Goal: Communication & Community: Share content

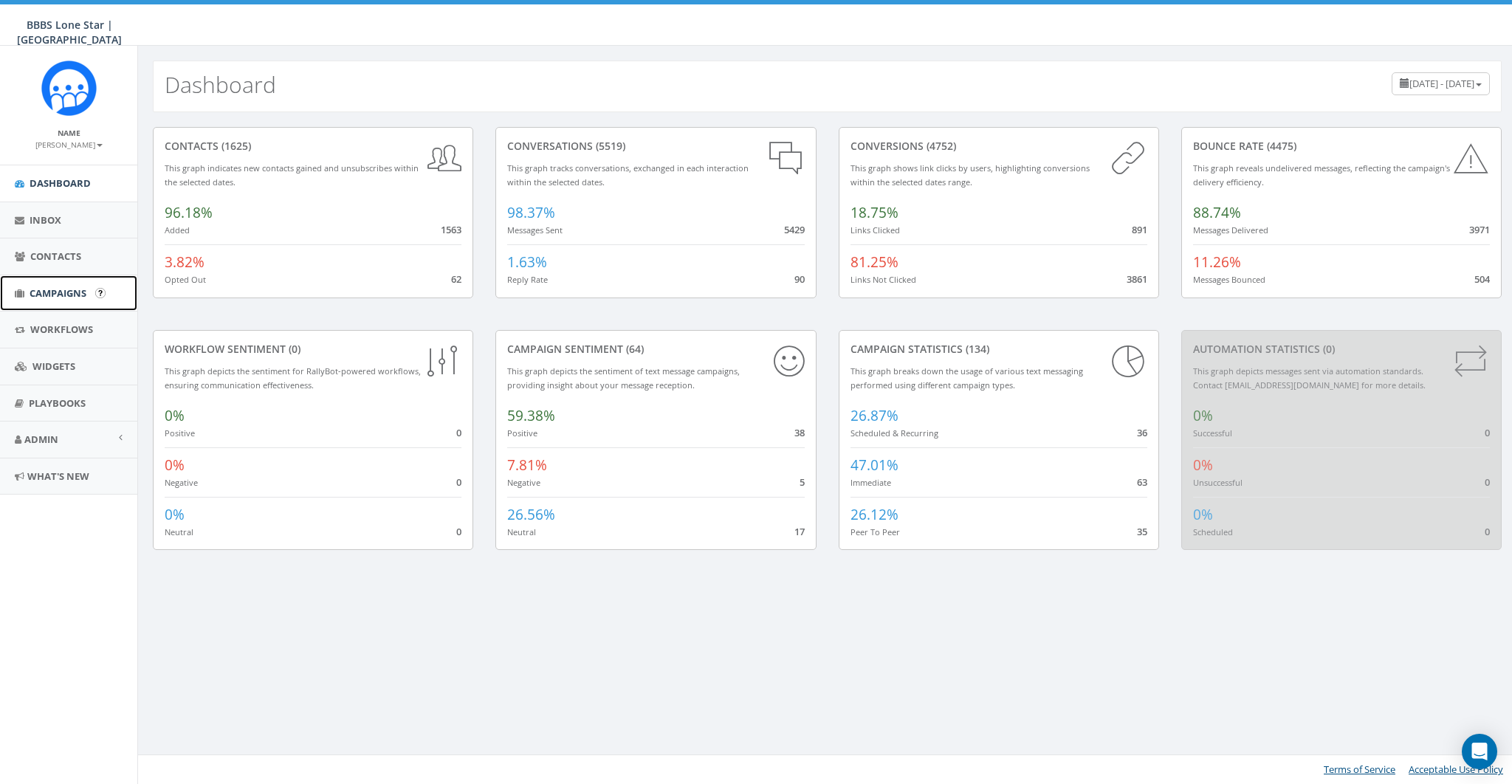
click at [48, 298] on span "Campaigns" at bounding box center [58, 292] width 57 height 13
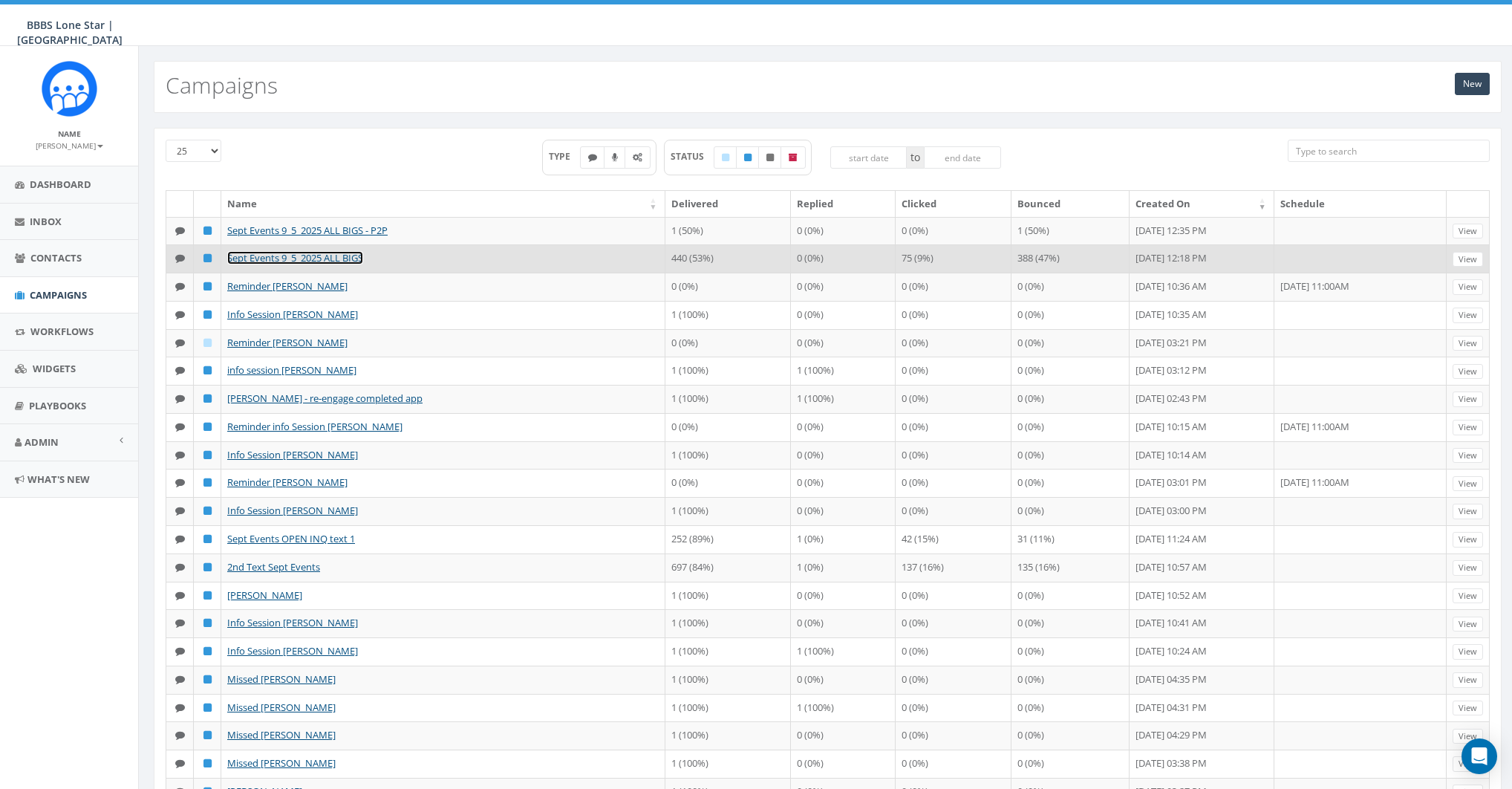
click at [315, 264] on link "Sept Events 9_5_2025 ALL BIGS" at bounding box center [295, 257] width 136 height 13
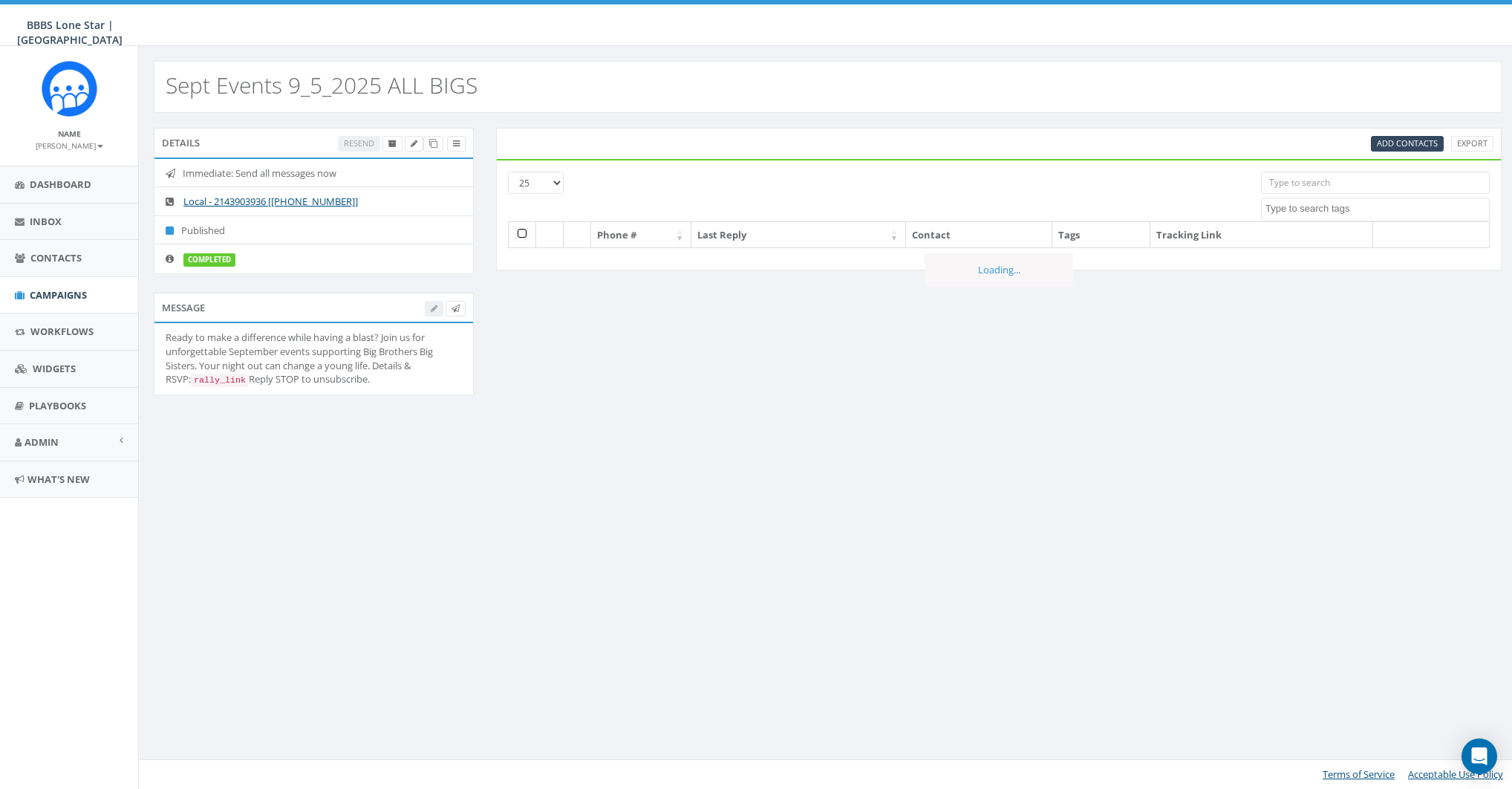
select select
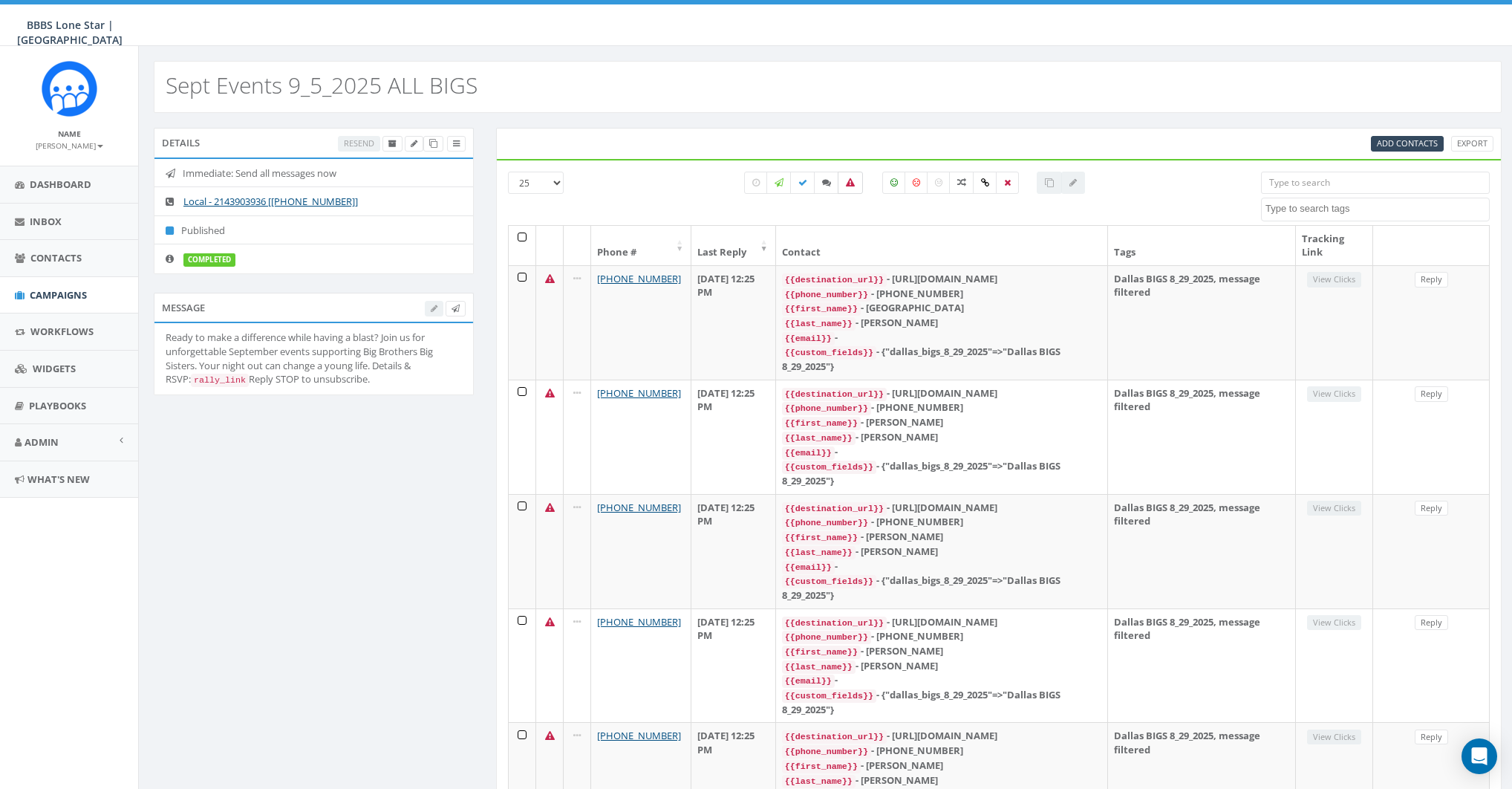
click at [849, 181] on icon at bounding box center [851, 182] width 9 height 9
checkbox input "true"
click at [468, 141] on div "Details Resend" at bounding box center [314, 143] width 321 height 30
click at [464, 144] on link at bounding box center [456, 144] width 18 height 16
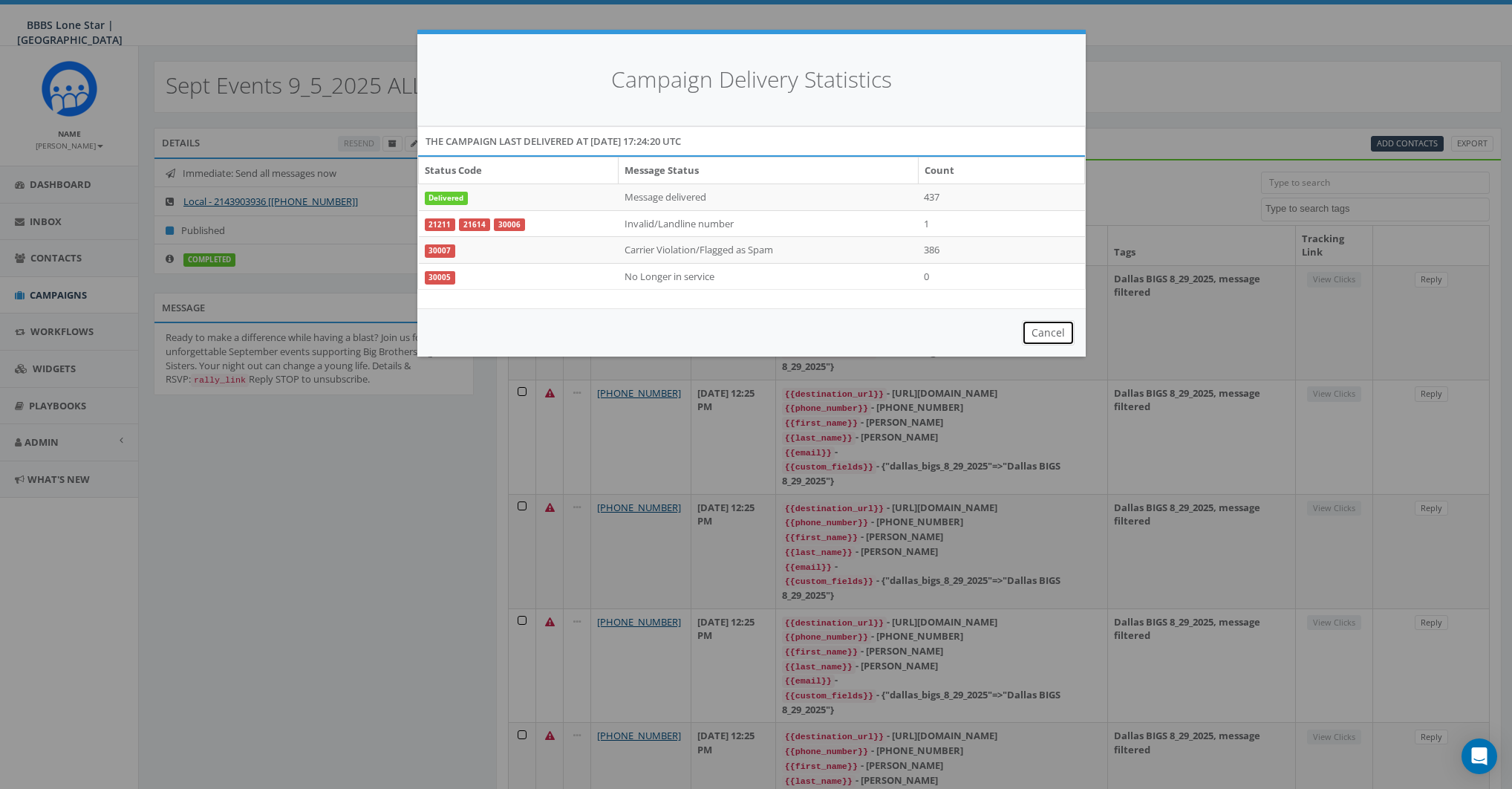
click at [1063, 334] on button "Cancel" at bounding box center [1049, 333] width 53 height 26
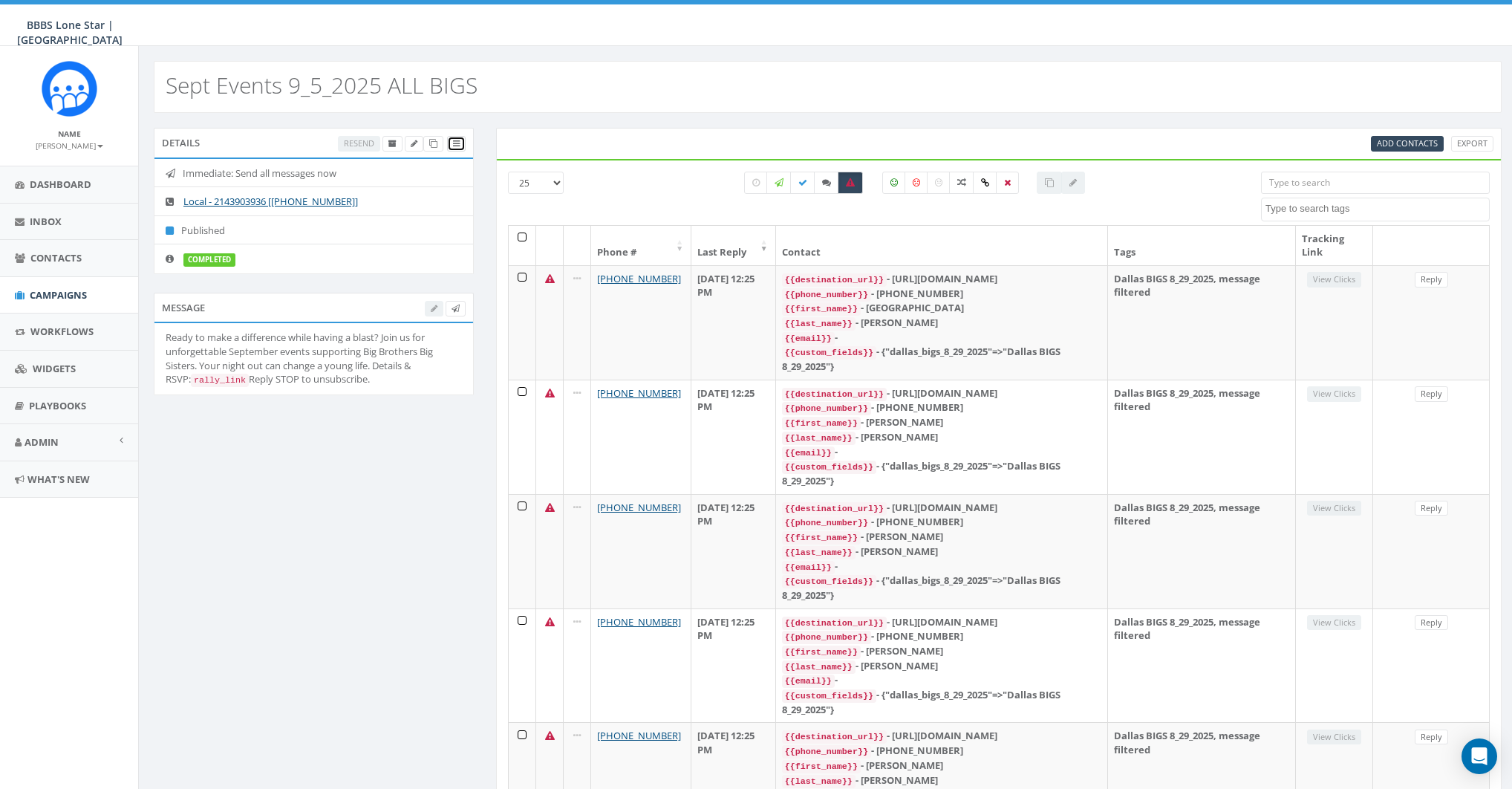
click at [462, 141] on link at bounding box center [456, 144] width 18 height 16
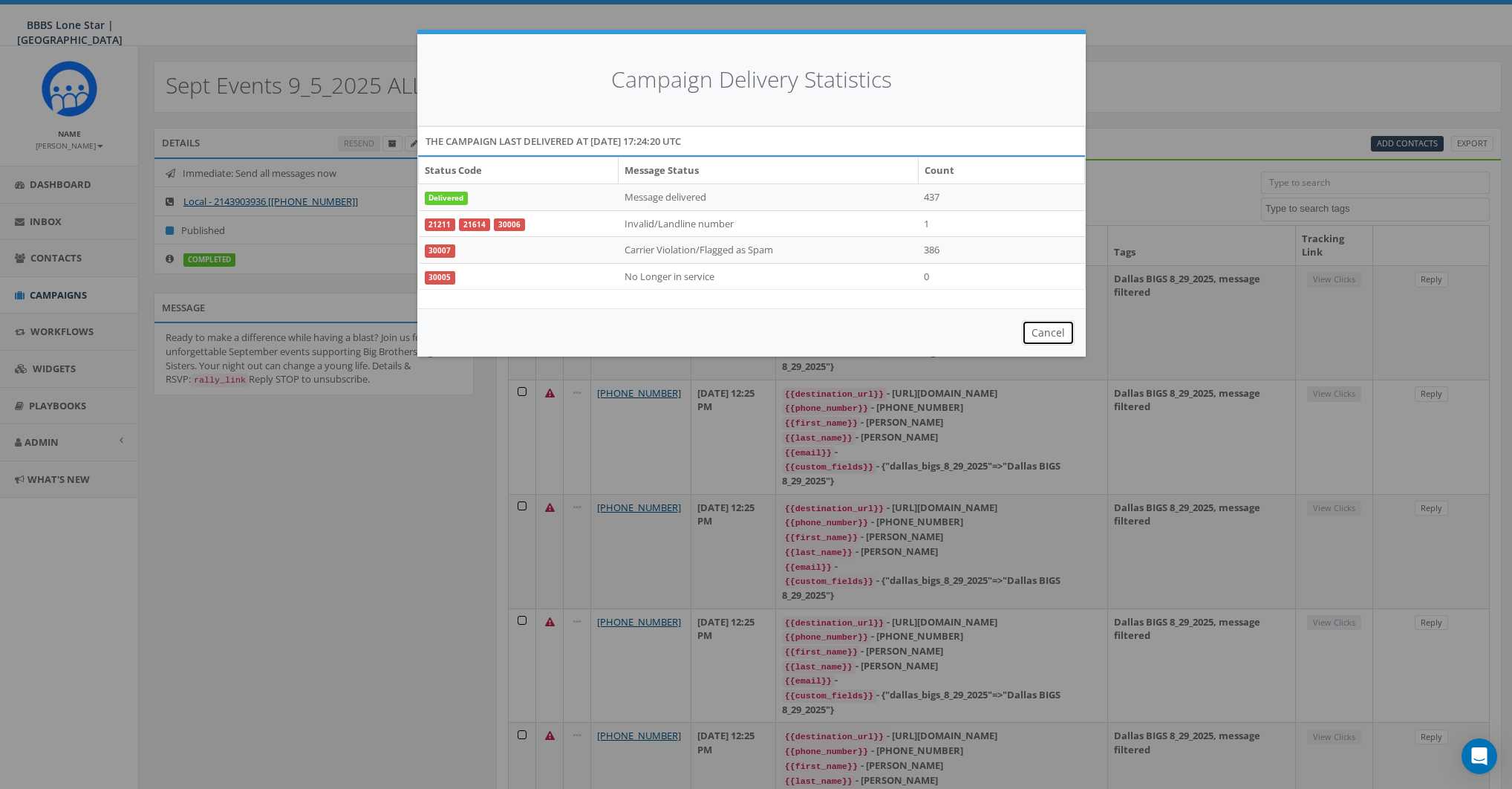
click at [1060, 338] on button "Cancel" at bounding box center [1049, 333] width 53 height 26
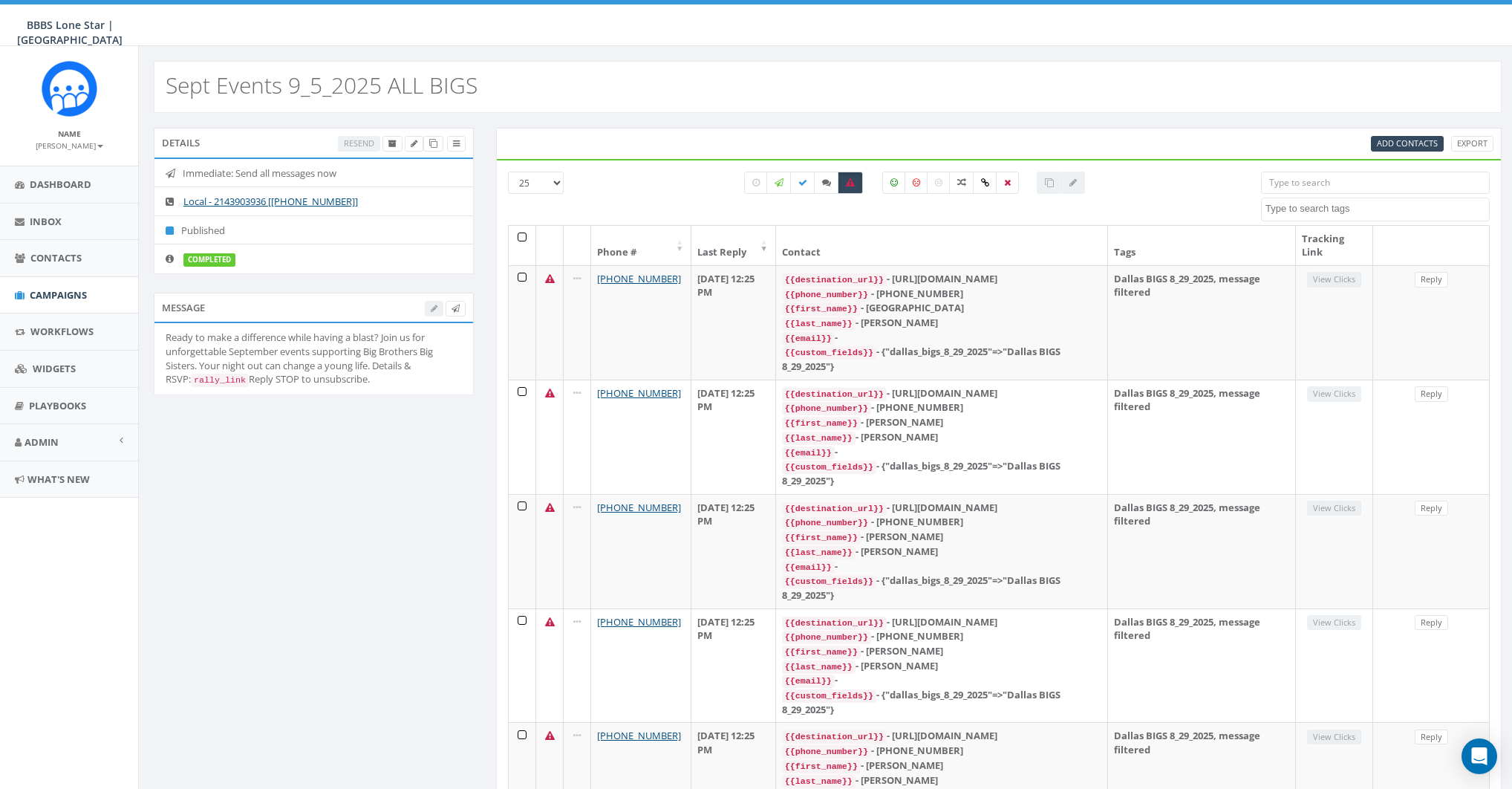
click at [519, 232] on th at bounding box center [522, 245] width 27 height 40
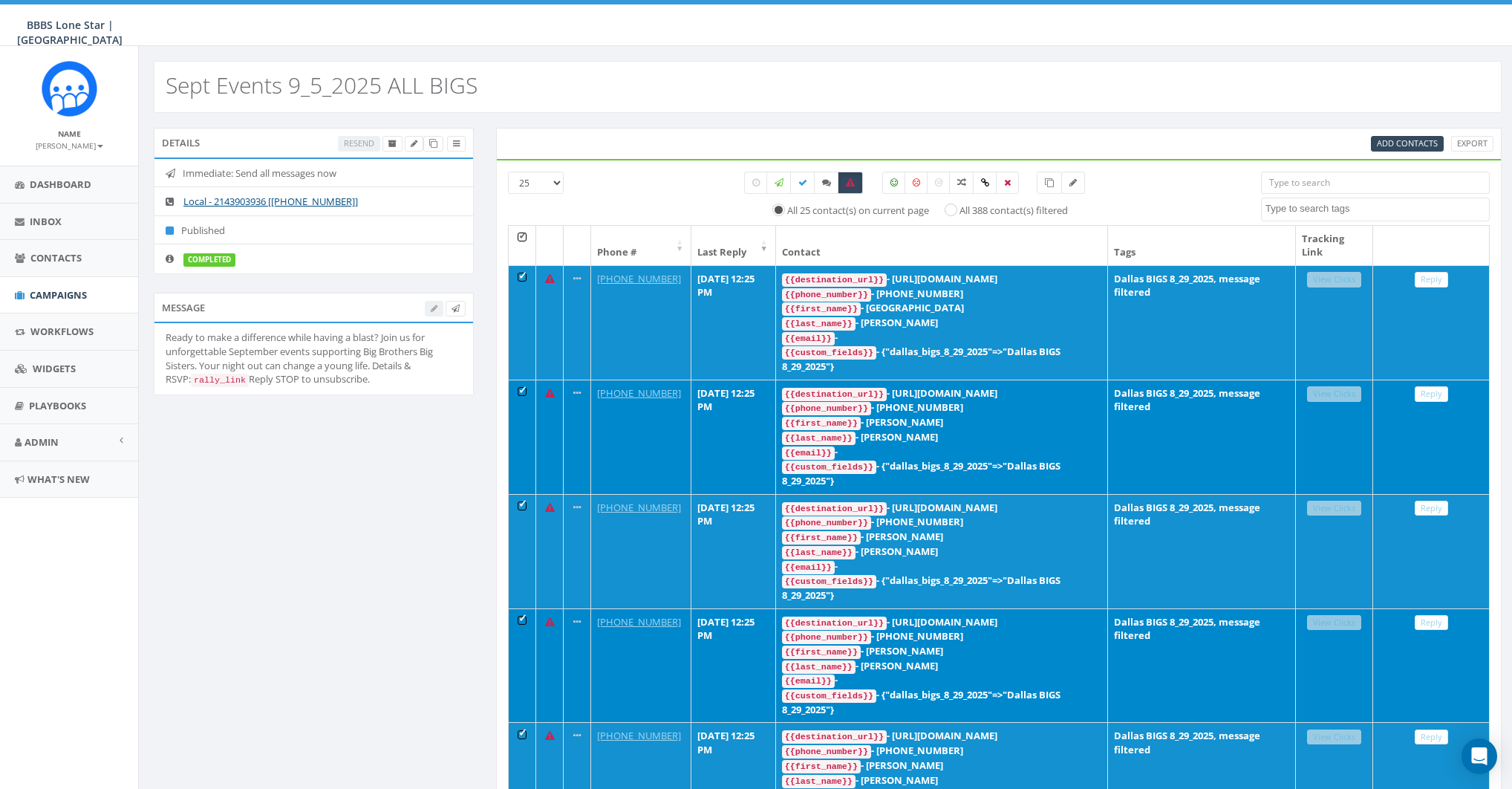
click at [973, 208] on label "All 388 contact(s) filtered" at bounding box center [1014, 210] width 108 height 15
click at [961, 208] on input "All 388 contact(s) filtered" at bounding box center [955, 209] width 10 height 10
radio input "true"
click at [1054, 179] on link at bounding box center [1050, 182] width 26 height 22
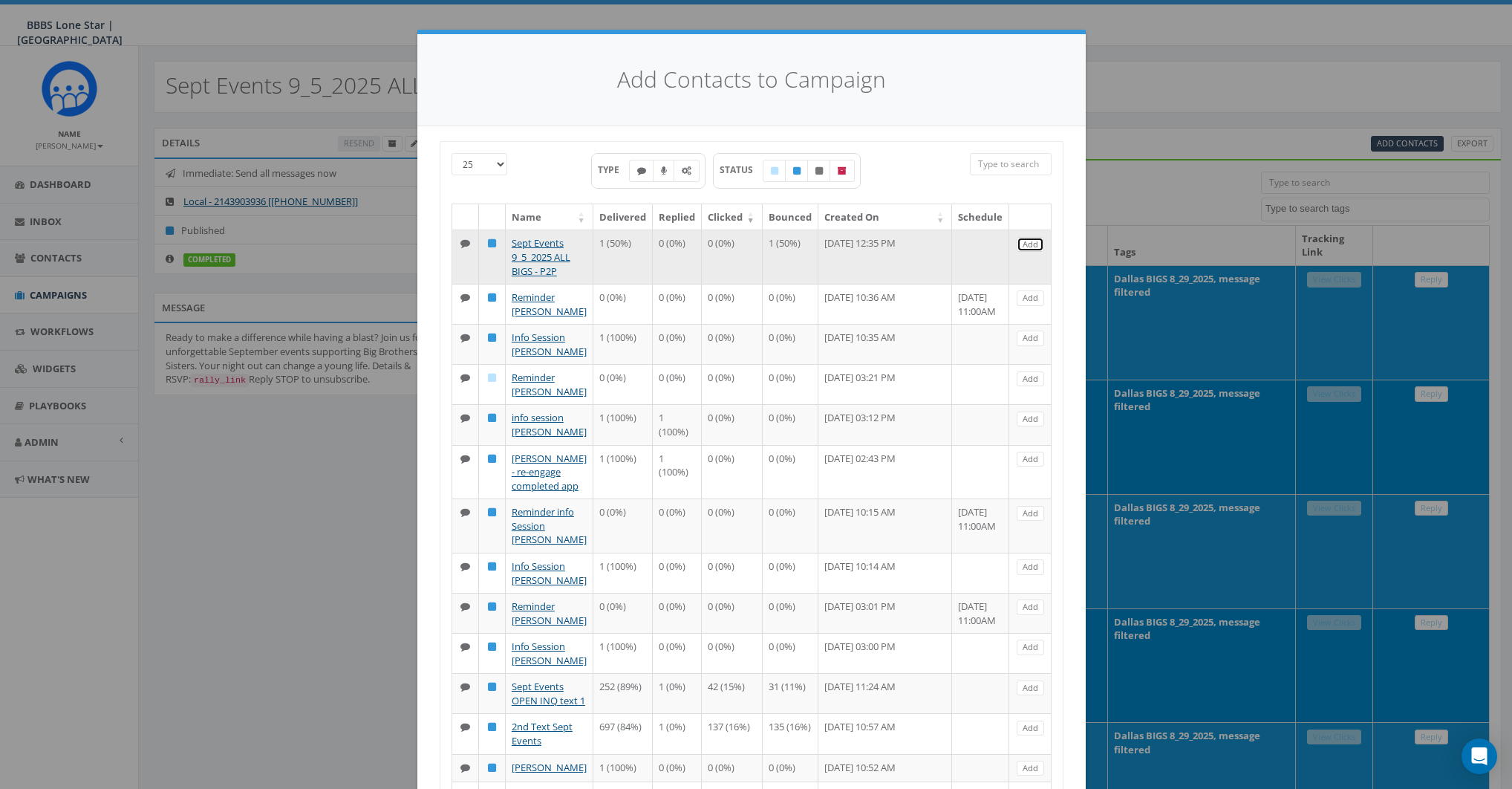
click at [1023, 242] on link "Add" at bounding box center [1030, 245] width 27 height 16
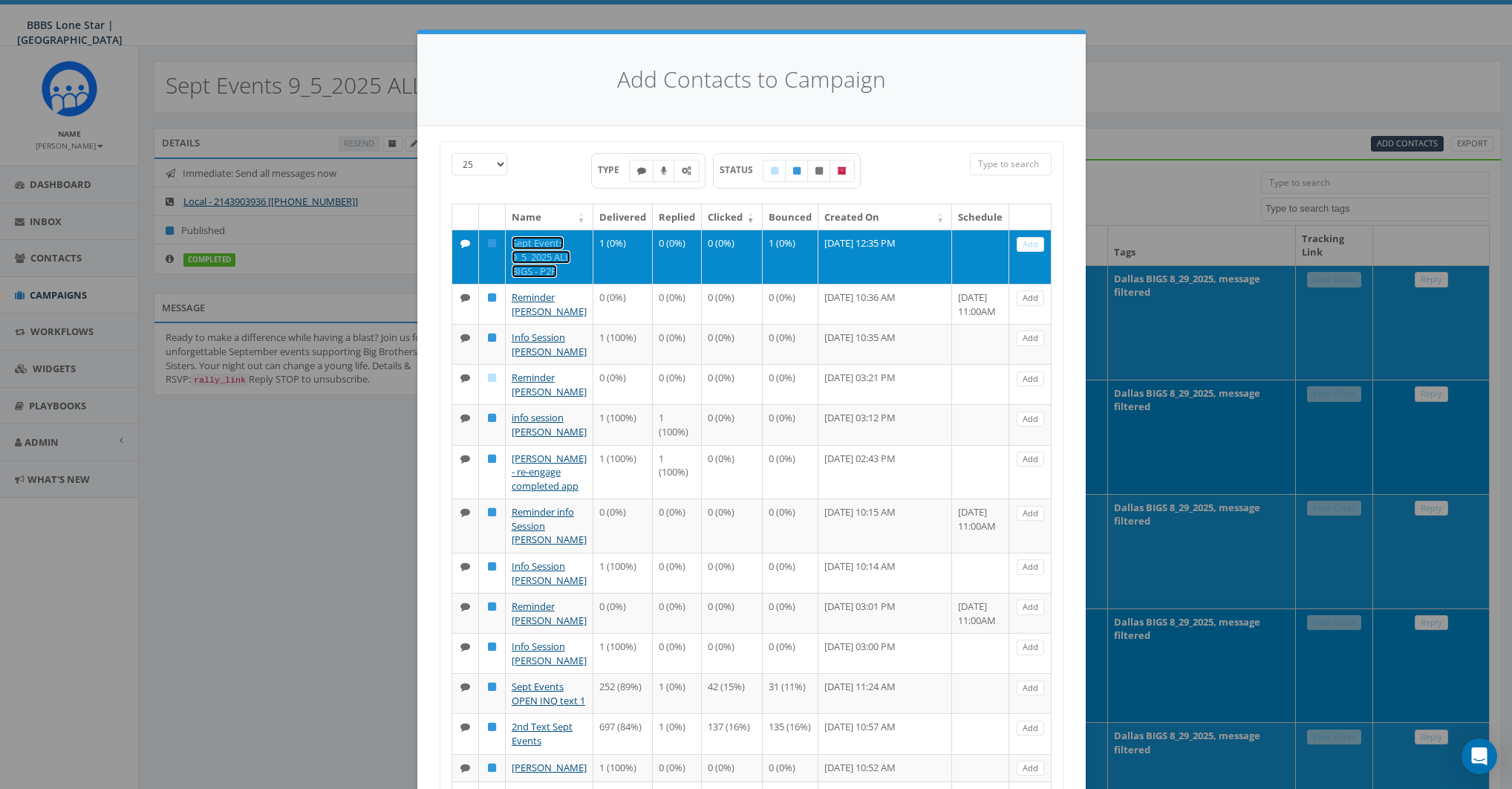
click at [525, 243] on link "Sept Events 9_5_2025 ALL BIGS - P2P" at bounding box center [541, 256] width 59 height 41
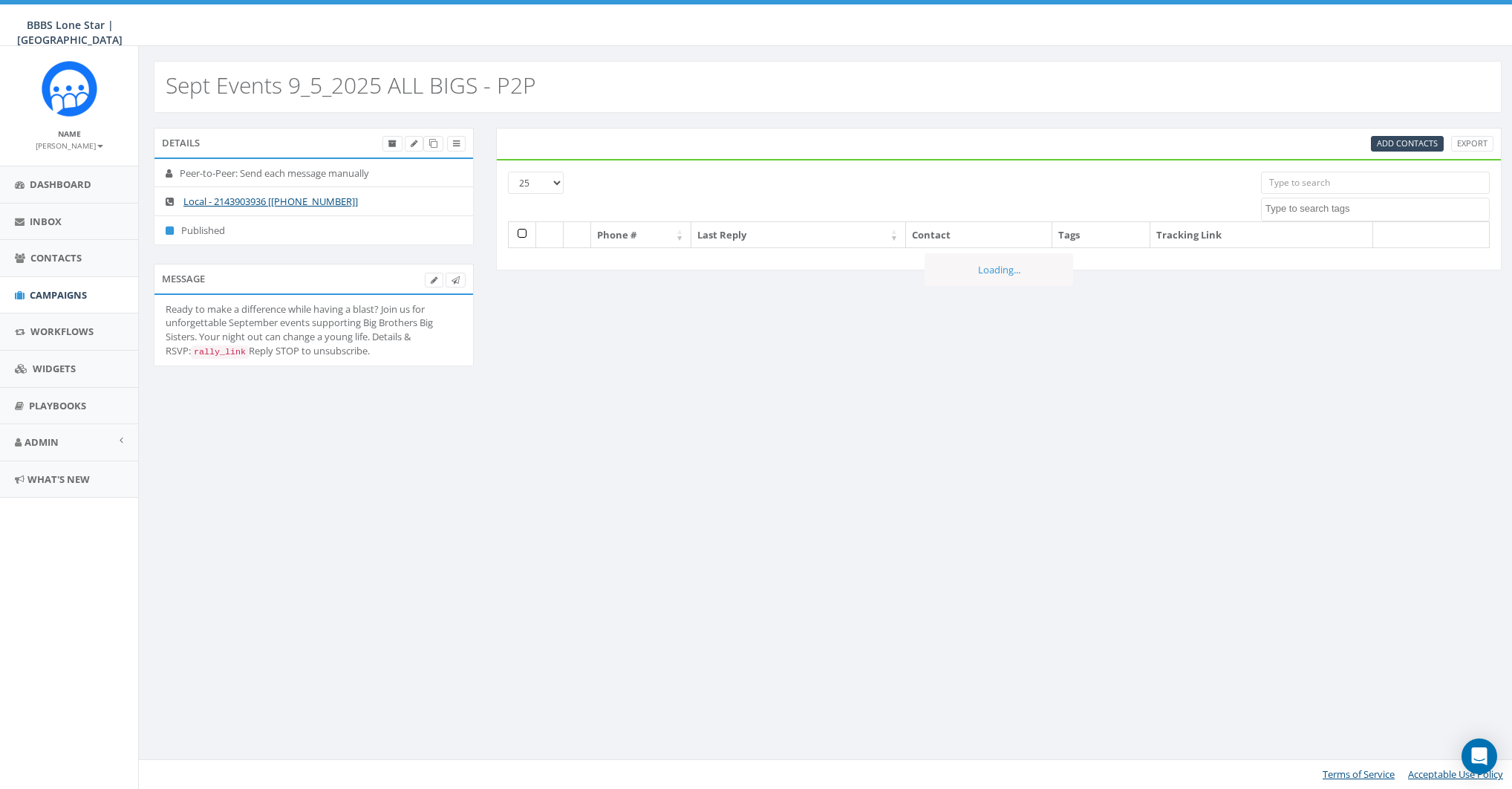
select select
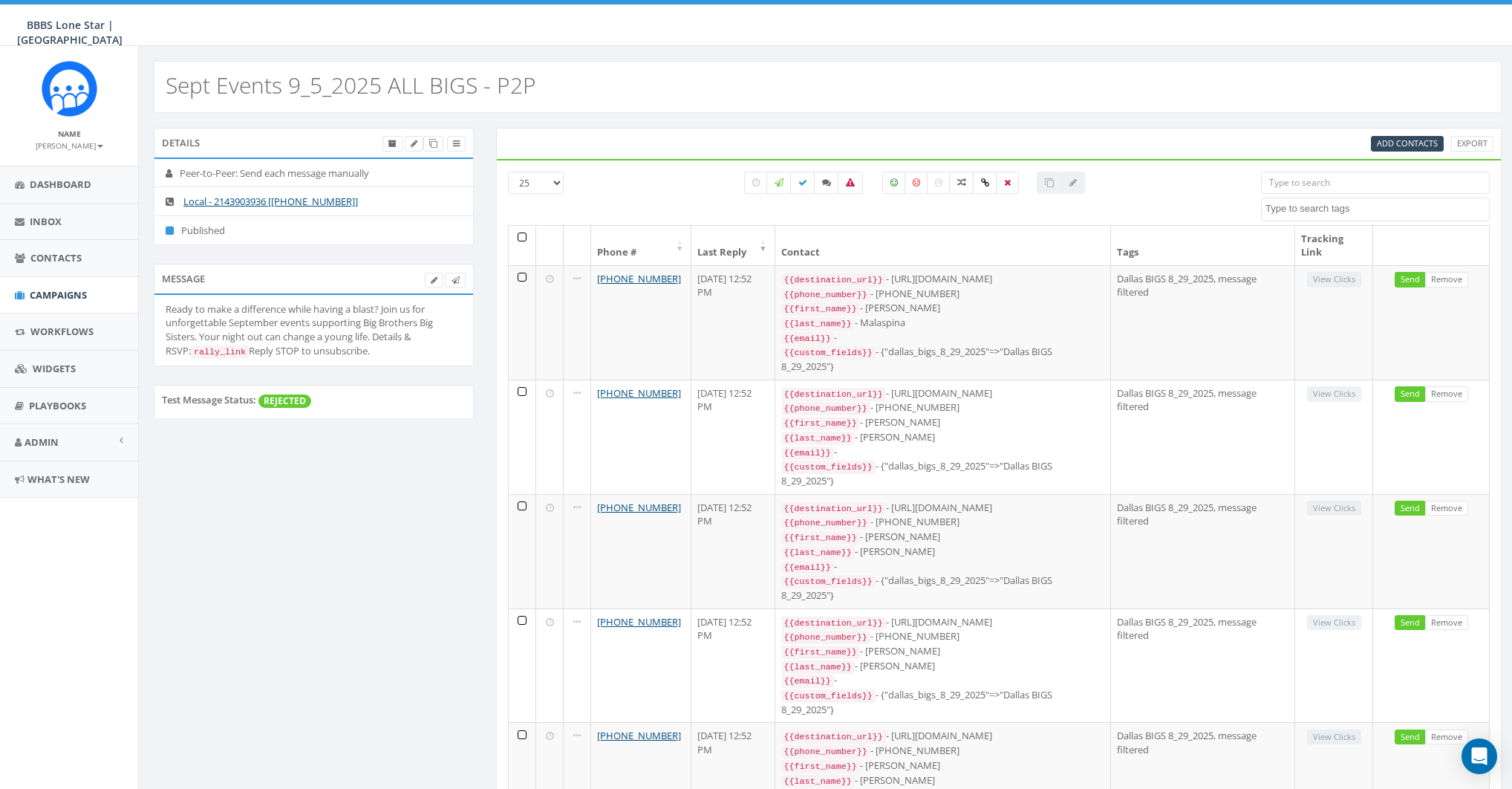
click at [1320, 181] on input "search" at bounding box center [1376, 182] width 229 height 22
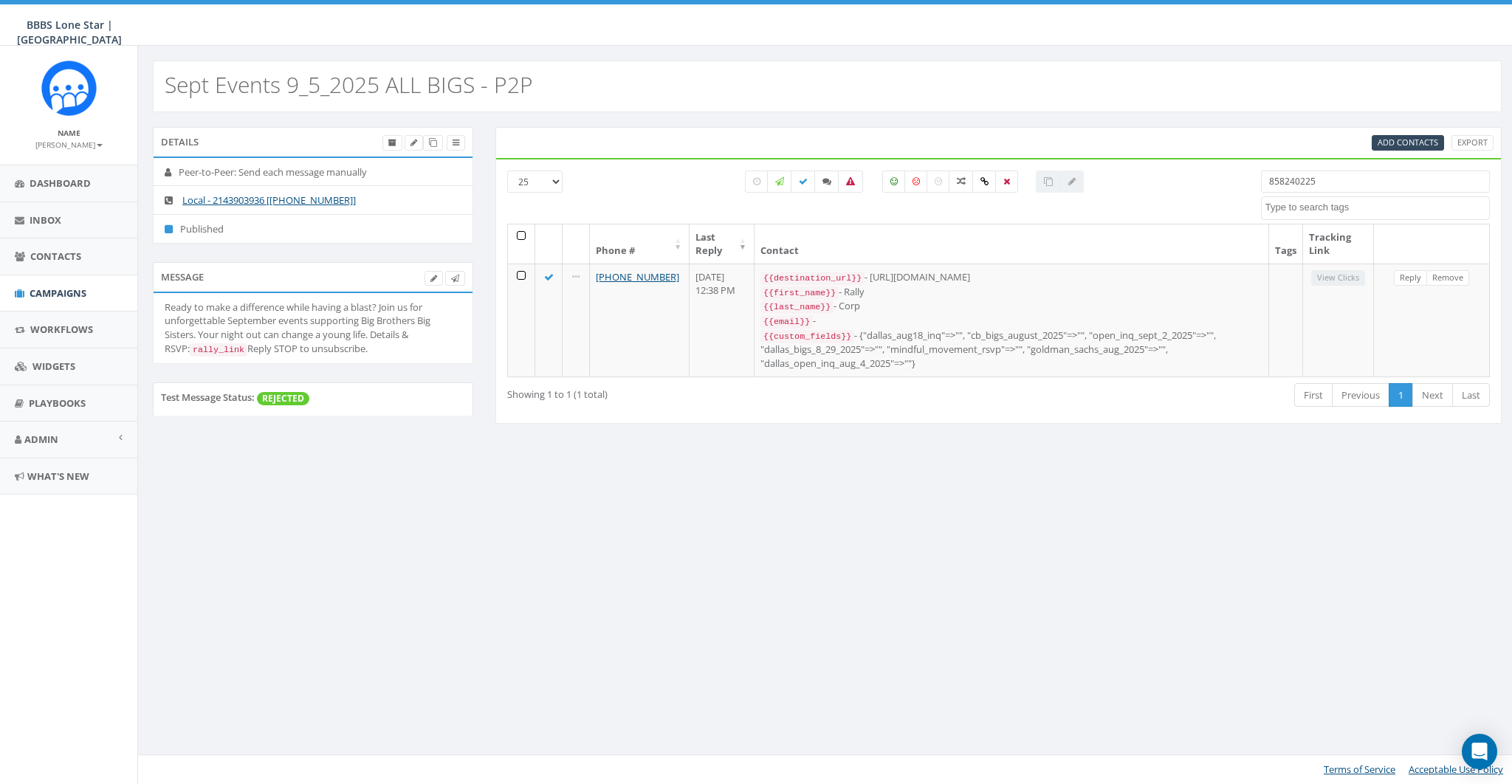
type input "8582402250"
click at [1307, 186] on input "8582402250" at bounding box center [1375, 181] width 228 height 22
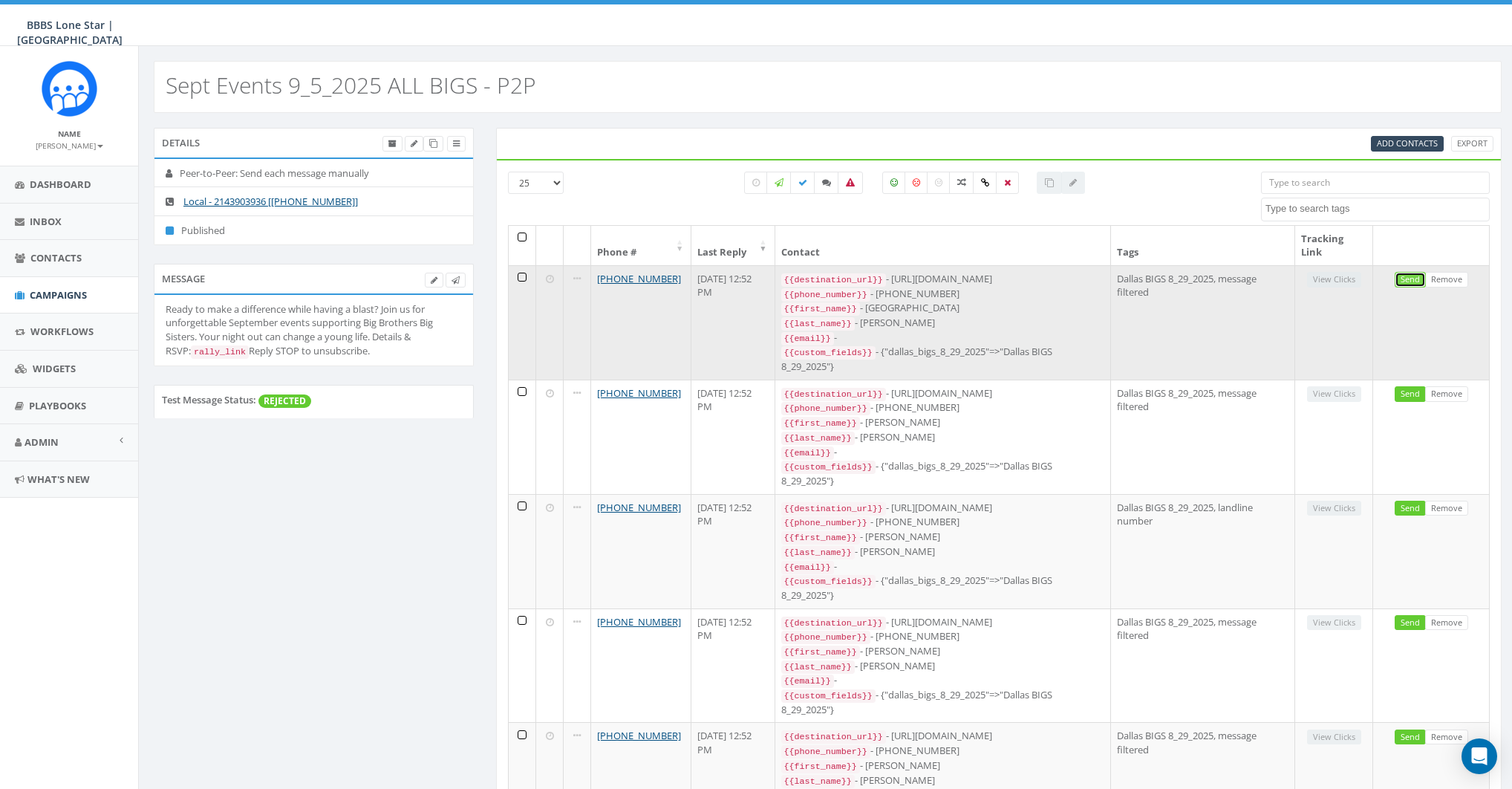
click at [1413, 277] on link "Send" at bounding box center [1410, 280] width 31 height 16
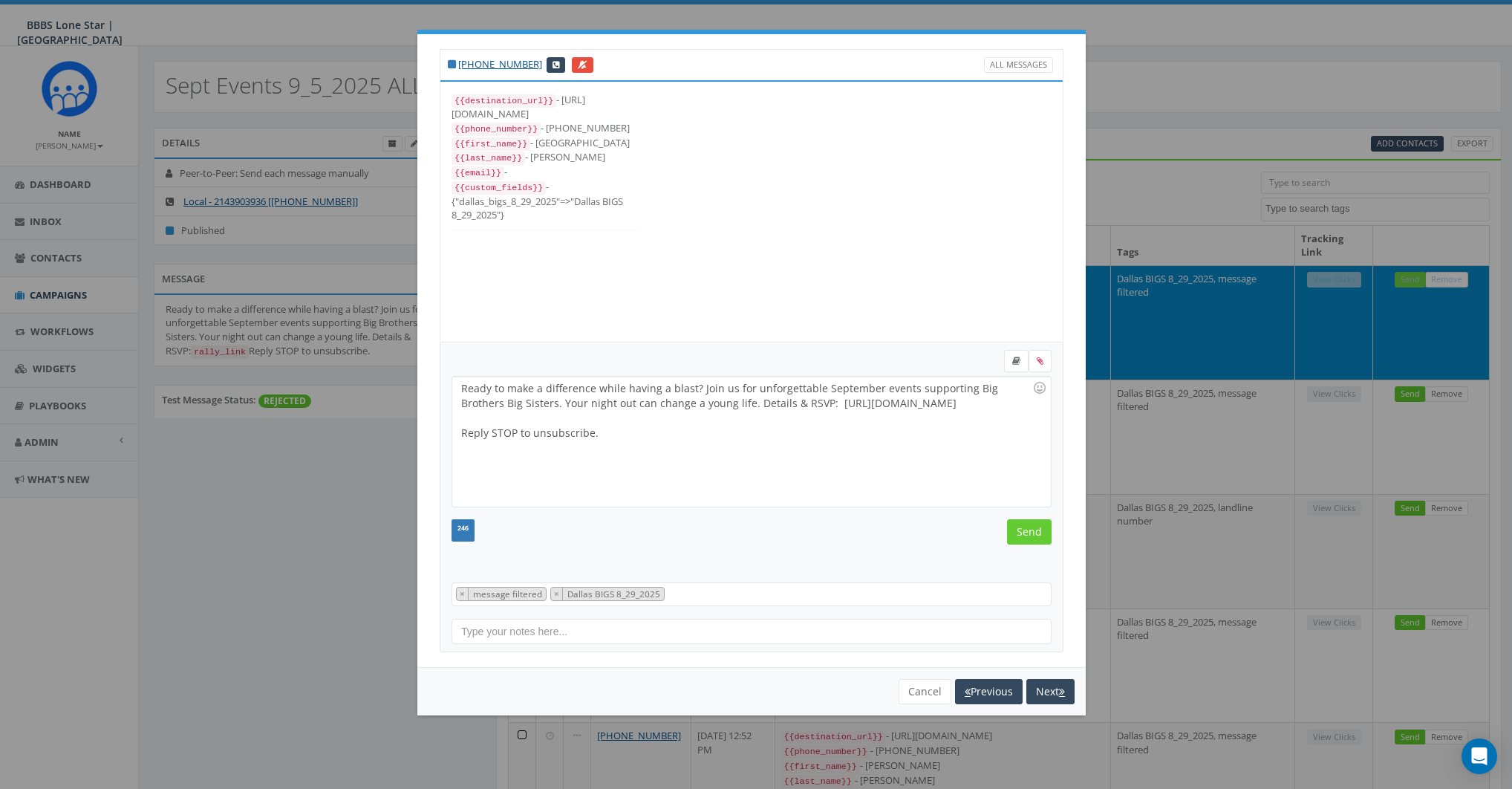
scroll to position [15, 0]
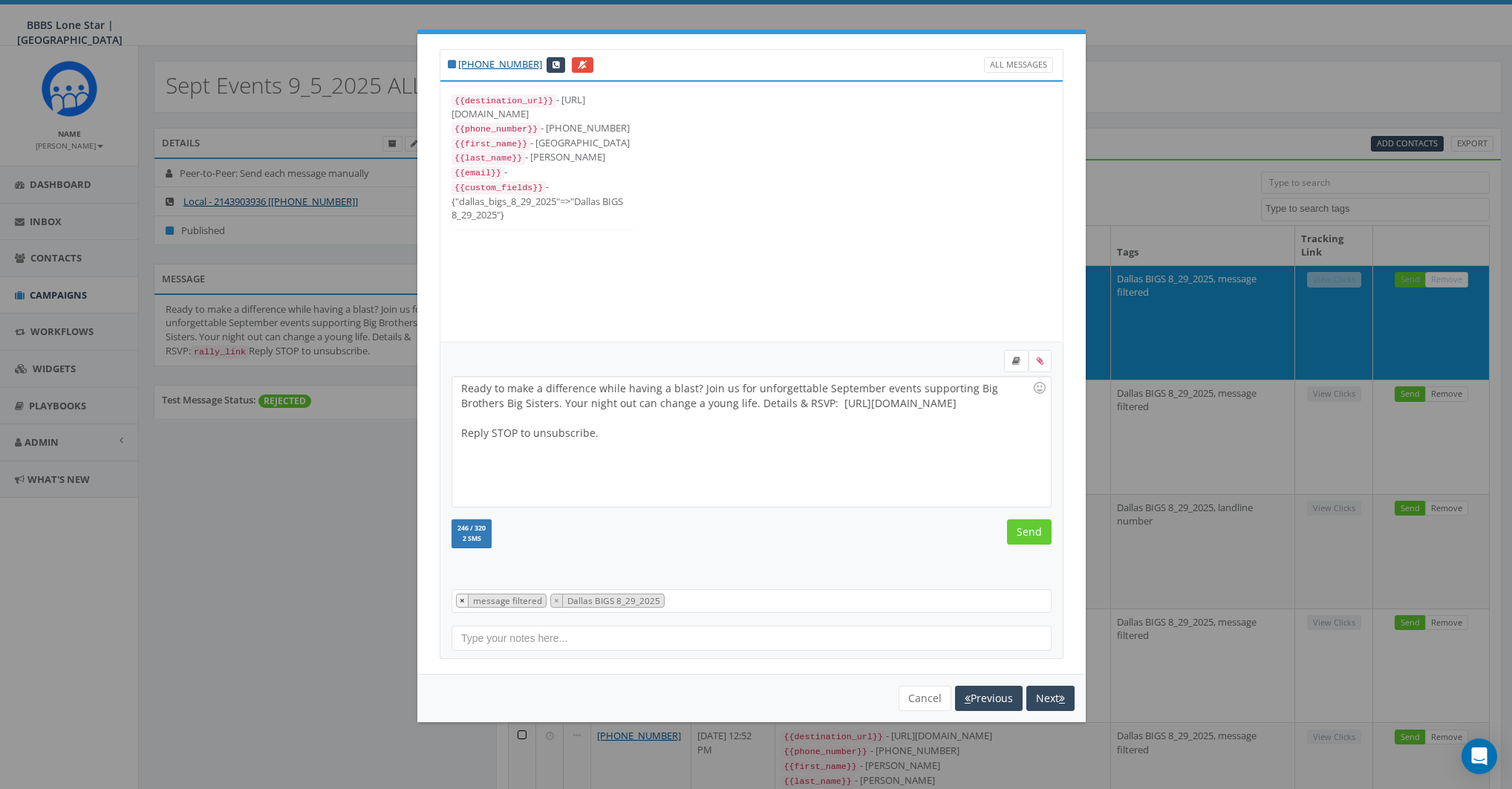
click at [462, 601] on span "×" at bounding box center [462, 600] width 5 height 11
select select "Dallas BIGS 8_29_2025"
click at [599, 527] on div "246 / 320 2 SMS SMS We recommend adding an image to MMS messages. An invisible …" at bounding box center [751, 535] width 623 height 33
click at [1023, 535] on input "Send" at bounding box center [1029, 532] width 45 height 26
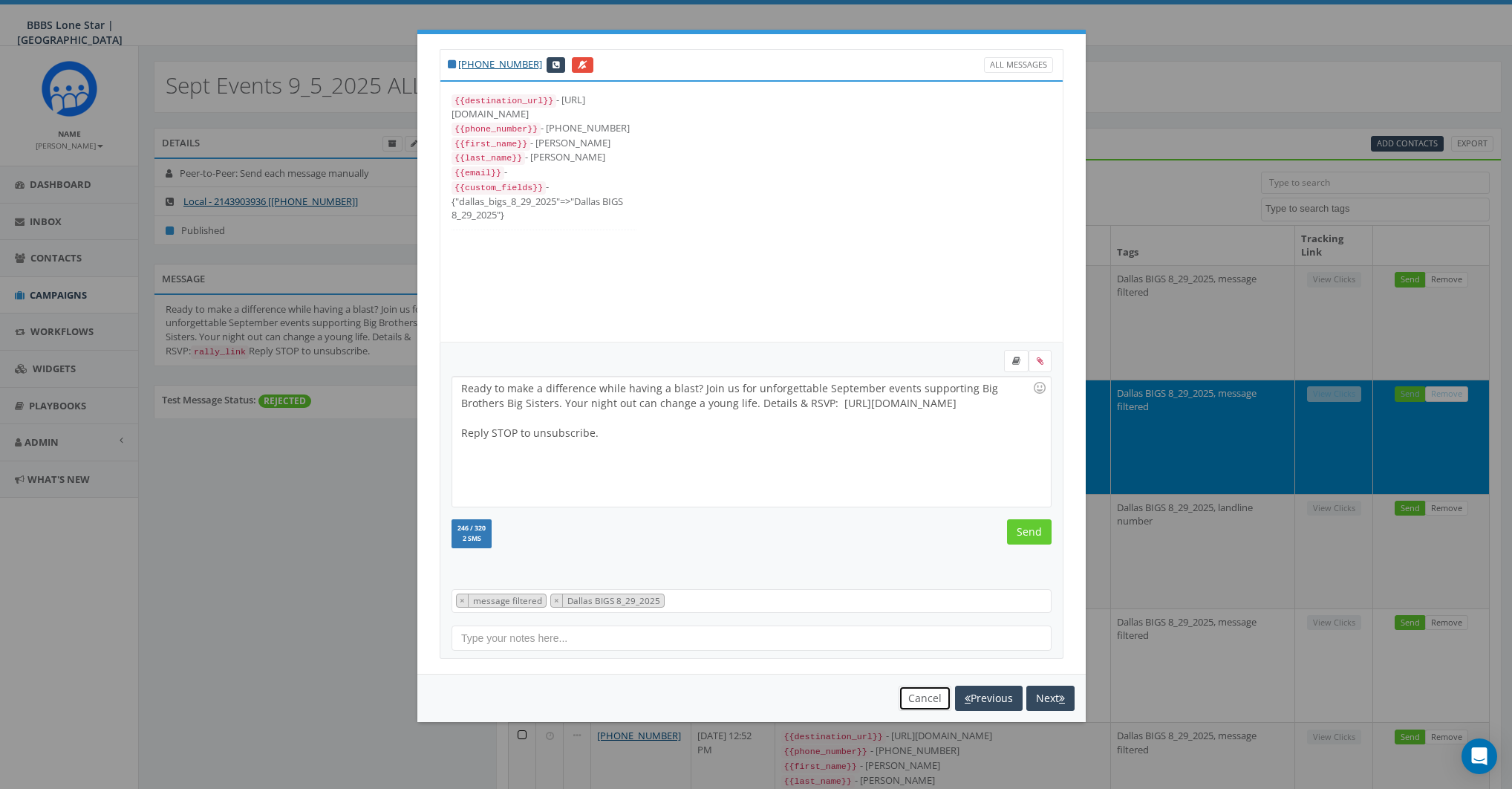
click at [926, 686] on button "Cancel" at bounding box center [926, 698] width 53 height 26
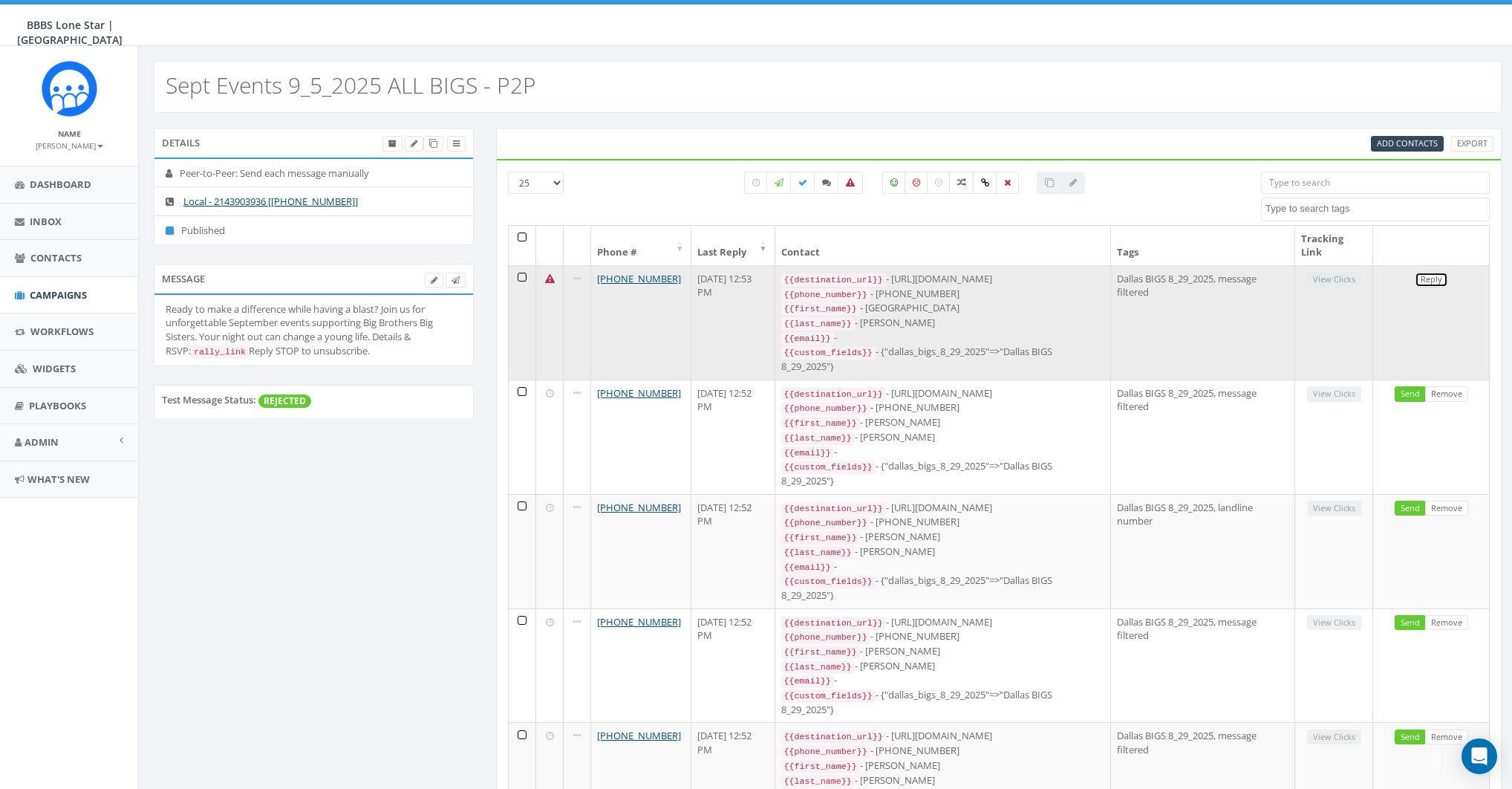
click at [1441, 281] on link "Reply" at bounding box center [1432, 280] width 33 height 16
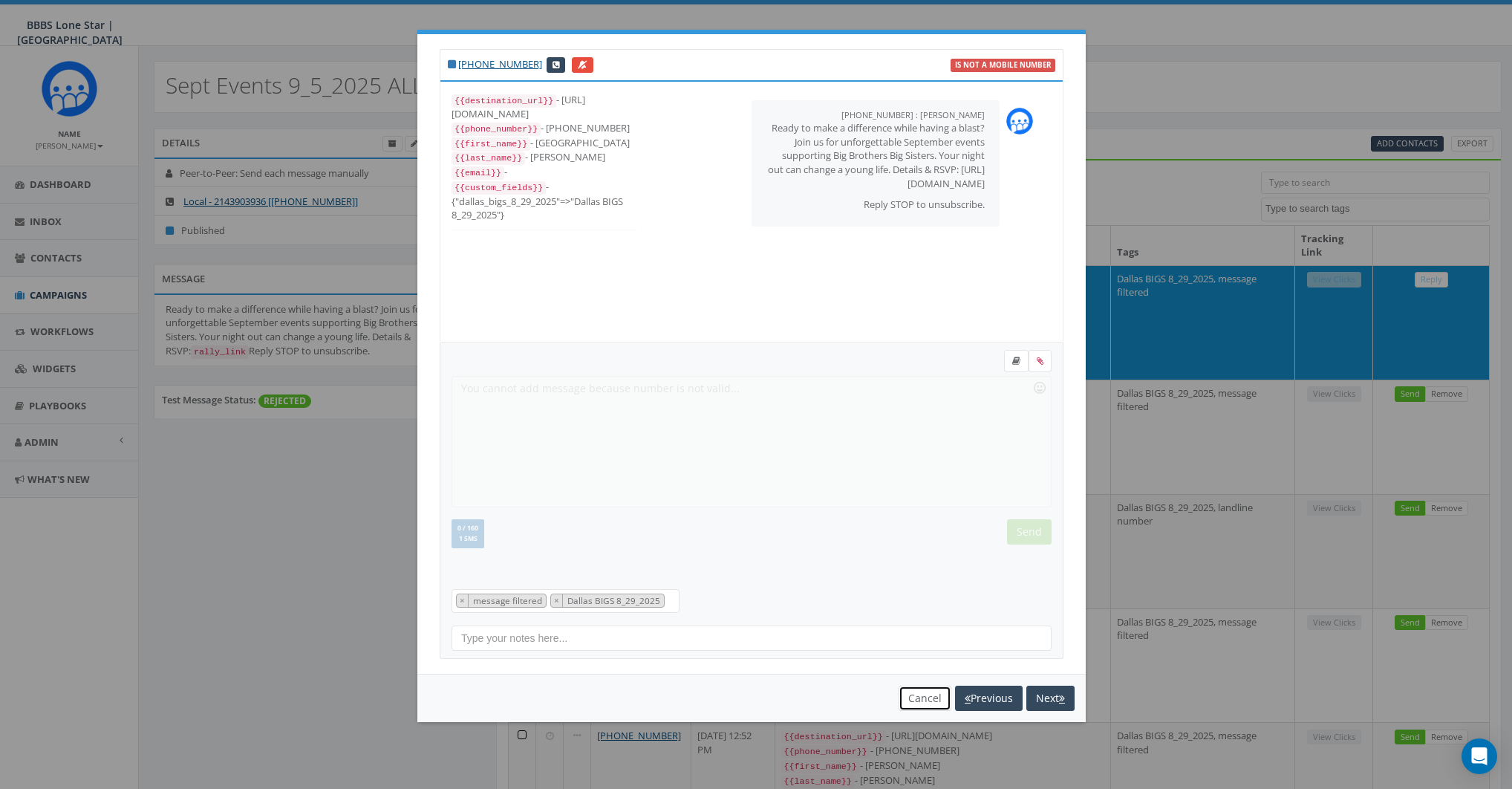
click at [920, 701] on button "Cancel" at bounding box center [926, 698] width 53 height 26
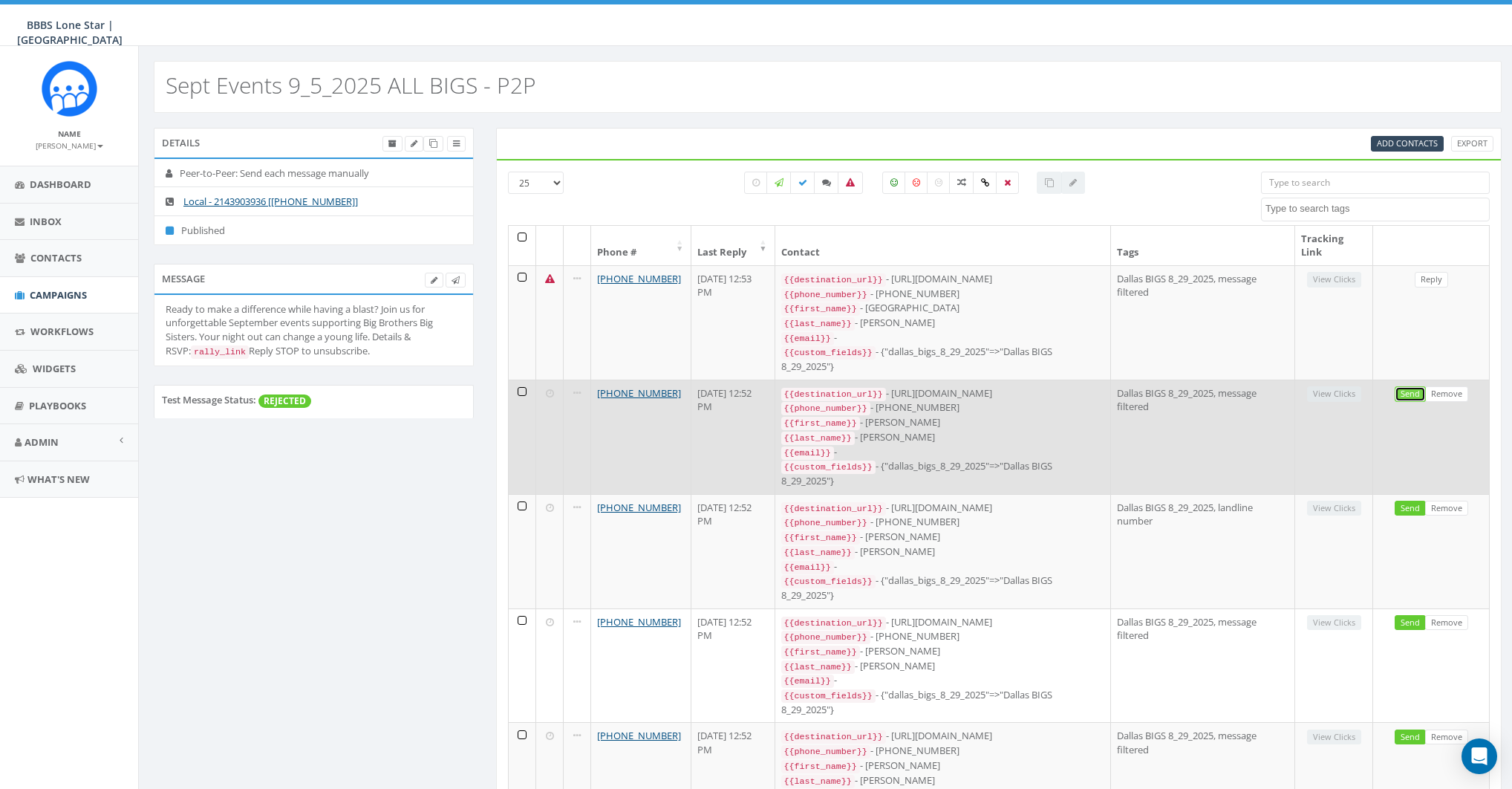
click at [1412, 392] on link "Send" at bounding box center [1410, 394] width 31 height 16
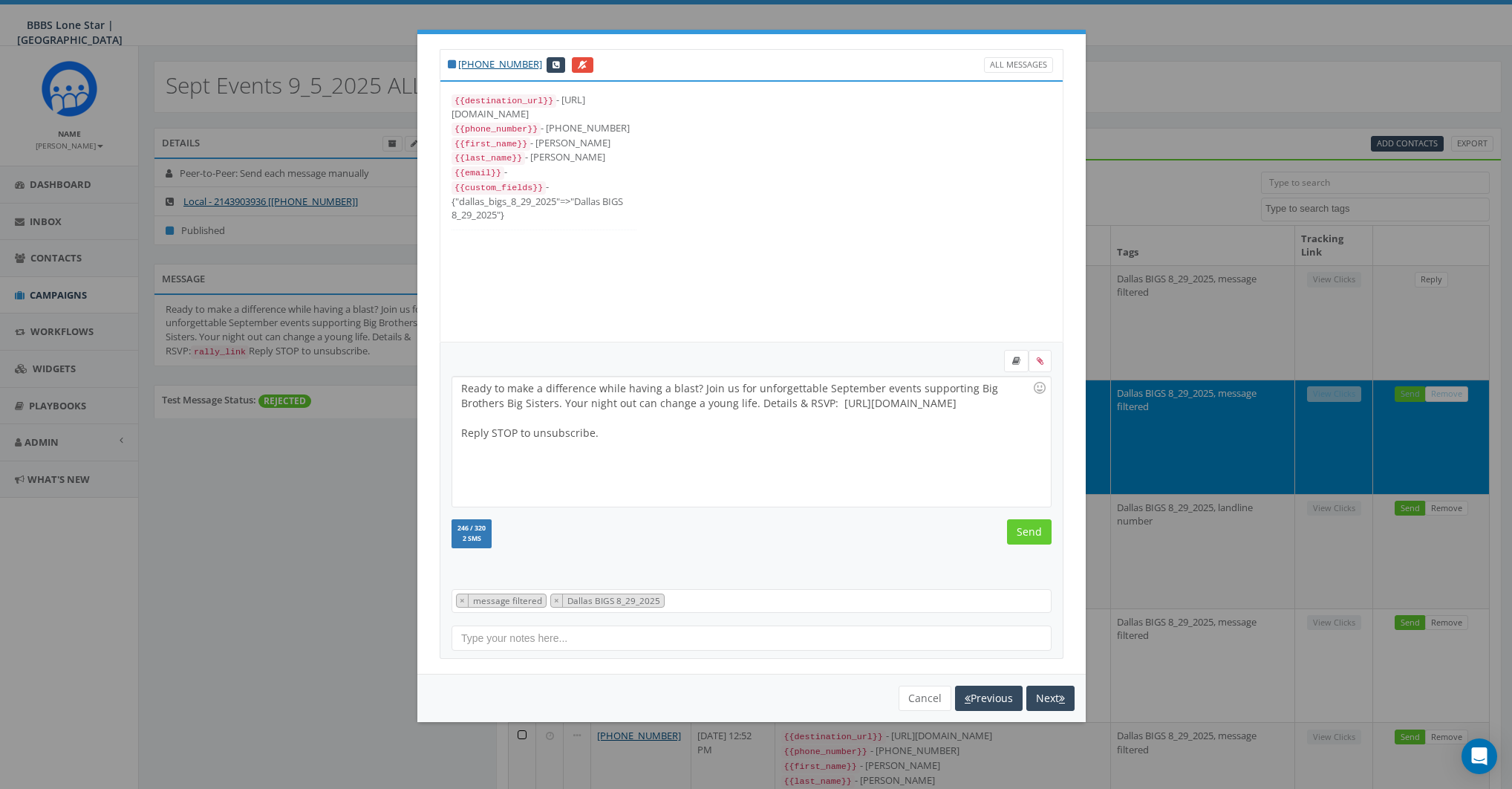
click at [774, 441] on div "Ready to make a difference while having a blast? Join us for unforgettable Sept…" at bounding box center [751, 442] width 598 height 130
drag, startPoint x: 542, startPoint y: 402, endPoint x: 582, endPoint y: 399, distance: 40.1
click at [582, 399] on div "Ready to make a difference while having a blast? Join us for unforgettable Sept…" at bounding box center [751, 442] width 598 height 130
click at [777, 453] on div "Ready to make a difference while having a blast? Join us for unforgettable Sept…" at bounding box center [751, 442] width 598 height 130
click at [704, 425] on div "Ready to make a difference while having a blast? Join us for unforgettable Sept…" at bounding box center [751, 442] width 598 height 130
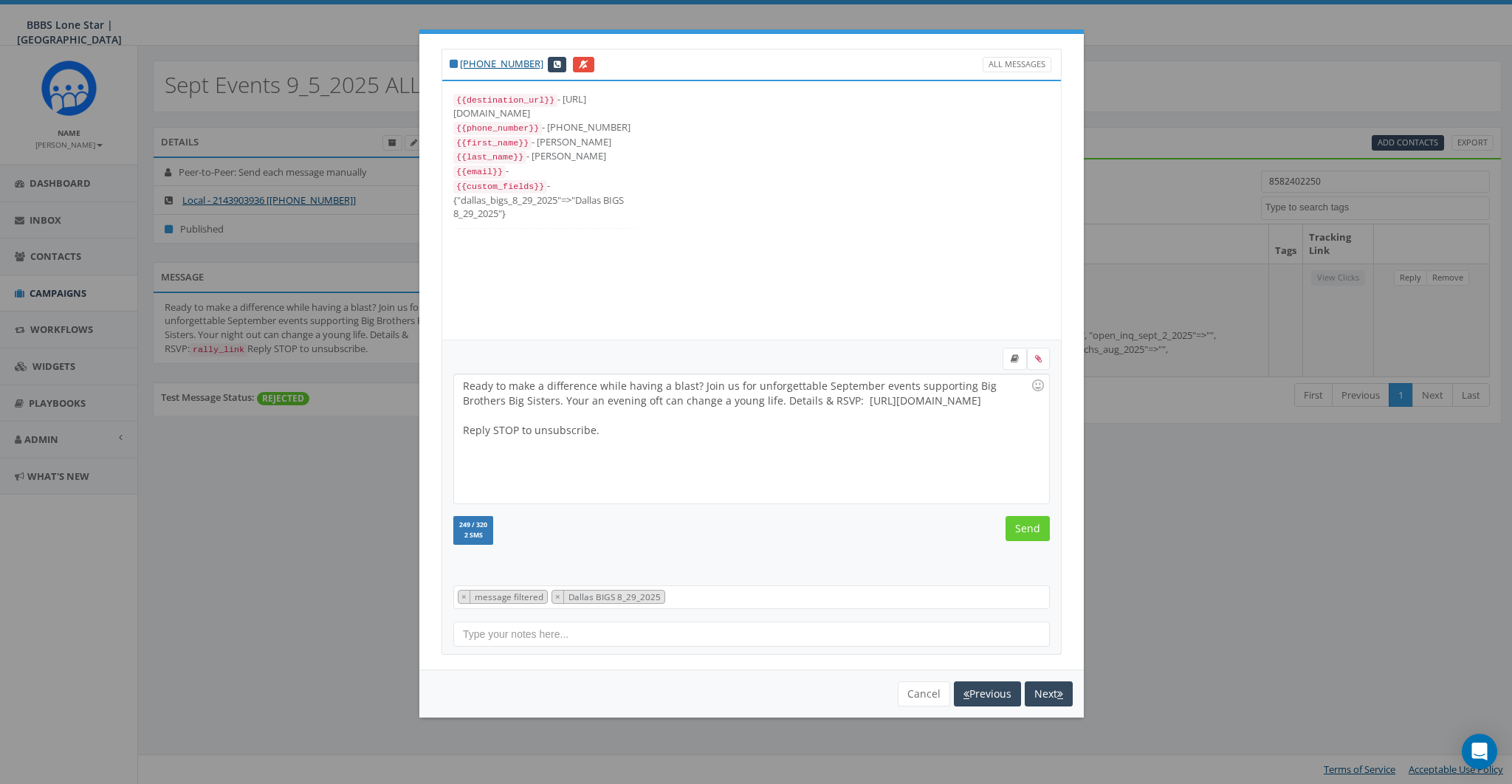
type input "8582402250"
click at [696, 421] on div at bounding box center [746, 415] width 568 height 15
click at [920, 687] on button "Cancel" at bounding box center [924, 694] width 52 height 25
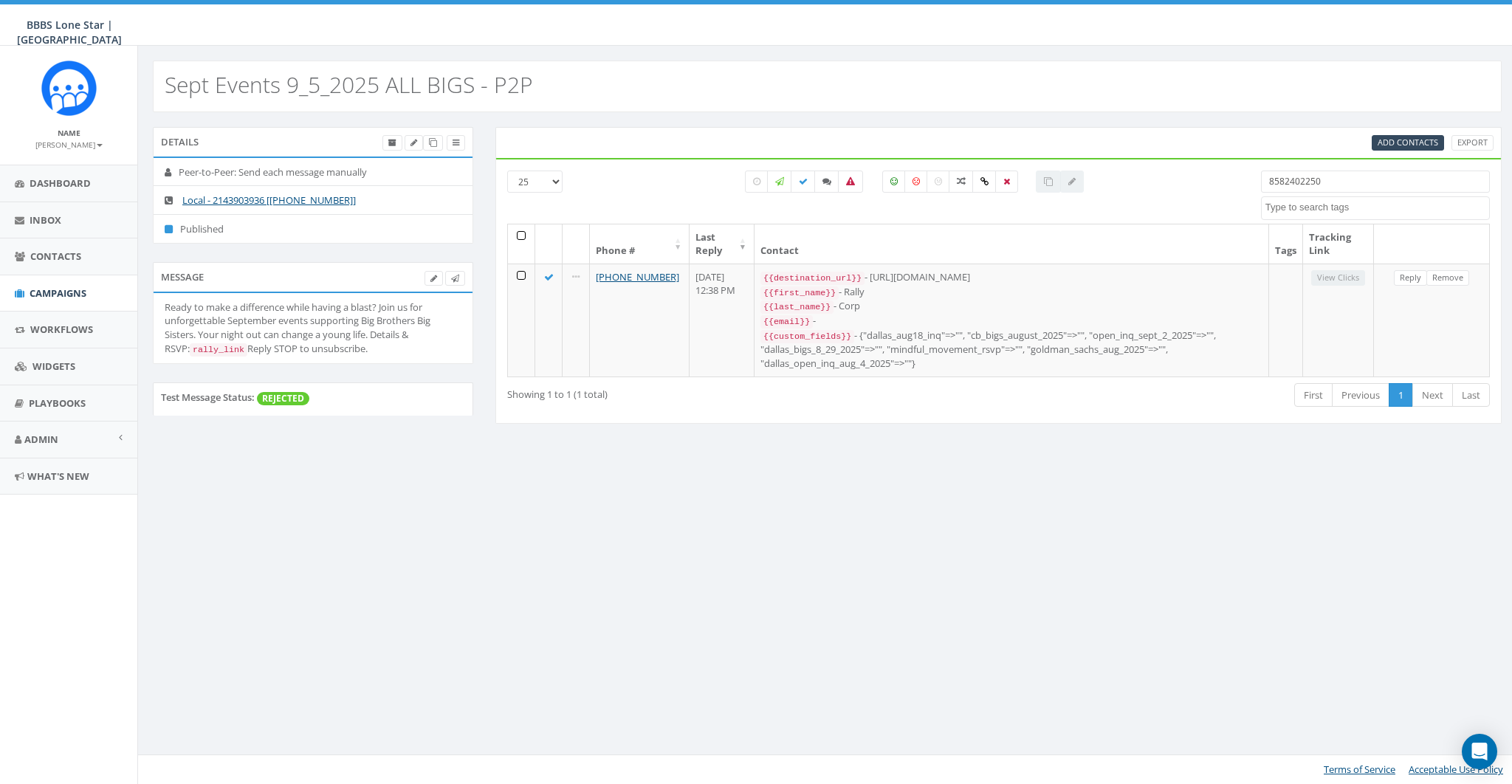
click at [1350, 177] on input "8582402250" at bounding box center [1375, 181] width 228 height 22
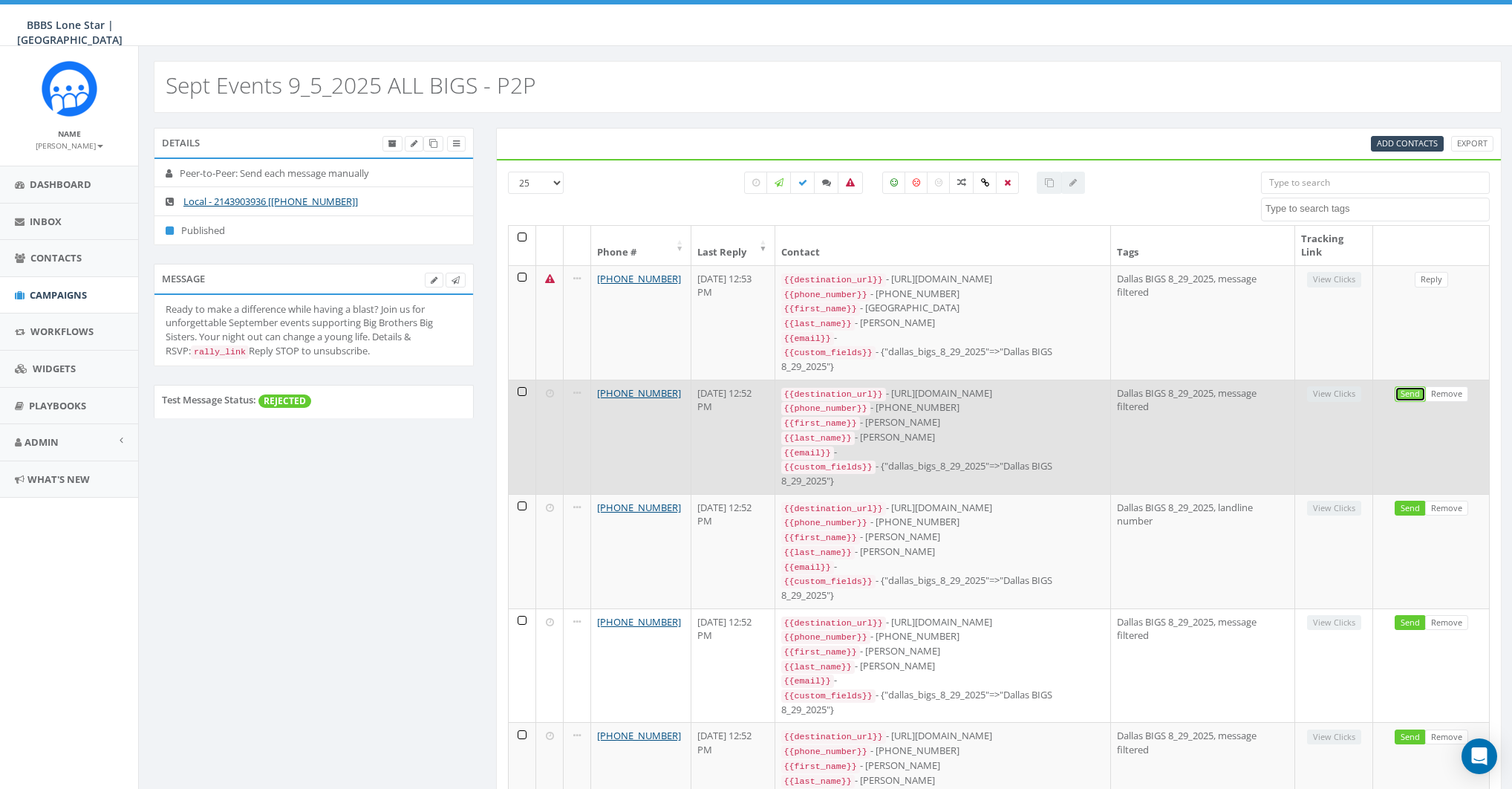
click at [1414, 391] on link "Send" at bounding box center [1410, 394] width 31 height 16
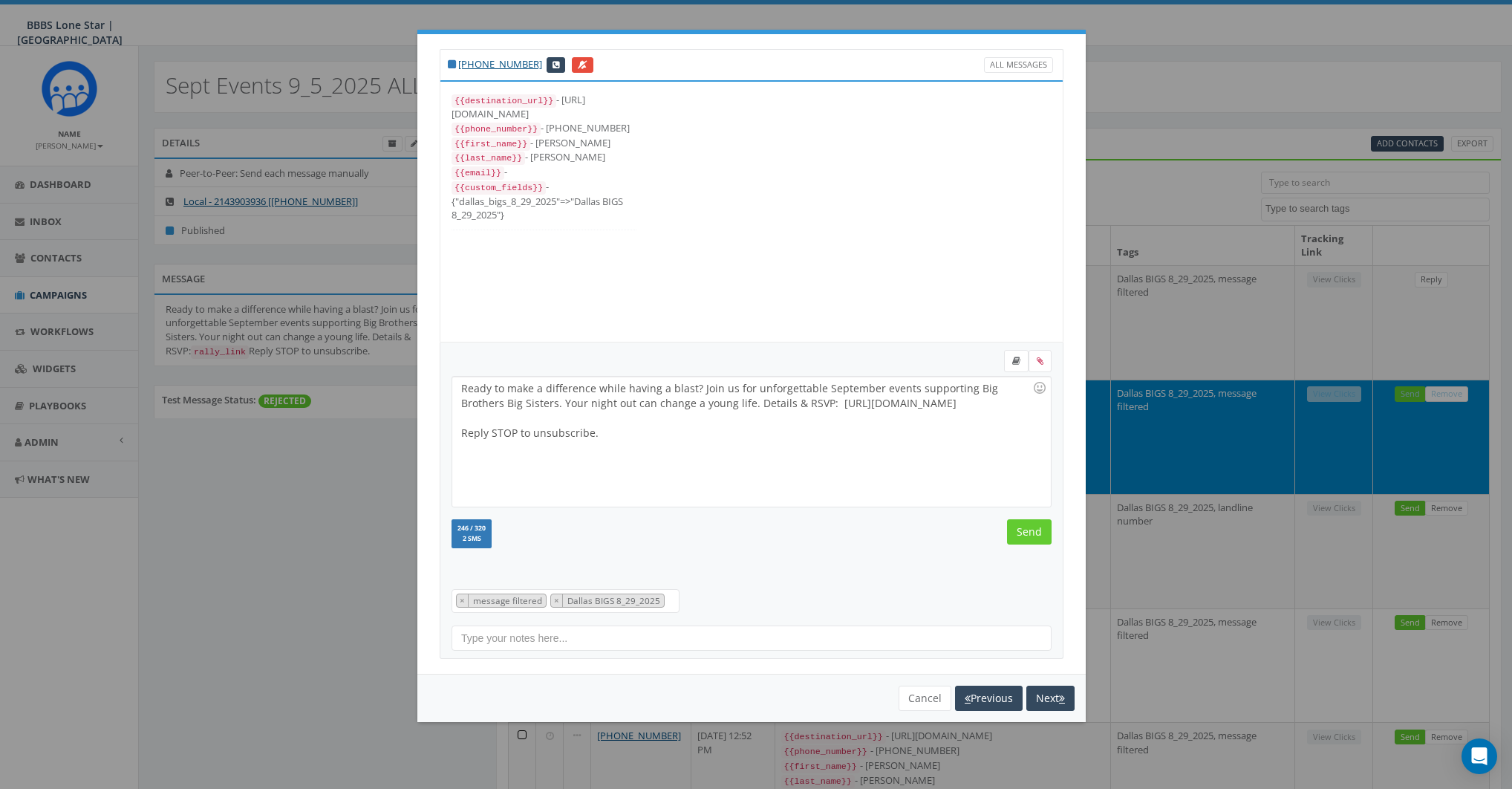
click at [712, 432] on div "Ready to make a difference while having a blast? Join us for unforgettable Sept…" at bounding box center [751, 442] width 598 height 130
click at [586, 402] on div "Ready to make a difference while having a blast? Join us for unforgettable Sept…" at bounding box center [751, 442] width 598 height 130
click at [650, 449] on div "Ready to make a difference while having a blast? Join us for unforgettable Sept…" at bounding box center [751, 442] width 598 height 130
click at [1032, 523] on input "Send" at bounding box center [1029, 532] width 45 height 26
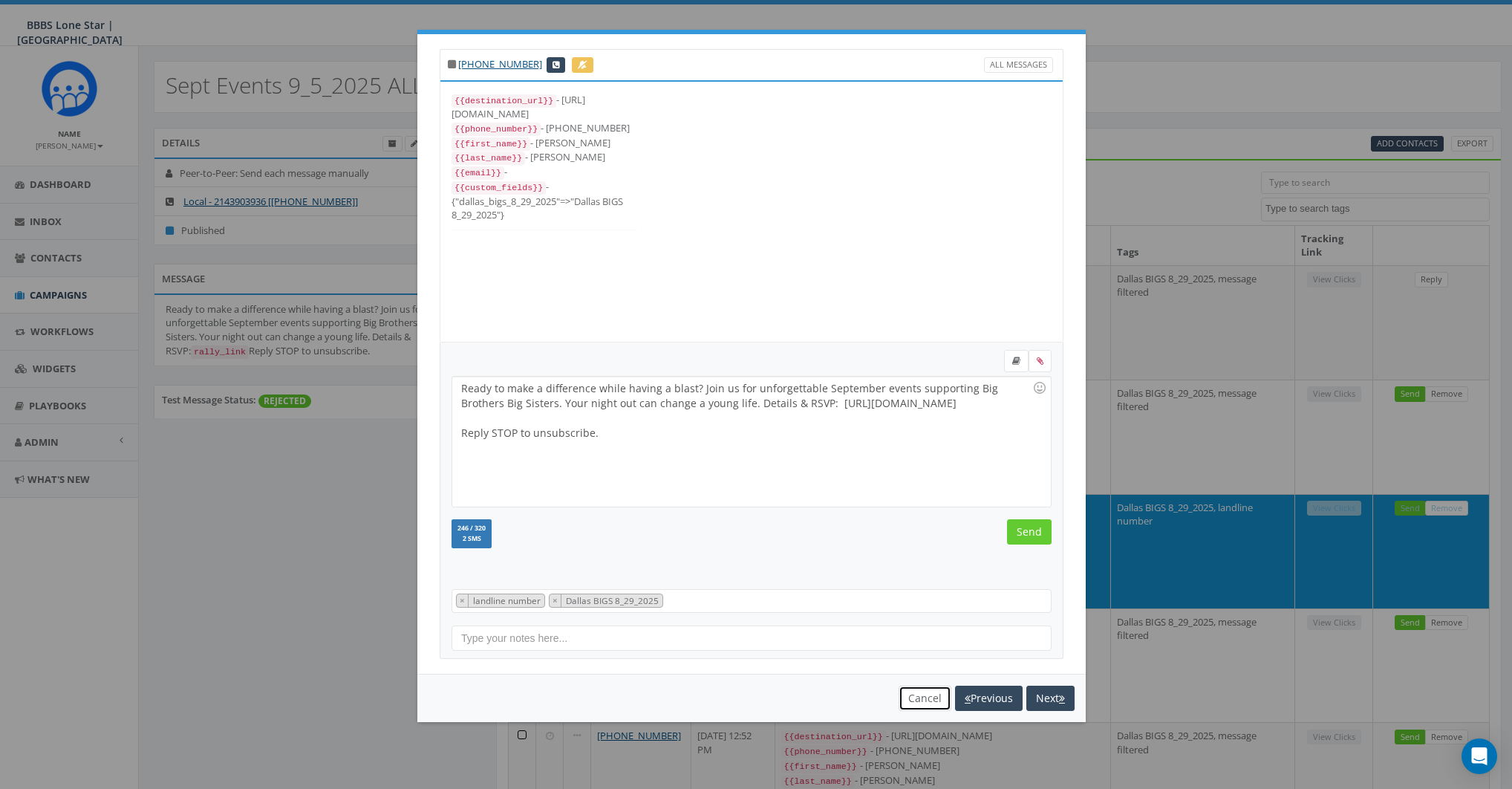
click at [918, 699] on button "Cancel" at bounding box center [926, 698] width 53 height 26
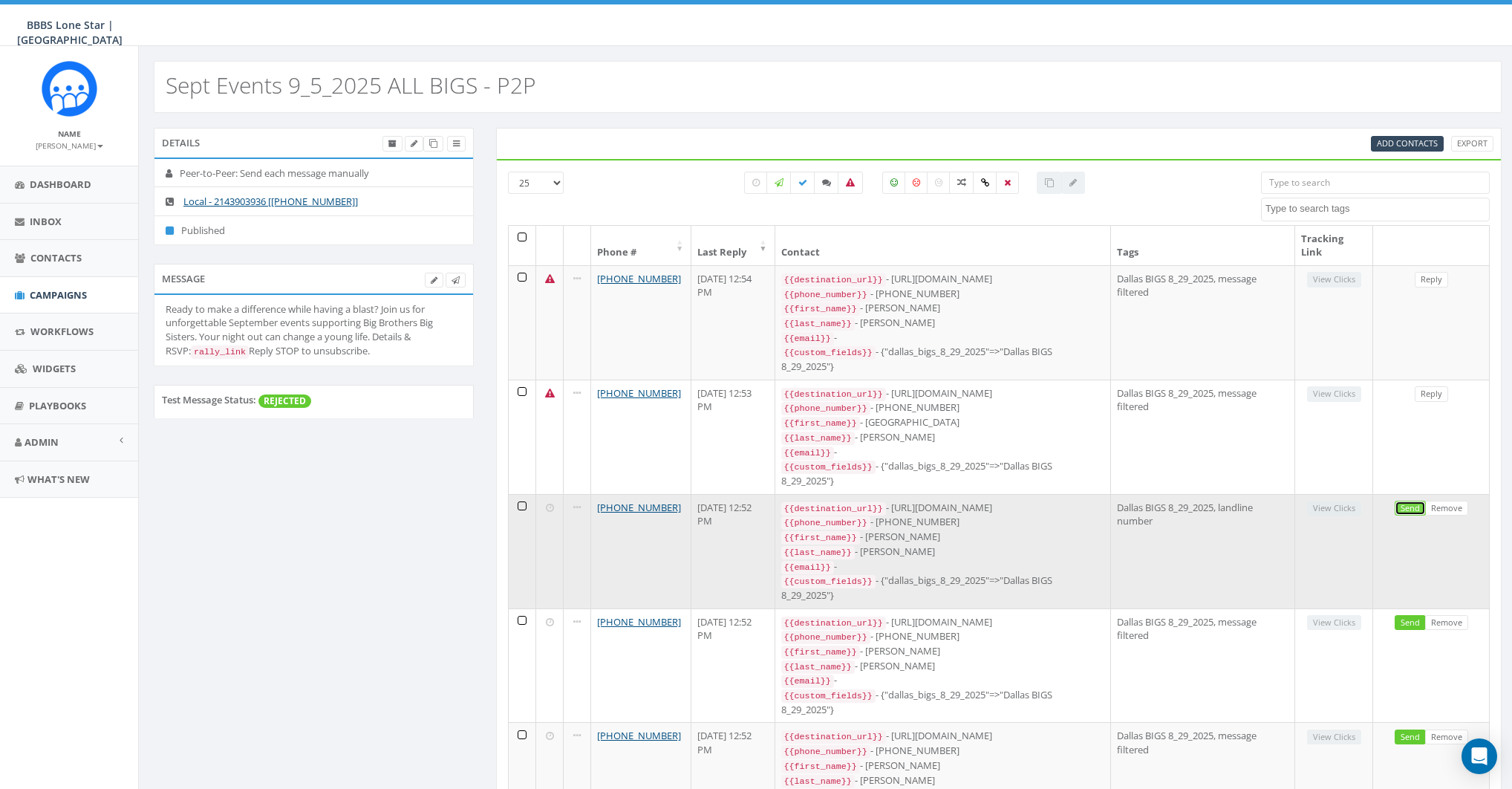
click at [1413, 501] on link "Send" at bounding box center [1410, 509] width 31 height 16
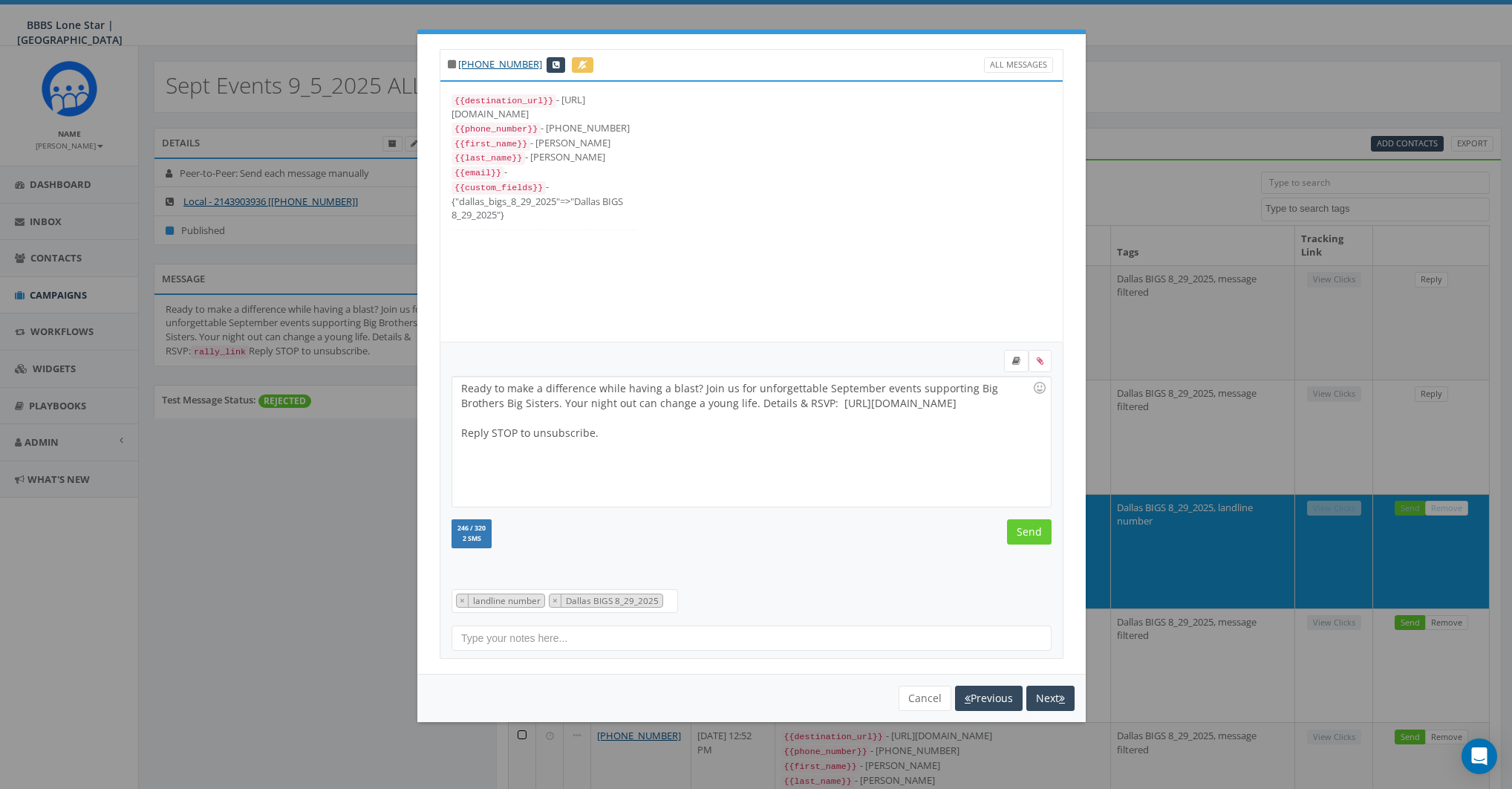
click at [657, 419] on div at bounding box center [747, 417] width 572 height 15
drag, startPoint x: 786, startPoint y: 402, endPoint x: 951, endPoint y: 402, distance: 165.0
click at [951, 402] on div "Ready to make a difference while having a blast? Join us for unforgettable Sept…" at bounding box center [751, 442] width 598 height 130
copy div "https://rally.link/link/uJHYtQ"
click at [821, 439] on div "Ready to make a difference while having a blast? Join us for unforgettable Sept…" at bounding box center [751, 442] width 598 height 130
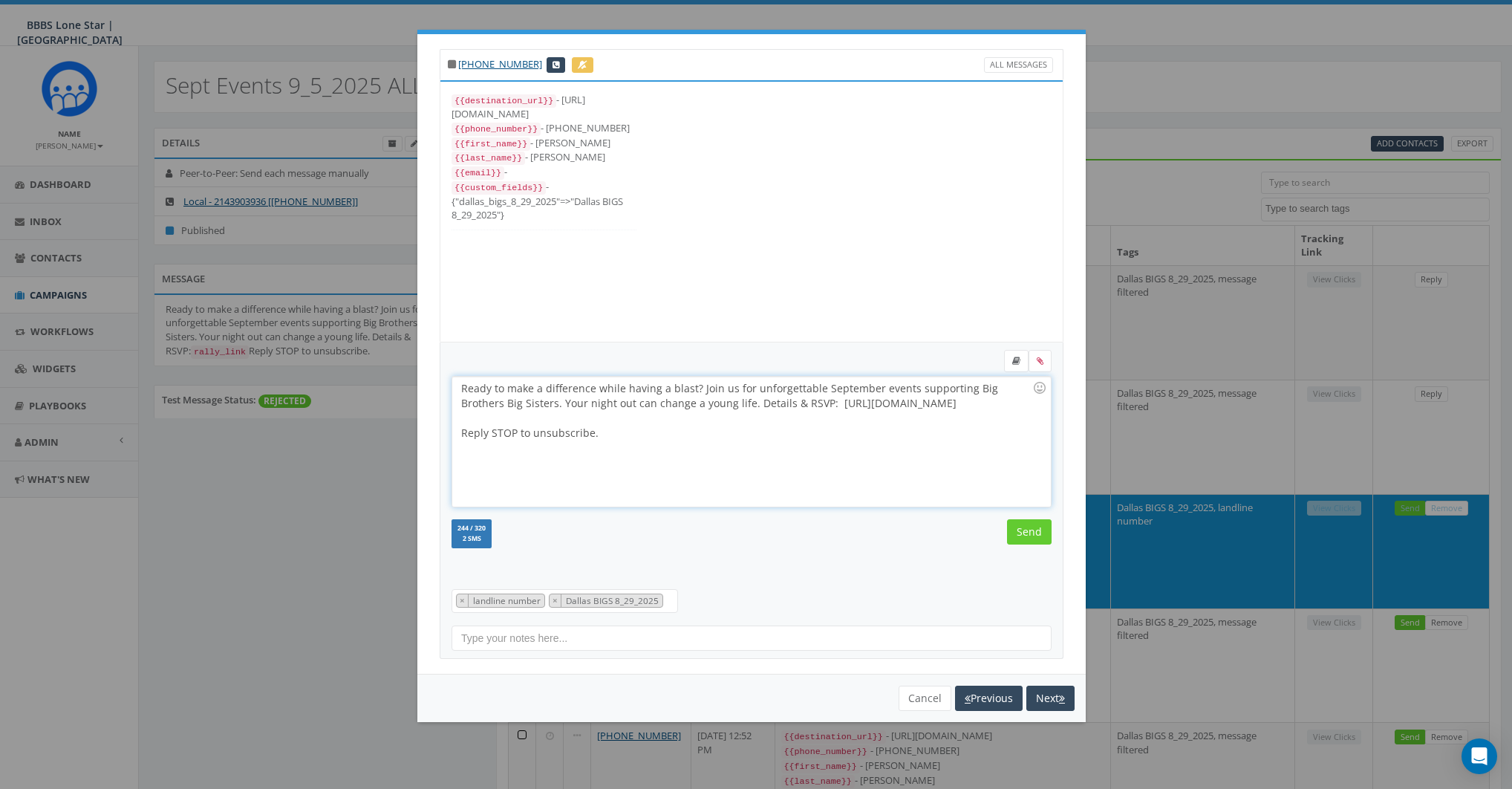
click at [786, 405] on div "Ready to make a difference while having a blast? Join us for unforgettable Sept…" at bounding box center [751, 442] width 598 height 130
click at [917, 406] on div "Ready to make a difference while having a blast? Join us for unforgettable Sept…" at bounding box center [751, 442] width 598 height 130
click at [546, 402] on div "Ready to make a difference while having a blast? Join us for unforgettable Sept…" at bounding box center [751, 442] width 598 height 130
click at [805, 446] on div "Ready to make a difference while having a blast? Join us for unforgettable Sept…" at bounding box center [751, 442] width 598 height 130
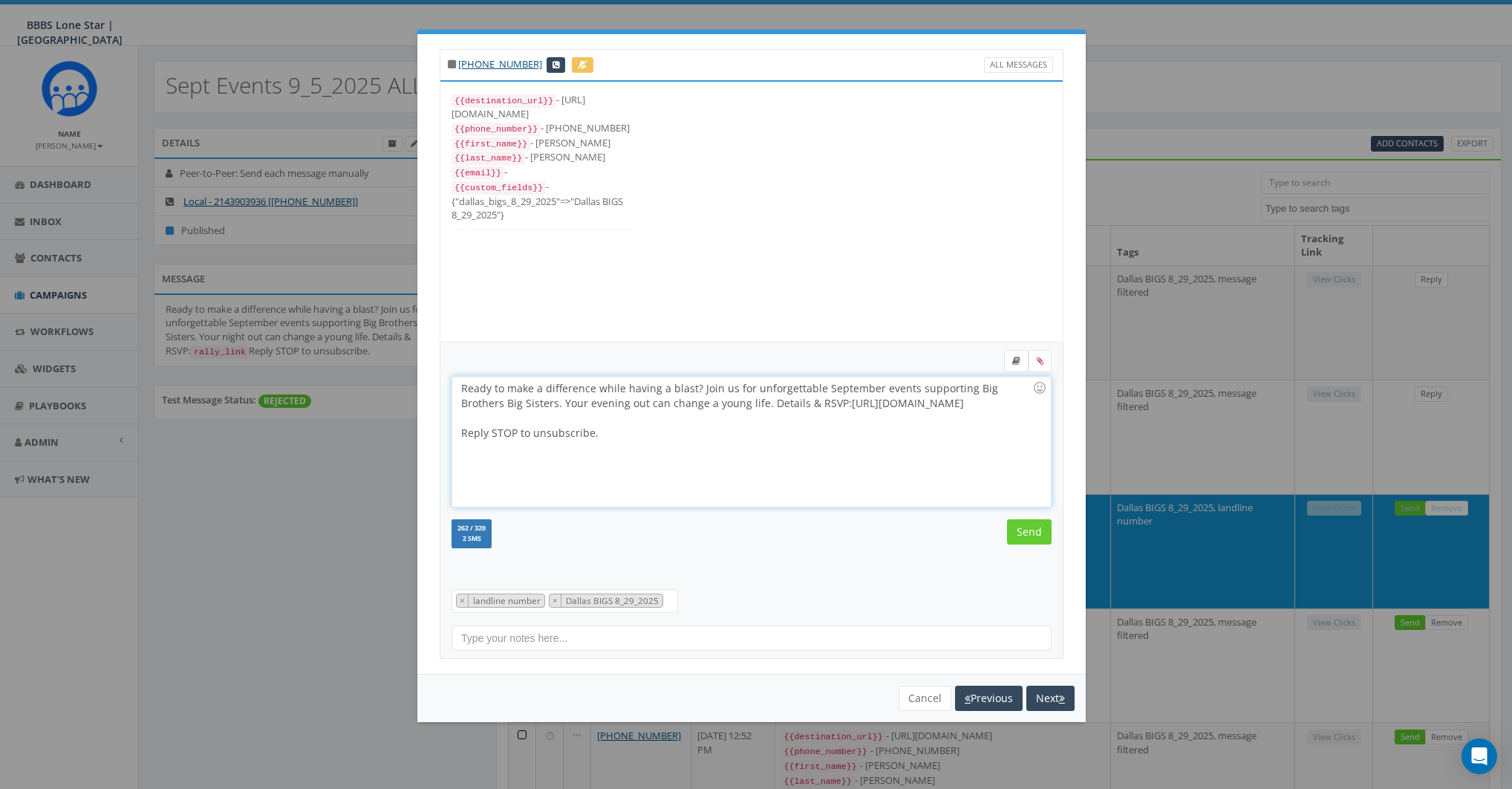
click at [795, 402] on div "Ready to make a difference while having a blast? Join us for unforgettable Sept…" at bounding box center [751, 442] width 598 height 130
click at [806, 505] on div "Ready to make a difference while having a blast? Join us for unforgettable Sept…" at bounding box center [751, 442] width 598 height 130
click at [1027, 535] on input "Send" at bounding box center [1029, 532] width 45 height 26
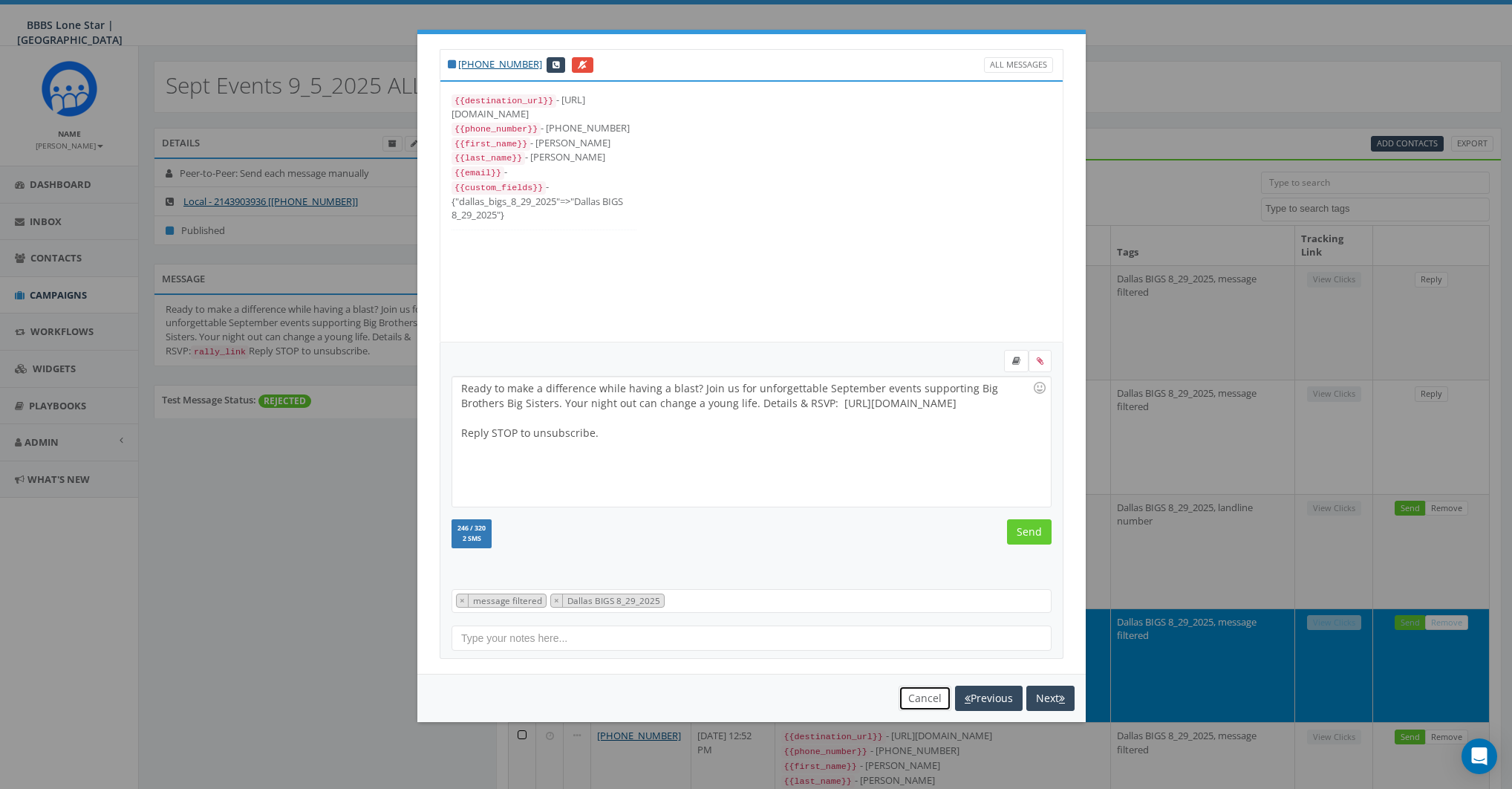
click at [933, 697] on button "Cancel" at bounding box center [926, 698] width 53 height 26
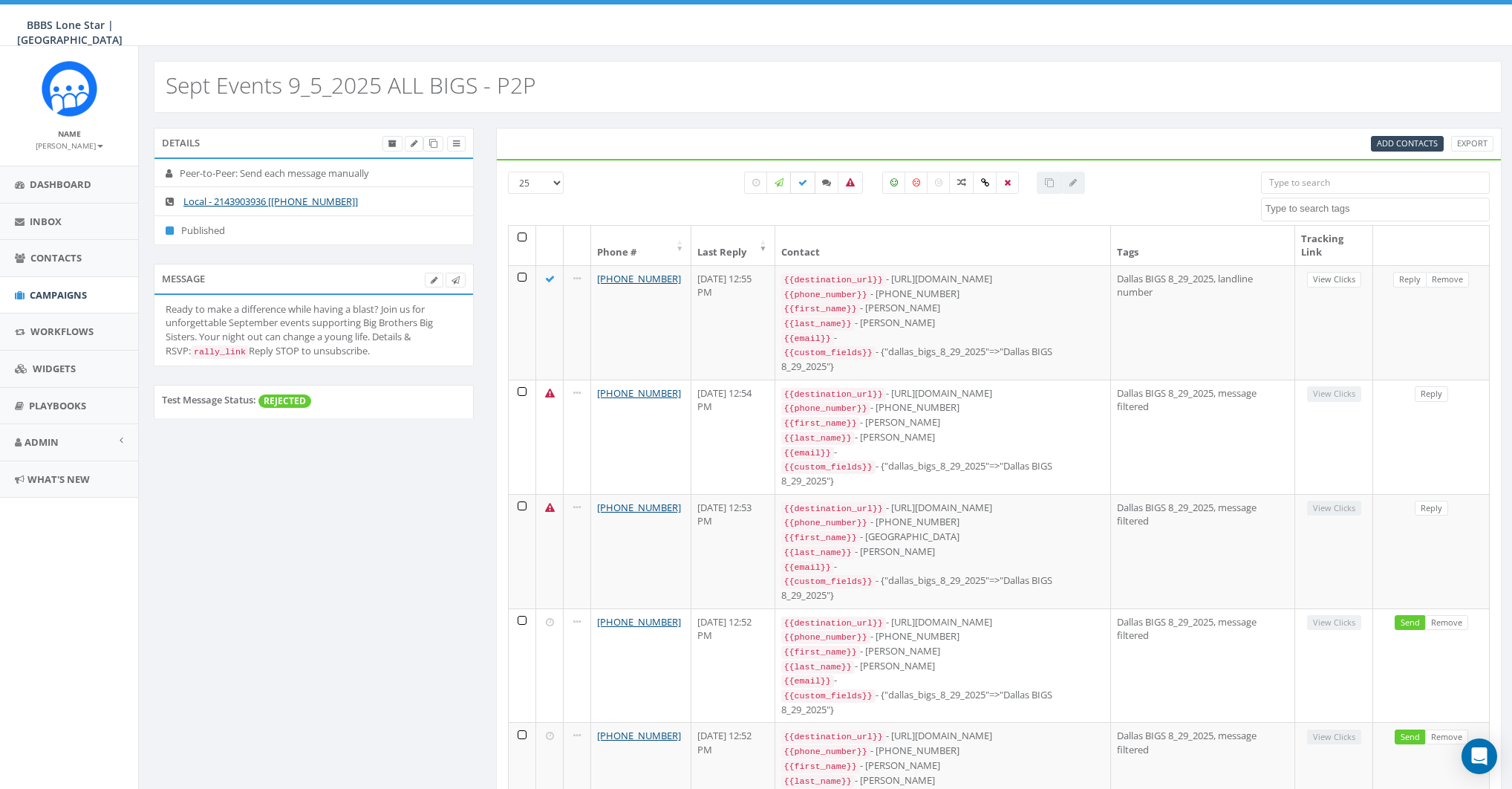
click at [800, 187] on label at bounding box center [803, 182] width 26 height 22
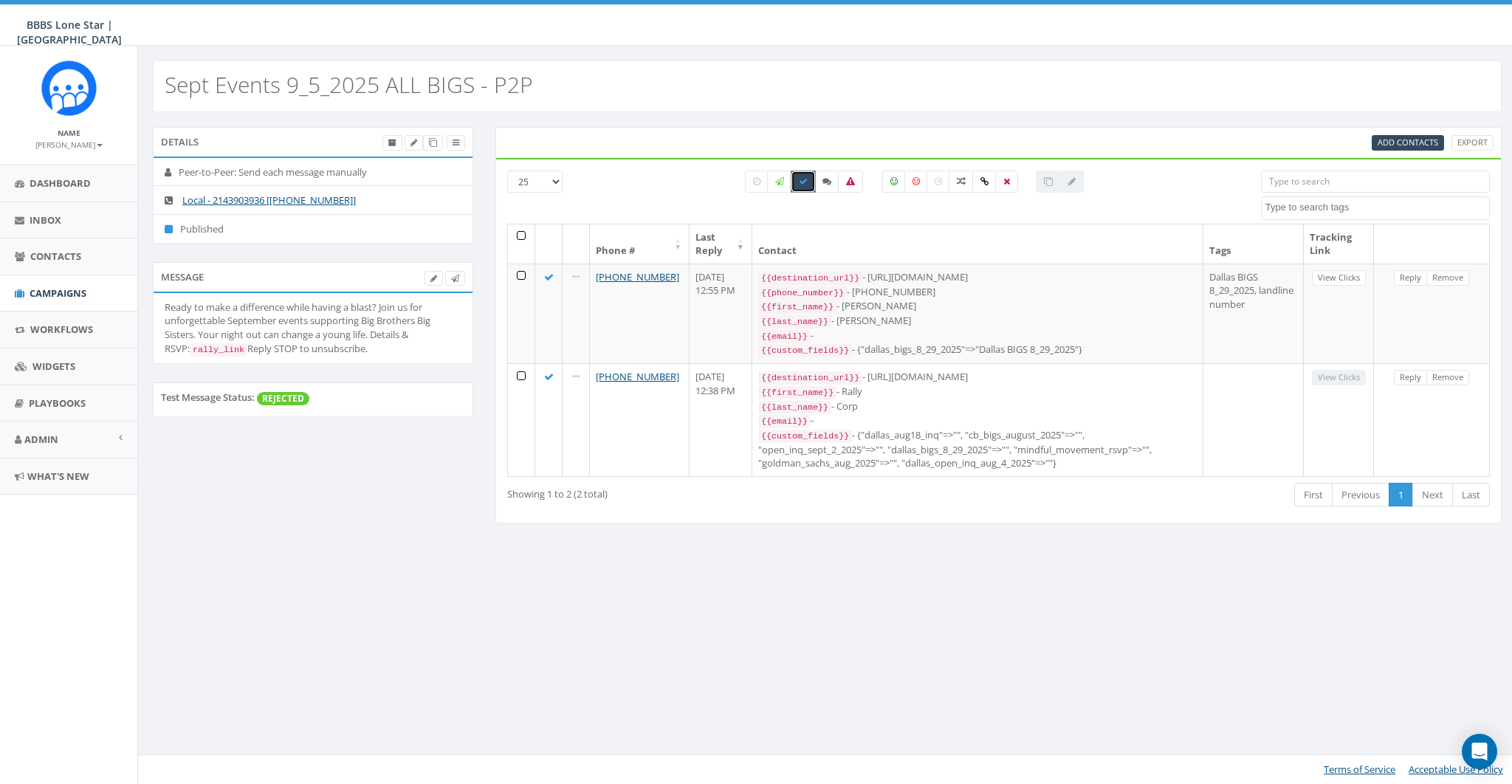
click at [796, 183] on label at bounding box center [802, 181] width 25 height 22
checkbox input "false"
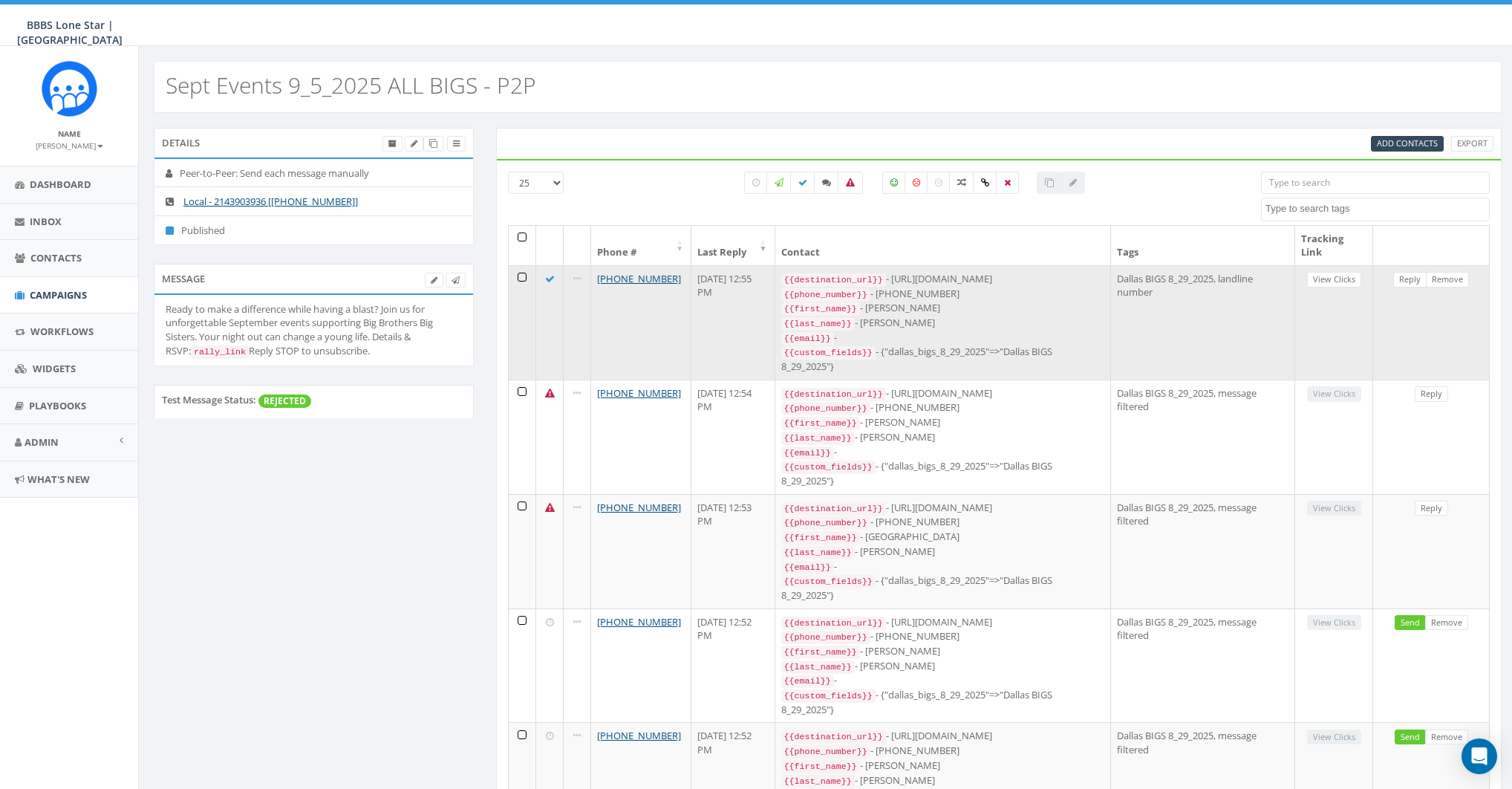
drag, startPoint x: 942, startPoint y: 278, endPoint x: 1095, endPoint y: 275, distance: 153.0
click at [1095, 275] on div "{{destination_url}} - https://rally.link/link/uJHYtQ" at bounding box center [942, 279] width 323 height 15
click at [1066, 302] on div "{{first_name}} - Rachel" at bounding box center [942, 308] width 323 height 15
click at [1397, 277] on link "Reply" at bounding box center [1410, 280] width 33 height 16
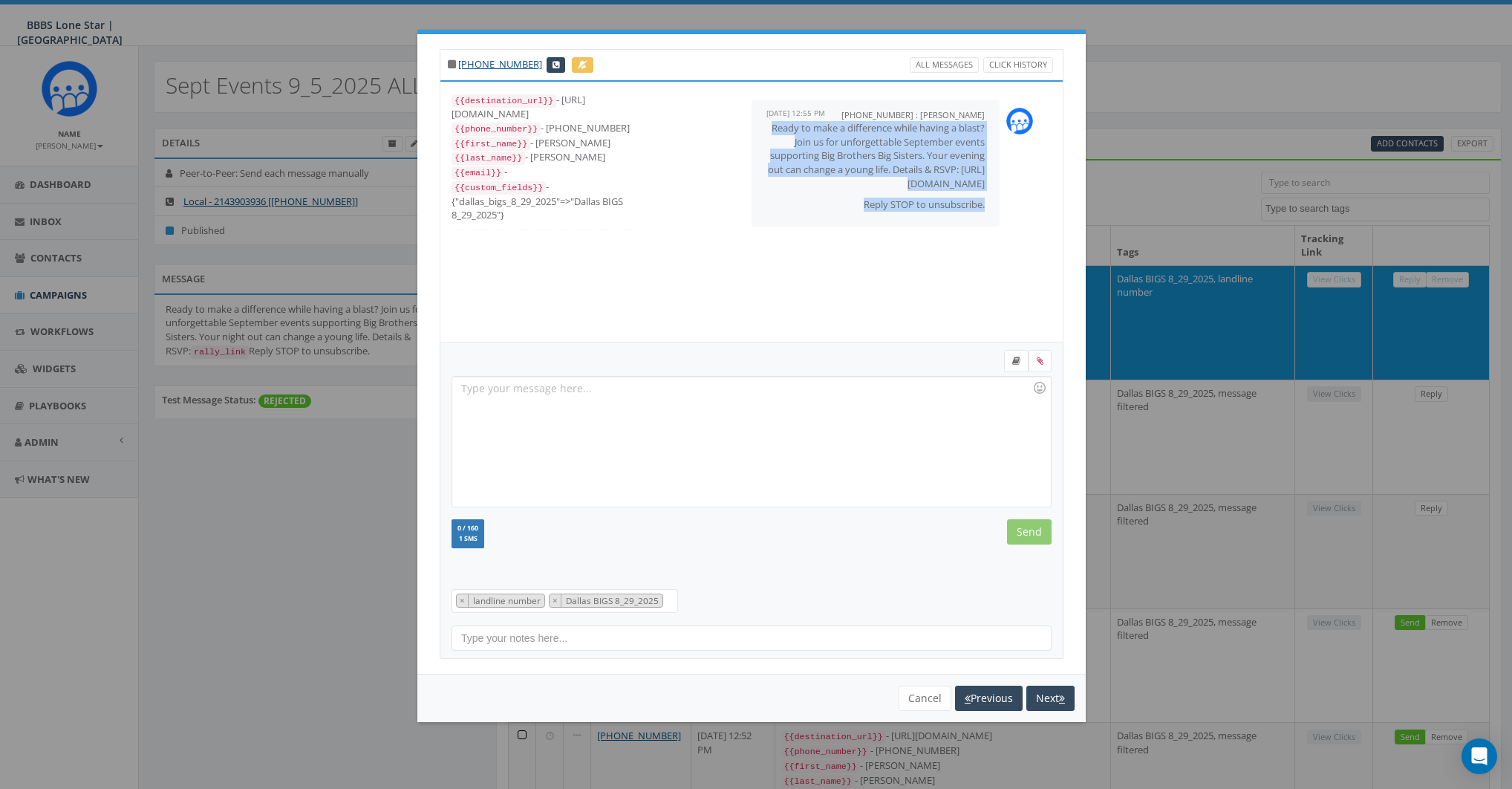
drag, startPoint x: 768, startPoint y: 126, endPoint x: 992, endPoint y: 217, distance: 241.8
click at [992, 217] on div "+12143903936 : James Martin September 05, 2025 12:55 PM Ready to make a differe…" at bounding box center [876, 163] width 248 height 126
copy span "Ready to make a difference while having a blast? Join us for unforgettable Sept…"
click at [926, 698] on button "Cancel" at bounding box center [926, 698] width 53 height 26
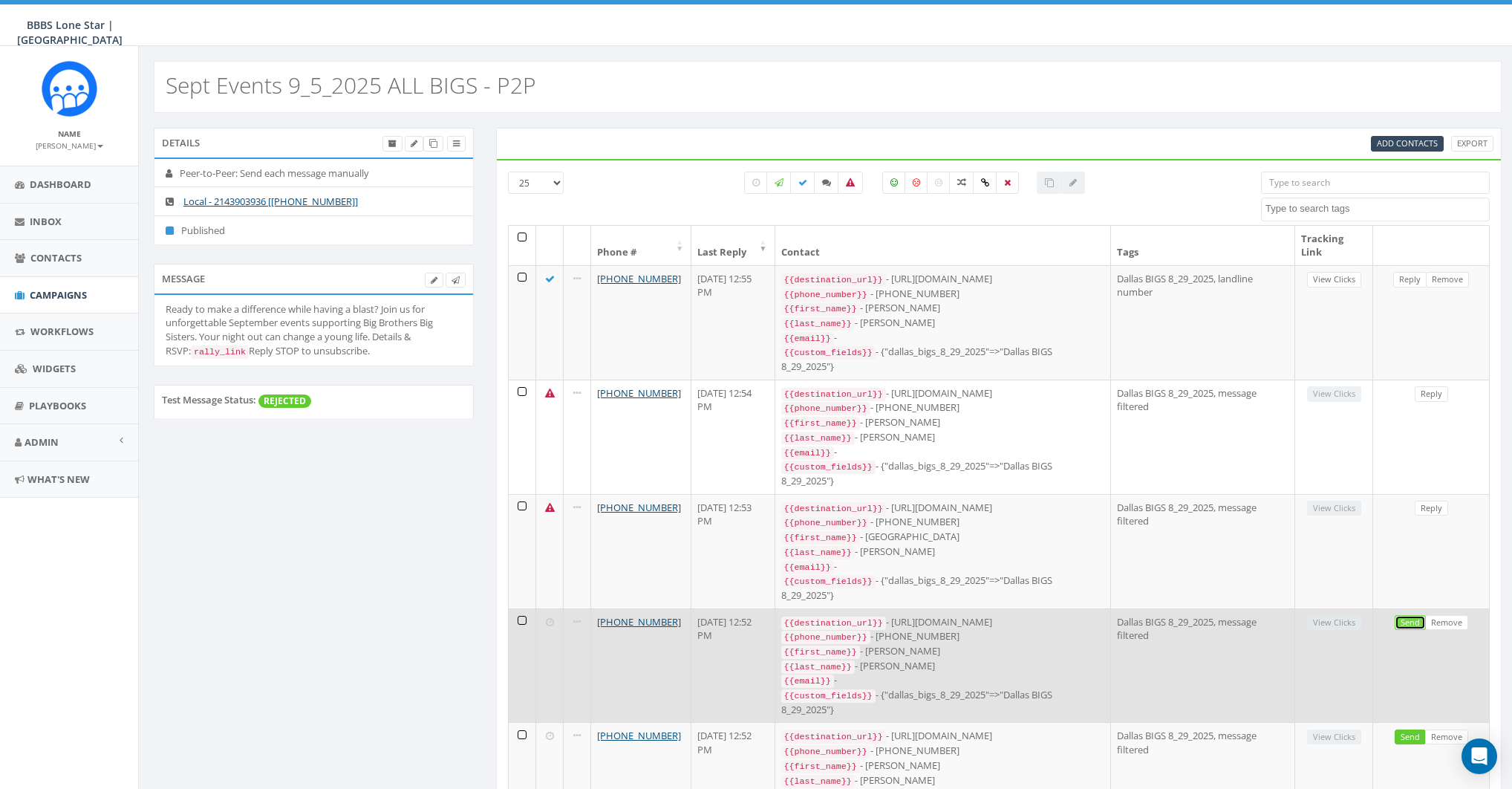
click at [1410, 615] on link "Send" at bounding box center [1410, 623] width 31 height 16
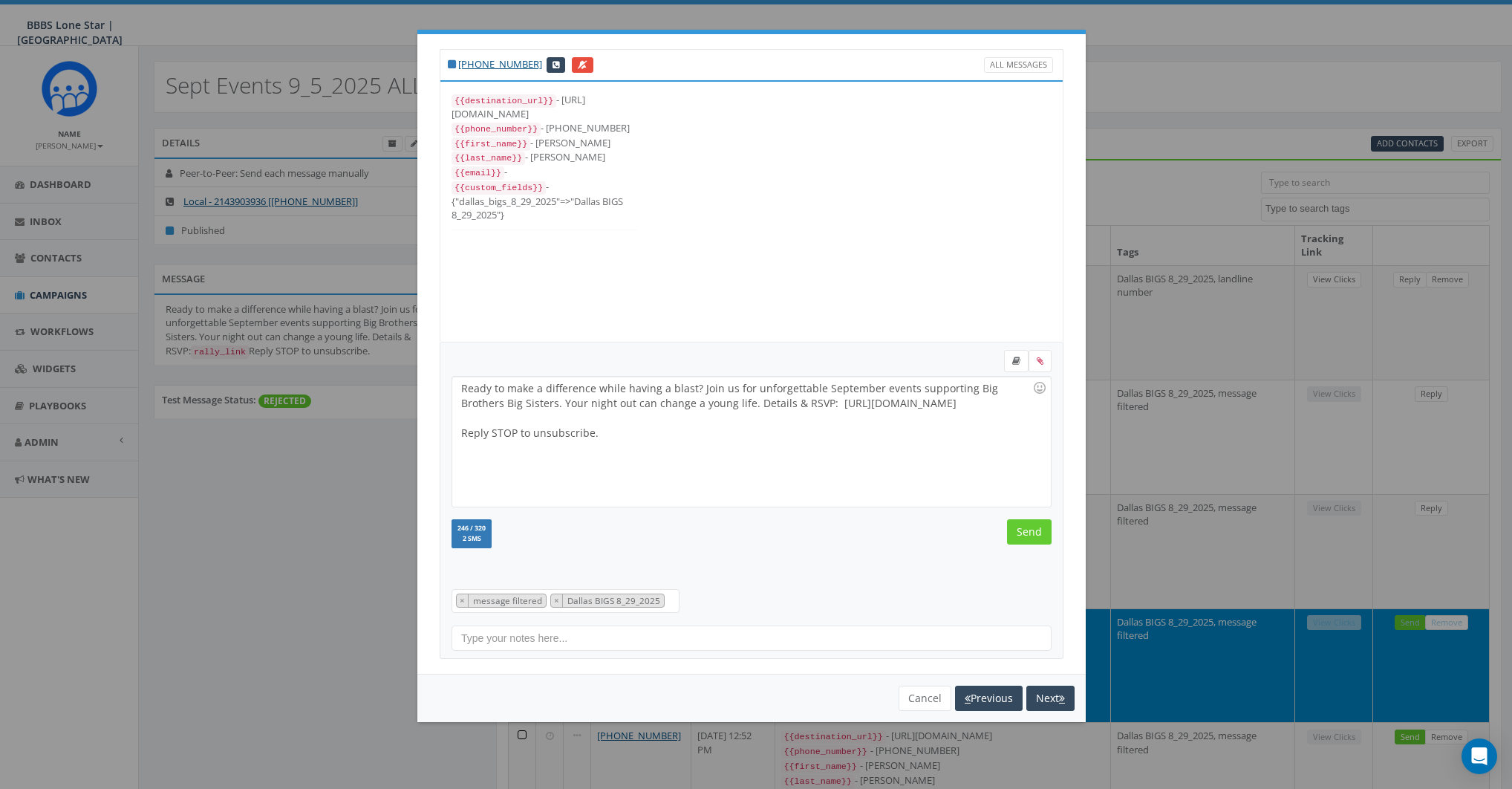
drag, startPoint x: 785, startPoint y: 402, endPoint x: 887, endPoint y: 402, distance: 102.0
click at [786, 402] on div "Ready to make a difference while having a blast? Join us for unforgettable Sept…" at bounding box center [751, 442] width 598 height 130
click at [963, 404] on div "Ready to make a difference while having a blast? Join us for unforgettable Sept…" at bounding box center [751, 442] width 598 height 130
click at [926, 419] on div at bounding box center [747, 417] width 572 height 15
click at [1037, 527] on input "Send" at bounding box center [1029, 532] width 45 height 26
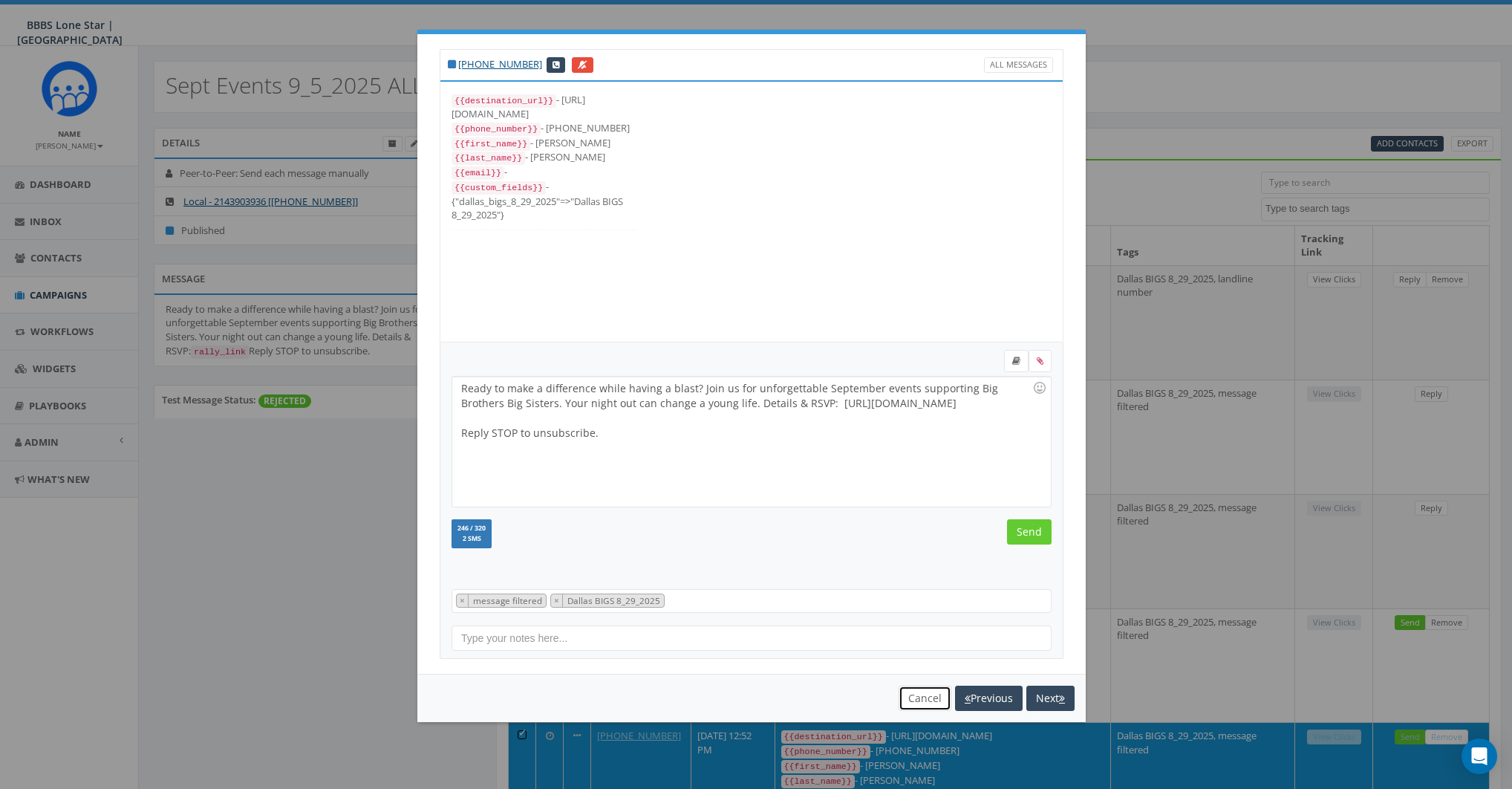
click at [914, 692] on button "Cancel" at bounding box center [926, 698] width 53 height 26
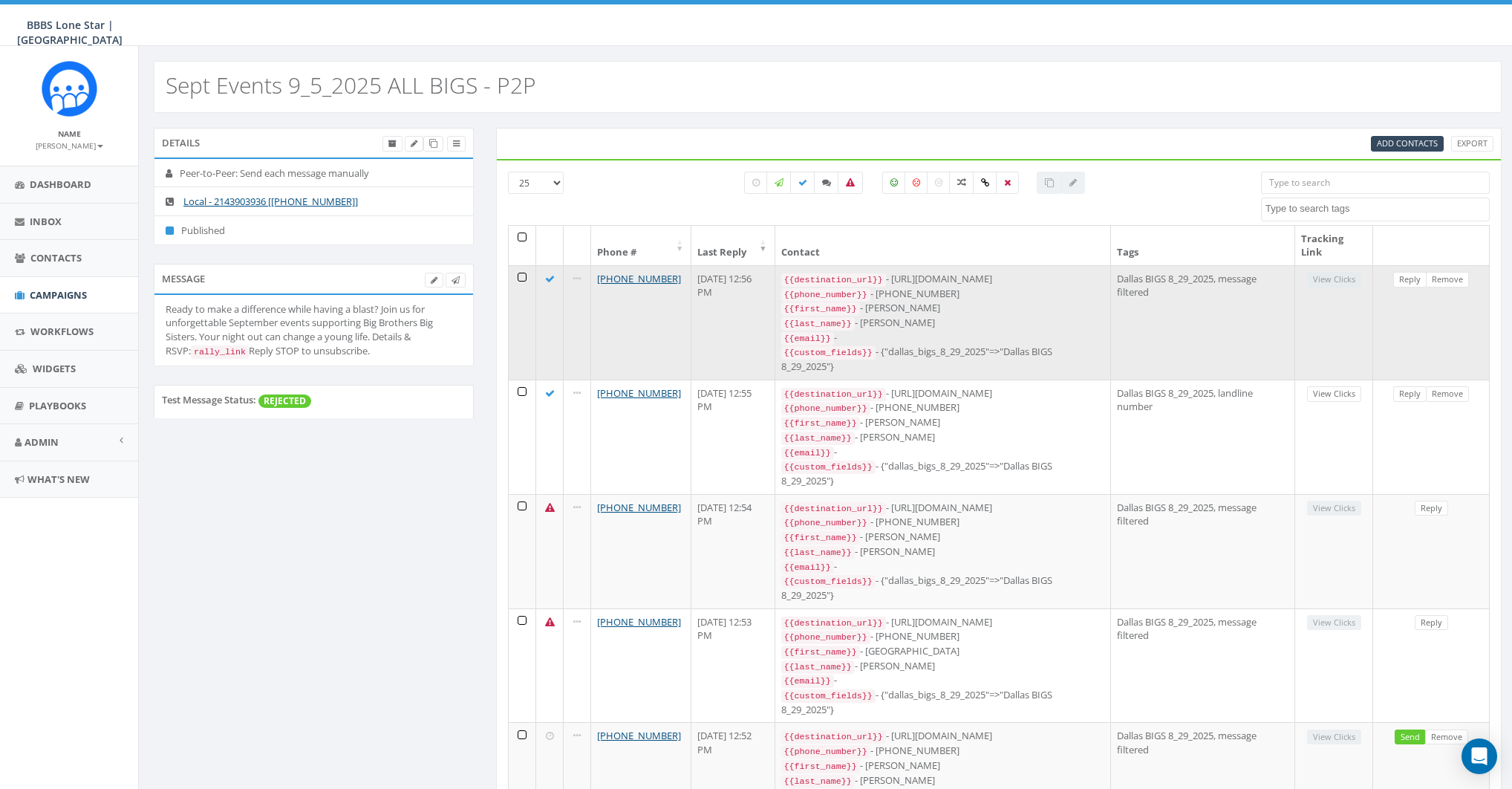
scroll to position [19, 0]
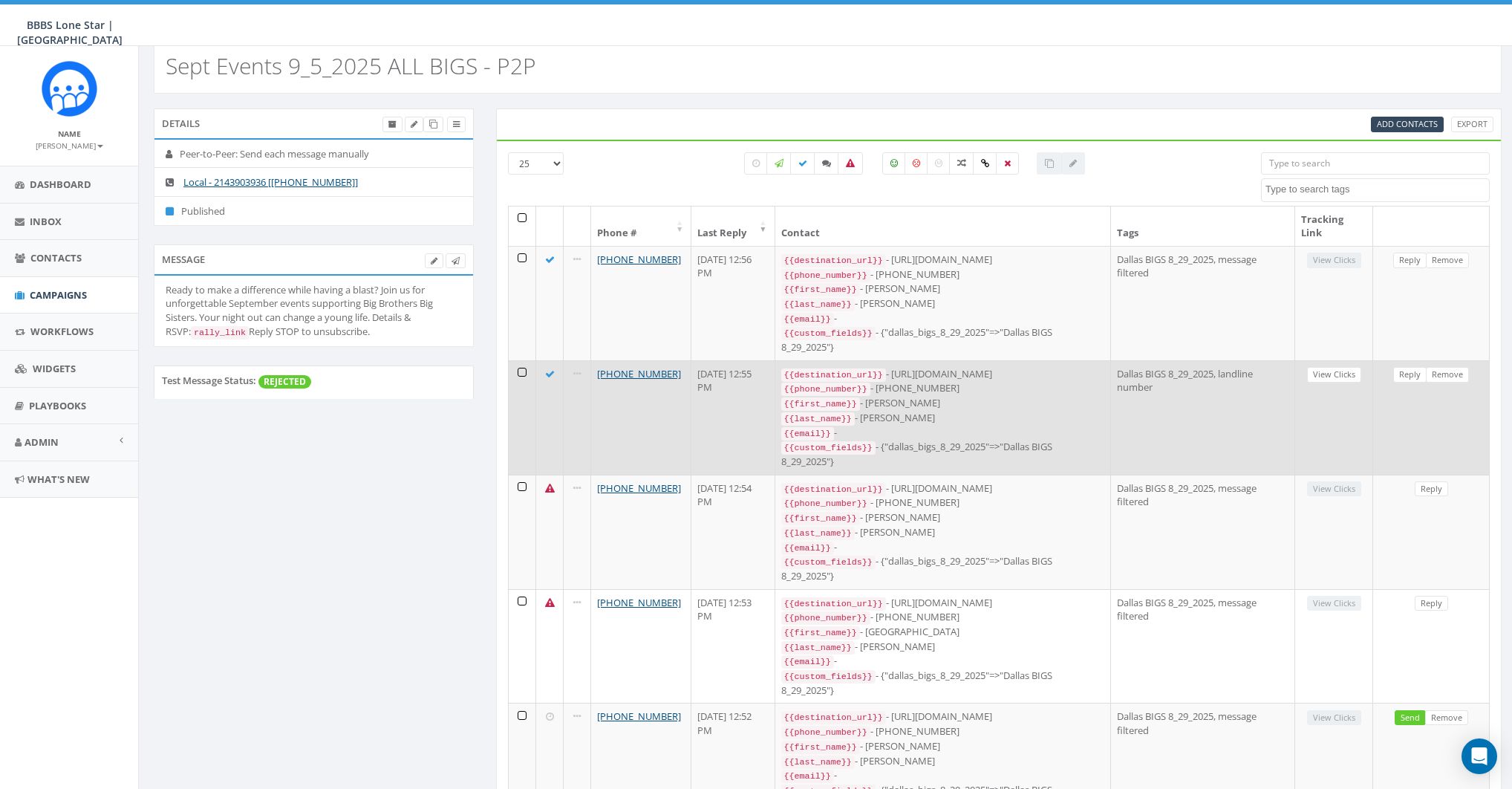
drag, startPoint x: 941, startPoint y: 368, endPoint x: 1081, endPoint y: 368, distance: 140.0
click at [1081, 368] on div "{{destination_url}} - https://rally.link/link/uJHYtQ" at bounding box center [942, 374] width 323 height 15
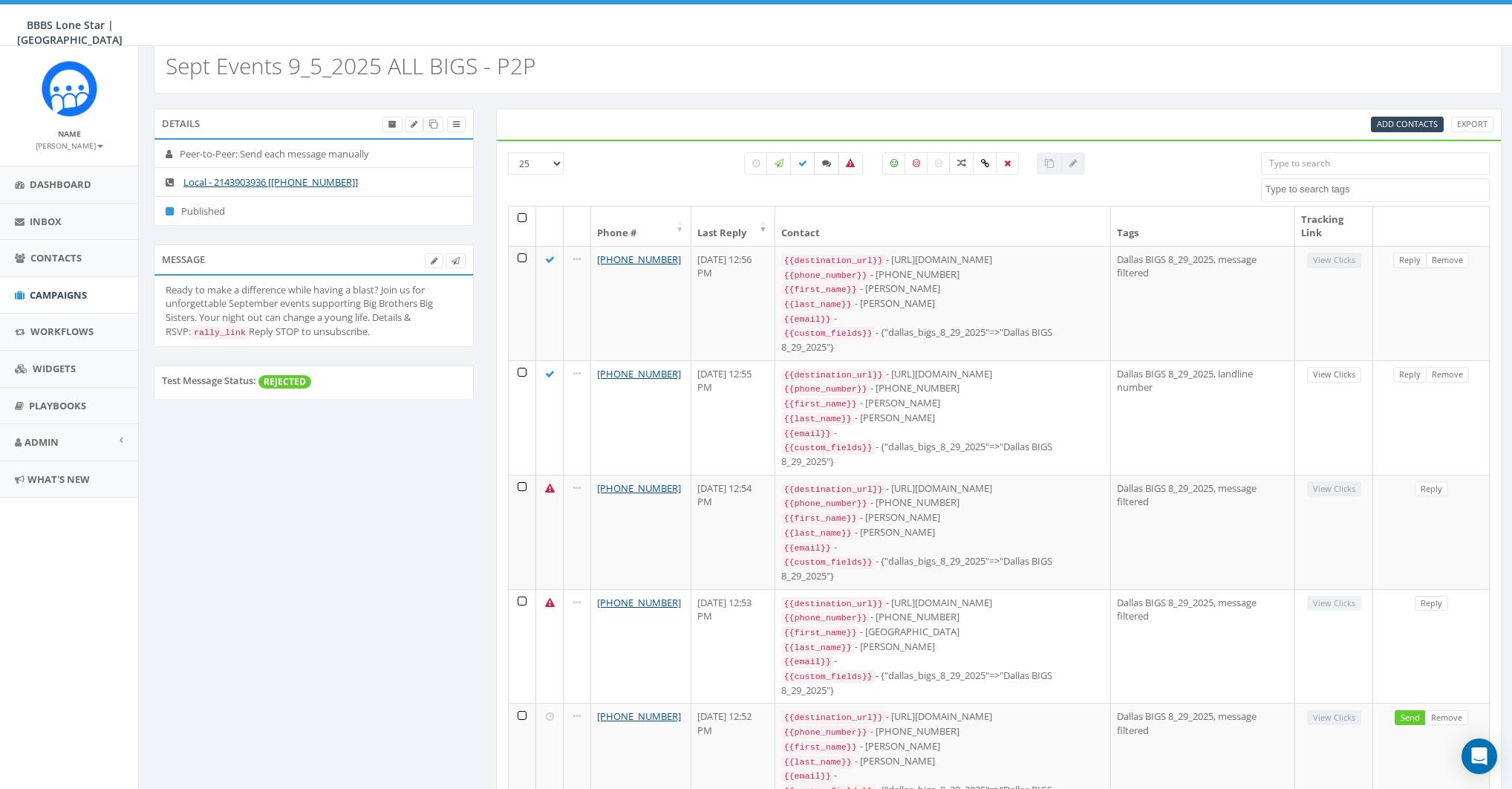
click at [830, 162] on icon at bounding box center [827, 164] width 9 height 9
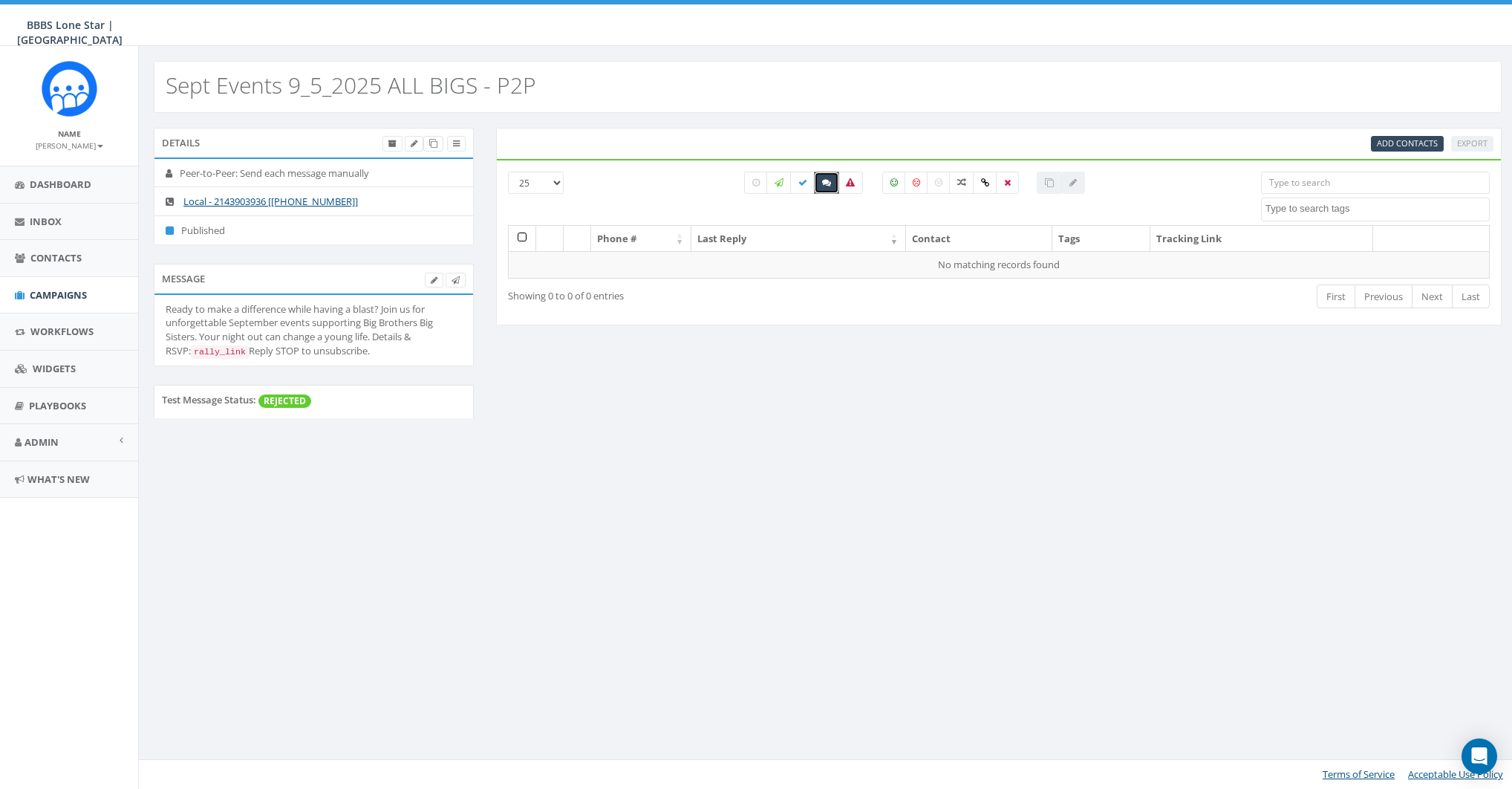
scroll to position [0, 0]
click at [824, 181] on label at bounding box center [831, 182] width 26 height 22
checkbox input "false"
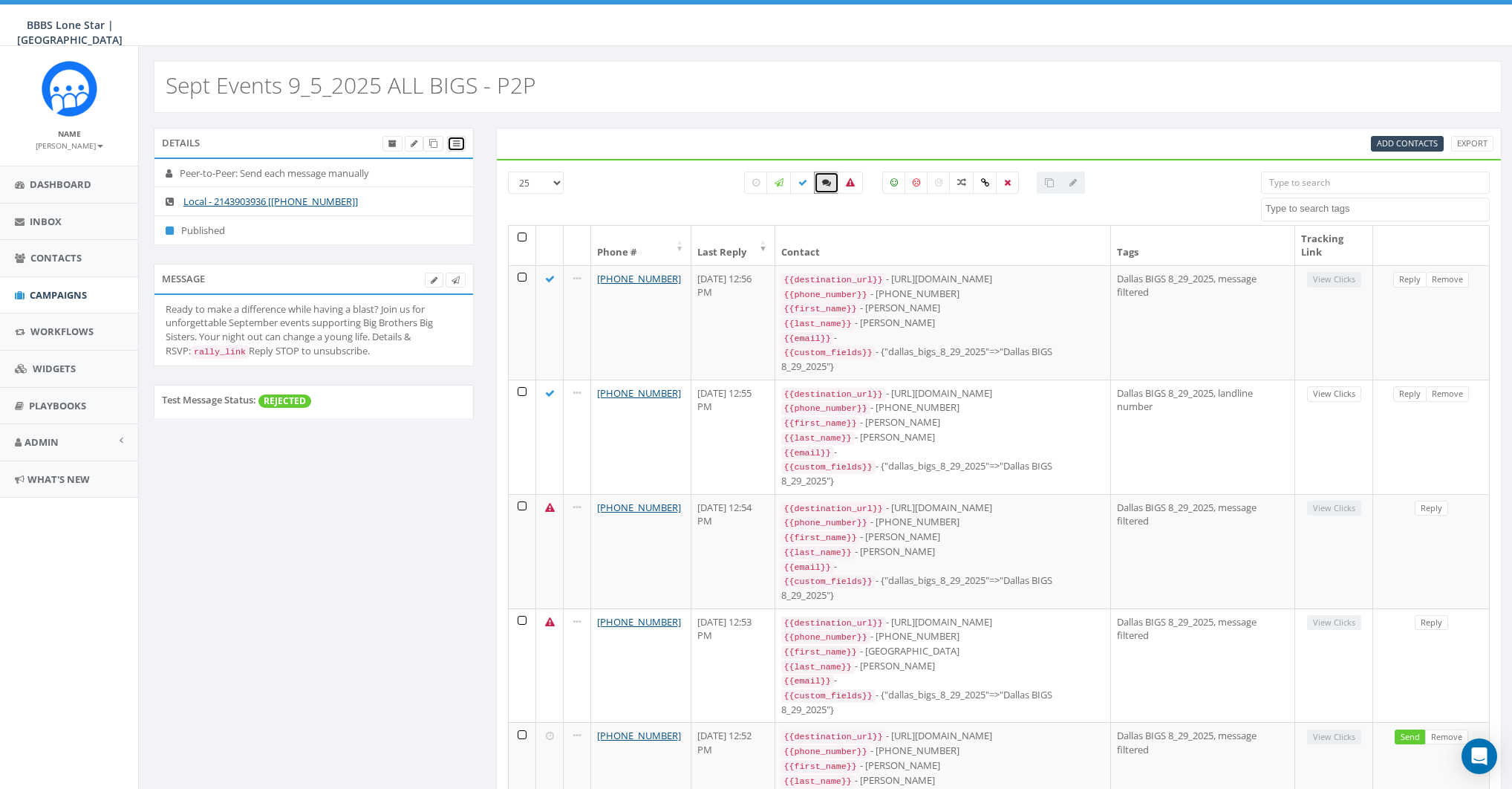
click at [453, 143] on link at bounding box center [456, 144] width 18 height 16
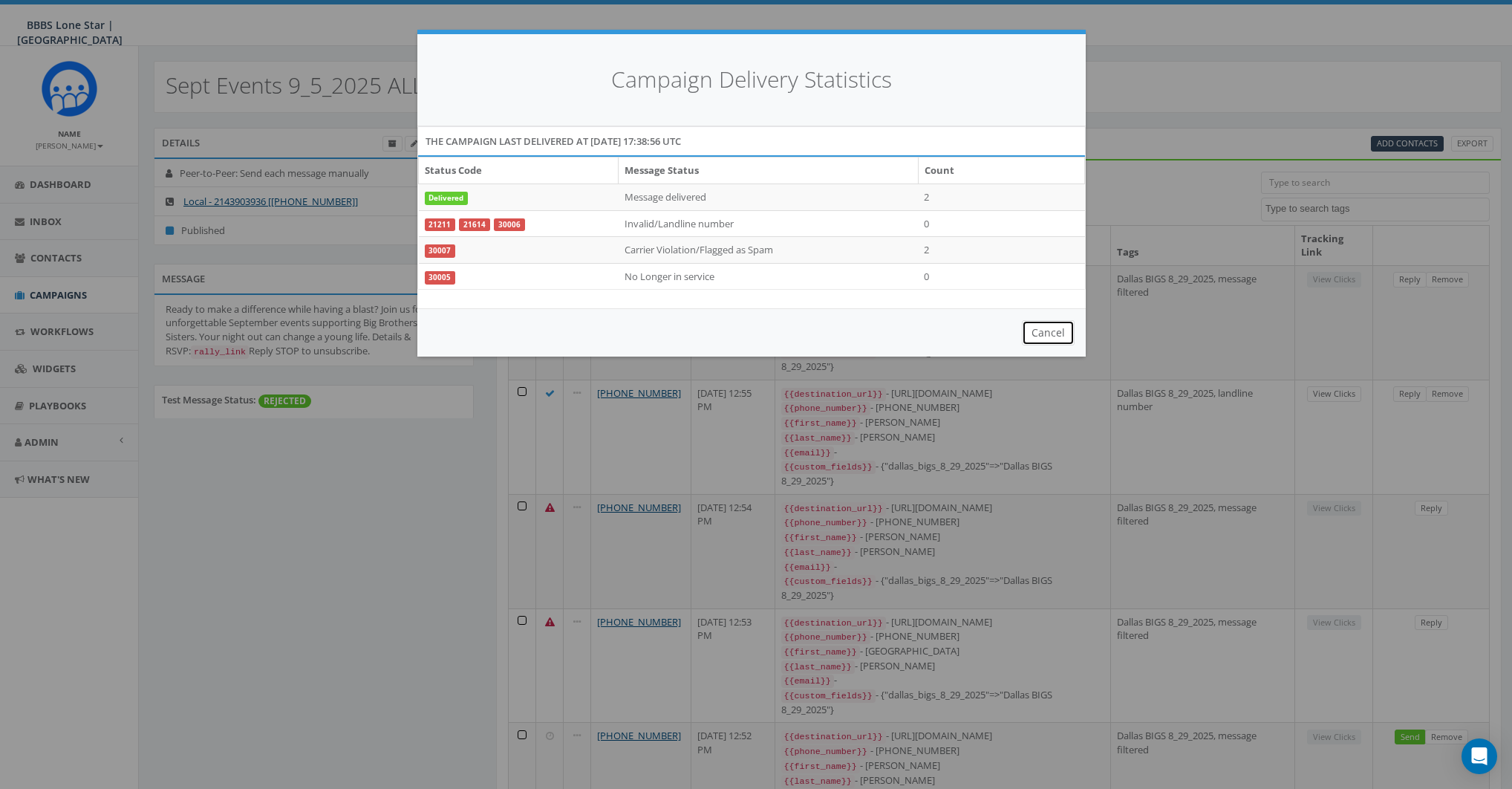
click at [1057, 336] on button "Cancel" at bounding box center [1049, 333] width 53 height 26
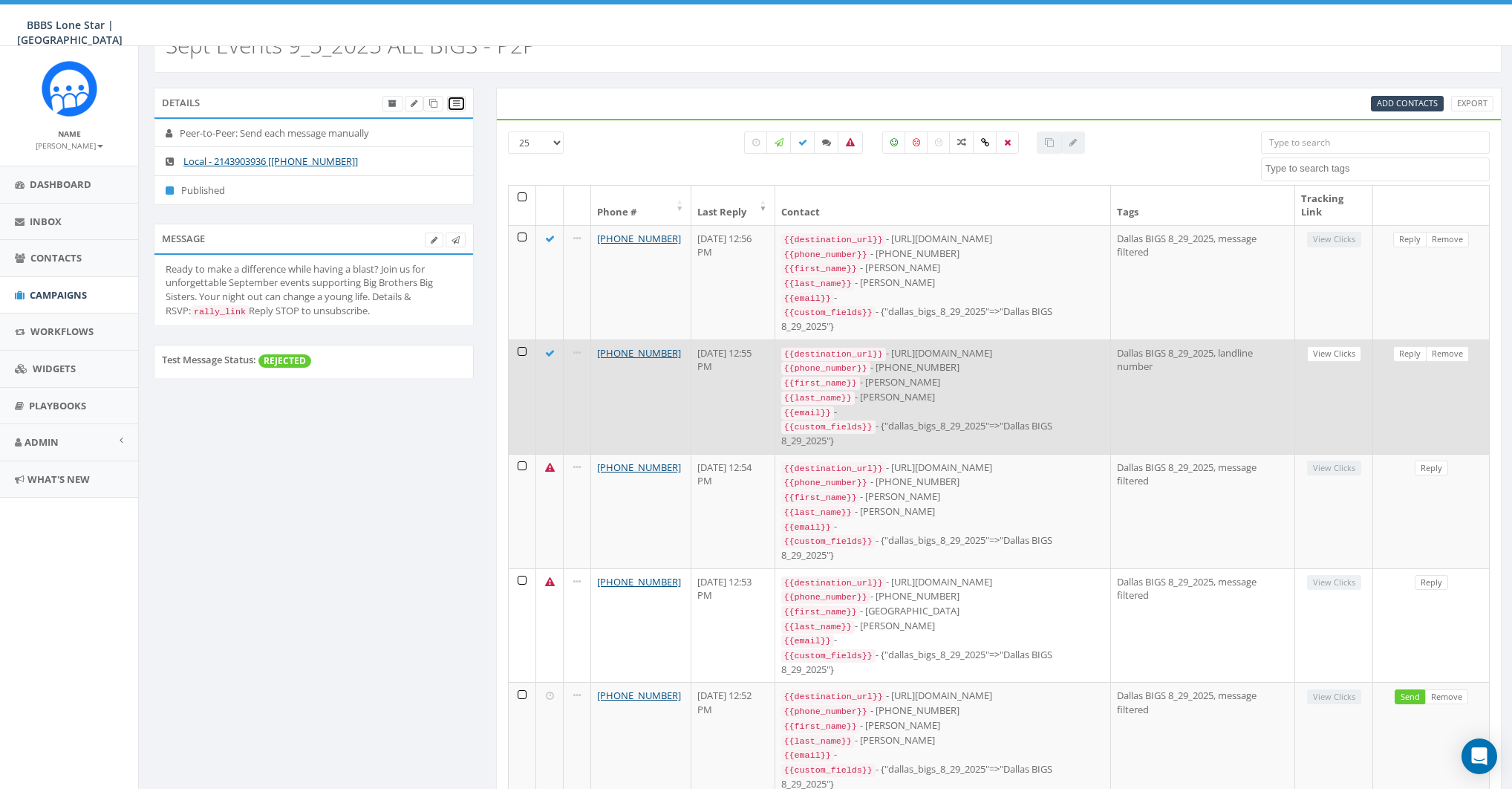
scroll to position [193, 0]
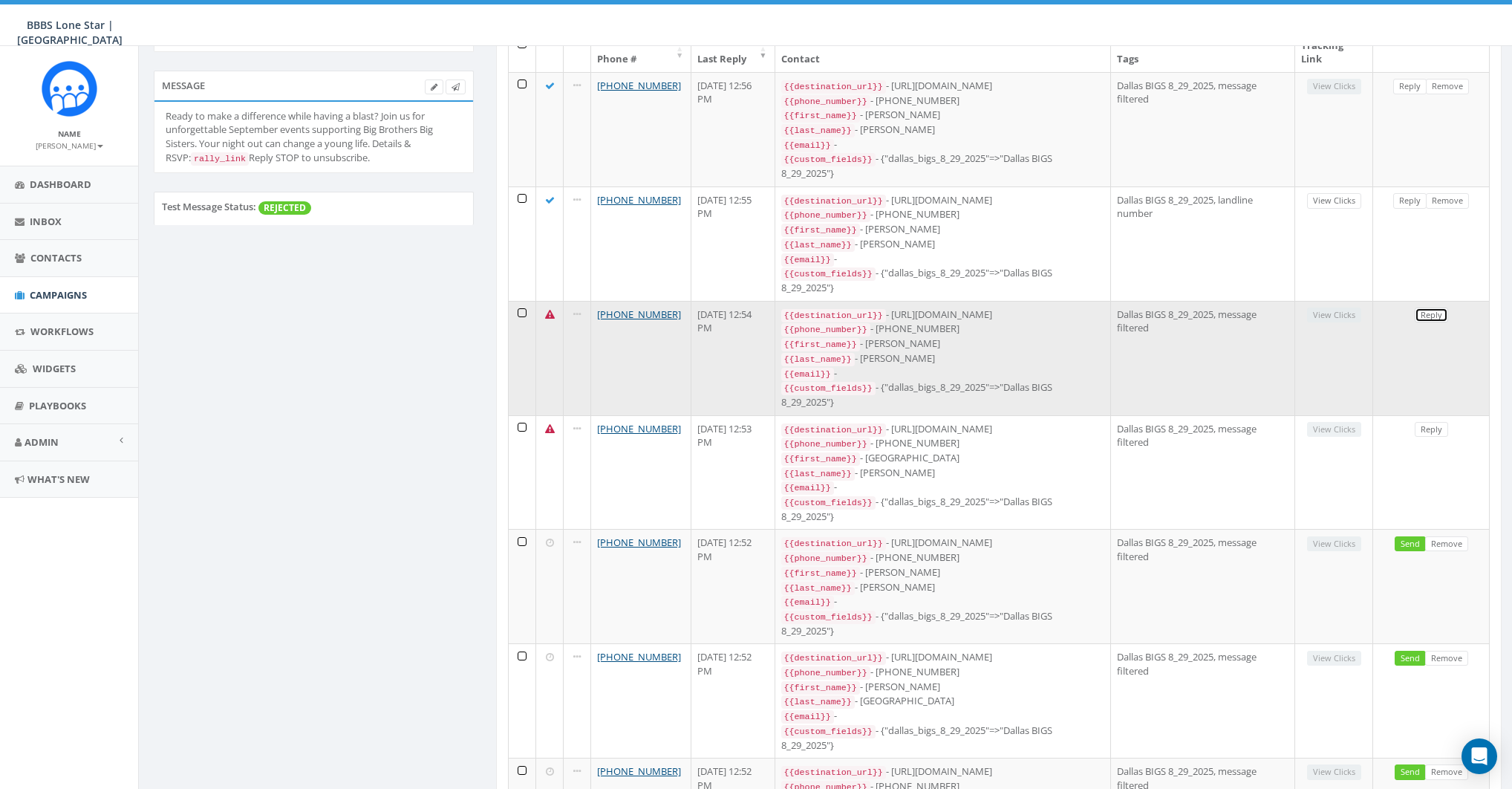
click at [1428, 307] on link "Reply" at bounding box center [1432, 315] width 33 height 16
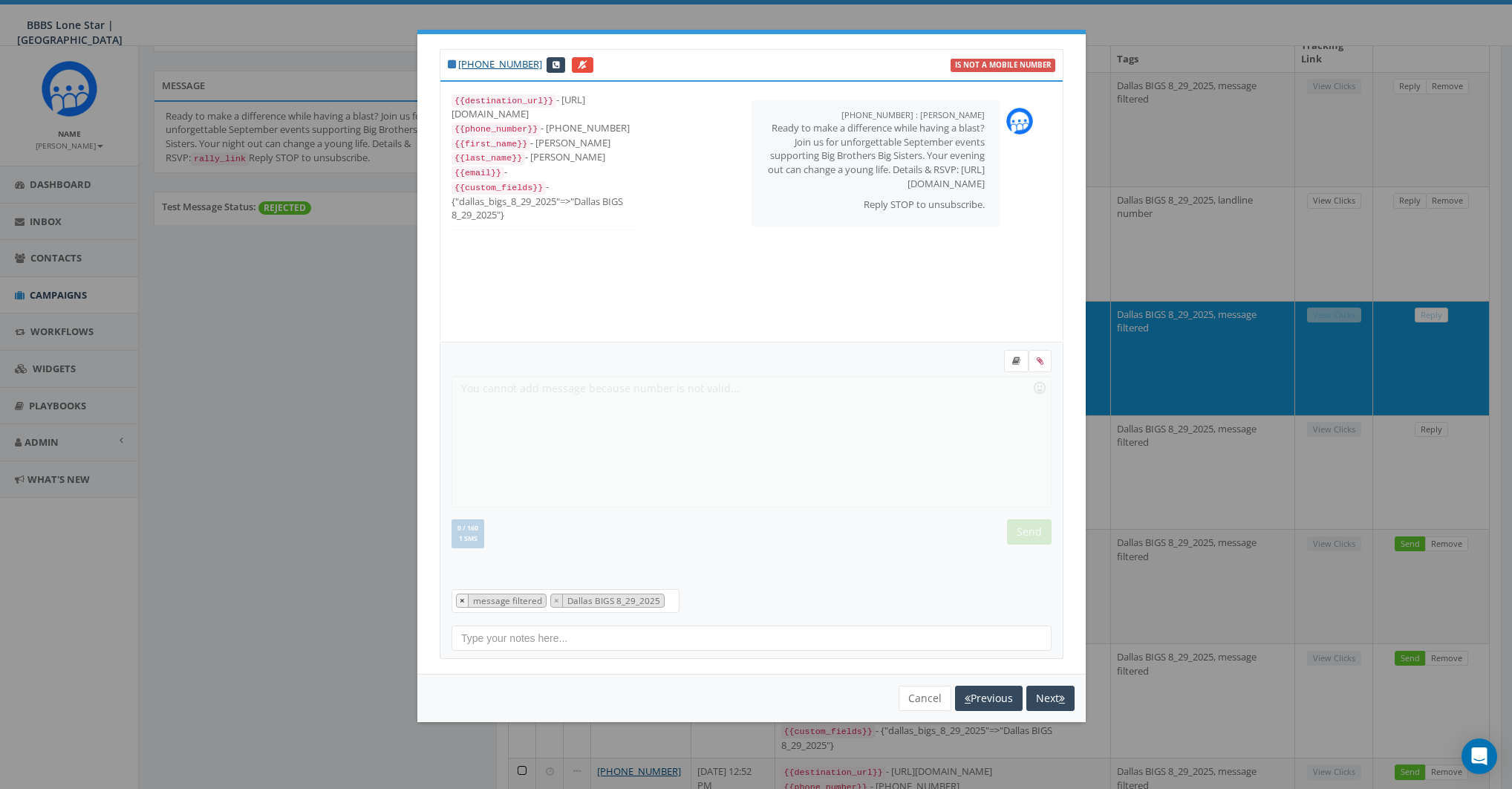
click at [457, 600] on button "×" at bounding box center [462, 601] width 11 height 12
select select "Dallas BIGS 8_29_2025"
click at [555, 531] on form "Recent Smileys & People Animals & Nature Food & Drink Activity Travel & Places …" at bounding box center [752, 463] width 601 height 227
click at [577, 604] on textarea "Search" at bounding box center [578, 601] width 7 height 13
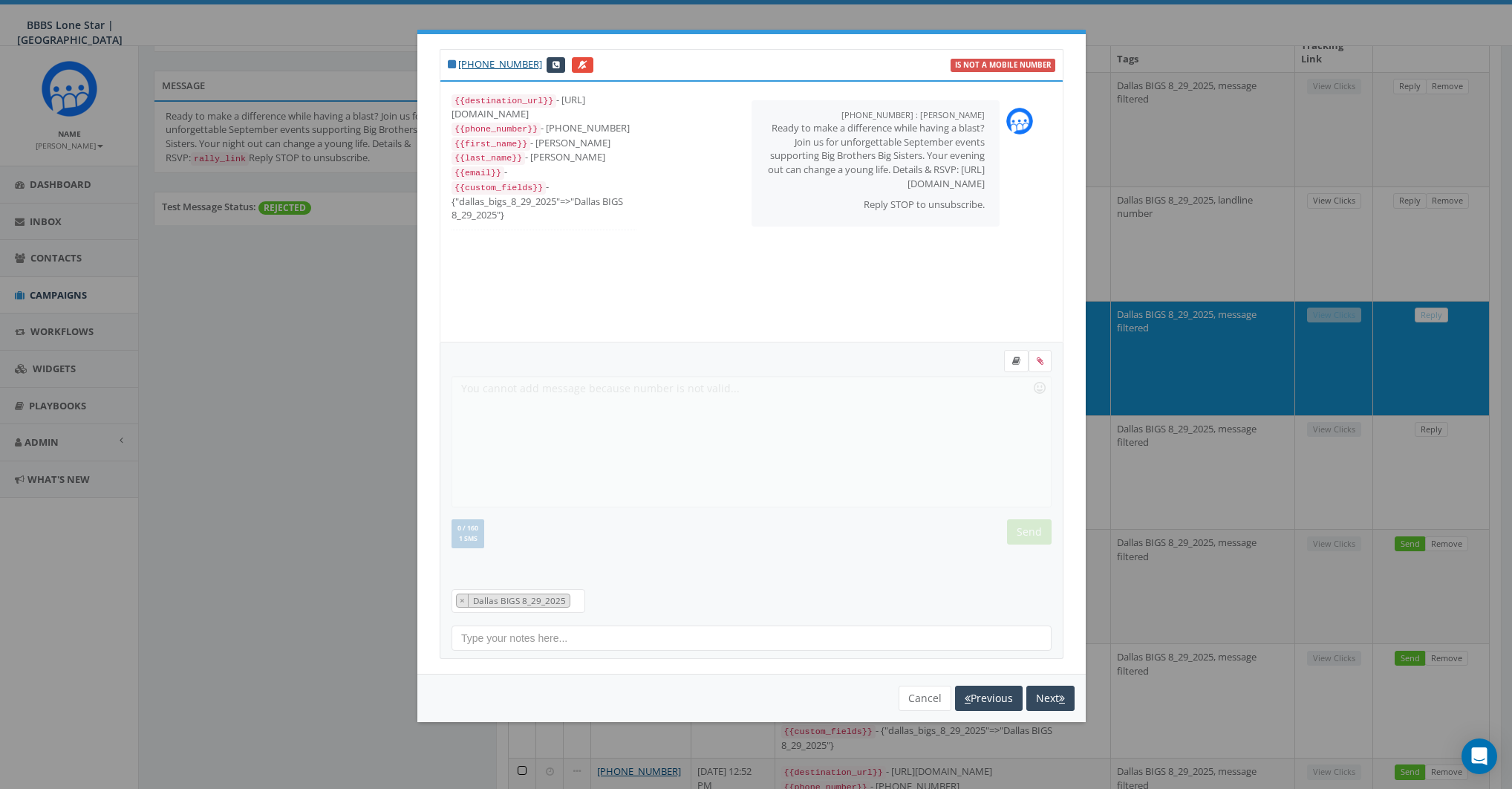
click at [638, 601] on div "Recent Smileys & People Animals & Nature Food & Drink Activity Travel & Places …" at bounding box center [751, 500] width 624 height 316
click at [924, 700] on button "Cancel" at bounding box center [926, 698] width 53 height 26
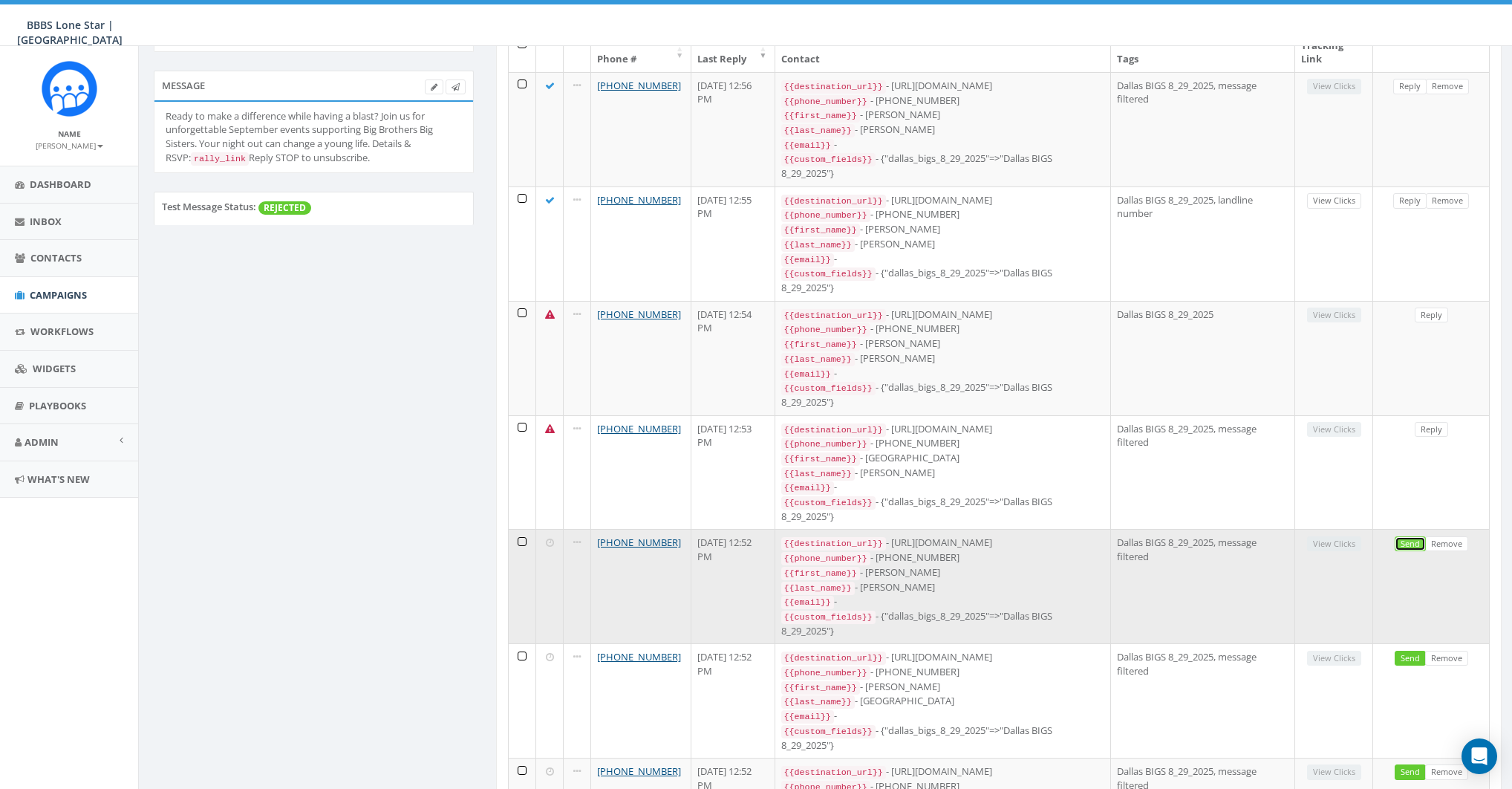
click at [1411, 536] on link "Send" at bounding box center [1410, 544] width 31 height 16
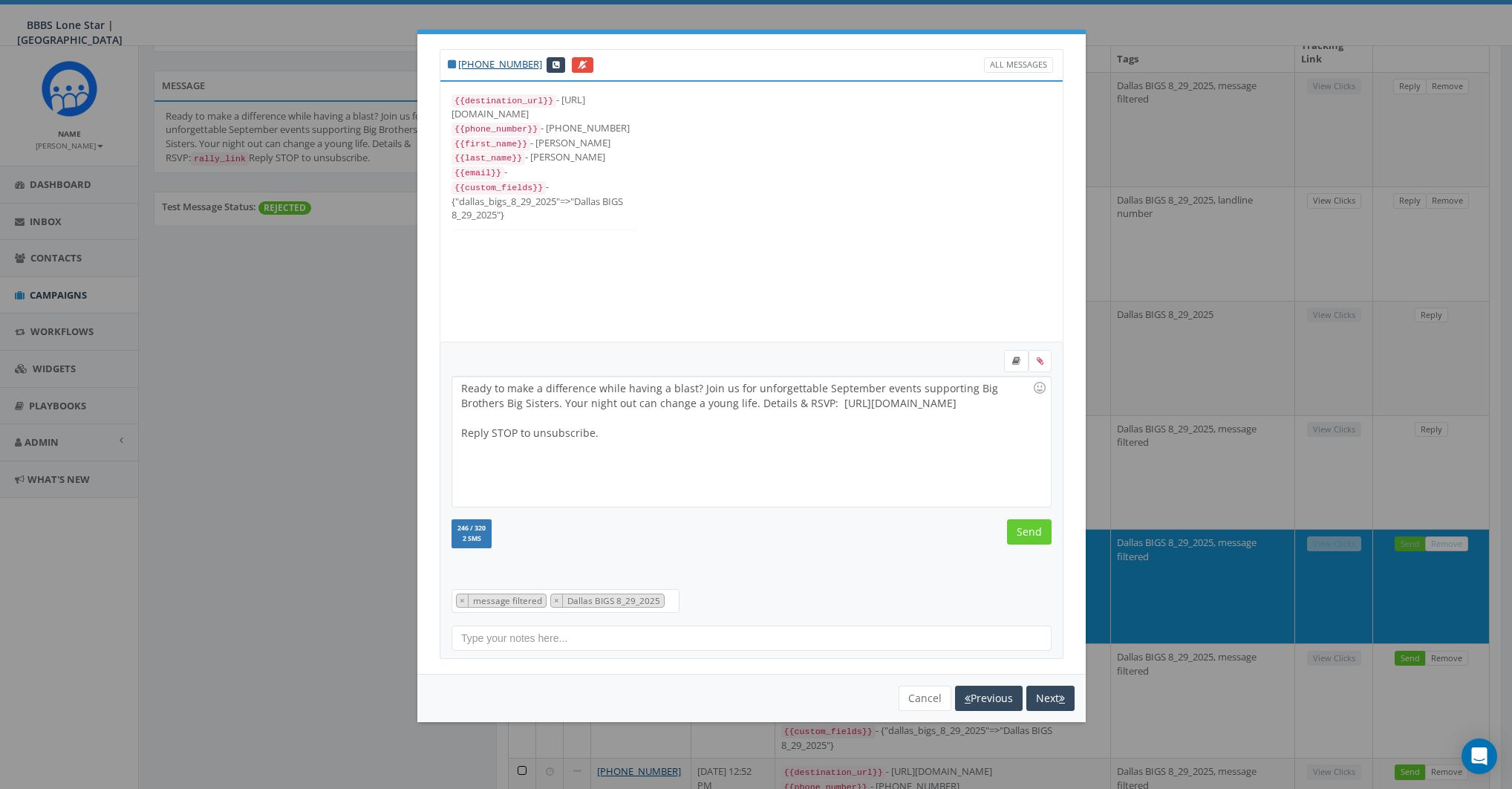
click at [786, 395] on div "Ready to make a difference while having a blast? Join us for unforgettable Sept…" at bounding box center [751, 442] width 598 height 130
click at [918, 403] on div "Ready to make a difference while having a blast? Join us for unforgettable Sept…" at bounding box center [751, 442] width 598 height 130
click at [792, 434] on div "Ready to make a difference while having a blast? Join us for unforgettable Sept…" at bounding box center [751, 442] width 598 height 130
click at [1033, 533] on input "Send" at bounding box center [1029, 532] width 45 height 26
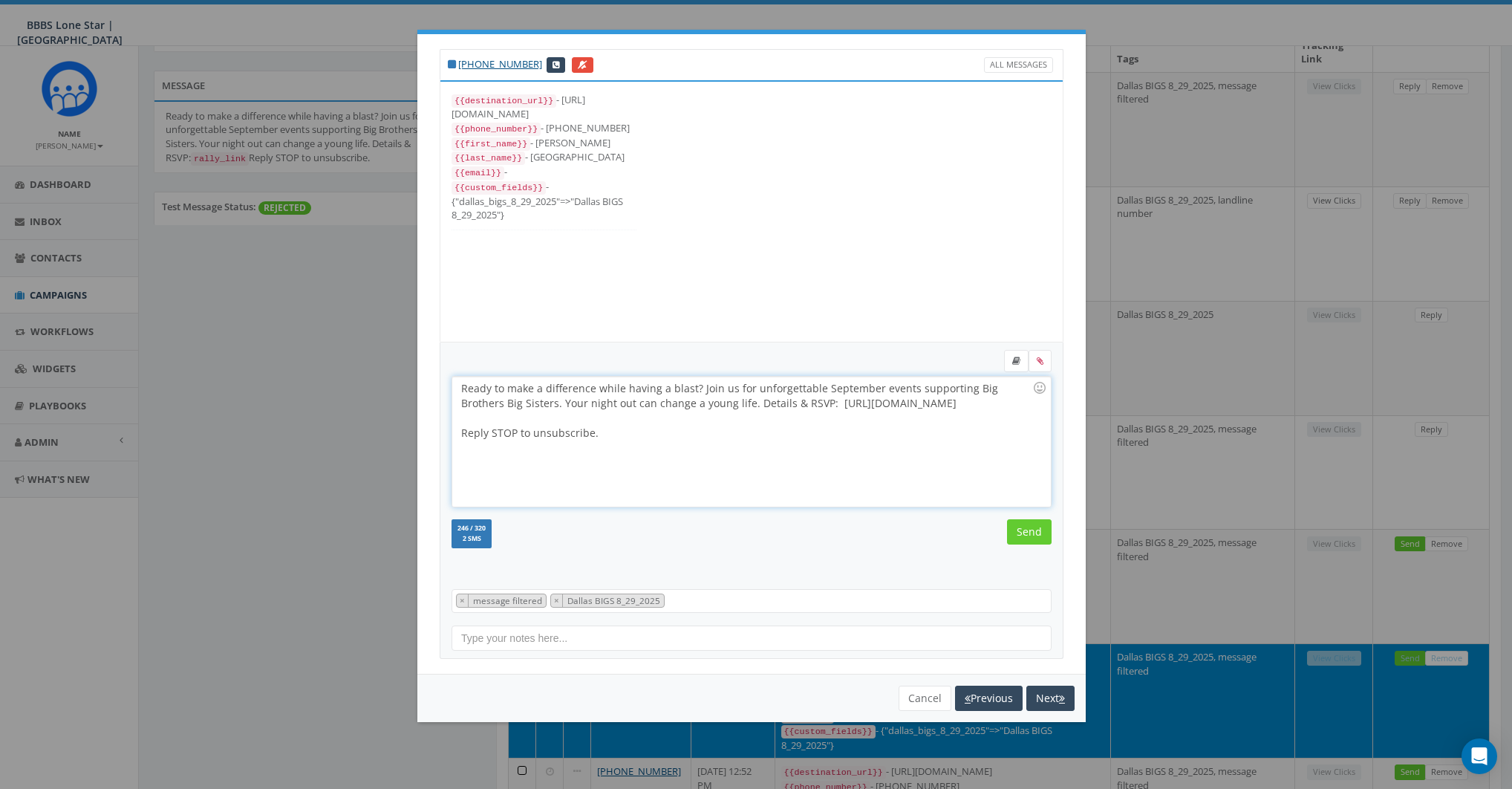
drag, startPoint x: 786, startPoint y: 402, endPoint x: 950, endPoint y: 406, distance: 164.0
click at [950, 406] on div "Ready to make a difference while having a blast? Join us for unforgettable Sept…" at bounding box center [751, 442] width 598 height 130
click at [1040, 527] on input "Send" at bounding box center [1029, 532] width 45 height 26
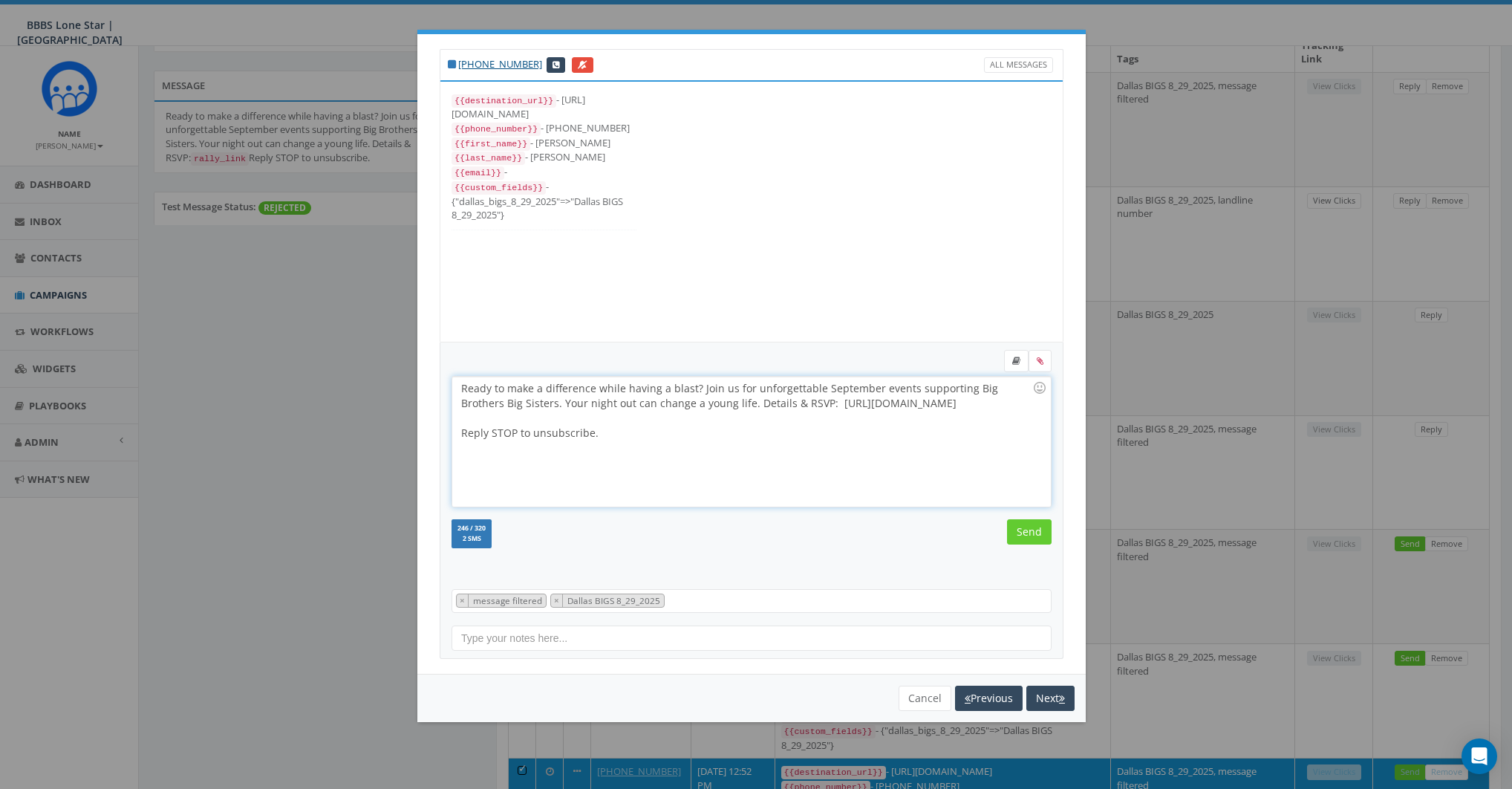
drag, startPoint x: 856, startPoint y: 403, endPoint x: 945, endPoint y: 403, distance: 89.0
click at [945, 403] on div "Ready to make a difference while having a blast? Join us for unforgettable Sept…" at bounding box center [751, 442] width 598 height 130
click at [1023, 523] on input "Send" at bounding box center [1029, 532] width 45 height 26
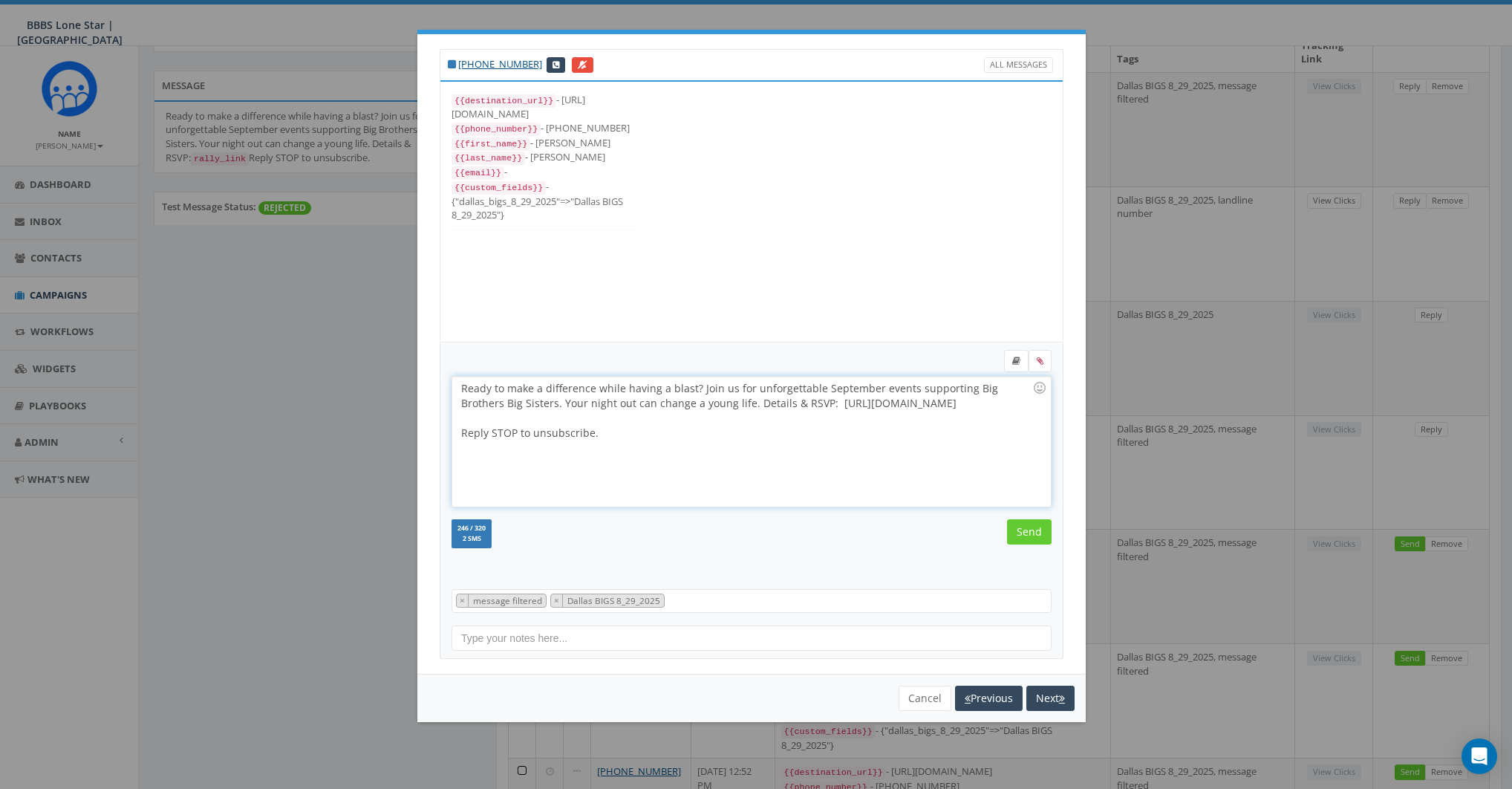
drag, startPoint x: 786, startPoint y: 402, endPoint x: 986, endPoint y: 402, distance: 200.0
click at [986, 402] on div "Ready to make a difference while having a blast? Join us for unforgettable Sept…" at bounding box center [751, 442] width 598 height 130
click at [1029, 538] on input "Send" at bounding box center [1029, 532] width 45 height 26
drag, startPoint x: 787, startPoint y: 402, endPoint x: 940, endPoint y: 402, distance: 153.0
click at [940, 402] on div "Ready to make a difference while having a blast? Join us for unforgettable Sept…" at bounding box center [751, 442] width 598 height 130
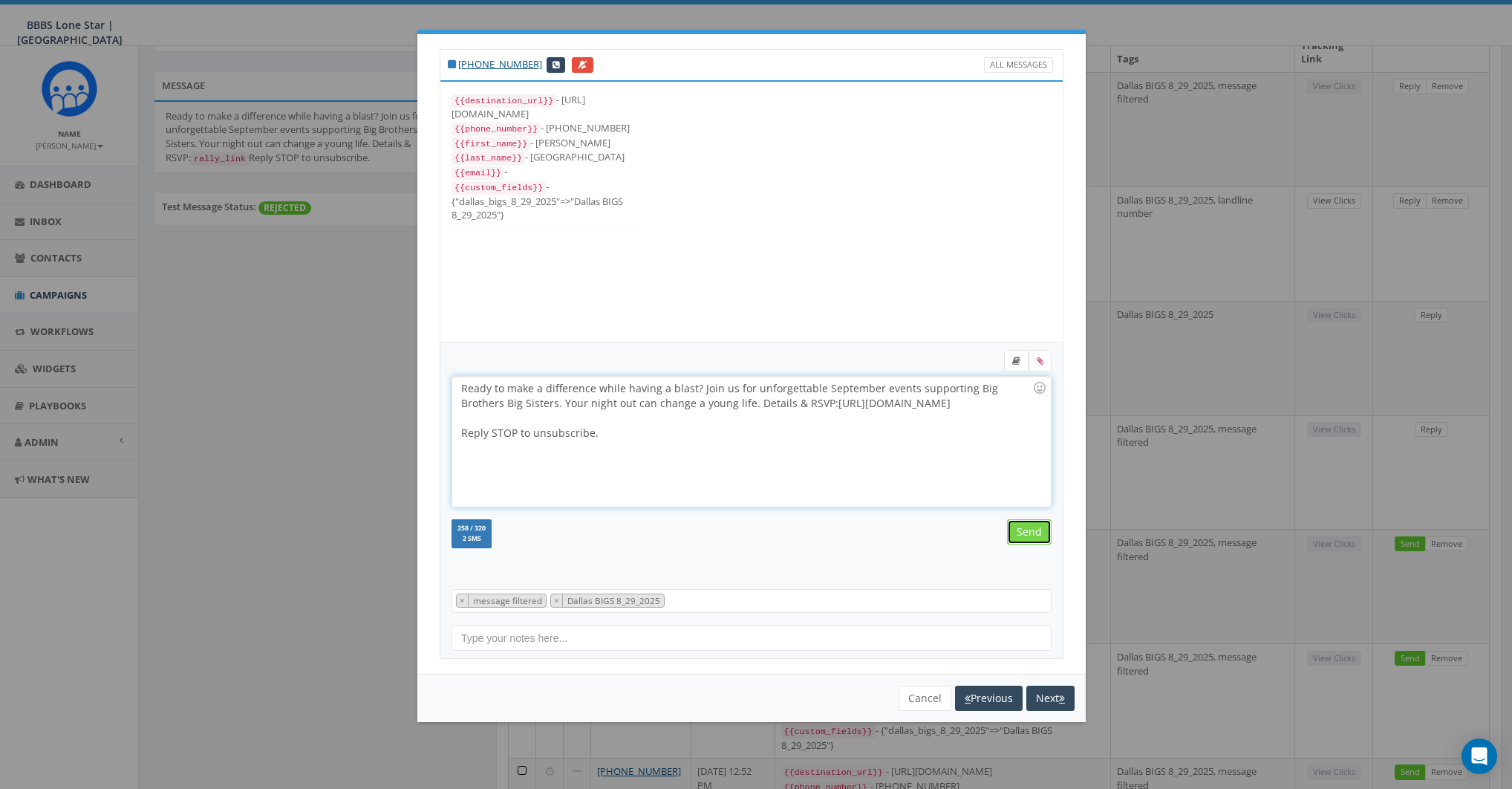
click at [1029, 535] on input "Send" at bounding box center [1029, 532] width 45 height 26
click at [918, 686] on button "Cancel" at bounding box center [926, 698] width 53 height 26
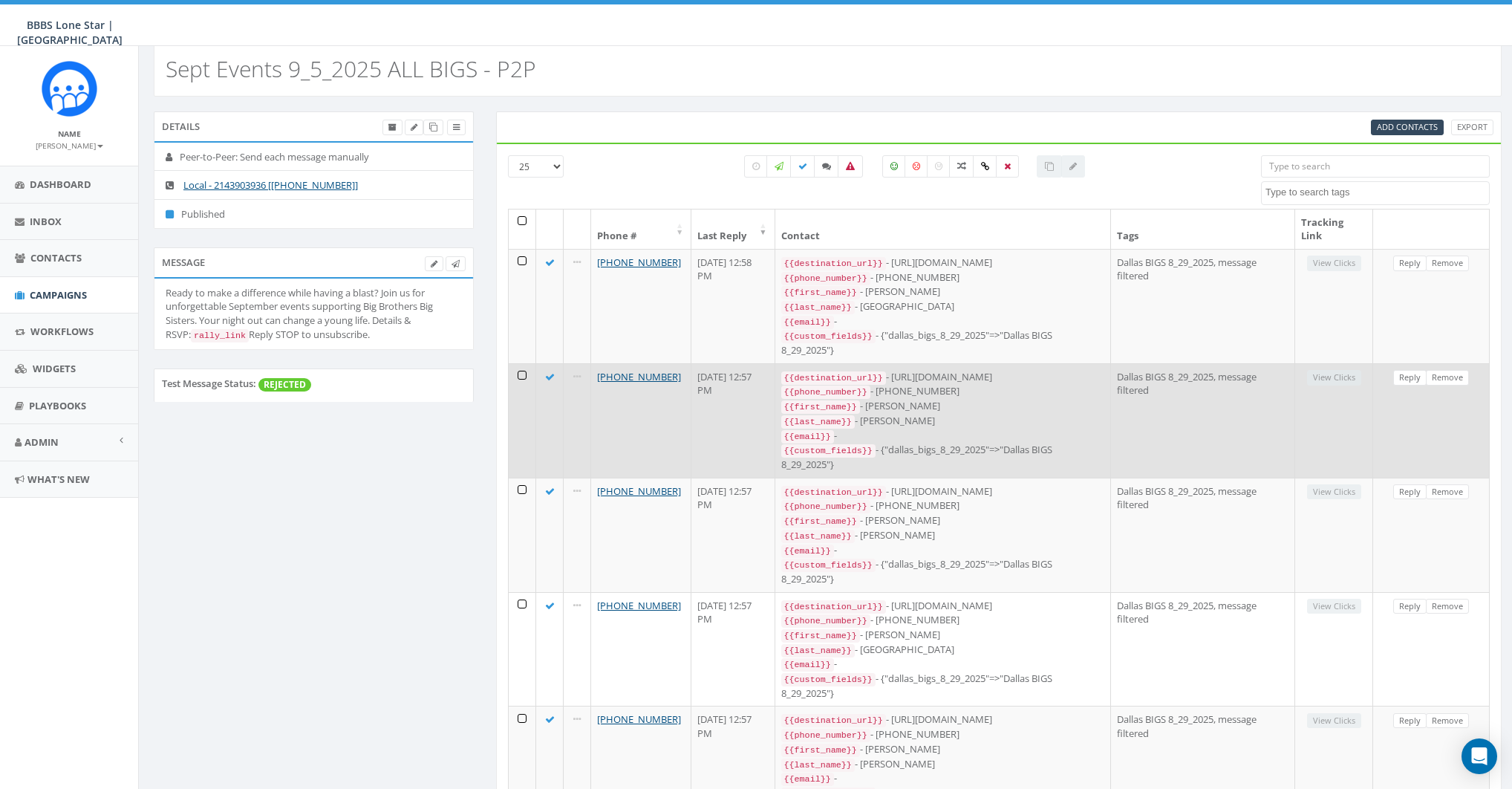
scroll to position [0, 0]
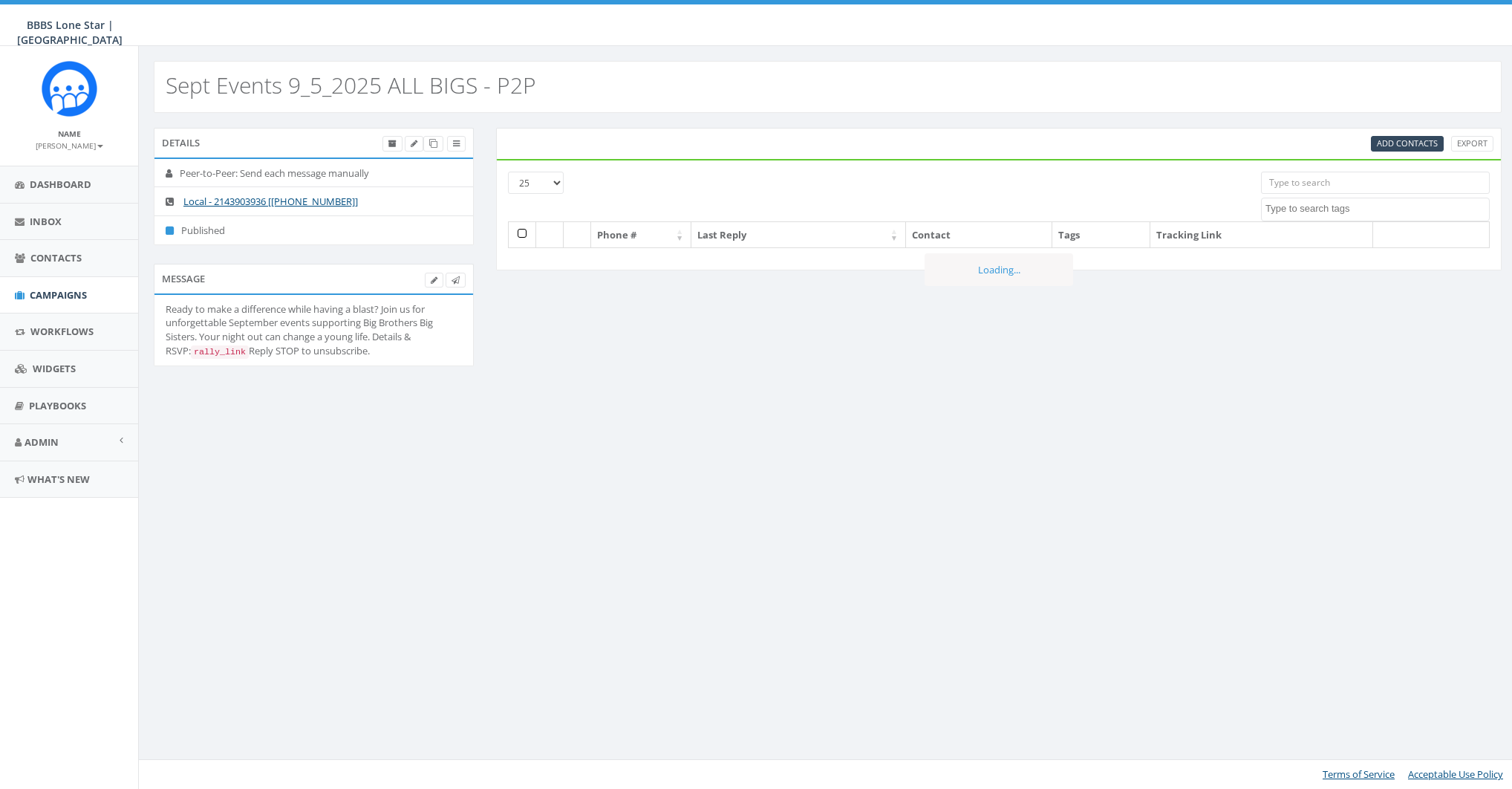
select select
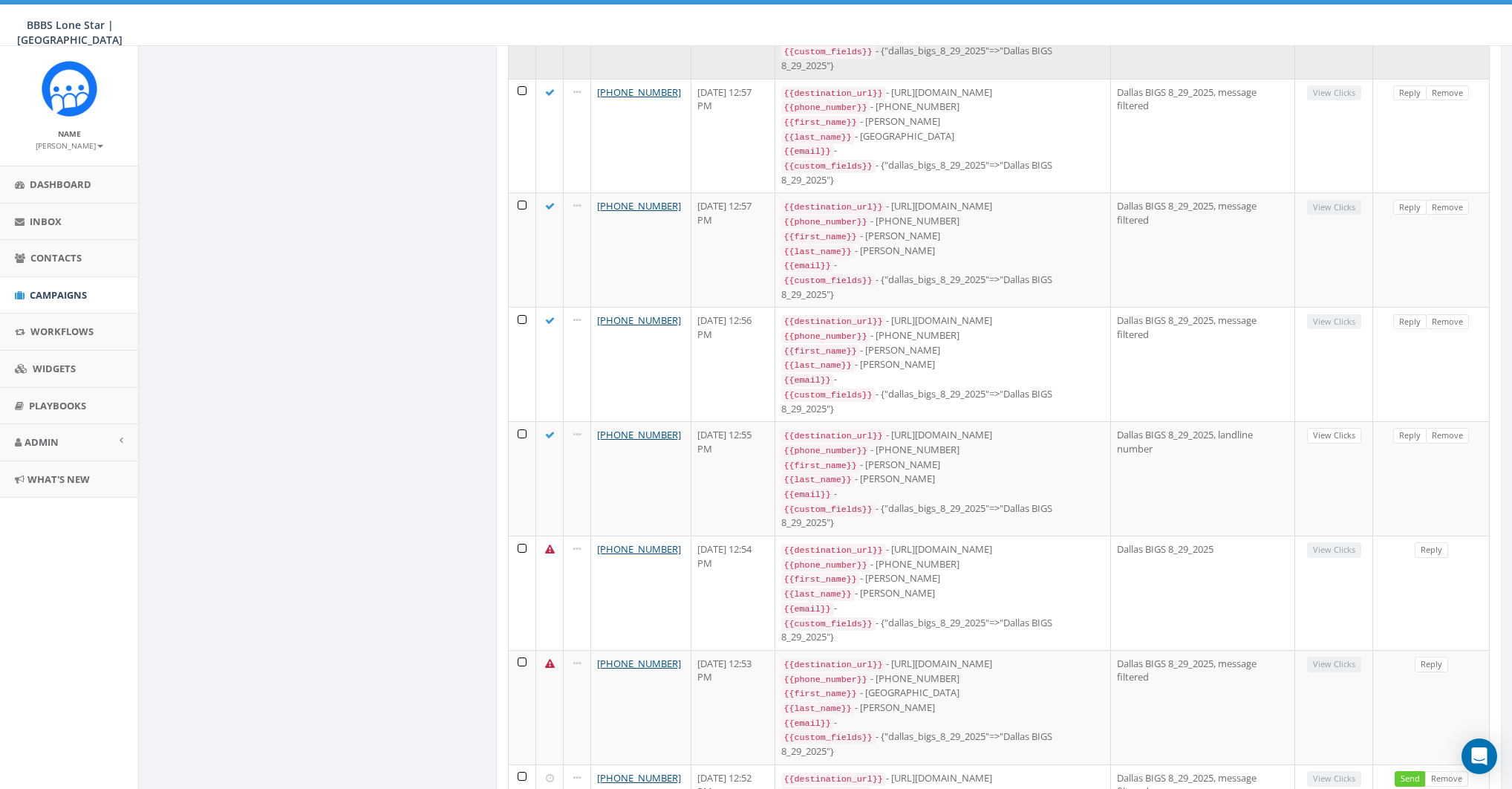
scroll to position [910, 0]
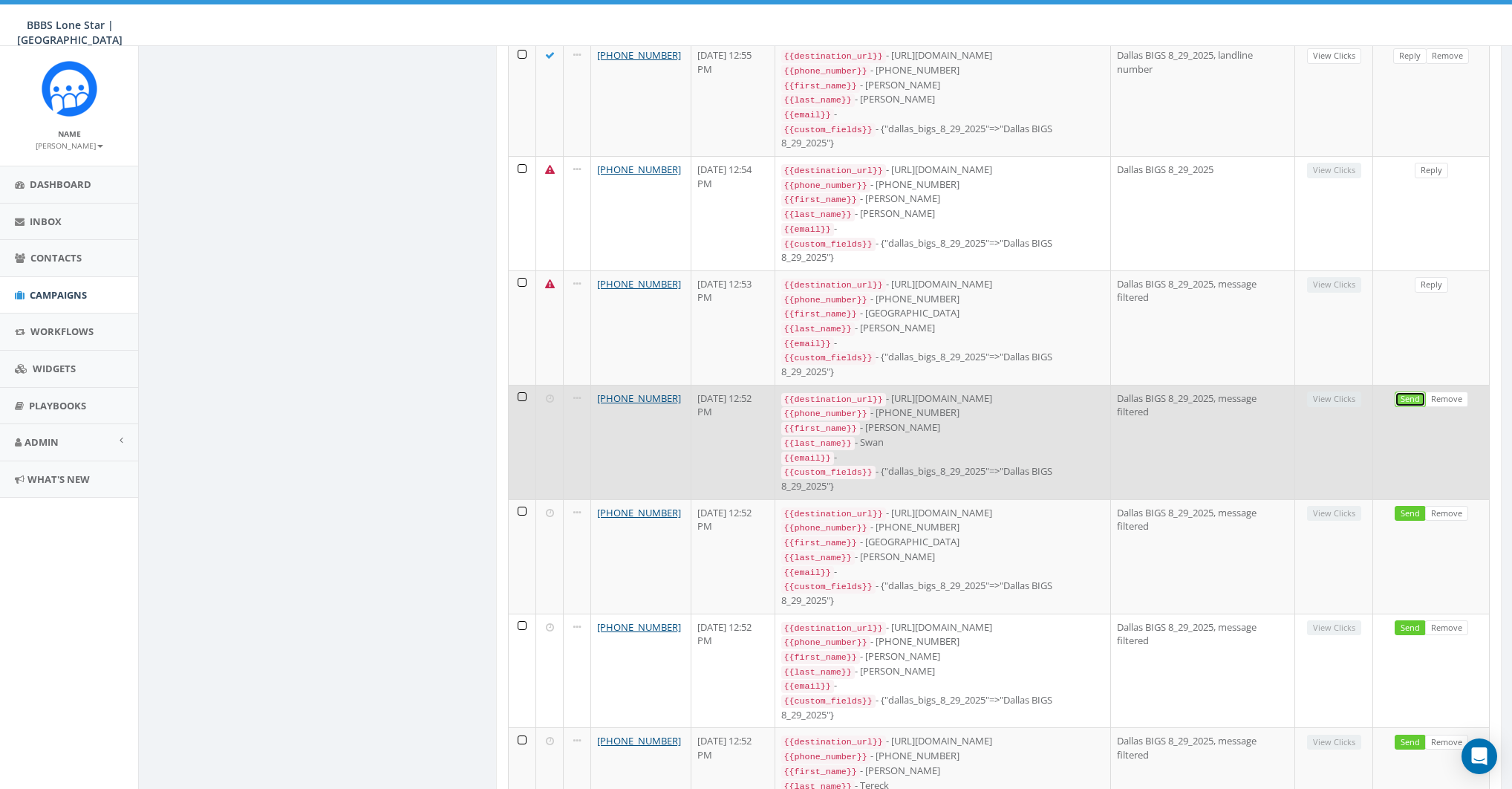
click at [1408, 392] on link "Send" at bounding box center [1410, 400] width 31 height 16
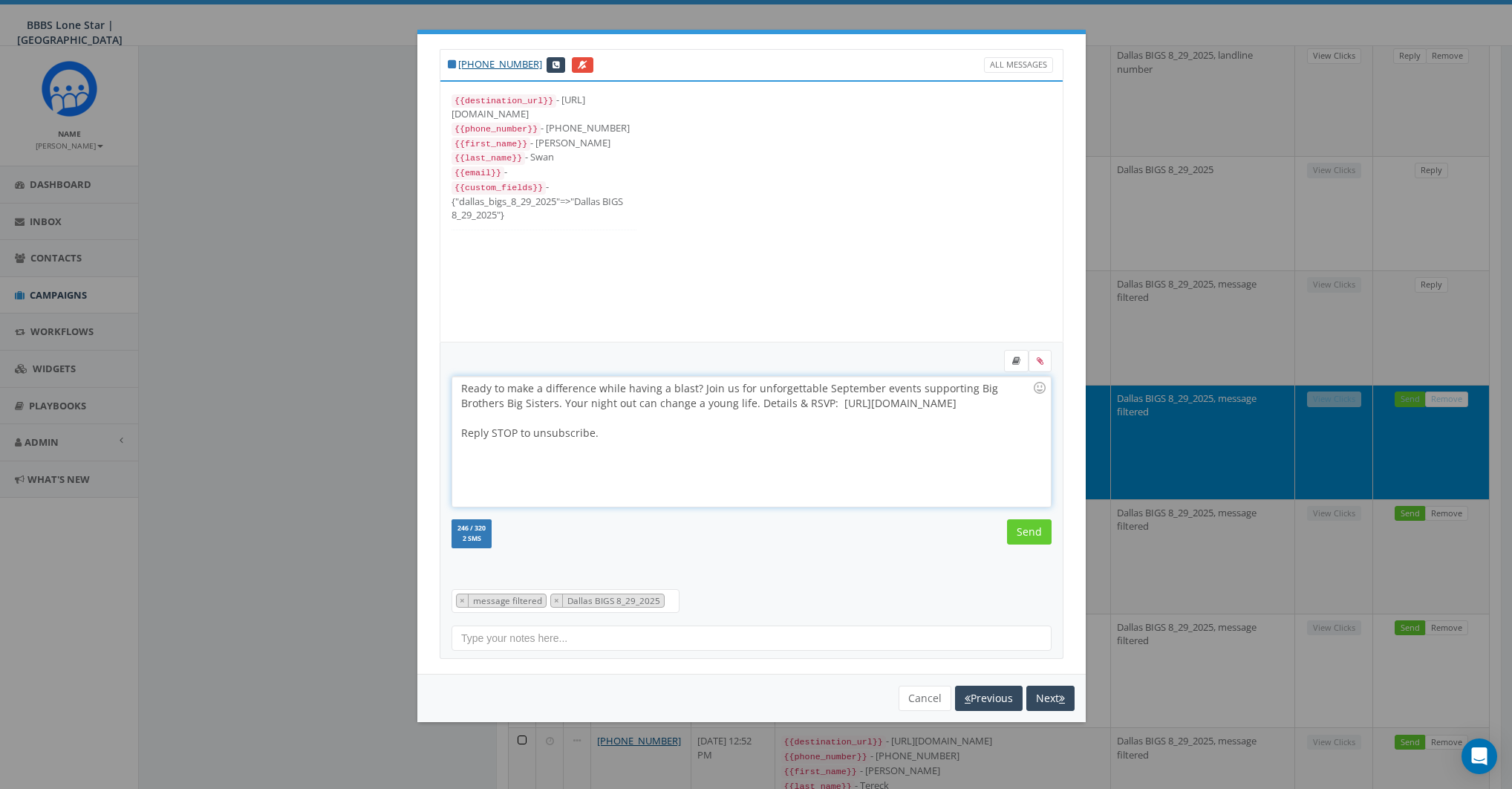
drag, startPoint x: 787, startPoint y: 402, endPoint x: 931, endPoint y: 402, distance: 144.0
click at [931, 402] on div "Ready to make a difference while having a blast? Join us for unforgettable Sept…" at bounding box center [751, 442] width 598 height 130
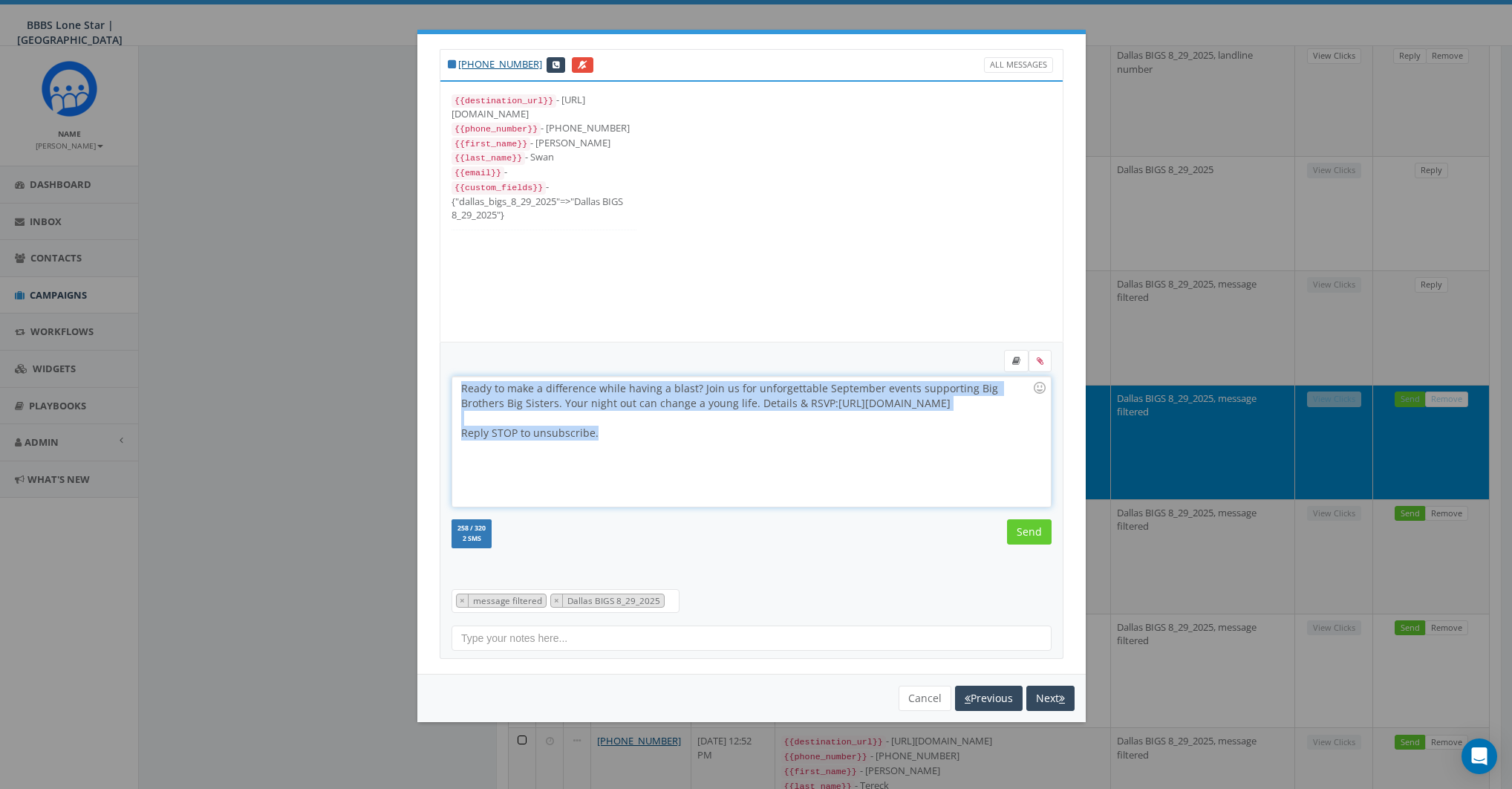
click at [928, 424] on div "Ready to make a difference while having a blast? Join us for unforgettable Sept…" at bounding box center [751, 442] width 598 height 130
copy div "Ready to make a difference while having a blast? Join us for unforgettable Sept…"
click at [1043, 533] on input "Send" at bounding box center [1029, 532] width 45 height 26
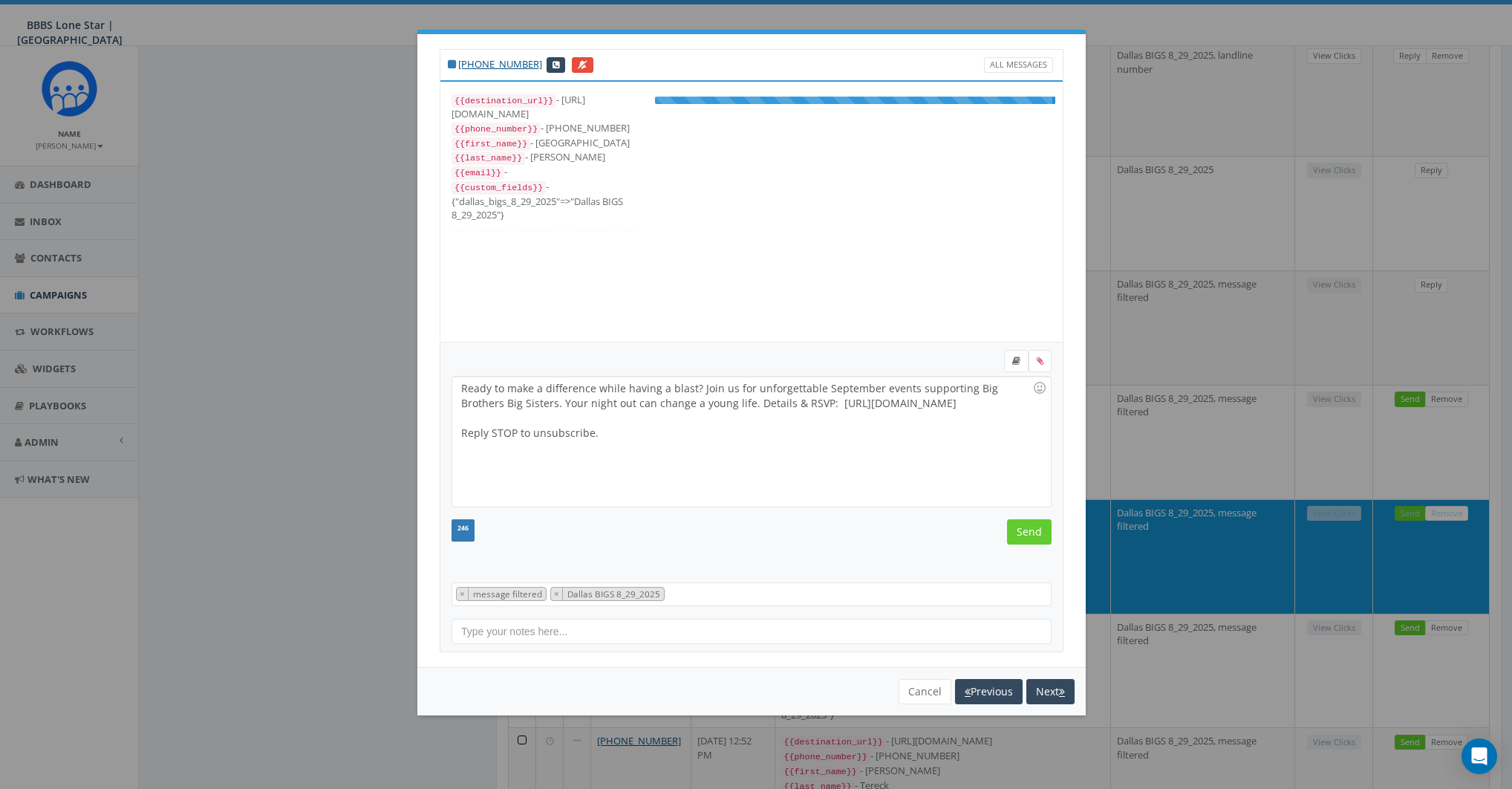
scroll to position [15, 0]
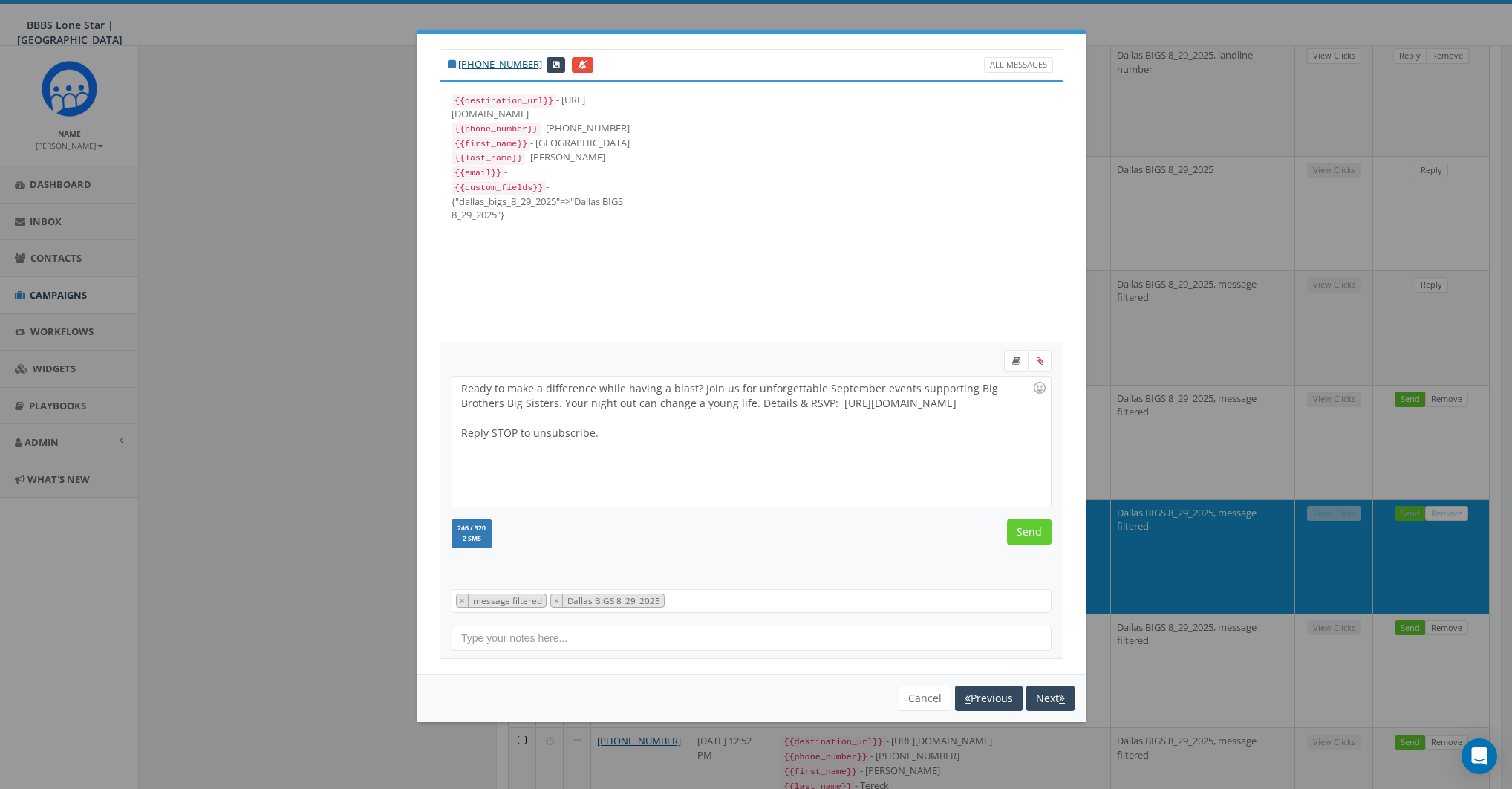
click at [912, 481] on div "Ready to make a difference while having a blast? Join us for unforgettable Sept…" at bounding box center [751, 442] width 598 height 130
click at [1035, 532] on input "Send" at bounding box center [1029, 532] width 45 height 26
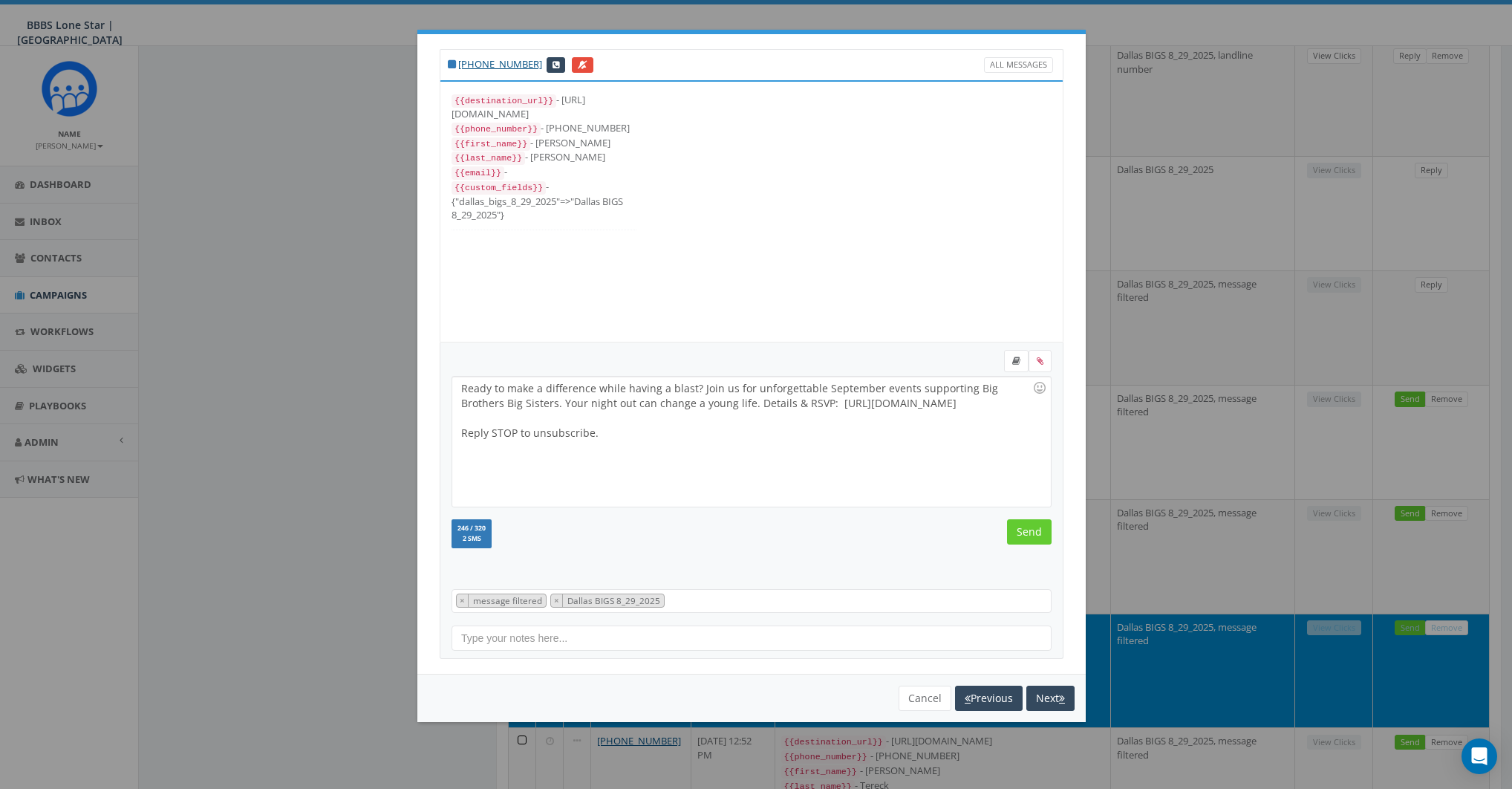
click at [831, 463] on div "Ready to make a difference while having a blast? Join us for unforgettable Sept…" at bounding box center [751, 442] width 598 height 130
click at [1023, 526] on input "Send" at bounding box center [1029, 532] width 45 height 26
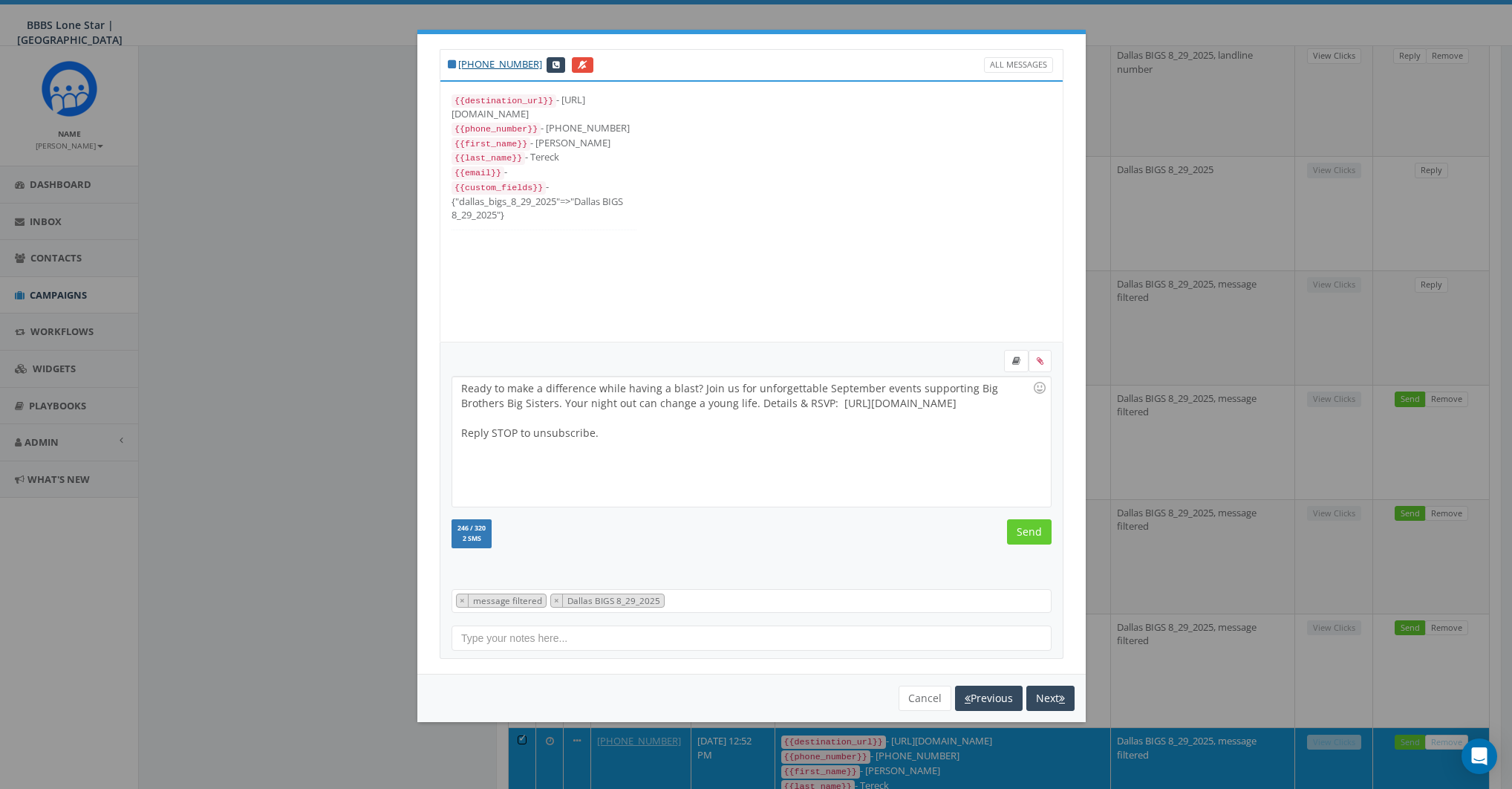
click at [815, 449] on div "Ready to make a difference while having a blast? Join us for unforgettable Sept…" at bounding box center [751, 442] width 598 height 130
click at [1023, 532] on input "Send" at bounding box center [1029, 532] width 45 height 26
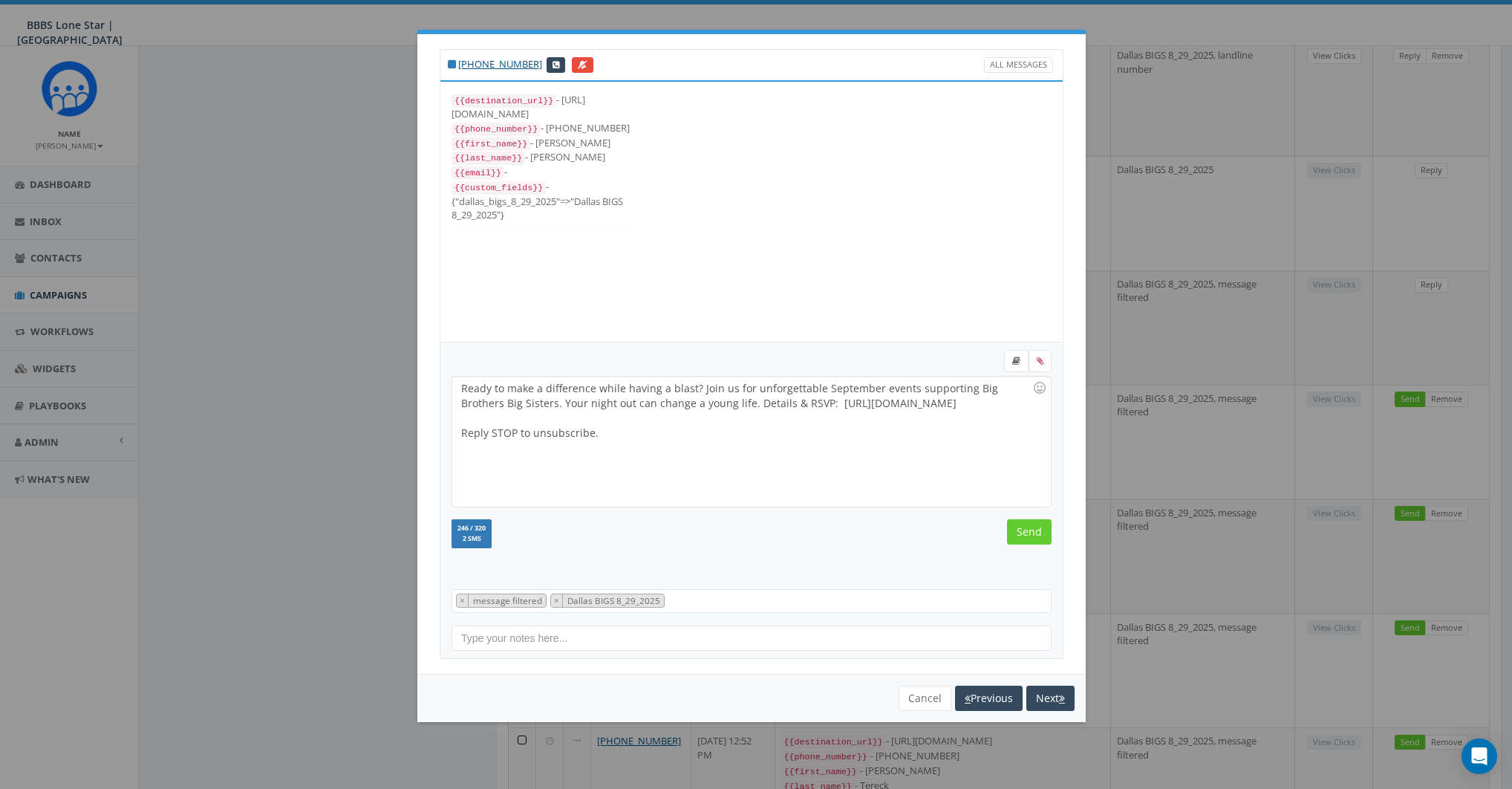
click at [811, 438] on div "Ready to make a difference while having a blast? Join us for unforgettable Sept…" at bounding box center [751, 442] width 598 height 130
click at [1030, 531] on input "Send" at bounding box center [1029, 532] width 45 height 26
click at [785, 442] on div "Ready to make a difference while having a blast? Join us for unforgettable Sept…" at bounding box center [751, 442] width 598 height 130
click at [1021, 528] on input "Send" at bounding box center [1029, 532] width 45 height 26
click at [830, 463] on div "Ready to make a difference while having a blast? Join us for unforgettable Sept…" at bounding box center [751, 442] width 598 height 130
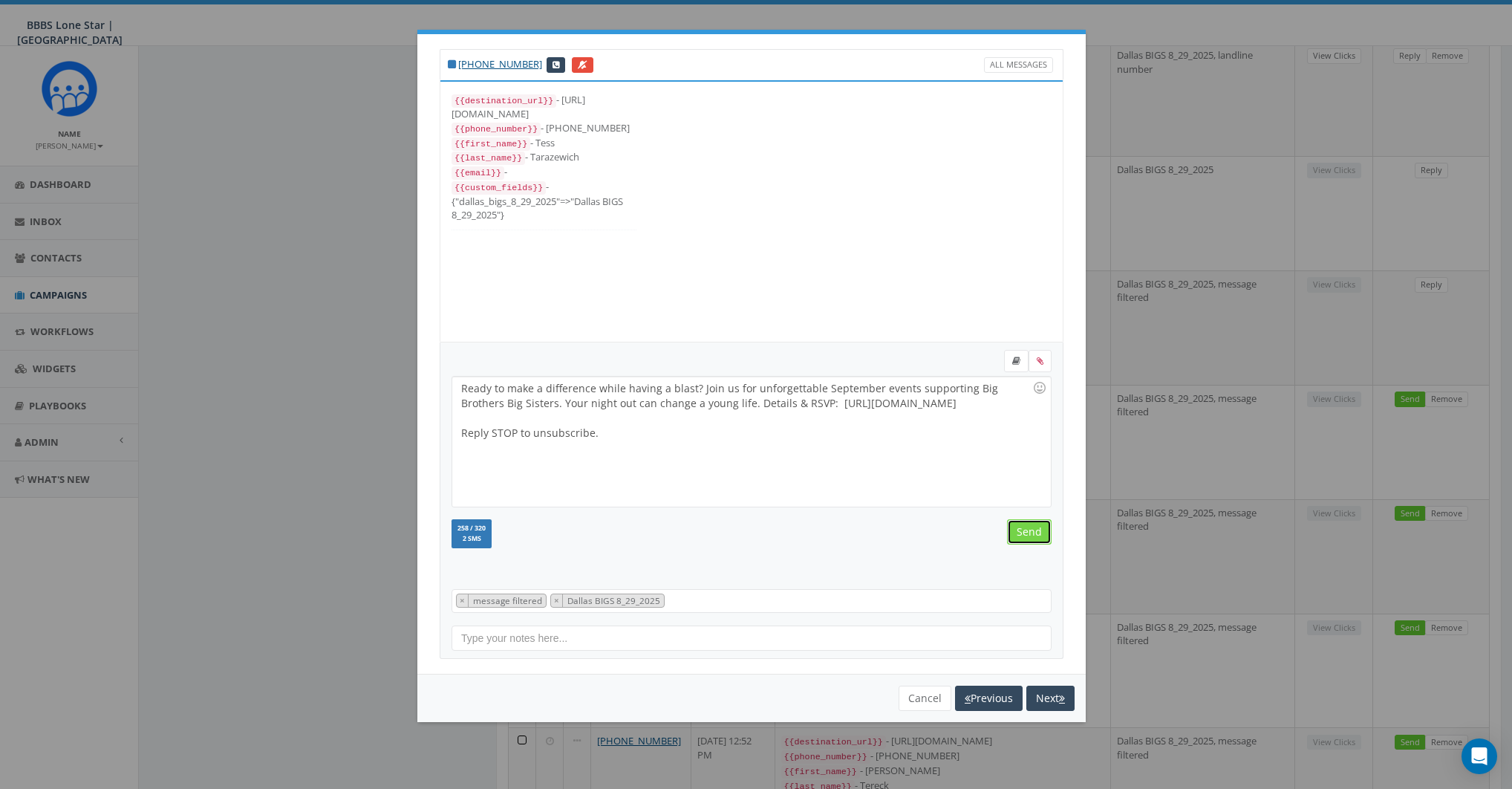
click at [1022, 524] on input "Send" at bounding box center [1029, 532] width 45 height 26
click at [865, 480] on div "Ready to make a difference while having a blast? Join us for unforgettable Sept…" at bounding box center [751, 442] width 598 height 130
click at [1029, 535] on input "Send" at bounding box center [1029, 532] width 45 height 26
click at [806, 463] on div "Ready to make a difference while having a blast? Join us for unforgettable Sept…" at bounding box center [751, 442] width 598 height 130
click at [1028, 527] on input "Send" at bounding box center [1029, 532] width 45 height 26
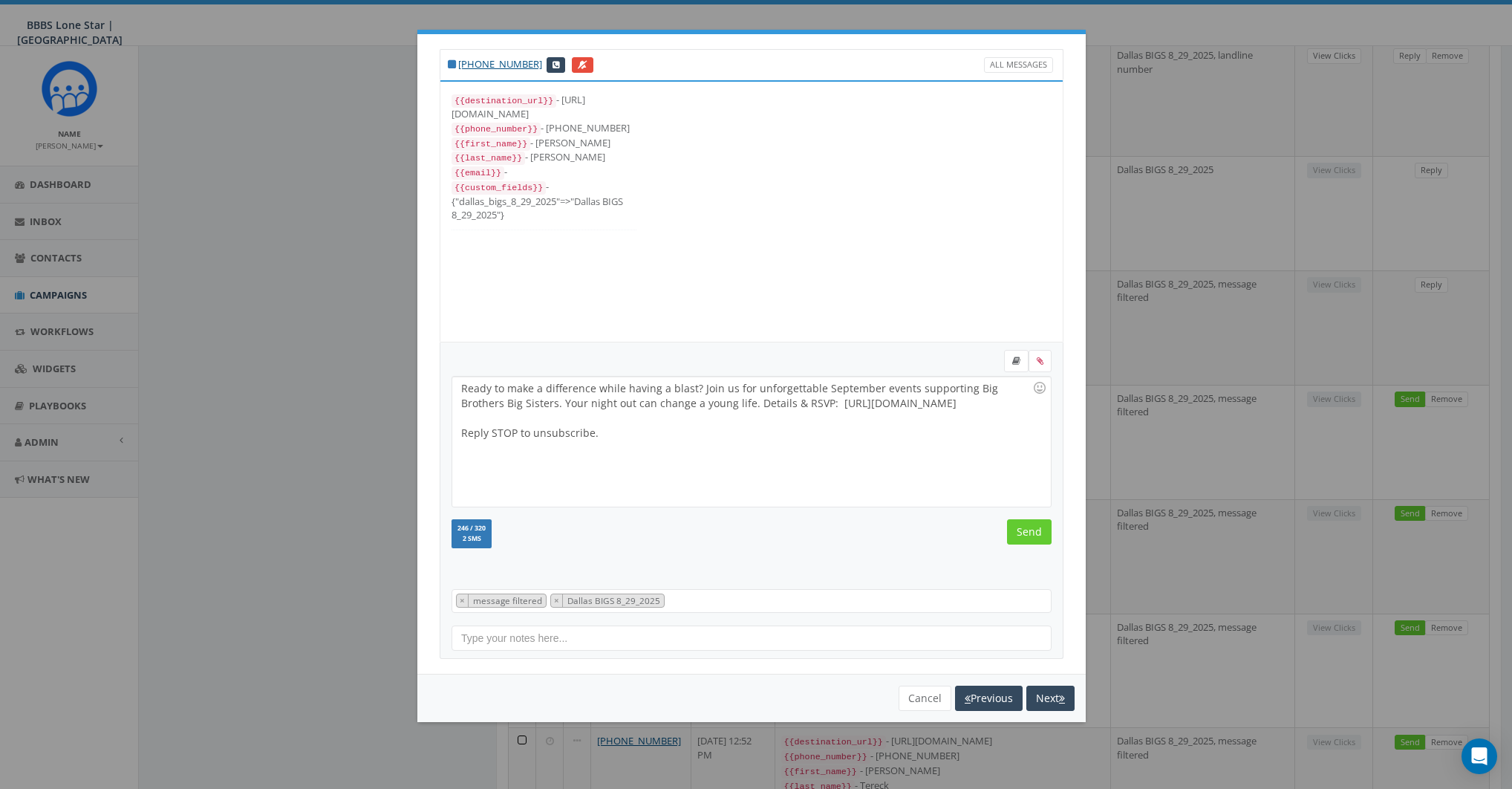
click at [832, 444] on div "Ready to make a difference while having a blast? Join us for unforgettable Sept…" at bounding box center [751, 442] width 598 height 130
click at [1030, 531] on input "Send" at bounding box center [1029, 532] width 45 height 26
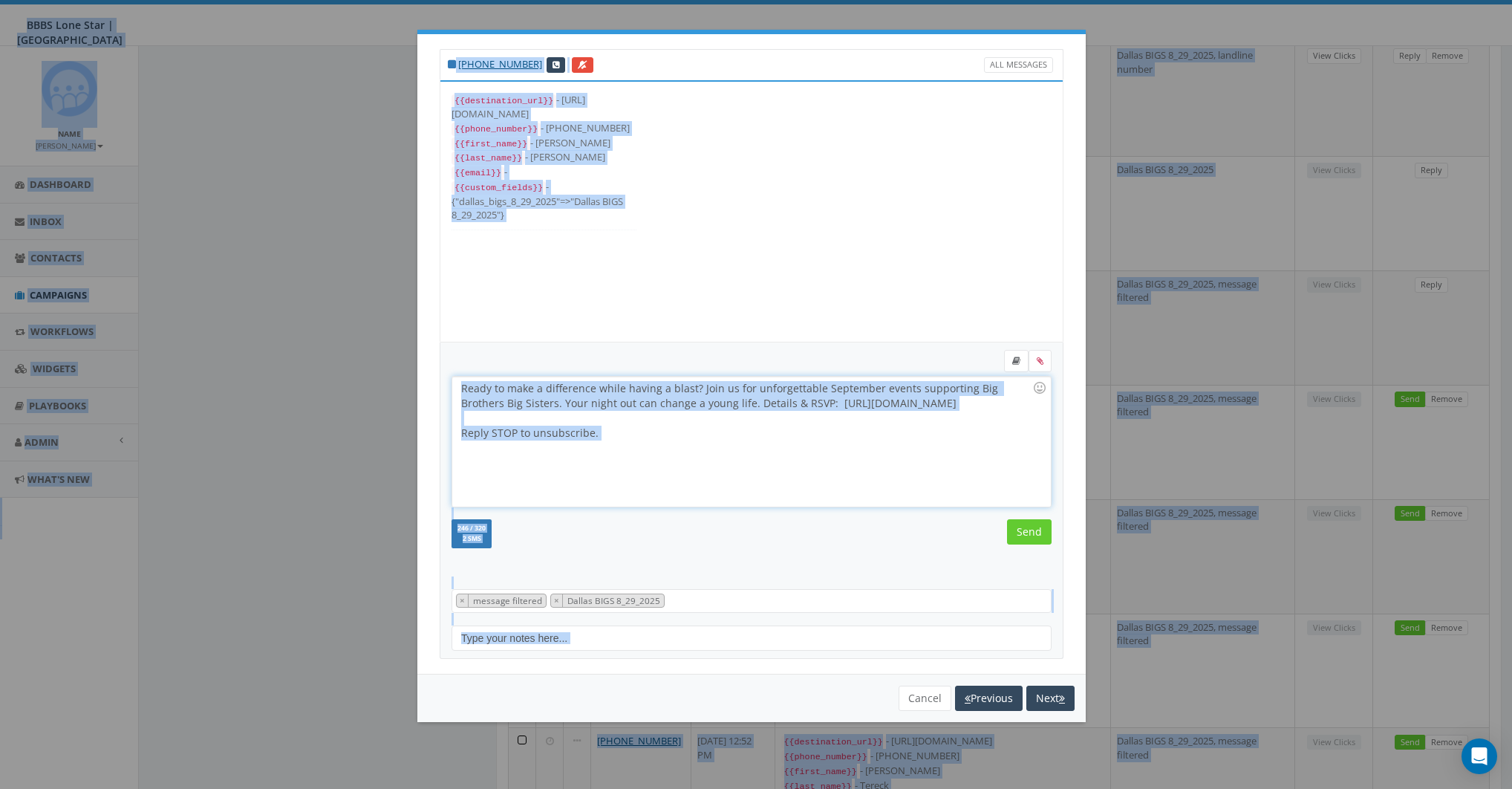
click at [753, 439] on div "Ready to make a difference while having a blast? Join us for unforgettable Sept…" at bounding box center [751, 442] width 598 height 130
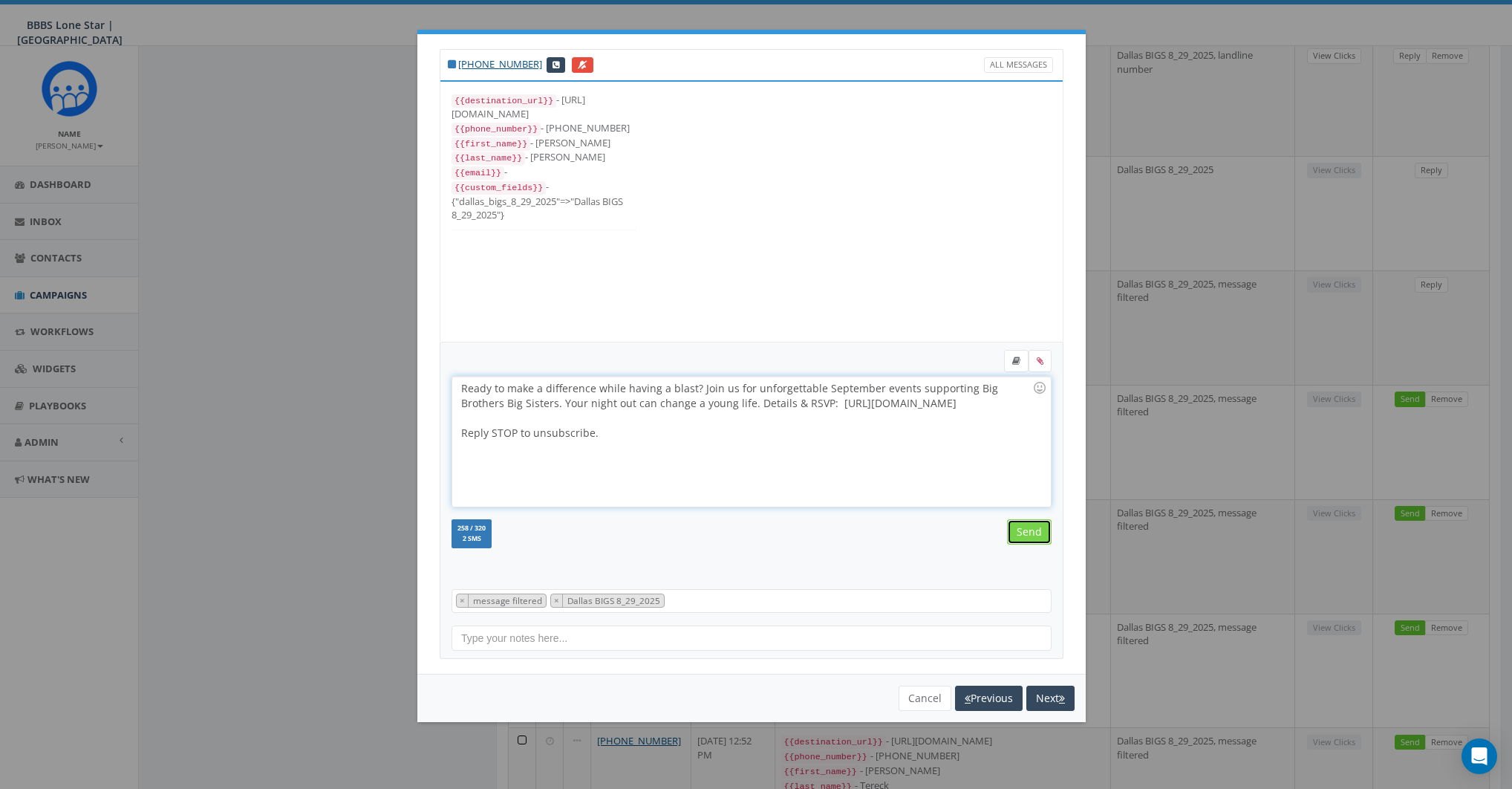
click at [1027, 533] on input "Send" at bounding box center [1029, 532] width 45 height 26
click at [684, 421] on div at bounding box center [747, 417] width 572 height 15
click at [1036, 538] on input "Send" at bounding box center [1029, 532] width 45 height 26
click at [780, 451] on div "Ready to make a difference while having a blast? Join us for unforgettable Sept…" at bounding box center [751, 442] width 598 height 130
click at [1029, 529] on input "Send" at bounding box center [1029, 532] width 45 height 26
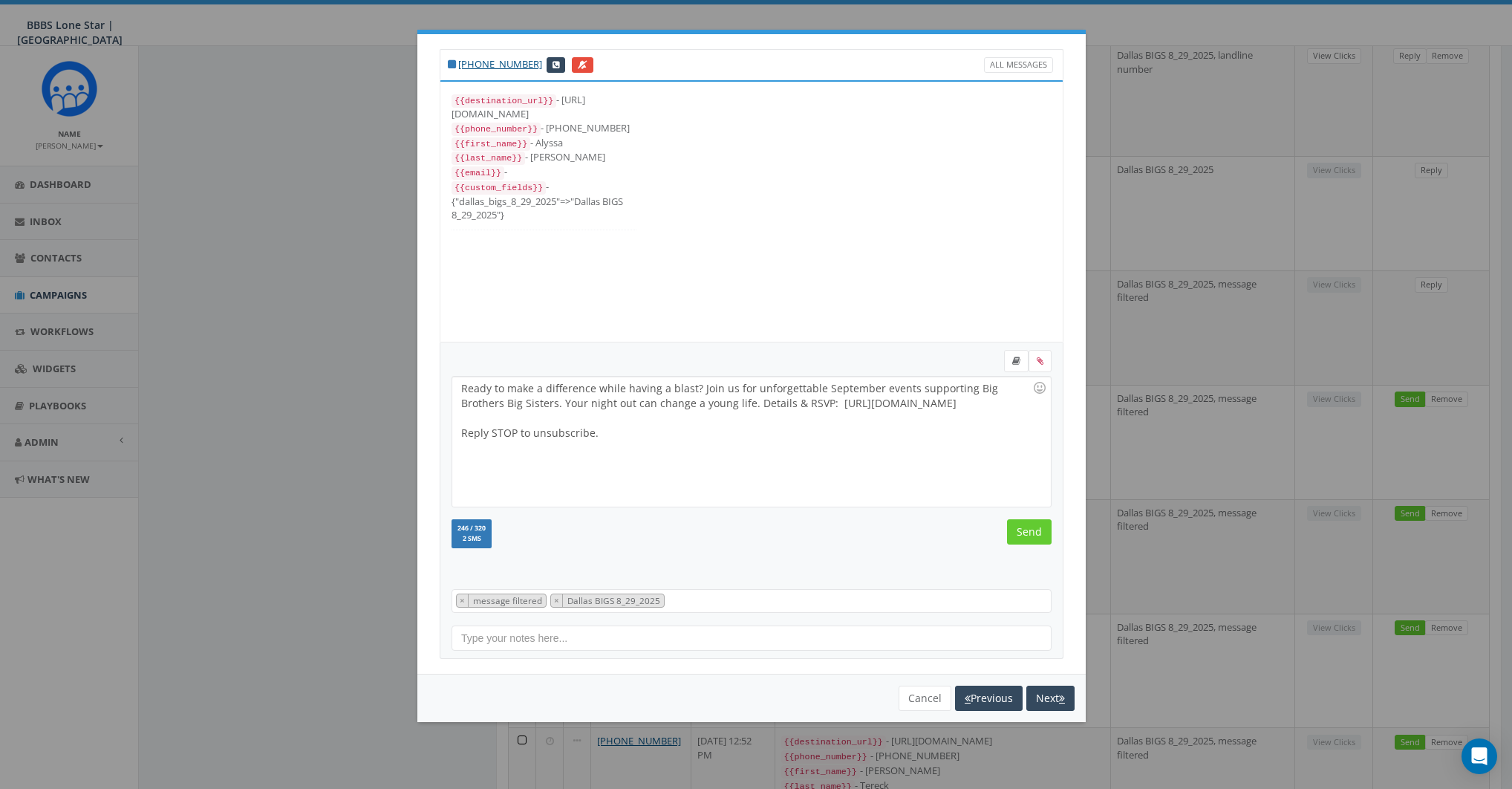
click at [863, 450] on div "Ready to make a difference while having a blast? Join us for unforgettable Sept…" at bounding box center [751, 442] width 598 height 130
click at [1039, 522] on input "Send" at bounding box center [1029, 532] width 45 height 26
click at [832, 463] on div "Ready to make a difference while having a blast? Join us for unforgettable Sept…" at bounding box center [751, 442] width 598 height 130
click at [1046, 536] on input "Send" at bounding box center [1029, 532] width 45 height 26
click at [816, 460] on div "Ready to make a difference while having a blast? Join us for unforgettable Sept…" at bounding box center [751, 442] width 598 height 130
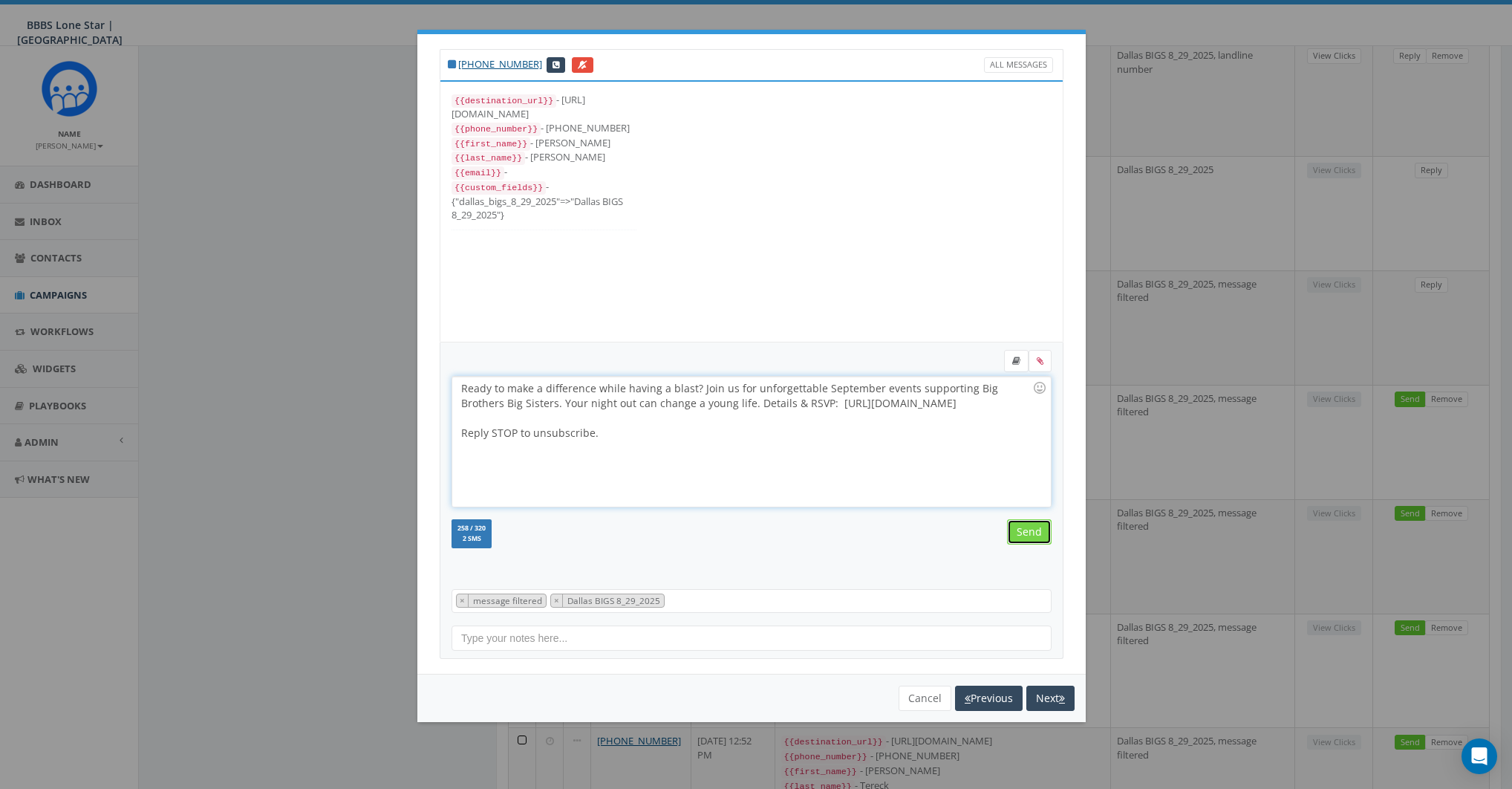
click at [1034, 525] on input "Send" at bounding box center [1029, 532] width 45 height 26
click at [939, 477] on div "Ready to make a difference while having a blast? Join us for unforgettable Sept…" at bounding box center [751, 442] width 598 height 130
click at [1021, 532] on input "Send" at bounding box center [1029, 532] width 45 height 26
click at [926, 691] on button "Cancel" at bounding box center [926, 698] width 53 height 26
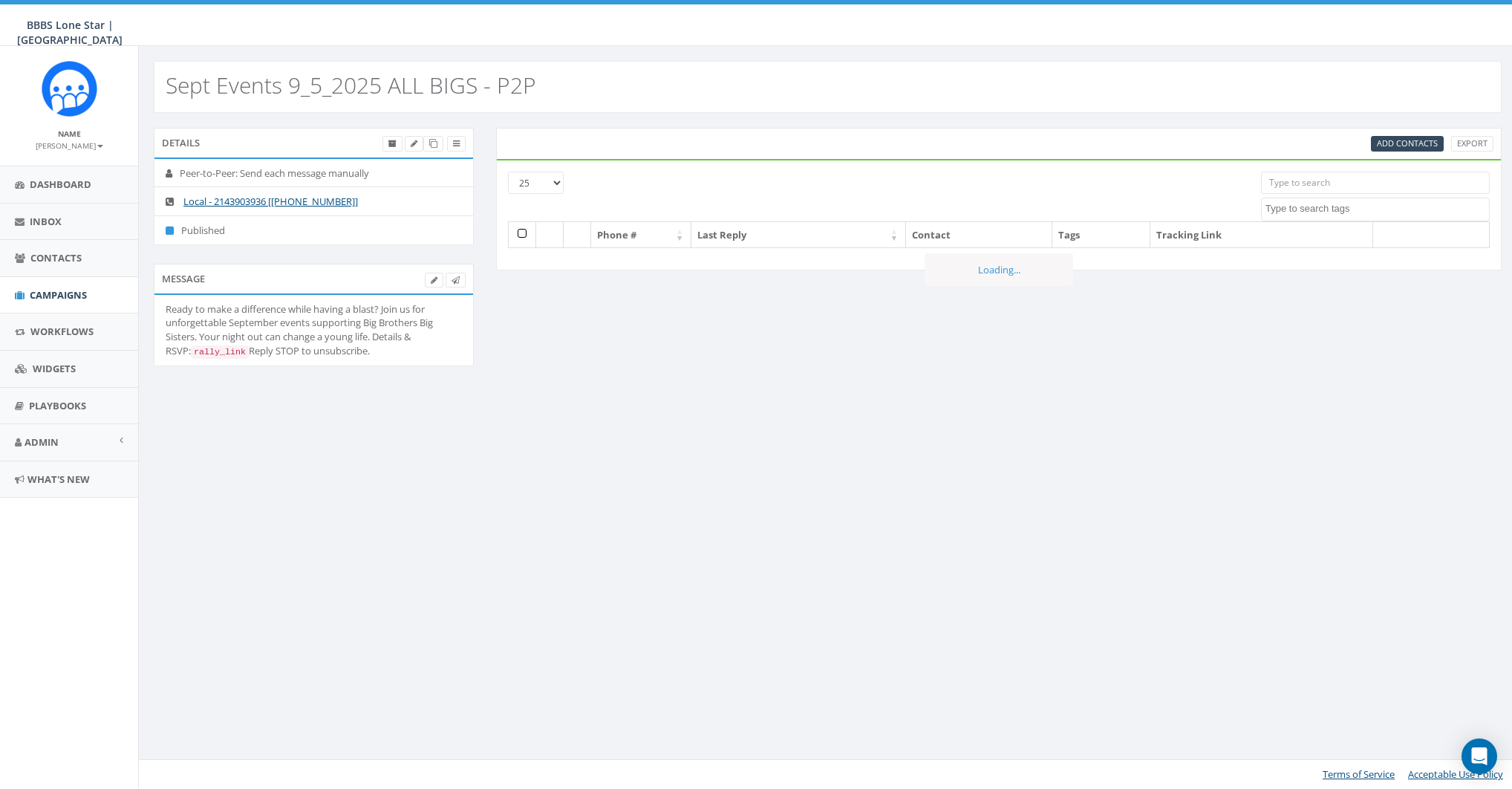
select select
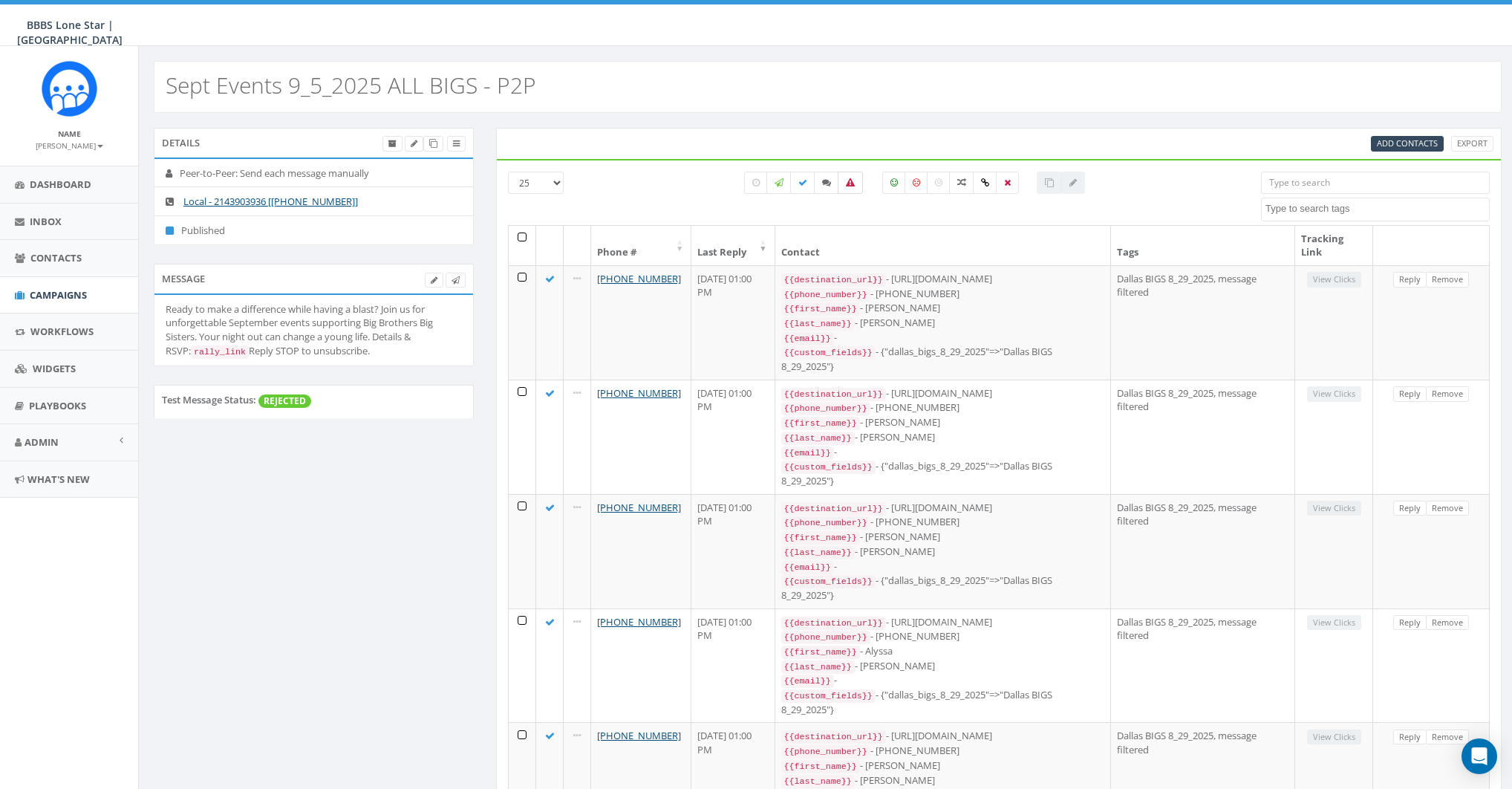
click at [847, 176] on label at bounding box center [851, 182] width 26 height 22
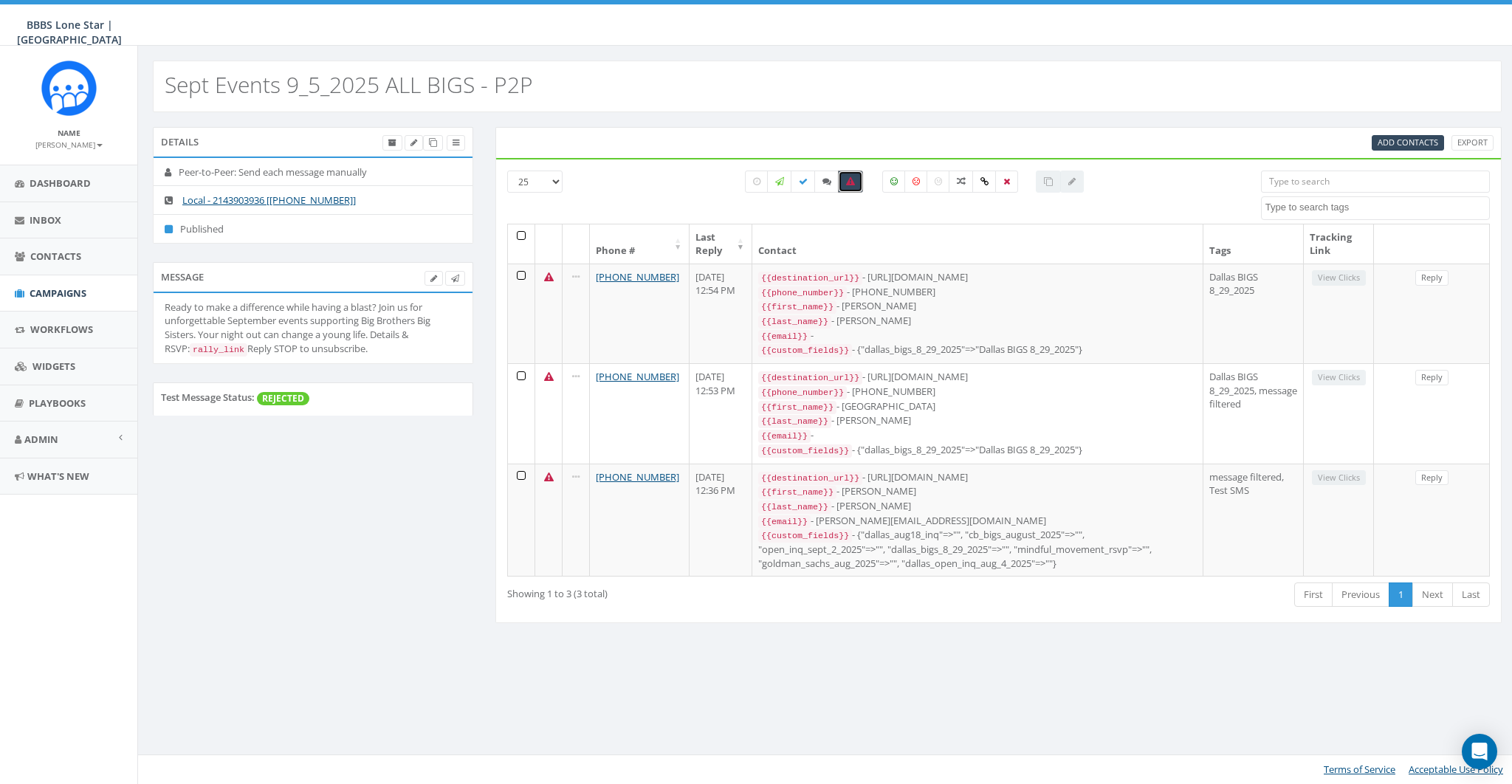
click at [850, 178] on icon at bounding box center [850, 181] width 9 height 9
checkbox input "false"
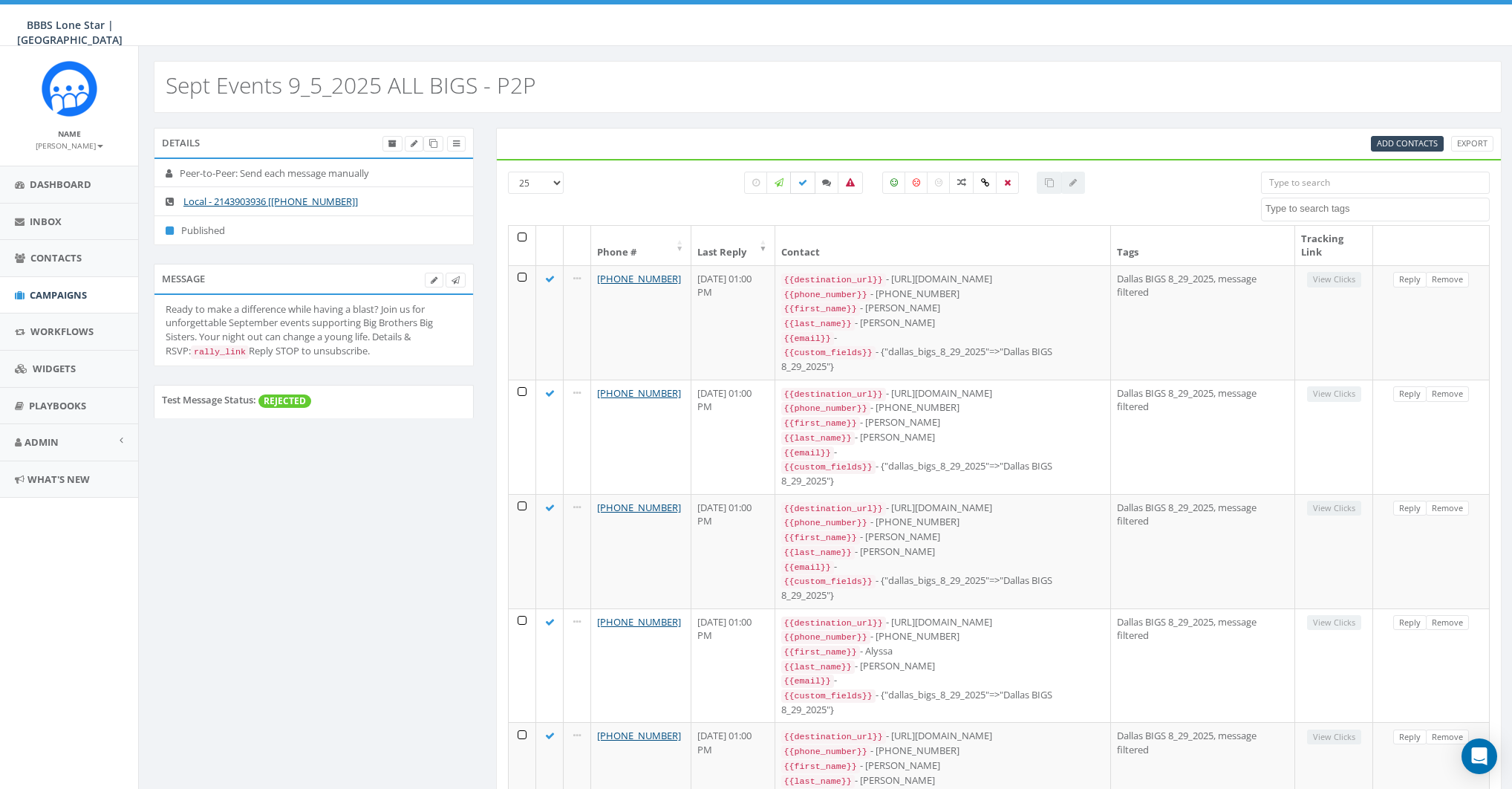
click at [807, 184] on icon at bounding box center [803, 182] width 9 height 9
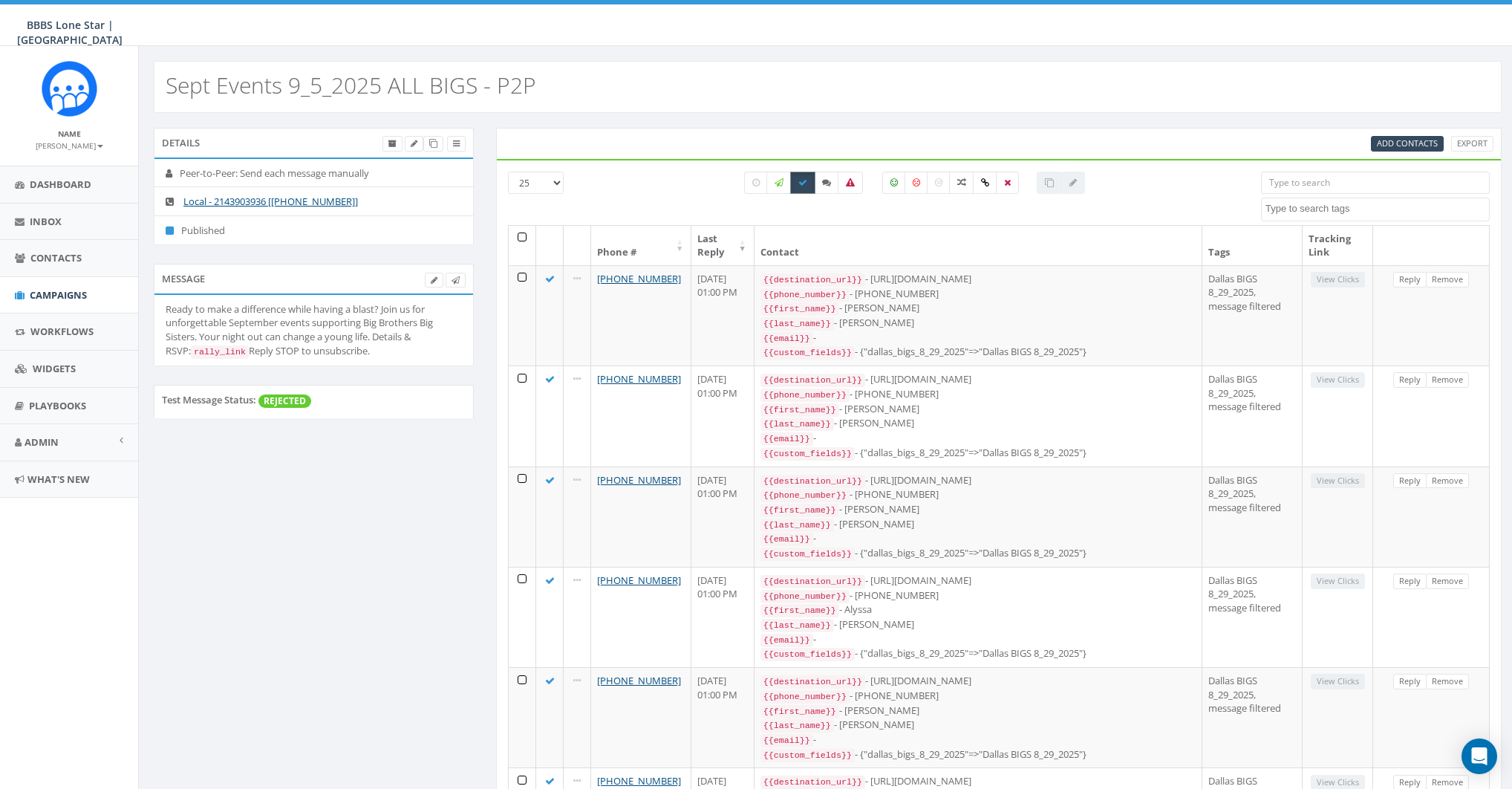
click at [807, 184] on icon at bounding box center [803, 182] width 9 height 9
checkbox input "false"
click at [823, 182] on icon at bounding box center [827, 182] width 9 height 9
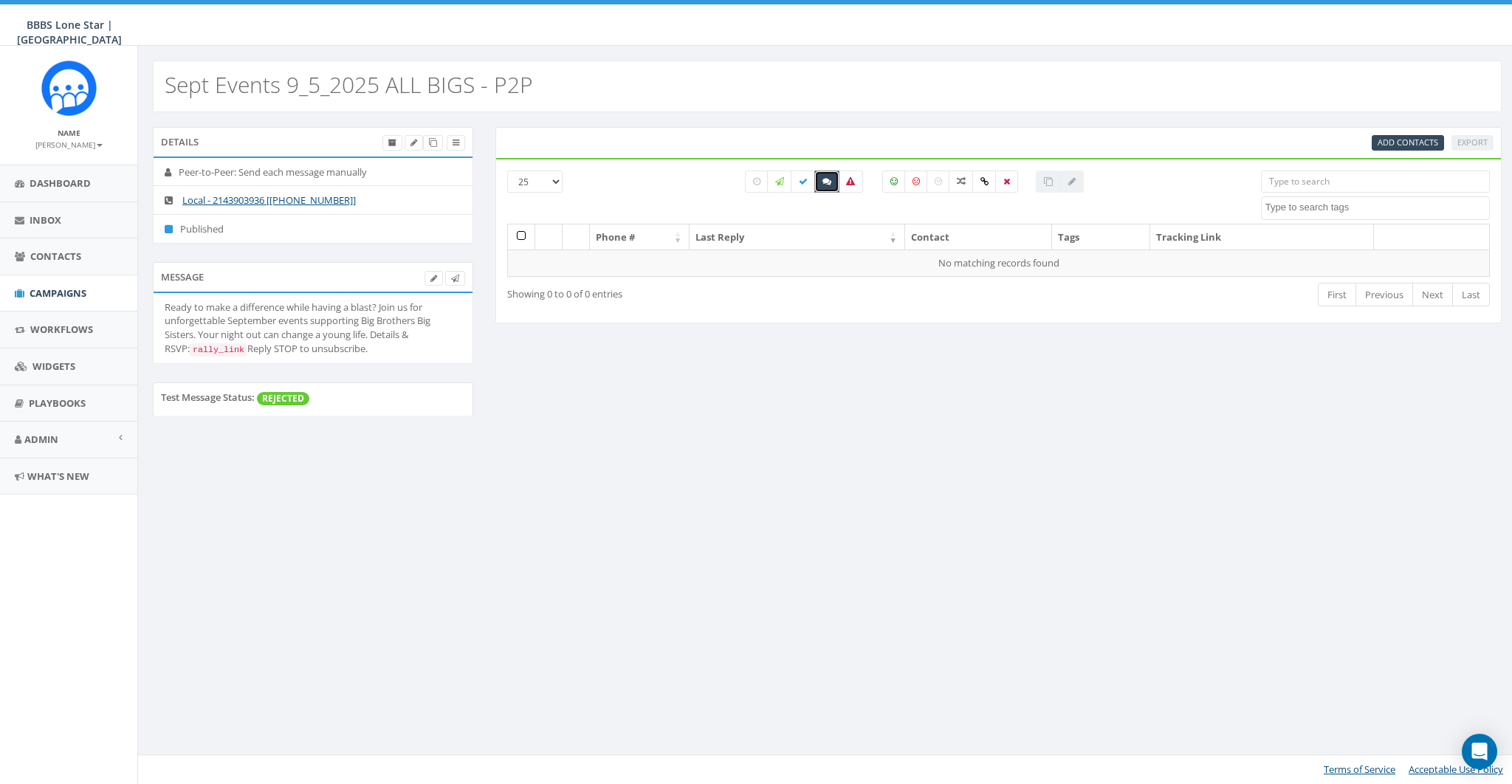
click at [818, 181] on label at bounding box center [826, 181] width 25 height 22
checkbox input "false"
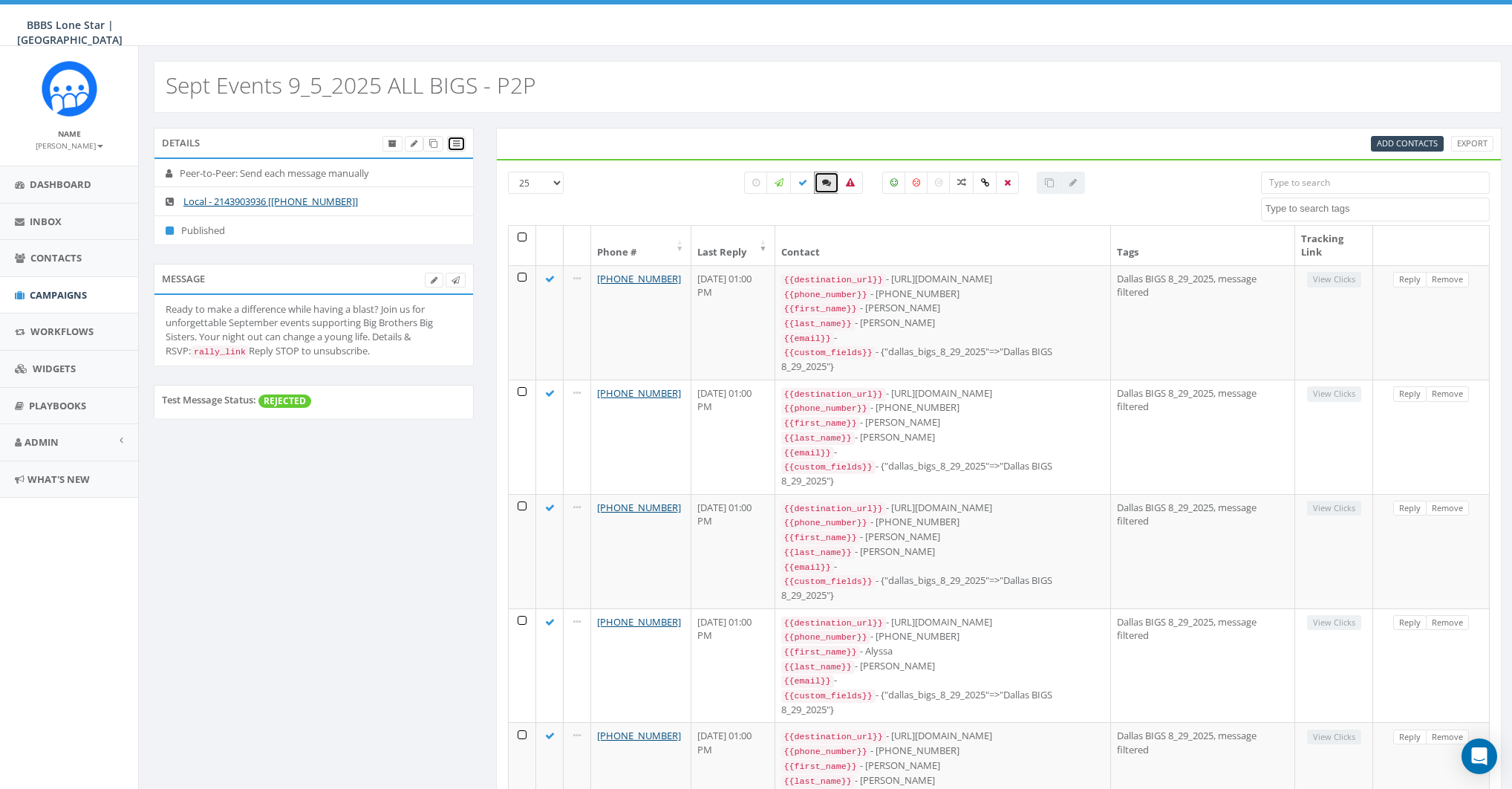
click at [457, 143] on icon at bounding box center [457, 144] width 7 height 8
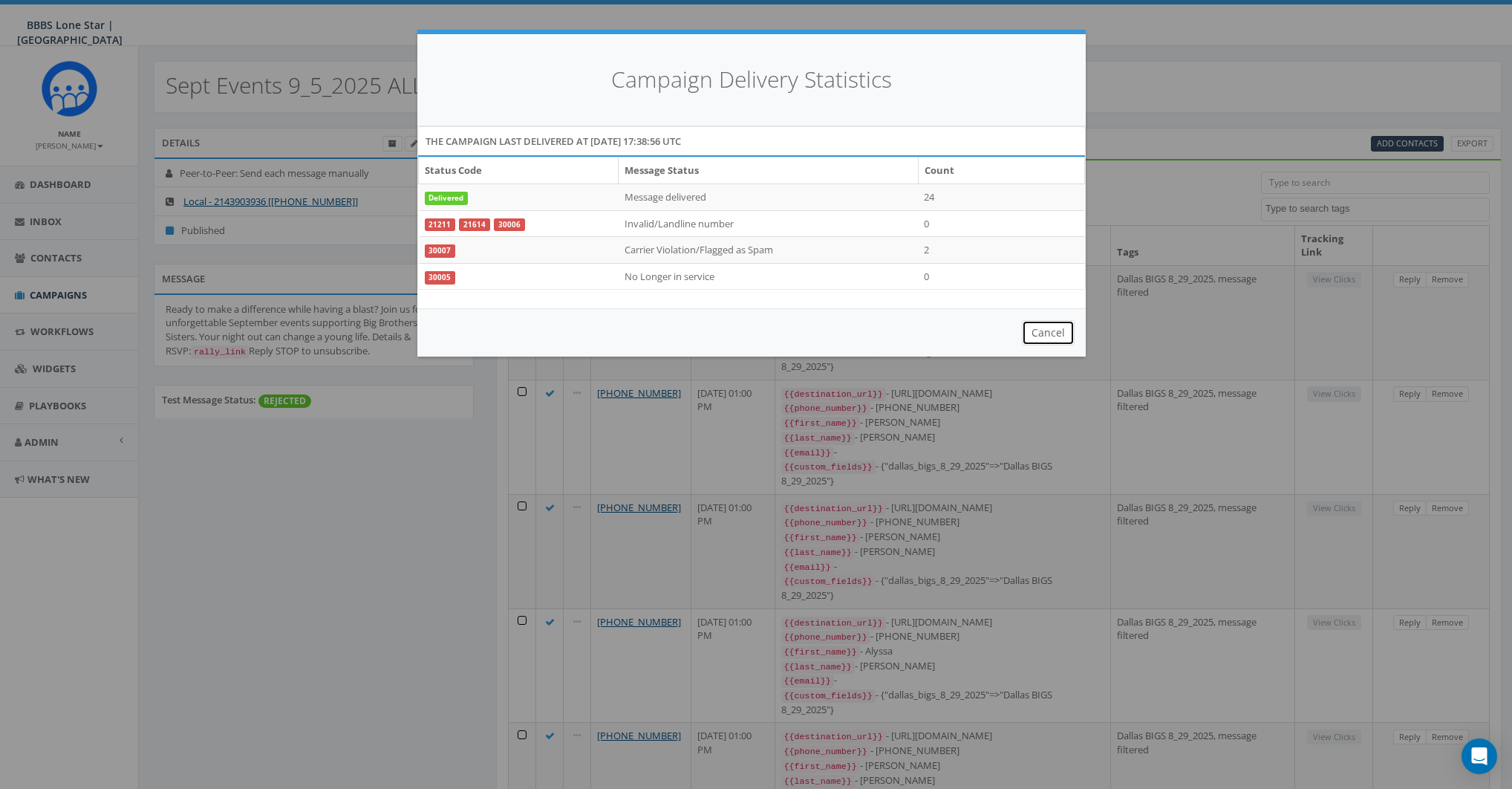
click at [1043, 328] on button "Cancel" at bounding box center [1049, 333] width 53 height 26
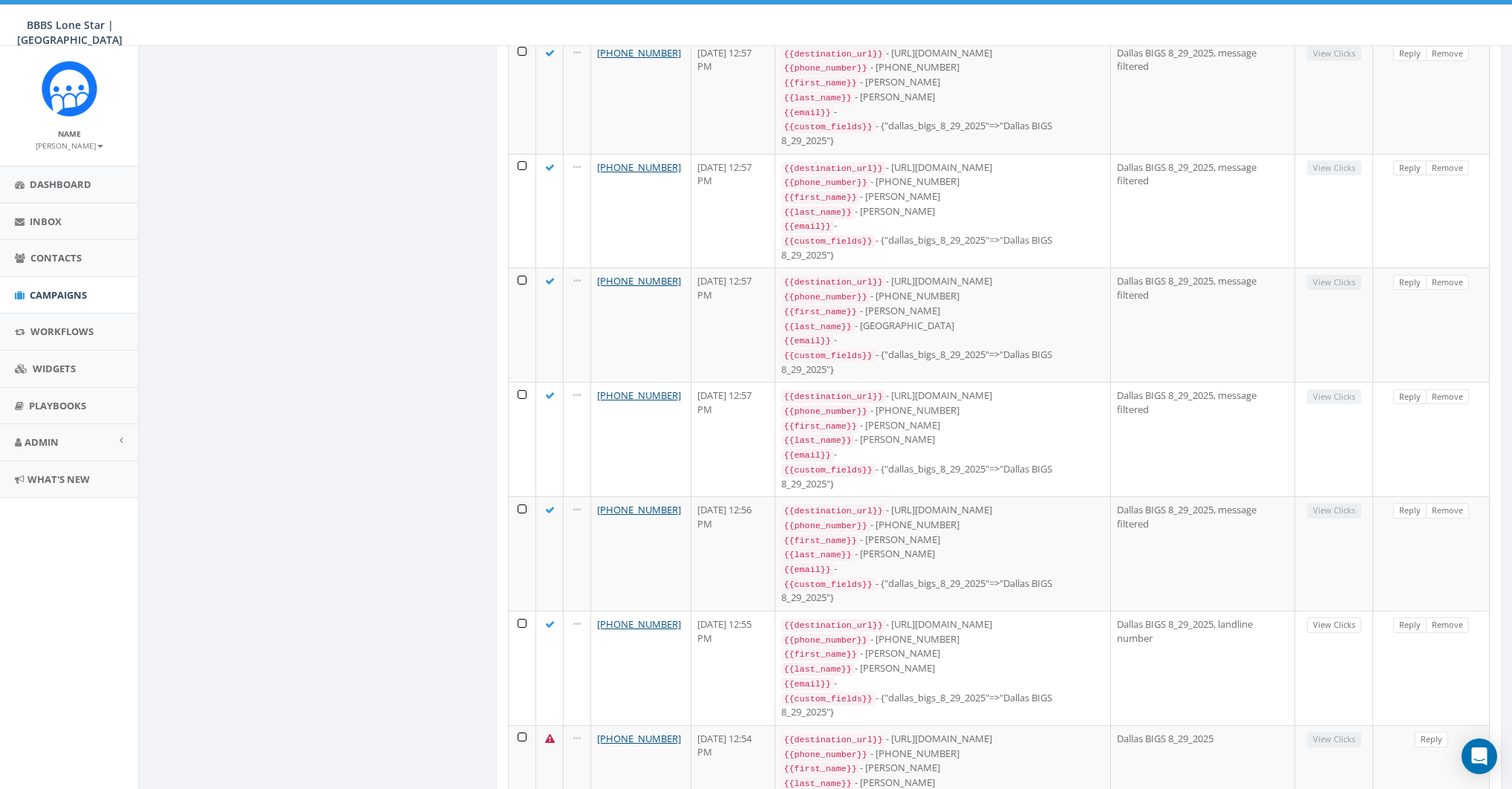
scroll to position [2297, 0]
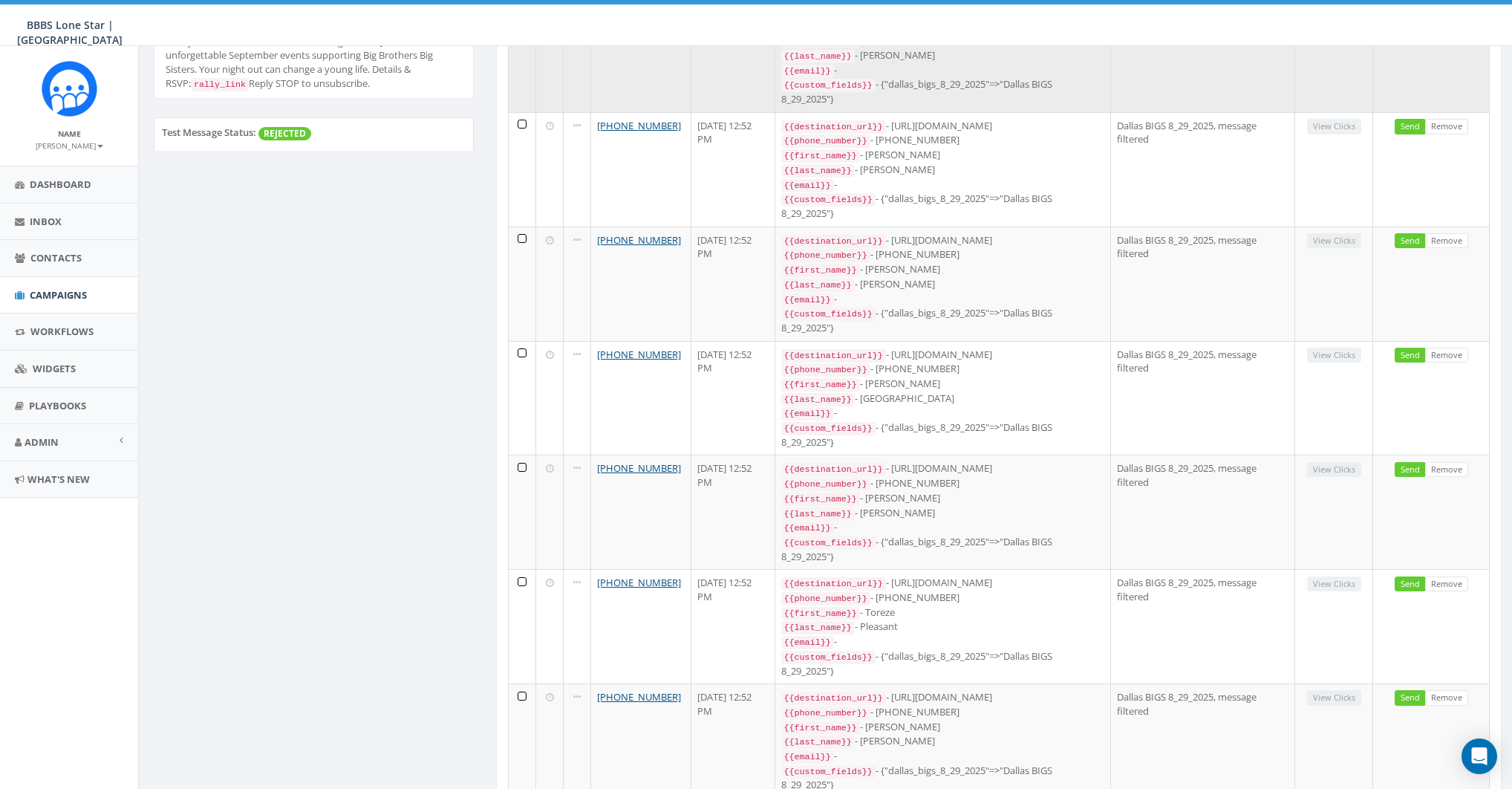
scroll to position [0, 0]
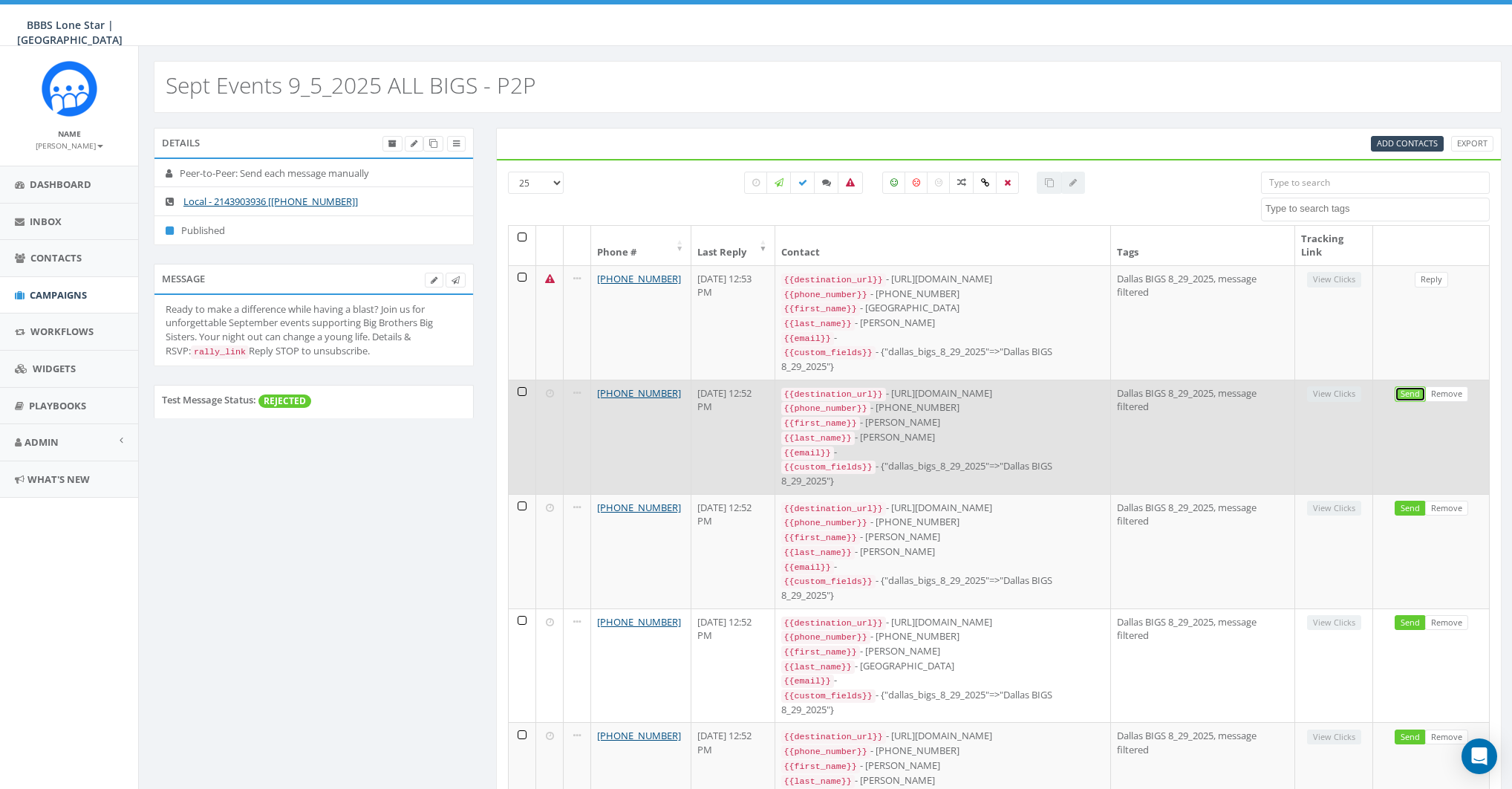
click at [1403, 387] on link "Send" at bounding box center [1410, 394] width 31 height 16
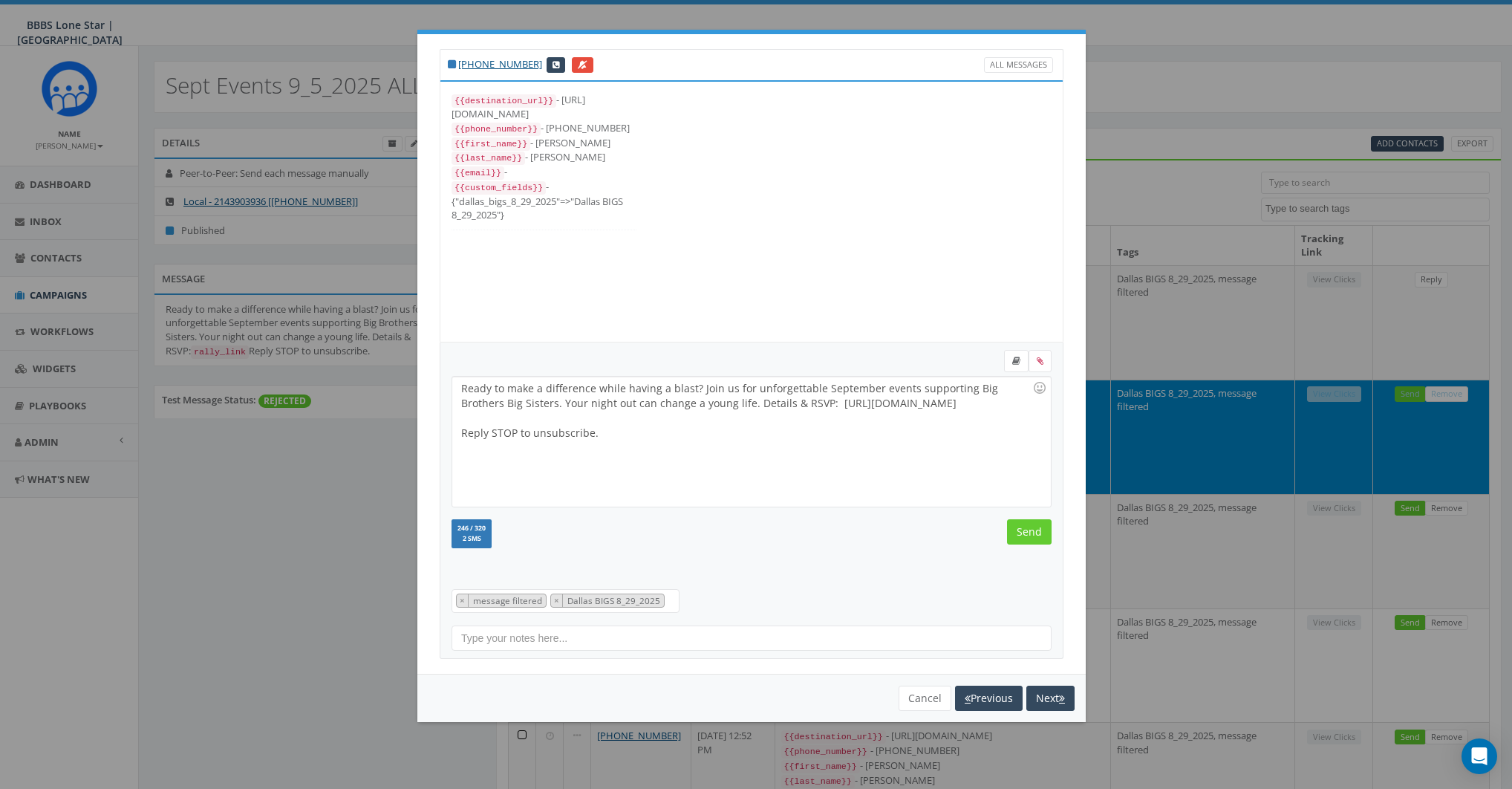
click at [692, 442] on div "Ready to make a difference while having a blast? Join us for unforgettable Sept…" at bounding box center [751, 442] width 598 height 130
click at [1010, 537] on input "Send" at bounding box center [1029, 532] width 45 height 26
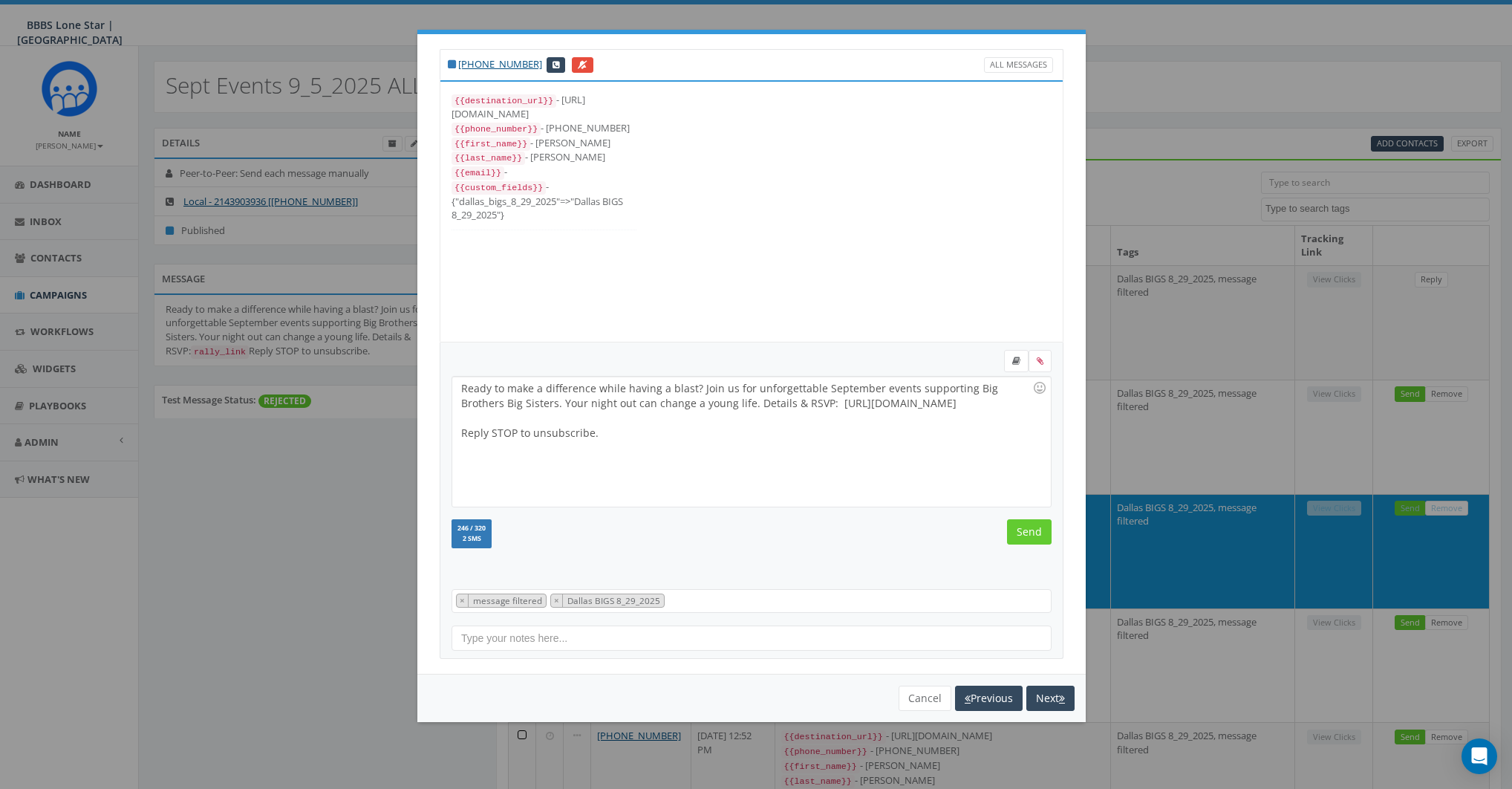
scroll to position [15, 0]
click at [732, 463] on div "Ready to make a difference while having a blast? Join us for unforgettable Sept…" at bounding box center [751, 442] width 598 height 130
click at [1022, 534] on input "Send" at bounding box center [1029, 532] width 45 height 26
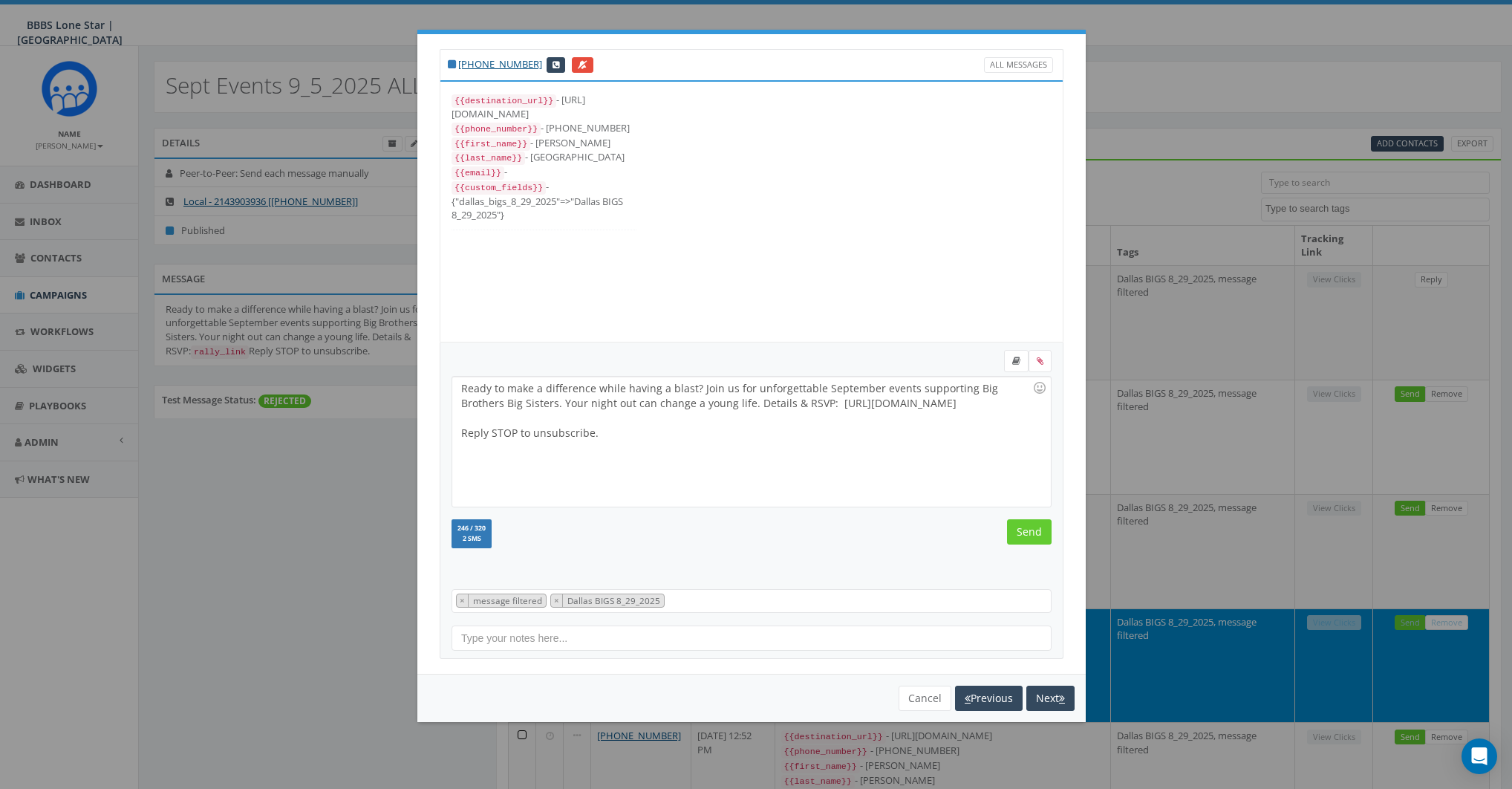
click at [698, 444] on div "Ready to make a difference while having a blast? Join us for unforgettable Sept…" at bounding box center [751, 442] width 598 height 130
click at [1018, 526] on input "Send" at bounding box center [1029, 532] width 45 height 26
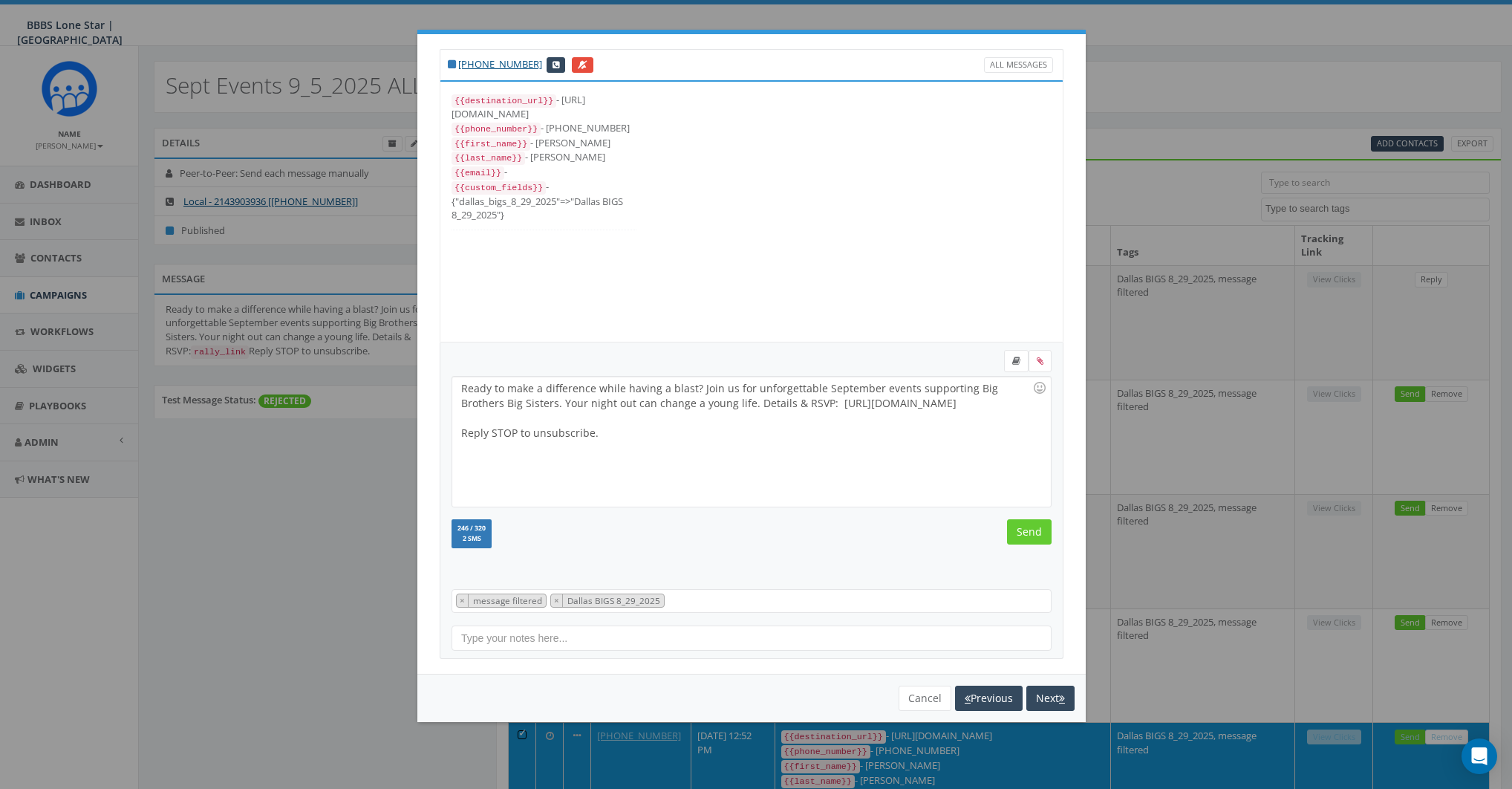
click at [684, 448] on div "Ready to make a difference while having a blast? Join us for unforgettable Sept…" at bounding box center [751, 442] width 598 height 130
click at [1024, 522] on input "Send" at bounding box center [1029, 532] width 45 height 26
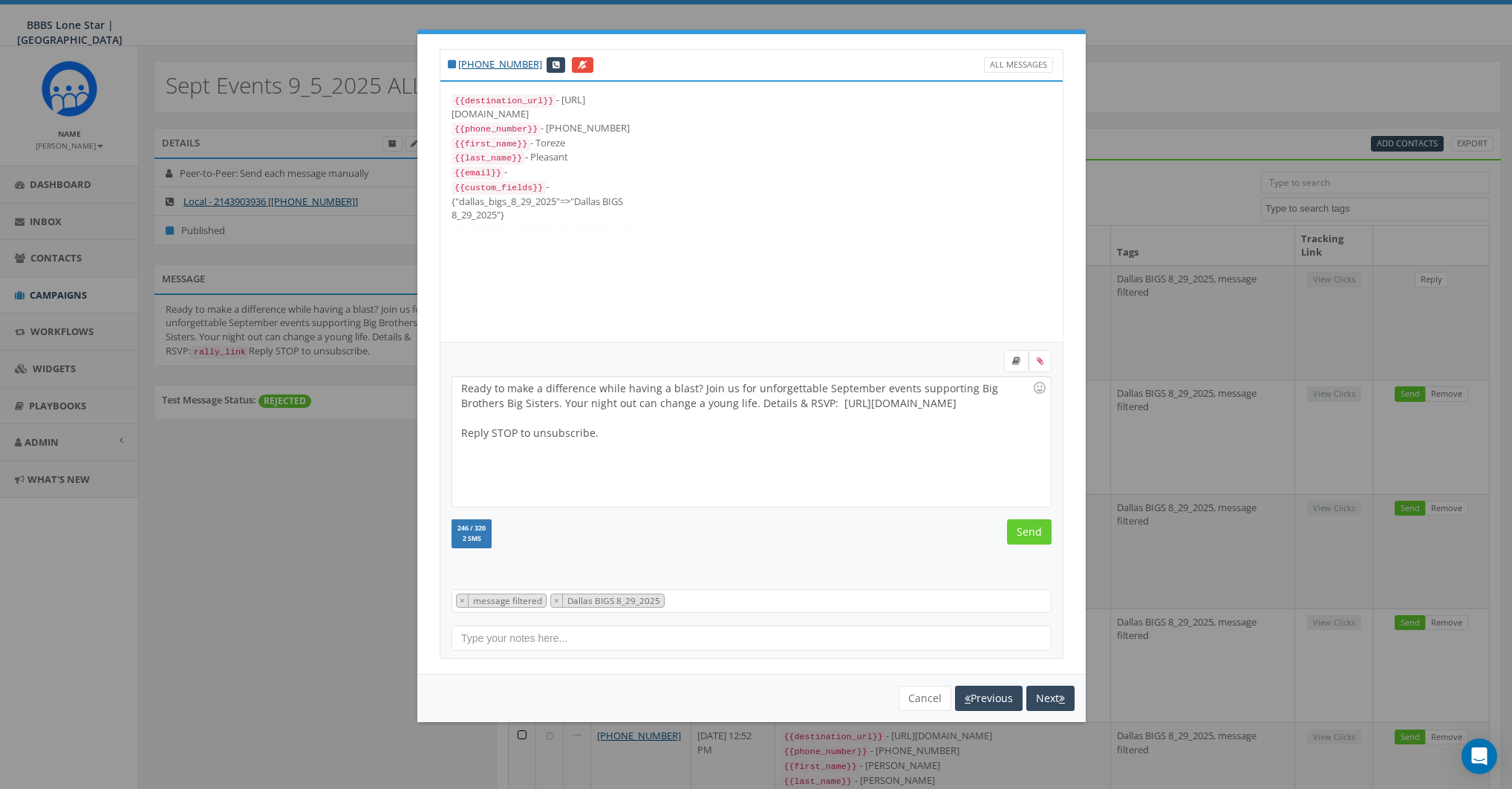
click at [756, 428] on div "Ready to make a difference while having a blast? Join us for unforgettable Sept…" at bounding box center [751, 442] width 598 height 130
click at [1030, 531] on input "Send" at bounding box center [1029, 532] width 45 height 26
click at [771, 461] on div "Ready to make a difference while having a blast? Join us for unforgettable Sept…" at bounding box center [751, 442] width 598 height 130
click at [1027, 526] on input "Send" at bounding box center [1029, 532] width 45 height 26
click at [758, 442] on div "Ready to make a difference while having a blast? Join us for unforgettable Sept…" at bounding box center [751, 442] width 598 height 130
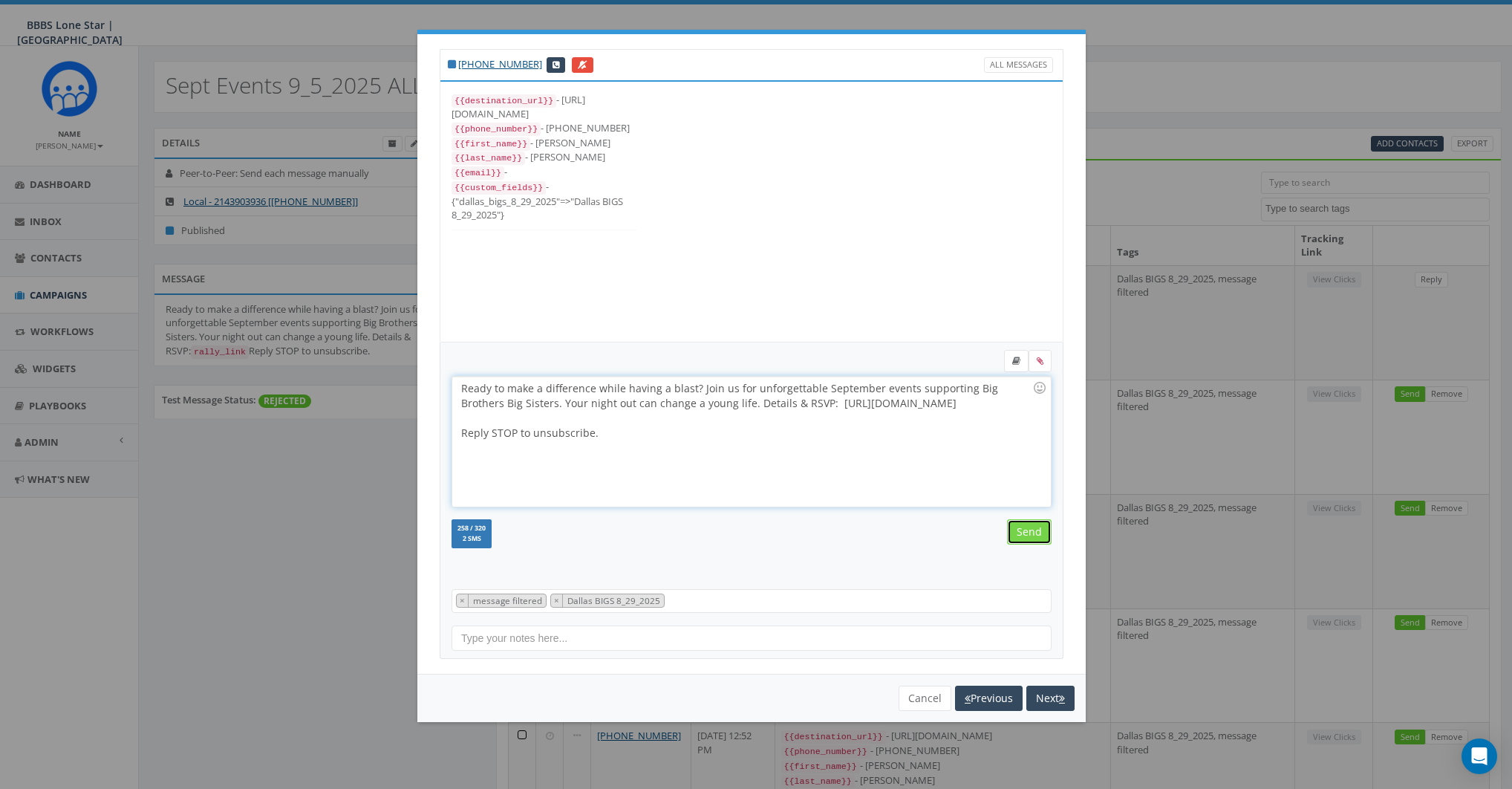
drag, startPoint x: 1028, startPoint y: 525, endPoint x: 995, endPoint y: 504, distance: 39.1
click at [1026, 525] on input "Send" at bounding box center [1029, 532] width 45 height 26
click at [767, 455] on div "Ready to make a difference while having a blast? Join us for unforgettable Sept…" at bounding box center [751, 442] width 598 height 130
click at [1023, 532] on input "Send" at bounding box center [1029, 532] width 45 height 26
click at [711, 453] on div "Ready to make a difference while having a blast? Join us for unforgettable Sept…" at bounding box center [751, 442] width 598 height 130
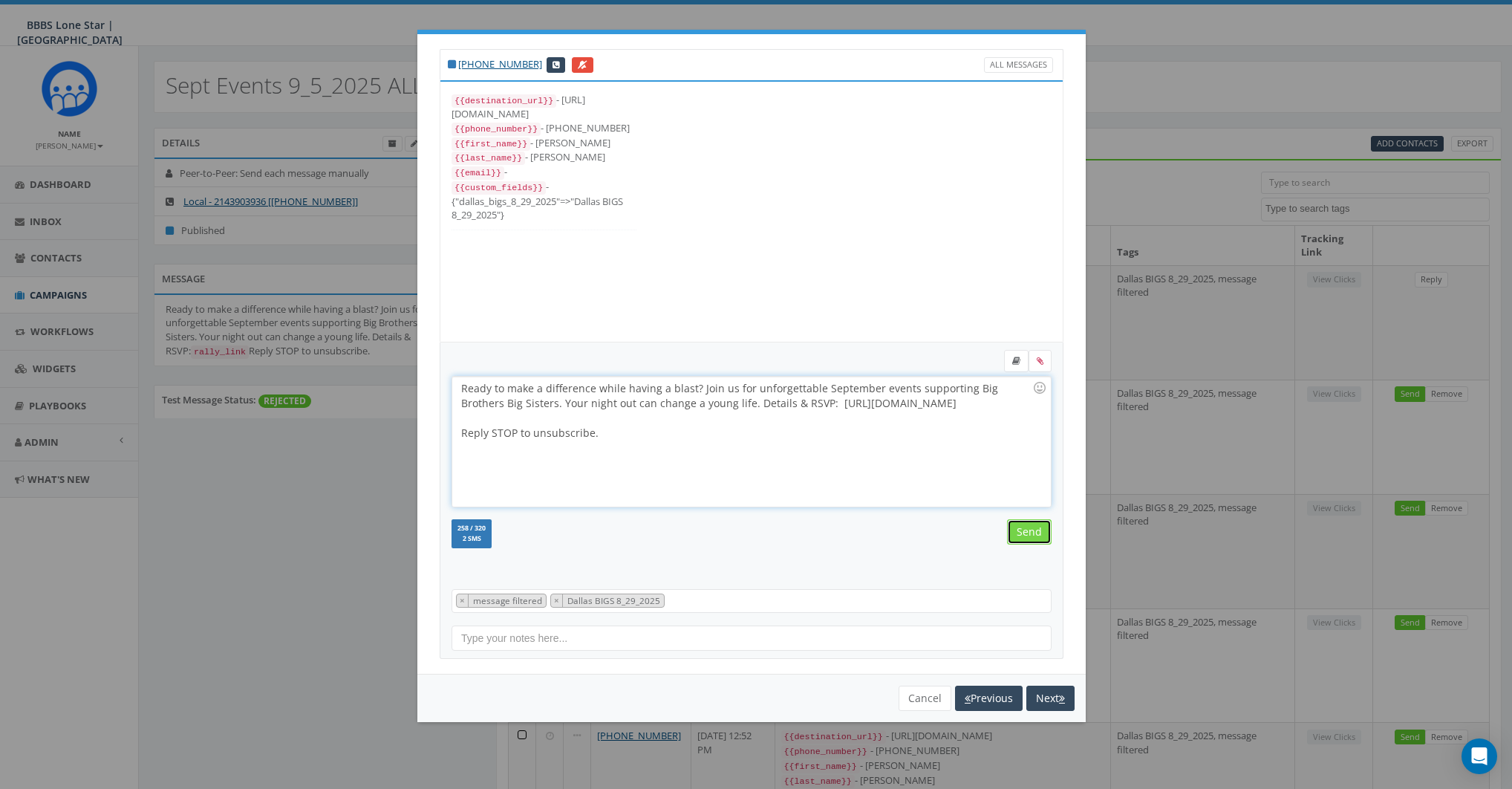
click at [1029, 525] on input "Send" at bounding box center [1029, 532] width 45 height 26
click at [740, 430] on div "Ready to make a difference while having a blast? Join us for unforgettable Sept…" at bounding box center [751, 442] width 598 height 130
click at [1019, 524] on input "Send" at bounding box center [1029, 532] width 45 height 26
click at [726, 455] on div "Ready to make a difference while having a blast? Join us for unforgettable Sept…" at bounding box center [751, 442] width 598 height 130
click at [1022, 538] on input "Send" at bounding box center [1029, 532] width 45 height 26
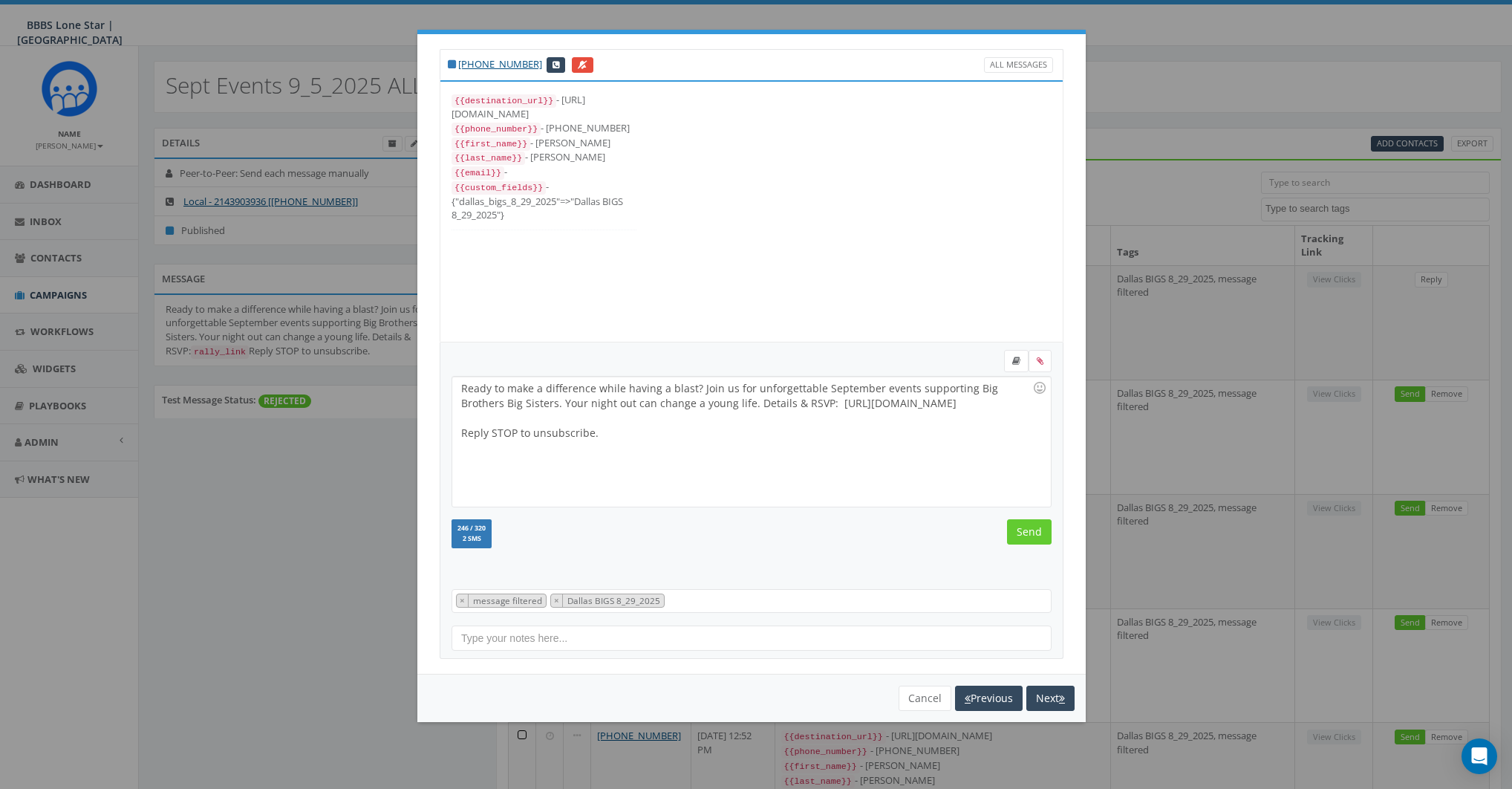
click at [715, 441] on div "Ready to make a difference while having a blast? Join us for unforgettable Sept…" at bounding box center [751, 442] width 598 height 130
click at [1013, 531] on input "Send" at bounding box center [1029, 532] width 45 height 26
click at [697, 424] on div at bounding box center [747, 417] width 572 height 15
click at [1025, 522] on input "Send" at bounding box center [1029, 532] width 45 height 26
click at [719, 434] on div "Ready to make a difference while having a blast? Join us for unforgettable Sept…" at bounding box center [751, 442] width 598 height 130
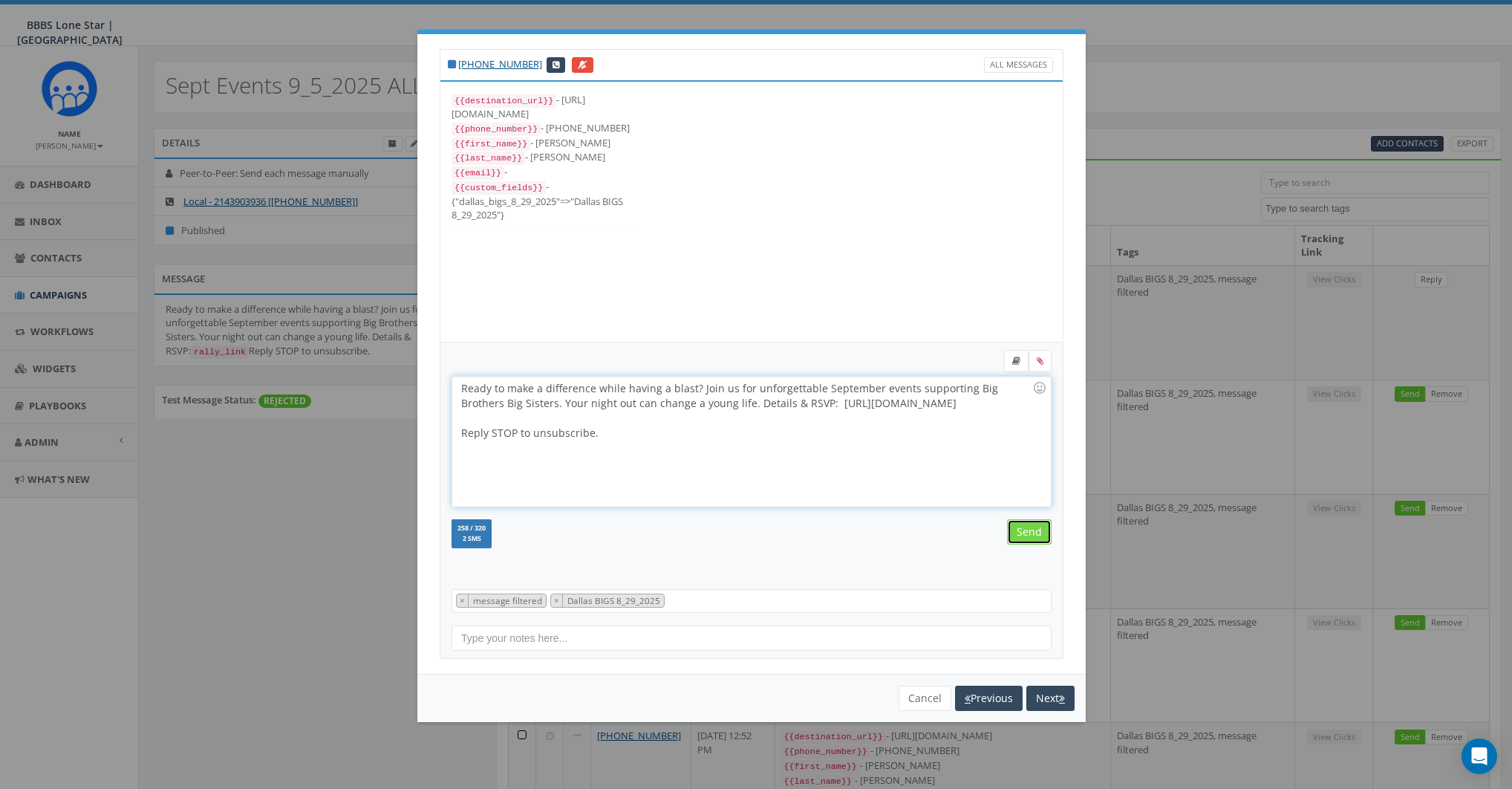
click at [1023, 531] on input "Send" at bounding box center [1029, 532] width 45 height 26
click at [732, 439] on div "Ready to make a difference while having a blast? Join us for unforgettable Sept…" at bounding box center [751, 442] width 598 height 130
click at [1017, 528] on input "Send" at bounding box center [1029, 532] width 45 height 26
click at [688, 432] on div "Ready to make a difference while having a blast? Join us for unforgettable Sept…" at bounding box center [751, 442] width 598 height 130
click at [1019, 535] on input "Send" at bounding box center [1029, 532] width 45 height 26
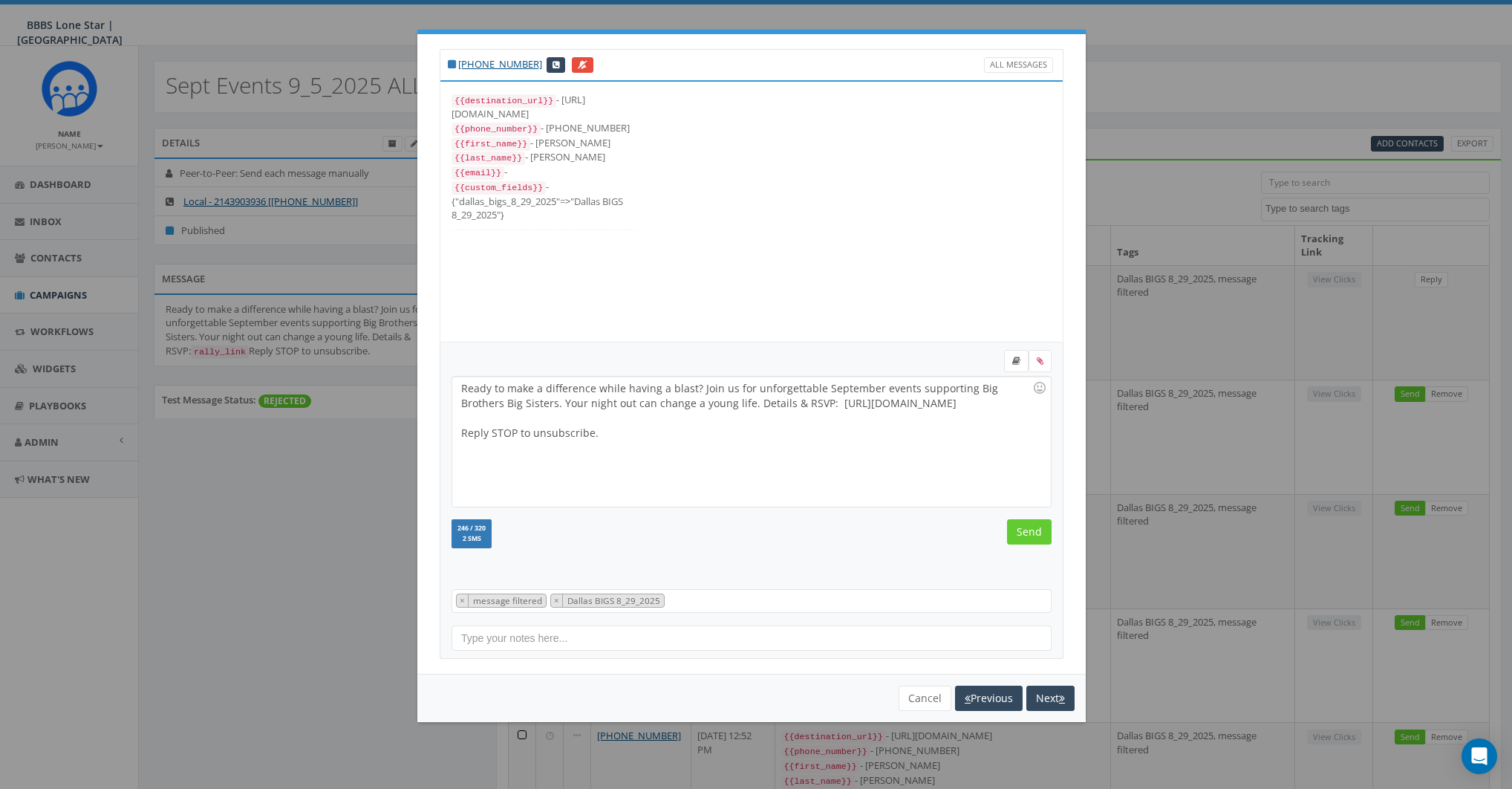
click at [739, 457] on div "Ready to make a difference while having a blast? Join us for unforgettable Sept…" at bounding box center [751, 442] width 598 height 130
click at [1025, 534] on input "Send" at bounding box center [1029, 532] width 45 height 26
click at [726, 452] on div "Ready to make a difference while having a blast? Join us for unforgettable Sept…" at bounding box center [751, 442] width 598 height 130
click at [1036, 533] on input "Send" at bounding box center [1029, 532] width 45 height 26
click at [716, 435] on div "Ready to make a difference while having a blast? Join us for unforgettable Sept…" at bounding box center [751, 442] width 598 height 130
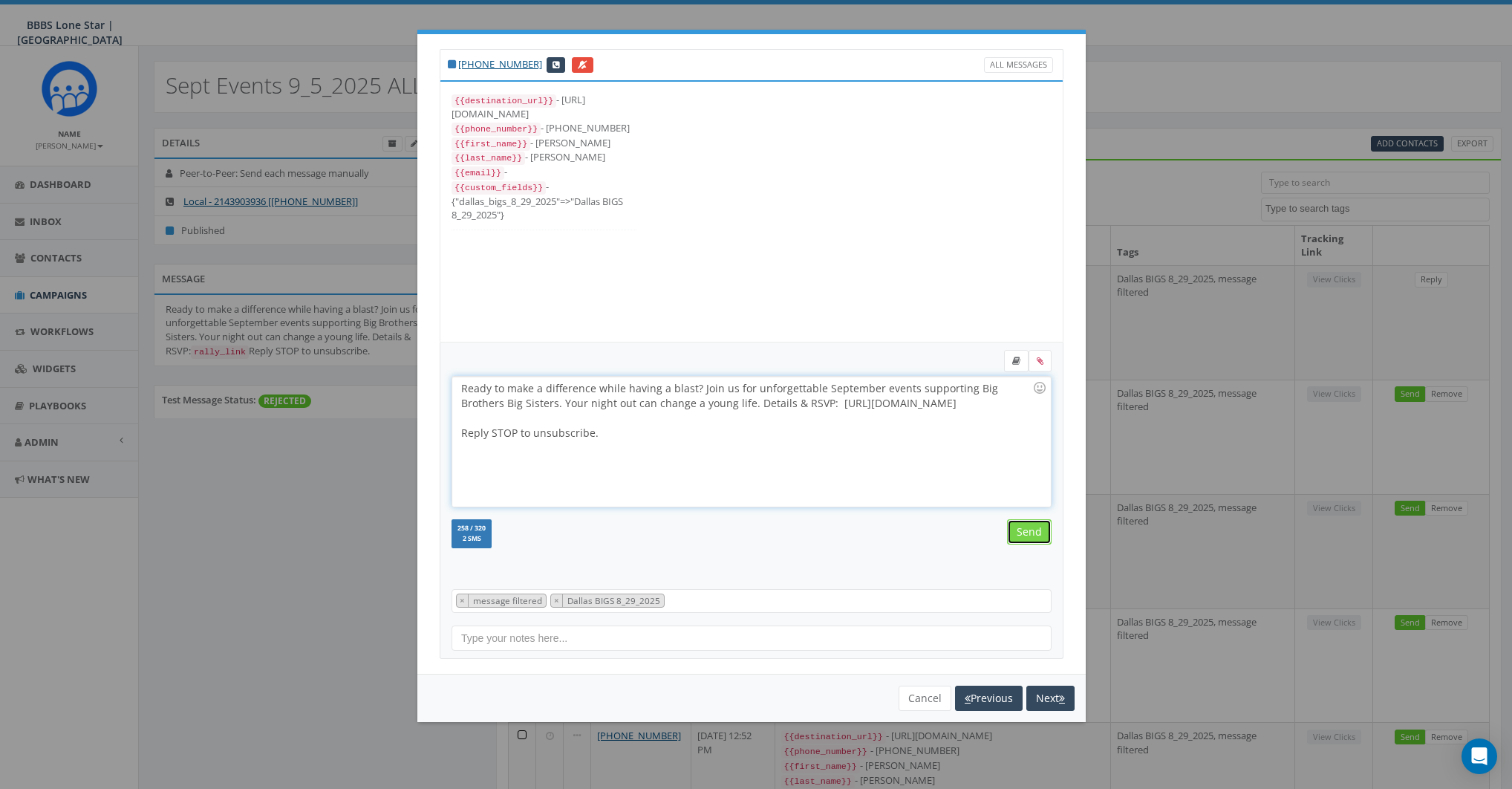
click at [1038, 528] on input "Send" at bounding box center [1029, 532] width 45 height 26
click at [751, 444] on div "Ready to make a difference while having a blast? Join us for unforgettable Sept…" at bounding box center [751, 442] width 598 height 130
click at [1025, 534] on input "Send" at bounding box center [1029, 532] width 45 height 26
click at [769, 439] on div "Ready to make a difference while having a blast? Join us for unforgettable Sept…" at bounding box center [751, 442] width 598 height 130
click at [1023, 525] on input "Send" at bounding box center [1029, 532] width 45 height 26
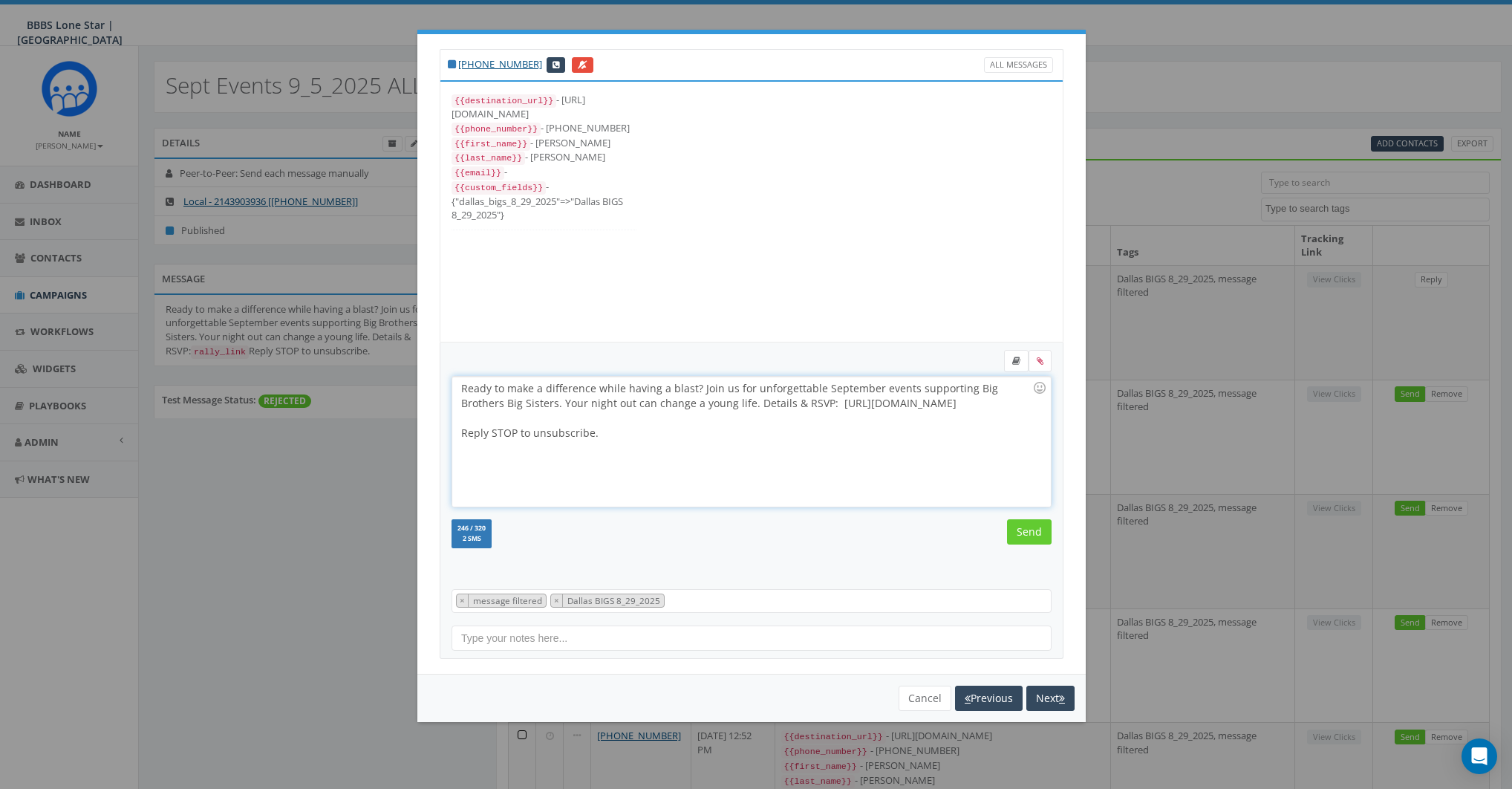
click at [690, 414] on div at bounding box center [747, 417] width 572 height 15
click at [1036, 540] on input "Send" at bounding box center [1029, 532] width 45 height 26
click at [681, 424] on div "Ready to make a difference while having a blast? Join us for unforgettable Sept…" at bounding box center [751, 442] width 598 height 130
click at [1036, 535] on input "Send" at bounding box center [1029, 532] width 45 height 26
click at [672, 410] on div at bounding box center [747, 417] width 572 height 15
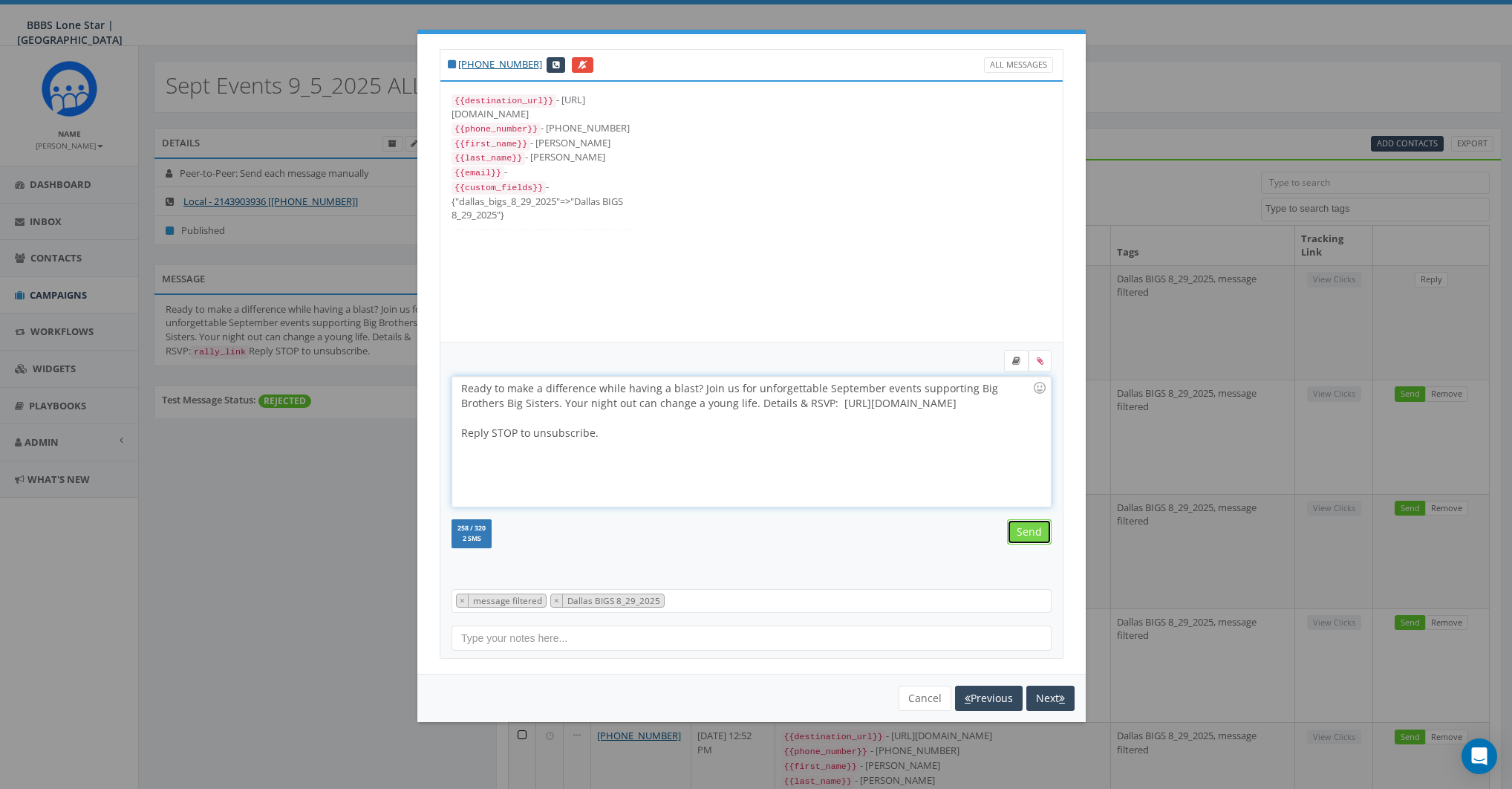
click at [1018, 526] on input "Send" at bounding box center [1029, 532] width 45 height 26
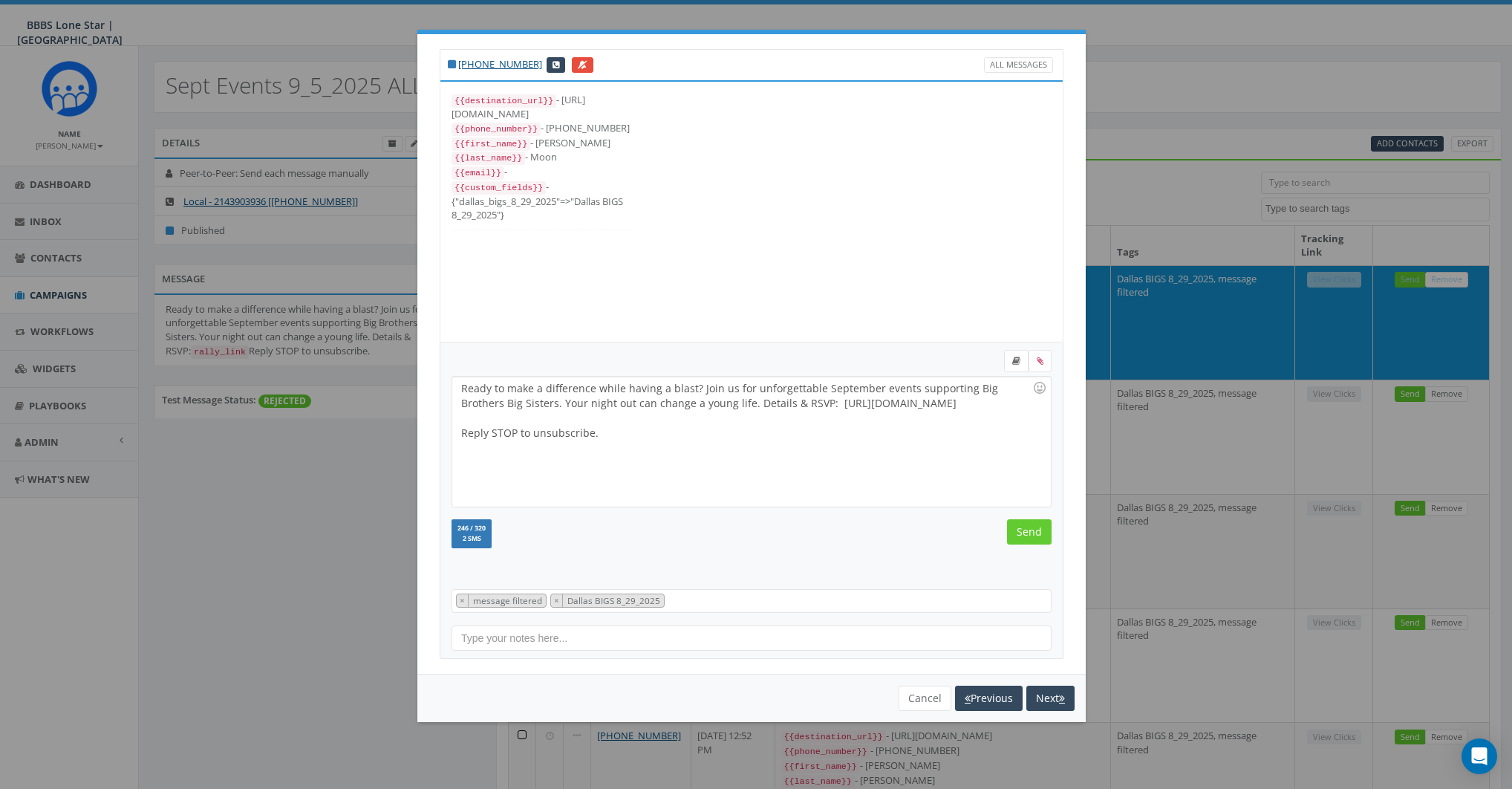
click at [703, 434] on div "Ready to make a difference while having a blast? Join us for unforgettable Sept…" at bounding box center [751, 442] width 598 height 130
click at [1029, 536] on input "Send" at bounding box center [1029, 532] width 45 height 26
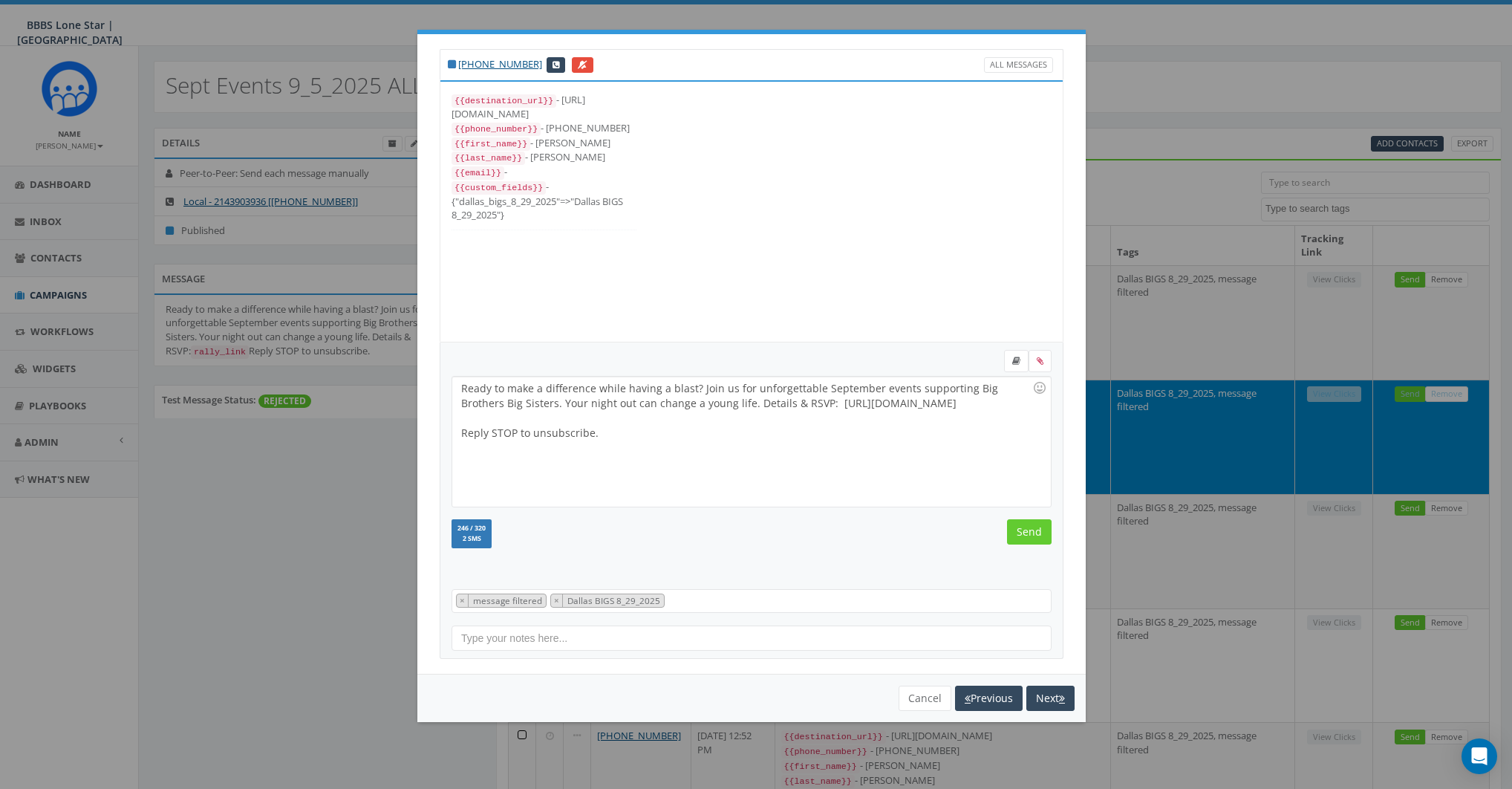
click at [656, 460] on div "Ready to make a difference while having a blast? Join us for unforgettable Sept…" at bounding box center [751, 442] width 598 height 130
click at [1025, 523] on input "Send" at bounding box center [1029, 532] width 45 height 26
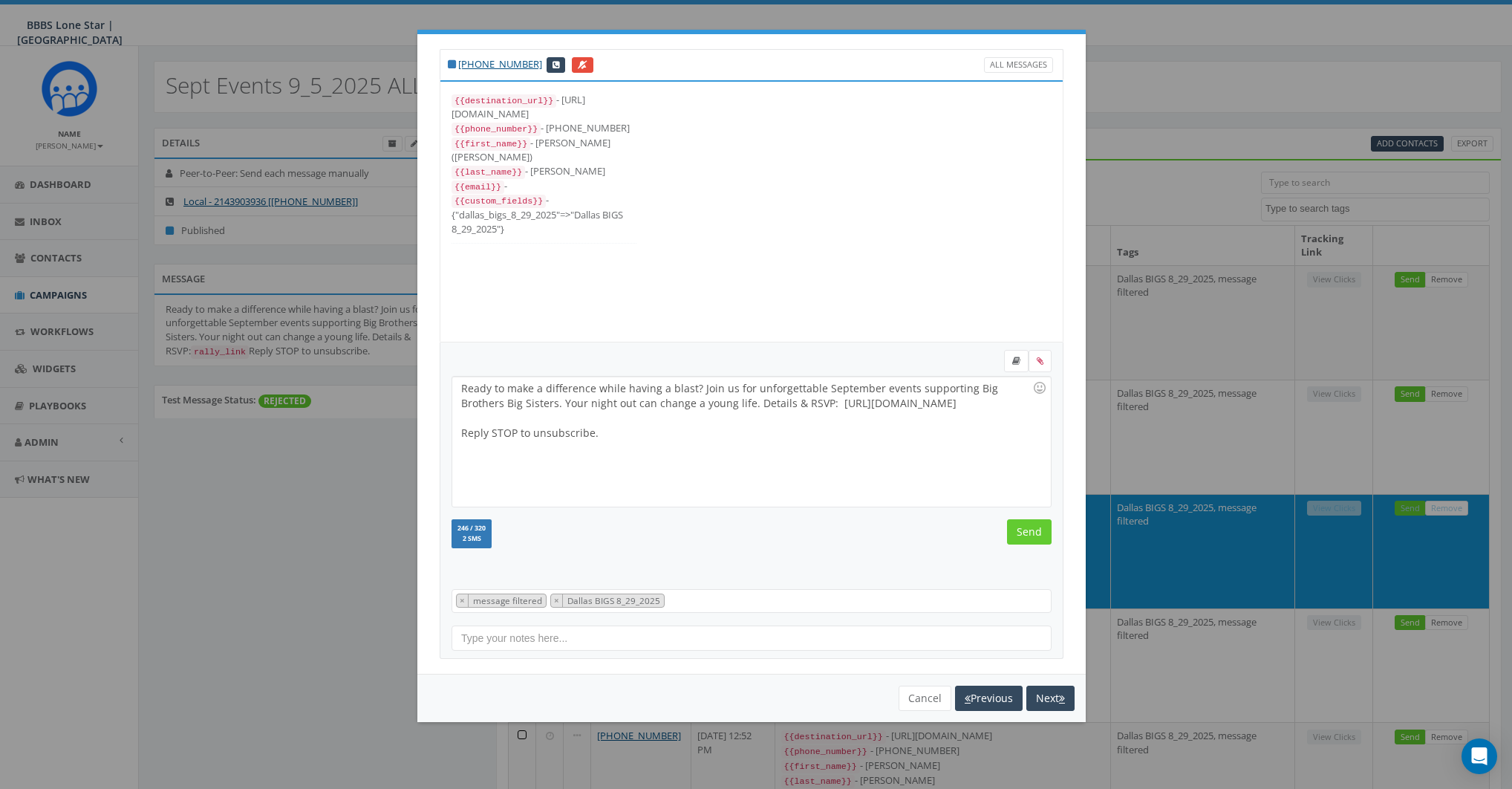
click at [685, 431] on div "Ready to make a difference while having a blast? Join us for unforgettable Sept…" at bounding box center [751, 442] width 598 height 130
click at [1029, 525] on input "Send" at bounding box center [1029, 532] width 45 height 26
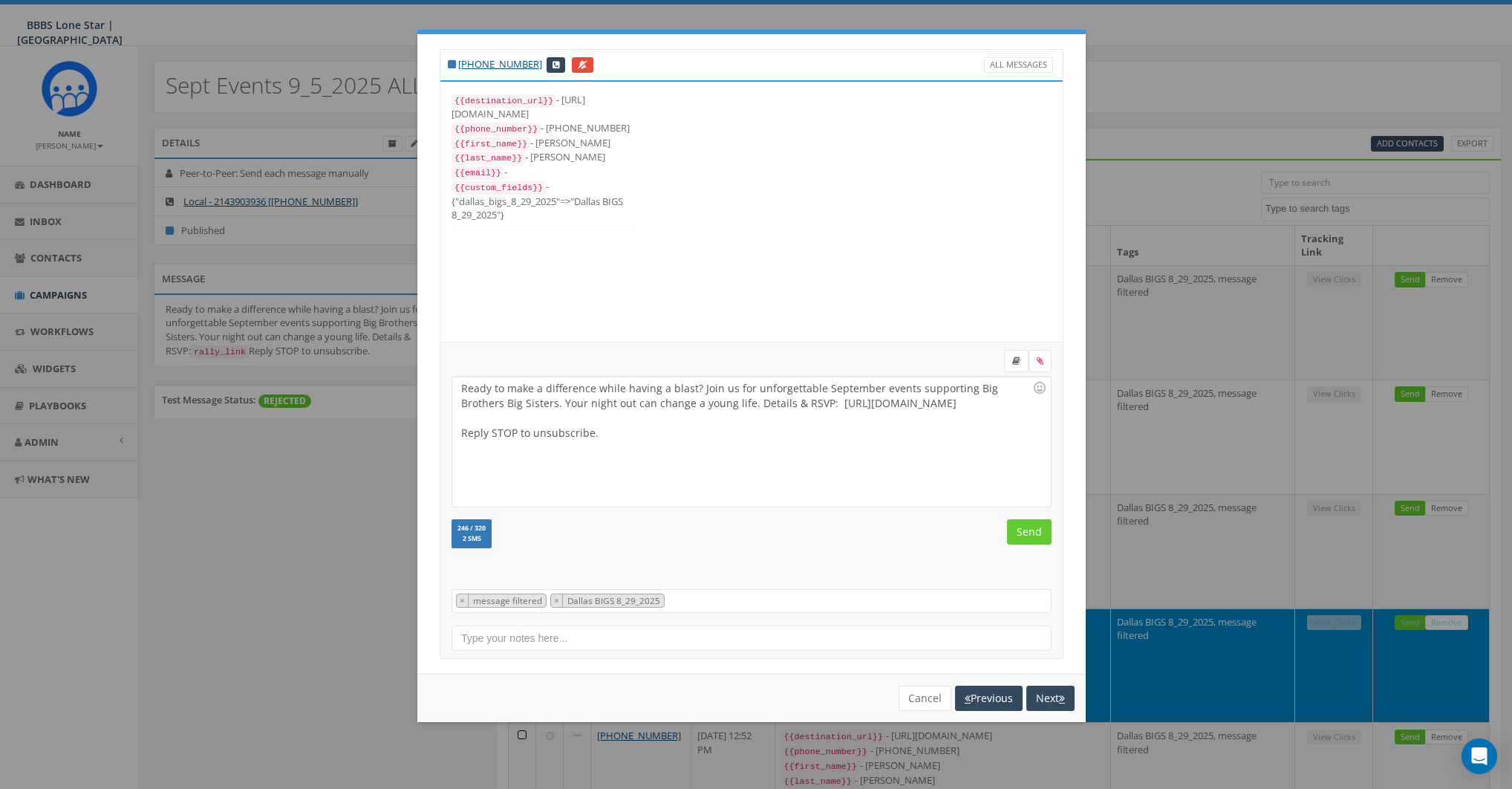
click at [712, 441] on div "Ready to make a difference while having a blast? Join us for unforgettable Sept…" at bounding box center [751, 442] width 598 height 130
click at [1019, 523] on input "Send" at bounding box center [1029, 532] width 45 height 26
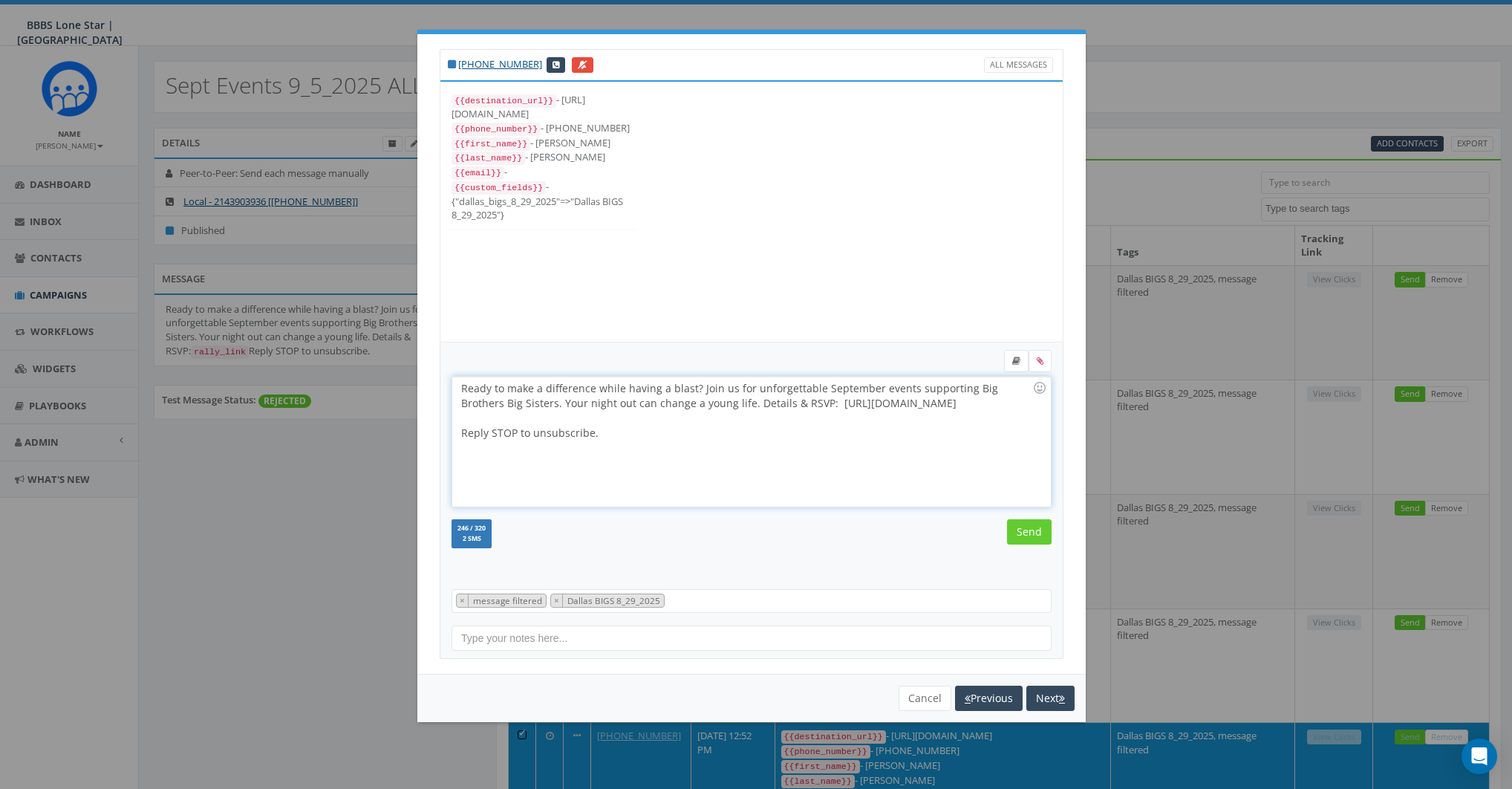
click at [744, 441] on div "Ready to make a difference while having a blast? Join us for unforgettable Sept…" at bounding box center [751, 442] width 598 height 130
click at [1037, 526] on input "Send" at bounding box center [1029, 532] width 45 height 26
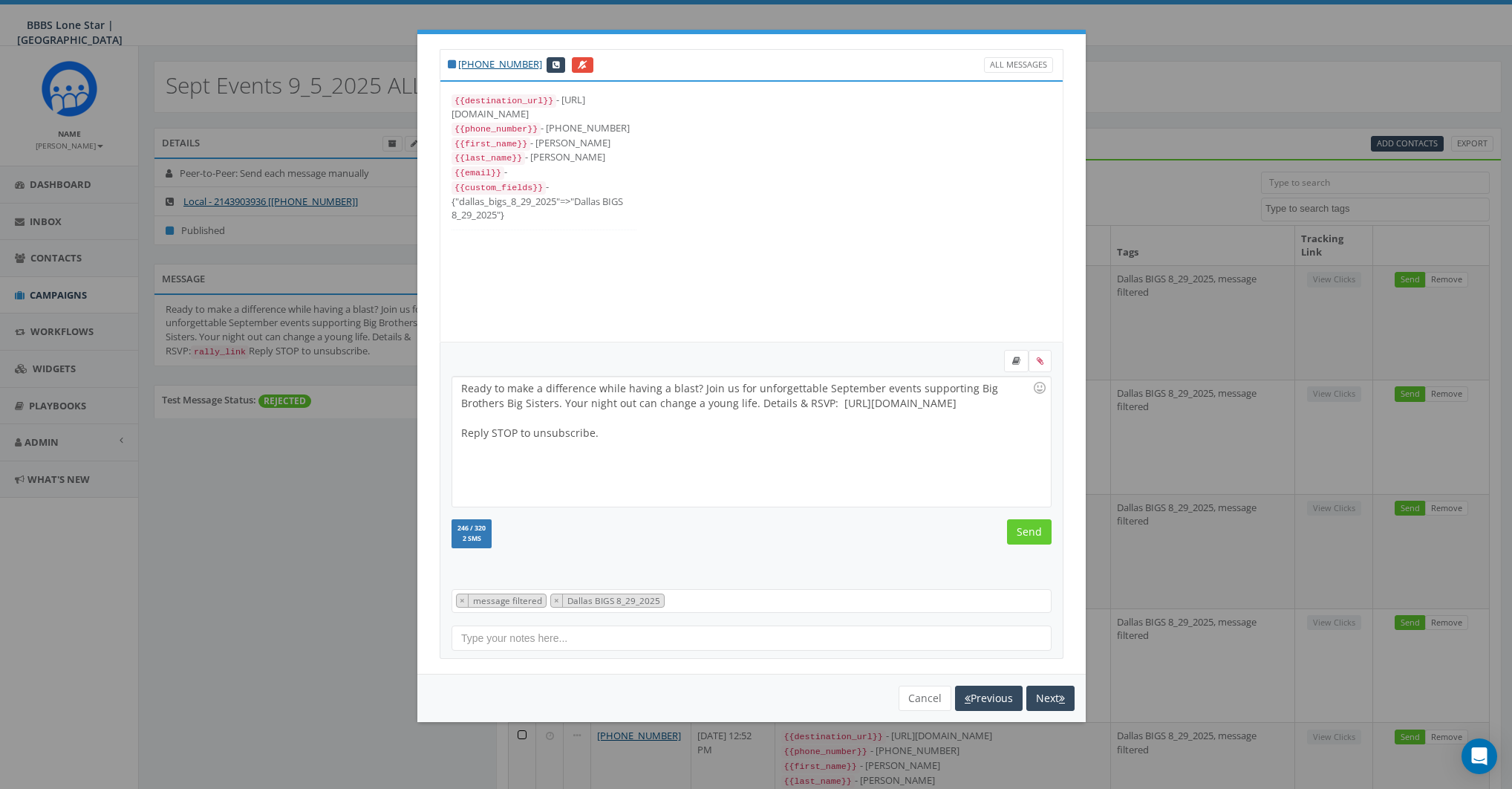
click at [731, 443] on div "Ready to make a difference while having a blast? Join us for unforgettable Sept…" at bounding box center [751, 442] width 598 height 130
click at [1017, 523] on input "Send" at bounding box center [1029, 532] width 45 height 26
click at [714, 434] on div "Ready to make a difference while having a blast? Join us for unforgettable Sept…" at bounding box center [751, 442] width 598 height 130
click at [1015, 533] on input "Send" at bounding box center [1029, 532] width 45 height 26
click at [772, 437] on div "Ready to make a difference while having a blast? Join us for unforgettable Sept…" at bounding box center [751, 442] width 598 height 130
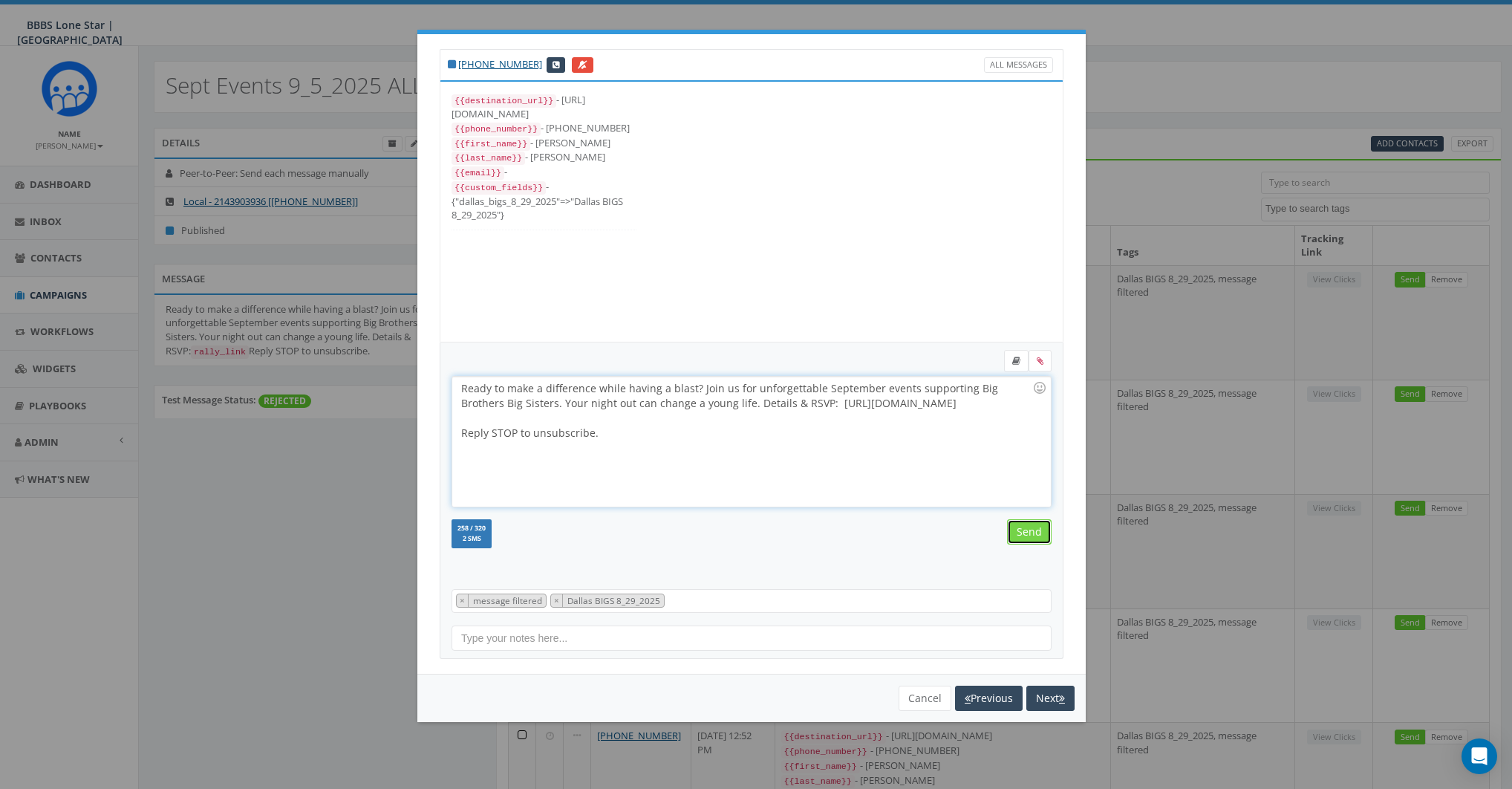
click at [1020, 529] on input "Send" at bounding box center [1029, 532] width 45 height 26
click at [785, 442] on div "Ready to make a difference while having a blast? Join us for unforgettable Sept…" at bounding box center [751, 442] width 598 height 130
click at [1032, 526] on input "Send" at bounding box center [1029, 532] width 45 height 26
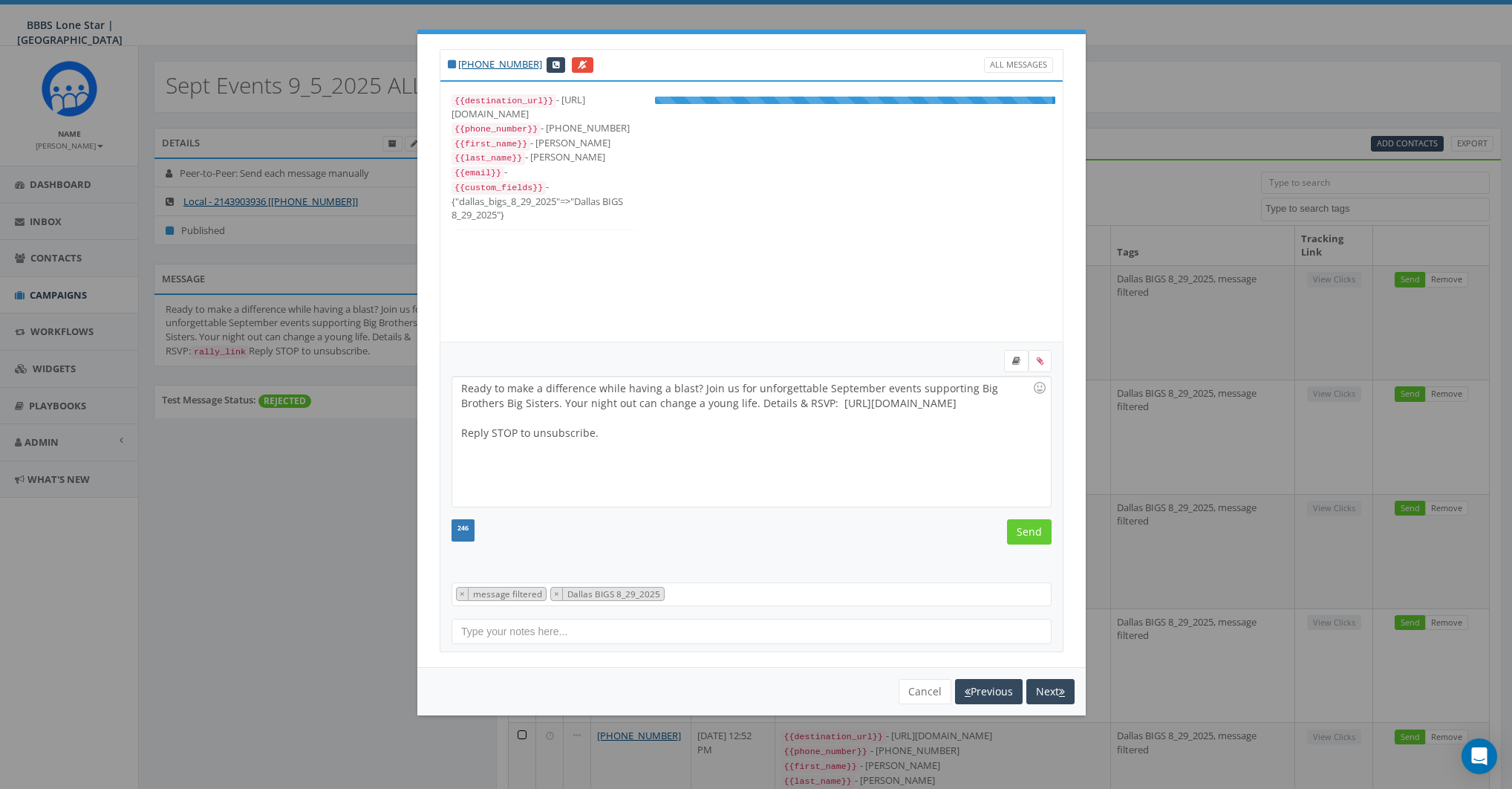
click at [755, 438] on div "Ready to make a difference while having a blast? Join us for unforgettable Sept…" at bounding box center [751, 442] width 598 height 130
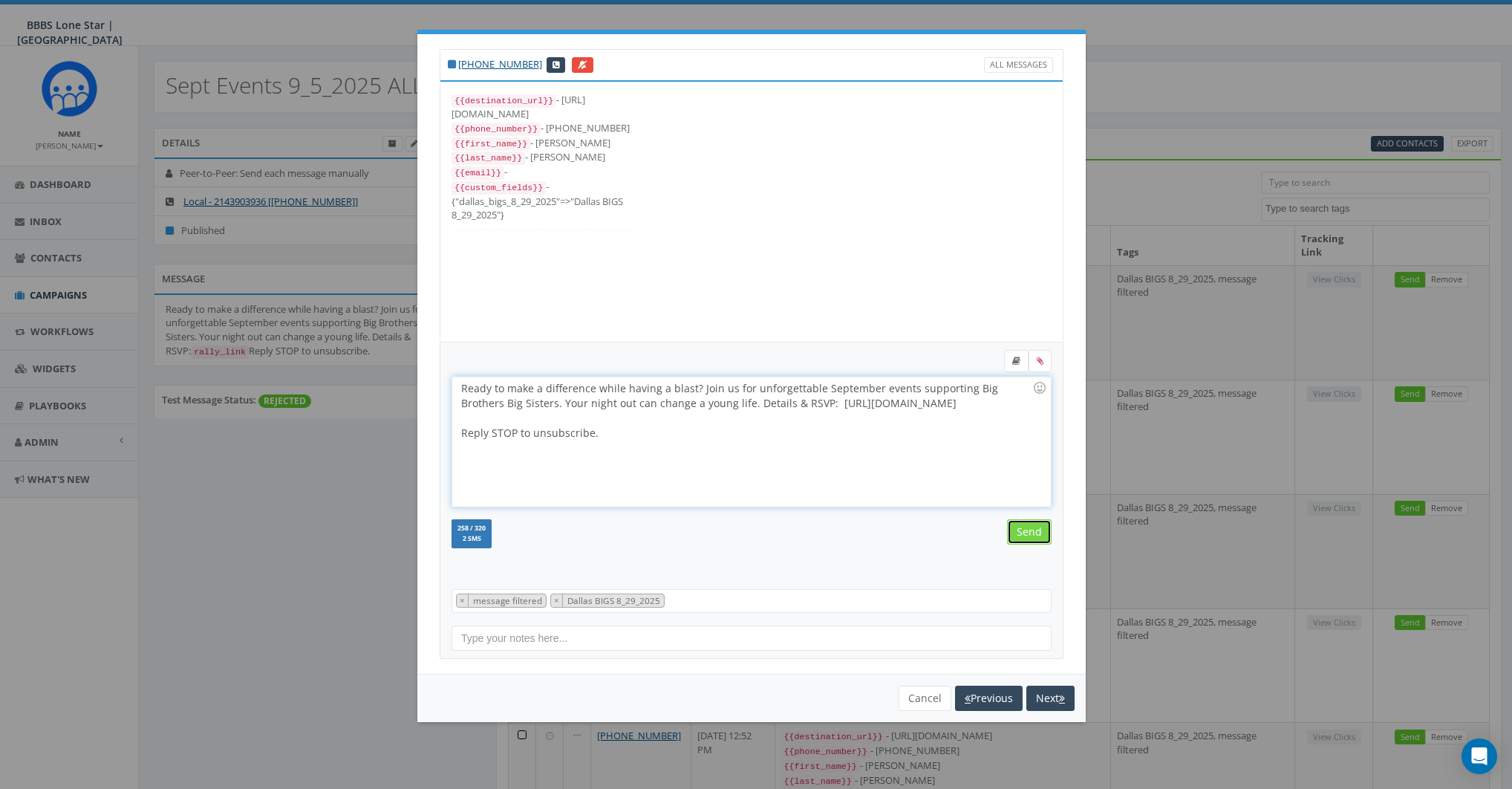
click at [1032, 539] on input "Send" at bounding box center [1029, 532] width 45 height 26
click at [780, 444] on div "Ready to make a difference while having a blast? Join us for unforgettable Sept…" at bounding box center [751, 442] width 598 height 130
click at [1036, 526] on input "Send" at bounding box center [1029, 532] width 45 height 26
click at [741, 424] on div at bounding box center [747, 417] width 572 height 15
click at [1023, 528] on input "Send" at bounding box center [1029, 532] width 45 height 26
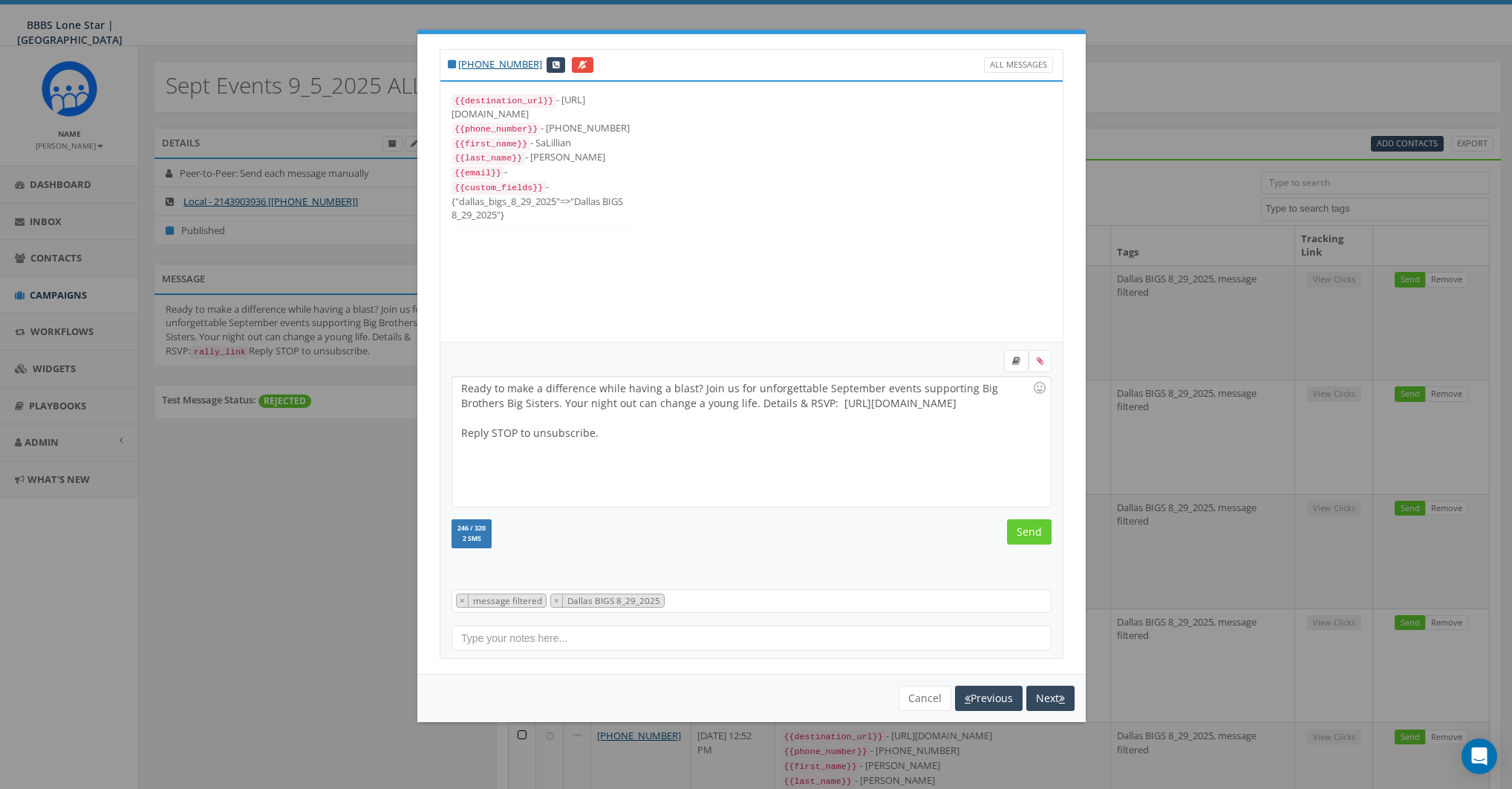
click at [800, 439] on div "Ready to make a difference while having a blast? Join us for unforgettable Sept…" at bounding box center [751, 442] width 598 height 130
click at [1030, 524] on input "Send" at bounding box center [1029, 532] width 45 height 26
click at [749, 433] on div "Ready to make a difference while having a blast? Join us for unforgettable Sept…" at bounding box center [751, 442] width 598 height 130
click at [1035, 527] on input "Send" at bounding box center [1029, 532] width 45 height 26
click at [718, 440] on div "Ready to make a difference while having a blast? Join us for unforgettable Sept…" at bounding box center [751, 442] width 598 height 130
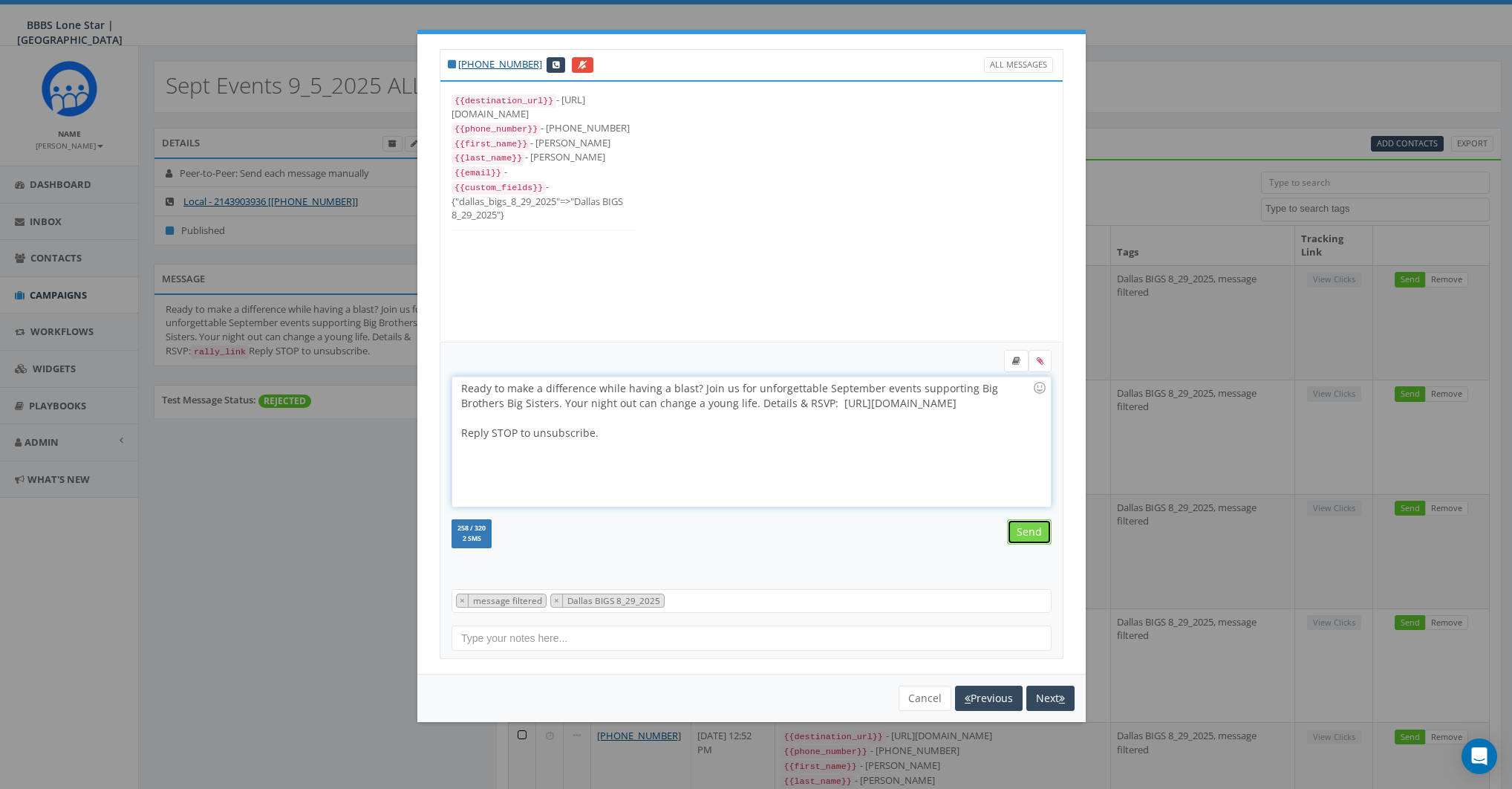
click at [1028, 535] on input "Send" at bounding box center [1029, 532] width 45 height 26
click at [721, 439] on div "Ready to make a difference while having a blast? Join us for unforgettable Sept…" at bounding box center [751, 442] width 598 height 130
click at [1015, 529] on input "Send" at bounding box center [1029, 532] width 45 height 26
click at [758, 456] on div "Ready to make a difference while having a blast? Join us for unforgettable Sept…" at bounding box center [751, 442] width 598 height 130
click at [1022, 539] on input "Send" at bounding box center [1029, 532] width 45 height 26
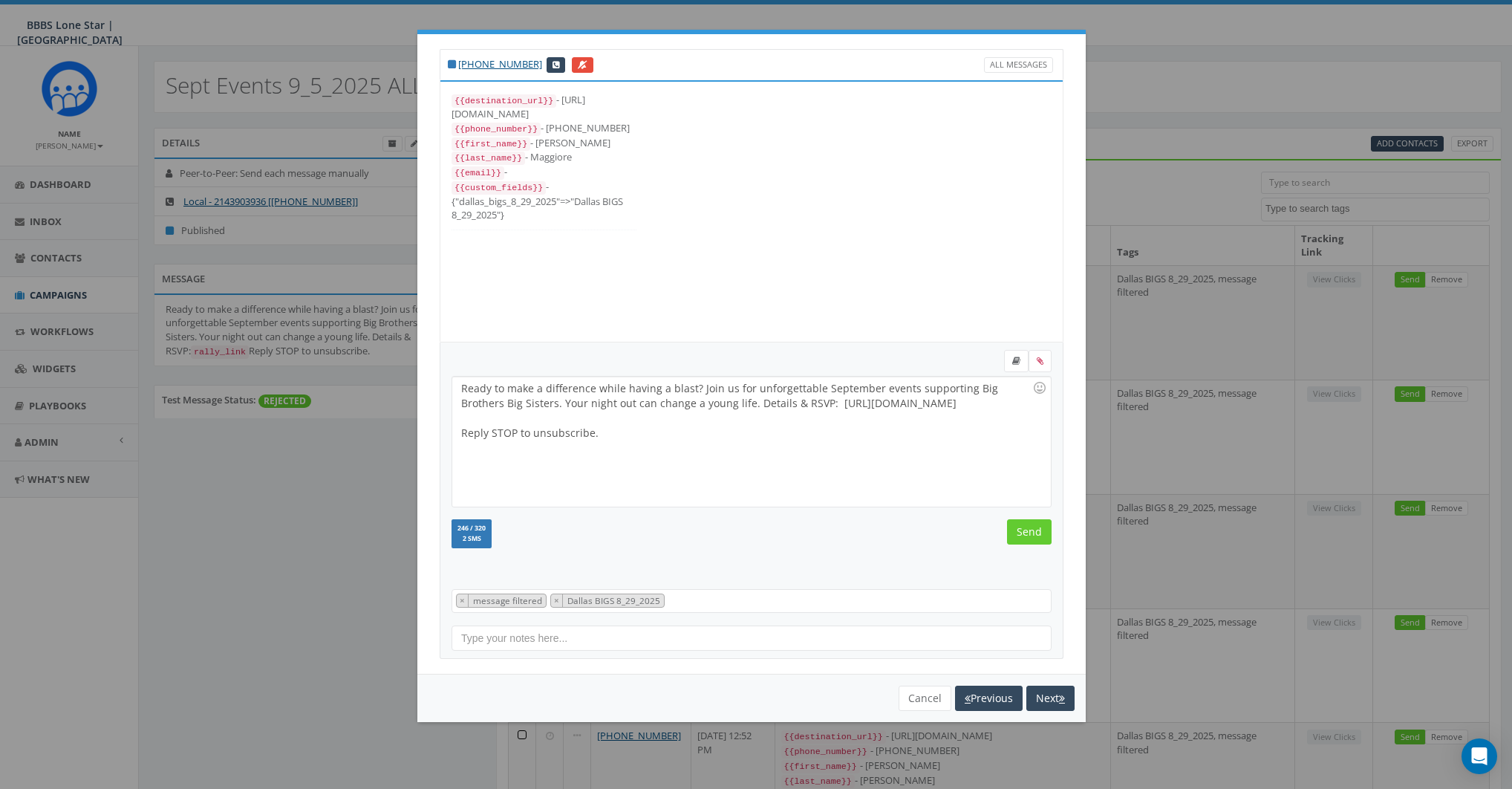
click at [706, 426] on div "Ready to make a difference while having a blast? Join us for unforgettable Sept…" at bounding box center [751, 442] width 598 height 130
click at [1029, 529] on input "Send" at bounding box center [1029, 532] width 45 height 26
click at [756, 447] on div "Ready to make a difference while having a blast? Join us for unforgettable Sept…" at bounding box center [751, 442] width 598 height 130
click at [1035, 531] on input "Send" at bounding box center [1029, 532] width 45 height 26
click at [800, 443] on div "Ready to make a difference while having a blast? Join us for unforgettable Sept…" at bounding box center [751, 442] width 598 height 130
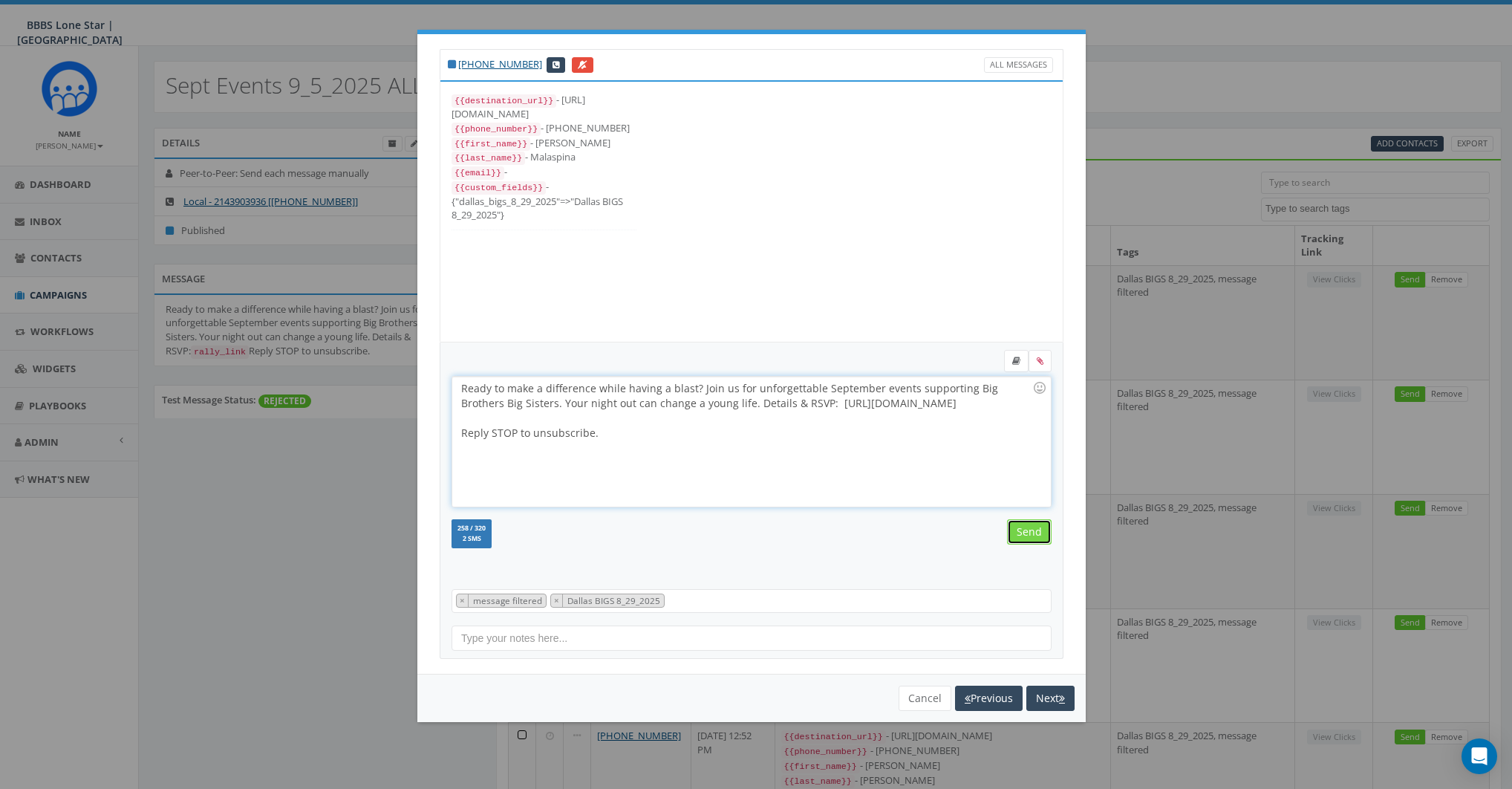
click at [1029, 535] on input "Send" at bounding box center [1029, 532] width 45 height 26
click at [756, 442] on div "Ready to make a difference while having a blast? Join us for unforgettable Sept…" at bounding box center [751, 442] width 598 height 130
click at [1037, 541] on input "Send" at bounding box center [1029, 532] width 45 height 26
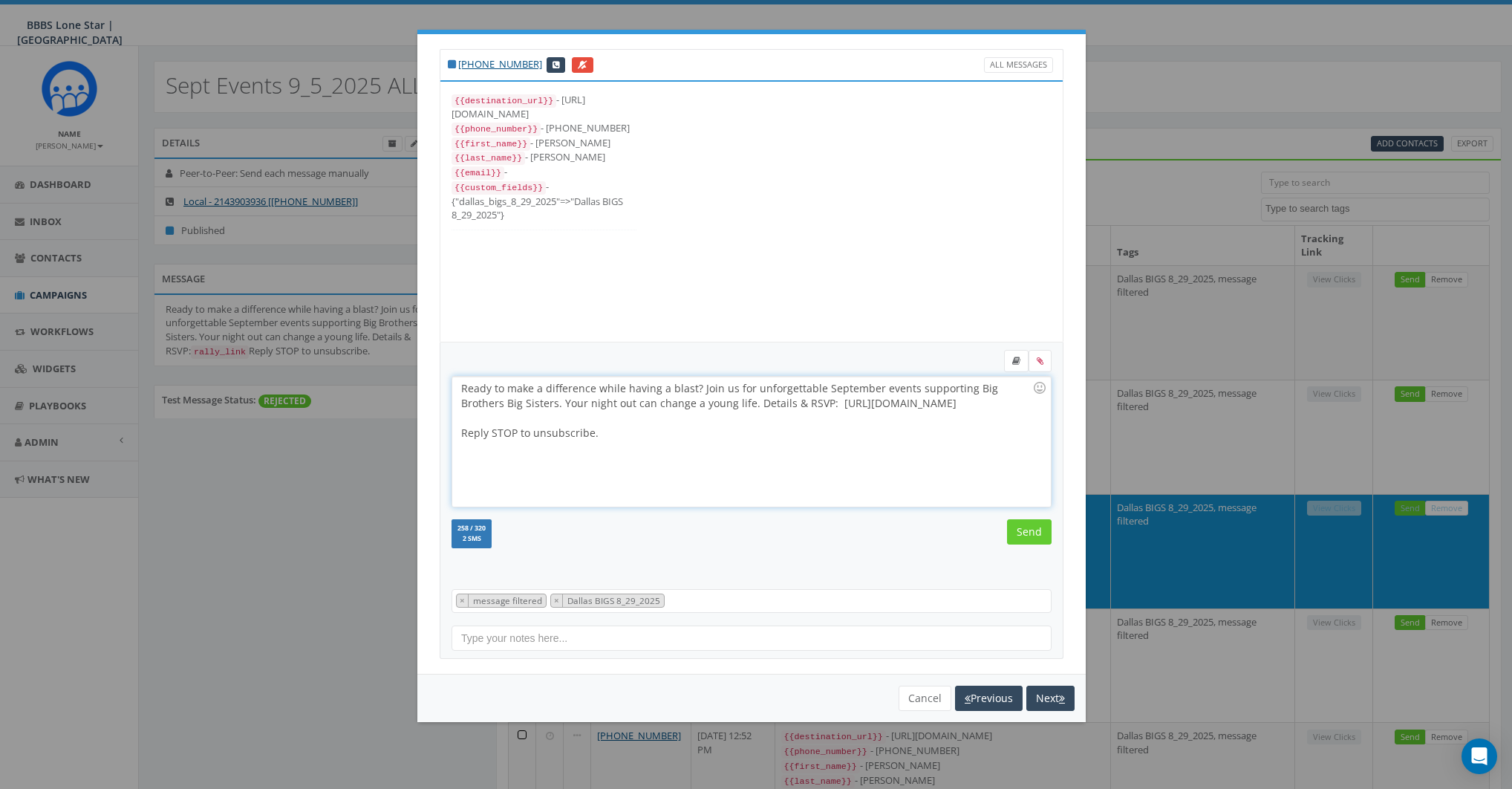
select select
click at [1023, 526] on input "Send" at bounding box center [1029, 532] width 45 height 26
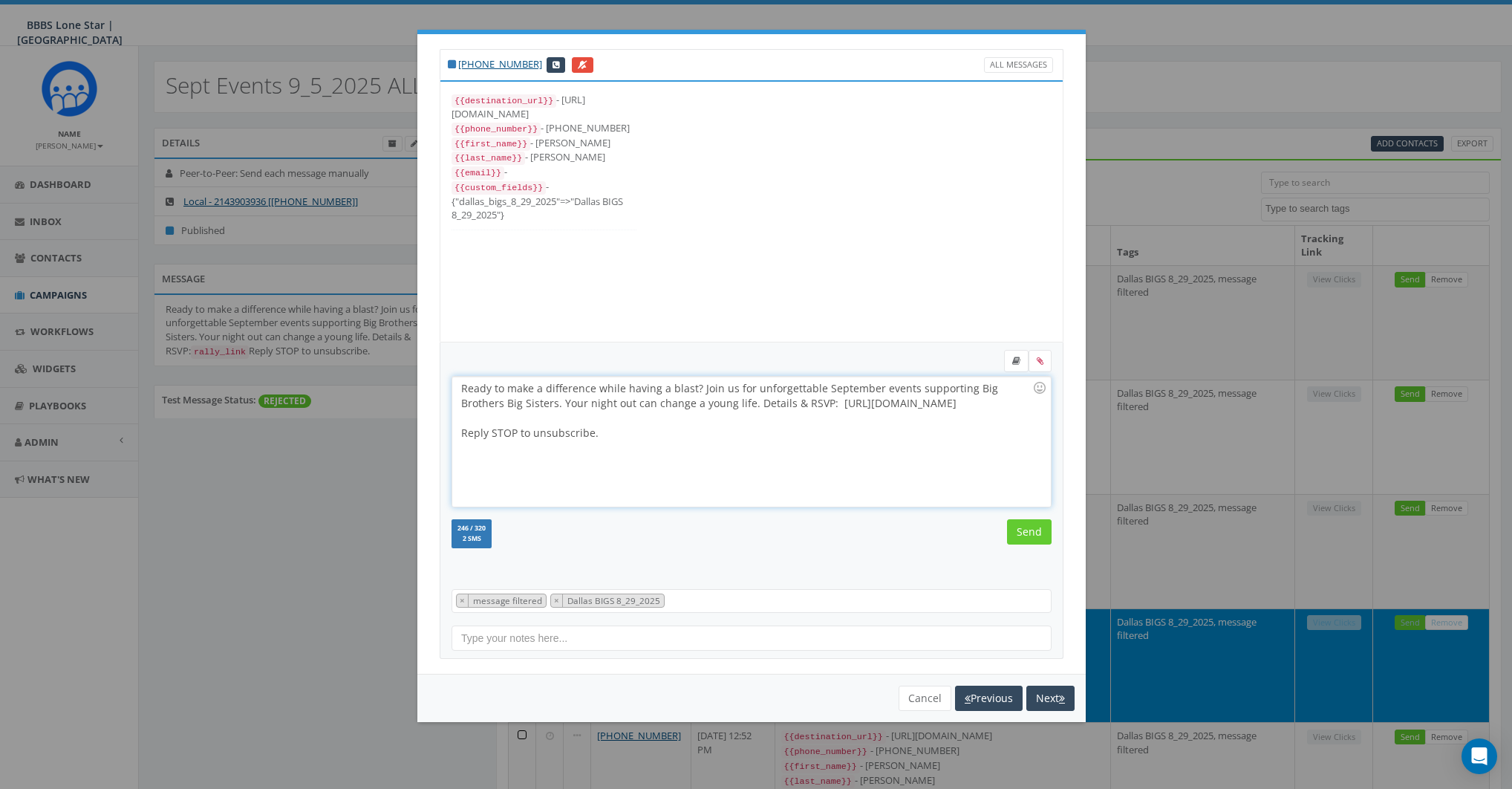
click at [843, 438] on div "Ready to make a difference while having a blast? Join us for unforgettable Sept…" at bounding box center [751, 442] width 598 height 130
click at [1049, 542] on input "Send" at bounding box center [1029, 532] width 45 height 26
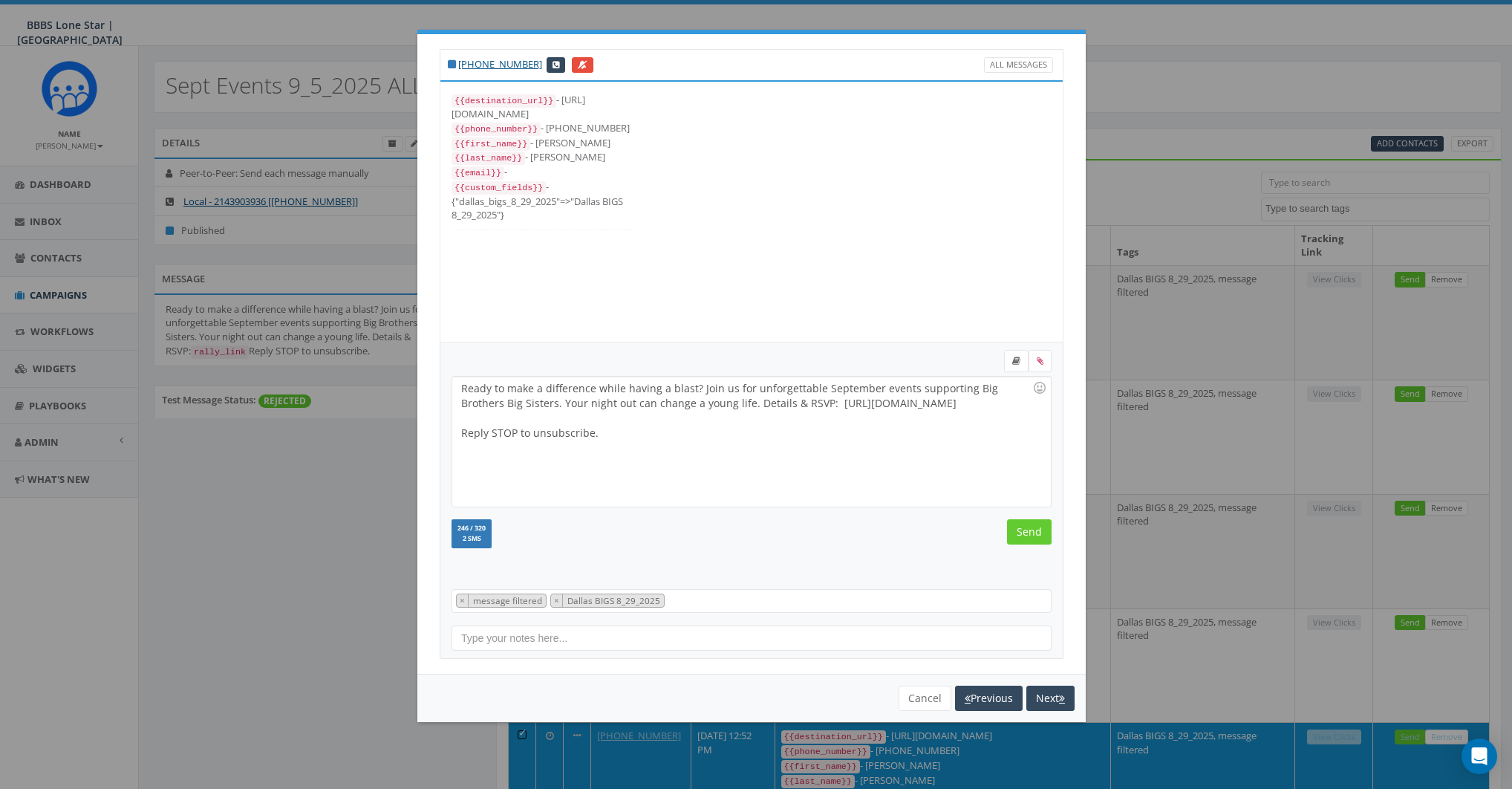
click at [758, 434] on div "Ready to make a difference while having a blast? Join us for unforgettable Sept…" at bounding box center [751, 442] width 598 height 130
click at [1029, 529] on input "Send" at bounding box center [1029, 532] width 45 height 26
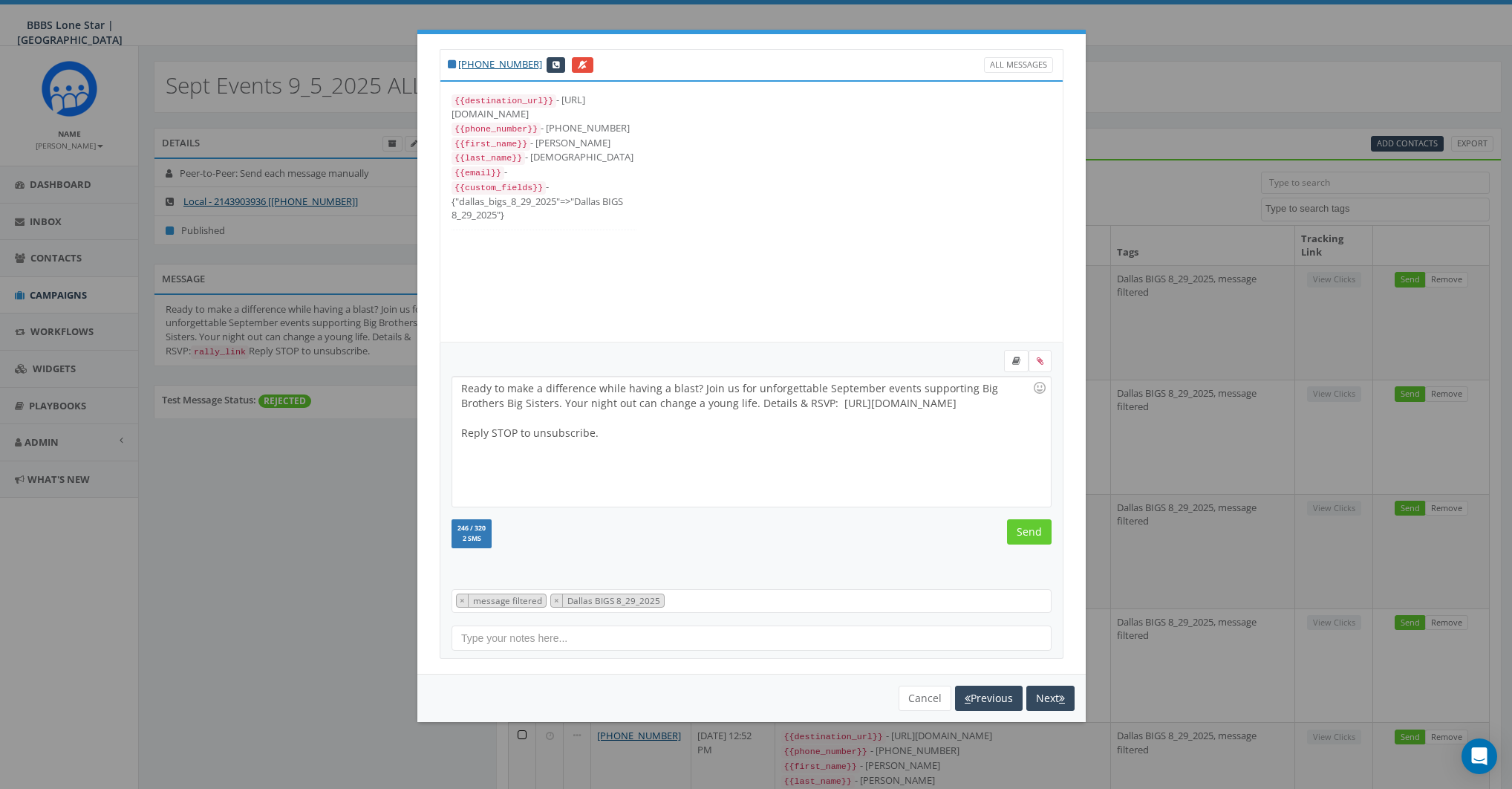
click at [760, 449] on div "Ready to make a difference while having a blast? Join us for unforgettable Sept…" at bounding box center [751, 442] width 598 height 130
click at [1025, 531] on input "Send" at bounding box center [1029, 532] width 45 height 26
click at [809, 439] on div "Ready to make a difference while having a blast? Join us for unforgettable Sept…" at bounding box center [751, 442] width 598 height 130
click at [1035, 526] on input "Send" at bounding box center [1029, 532] width 45 height 26
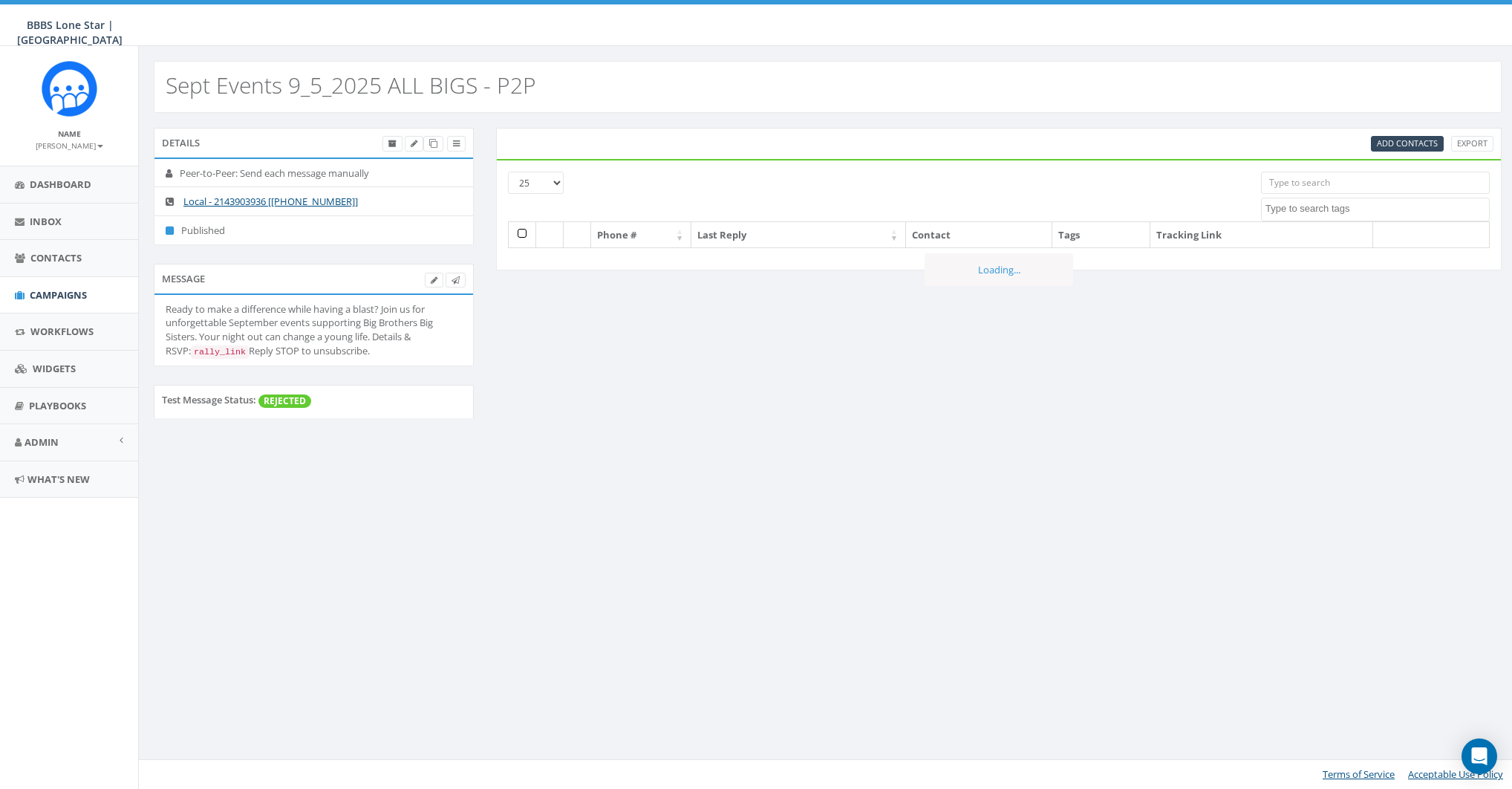
select select
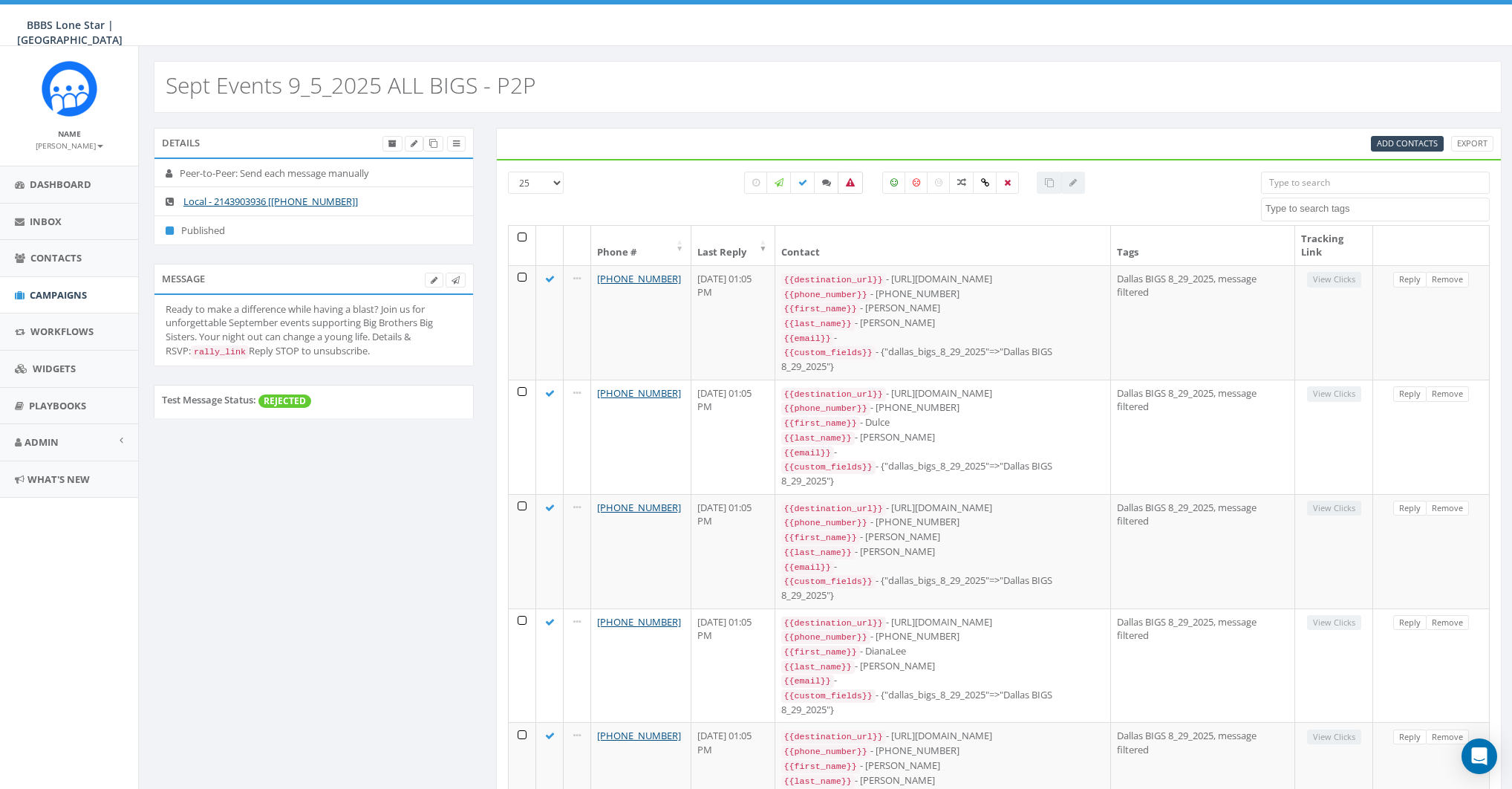
click at [857, 185] on label at bounding box center [851, 182] width 26 height 22
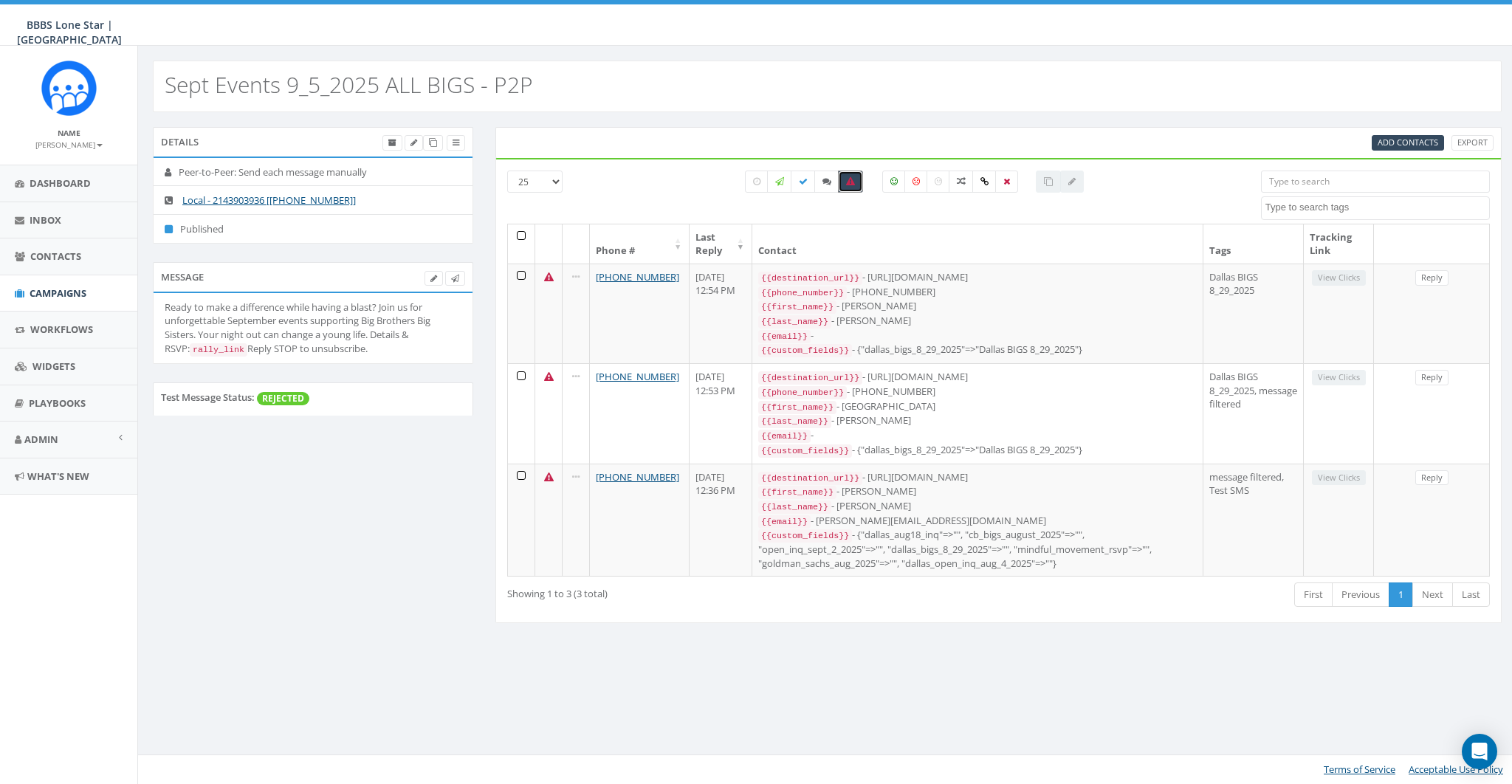
click at [853, 181] on icon at bounding box center [850, 181] width 9 height 9
checkbox input "false"
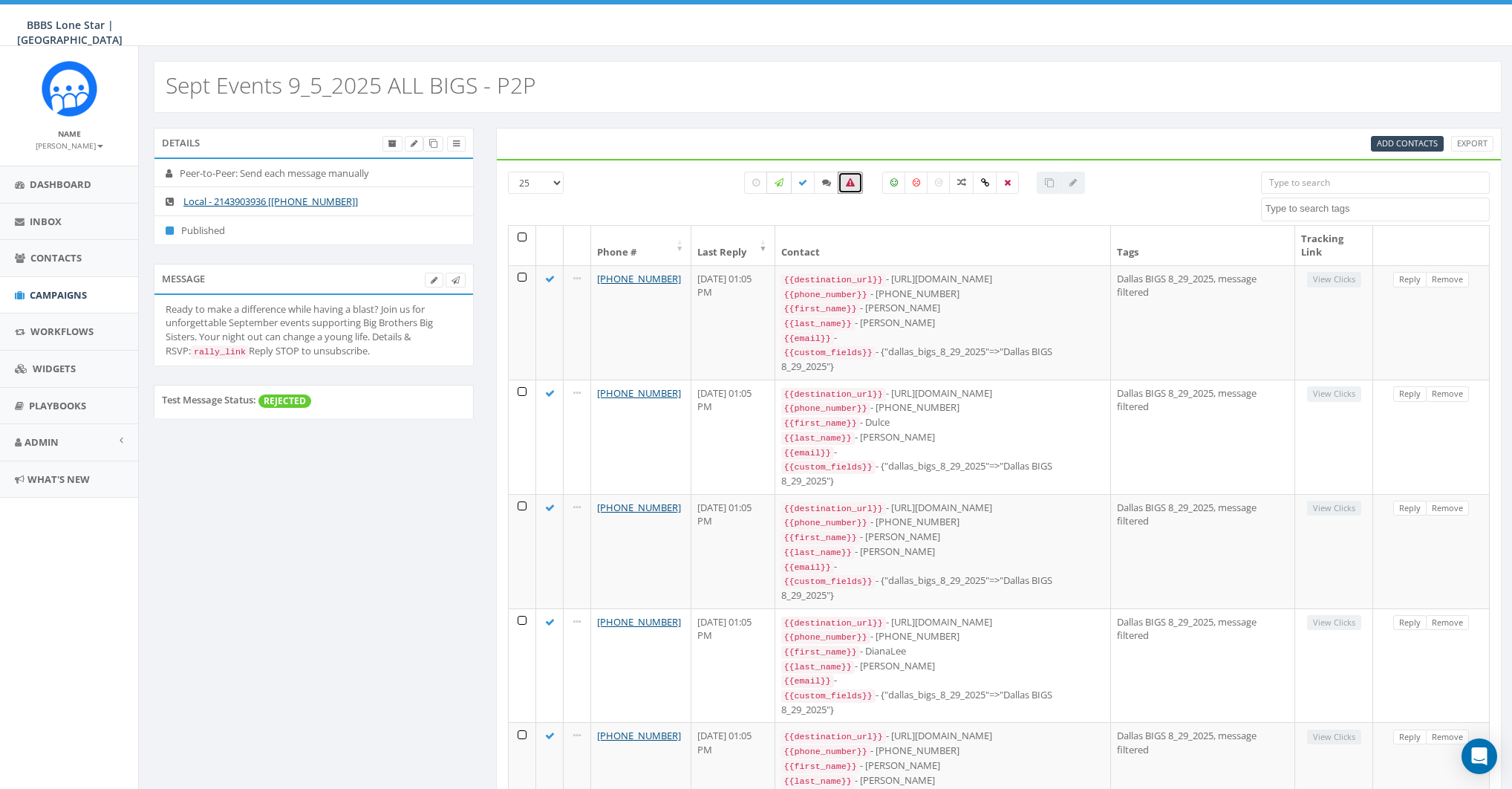
click at [782, 185] on icon at bounding box center [779, 182] width 9 height 9
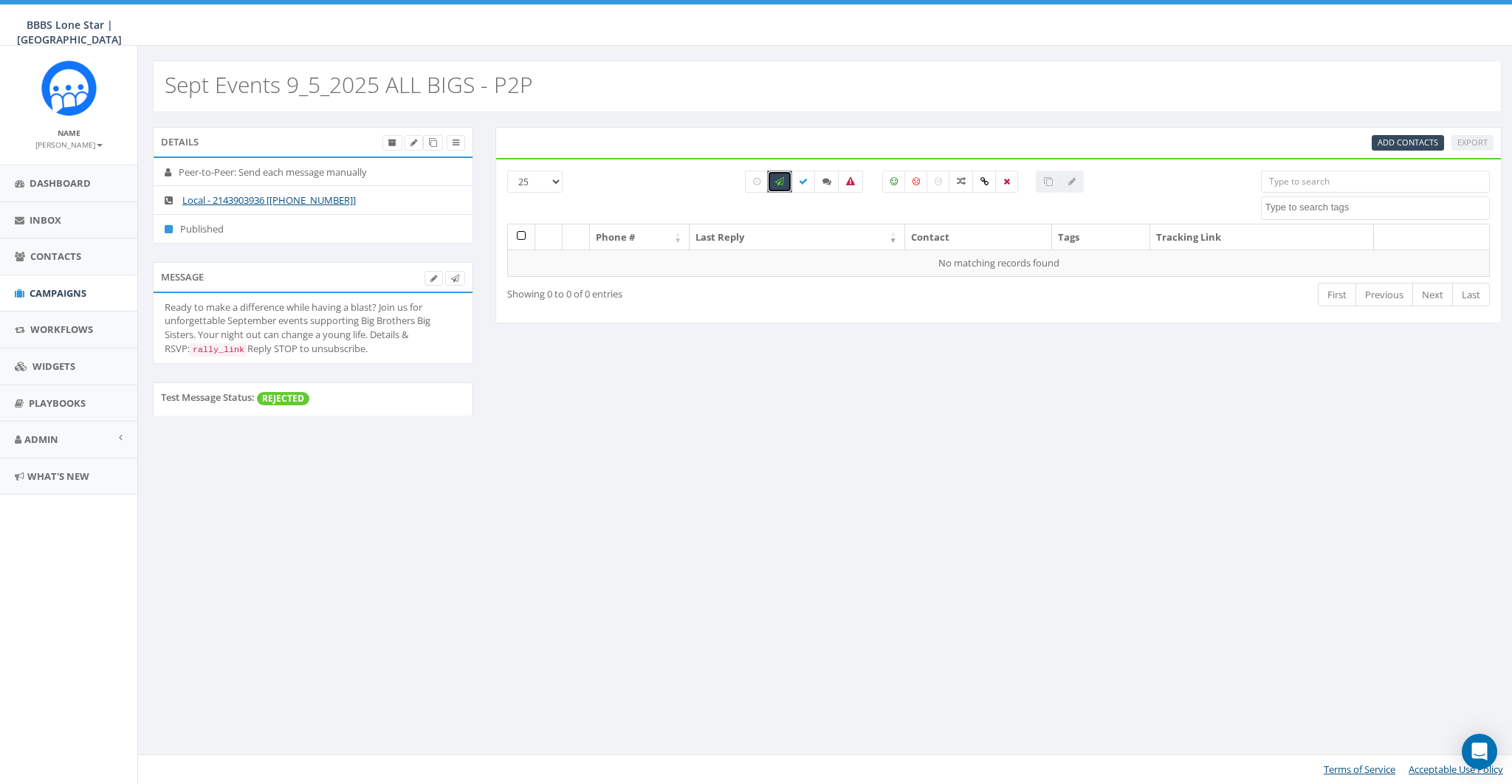
click at [777, 184] on icon at bounding box center [780, 181] width 9 height 9
checkbox input "false"
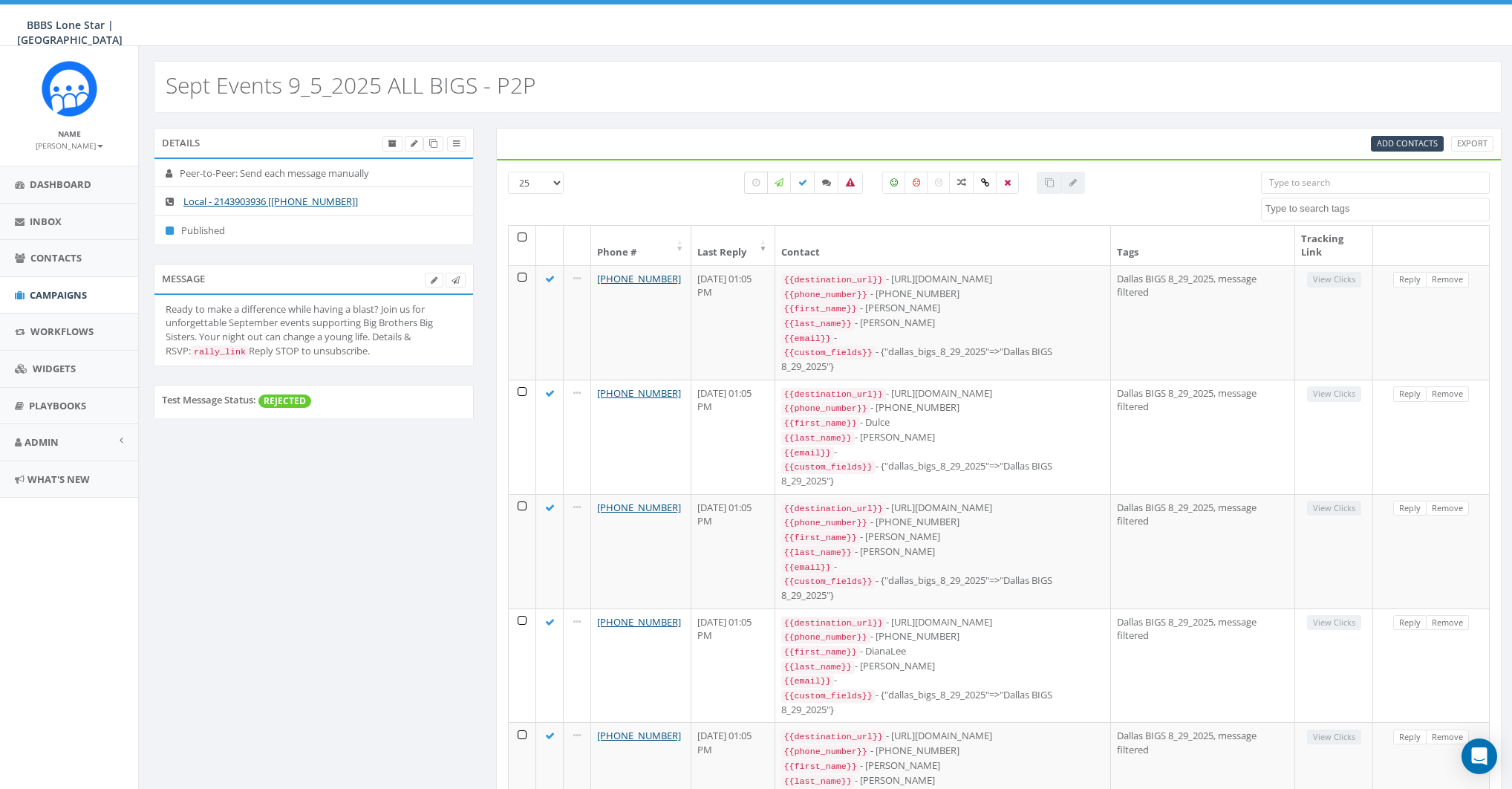
click at [762, 185] on label at bounding box center [756, 182] width 24 height 22
checkbox input "true"
click at [455, 279] on icon at bounding box center [455, 280] width 8 height 8
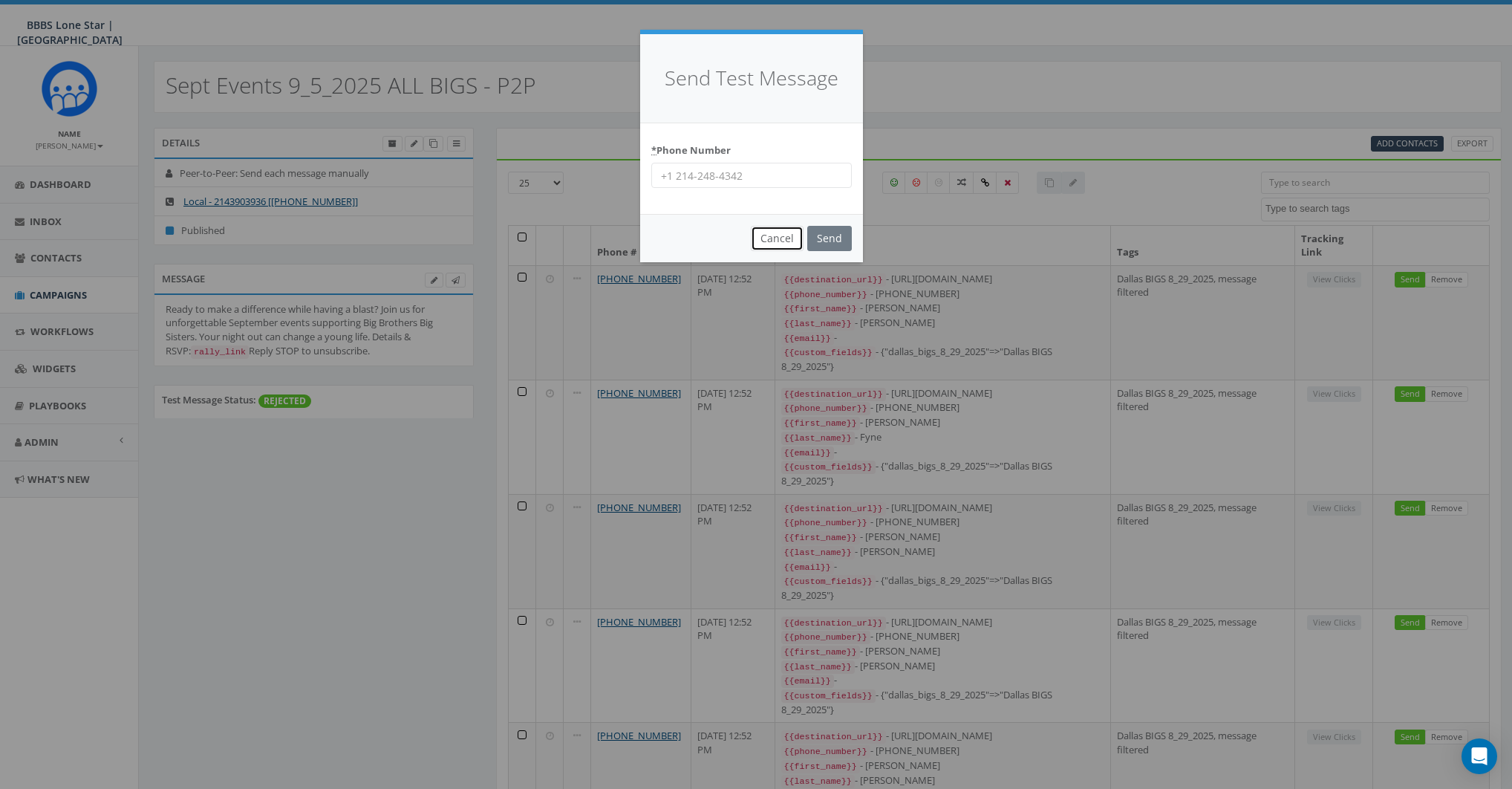
click at [771, 233] on button "Cancel" at bounding box center [778, 238] width 53 height 26
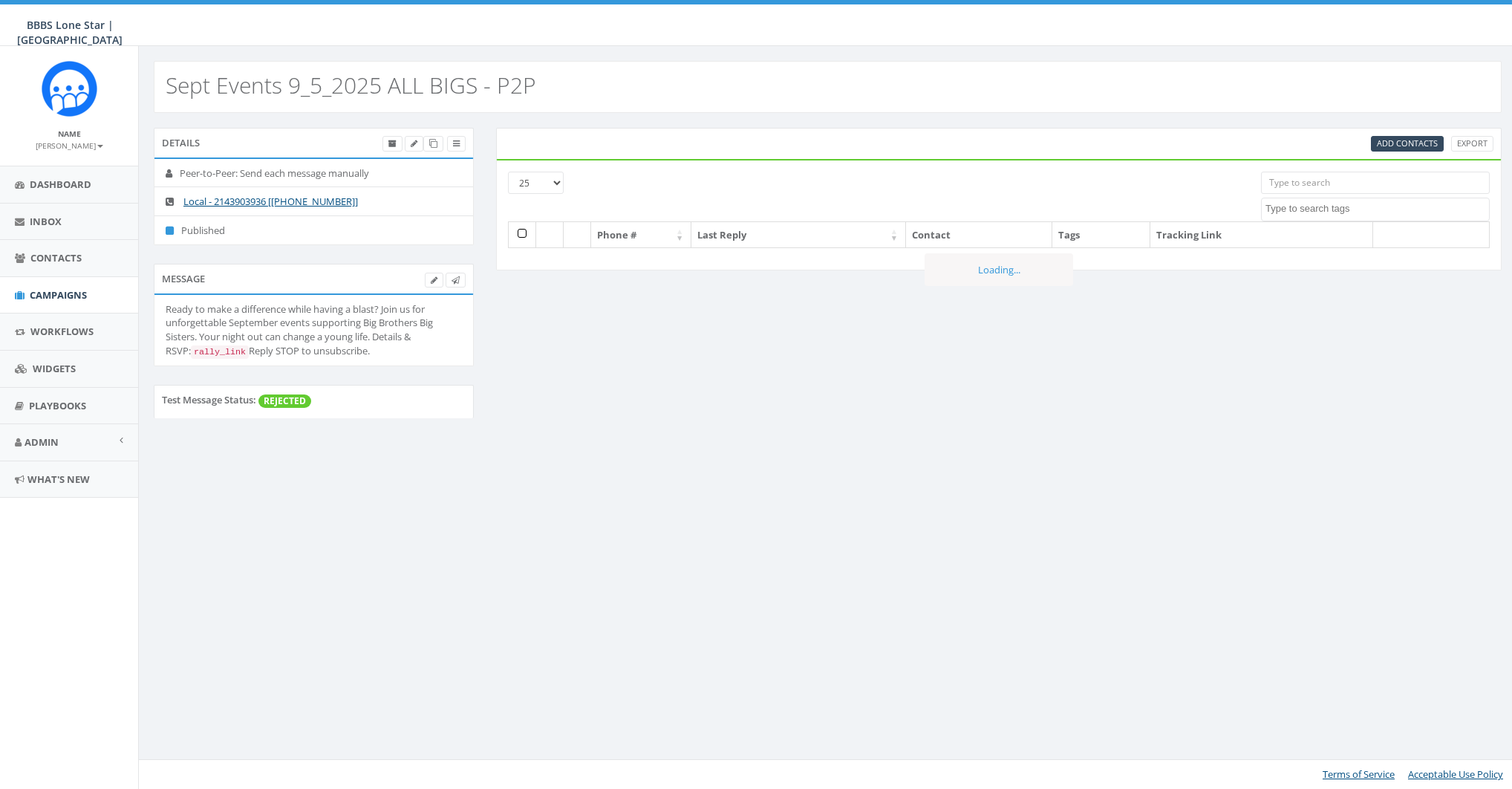
select select
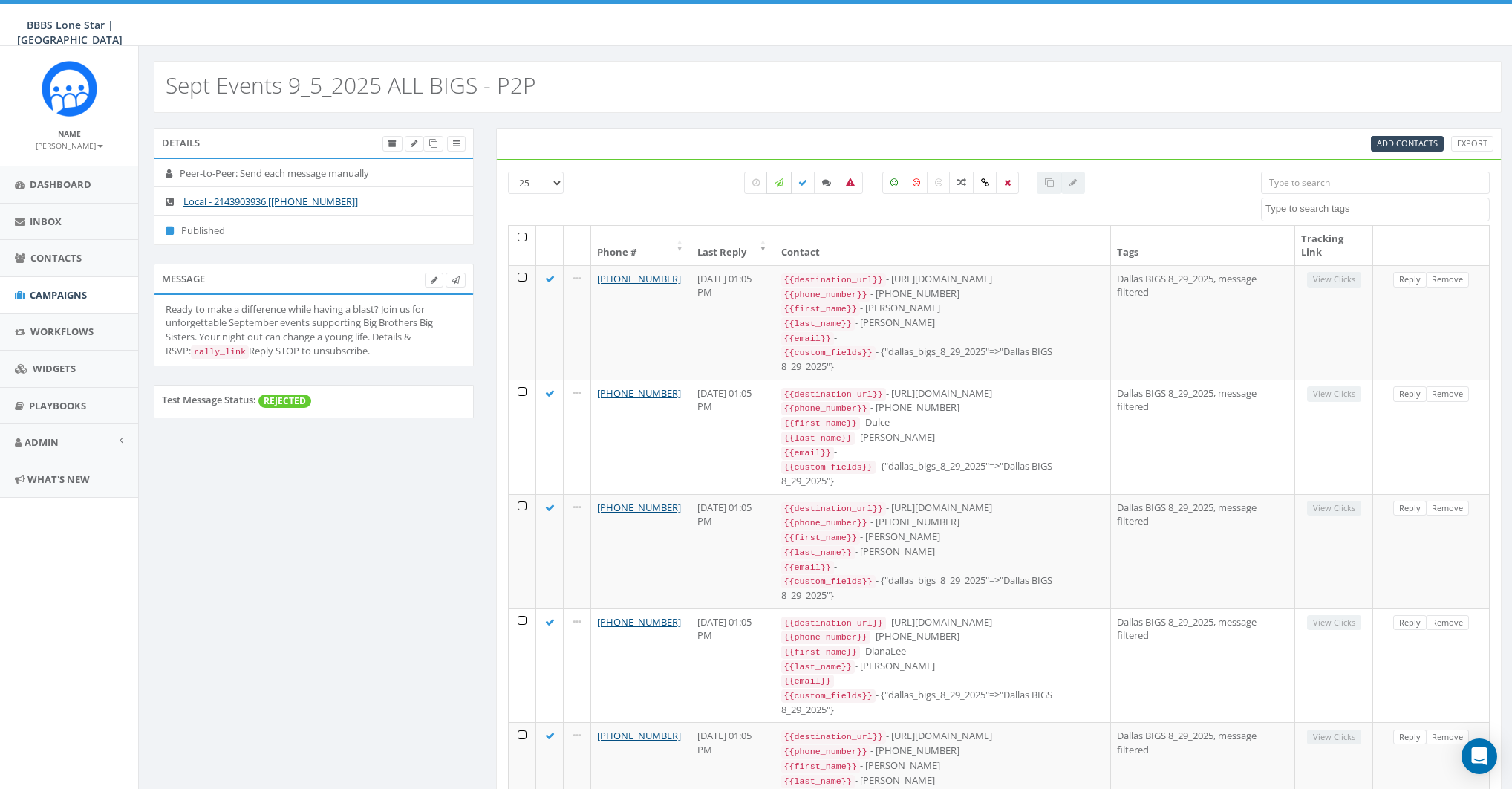
click at [778, 183] on icon at bounding box center [779, 182] width 9 height 9
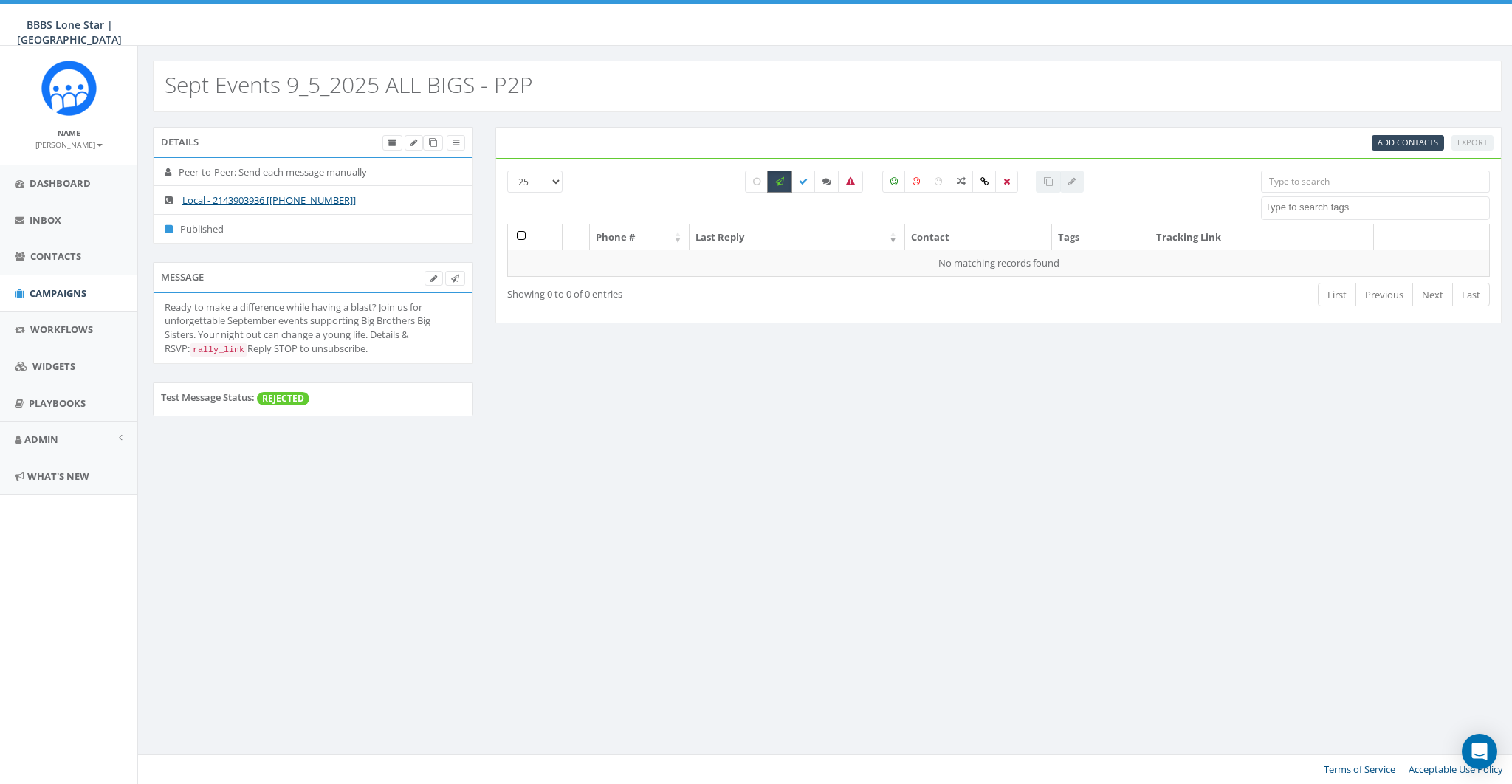
click at [773, 182] on label at bounding box center [779, 181] width 25 height 22
checkbox input "false"
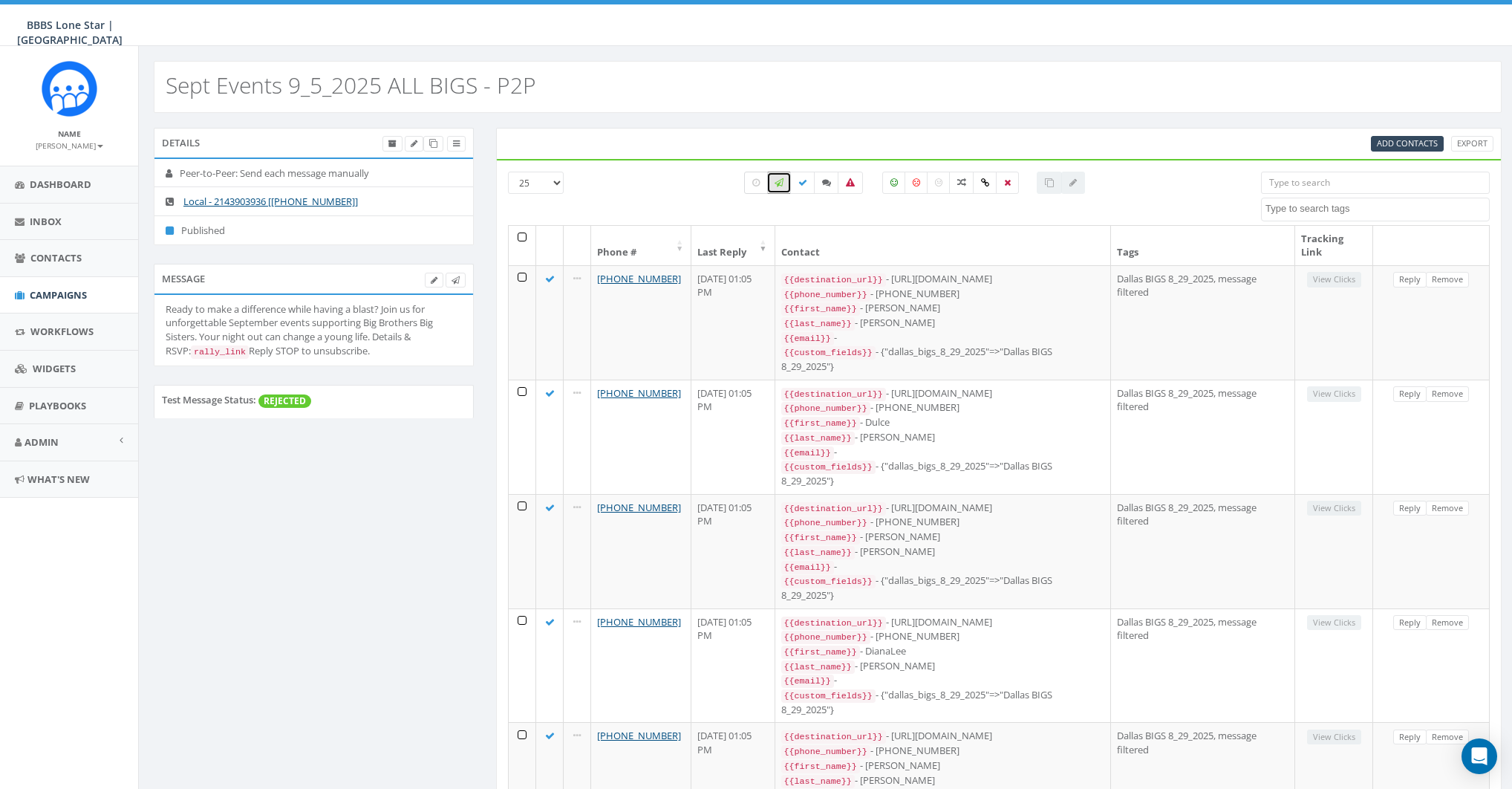
click at [762, 184] on label at bounding box center [756, 182] width 24 height 22
checkbox input "true"
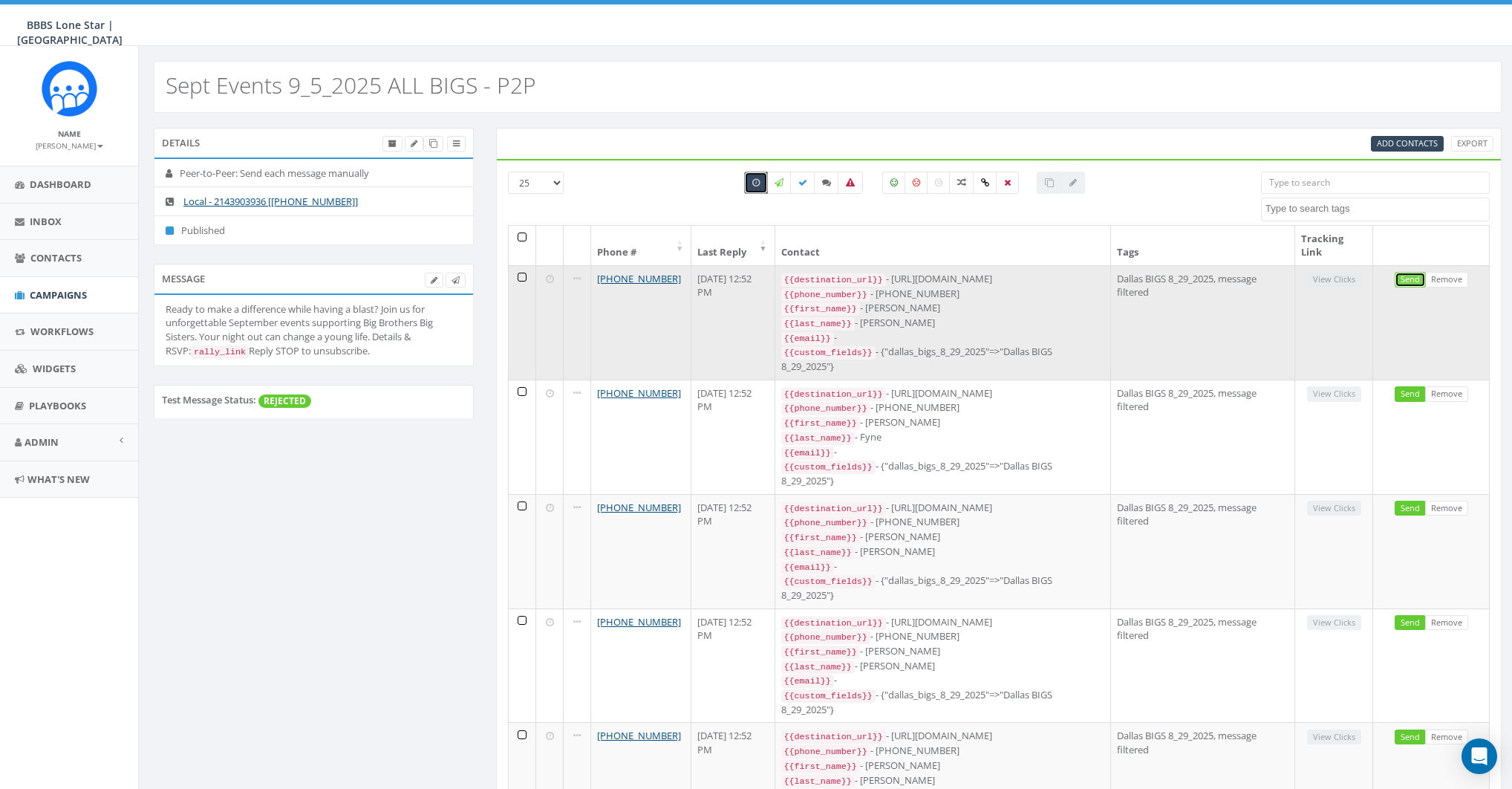
click at [1414, 273] on link "Send" at bounding box center [1410, 280] width 31 height 16
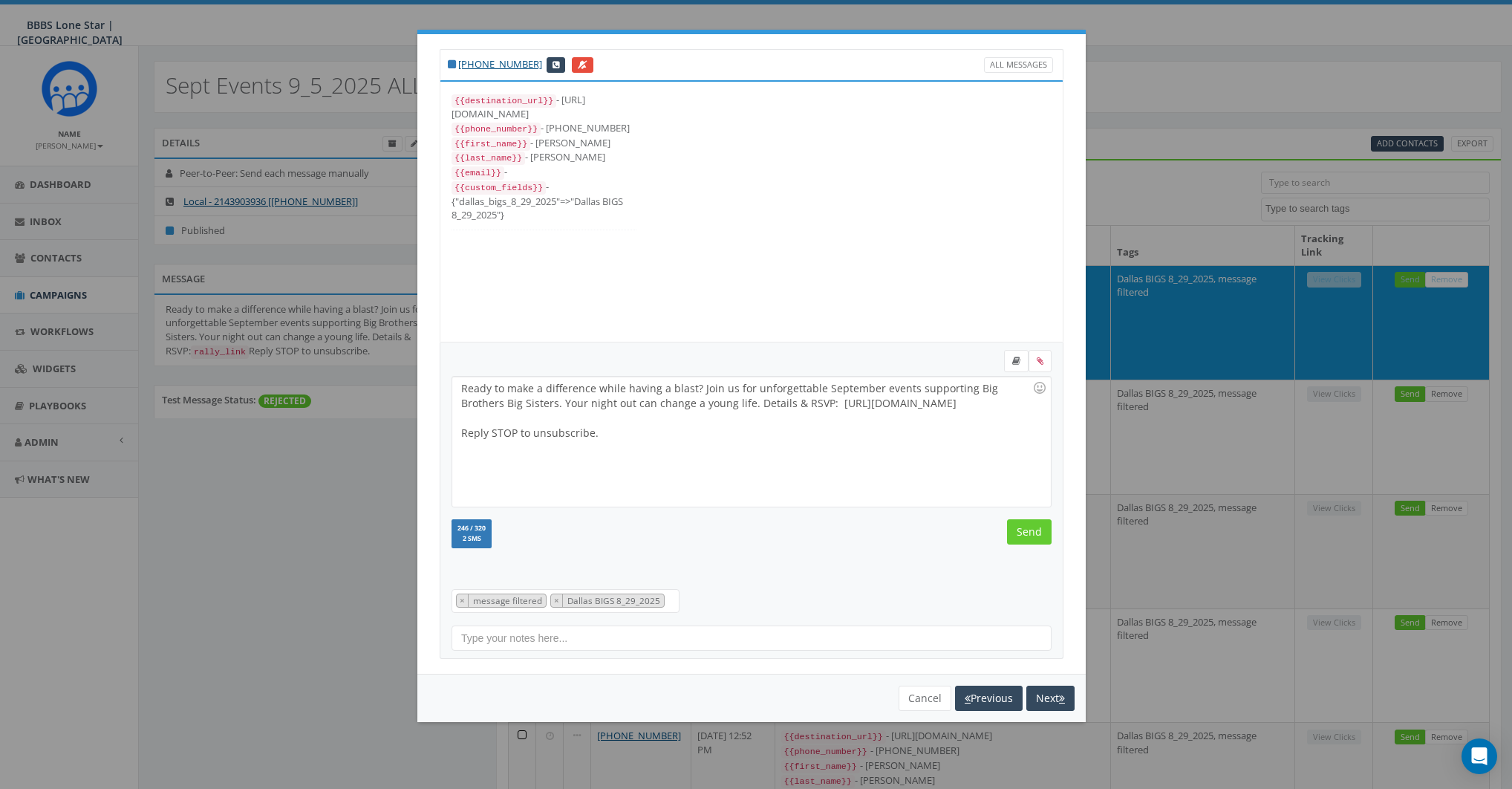
click at [771, 400] on div "Ready to make a difference while having a blast? Join us for unforgettable Sept…" at bounding box center [751, 442] width 598 height 130
click at [1037, 529] on input "Send" at bounding box center [1029, 532] width 45 height 26
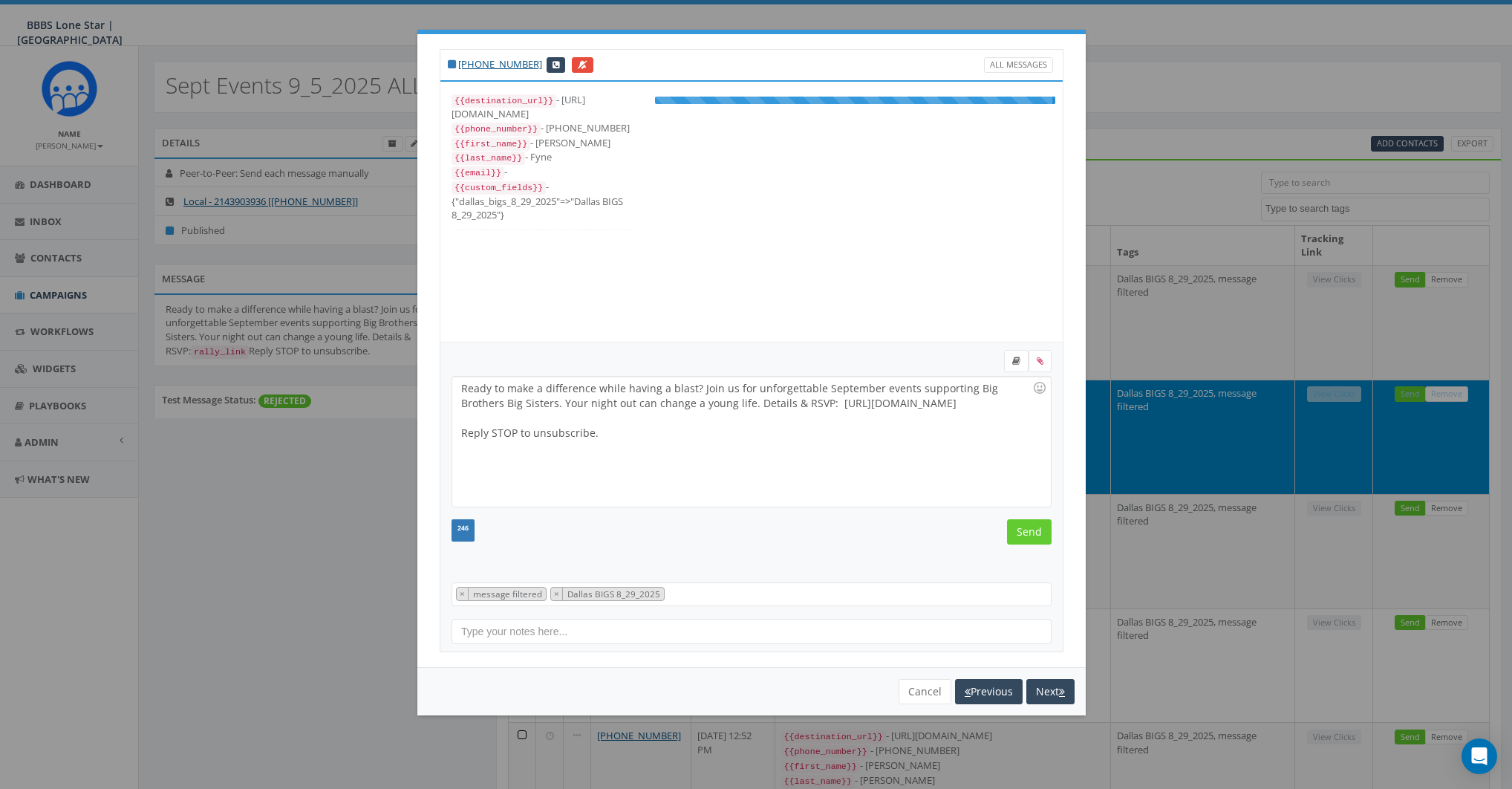
scroll to position [15, 0]
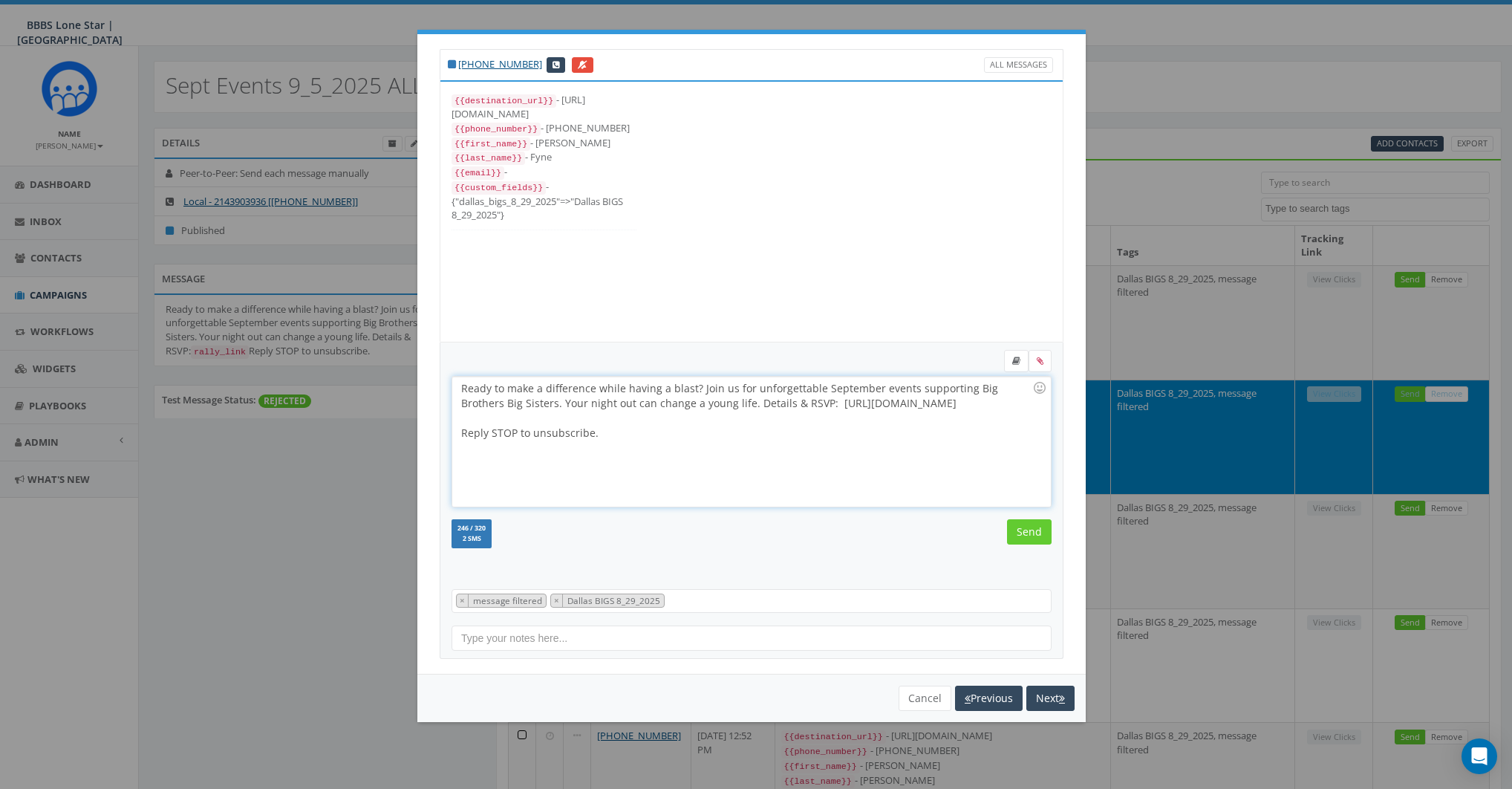
click at [823, 434] on div "Ready to make a difference while having a blast? Join us for unforgettable Sept…" at bounding box center [751, 442] width 598 height 130
click at [1031, 530] on input "Send" at bounding box center [1029, 532] width 45 height 26
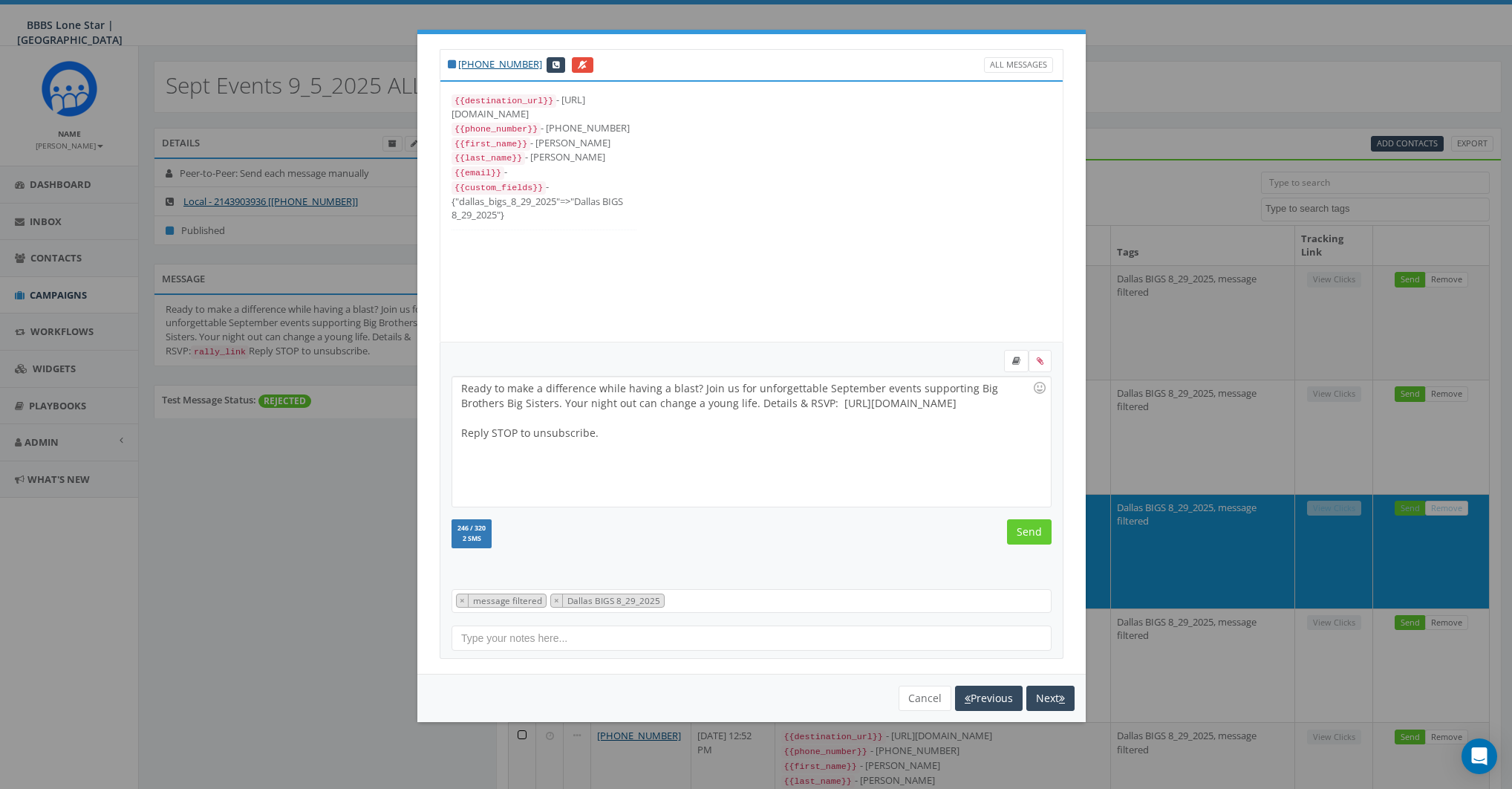
click at [760, 439] on div "Ready to make a difference while having a blast? Join us for unforgettable Sept…" at bounding box center [751, 442] width 598 height 130
click at [1034, 533] on input "Send" at bounding box center [1029, 532] width 45 height 26
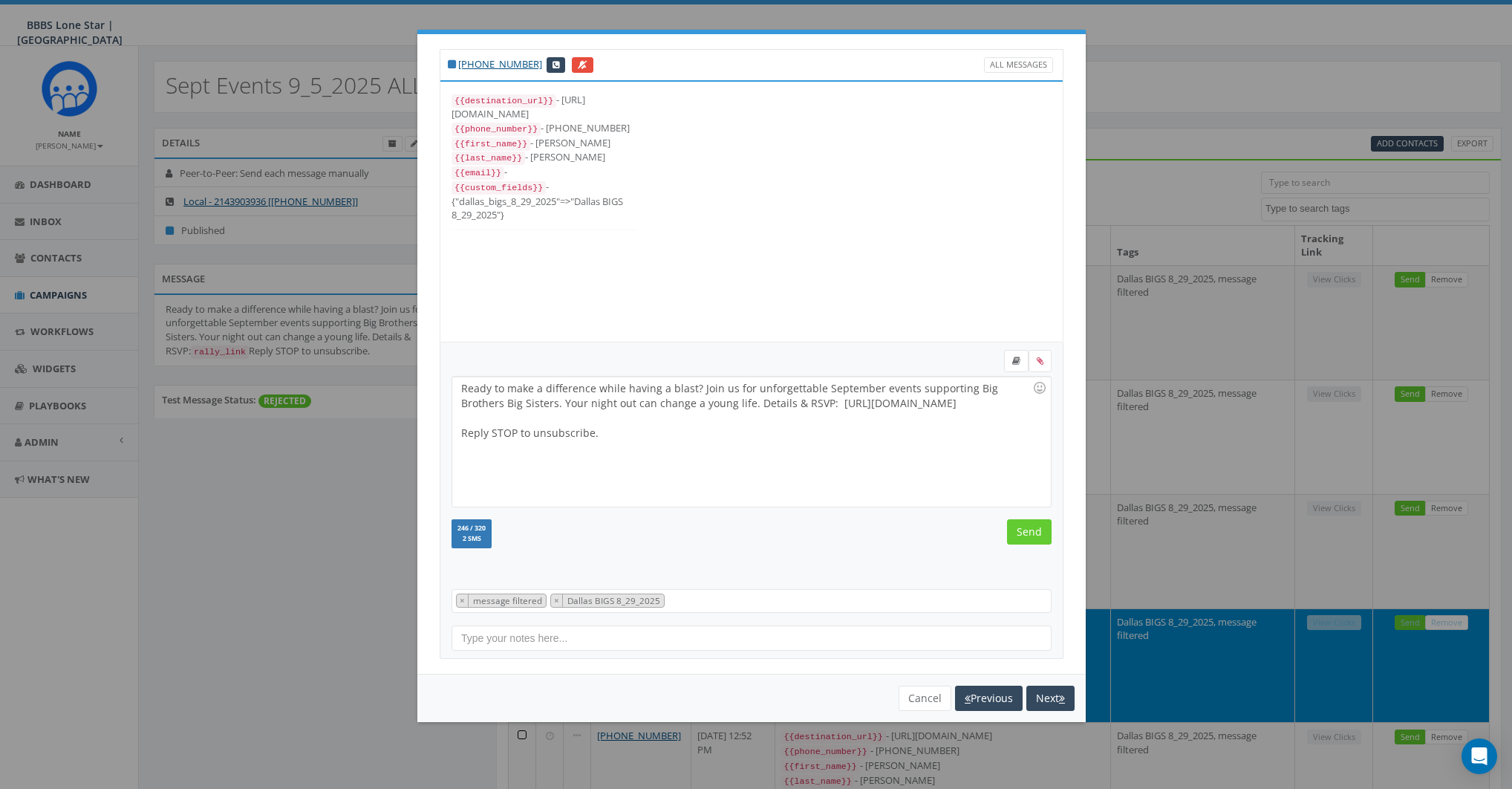
click at [761, 449] on div "Ready to make a difference while having a blast? Join us for unforgettable Sept…" at bounding box center [751, 442] width 598 height 130
click at [1034, 529] on input "Send" at bounding box center [1029, 532] width 45 height 26
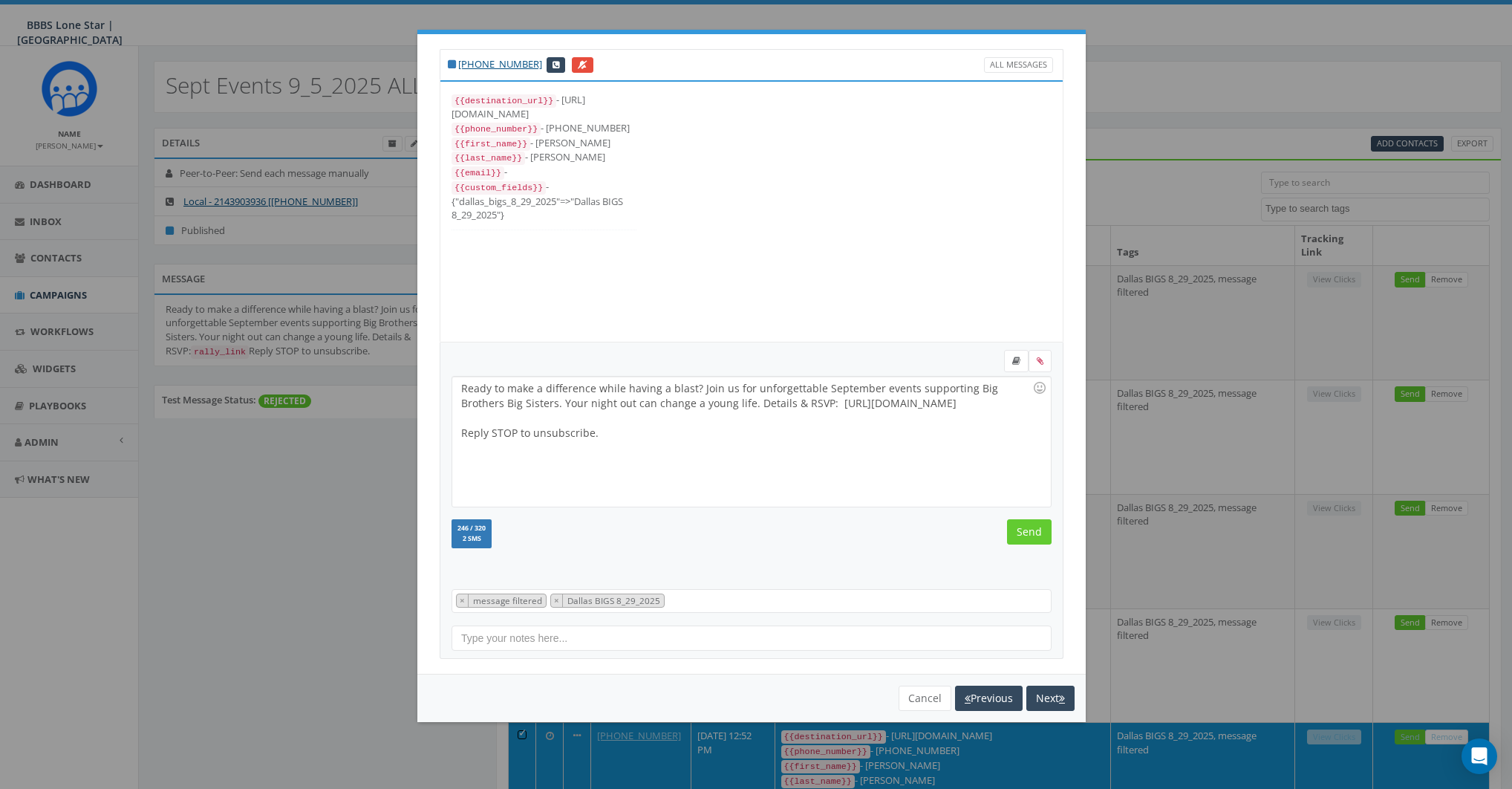
click at [775, 434] on div "Ready to make a difference while having a blast? Join us for unforgettable Sept…" at bounding box center [751, 442] width 598 height 130
click at [1032, 524] on input "Send" at bounding box center [1029, 532] width 45 height 26
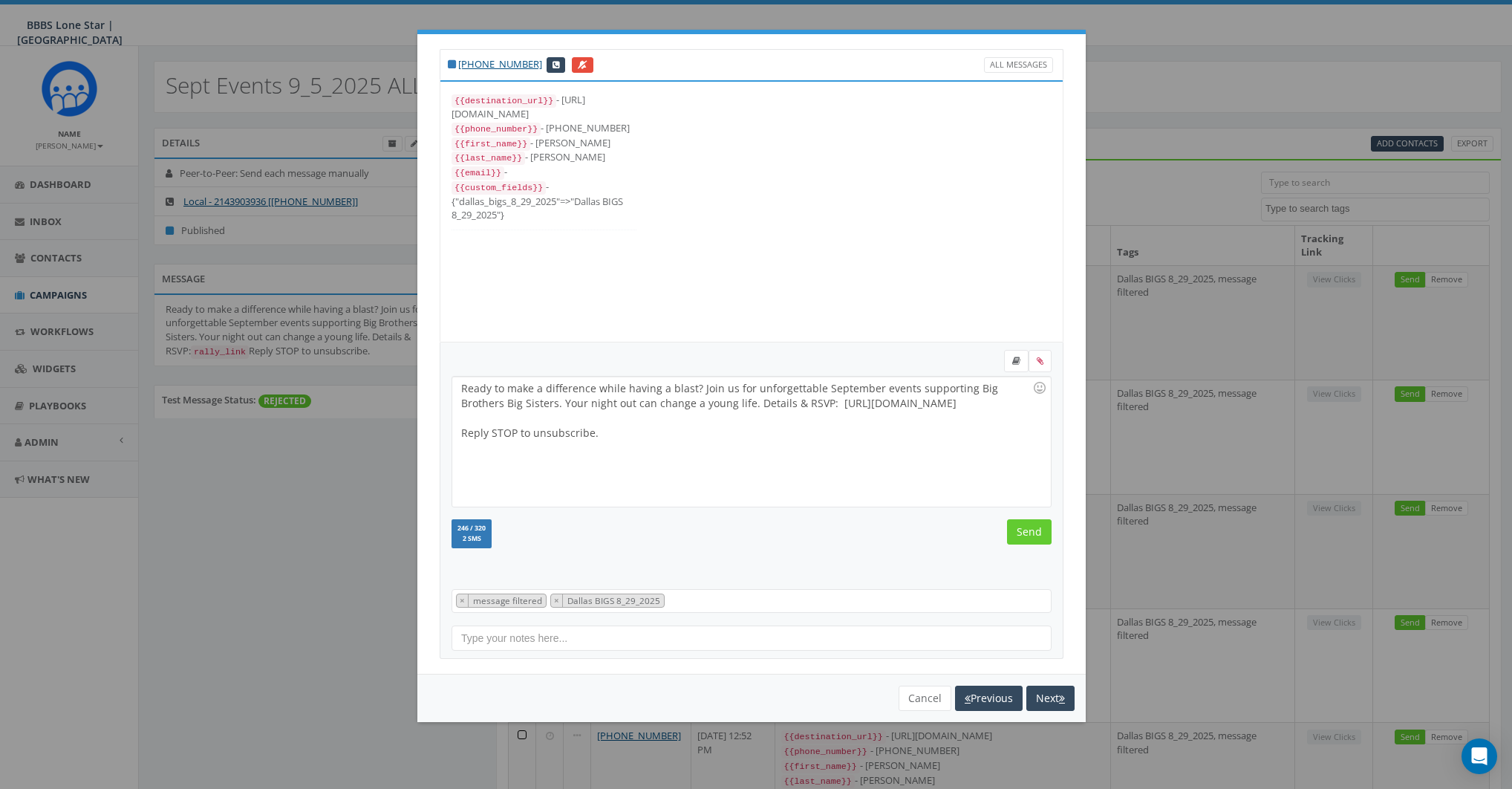
click at [719, 414] on div at bounding box center [747, 417] width 572 height 15
click at [1037, 534] on input "Send" at bounding box center [1029, 532] width 45 height 26
click at [682, 415] on div at bounding box center [747, 417] width 572 height 15
click at [1023, 528] on input "Send" at bounding box center [1029, 532] width 45 height 26
click at [690, 422] on div at bounding box center [747, 417] width 572 height 15
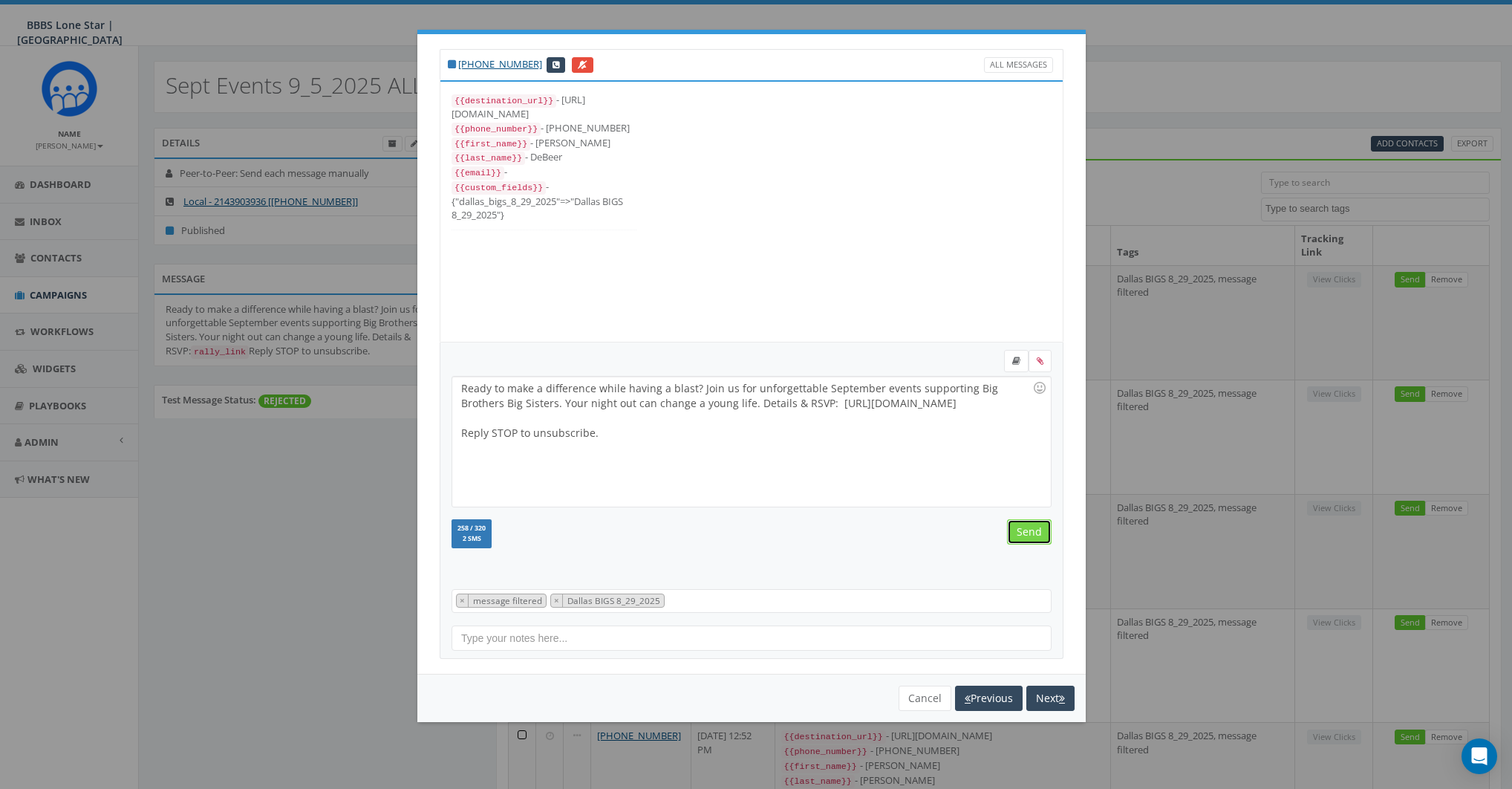
click at [1022, 527] on input "Send" at bounding box center [1029, 532] width 45 height 26
click at [764, 445] on div "Ready to make a difference while having a blast? Join us for unforgettable Sept…" at bounding box center [751, 442] width 598 height 130
click at [1035, 530] on input "Send" at bounding box center [1029, 532] width 45 height 26
click at [754, 449] on div "Ready to make a difference while having a blast? Join us for unforgettable Sept…" at bounding box center [751, 442] width 598 height 130
click at [1032, 534] on input "Send" at bounding box center [1029, 532] width 45 height 26
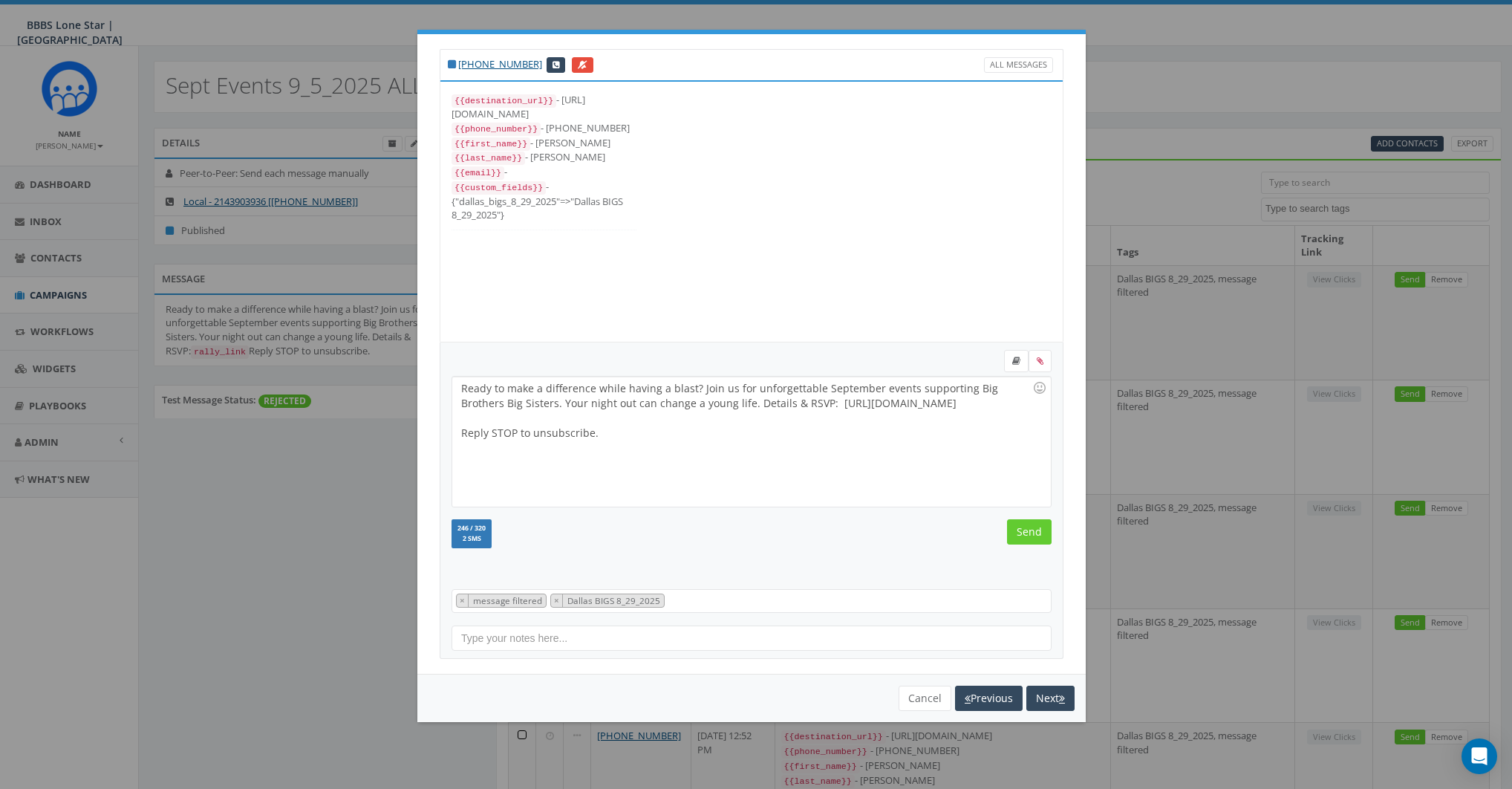
click at [755, 450] on div "Ready to make a difference while having a blast? Join us for unforgettable Sept…" at bounding box center [751, 442] width 598 height 130
click at [1028, 535] on input "Send" at bounding box center [1029, 532] width 45 height 26
click at [649, 434] on div "Ready to make a difference while having a blast? Join us for unforgettable Sept…" at bounding box center [751, 442] width 598 height 130
click at [1029, 528] on input "Send" at bounding box center [1029, 532] width 45 height 26
click at [685, 431] on div "Ready to make a difference while having a blast? Join us for unforgettable Sept…" at bounding box center [751, 442] width 598 height 130
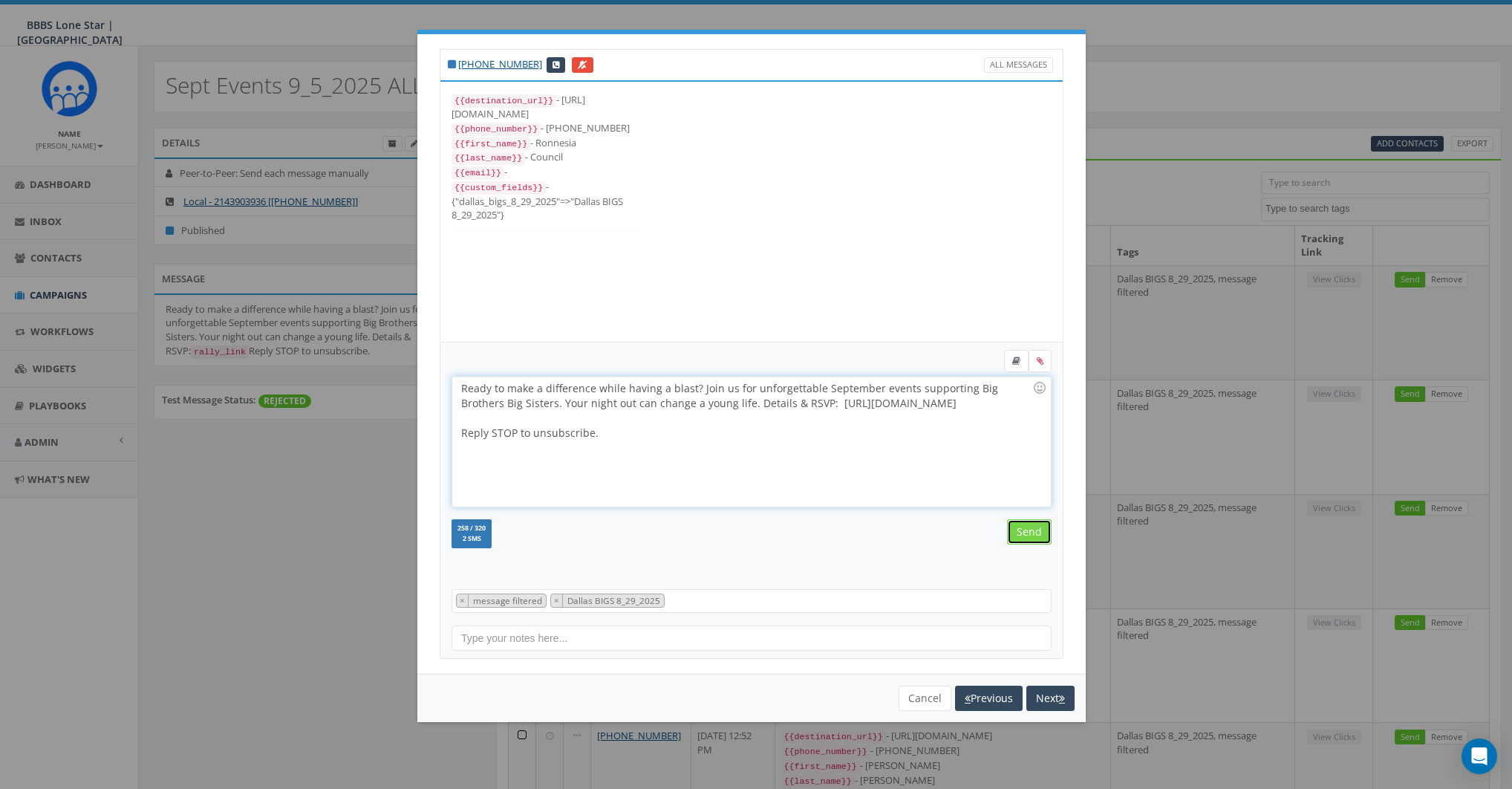
click at [1036, 525] on input "Send" at bounding box center [1029, 532] width 45 height 26
click at [592, 414] on div at bounding box center [747, 417] width 572 height 15
click at [1026, 520] on input "Send" at bounding box center [1029, 532] width 45 height 26
click at [683, 428] on div "Ready to make a difference while having a blast? Join us for unforgettable Sept…" at bounding box center [751, 442] width 598 height 130
click at [1028, 539] on input "Send" at bounding box center [1029, 532] width 45 height 26
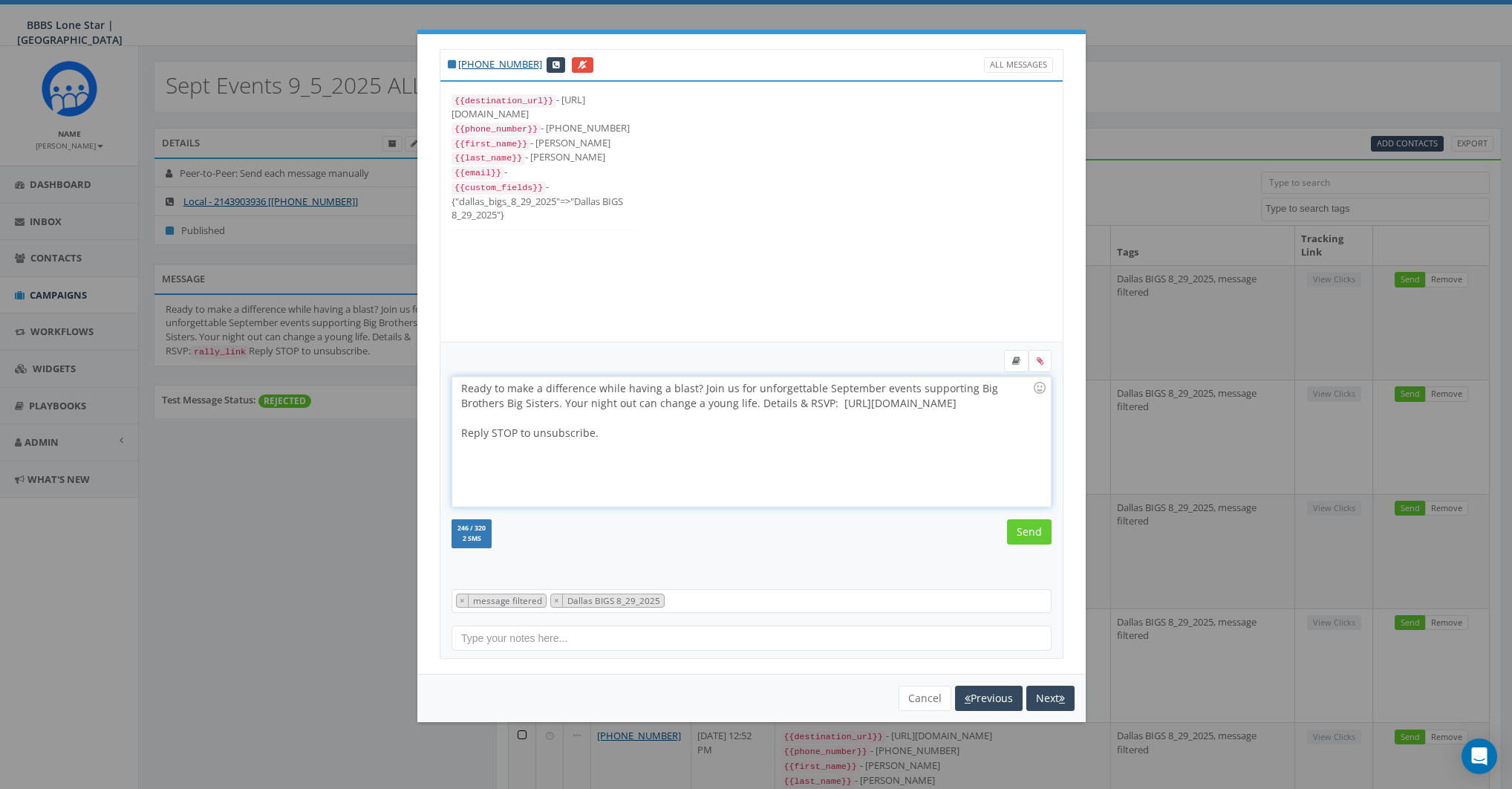
click at [676, 444] on div "Ready to make a difference while having a blast? Join us for unforgettable Sept…" at bounding box center [751, 442] width 598 height 130
click at [1042, 539] on input "Send" at bounding box center [1029, 532] width 45 height 26
click at [708, 432] on div "Ready to make a difference while having a blast? Join us for unforgettable Sept…" at bounding box center [751, 442] width 598 height 130
click at [1029, 528] on input "Send" at bounding box center [1029, 532] width 45 height 26
click at [797, 464] on div "Ready to make a difference while having a blast? Join us for unforgettable Sept…" at bounding box center [751, 442] width 598 height 130
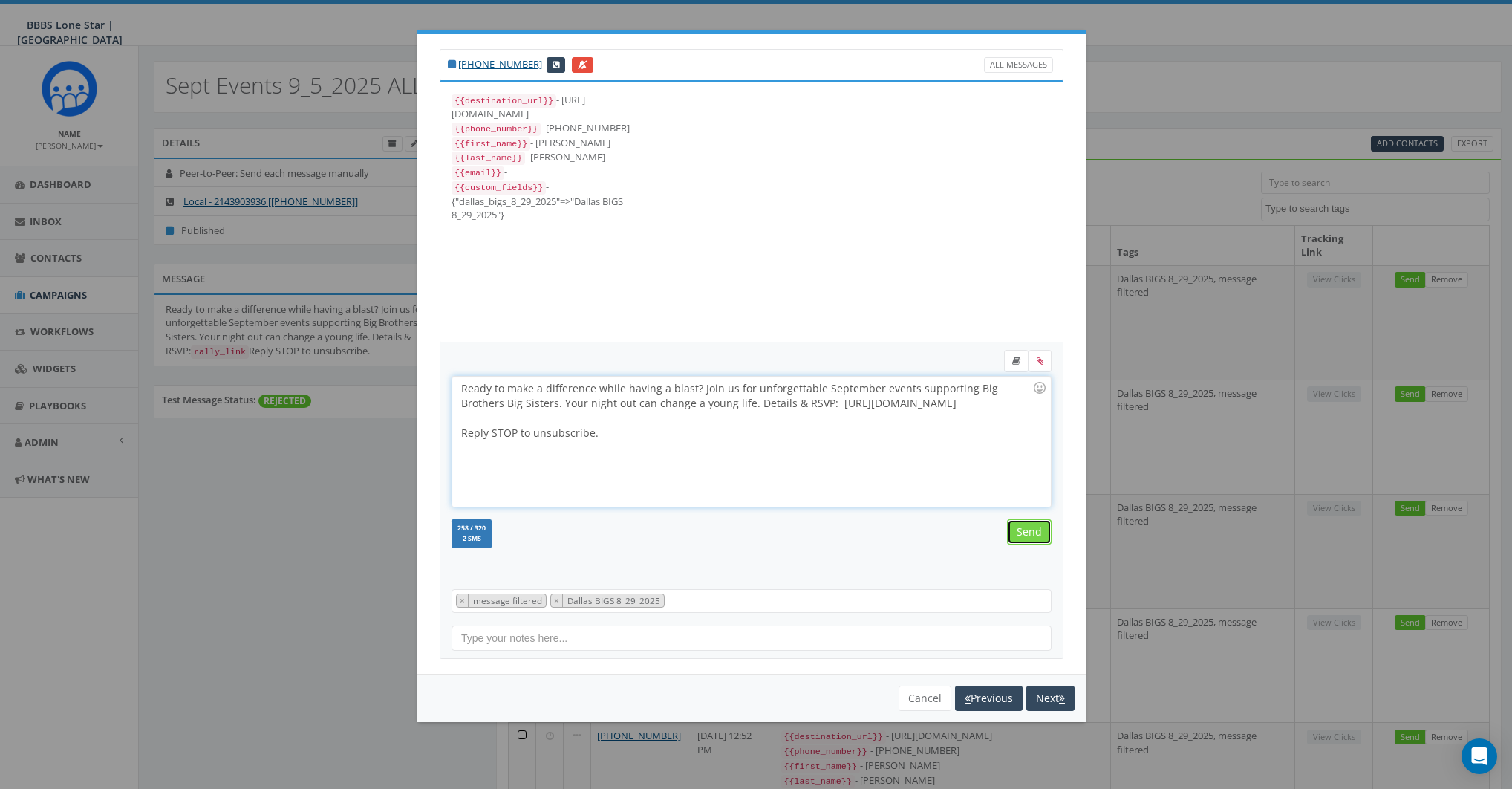
click at [1038, 535] on input "Send" at bounding box center [1029, 532] width 45 height 26
click at [724, 424] on div at bounding box center [747, 417] width 572 height 15
click at [1027, 539] on input "Send" at bounding box center [1029, 532] width 45 height 26
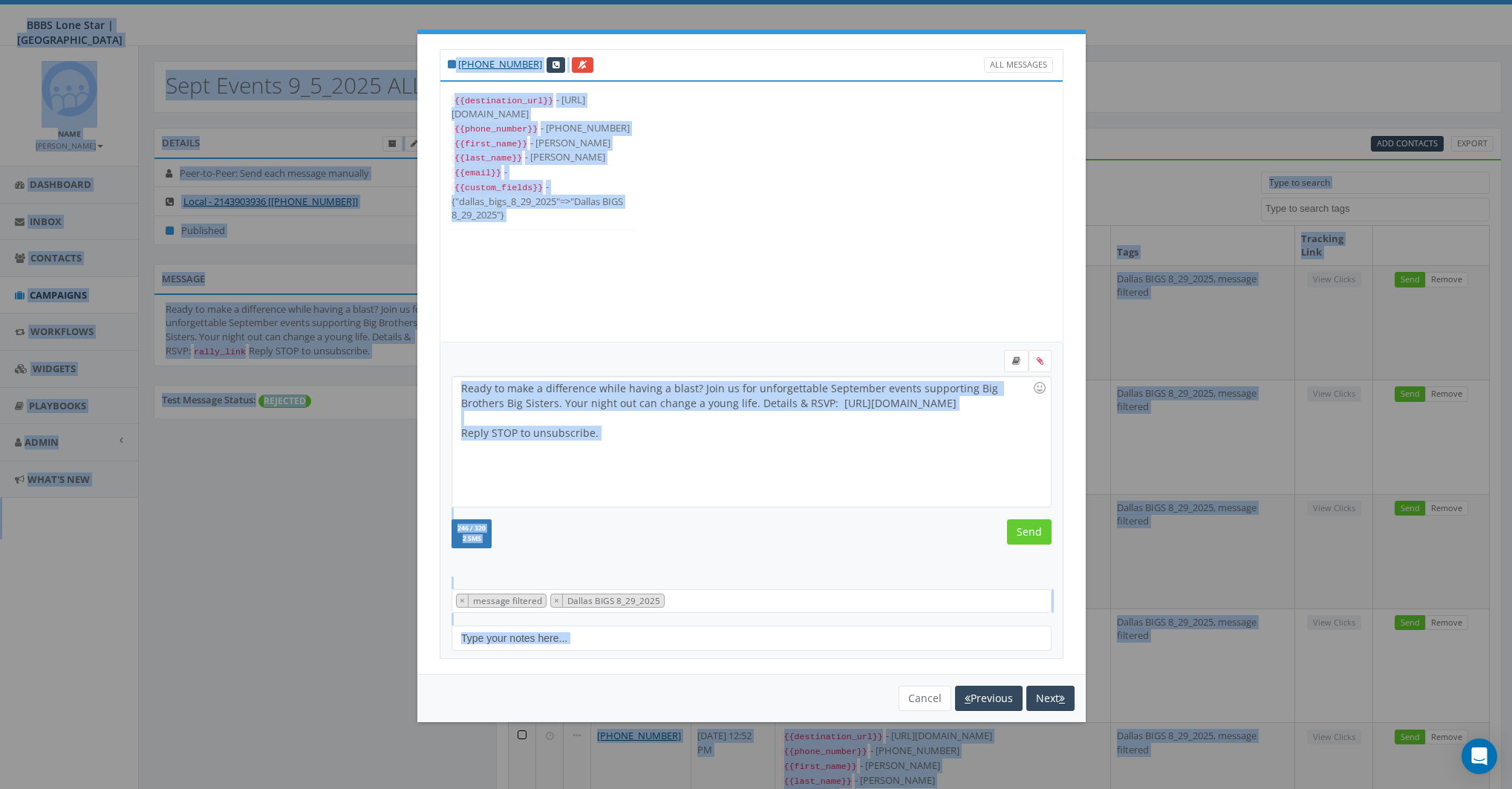
click at [636, 430] on div "Ready to make a difference while having a blast? Join us for unforgettable Sept…" at bounding box center [751, 442] width 598 height 130
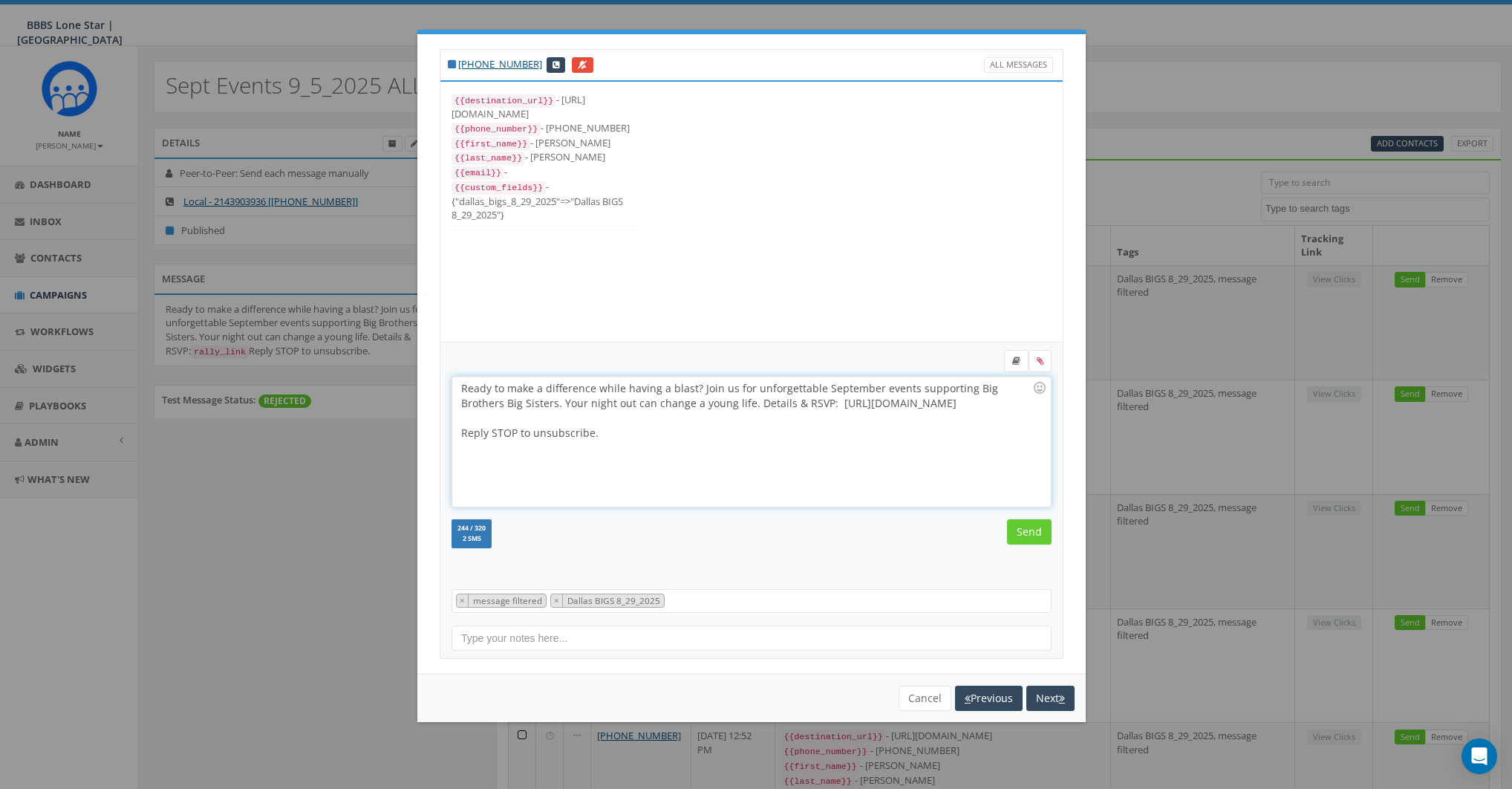
click at [634, 430] on div "Ready to make a difference while having a blast? Join us for unforgettable Sept…" at bounding box center [751, 442] width 598 height 130
click at [1033, 535] on input "Send" at bounding box center [1029, 532] width 45 height 26
click at [707, 441] on div "Ready to make a difference while having a blast? Join us for unforgettable Sept…" at bounding box center [751, 442] width 598 height 130
click at [1025, 523] on input "Send" at bounding box center [1029, 532] width 45 height 26
click at [708, 439] on div "Ready to make a difference while having a blast? Join us for unforgettable Sept…" at bounding box center [751, 442] width 598 height 130
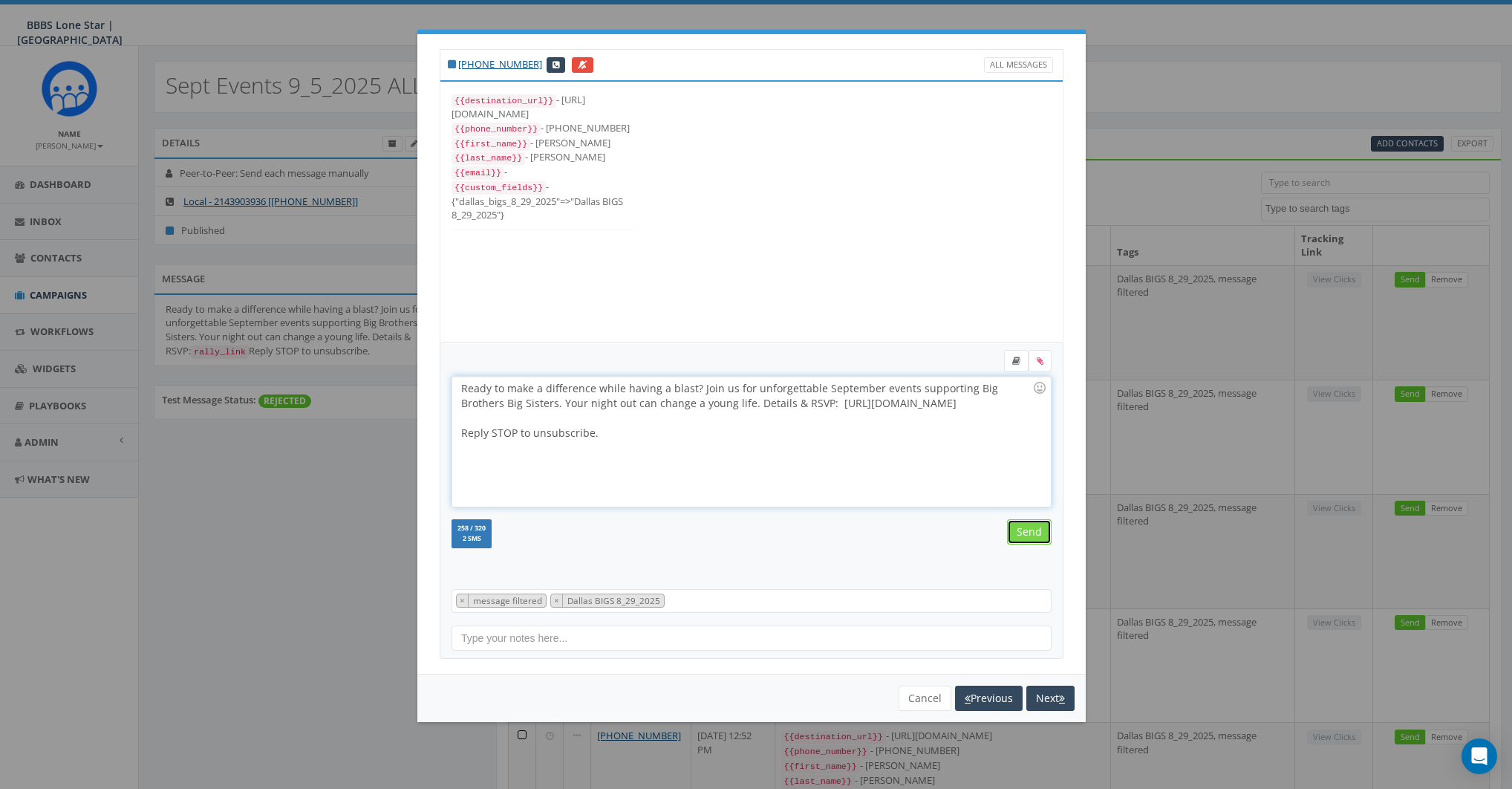
click at [1030, 520] on input "Send" at bounding box center [1029, 532] width 45 height 26
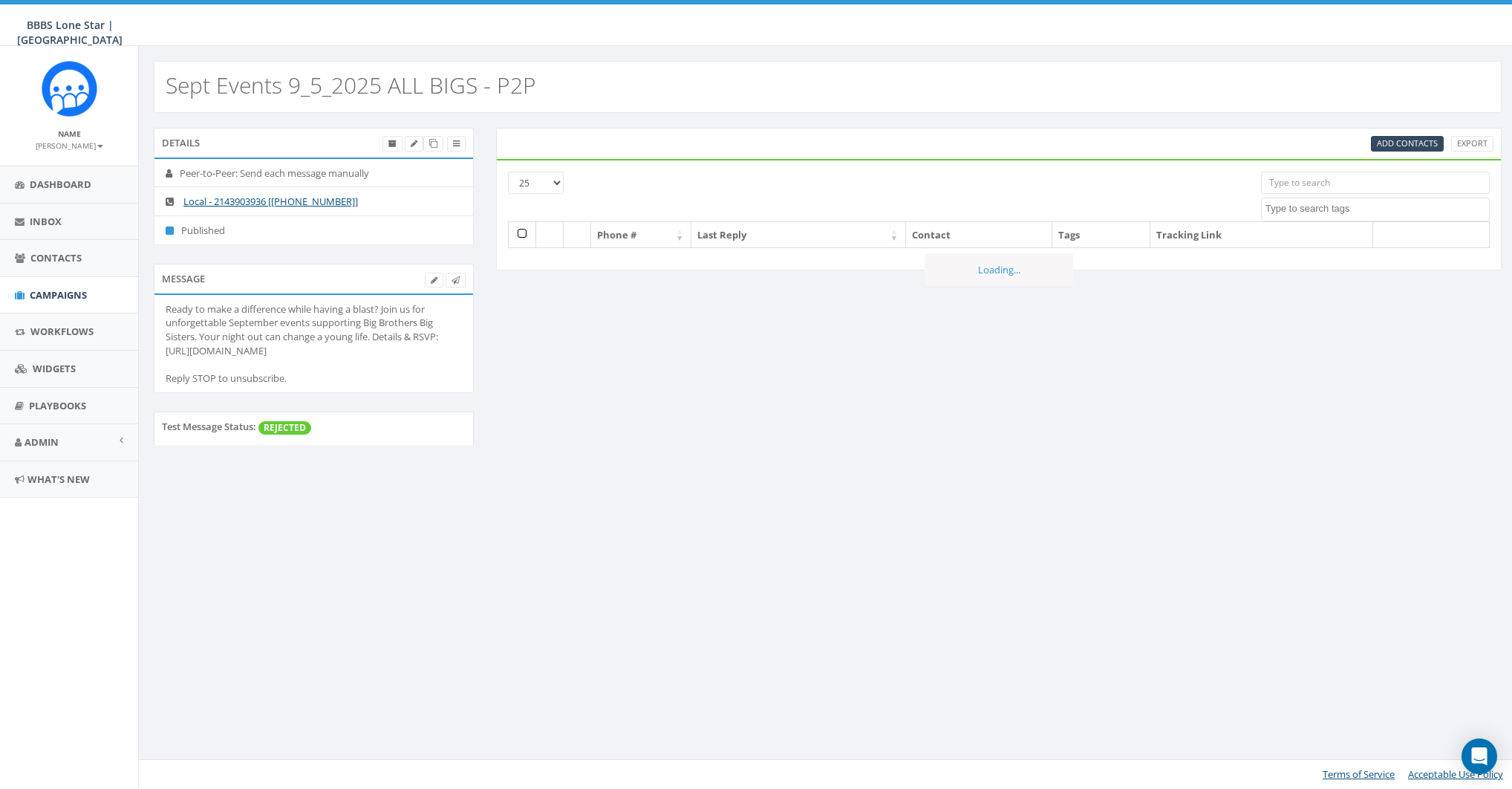
select select
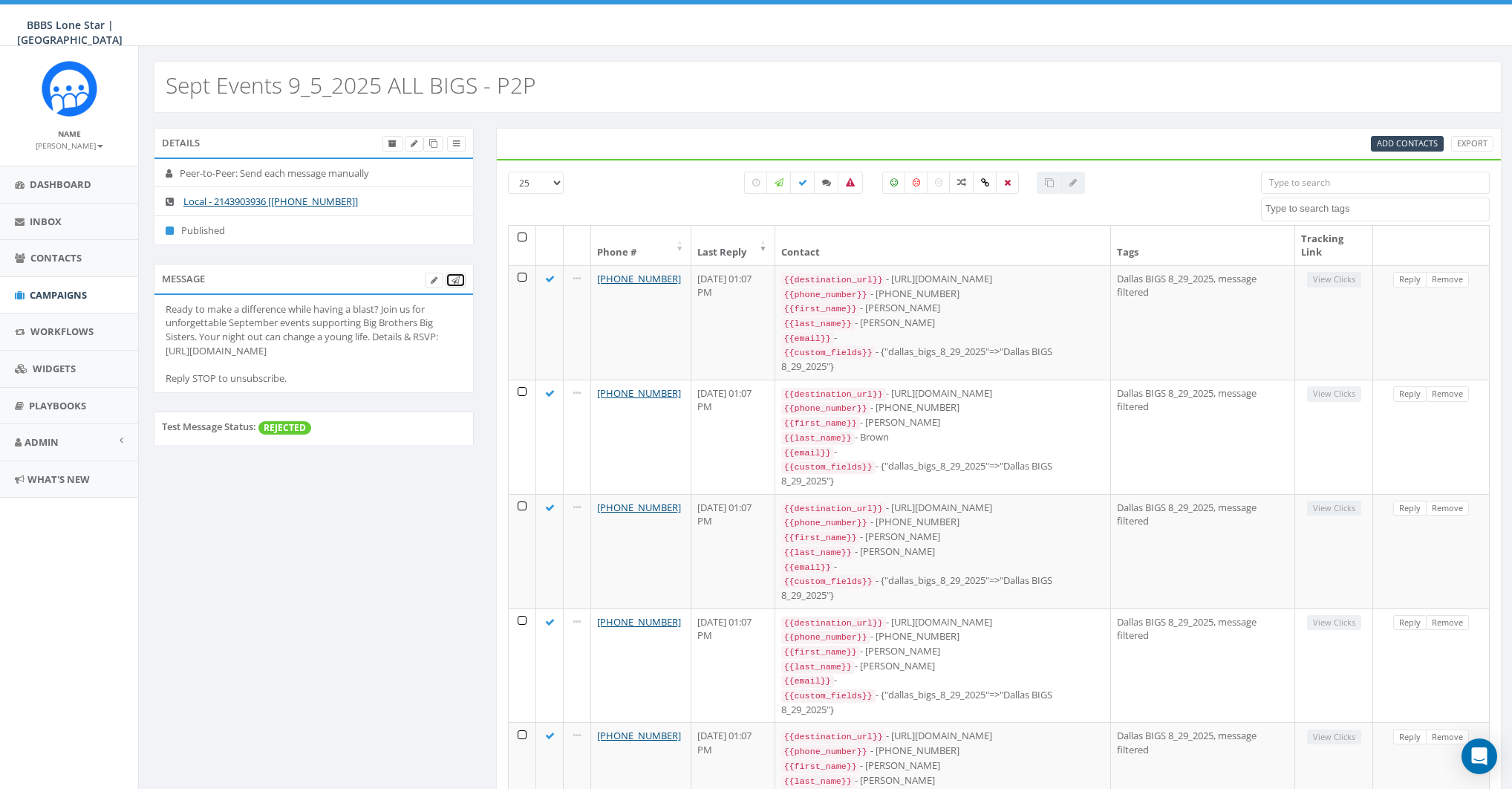
click at [460, 278] on link at bounding box center [455, 281] width 20 height 16
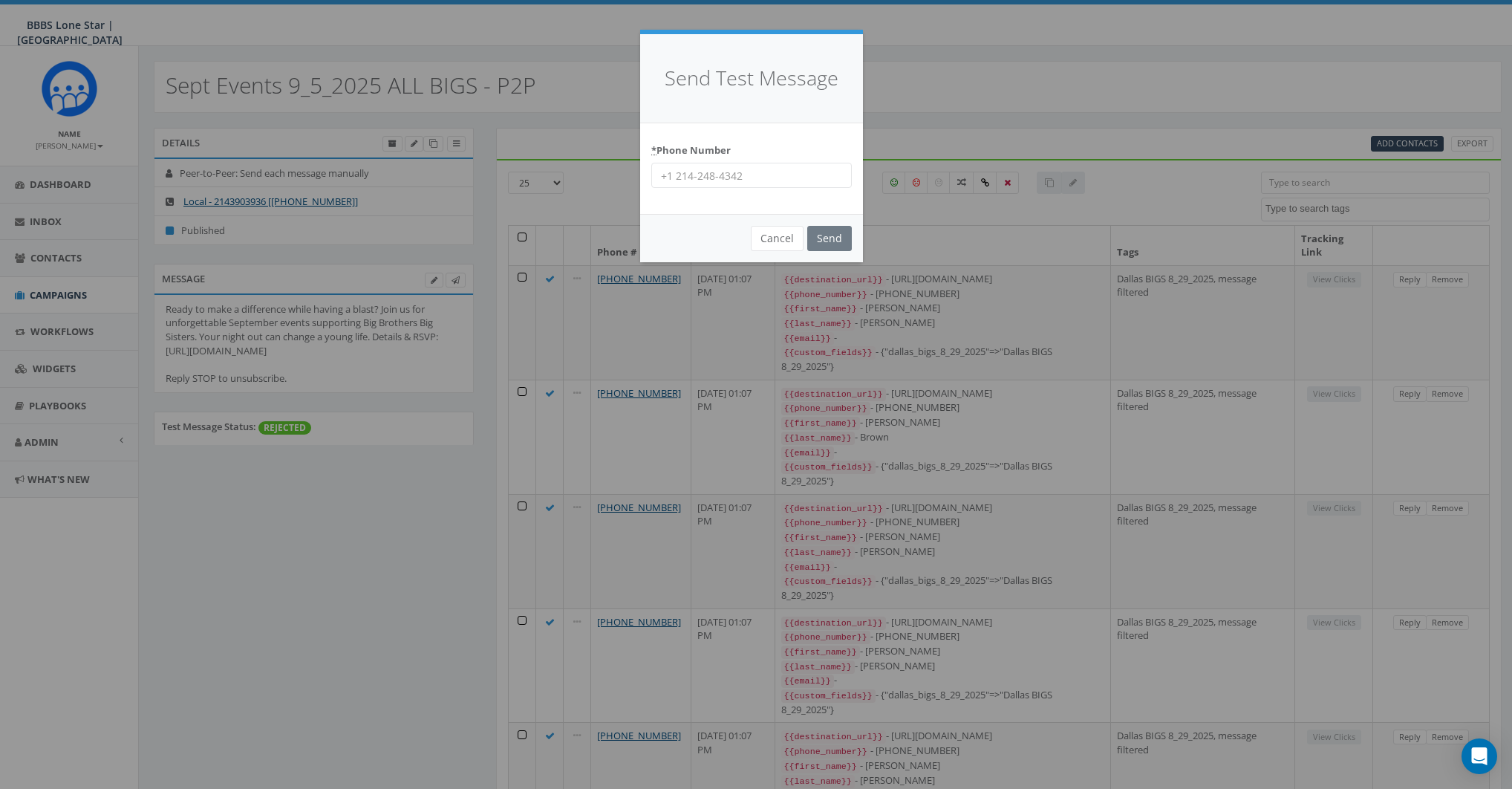
click at [685, 172] on input "* Phone Number" at bounding box center [752, 175] width 201 height 26
type input "8587365358"
click at [835, 240] on input "Send" at bounding box center [830, 238] width 45 height 26
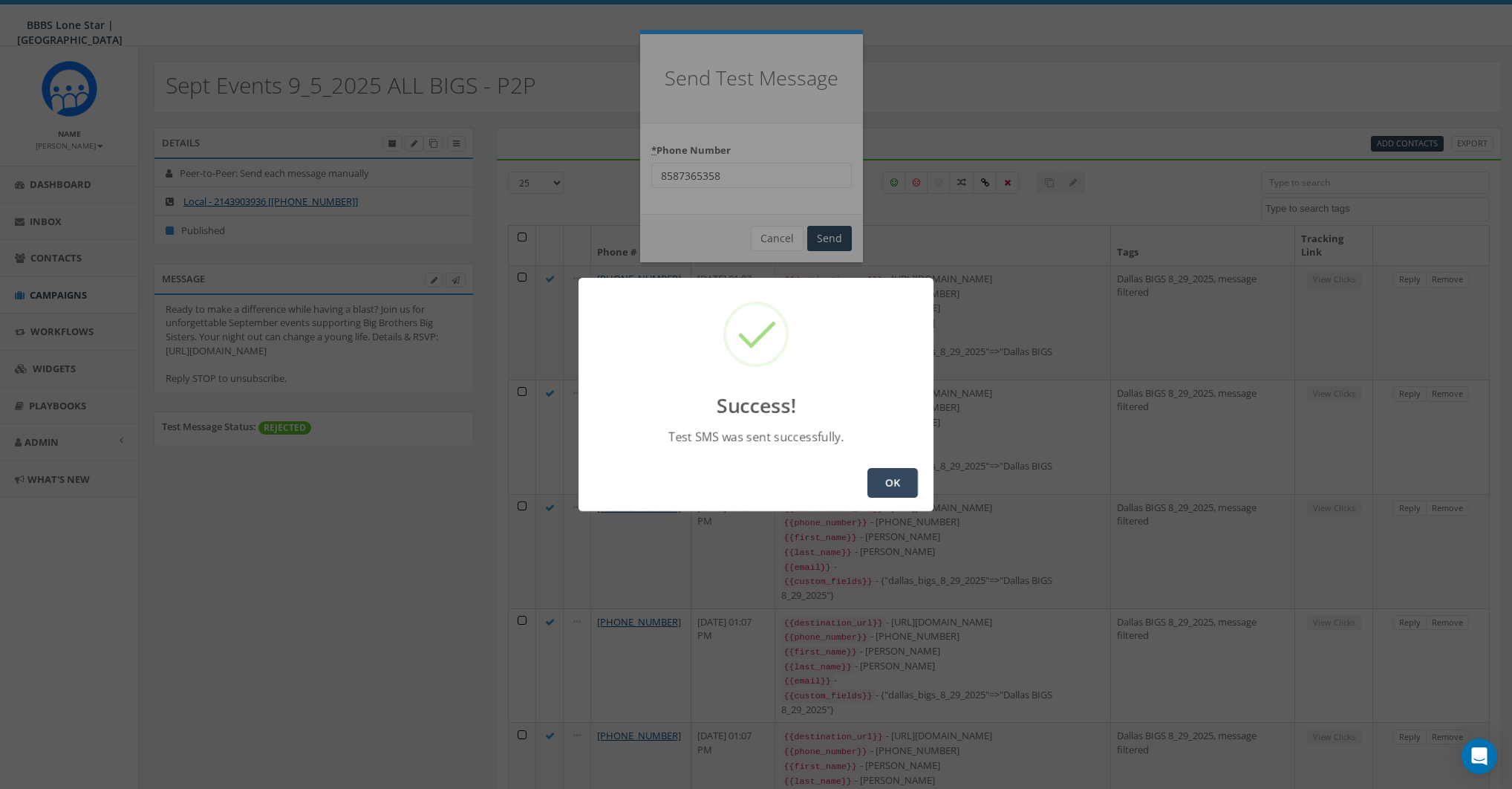
click at [884, 479] on button "OK" at bounding box center [892, 483] width 50 height 30
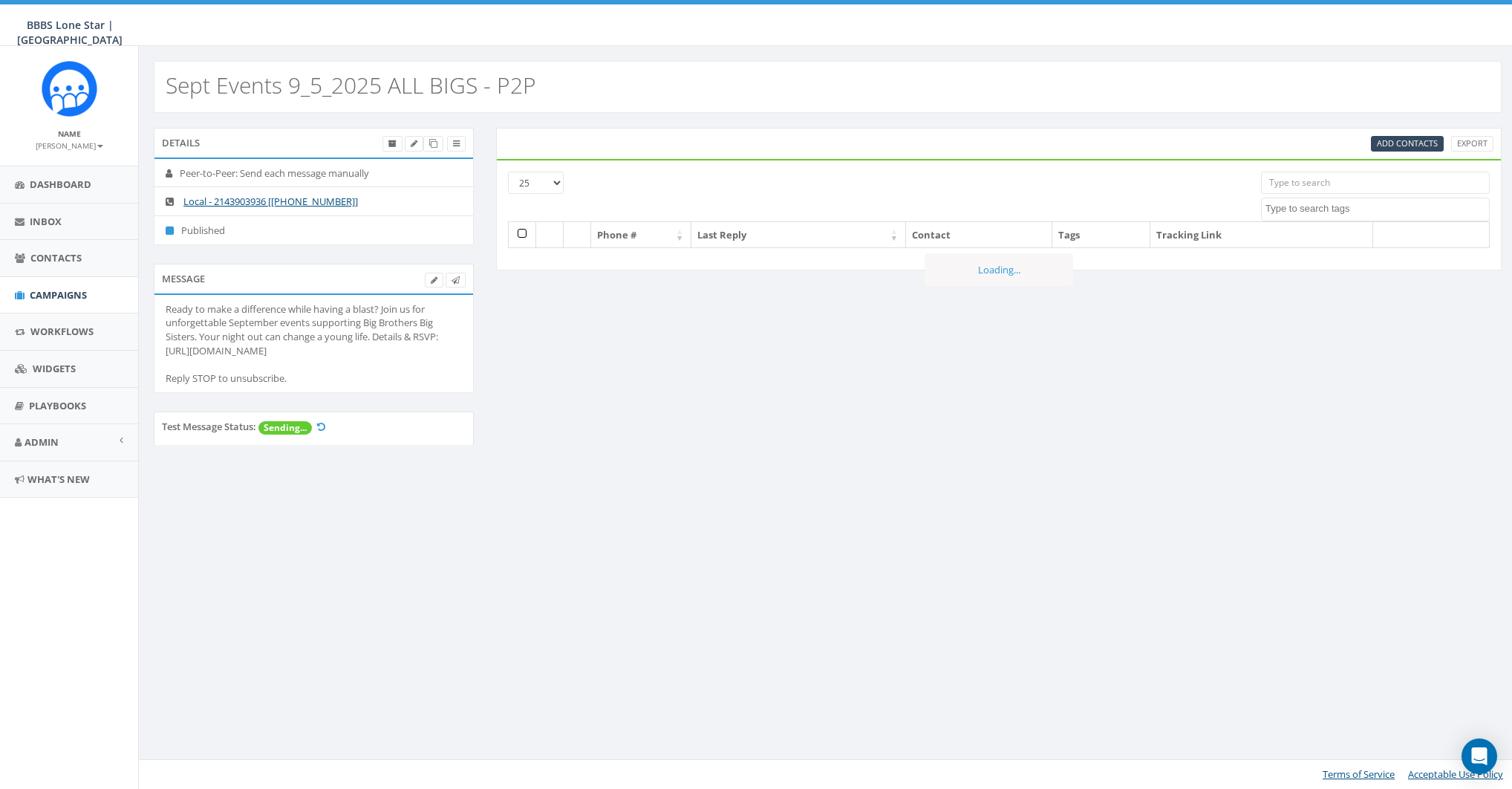
select select
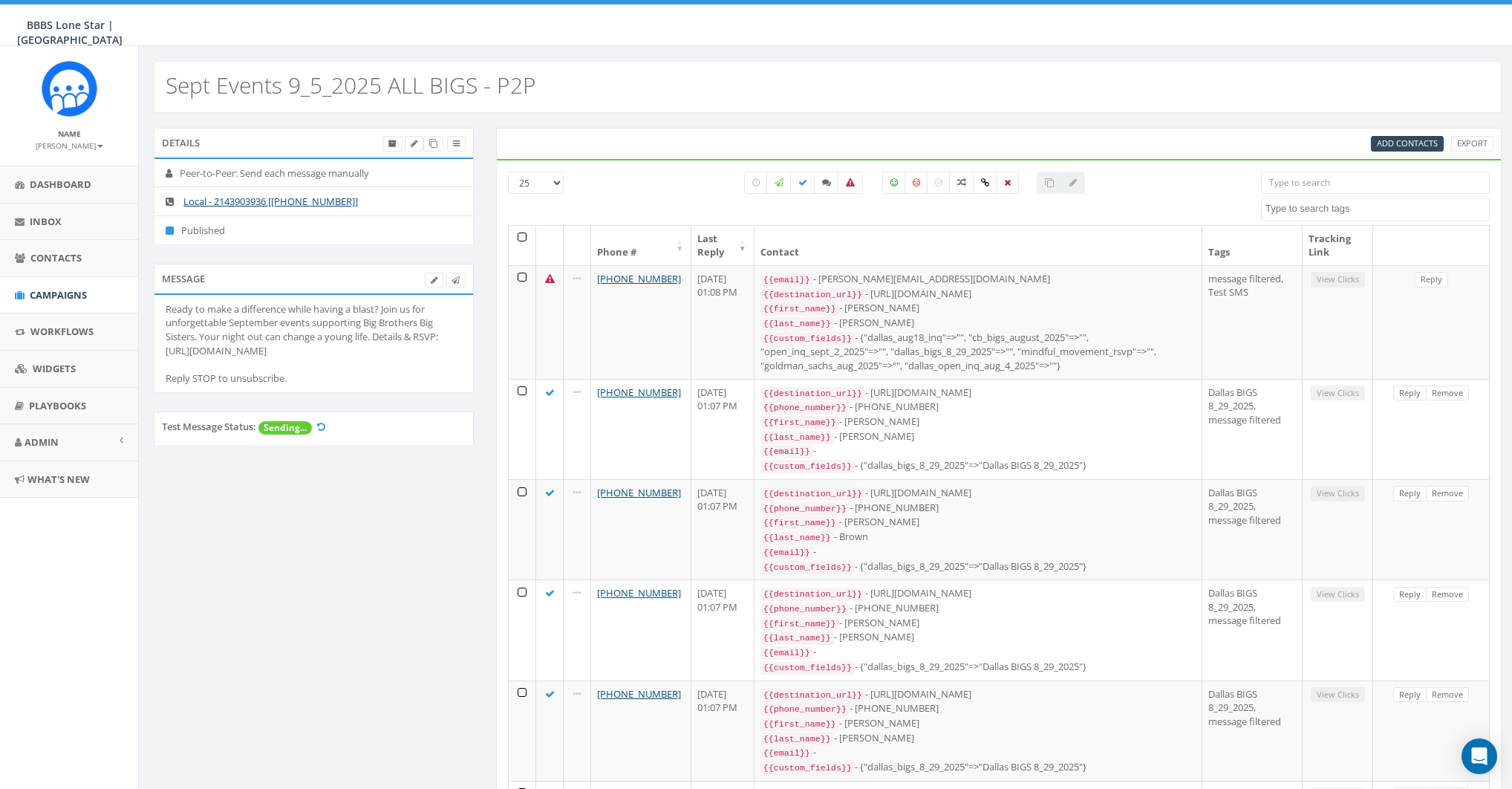
click at [328, 426] on div "Test Message Status: Sending..." at bounding box center [313, 429] width 304 height 18
click at [325, 426] on icon at bounding box center [321, 426] width 8 height 10
click at [765, 181] on label at bounding box center [756, 182] width 24 height 22
checkbox input "true"
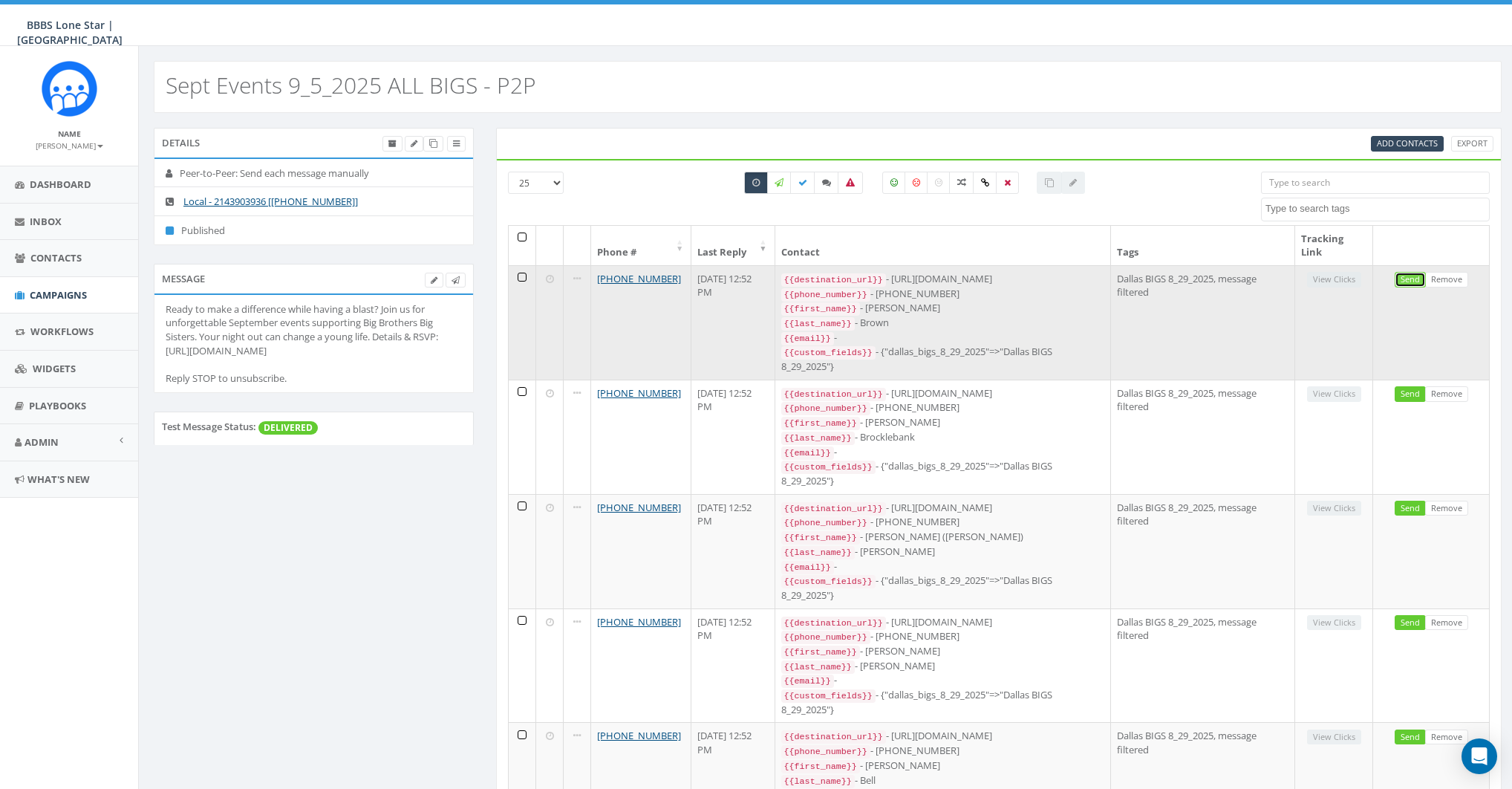
click at [1408, 276] on link "Send" at bounding box center [1410, 280] width 31 height 16
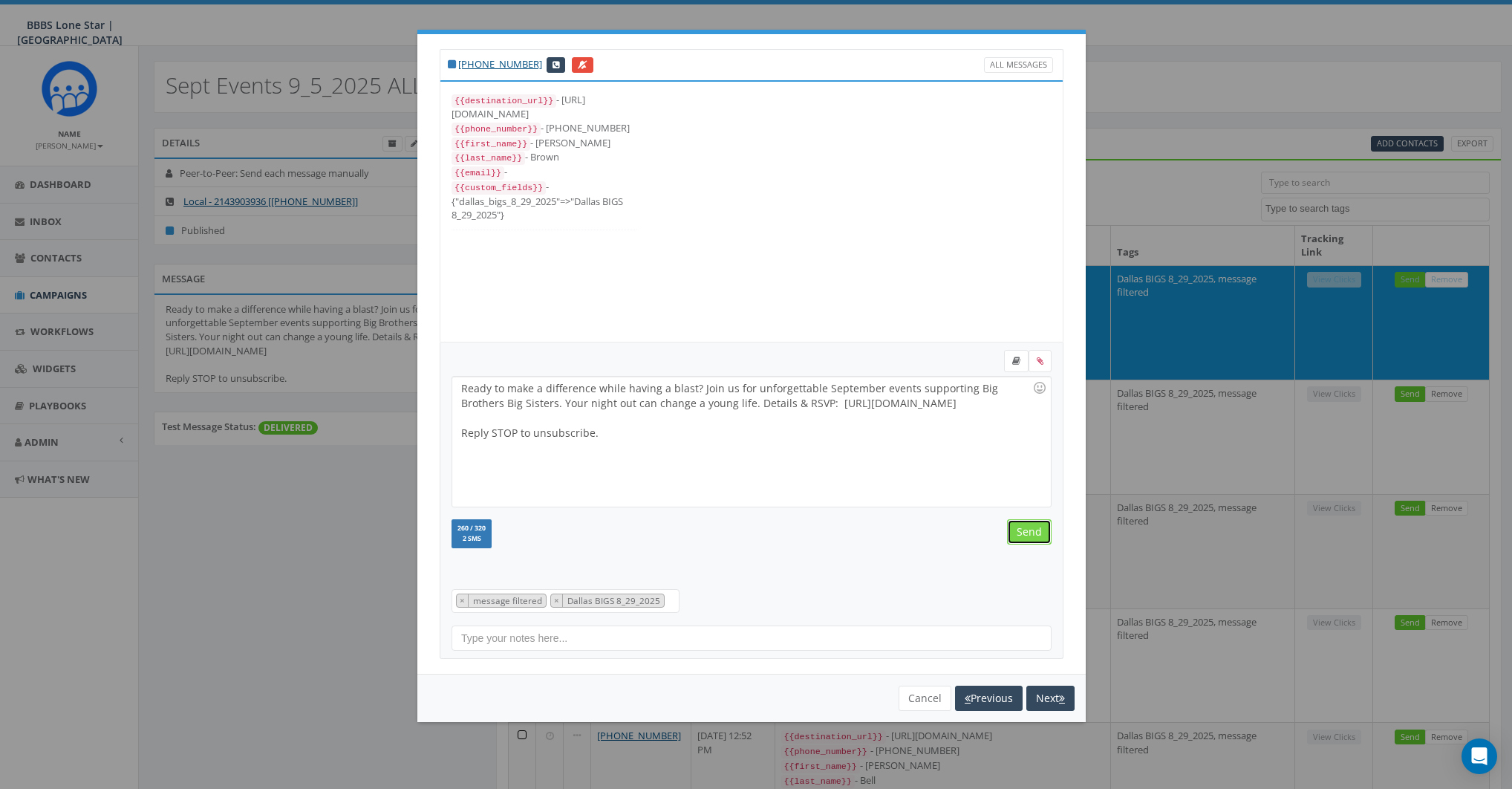
click at [1037, 530] on input "Send" at bounding box center [1029, 532] width 45 height 26
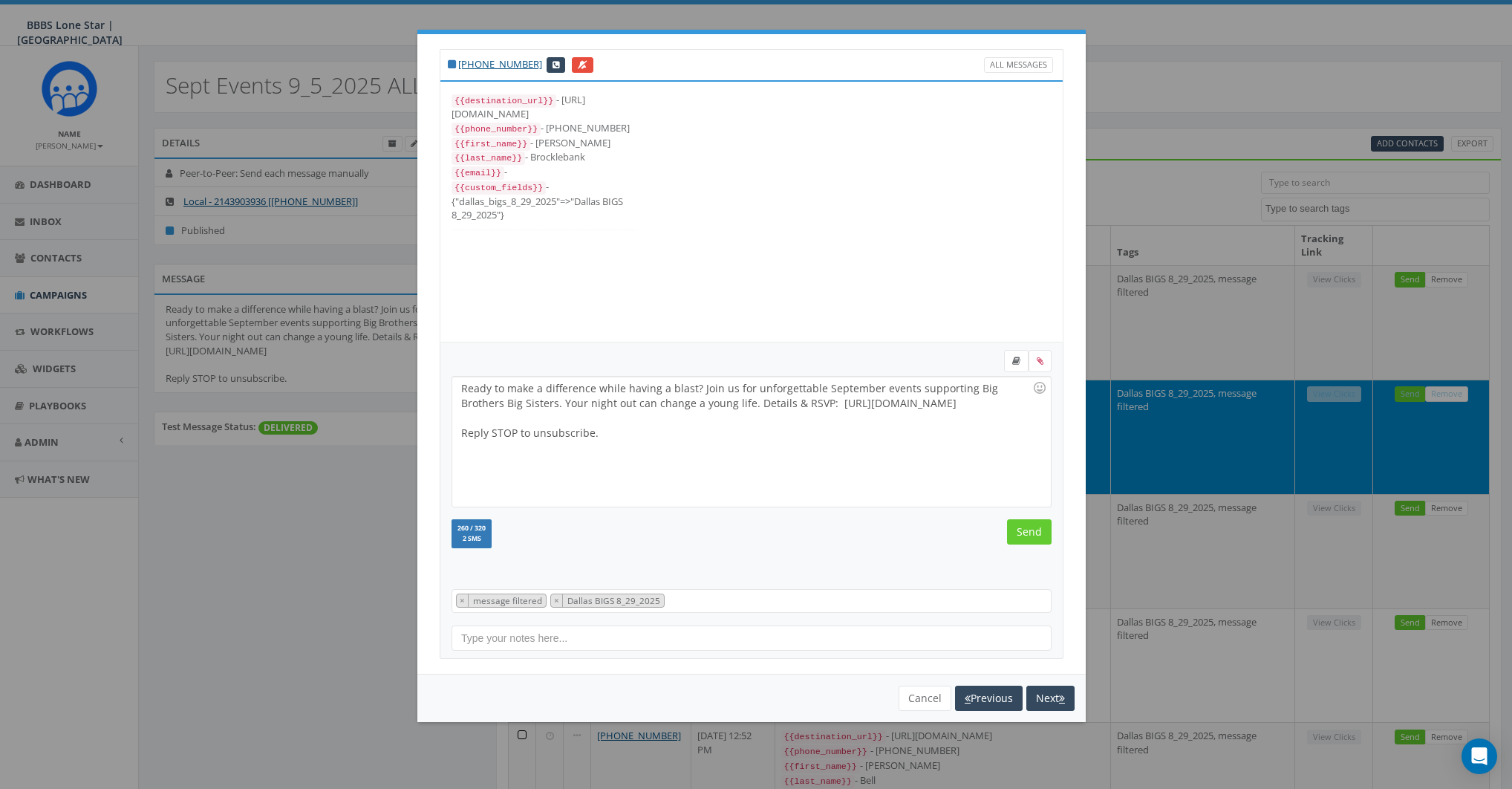
scroll to position [15, 0]
click at [1037, 530] on input "Send" at bounding box center [1029, 532] width 45 height 26
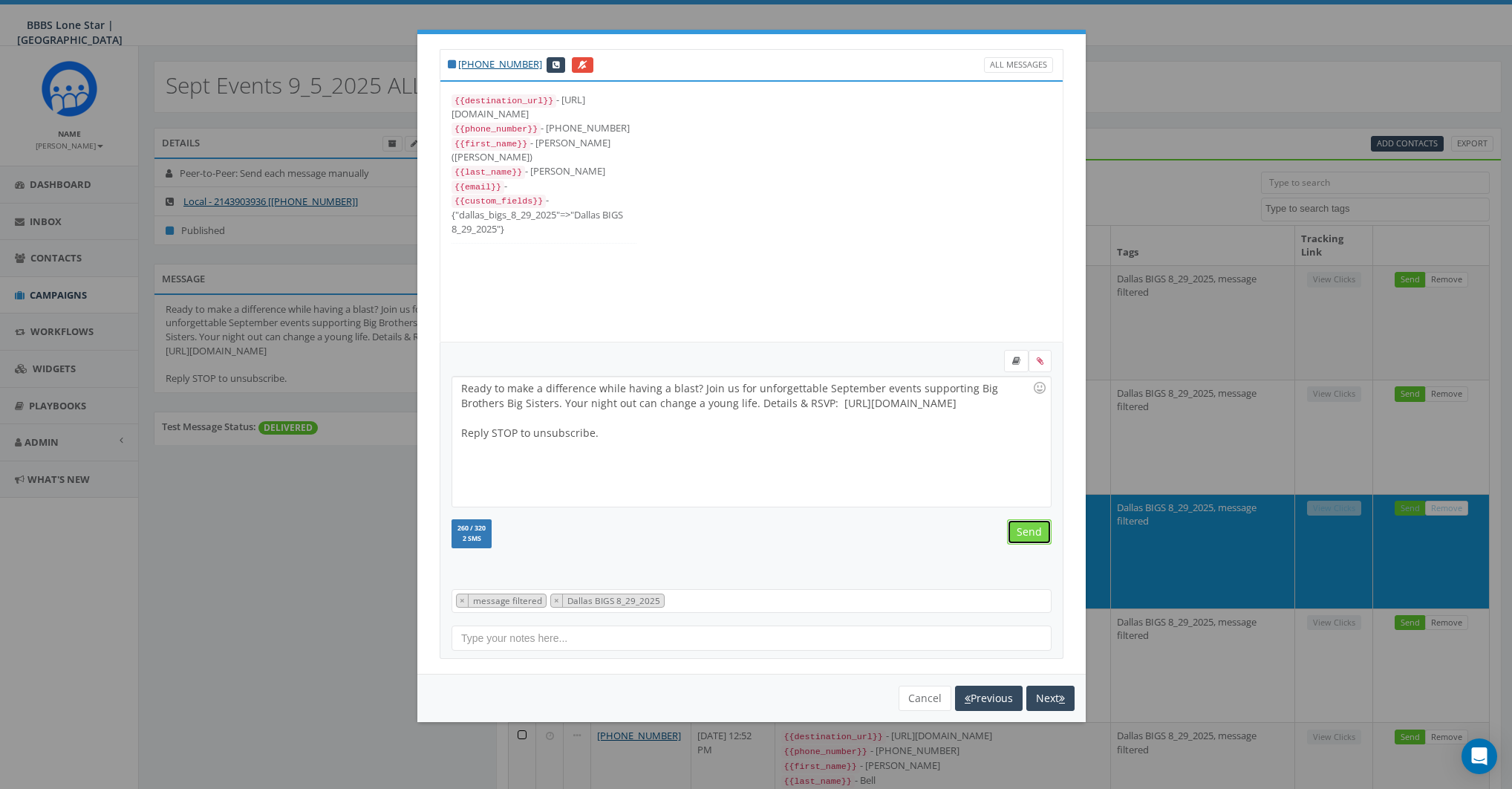
click at [1037, 530] on input "Send" at bounding box center [1029, 532] width 45 height 26
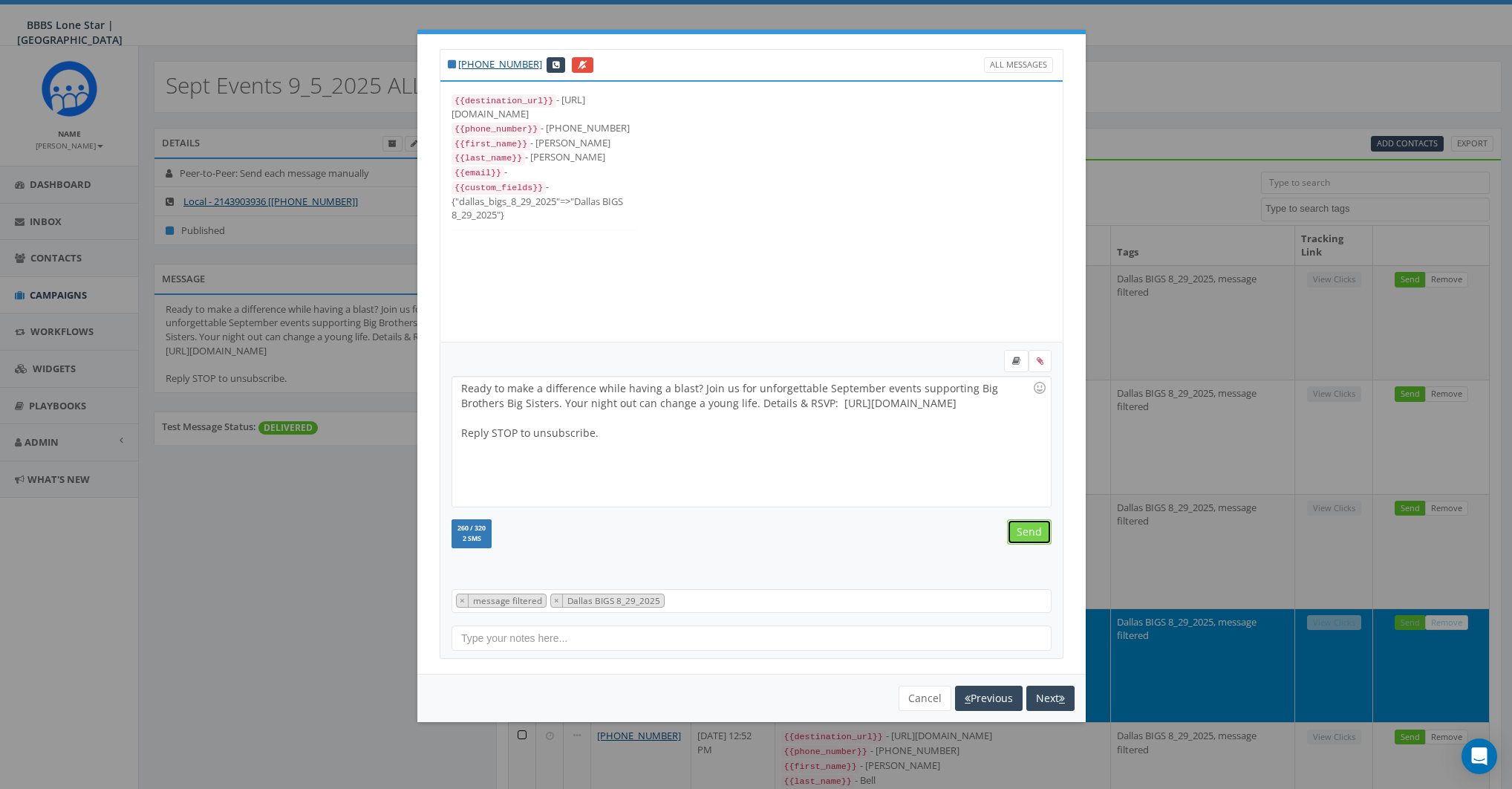
click at [1037, 530] on input "Send" at bounding box center [1029, 532] width 45 height 26
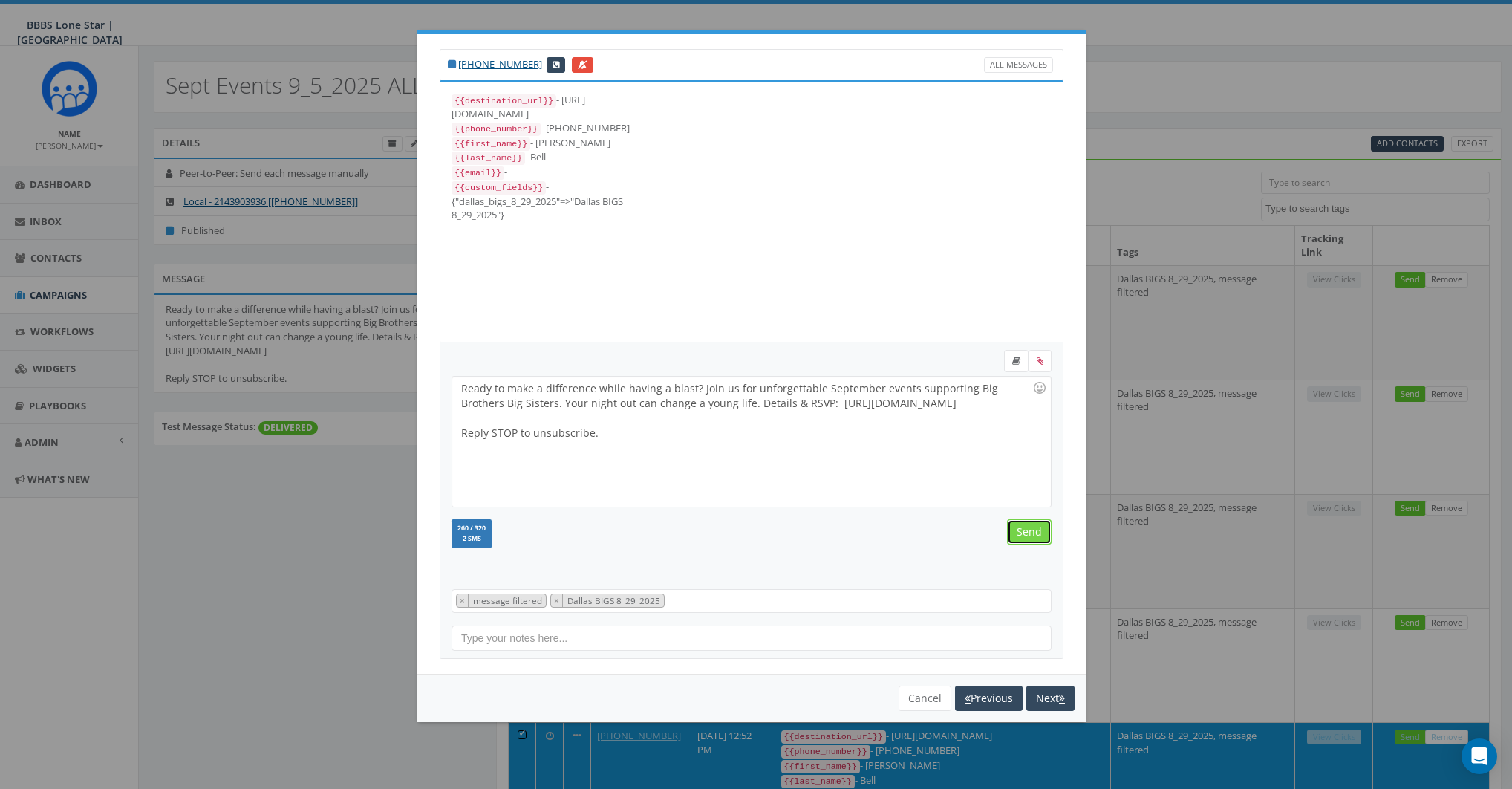
click at [1037, 530] on input "Send" at bounding box center [1029, 532] width 45 height 26
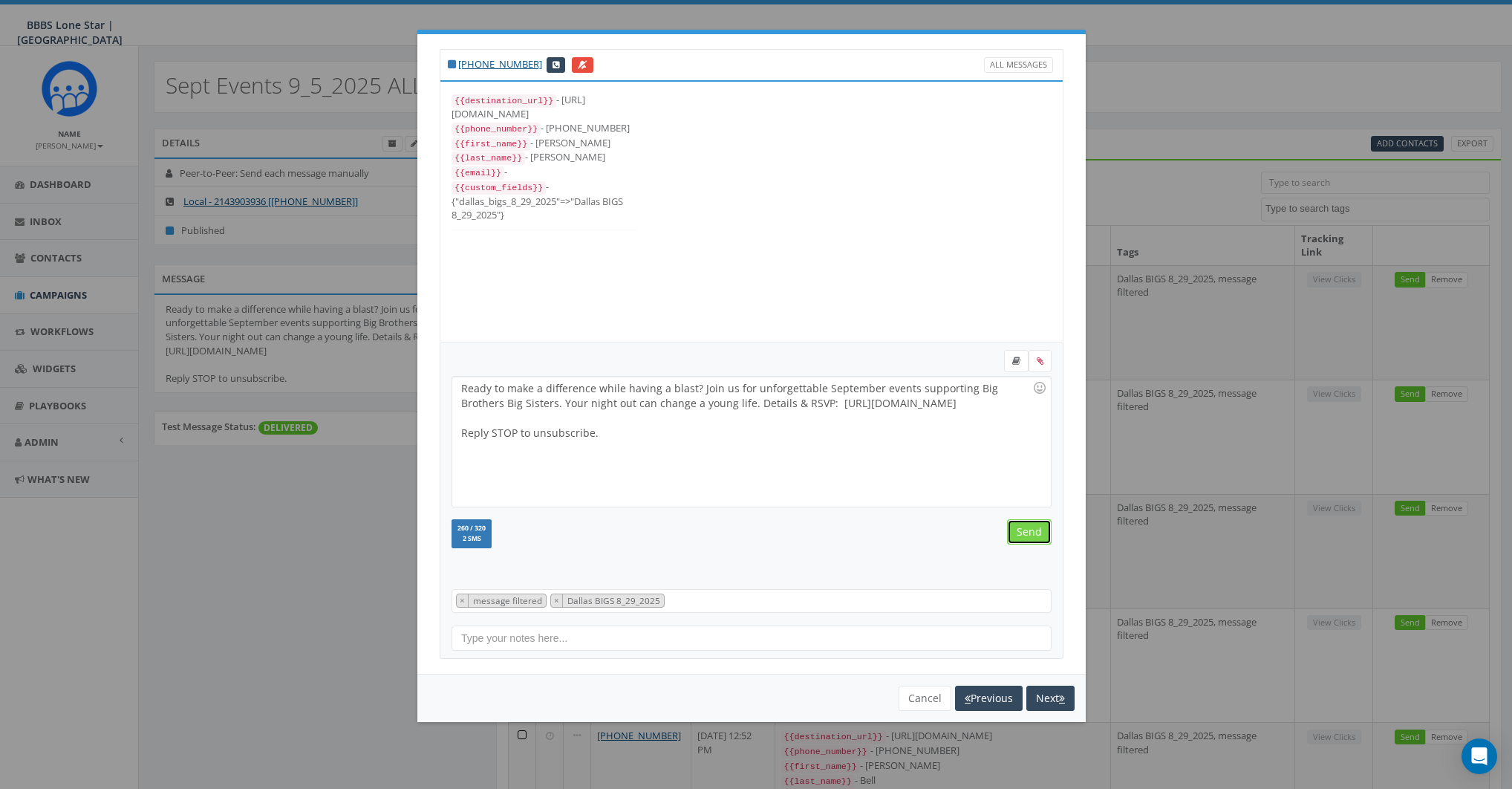
click at [1037, 530] on input "Send" at bounding box center [1029, 532] width 45 height 26
click at [924, 694] on button "Cancel" at bounding box center [926, 698] width 53 height 26
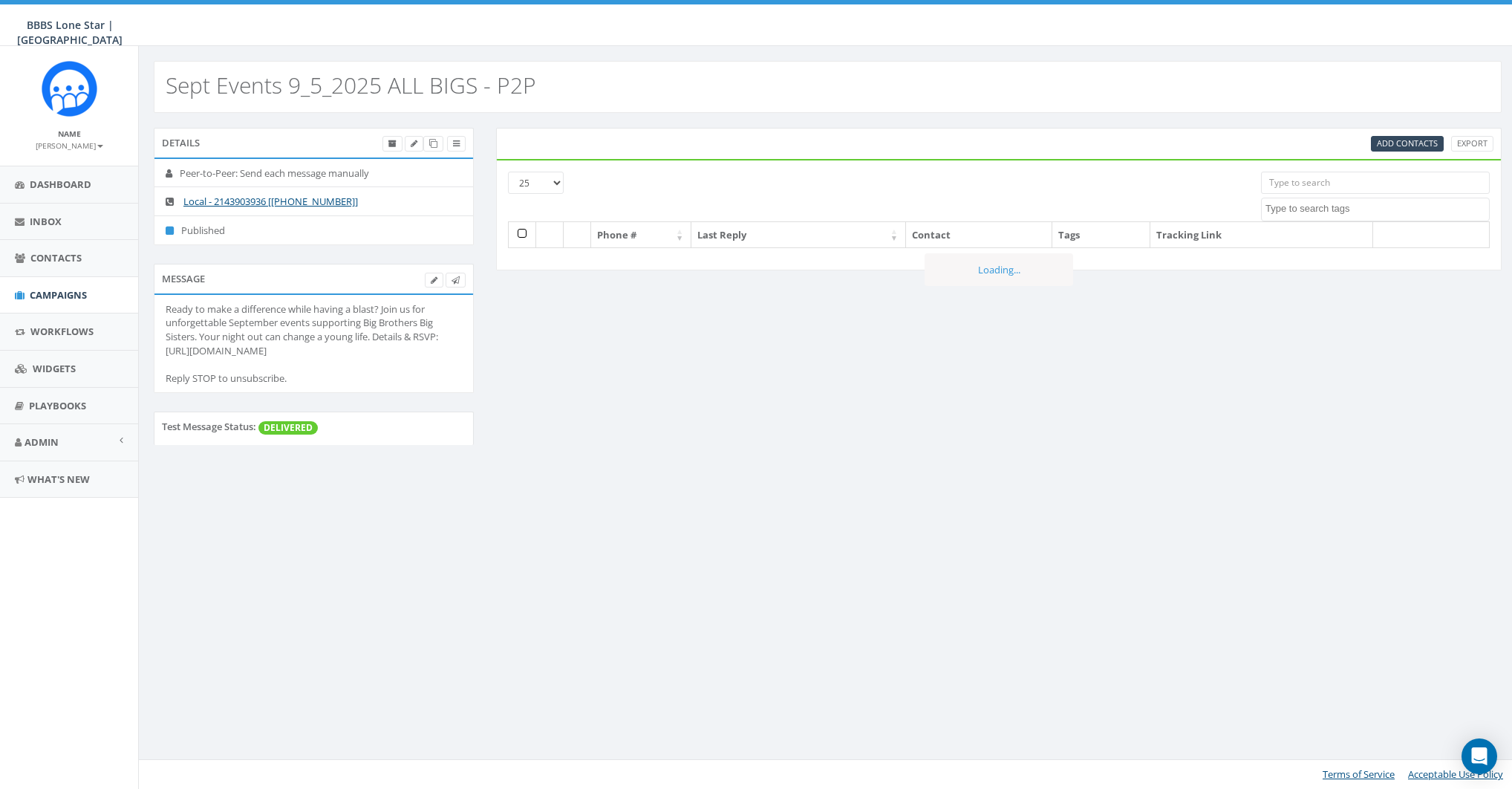
select select
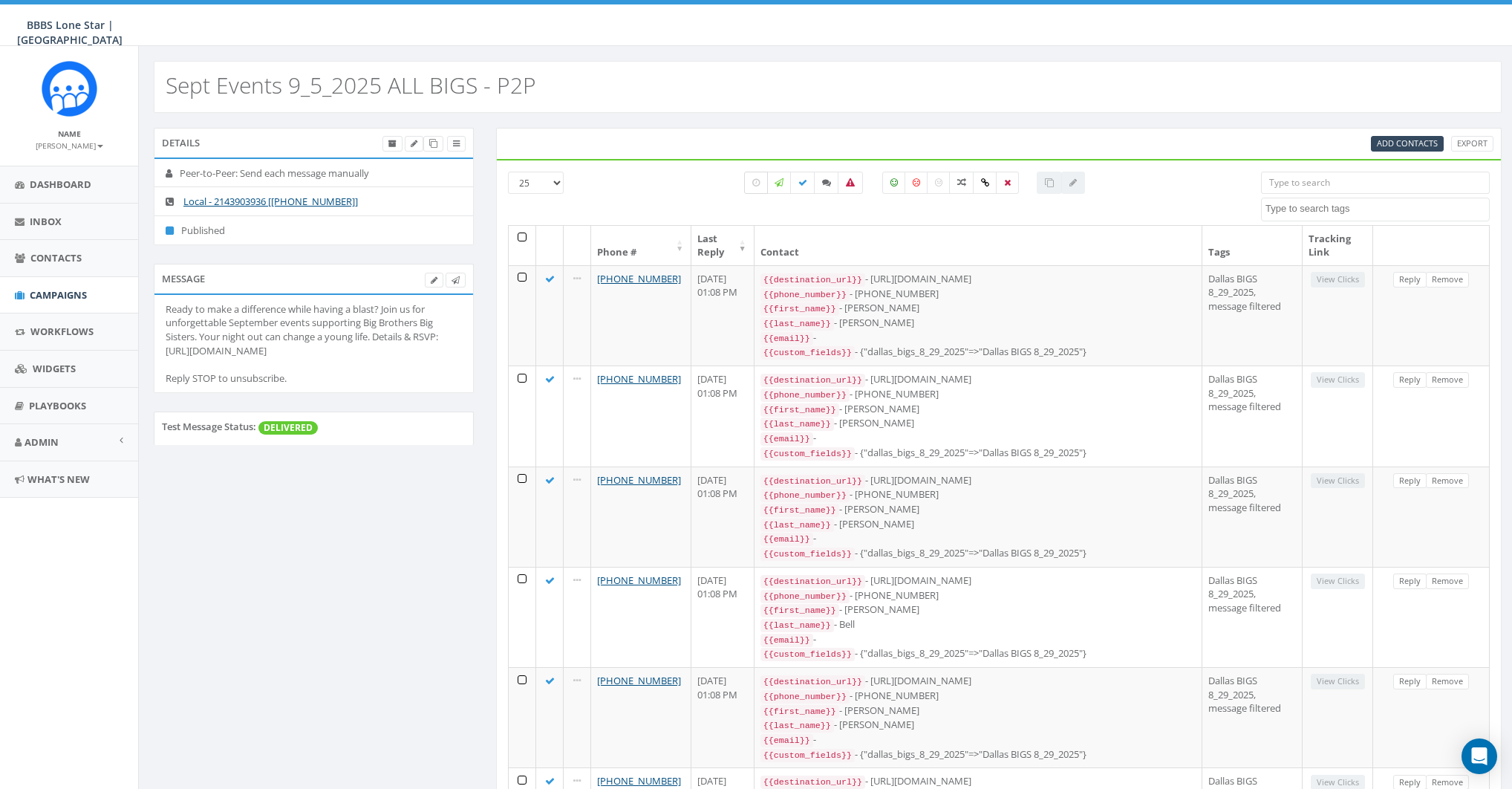
click at [756, 180] on icon at bounding box center [756, 182] width 7 height 9
checkbox input "true"
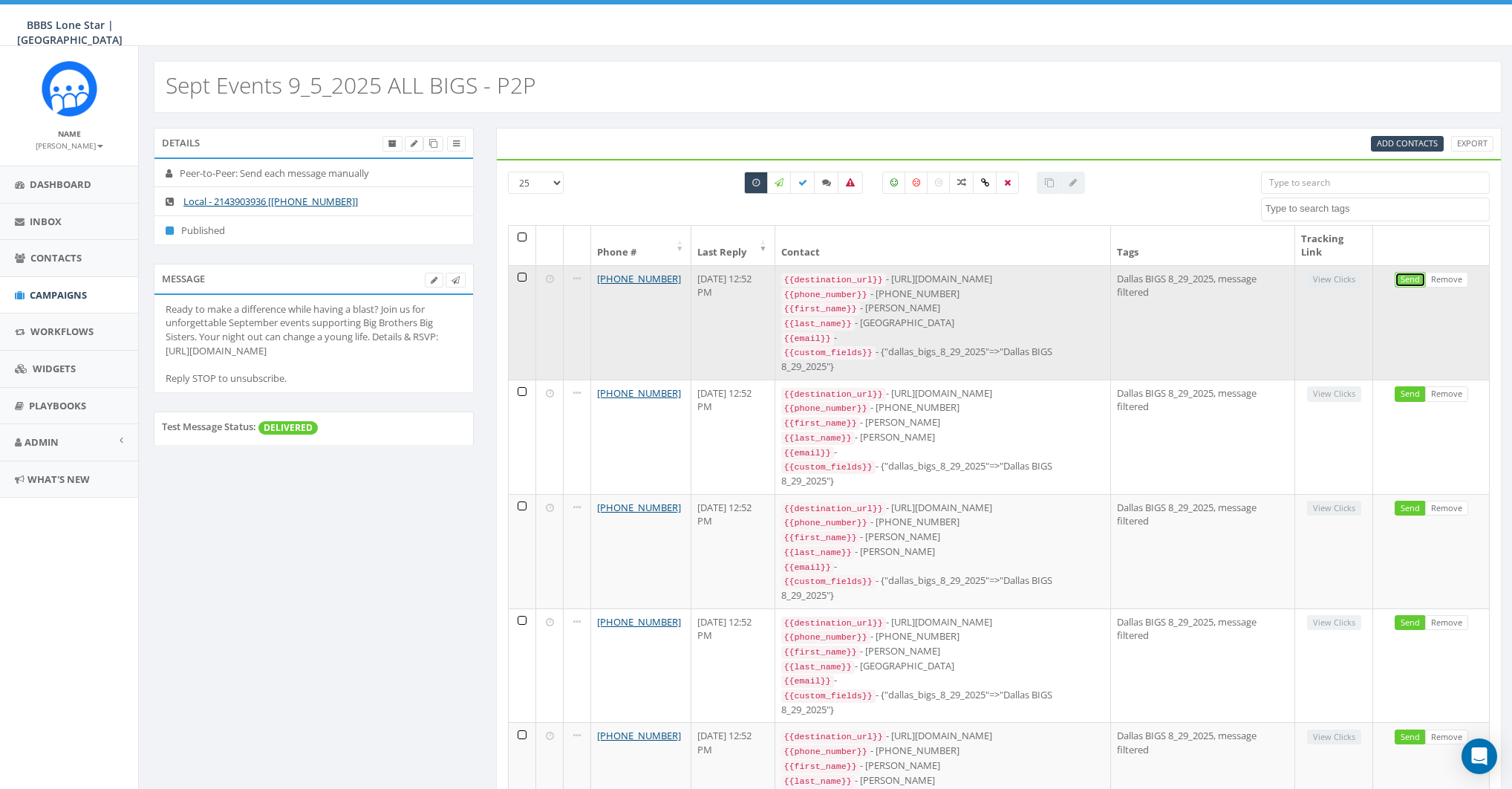
click at [1412, 278] on link "Send" at bounding box center [1410, 280] width 31 height 16
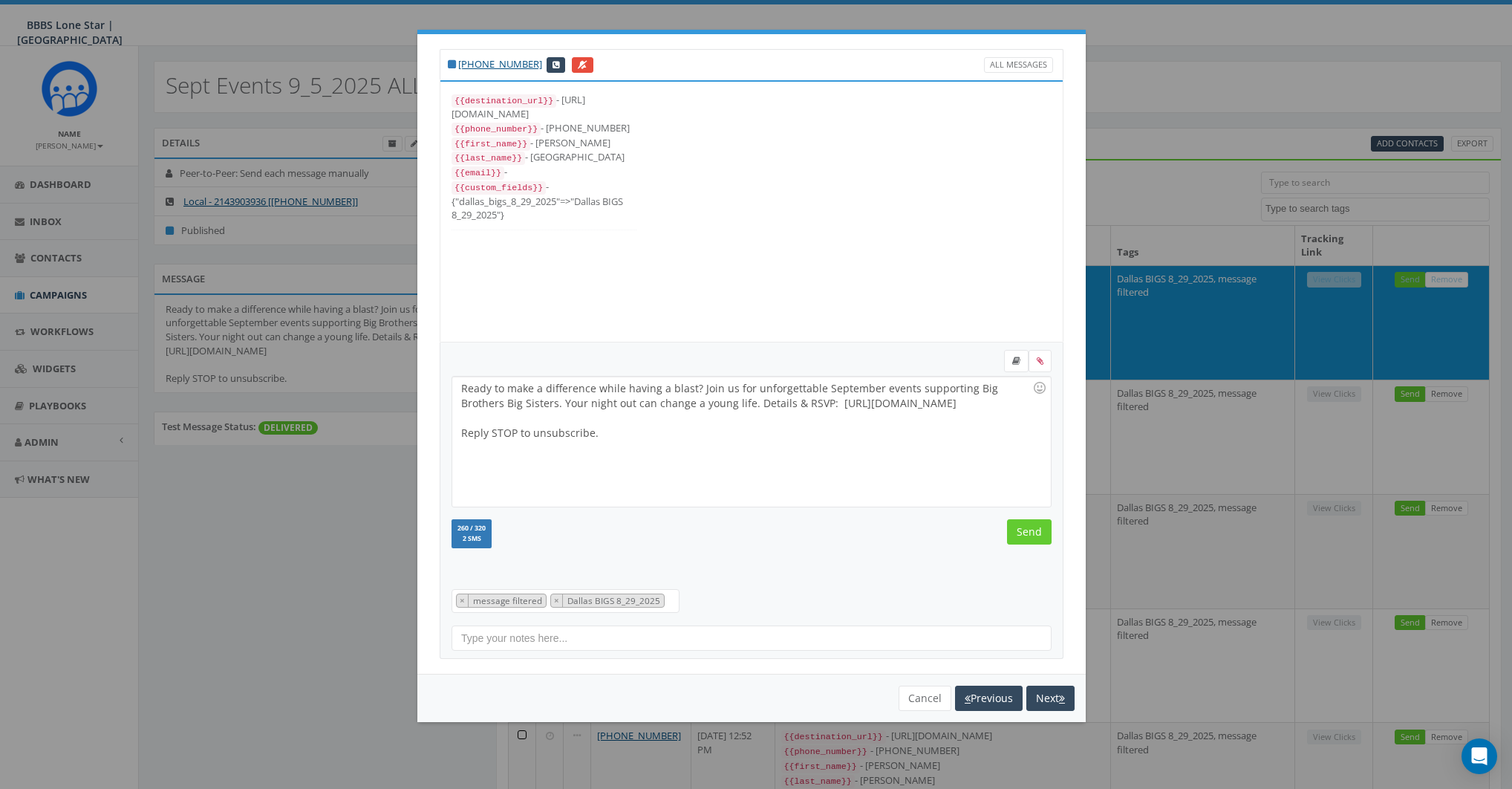
click at [864, 565] on div at bounding box center [751, 571] width 623 height 12
click at [887, 564] on div at bounding box center [751, 571] width 623 height 12
click at [1018, 529] on input "Send" at bounding box center [1029, 532] width 45 height 26
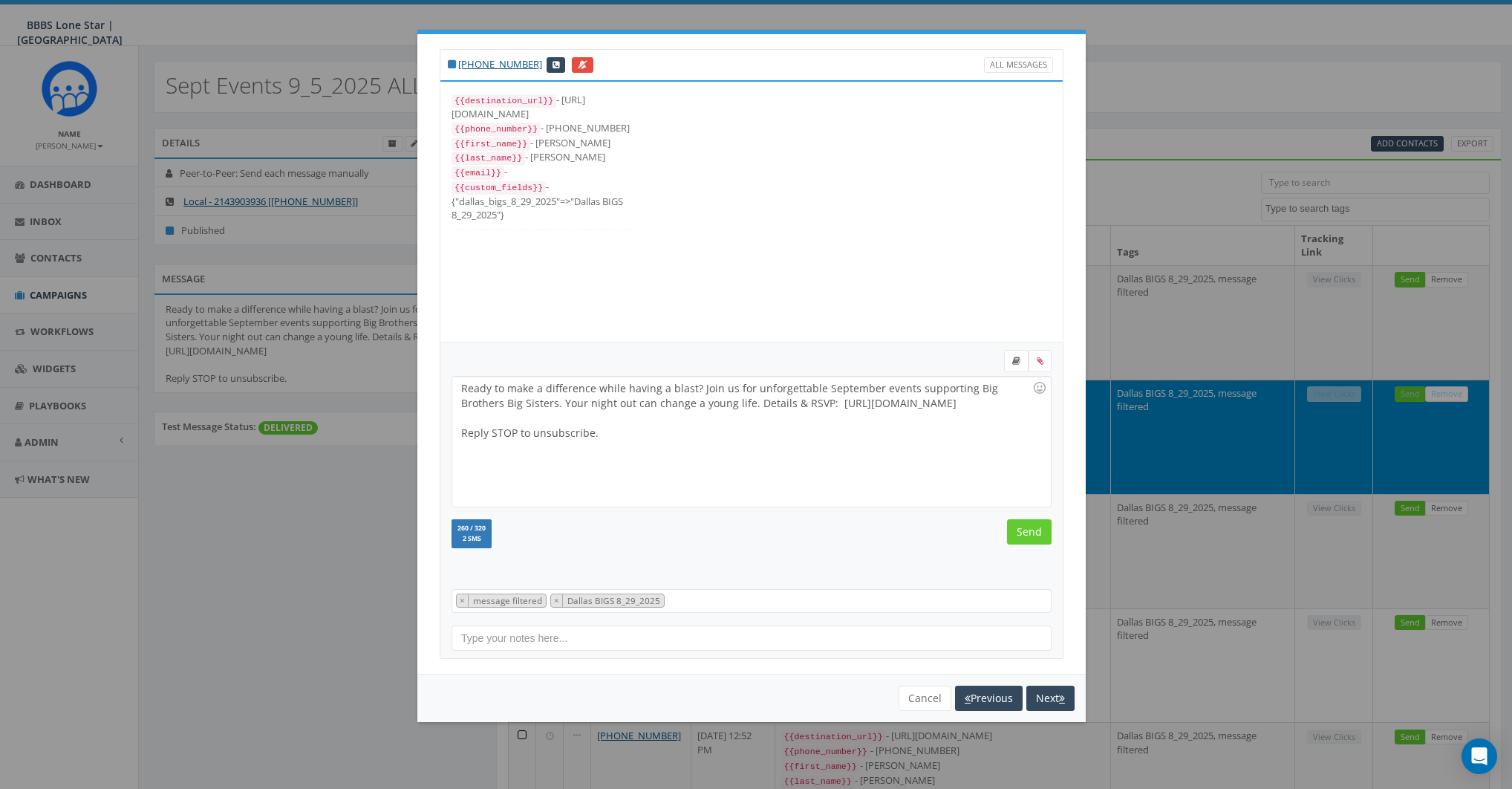
scroll to position [15, 0]
click at [1018, 529] on input "Send" at bounding box center [1029, 532] width 45 height 26
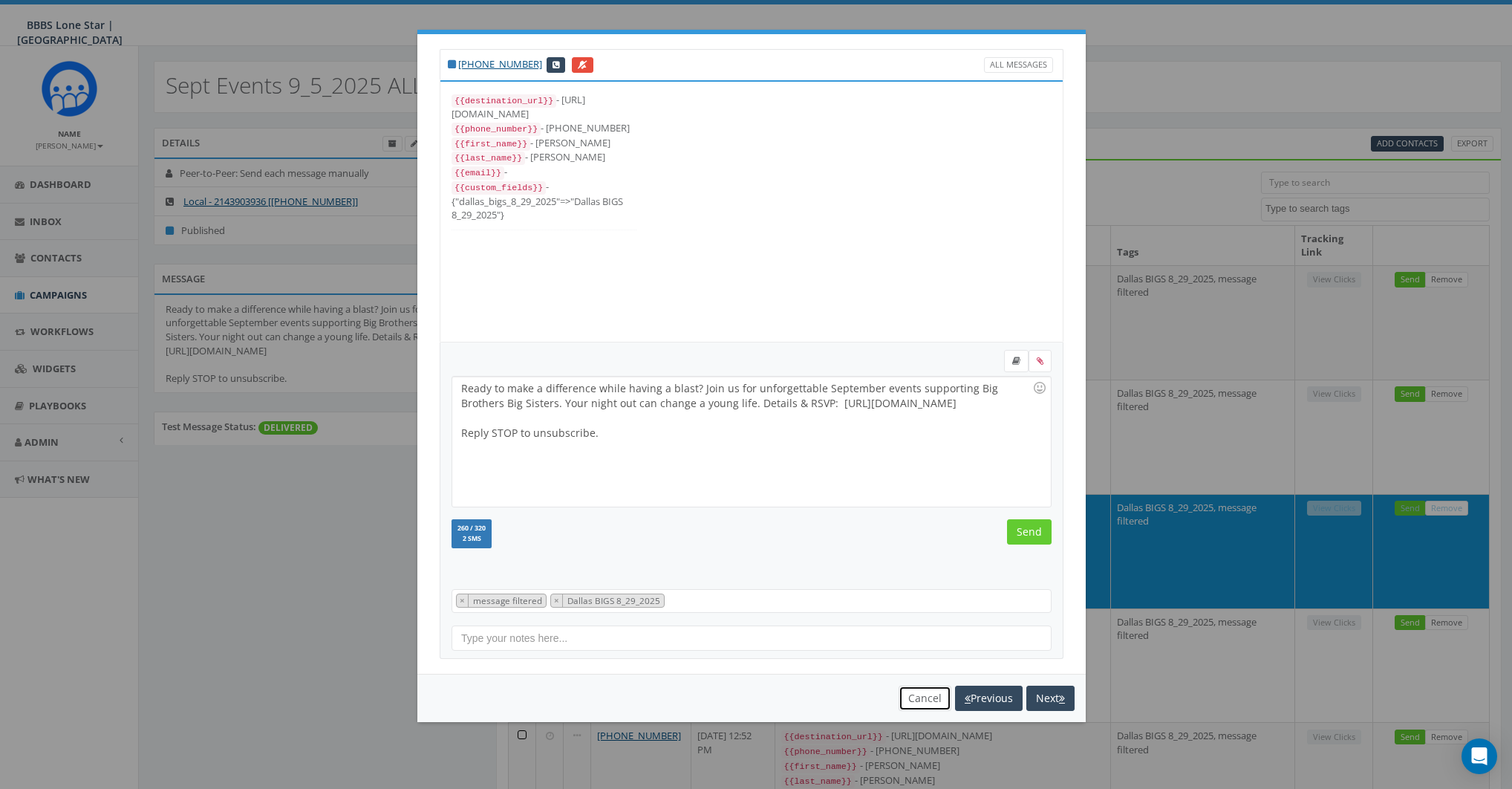
click at [937, 694] on button "Cancel" at bounding box center [926, 698] width 53 height 26
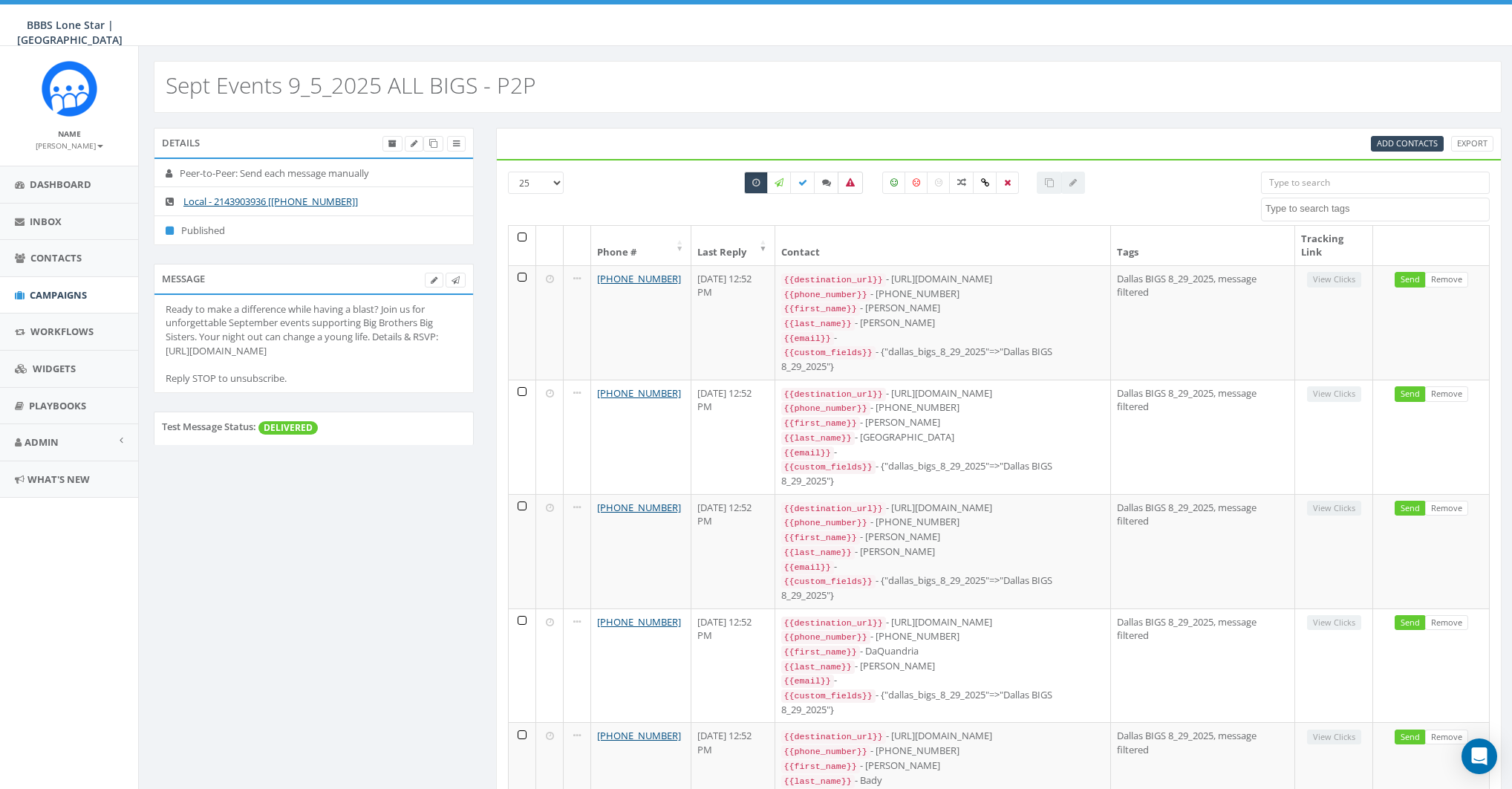
click at [849, 183] on icon at bounding box center [851, 182] width 9 height 9
checkbox input "true"
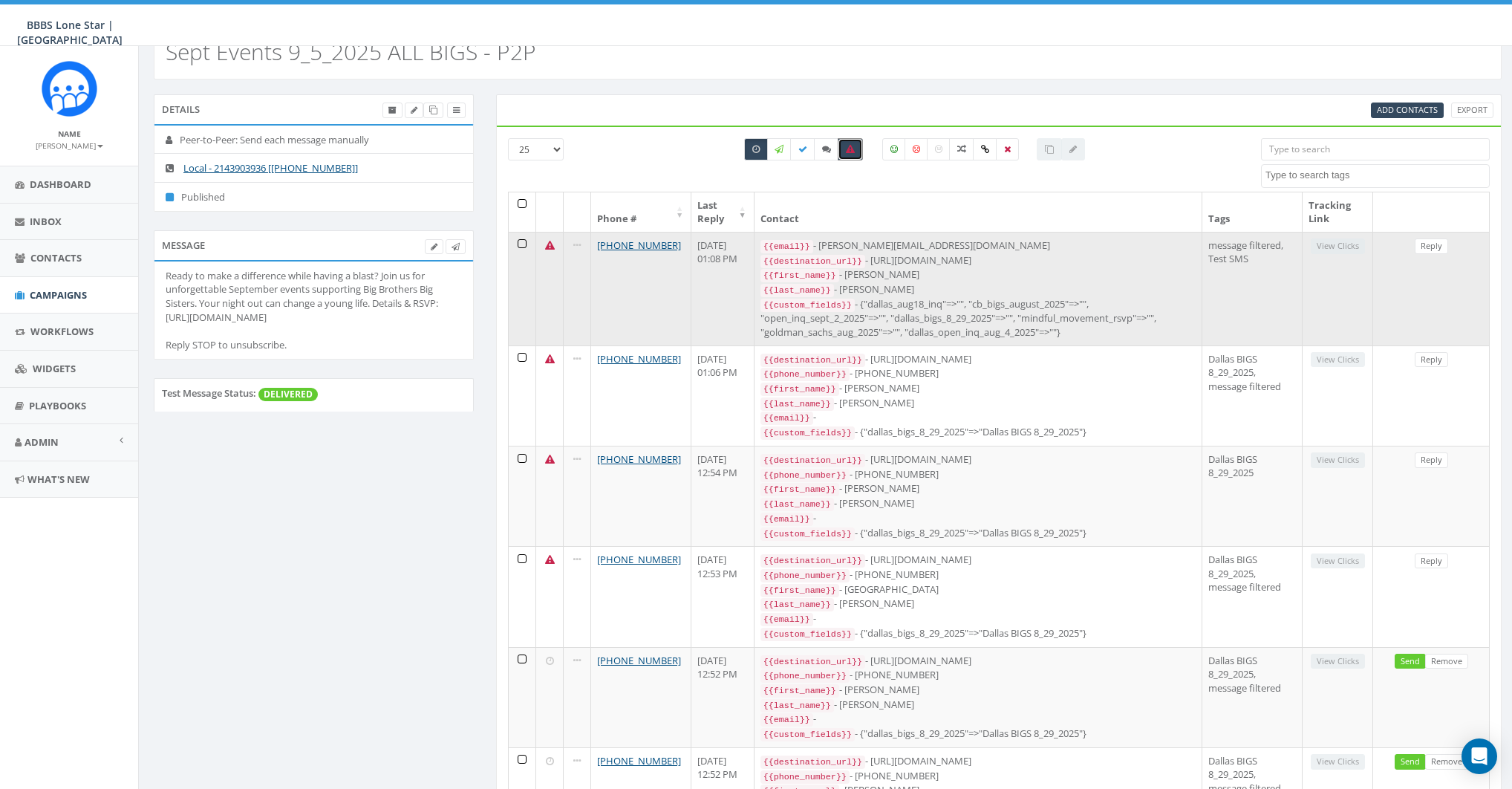
scroll to position [0, 0]
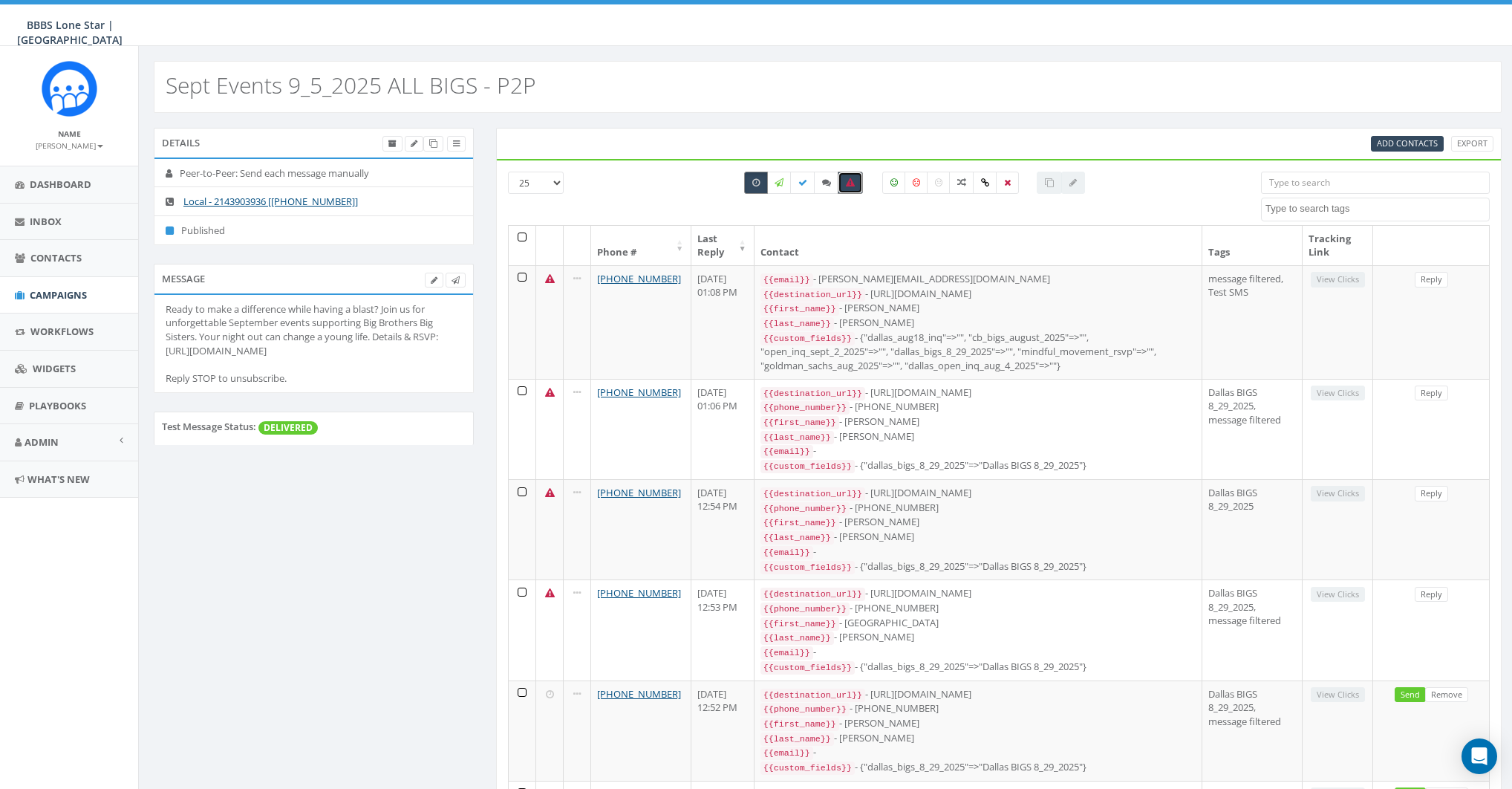
click at [759, 183] on icon at bounding box center [756, 182] width 7 height 9
checkbox input "false"
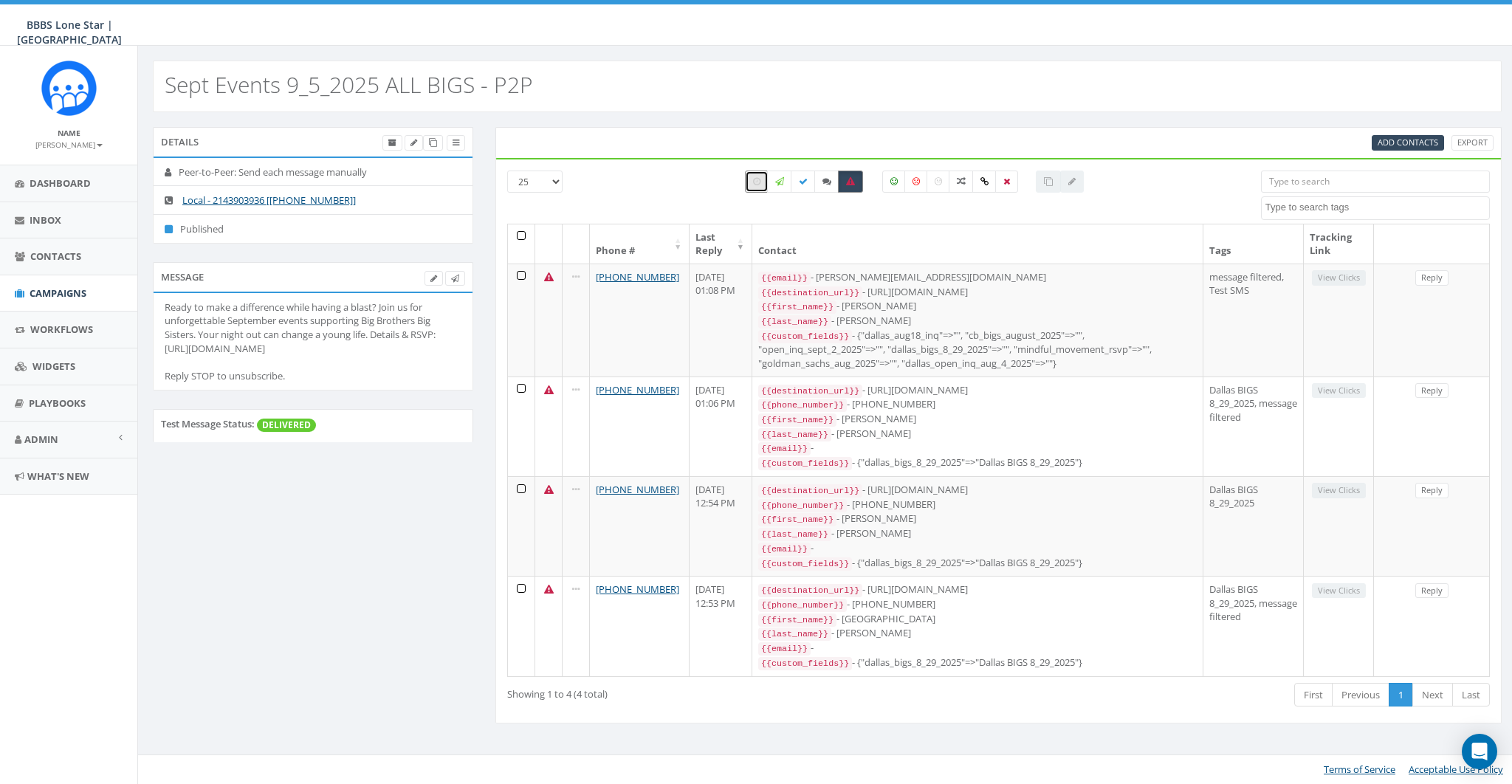
click at [850, 179] on icon at bounding box center [850, 181] width 9 height 9
checkbox input "false"
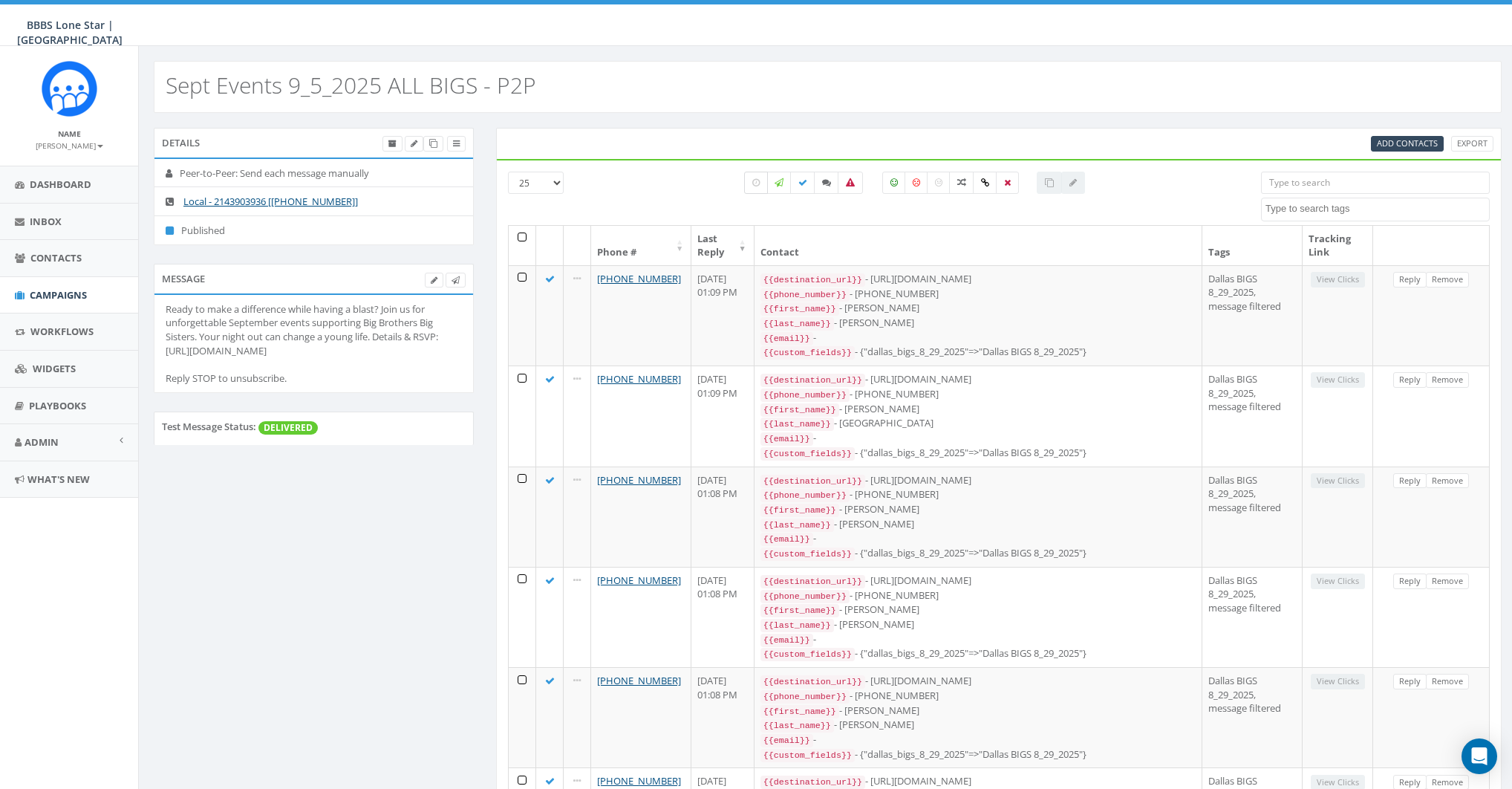
click at [760, 186] on icon at bounding box center [756, 182] width 7 height 9
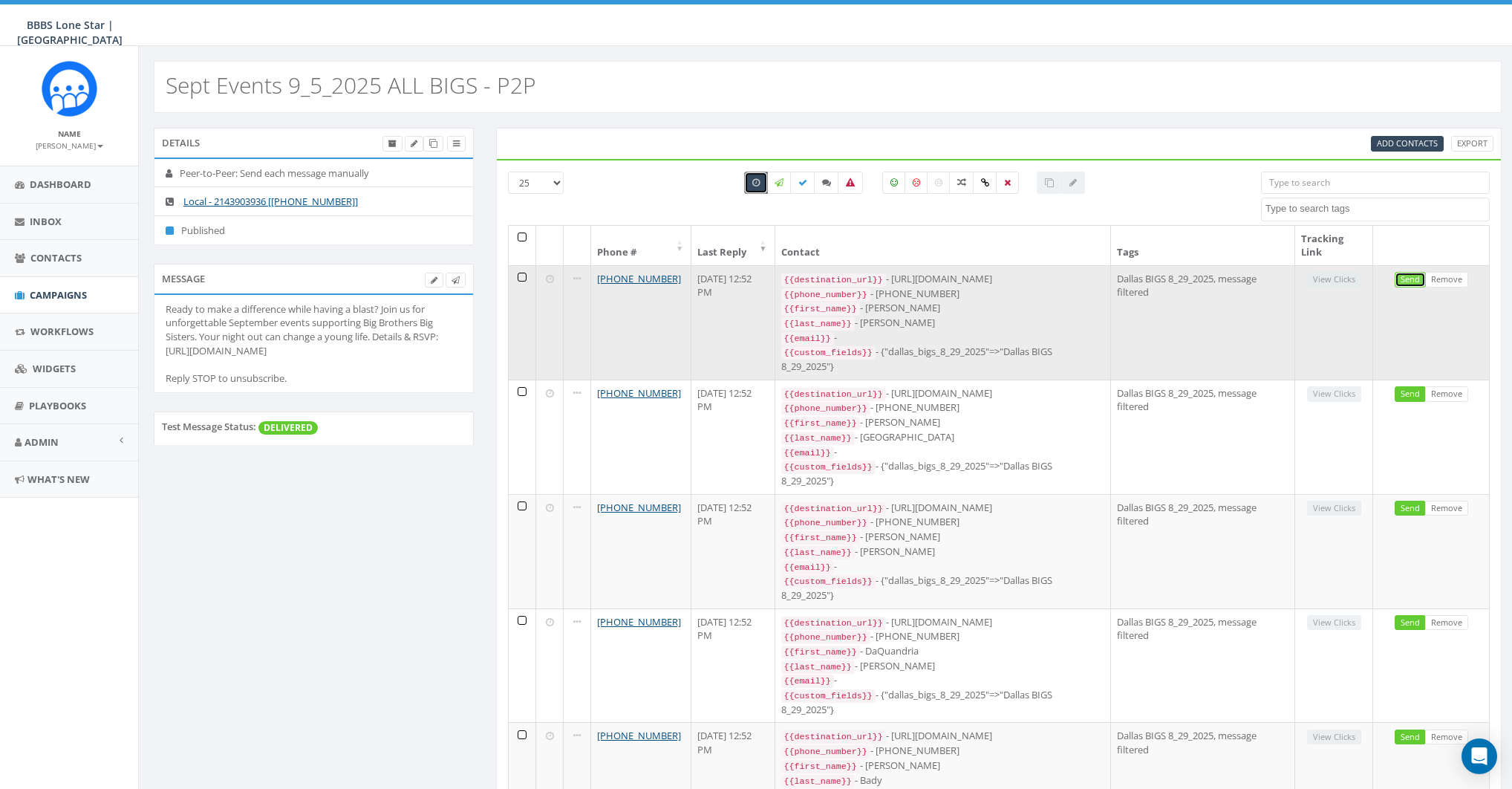
click at [1405, 279] on link "Send" at bounding box center [1410, 280] width 31 height 16
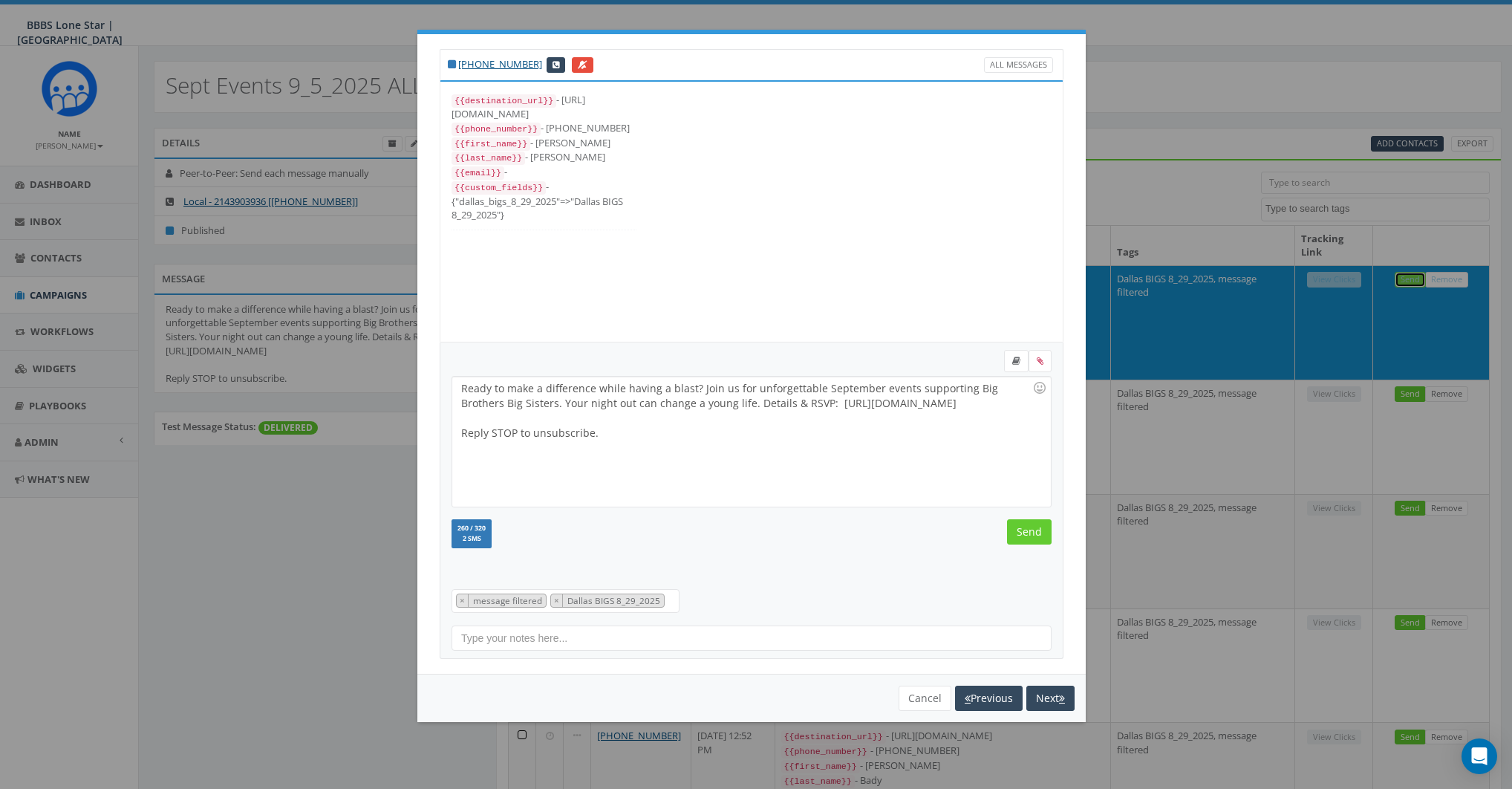
scroll to position [15, 0]
click at [1035, 525] on input "Send" at bounding box center [1029, 532] width 45 height 26
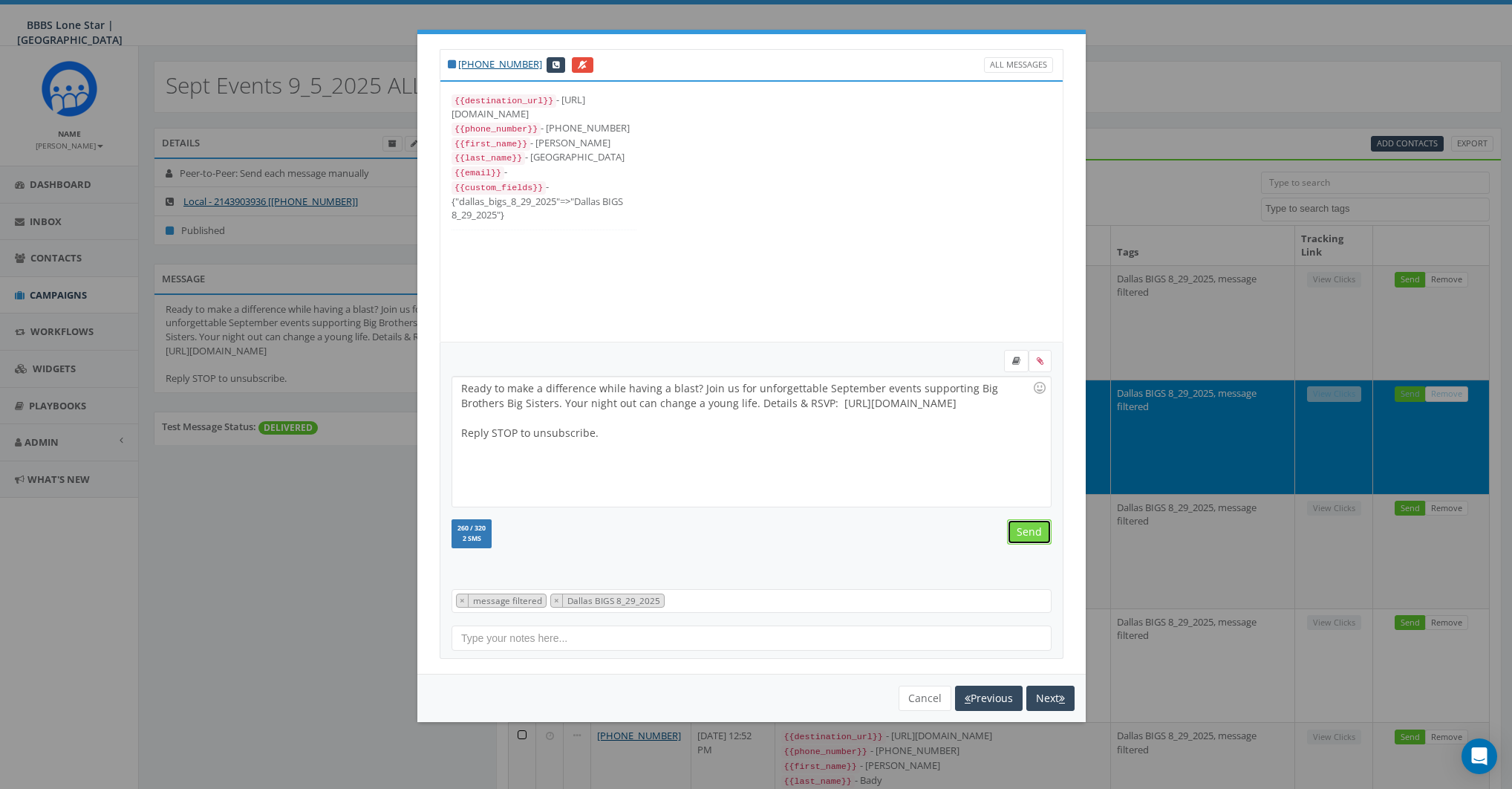
click at [1040, 527] on input "Send" at bounding box center [1029, 532] width 45 height 26
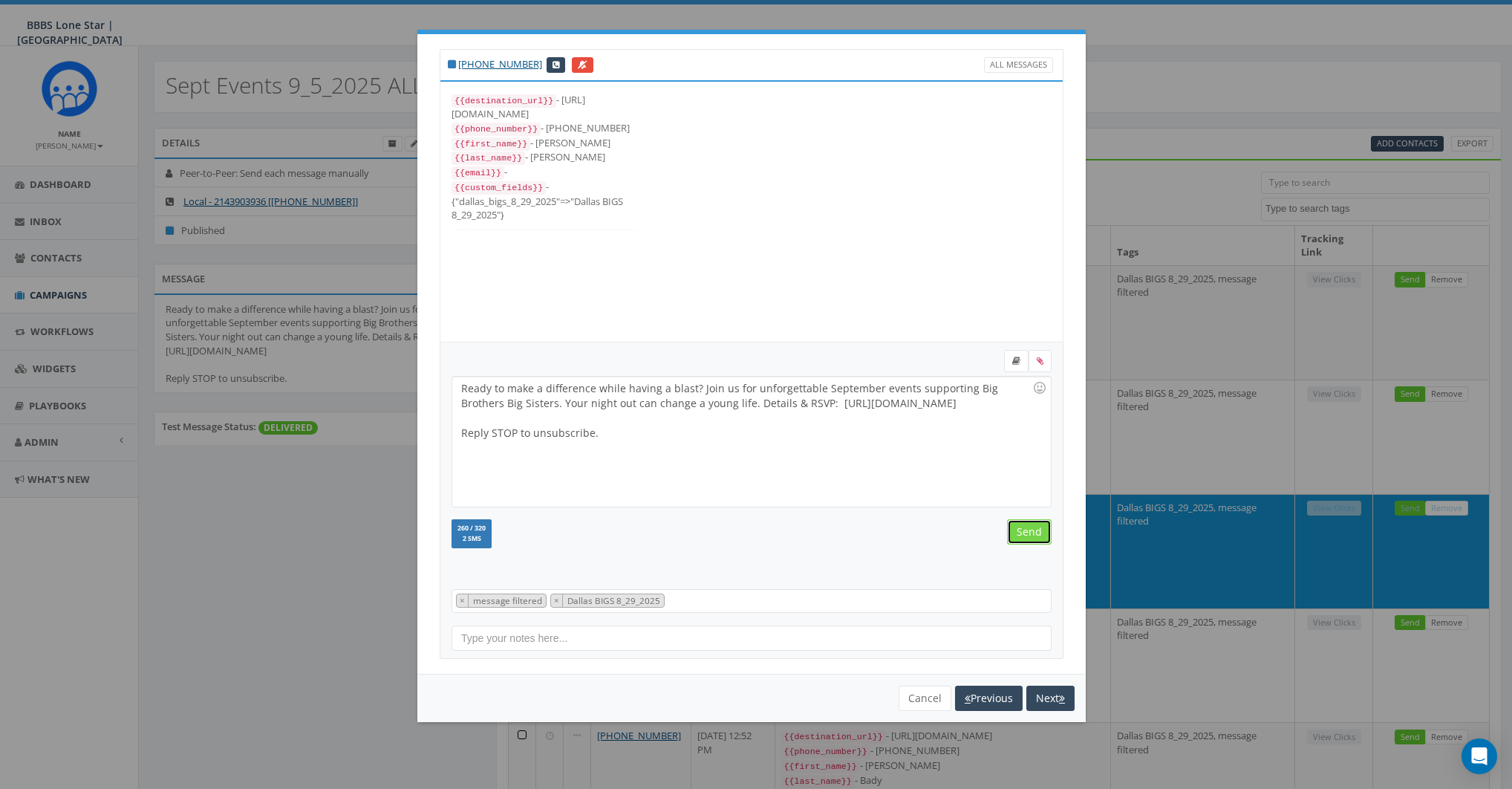
click at [1040, 527] on input "Send" at bounding box center [1029, 532] width 45 height 26
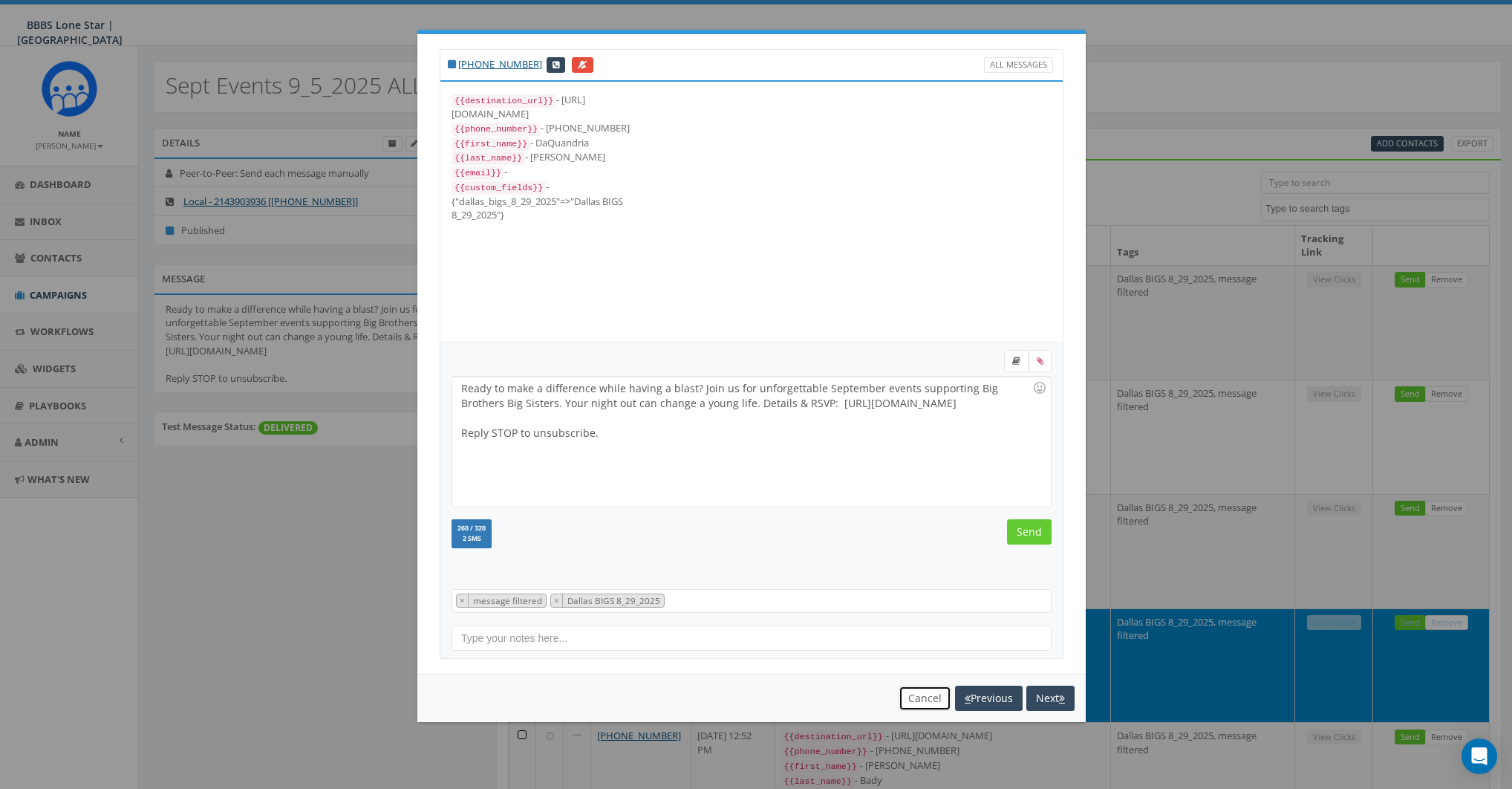
click at [918, 701] on button "Cancel" at bounding box center [926, 698] width 53 height 26
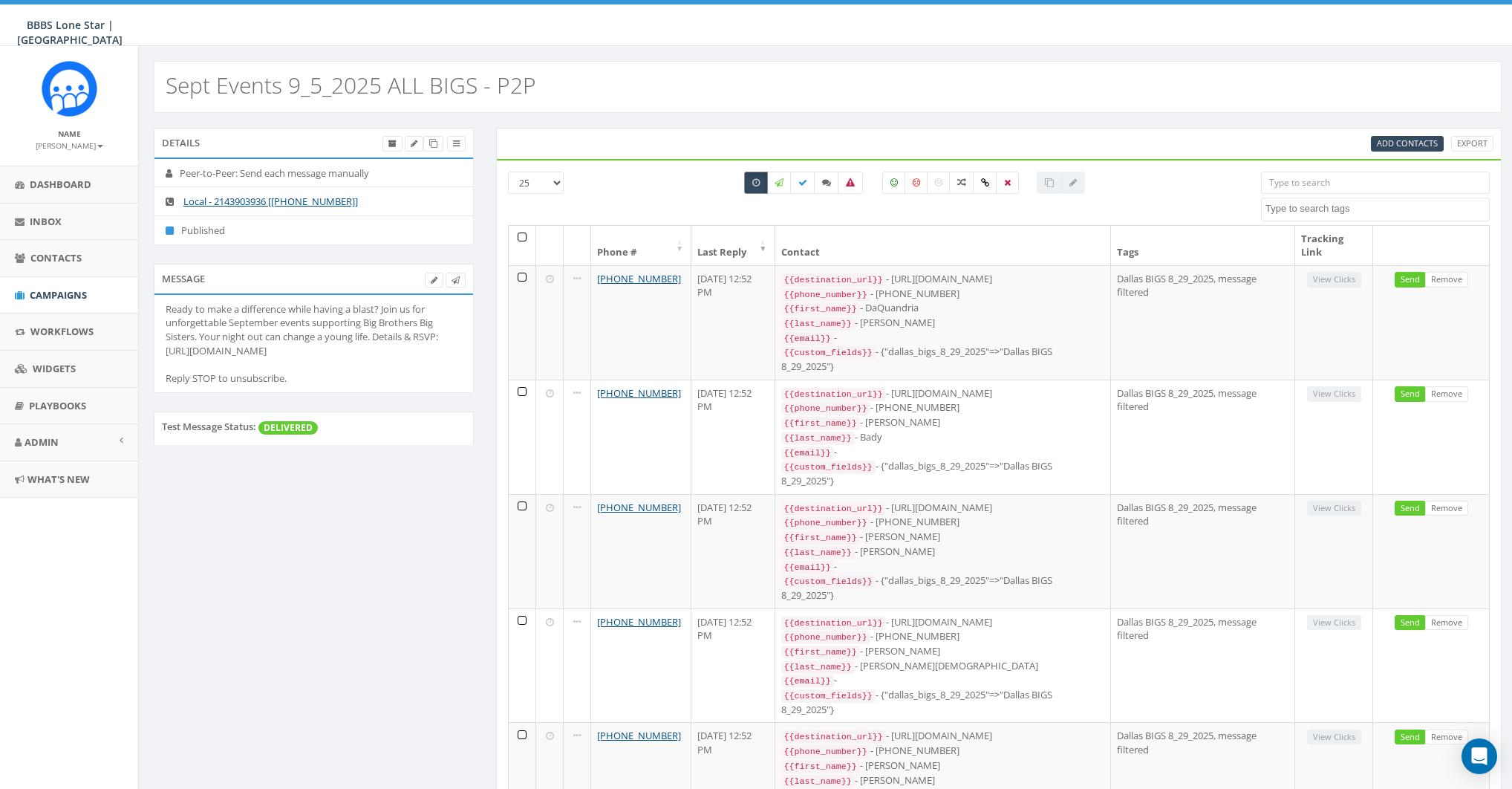
click at [748, 179] on label at bounding box center [756, 182] width 24 height 22
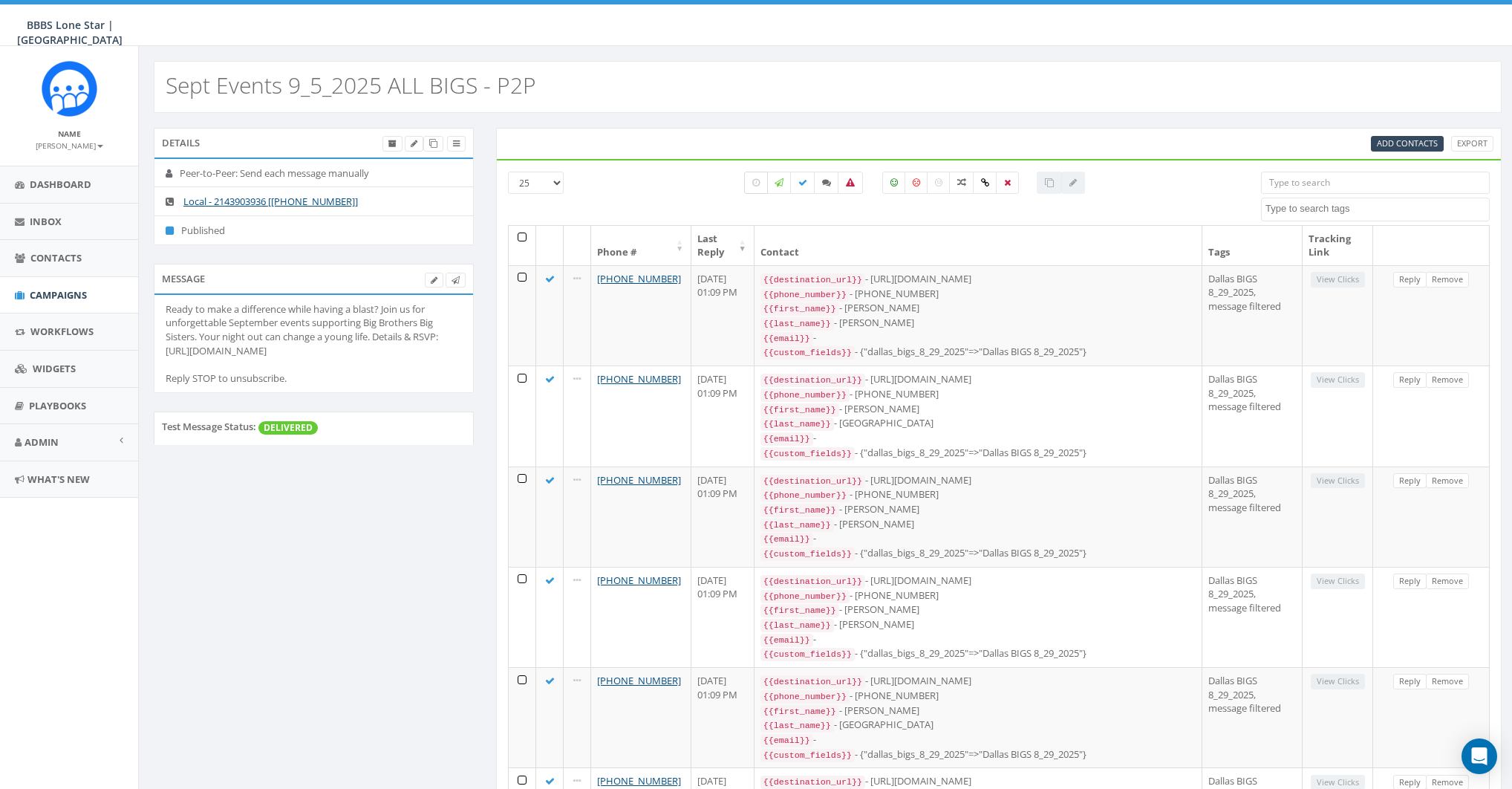
click at [757, 185] on icon at bounding box center [756, 182] width 7 height 9
checkbox input "true"
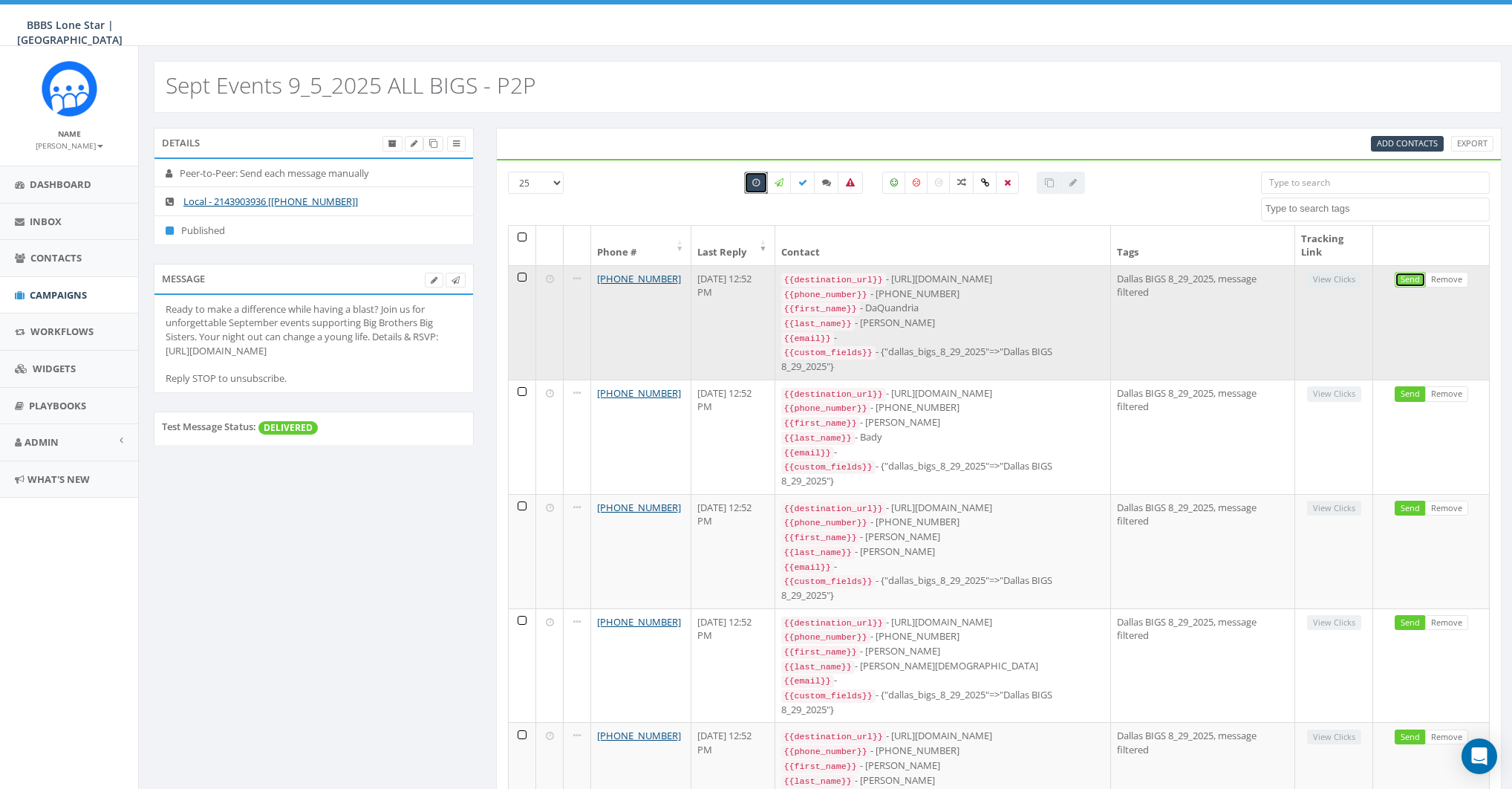
click at [1410, 277] on link "Send" at bounding box center [1410, 280] width 31 height 16
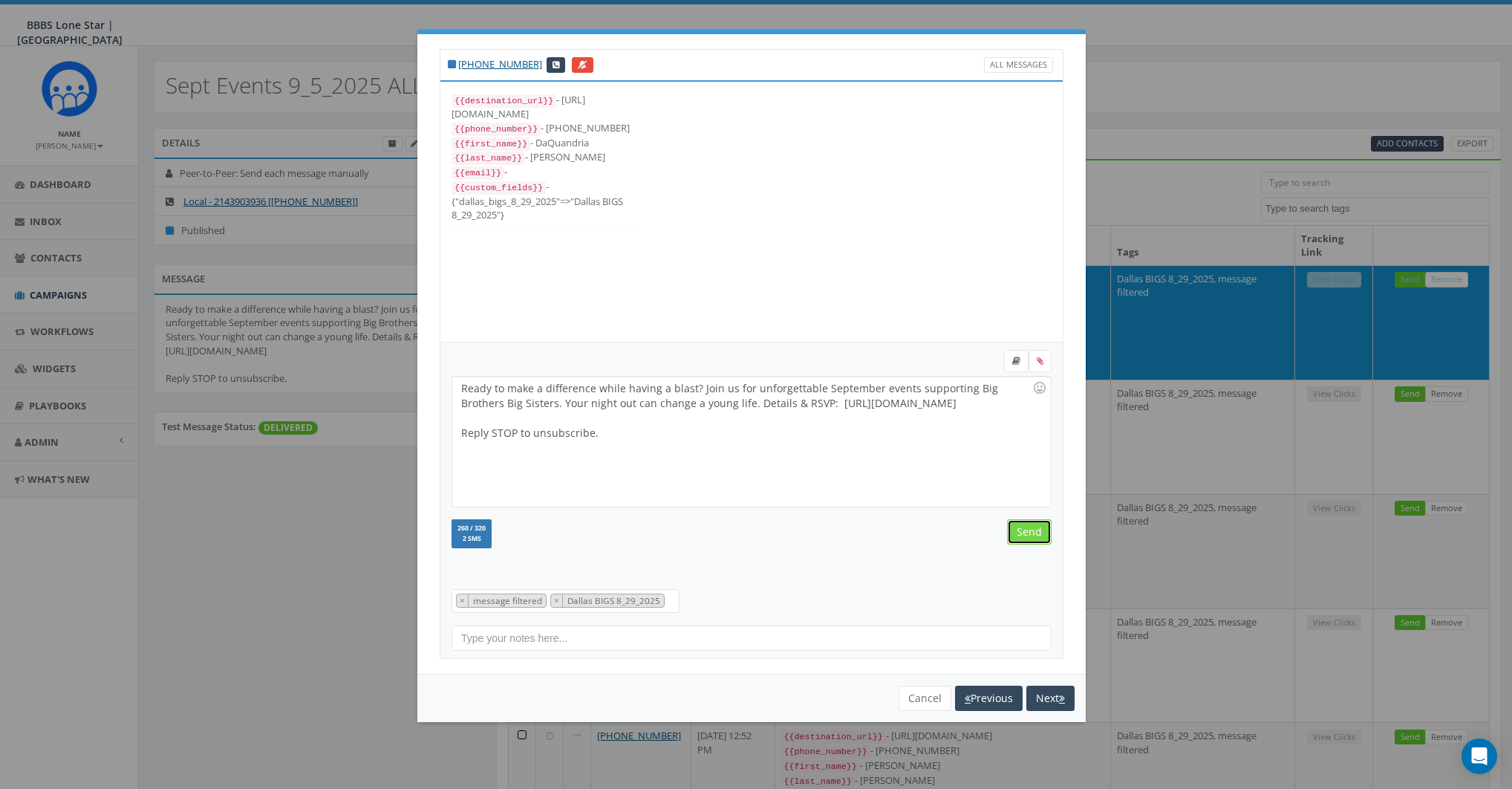
click at [1031, 532] on input "Send" at bounding box center [1029, 532] width 45 height 26
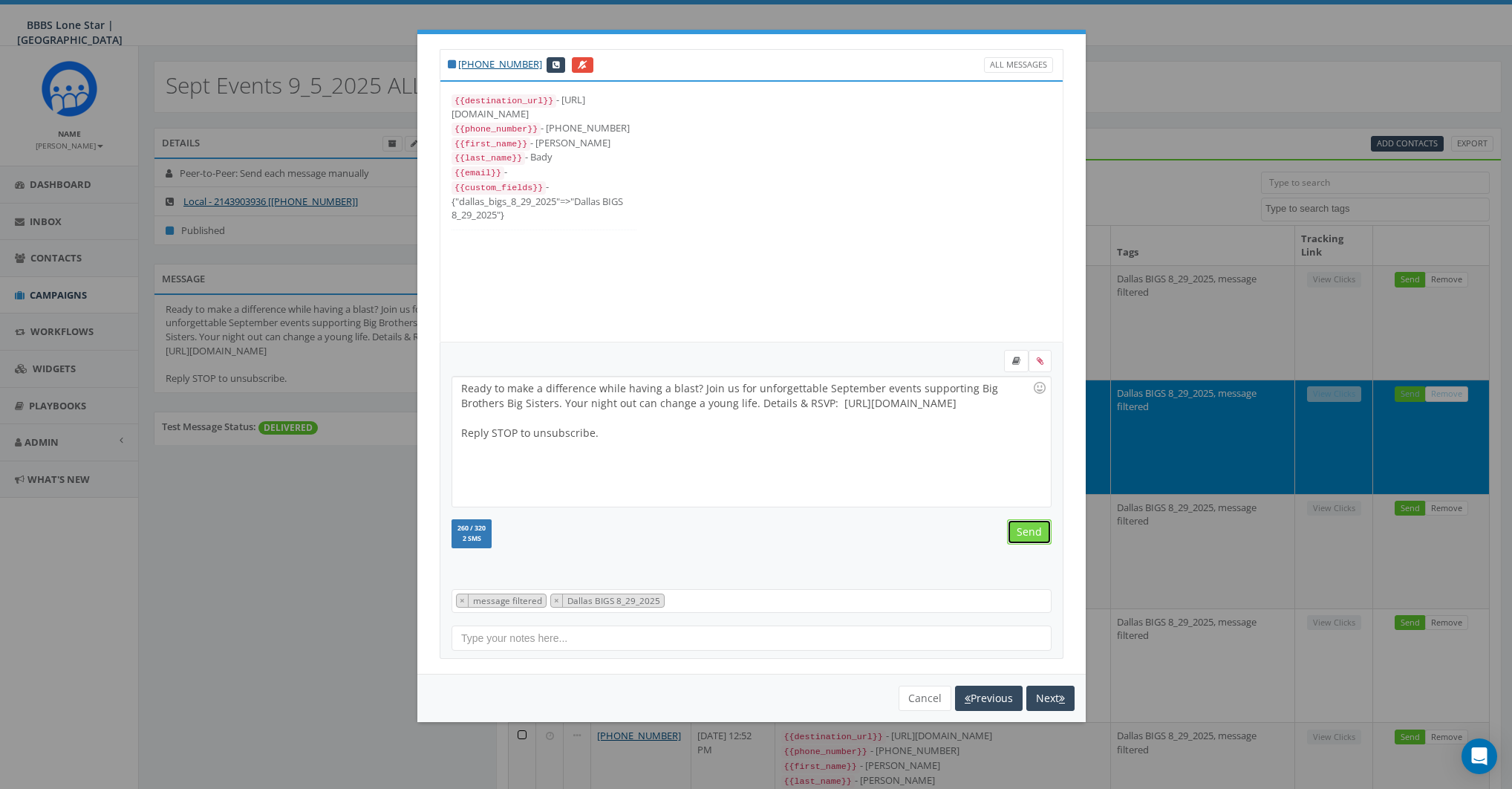
click at [1028, 532] on input "Send" at bounding box center [1029, 532] width 45 height 26
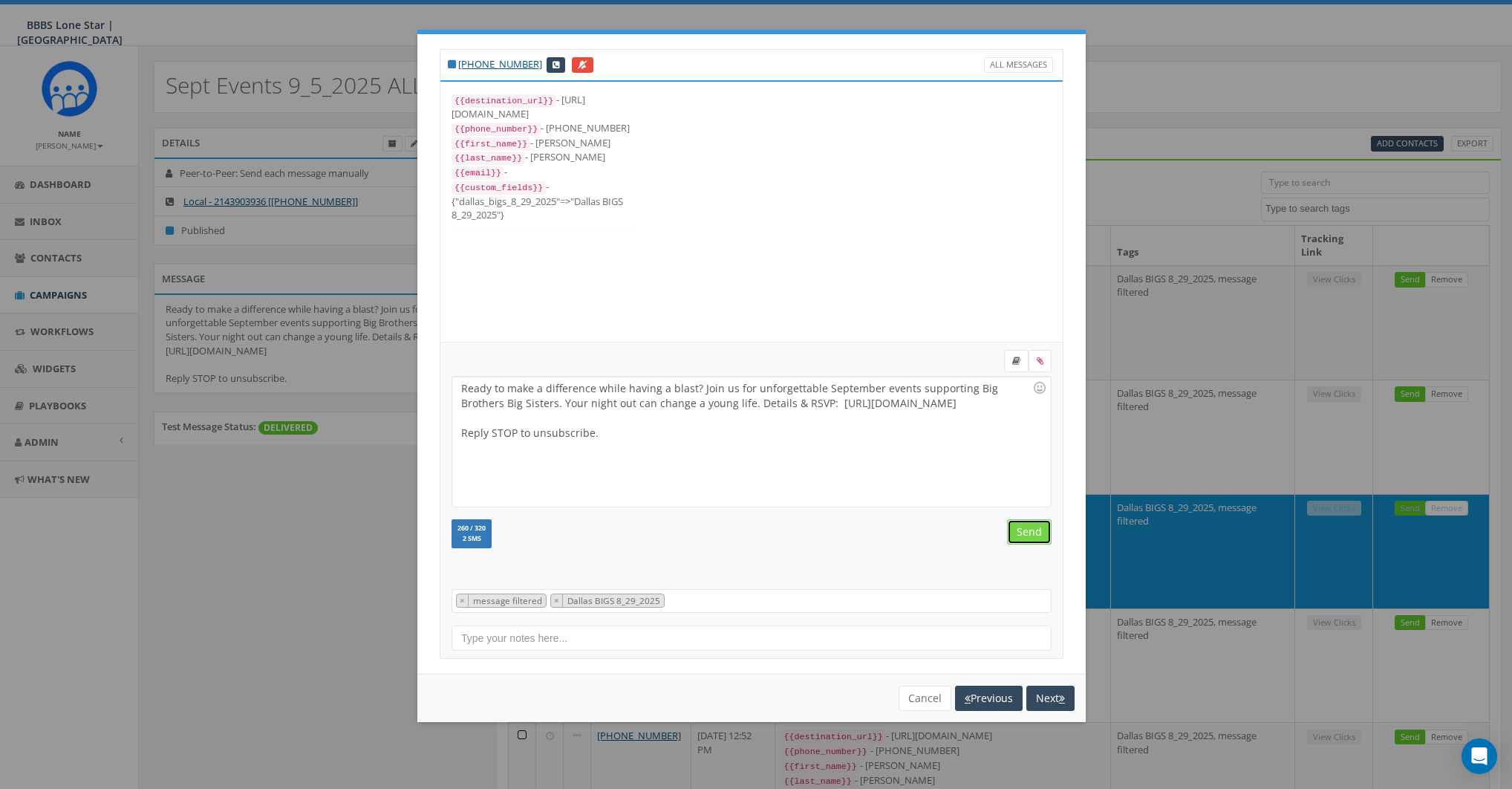
click at [1028, 532] on input "Send" at bounding box center [1029, 532] width 45 height 26
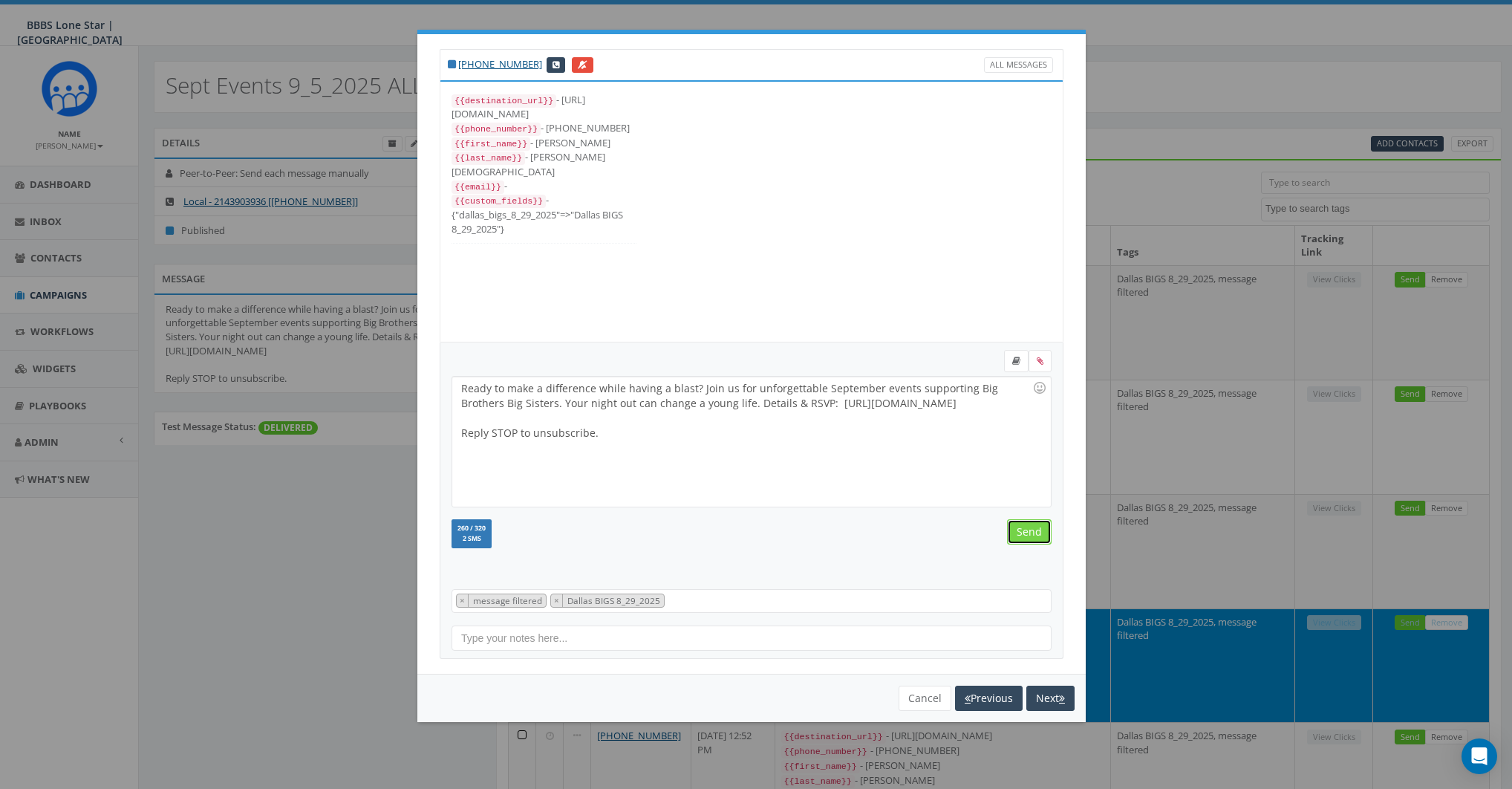
click at [1028, 532] on input "Send" at bounding box center [1029, 532] width 45 height 26
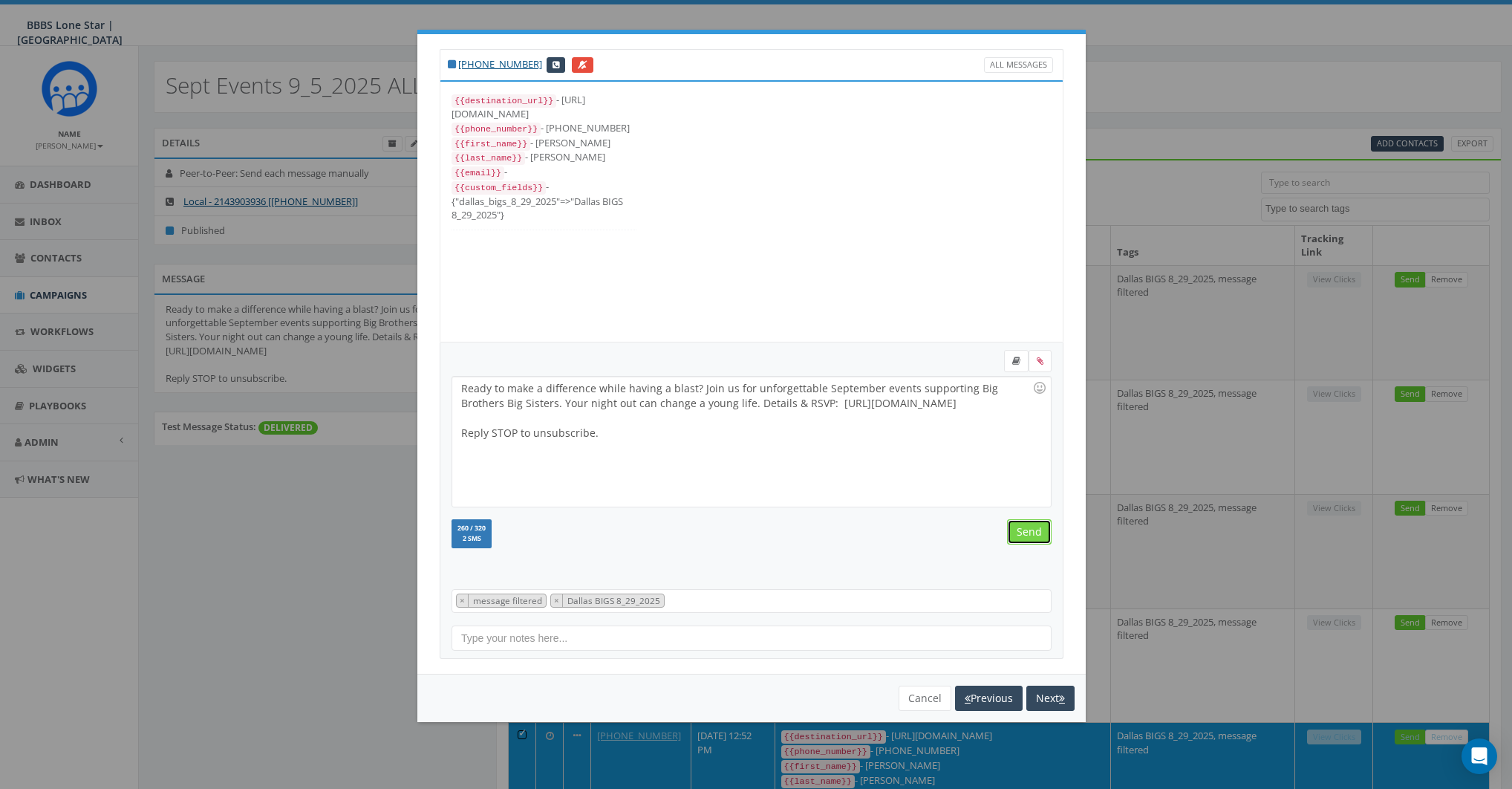
click at [1028, 532] on input "Send" at bounding box center [1029, 532] width 45 height 26
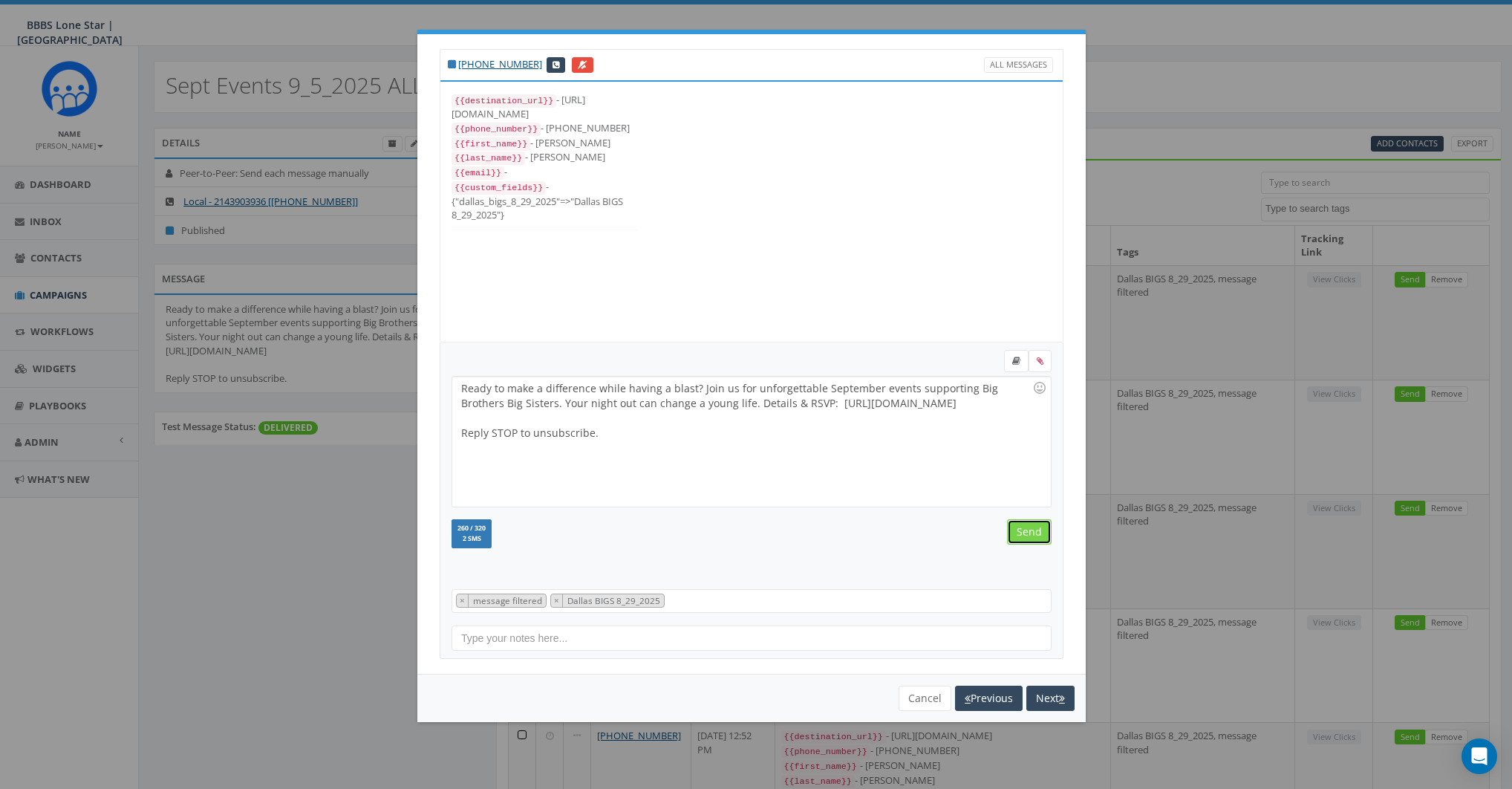
click at [1028, 532] on input "Send" at bounding box center [1029, 532] width 45 height 26
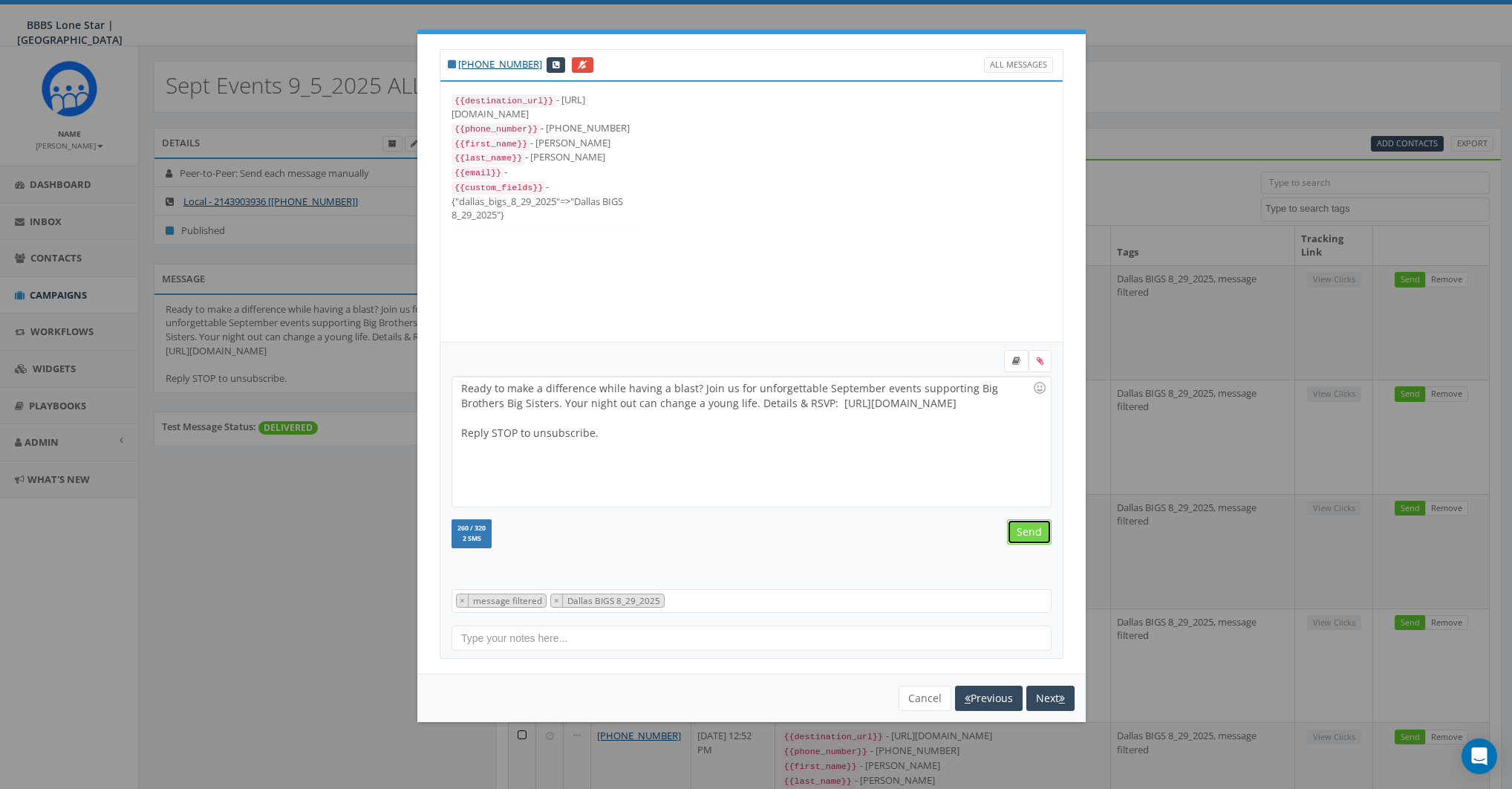
click at [1028, 532] on input "Send" at bounding box center [1029, 532] width 45 height 26
click at [923, 696] on button "Cancel" at bounding box center [926, 698] width 53 height 26
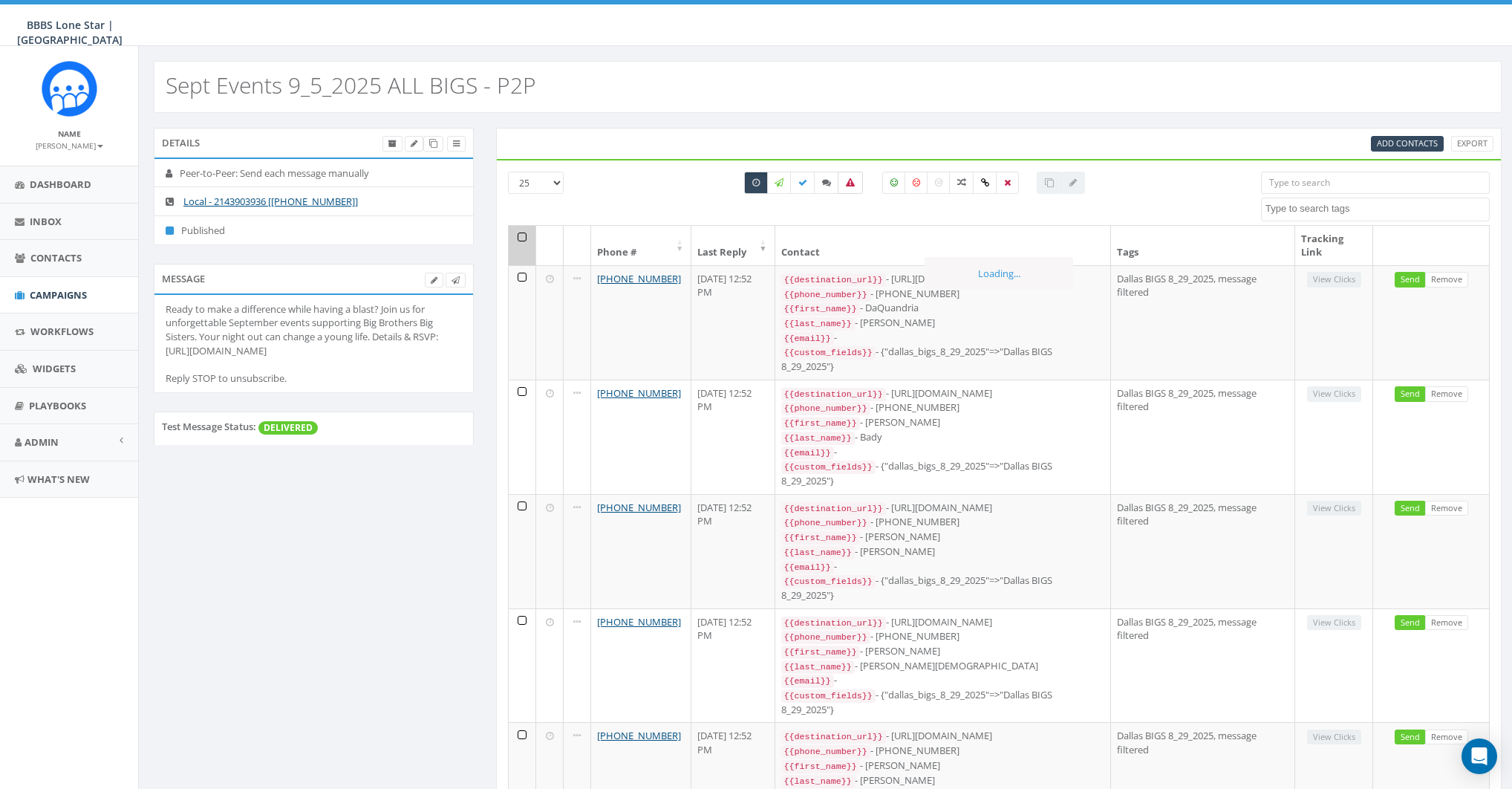
click at [848, 181] on icon at bounding box center [851, 182] width 9 height 9
checkbox input "true"
click at [760, 183] on icon at bounding box center [756, 182] width 7 height 9
checkbox input "false"
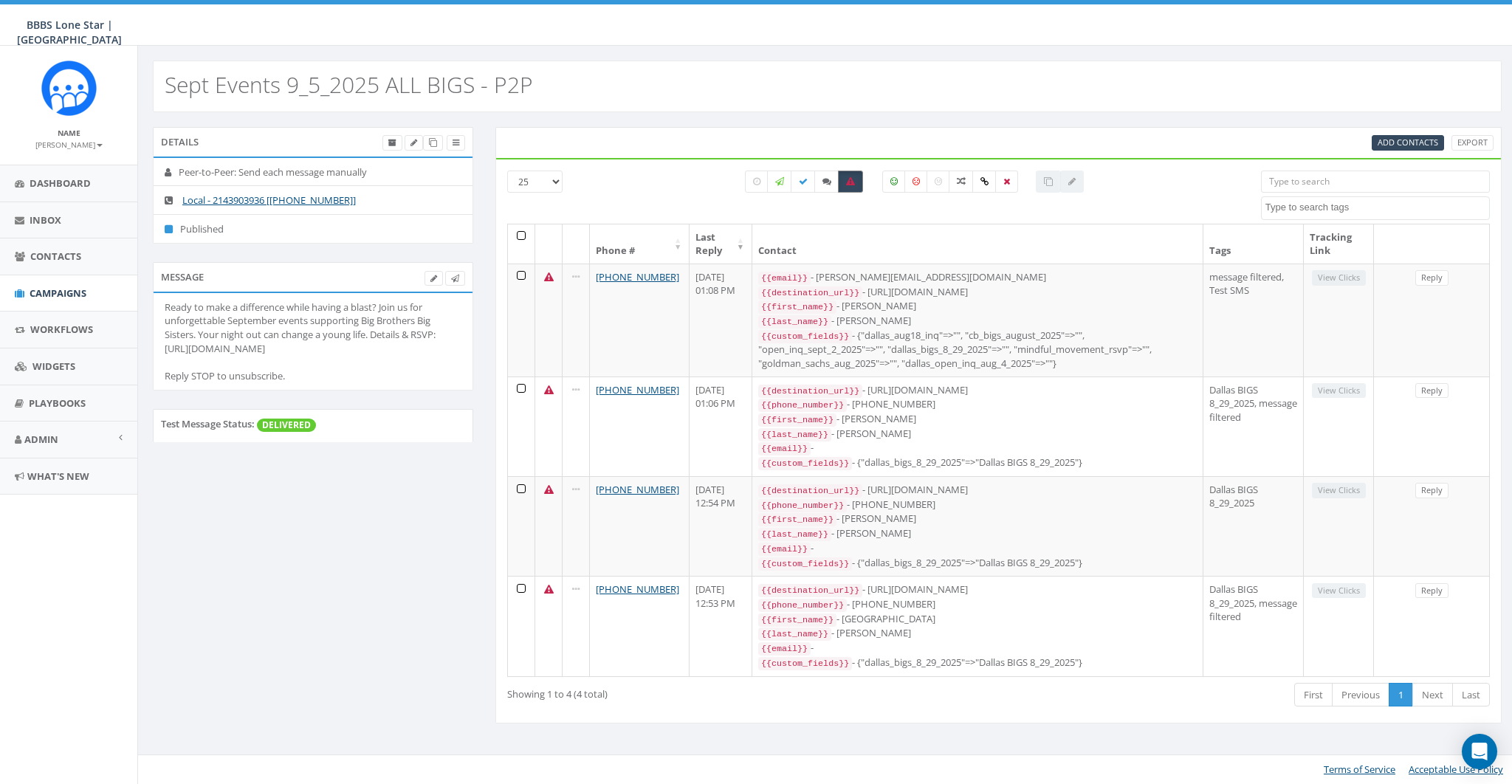
click at [850, 180] on icon at bounding box center [850, 181] width 9 height 9
checkbox input "false"
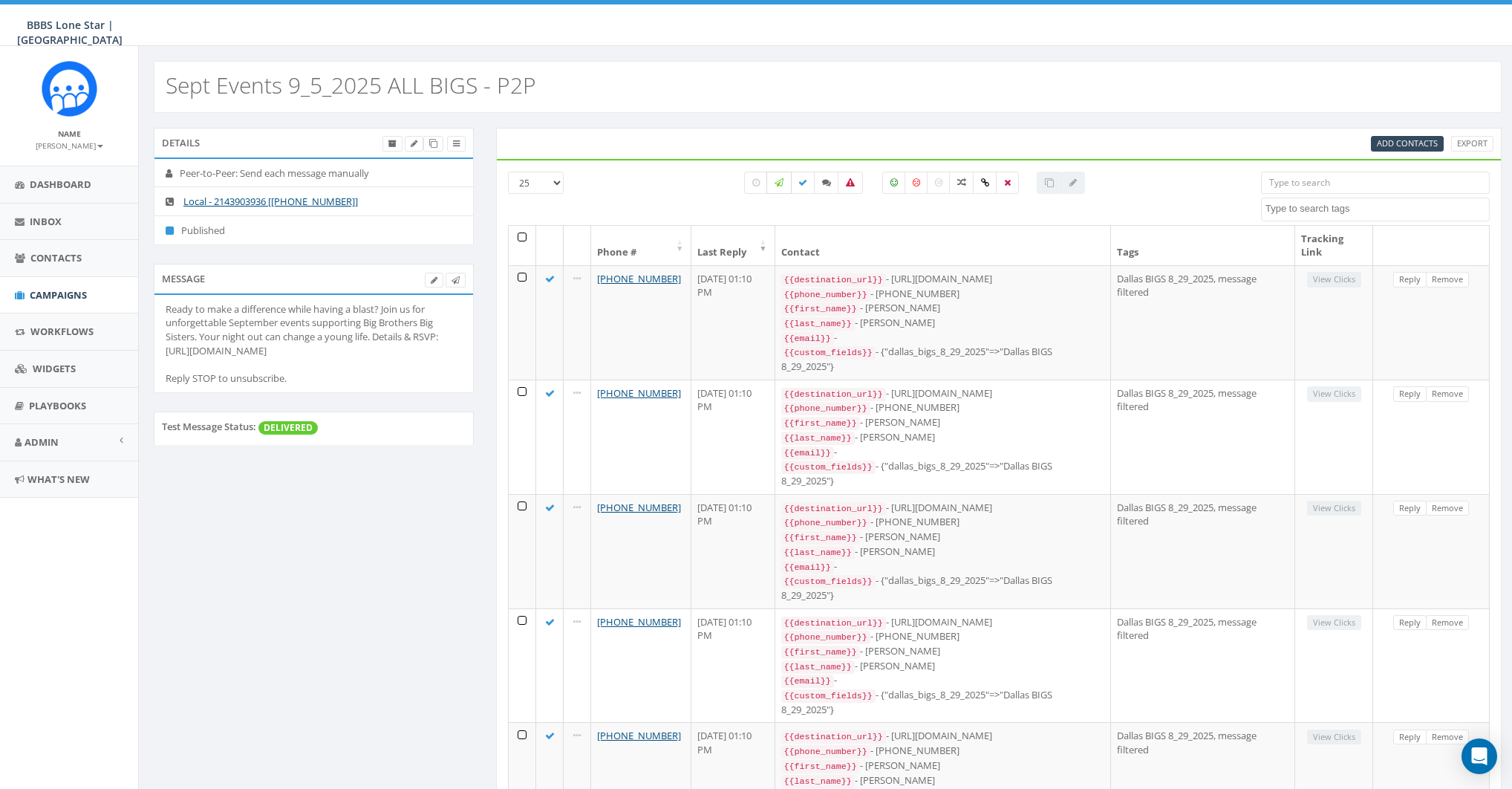
click at [782, 180] on icon at bounding box center [779, 182] width 9 height 9
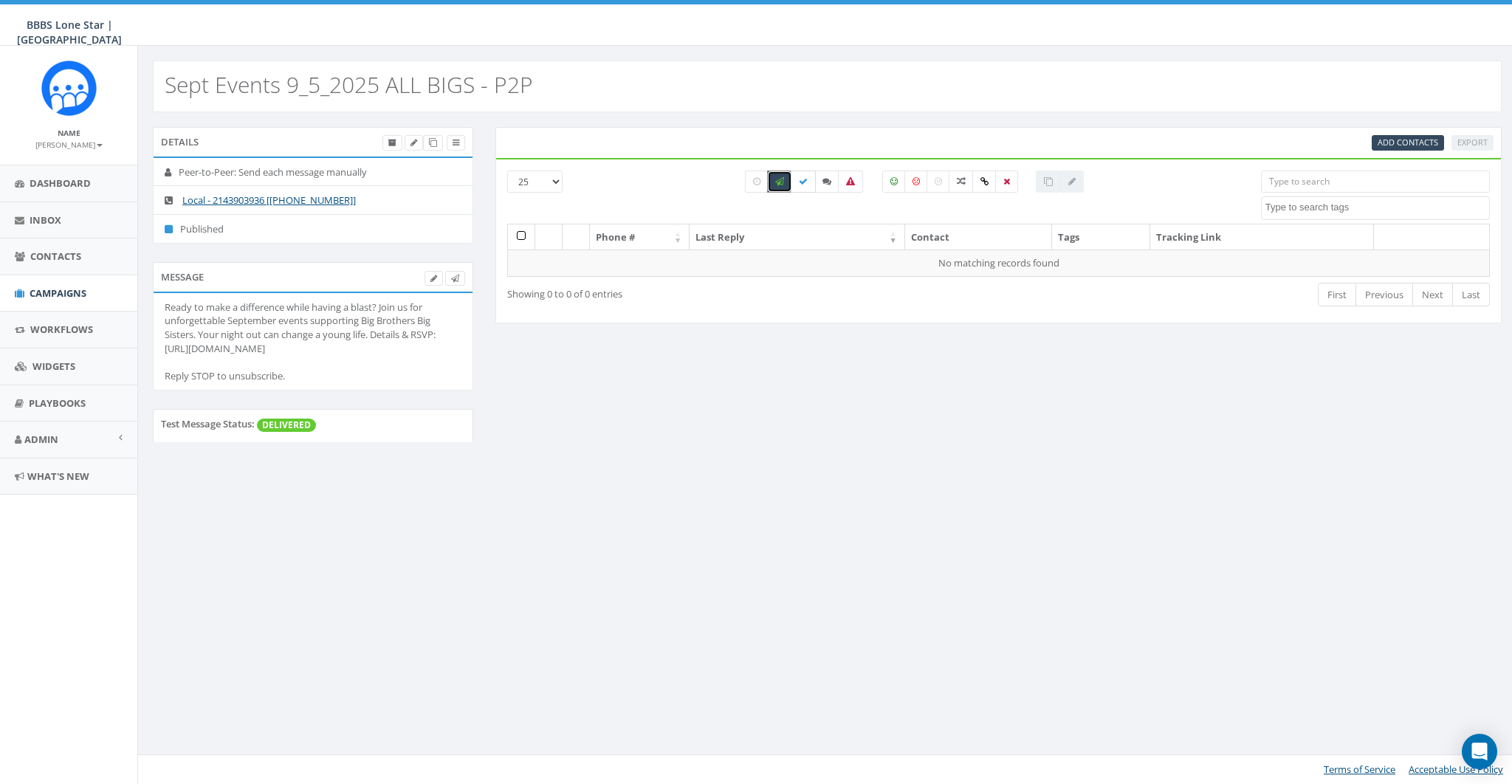
drag, startPoint x: 775, startPoint y: 182, endPoint x: 800, endPoint y: 182, distance: 25.0
click at [779, 182] on icon at bounding box center [780, 181] width 9 height 9
checkbox input "false"
click at [807, 182] on icon at bounding box center [803, 181] width 9 height 9
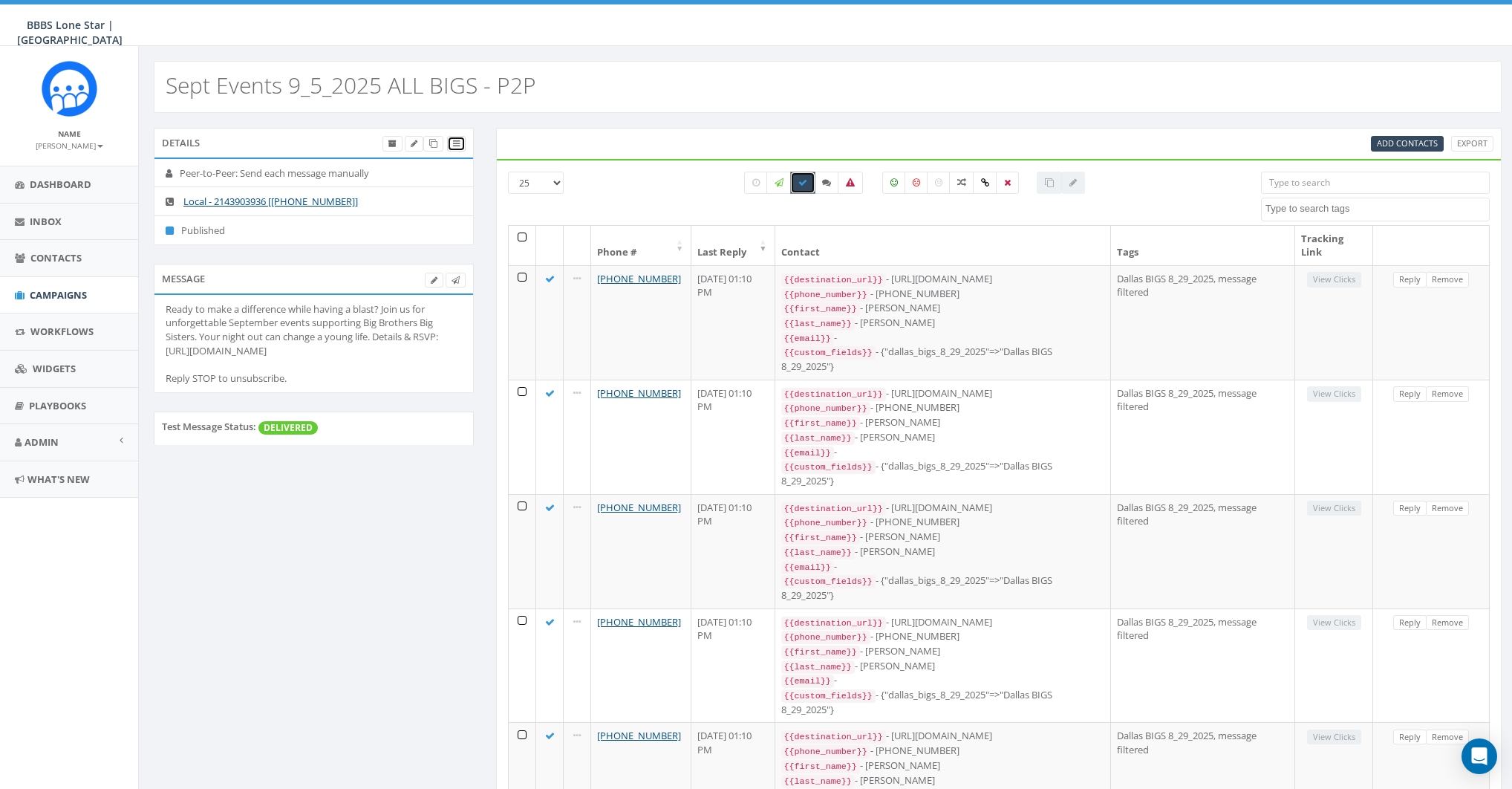
click at [455, 141] on icon at bounding box center [457, 144] width 7 height 8
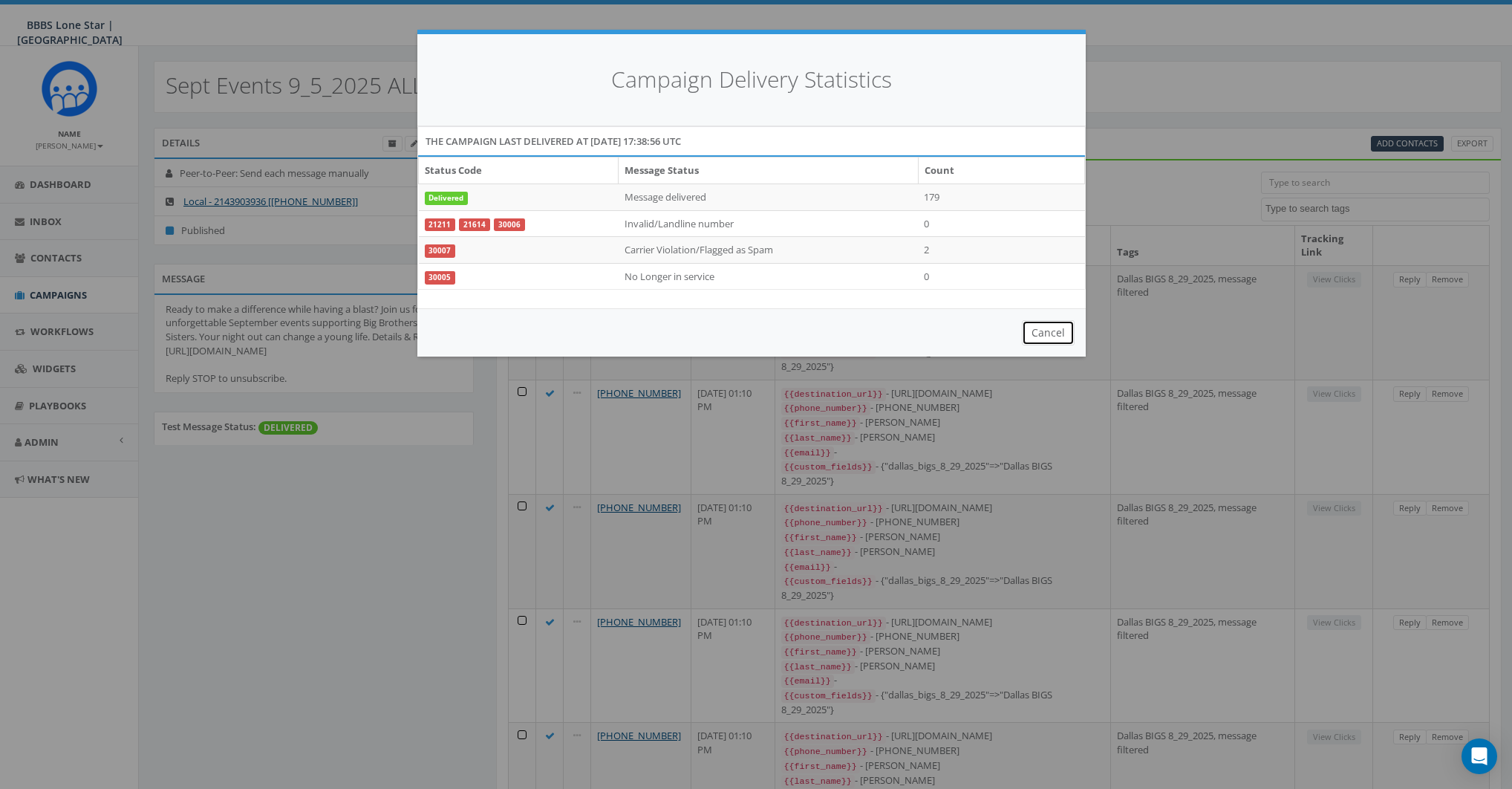
click at [1057, 332] on button "Cancel" at bounding box center [1049, 333] width 53 height 26
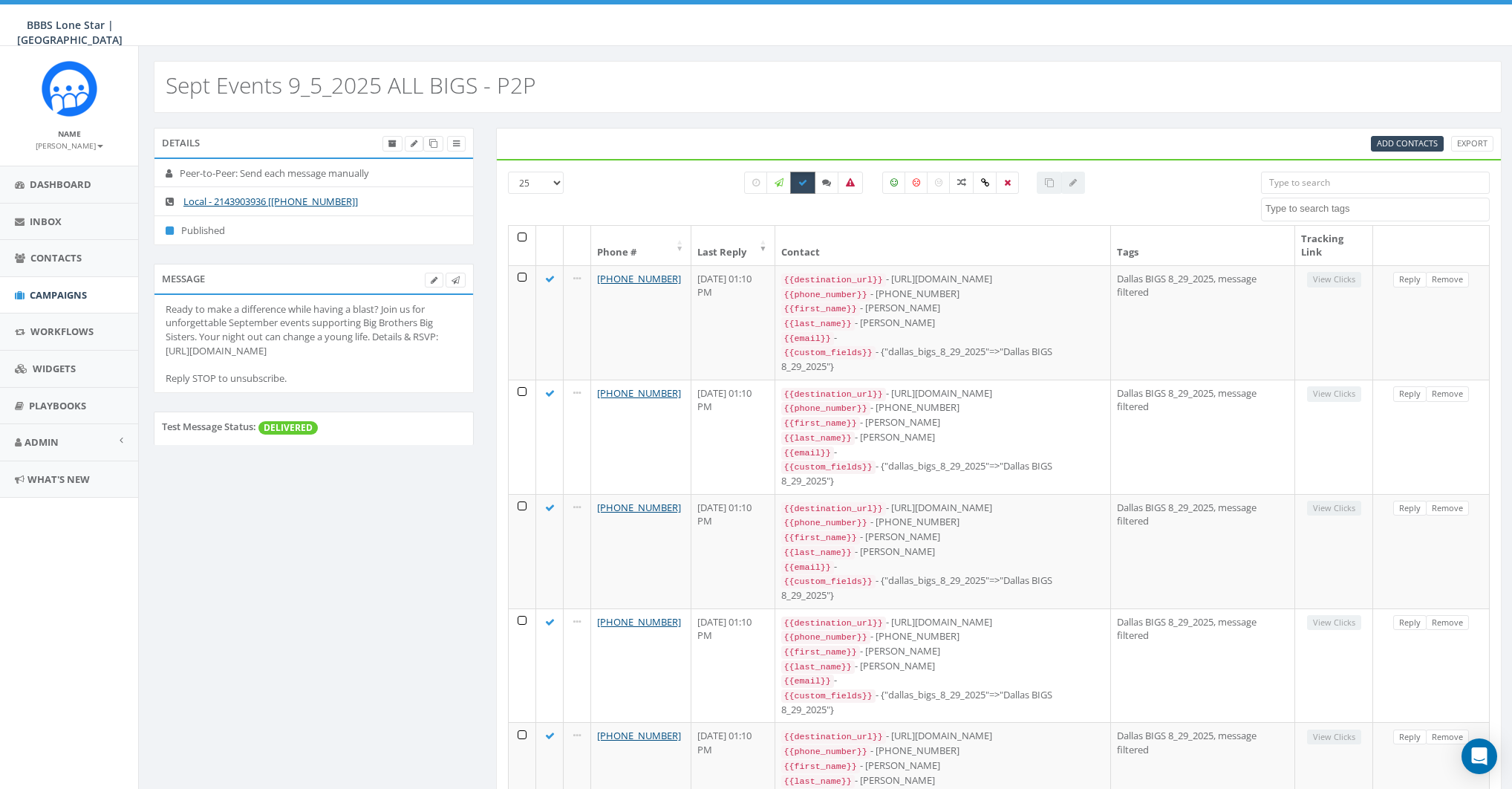
click at [799, 183] on label at bounding box center [803, 182] width 26 height 22
checkbox input "false"
click at [753, 181] on icon at bounding box center [756, 182] width 7 height 9
checkbox input "true"
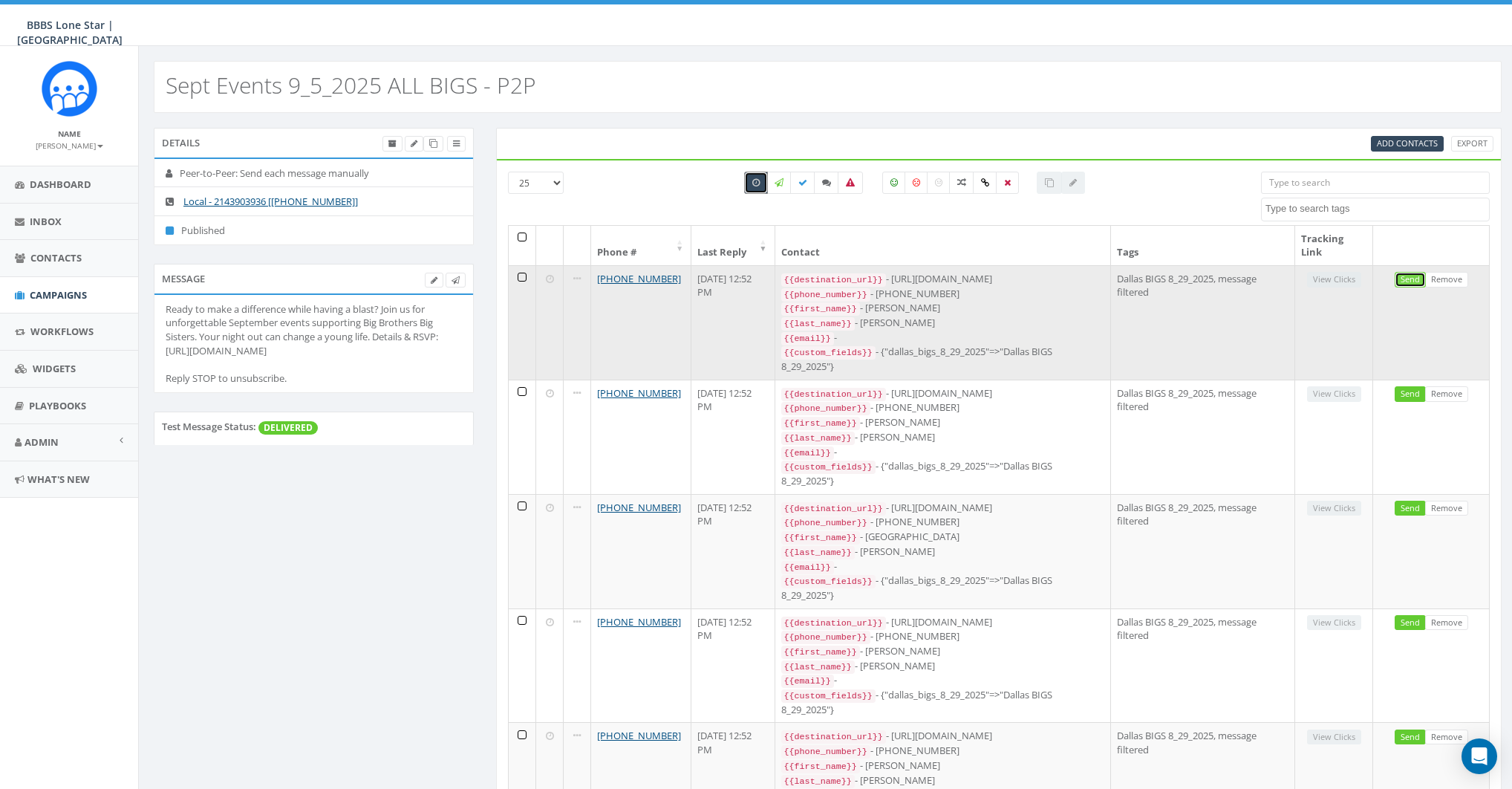
click at [1403, 276] on link "Send" at bounding box center [1410, 280] width 31 height 16
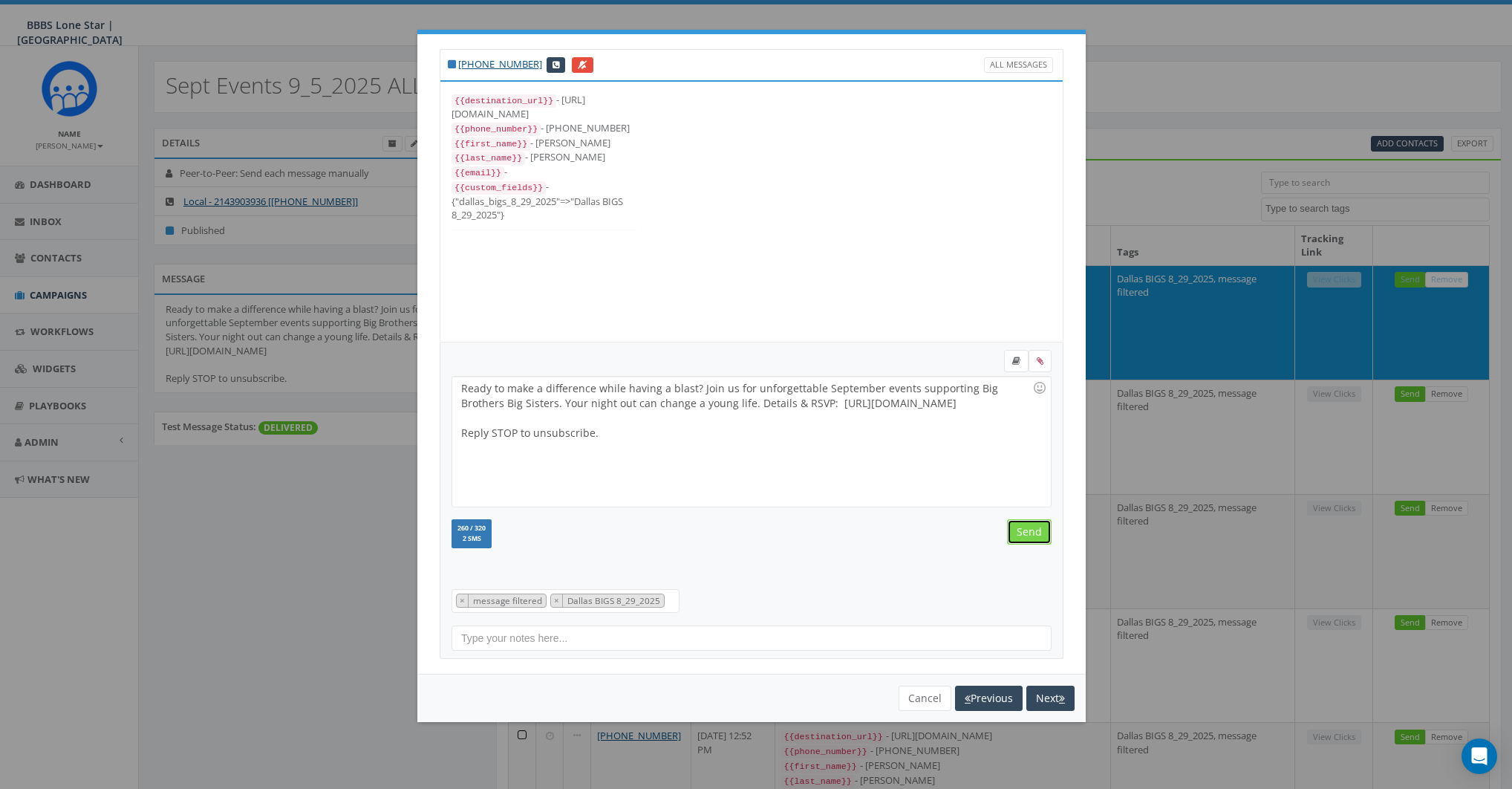
click at [1037, 537] on input "Send" at bounding box center [1029, 532] width 45 height 26
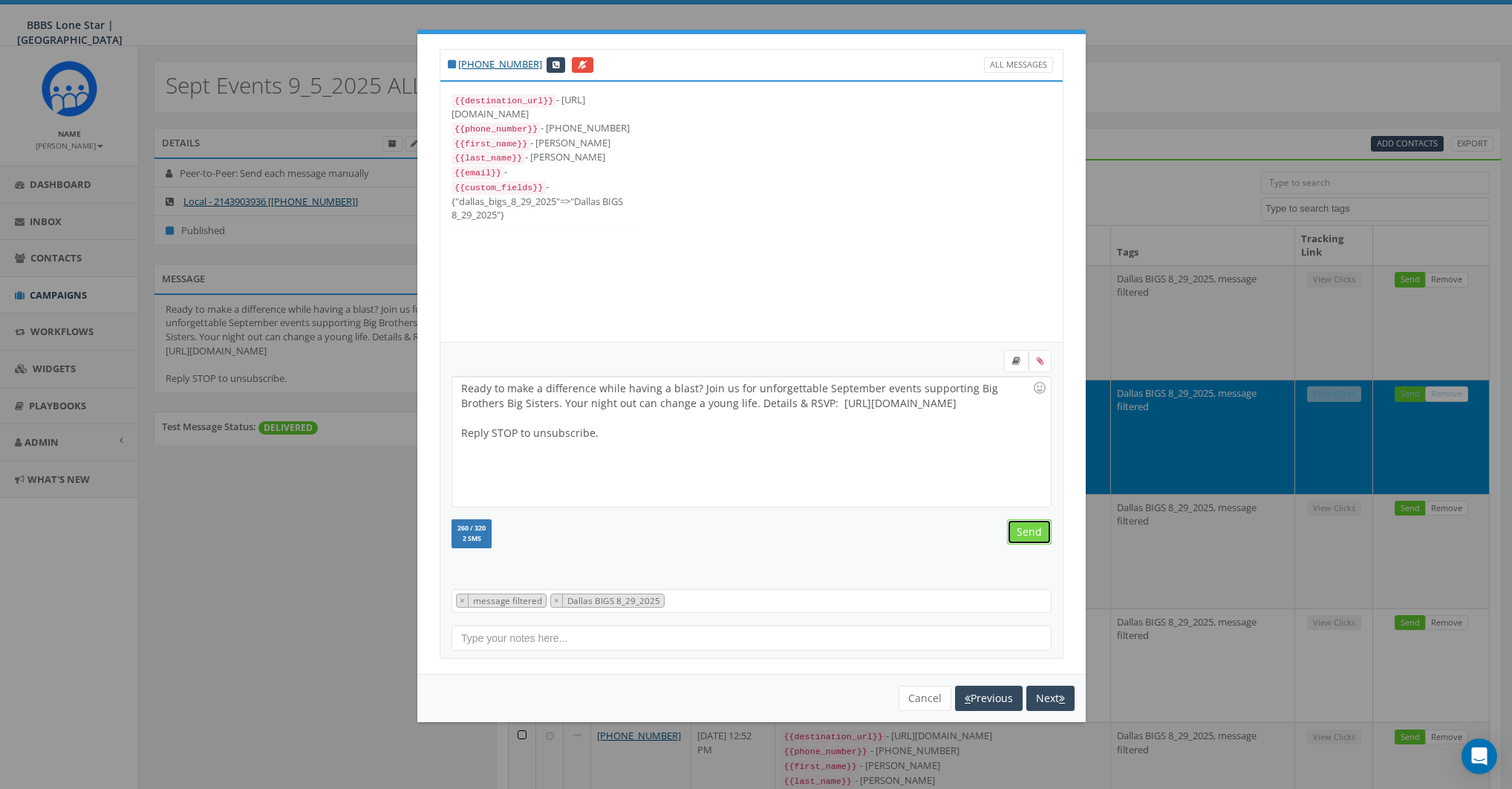
click at [1037, 537] on input "Send" at bounding box center [1029, 532] width 45 height 26
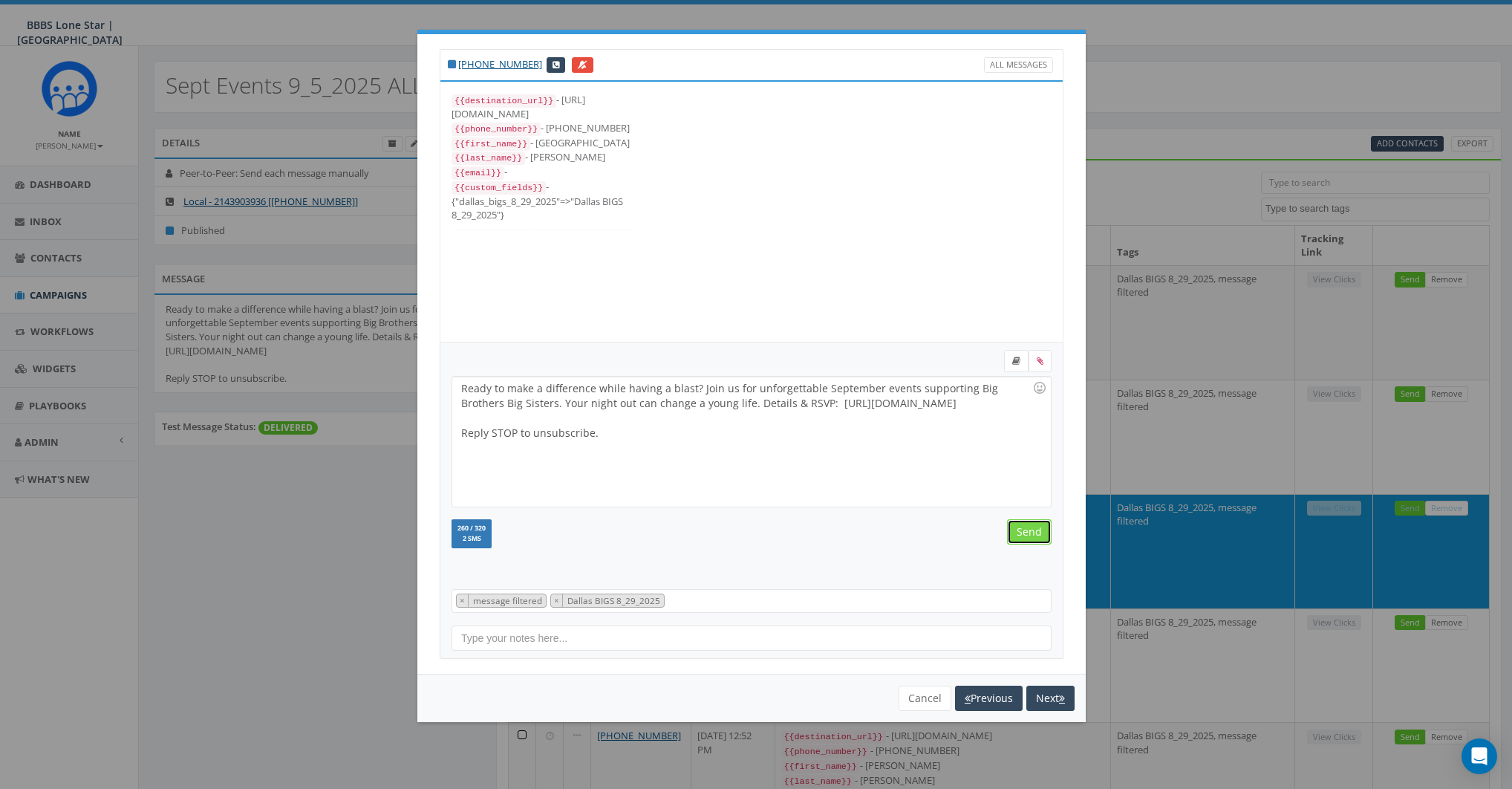
click at [1023, 529] on input "Send" at bounding box center [1029, 532] width 45 height 26
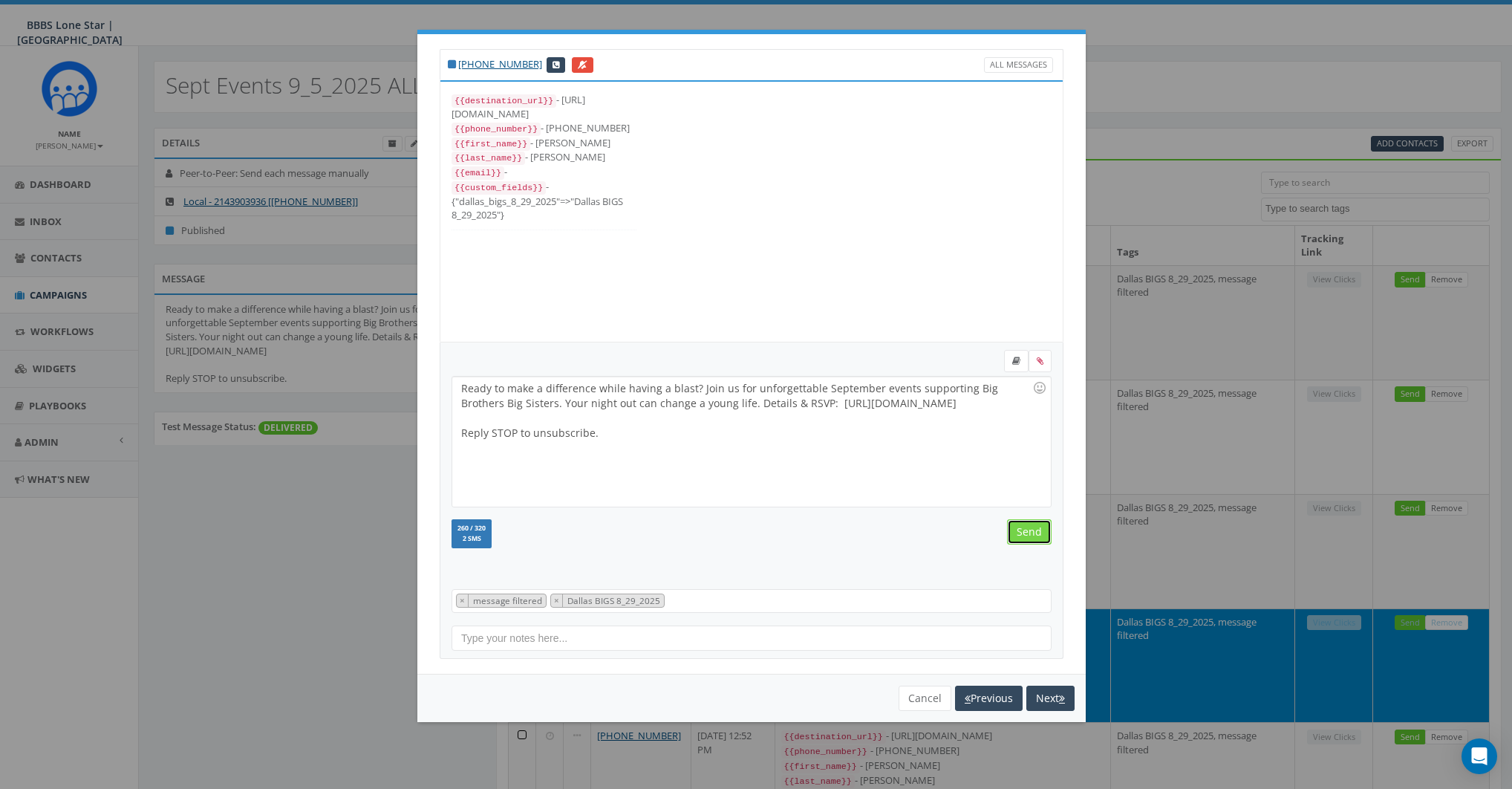
click at [1023, 529] on input "Send" at bounding box center [1029, 532] width 45 height 26
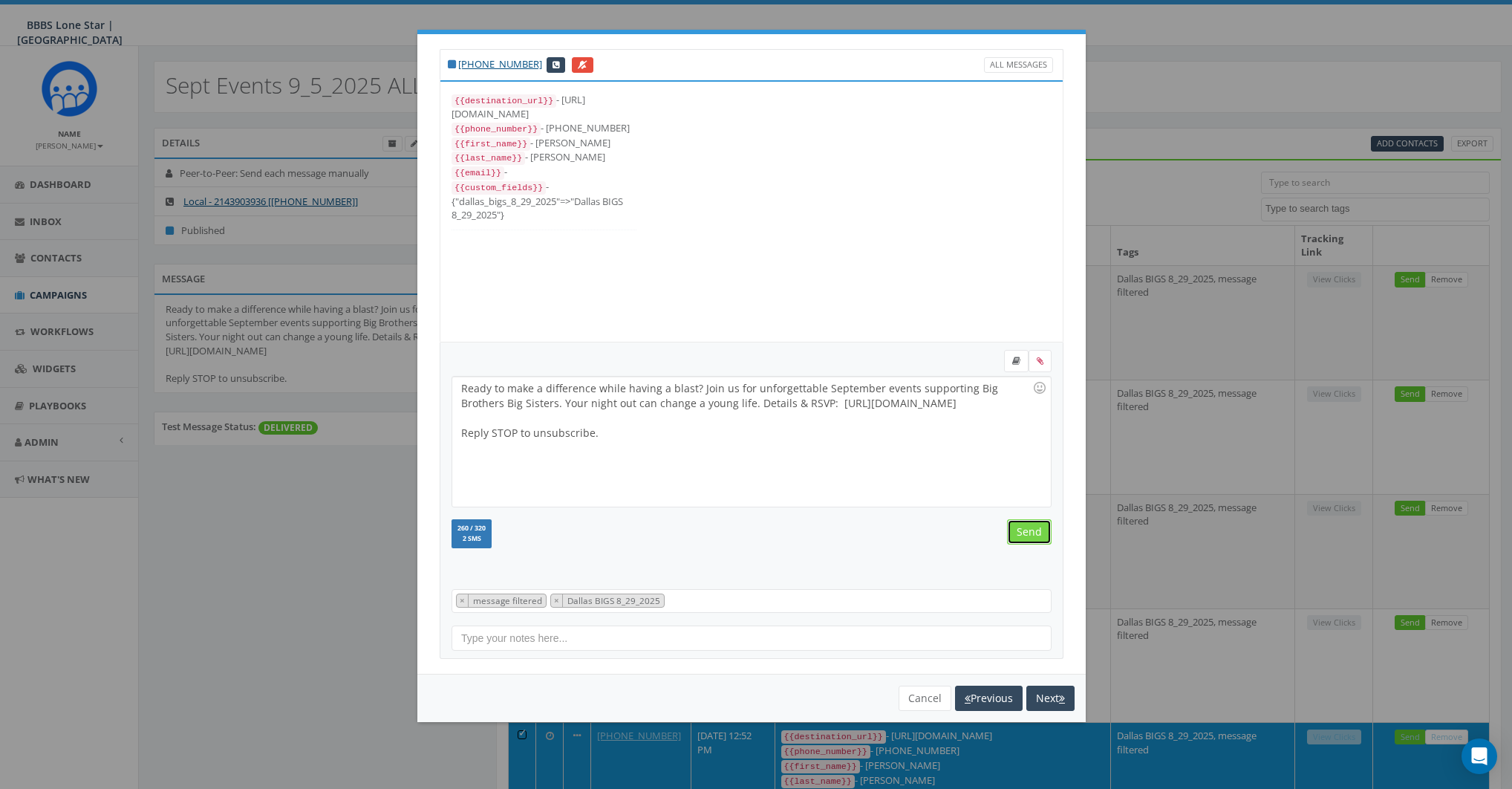
click at [1023, 529] on input "Send" at bounding box center [1029, 532] width 45 height 26
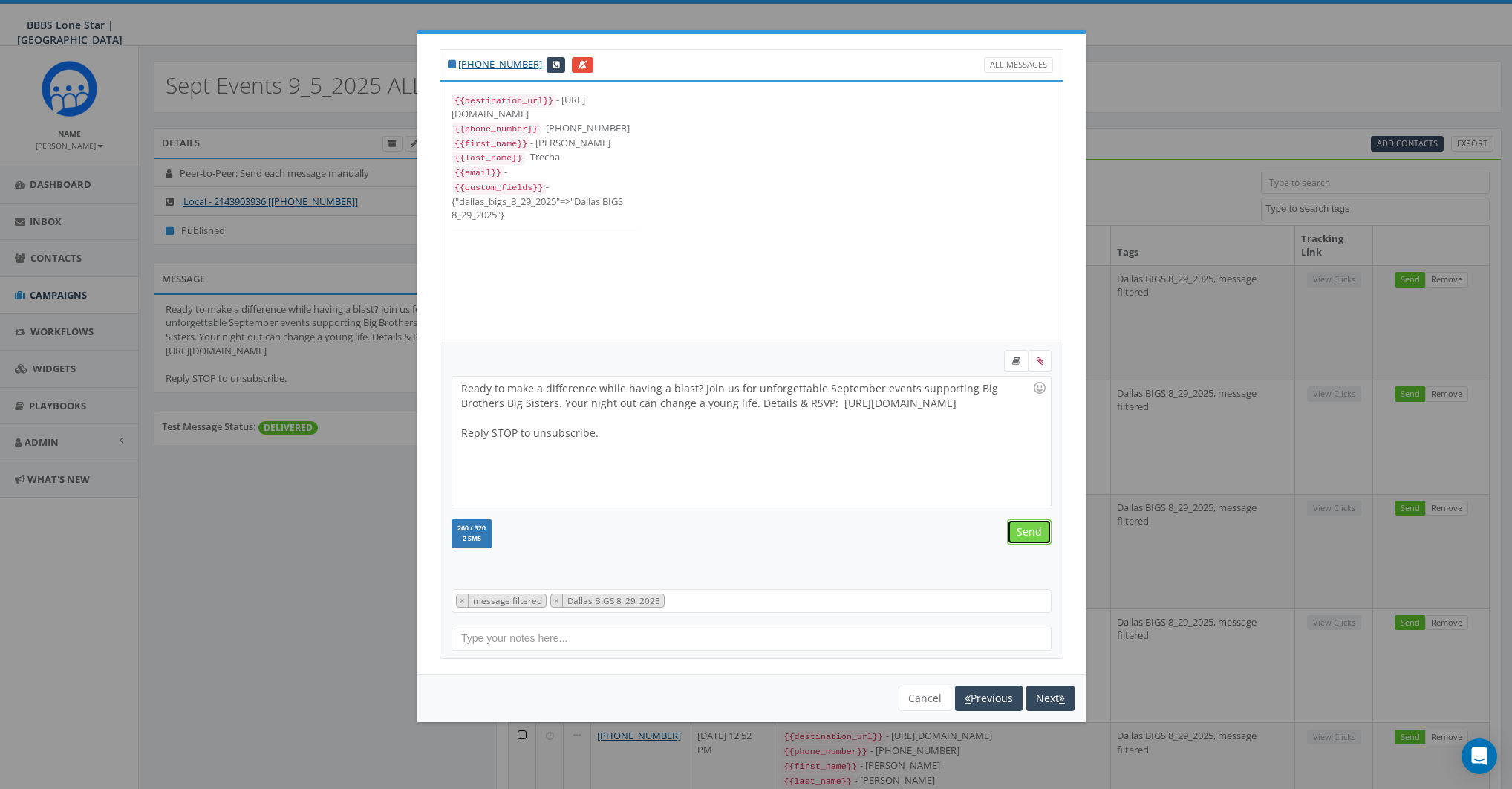
click at [1023, 529] on input "Send" at bounding box center [1029, 532] width 45 height 26
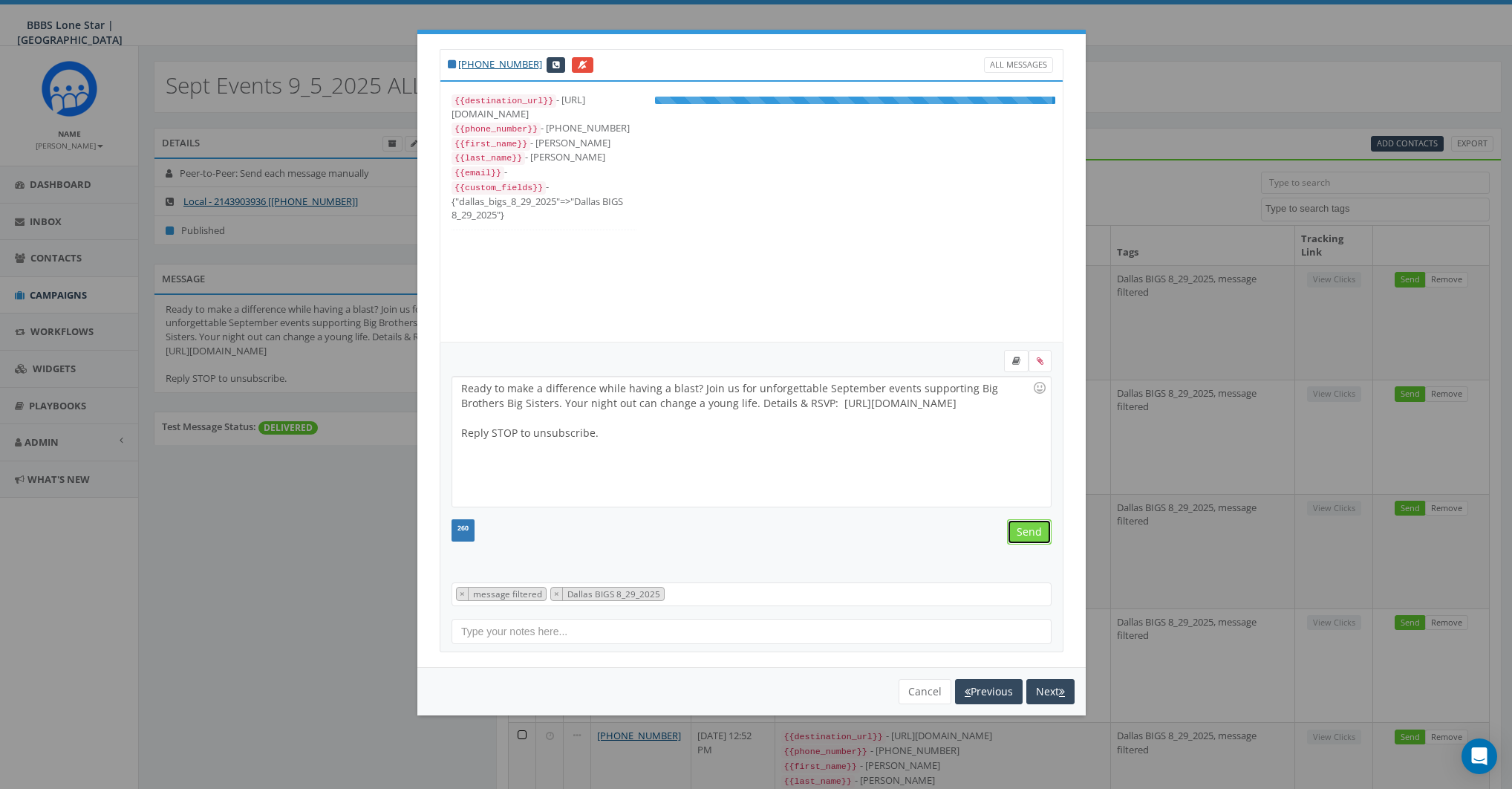
click at [1023, 529] on input "Send" at bounding box center [1029, 532] width 45 height 26
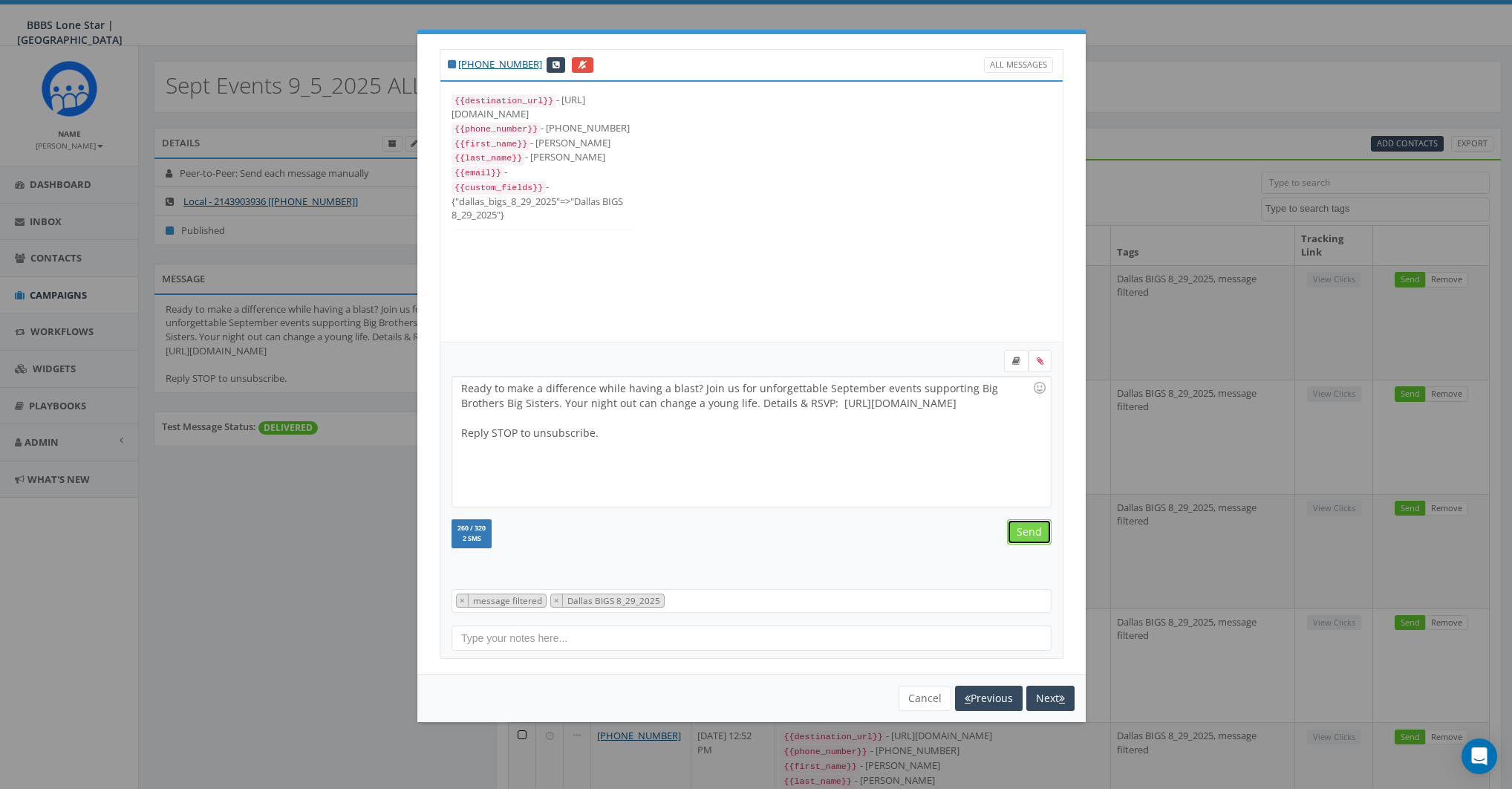
click at [1023, 529] on input "Send" at bounding box center [1029, 532] width 45 height 26
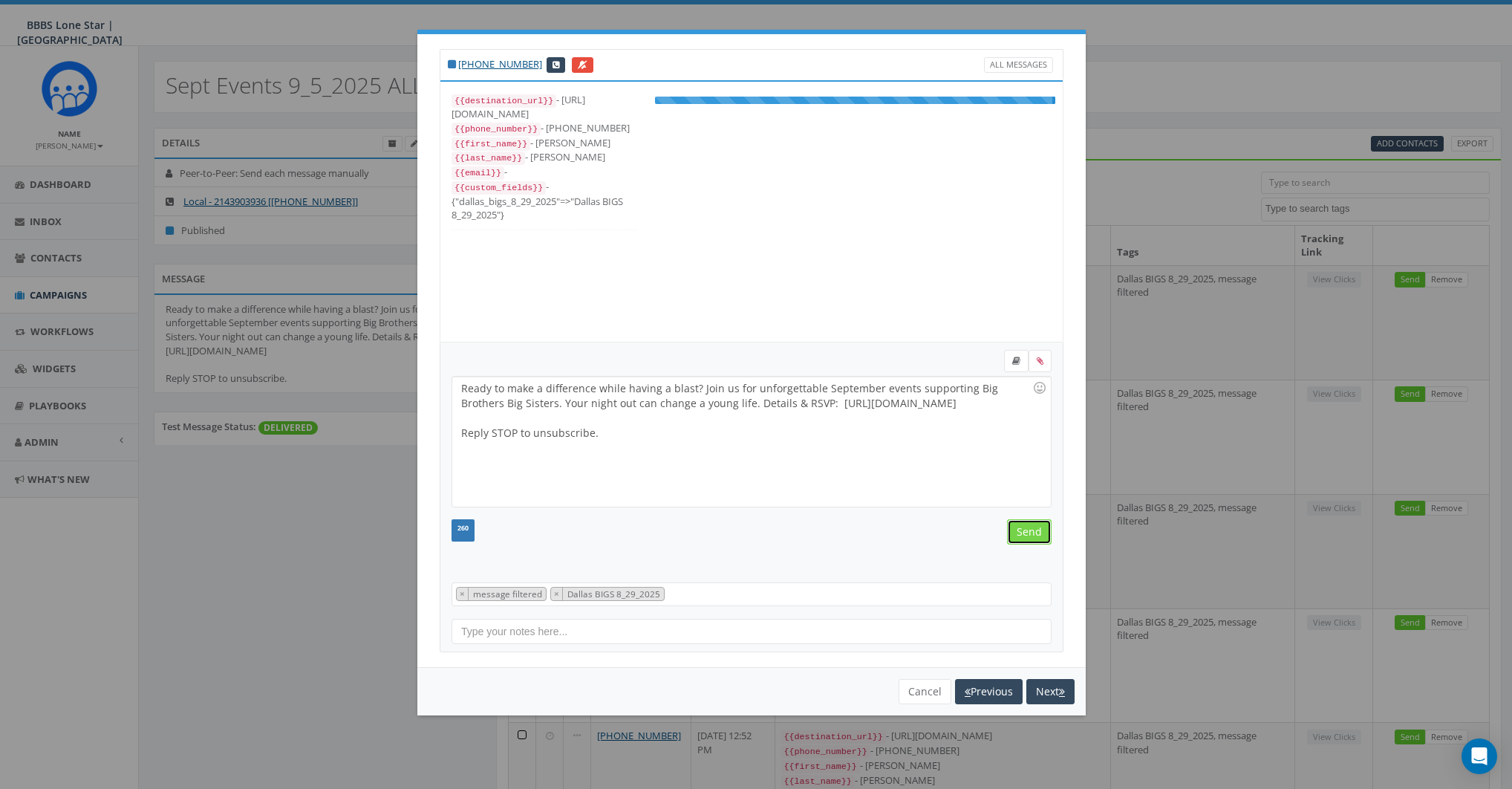
click at [1023, 529] on input "Send" at bounding box center [1029, 532] width 45 height 26
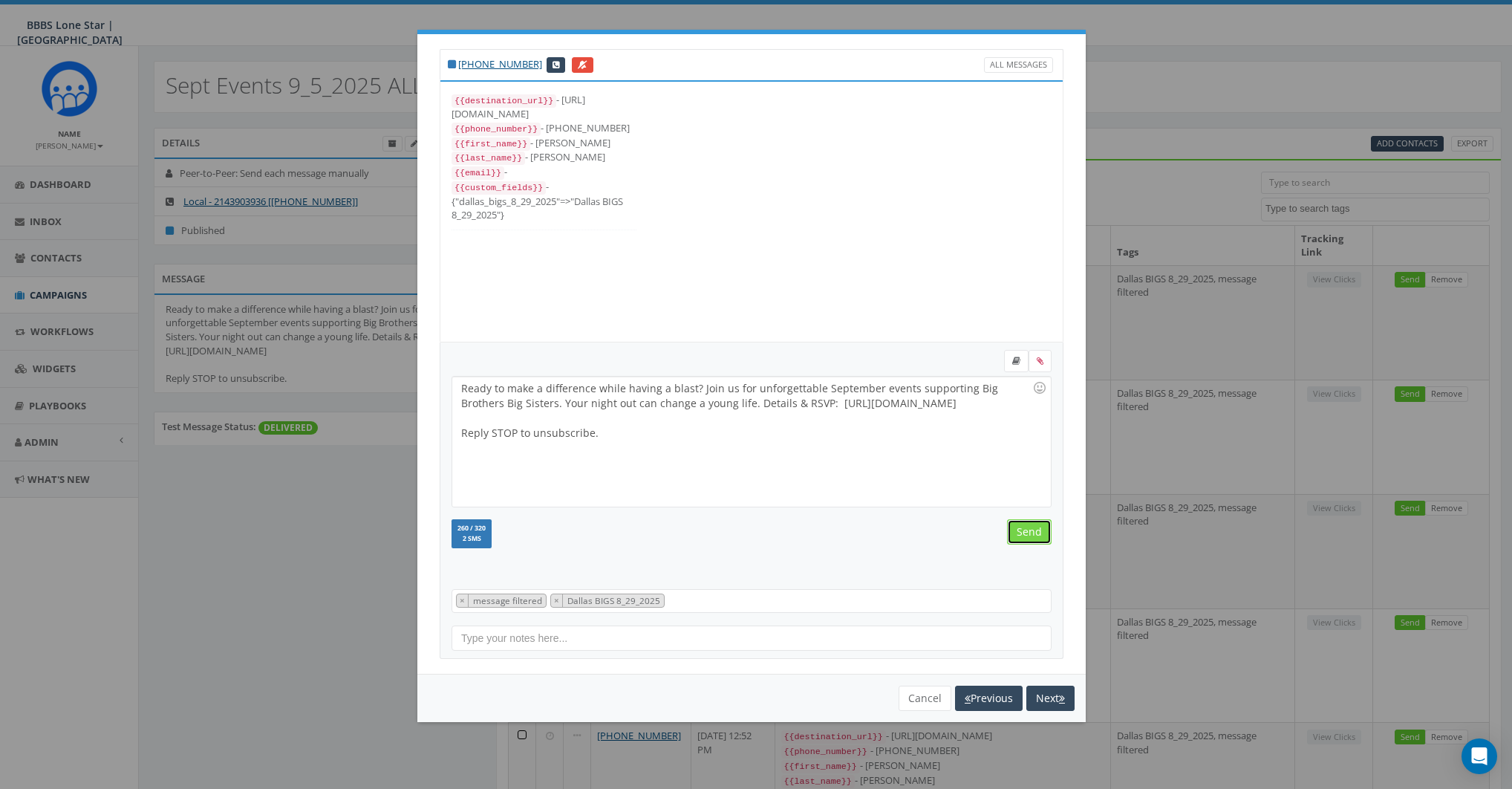
click at [1023, 529] on input "Send" at bounding box center [1029, 532] width 45 height 26
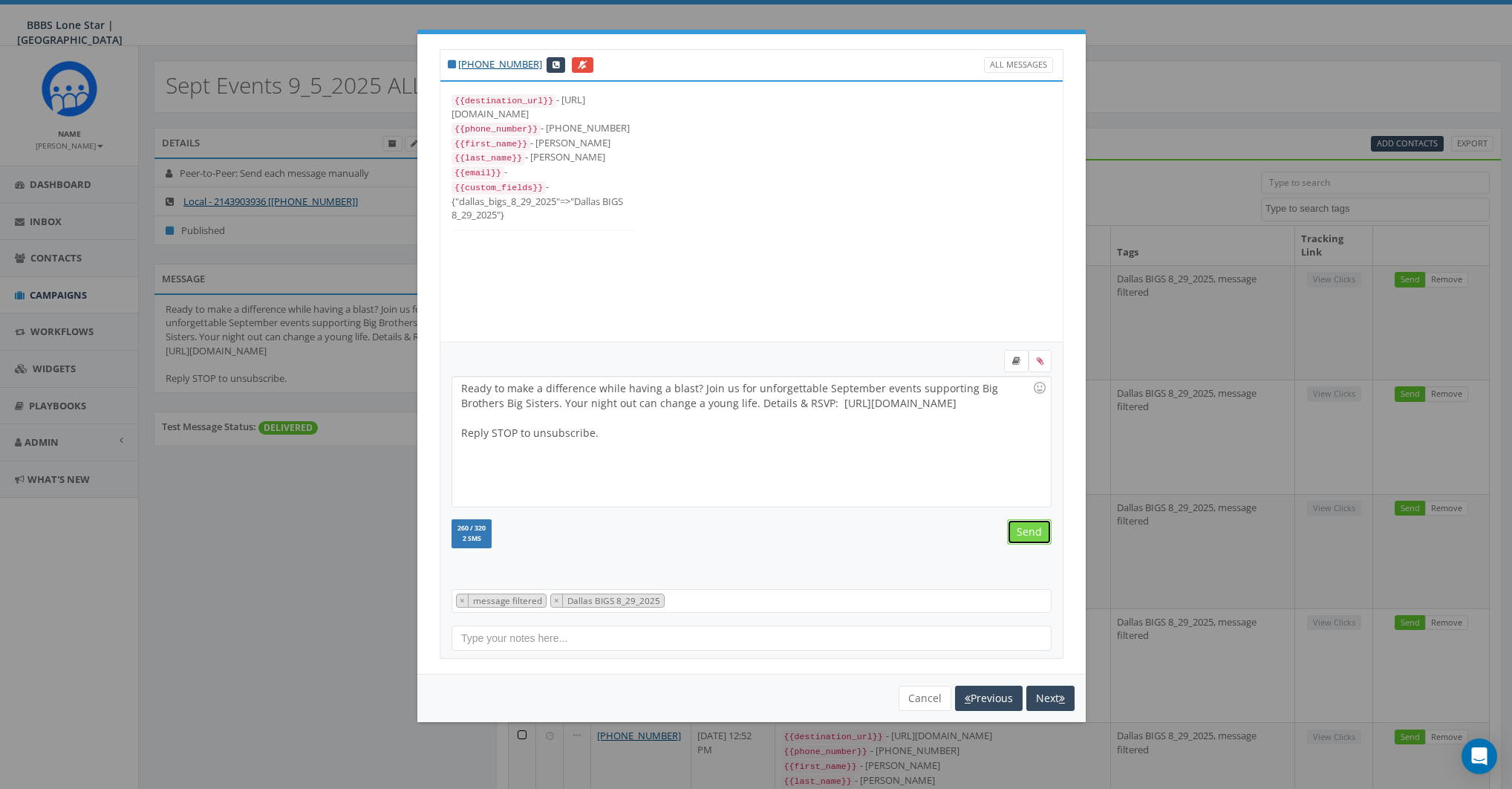
click at [1023, 529] on input "Send" at bounding box center [1029, 532] width 45 height 26
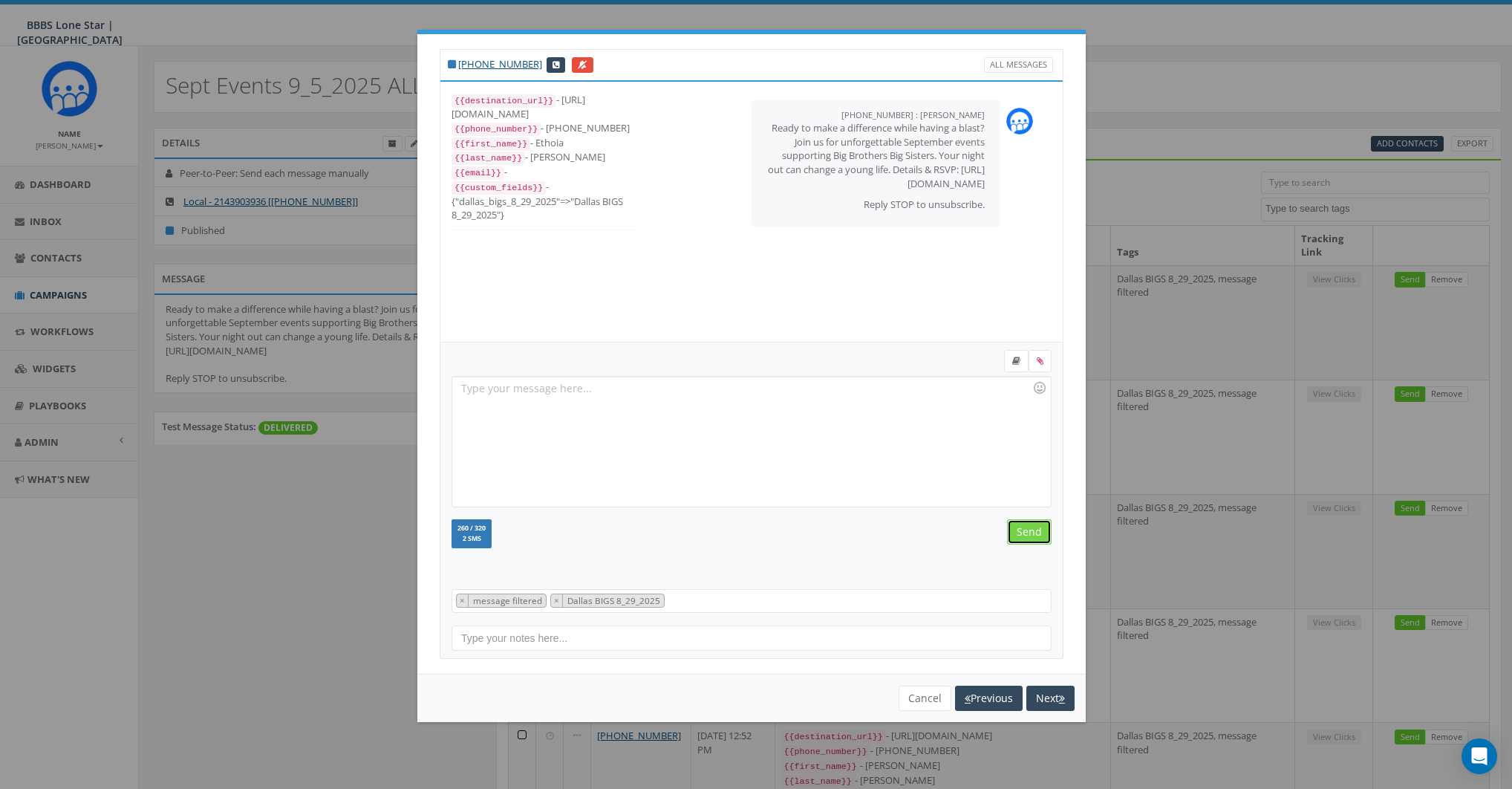
click at [1023, 529] on input "Send" at bounding box center [1029, 532] width 45 height 26
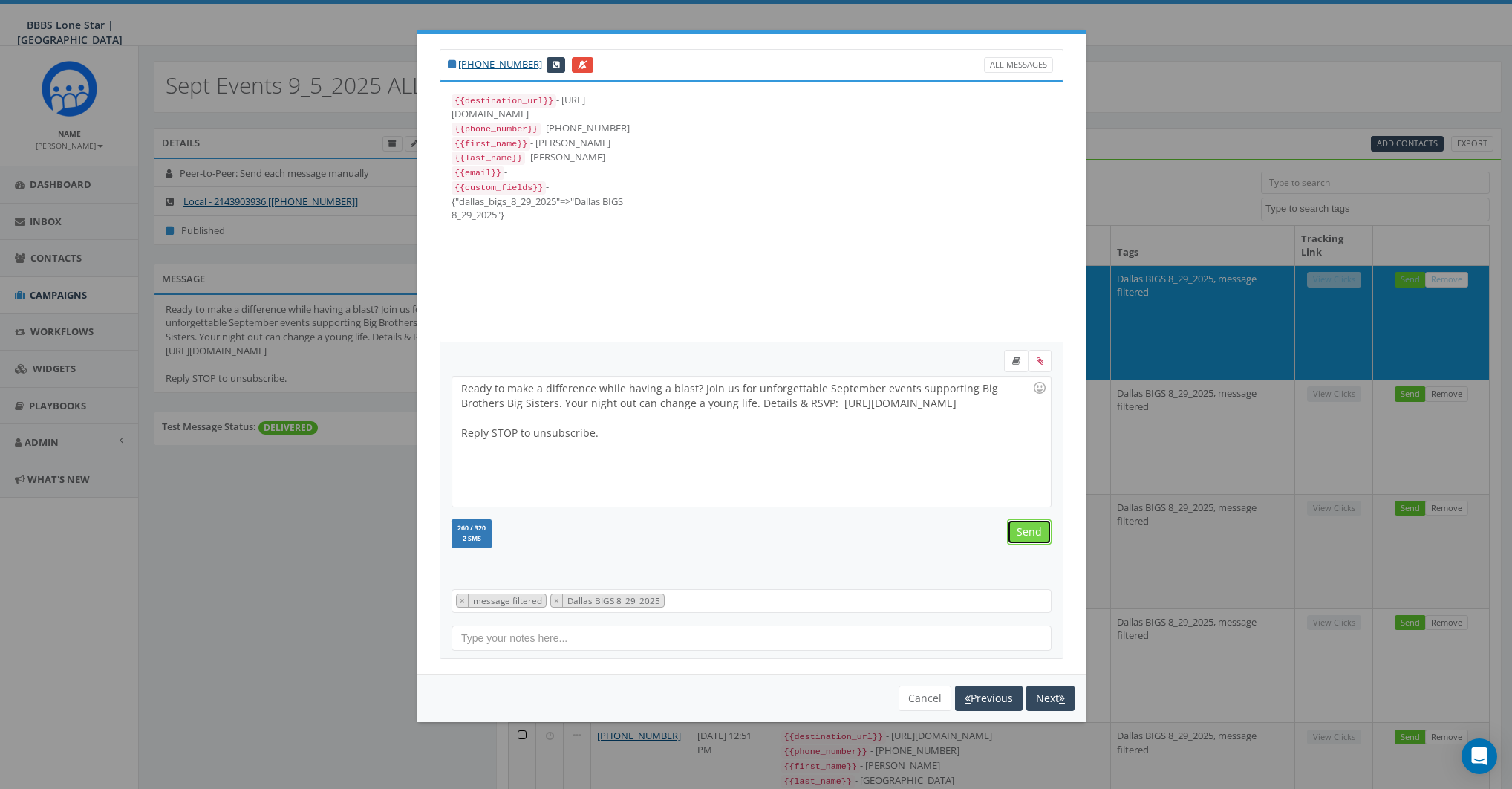
click at [1023, 529] on input "Send" at bounding box center [1029, 532] width 45 height 26
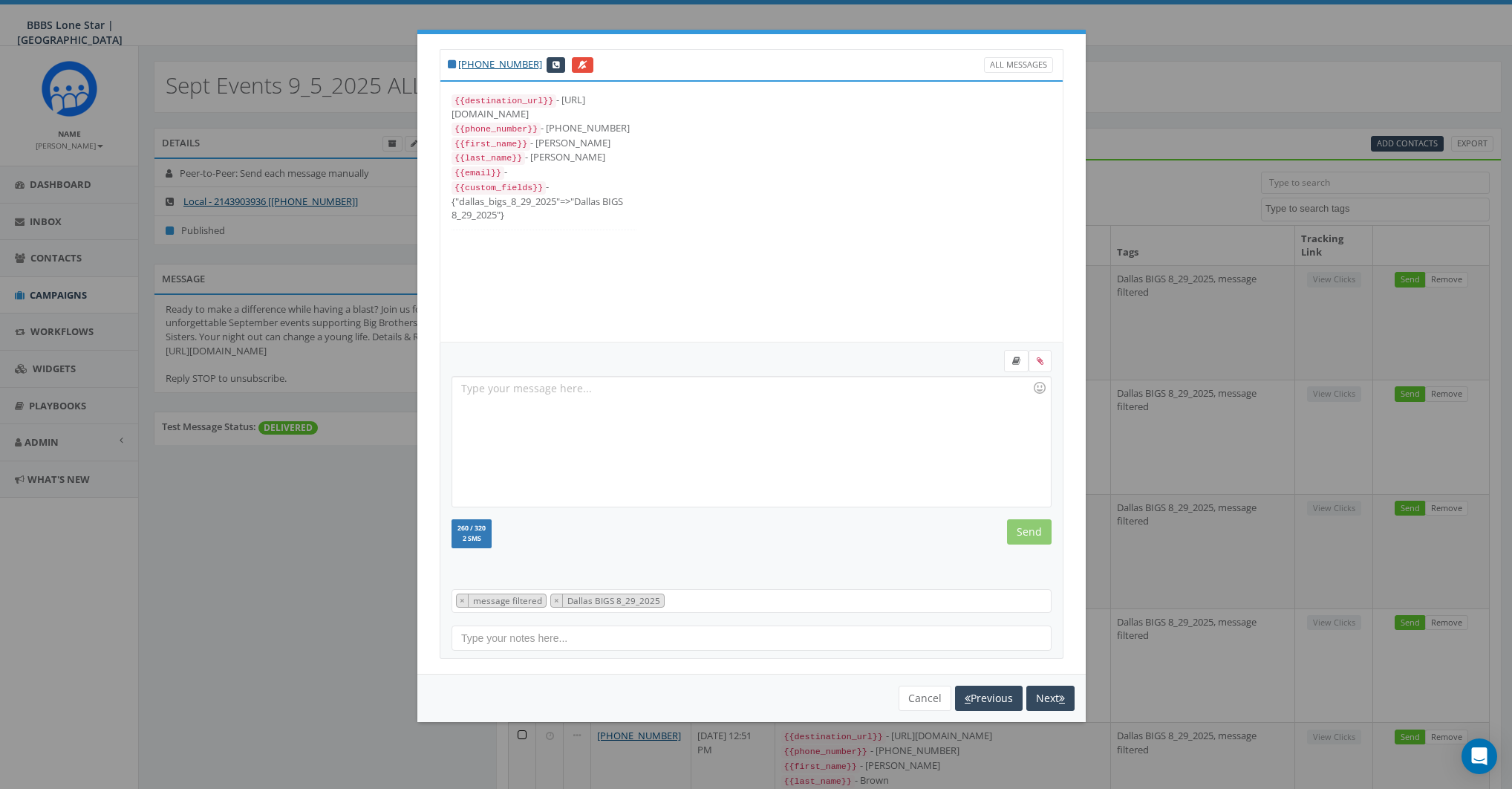
select select
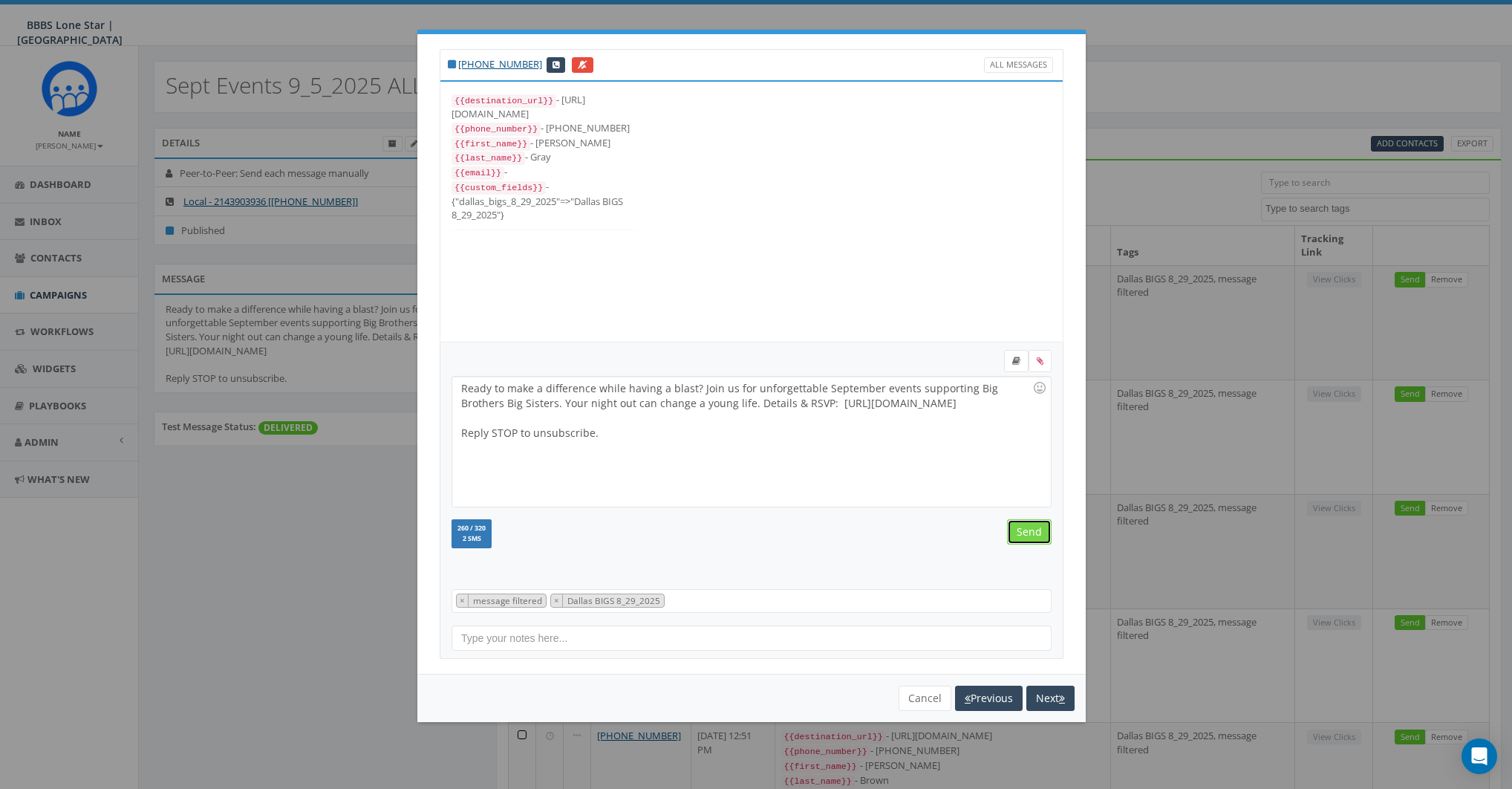
scroll to position [15, 0]
click at [1037, 536] on input "Send" at bounding box center [1029, 532] width 45 height 26
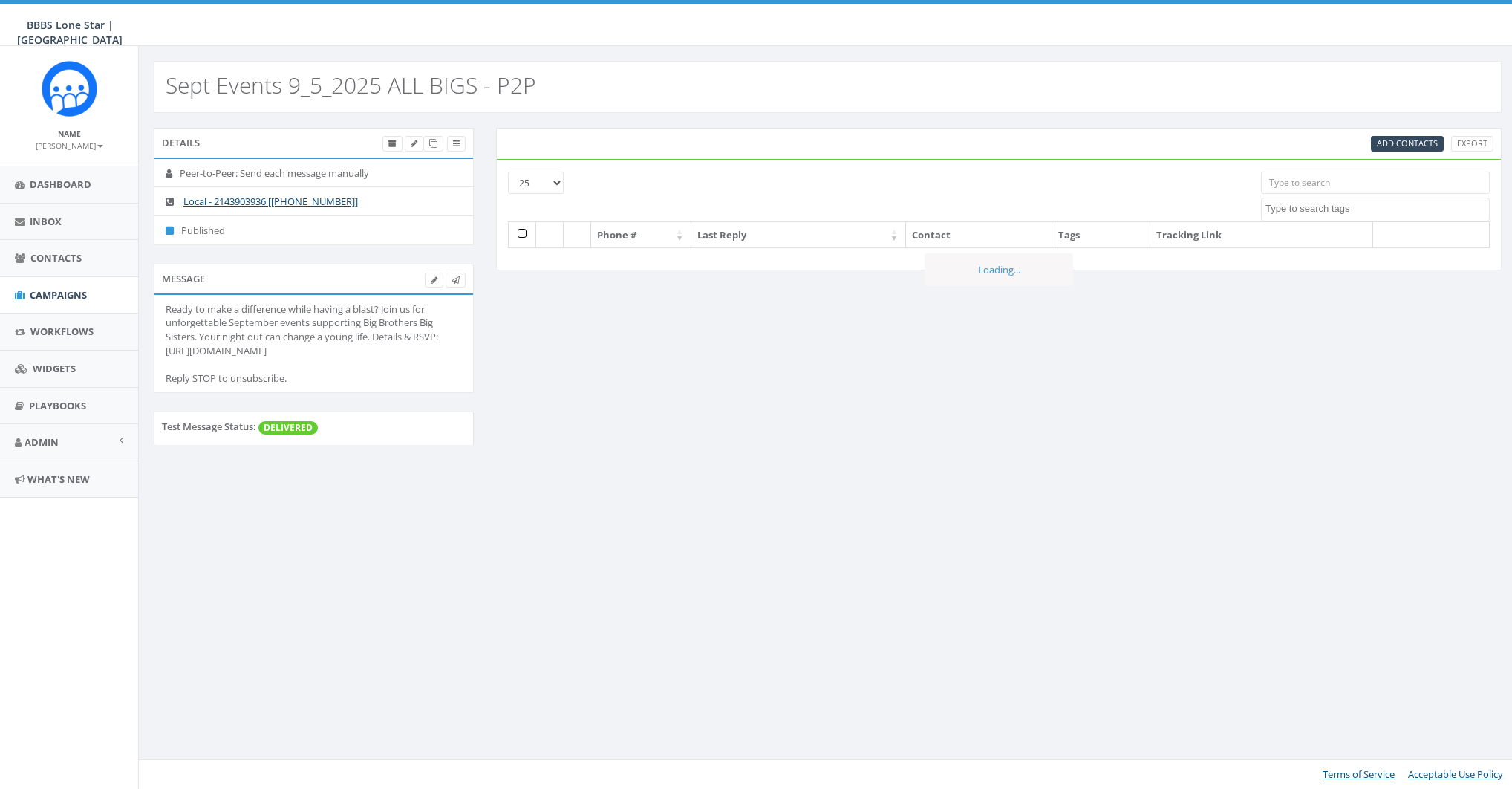
select select
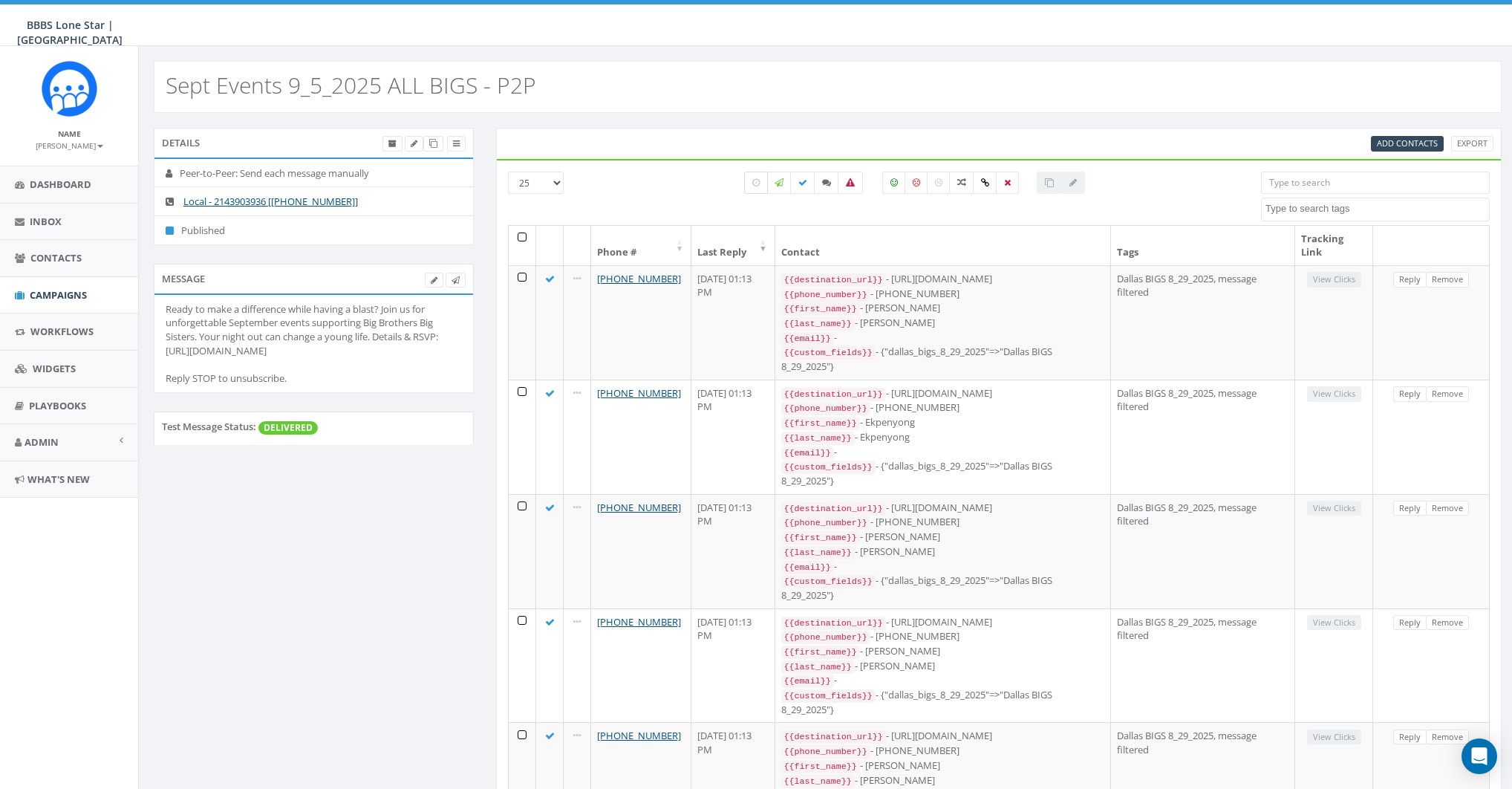
click at [756, 178] on icon at bounding box center [756, 182] width 7 height 9
checkbox input "true"
click at [554, 182] on select "25 50 100" at bounding box center [535, 182] width 55 height 22
select select "100"
click at [508, 172] on select "25 50 100" at bounding box center [535, 182] width 55 height 22
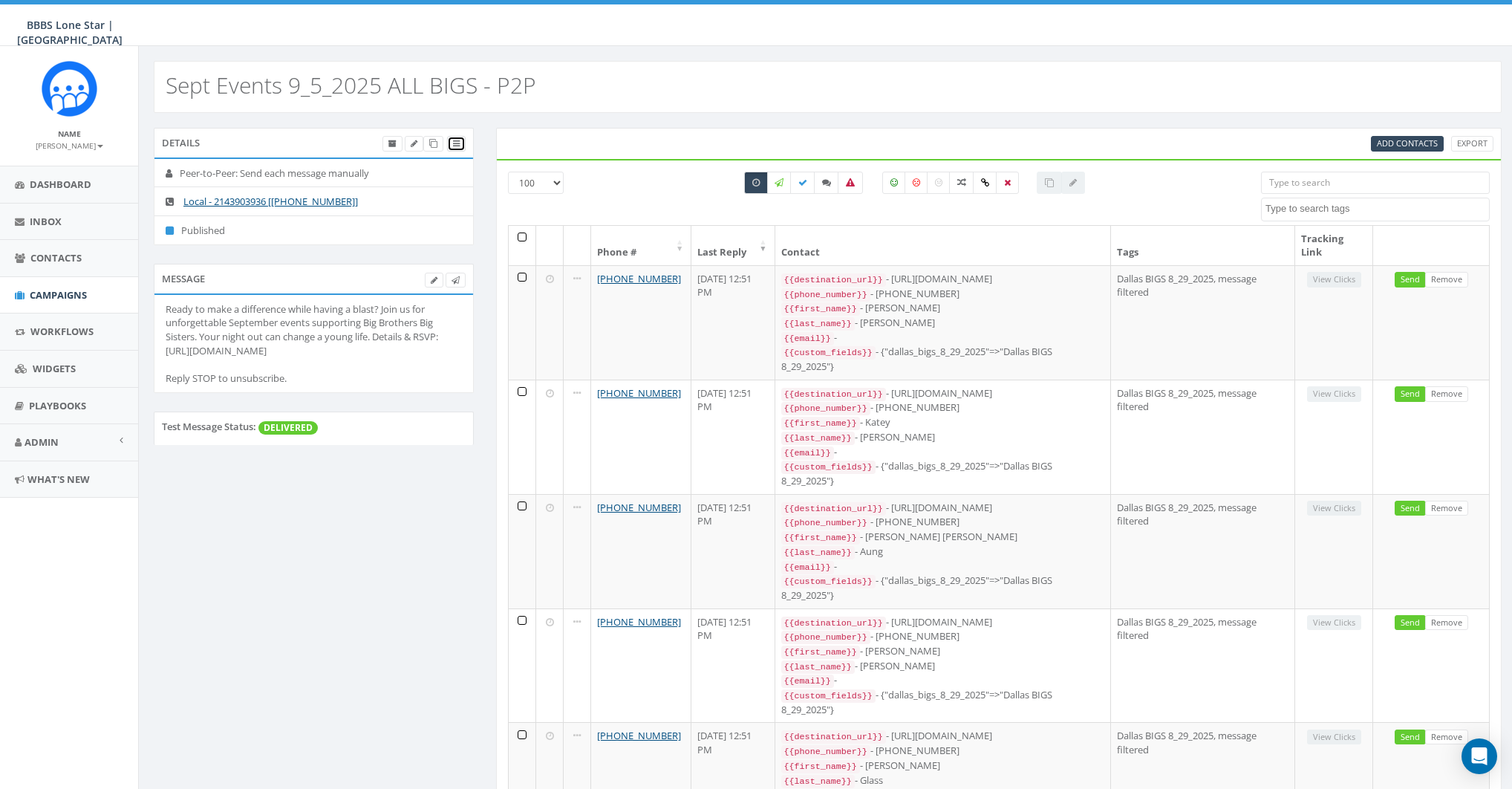
click at [457, 143] on icon at bounding box center [457, 144] width 7 height 8
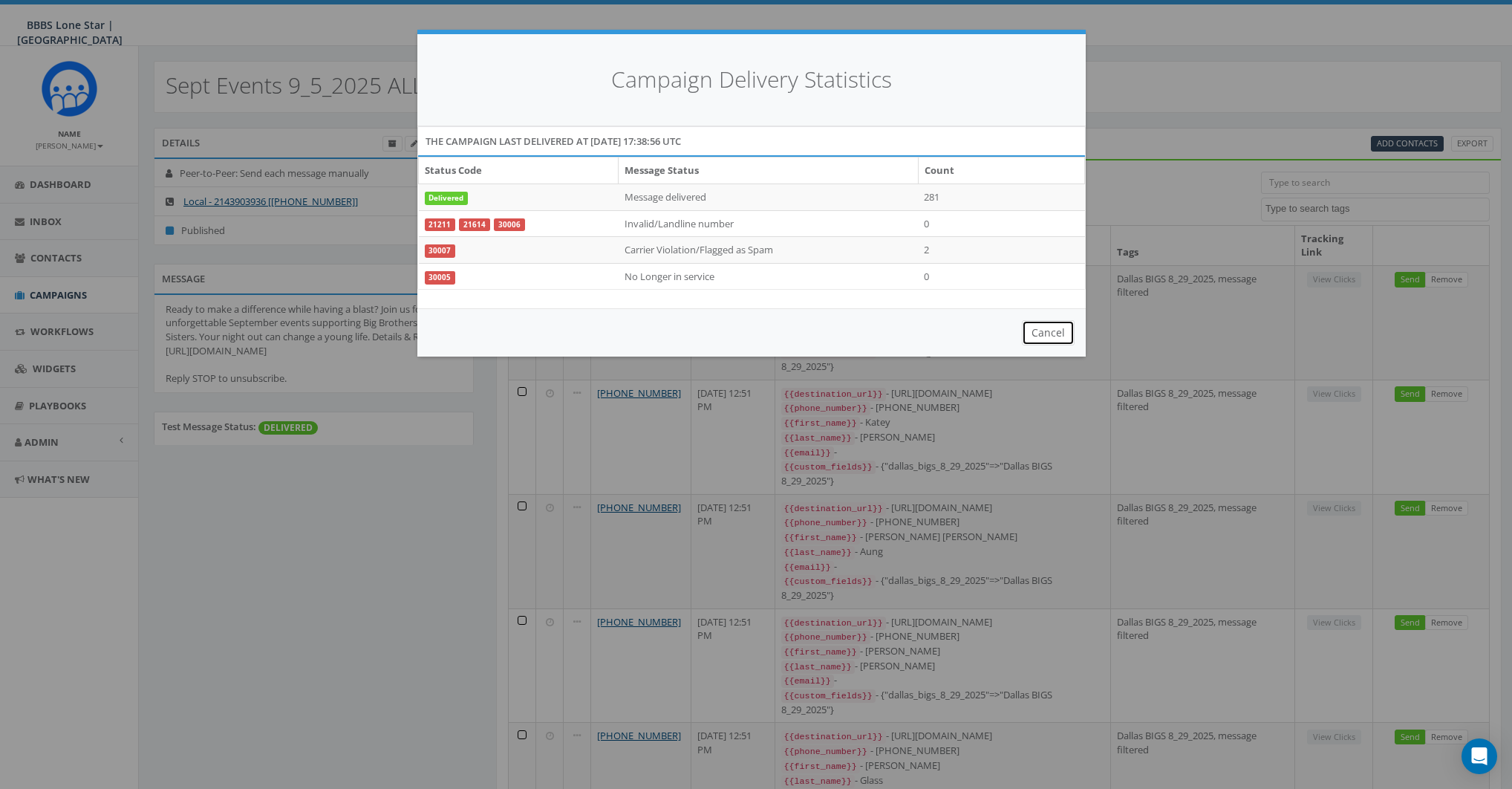
click at [1042, 326] on button "Cancel" at bounding box center [1049, 333] width 53 height 26
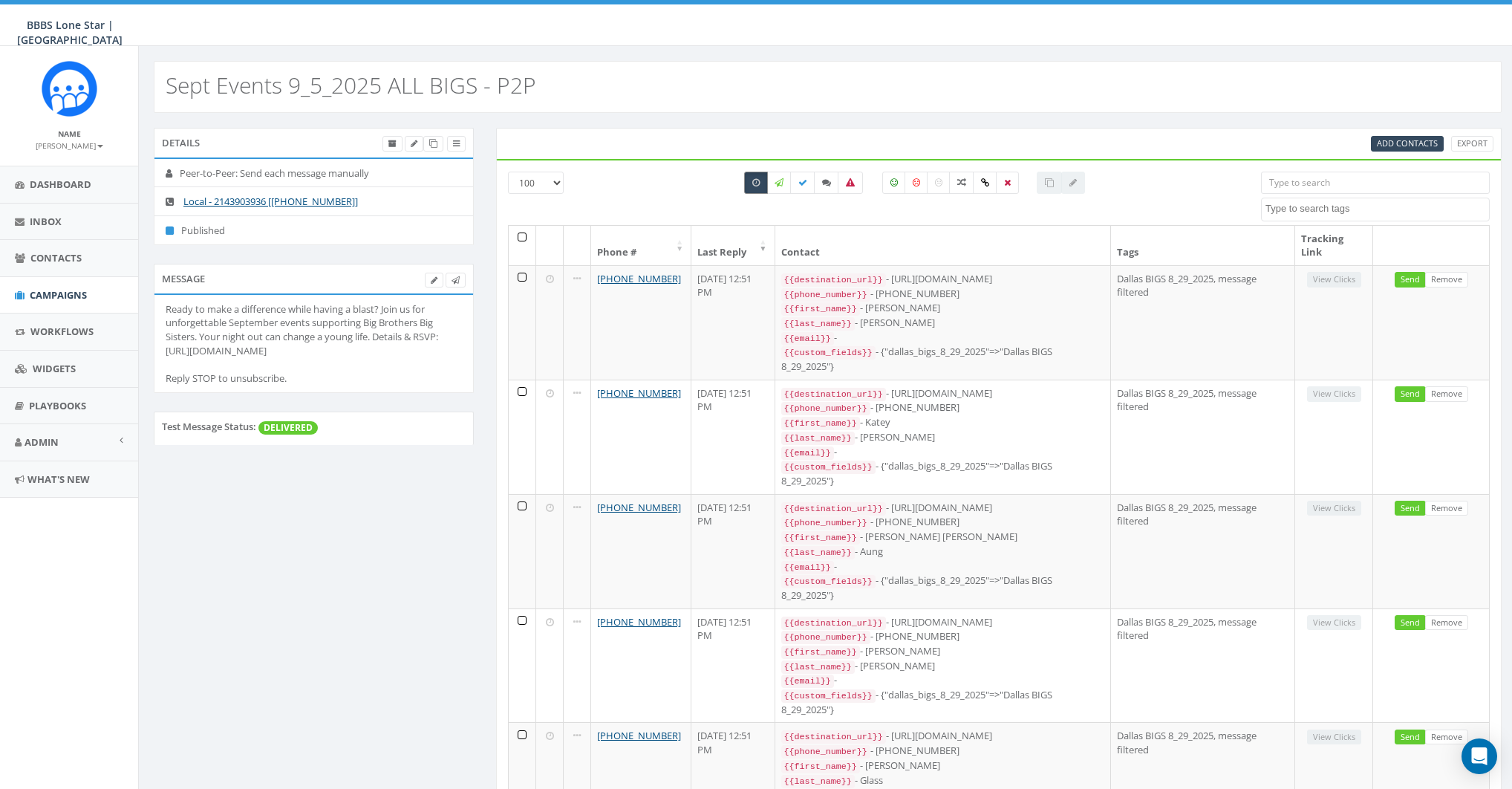
click at [756, 182] on icon at bounding box center [756, 182] width 7 height 9
click at [760, 185] on icon at bounding box center [756, 182] width 7 height 9
checkbox input "true"
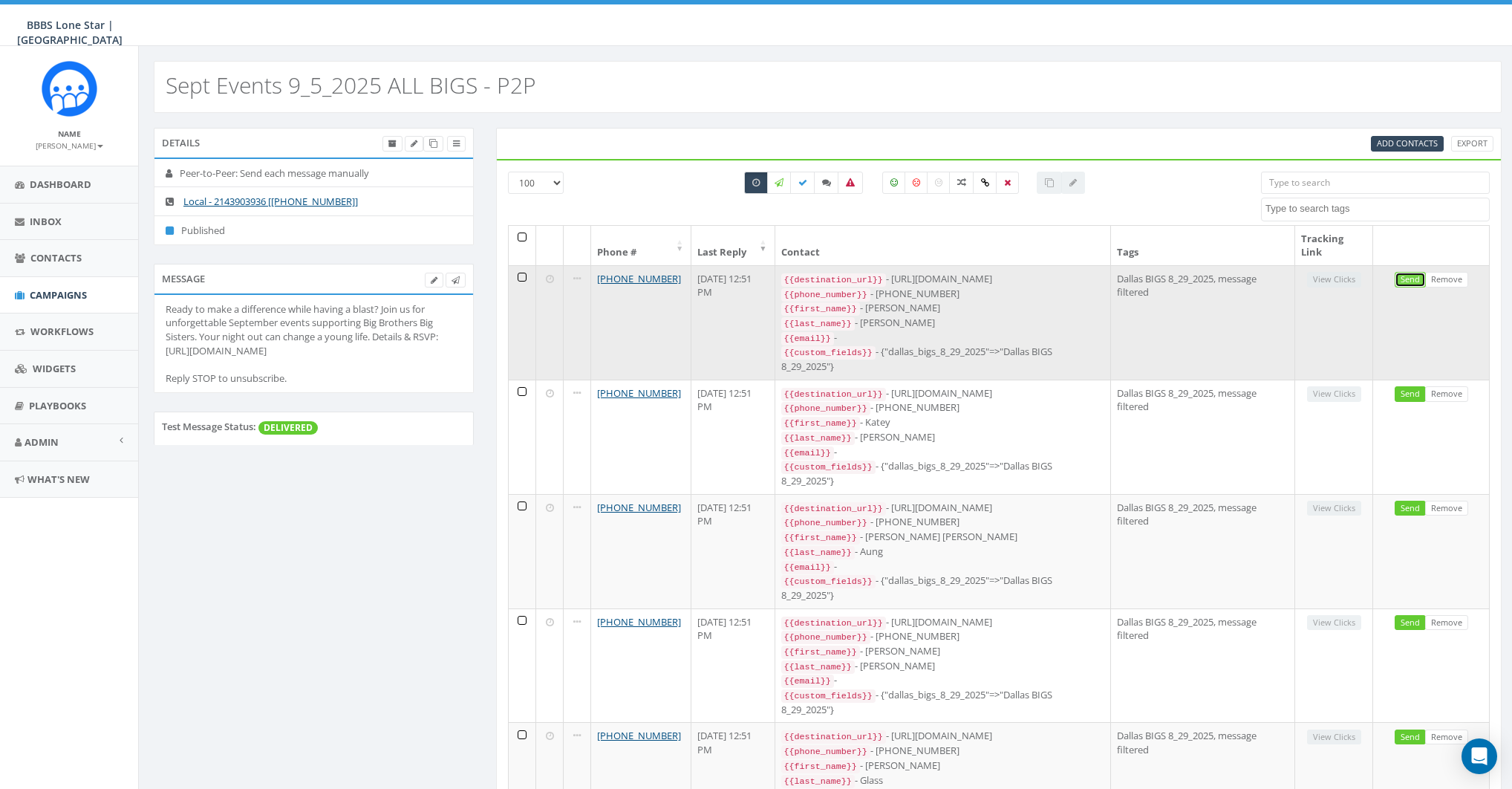
click at [1404, 273] on link "Send" at bounding box center [1410, 280] width 31 height 16
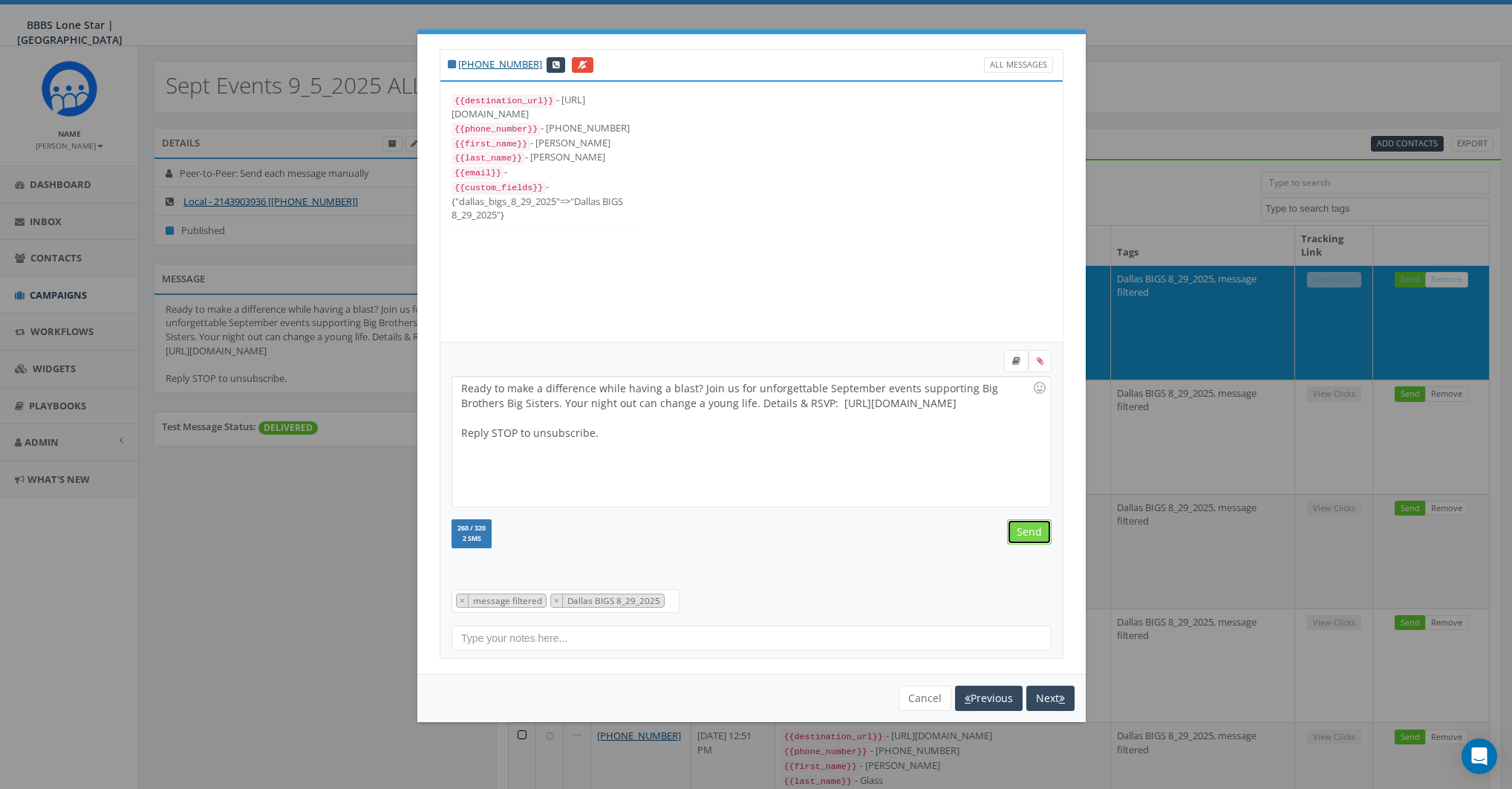
click at [1024, 531] on input "Send" at bounding box center [1029, 532] width 45 height 26
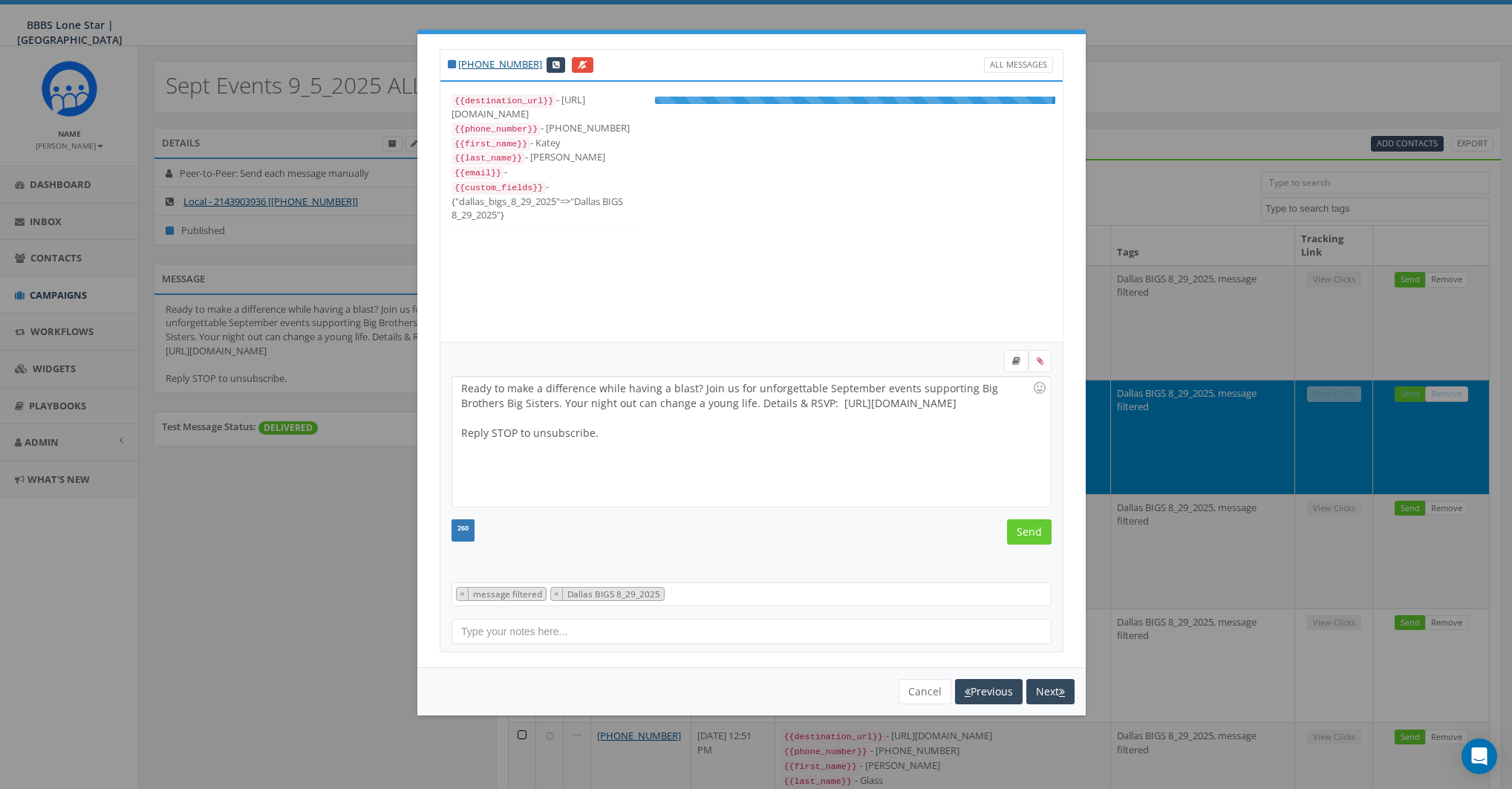
scroll to position [15, 0]
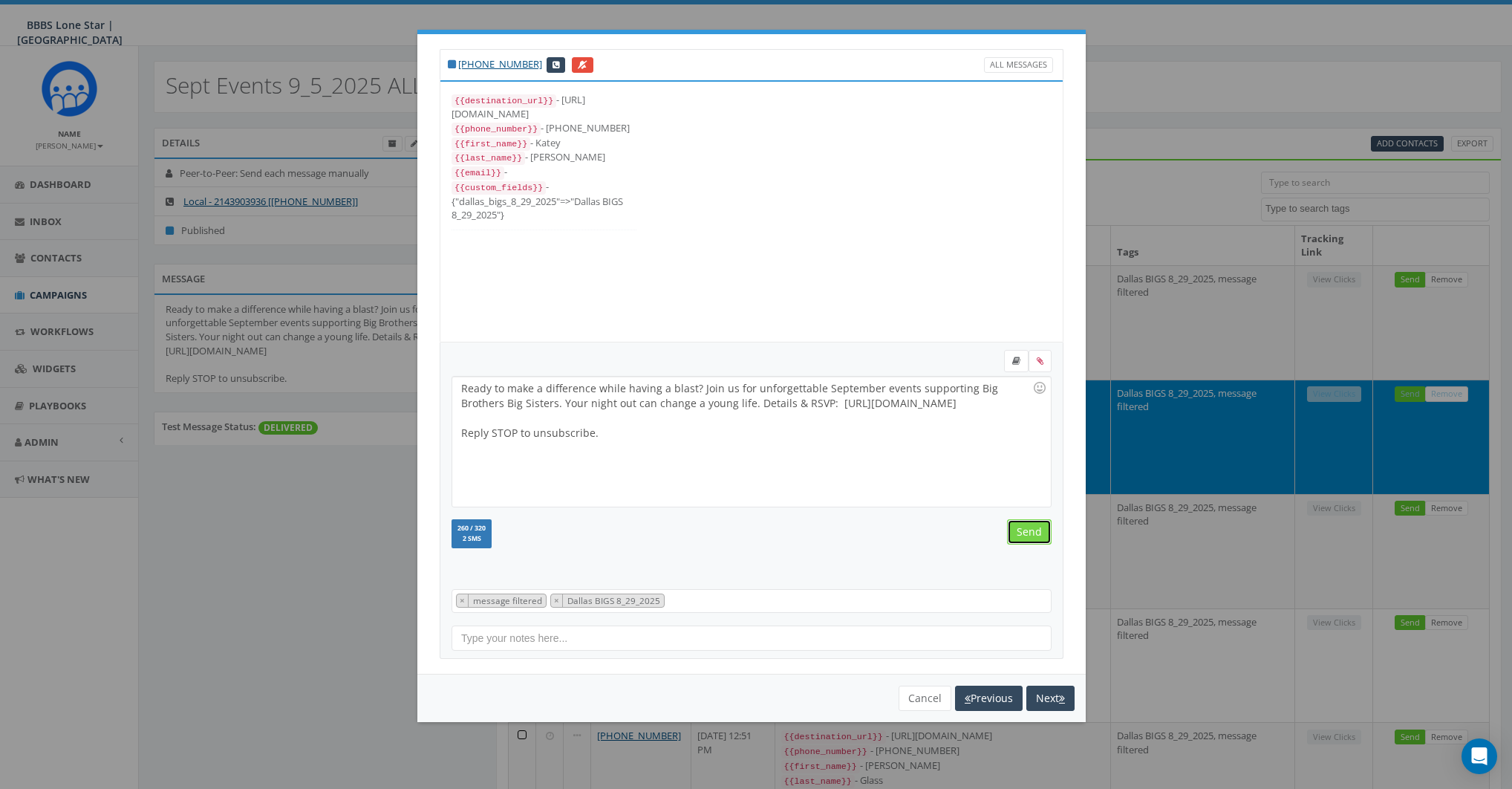
click at [1024, 531] on input "Send" at bounding box center [1029, 532] width 45 height 26
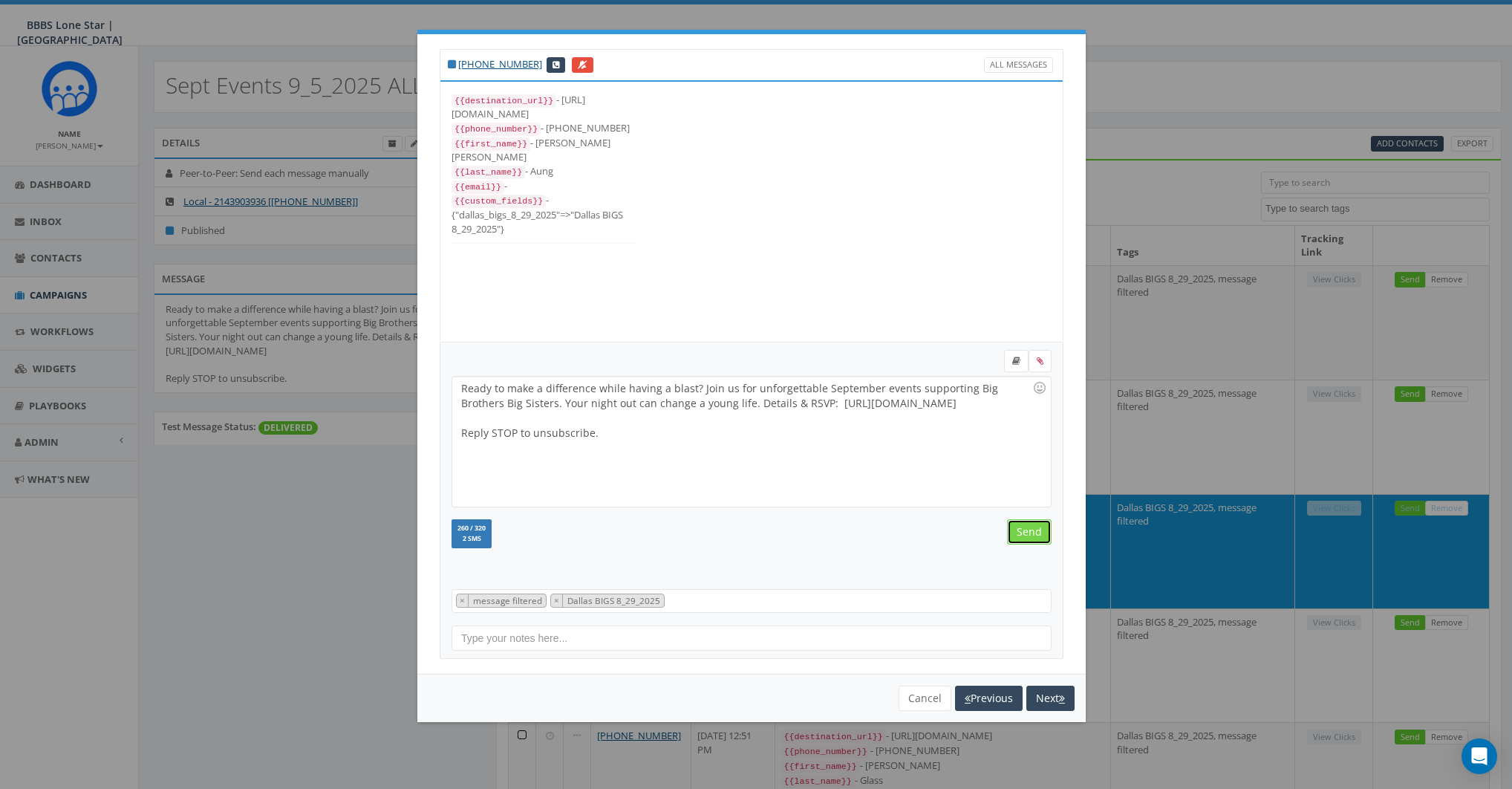
click at [1024, 531] on input "Send" at bounding box center [1029, 532] width 45 height 26
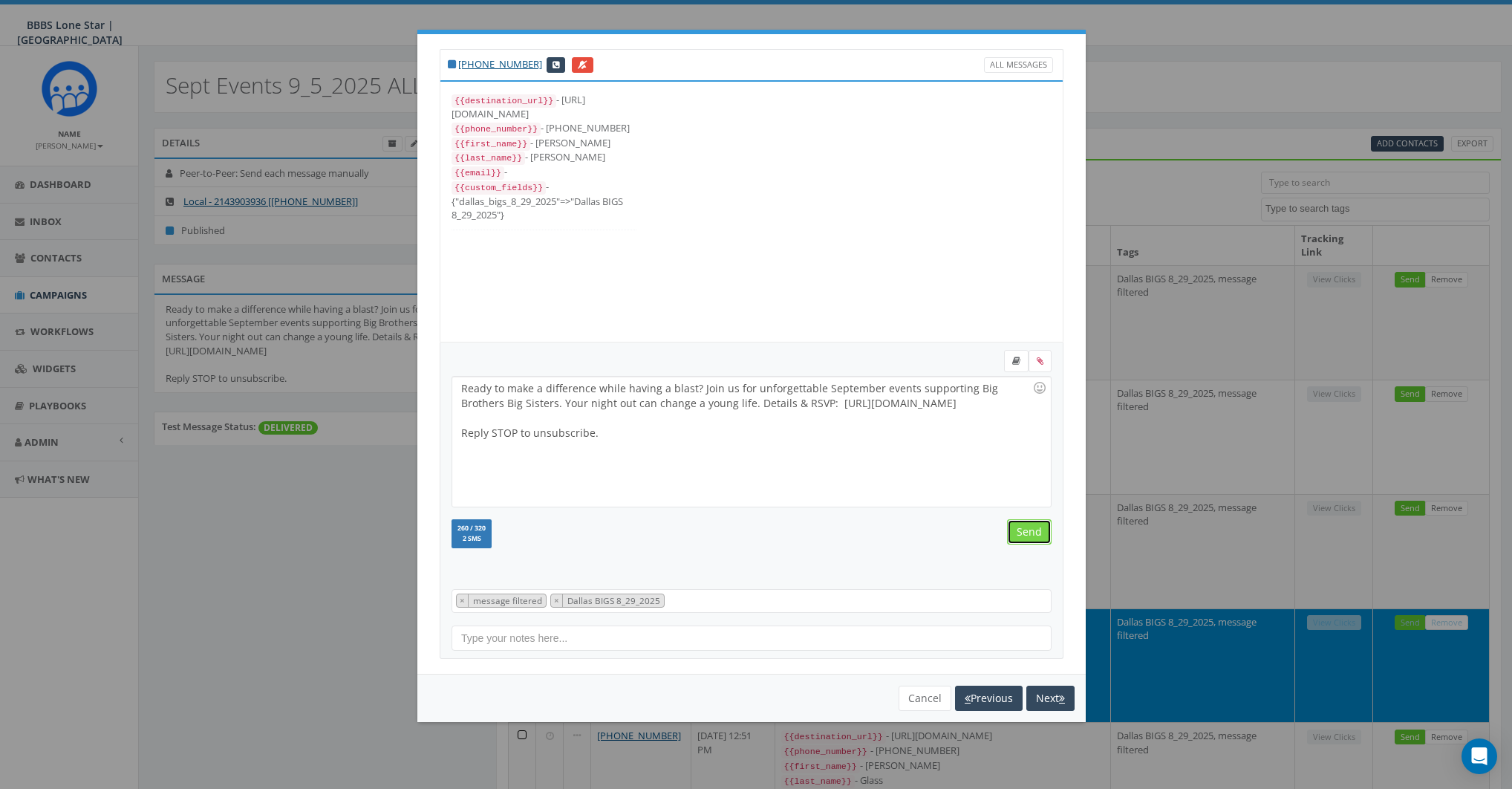
click at [1024, 531] on input "Send" at bounding box center [1029, 532] width 45 height 26
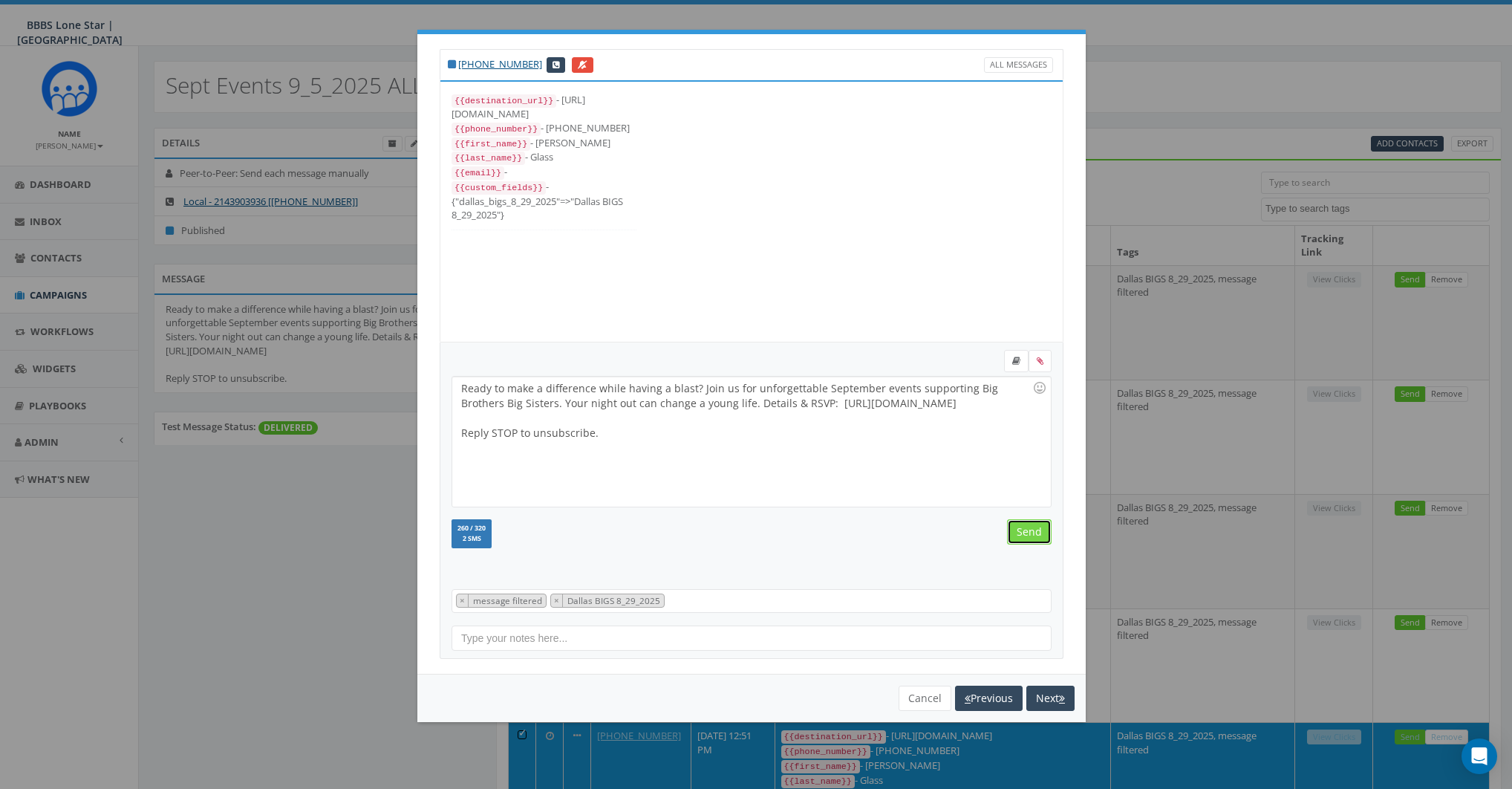
click at [1024, 531] on input "Send" at bounding box center [1029, 532] width 45 height 26
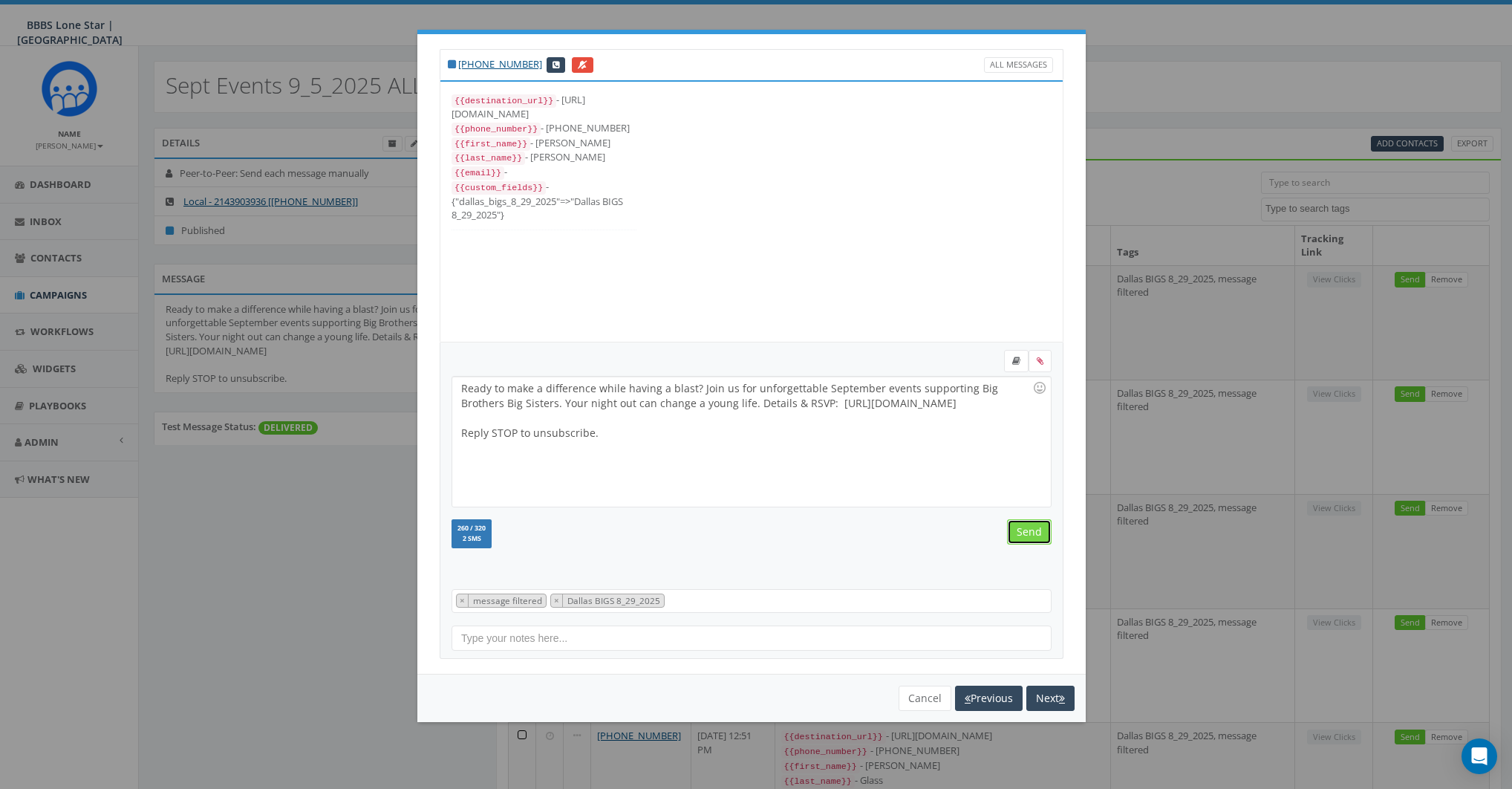
click at [1024, 531] on input "Send" at bounding box center [1029, 532] width 45 height 26
click at [1024, 532] on input "Send" at bounding box center [1029, 532] width 45 height 26
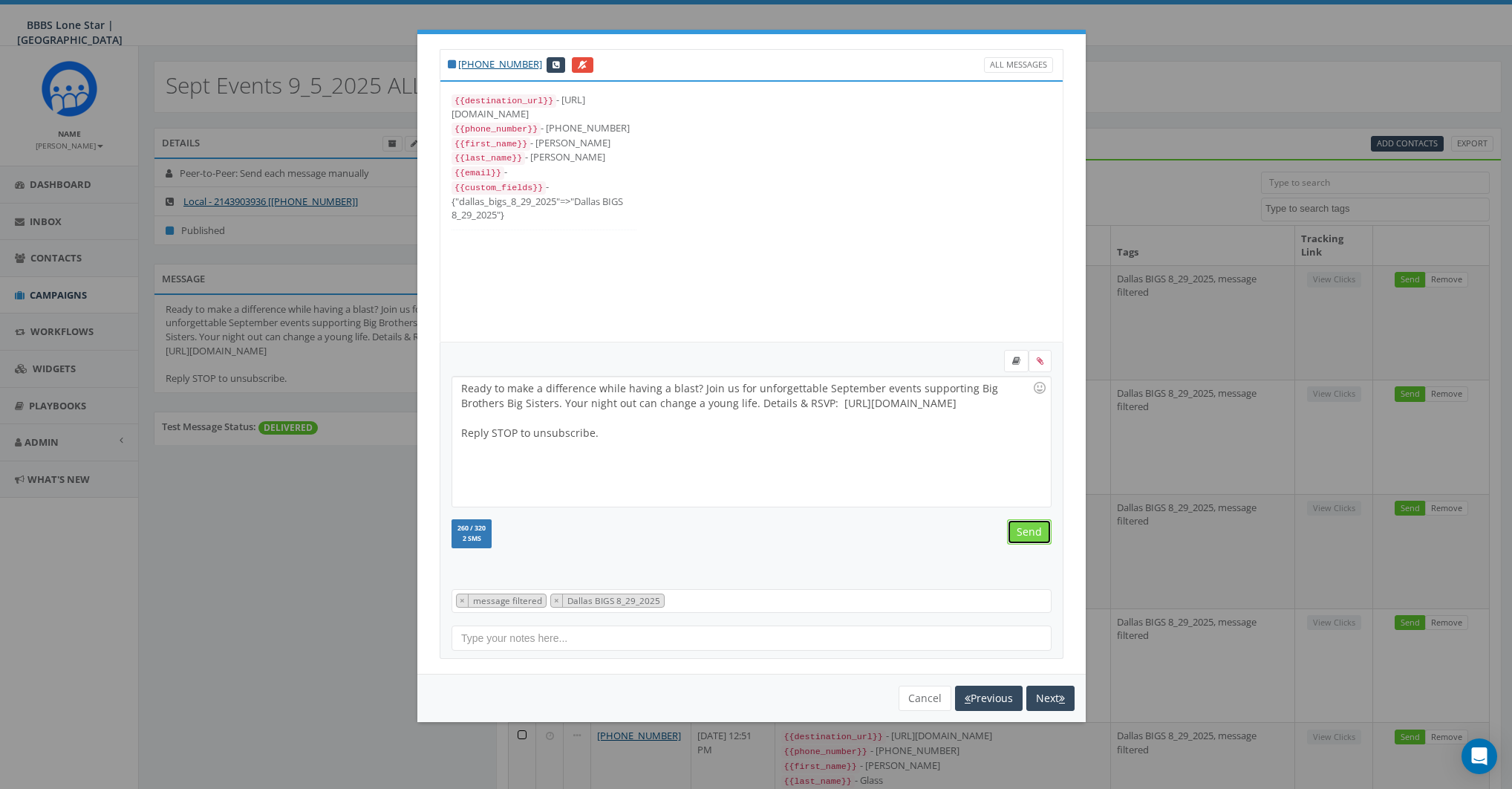
click at [1024, 532] on input "Send" at bounding box center [1029, 532] width 45 height 26
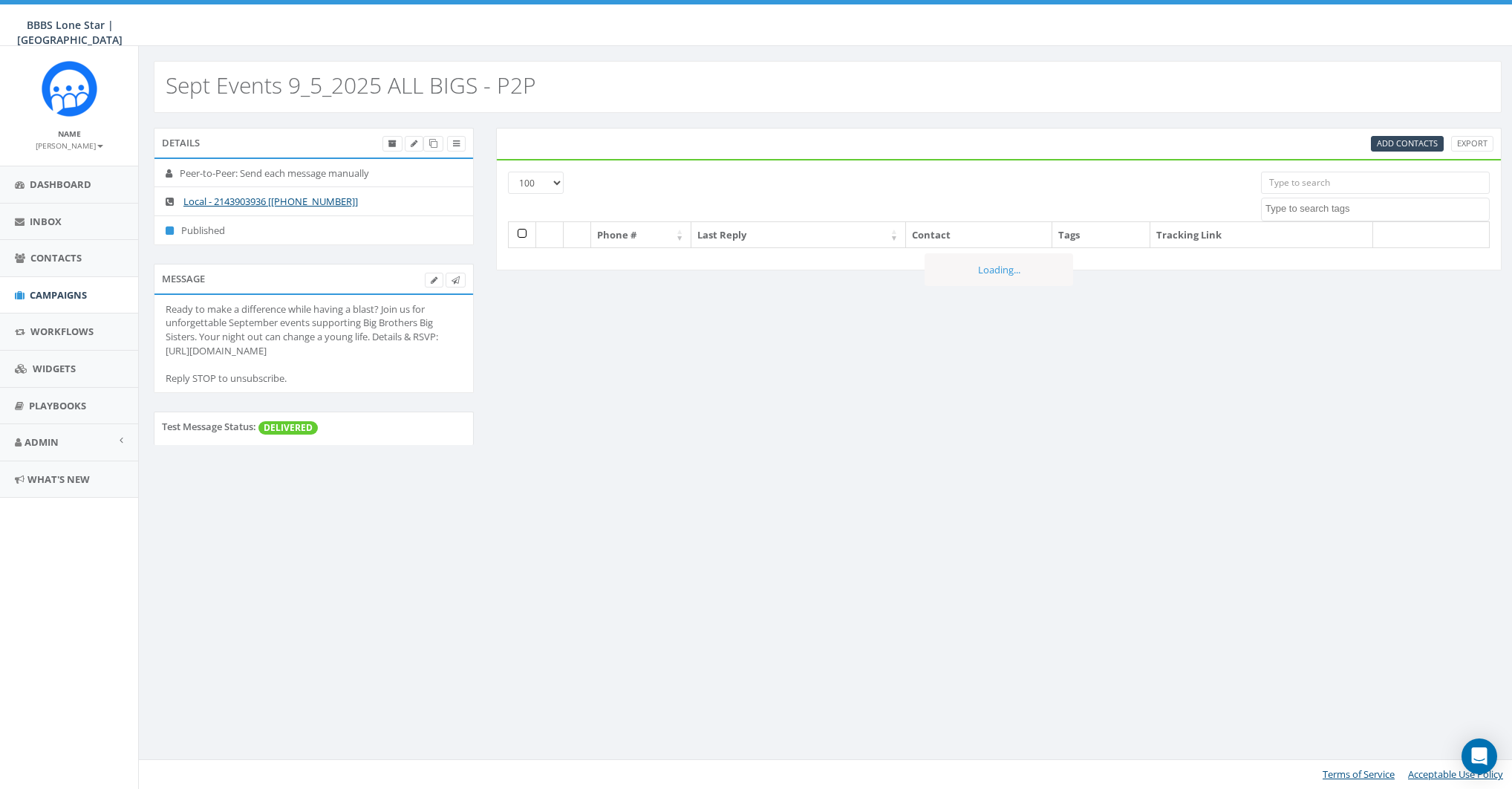
select select "100"
select select
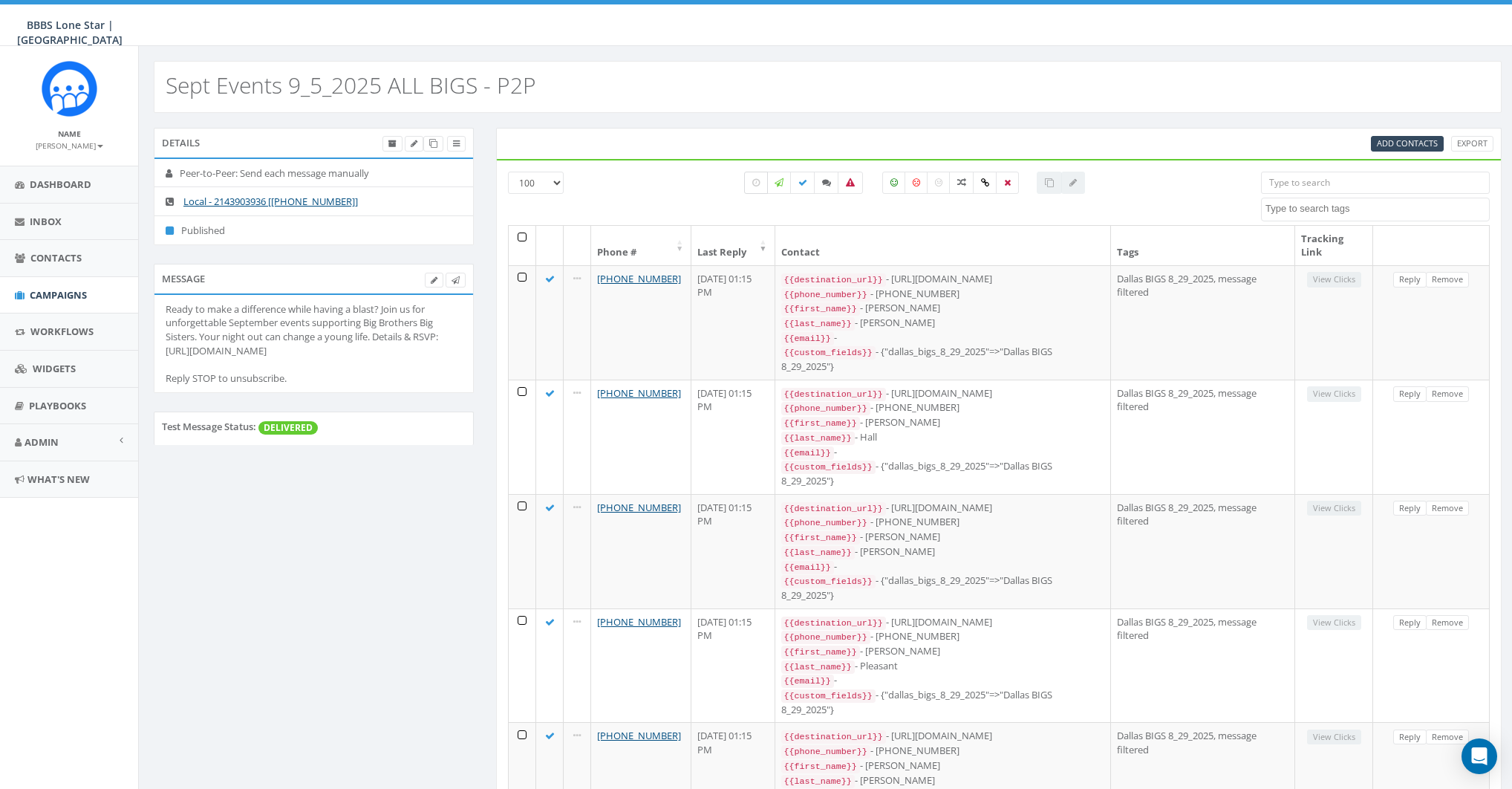
click at [757, 184] on icon at bounding box center [756, 182] width 7 height 9
checkbox input "true"
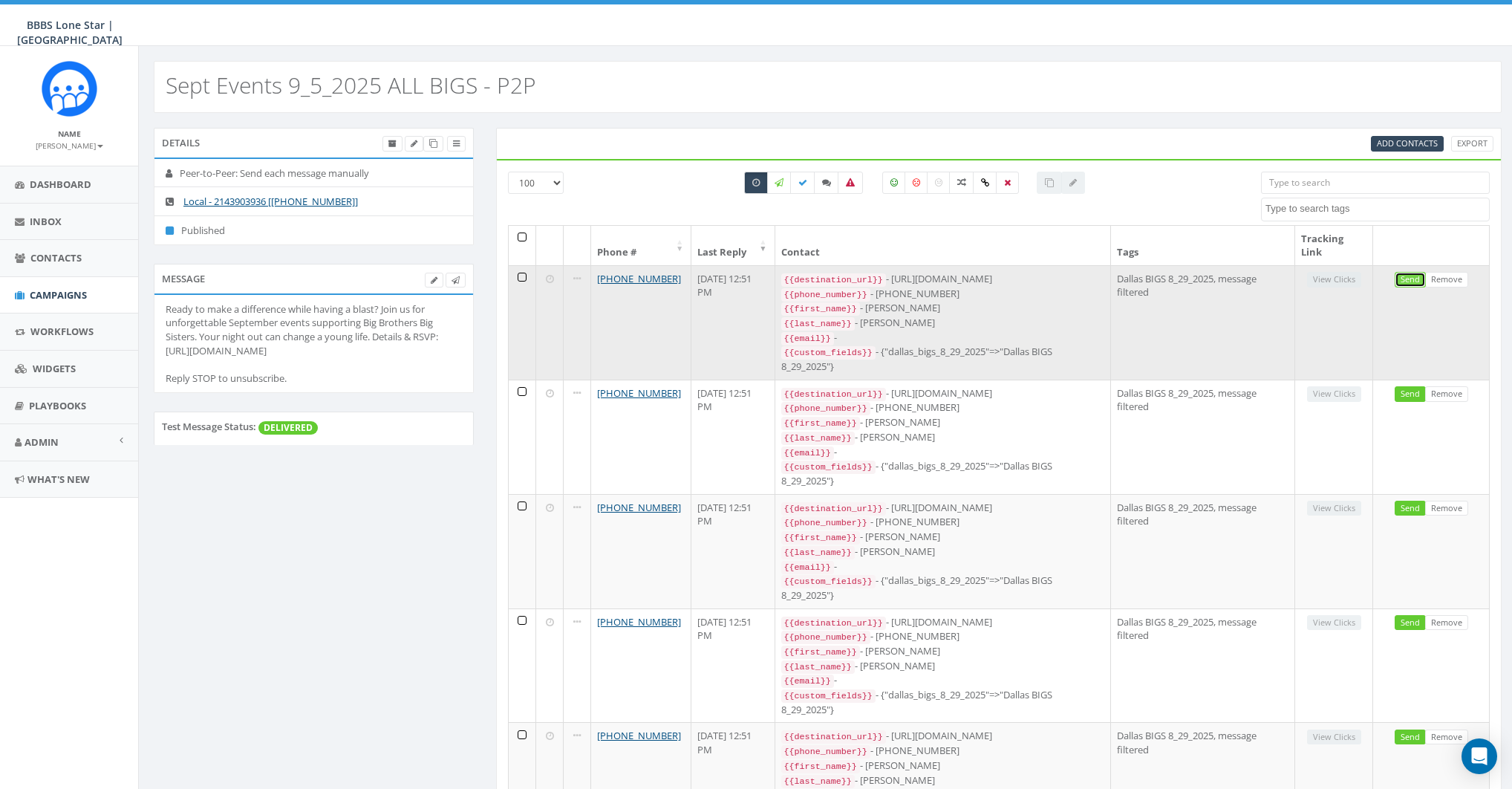
click at [1410, 275] on link "Send" at bounding box center [1410, 280] width 31 height 16
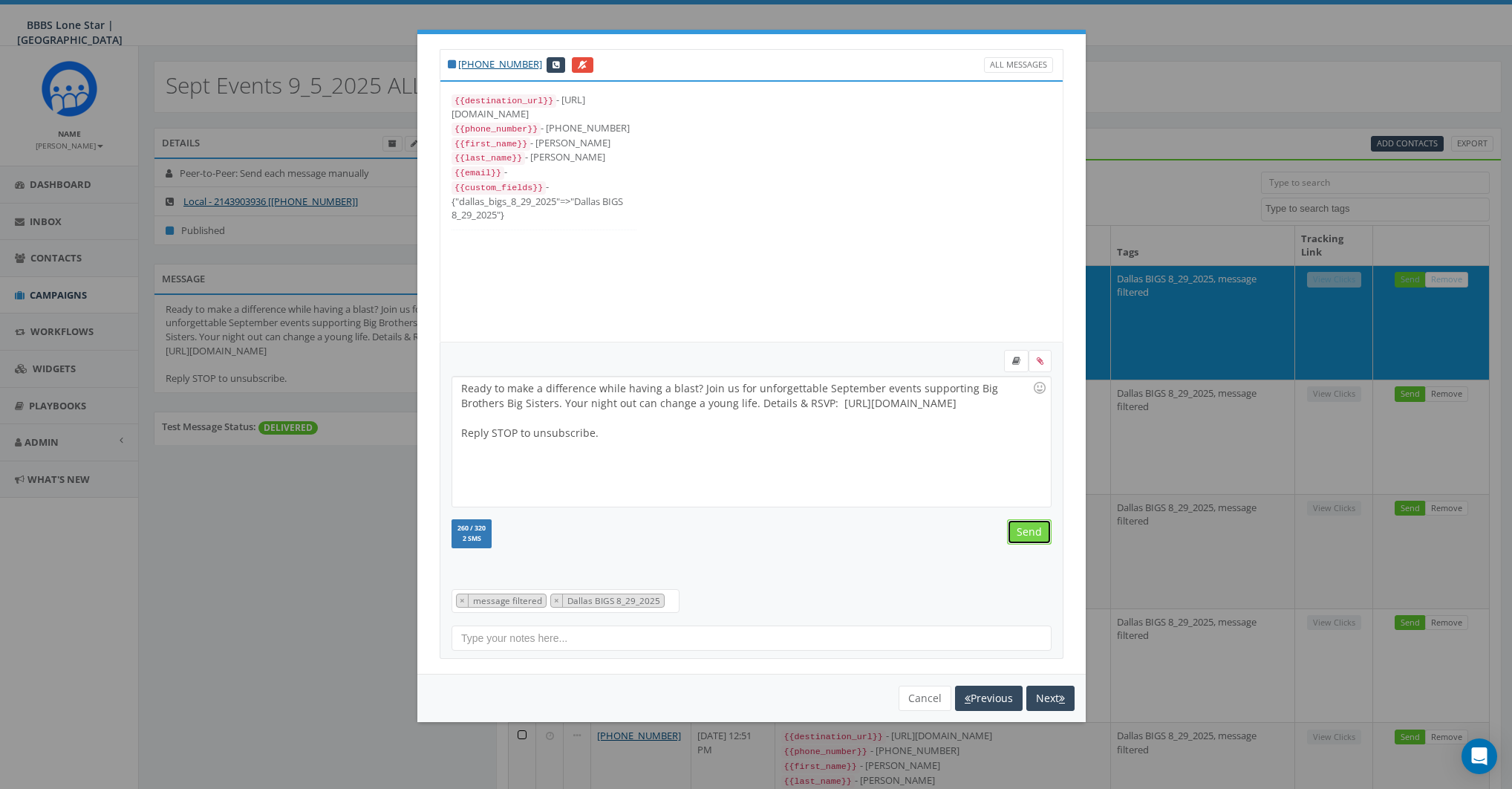
click at [1019, 525] on input "Send" at bounding box center [1029, 532] width 45 height 26
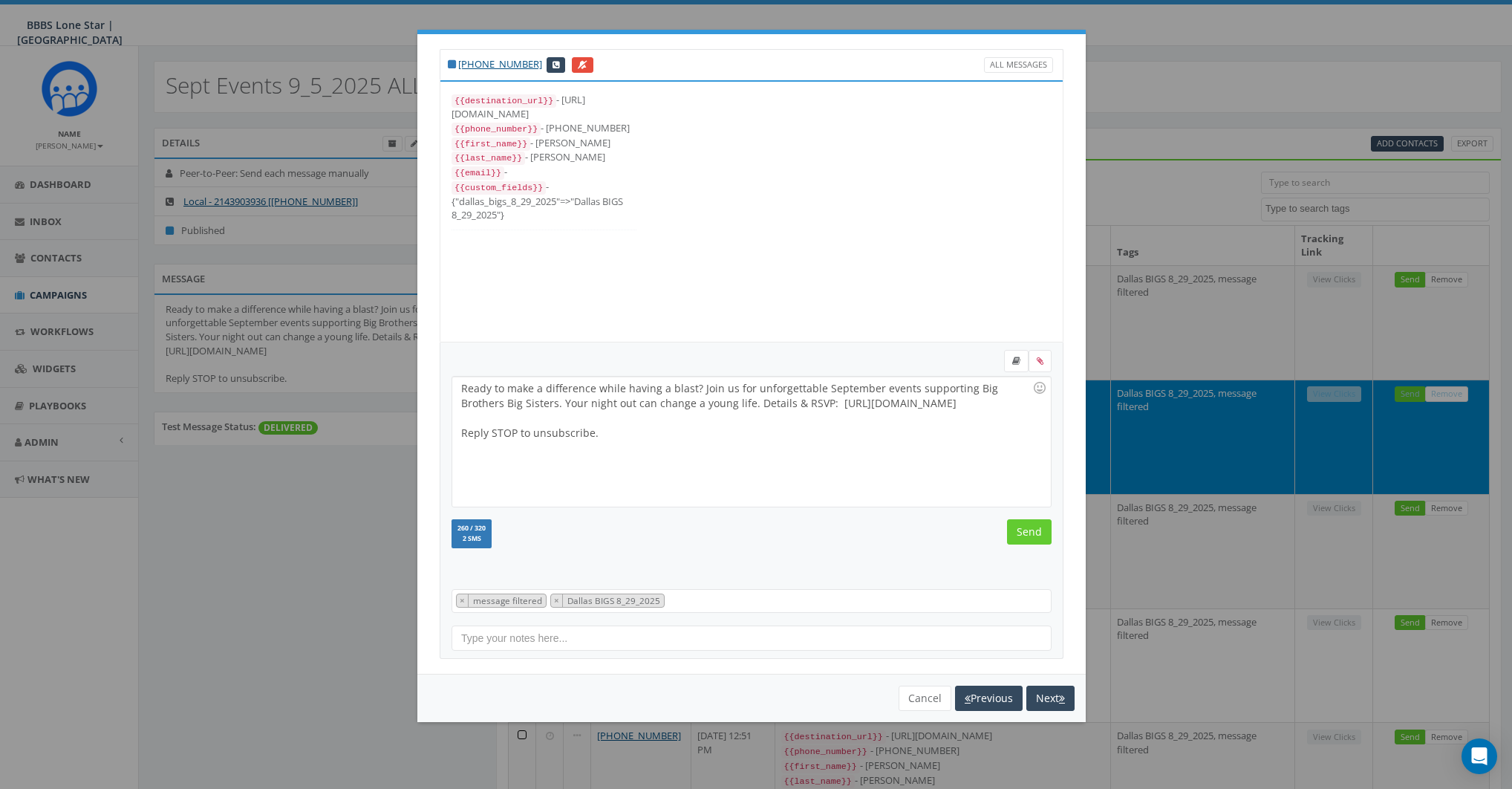
scroll to position [15, 0]
click at [1027, 529] on input "Send" at bounding box center [1029, 532] width 45 height 26
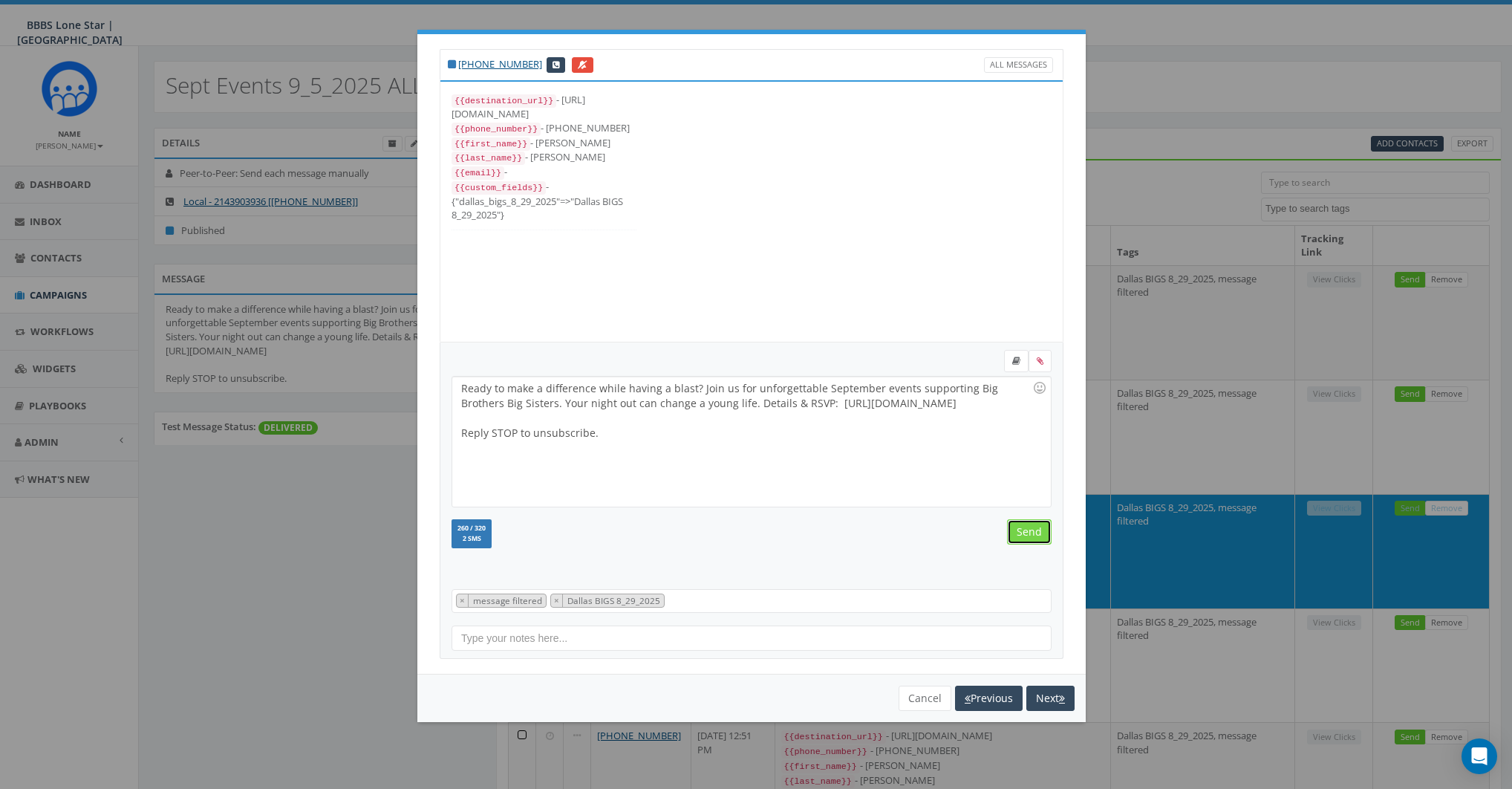
click at [1027, 529] on input "Send" at bounding box center [1029, 532] width 45 height 26
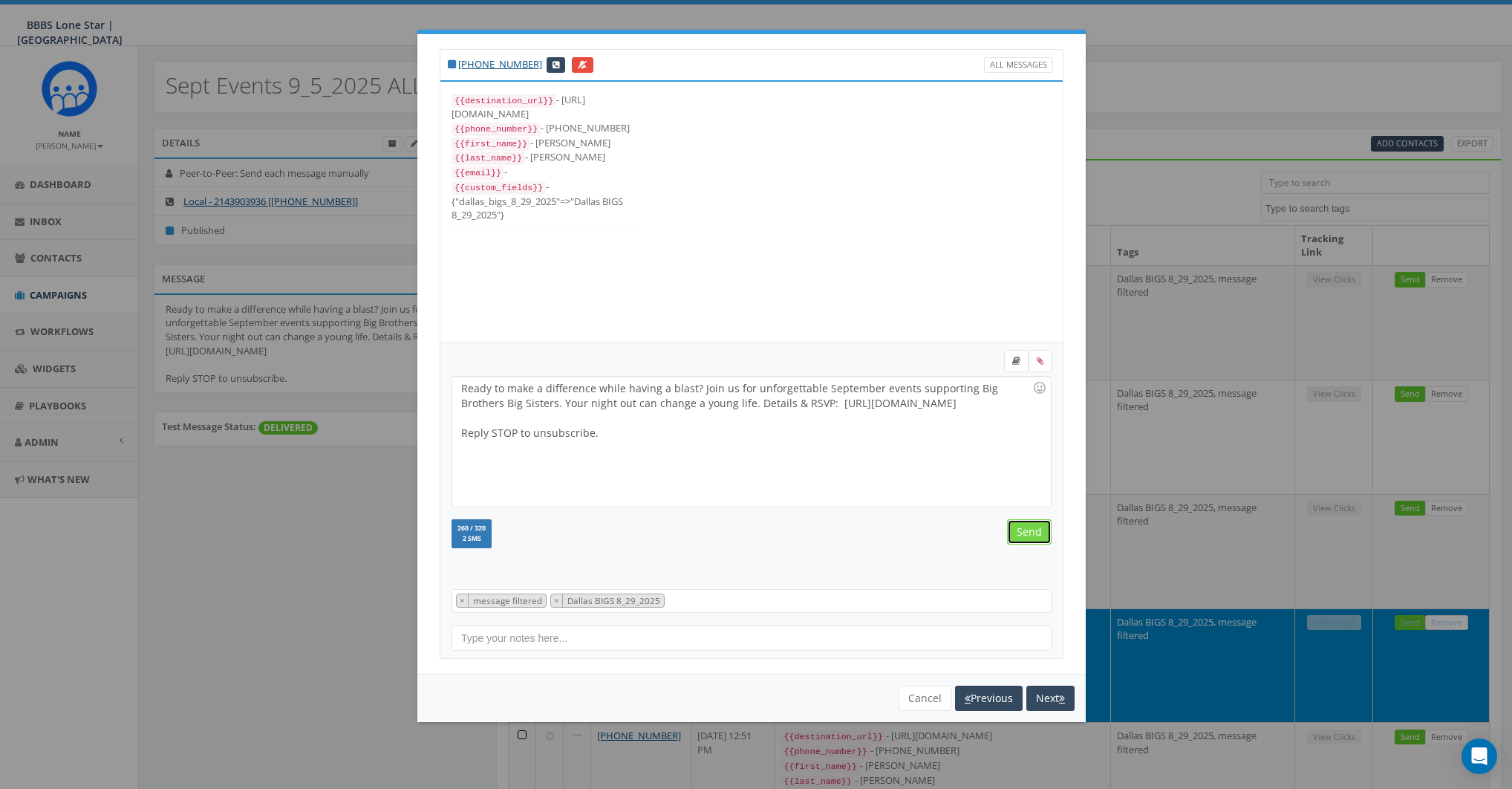
click at [1027, 529] on input "Send" at bounding box center [1029, 532] width 45 height 26
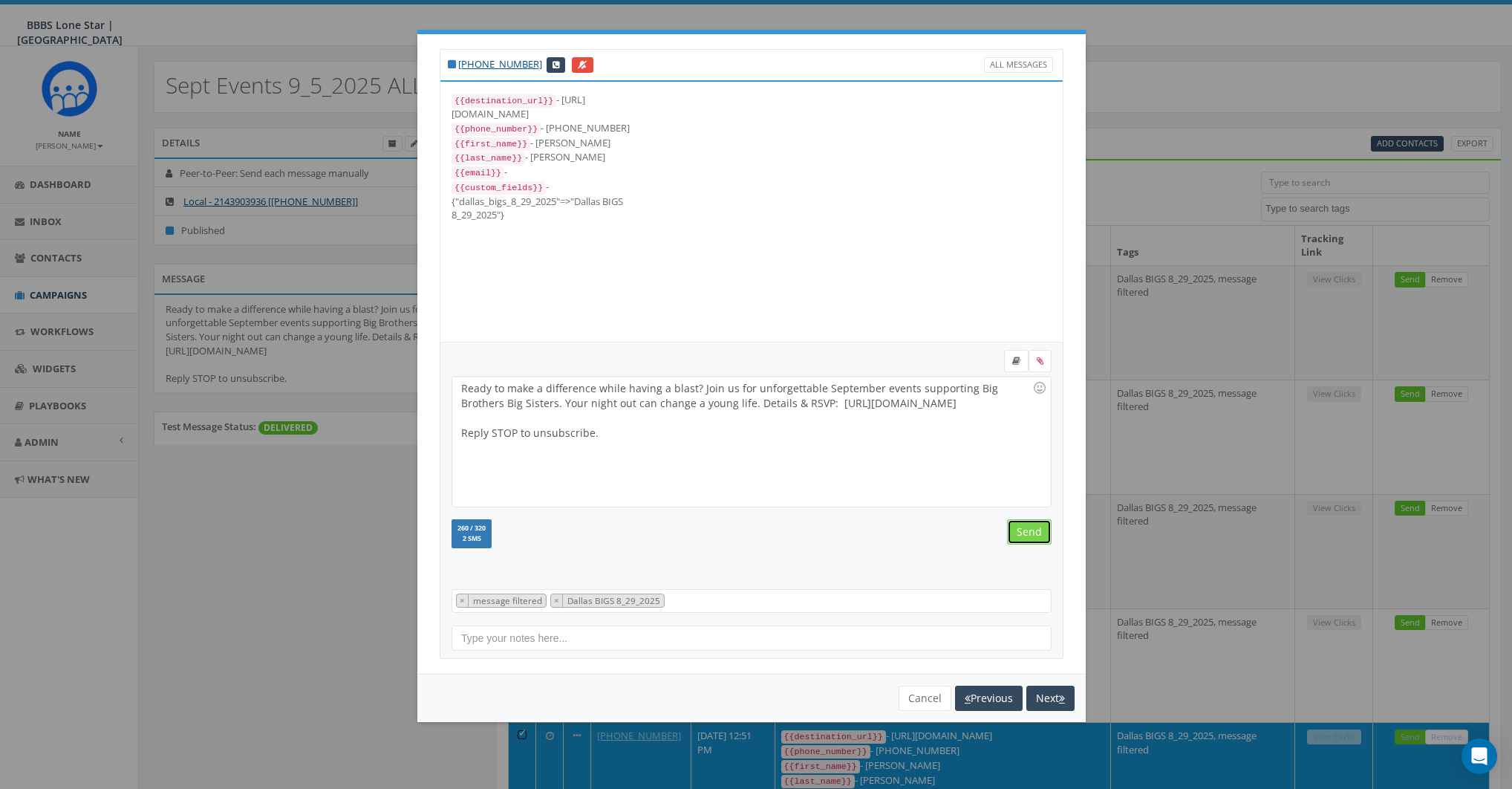
click at [1027, 529] on input "Send" at bounding box center [1029, 532] width 45 height 26
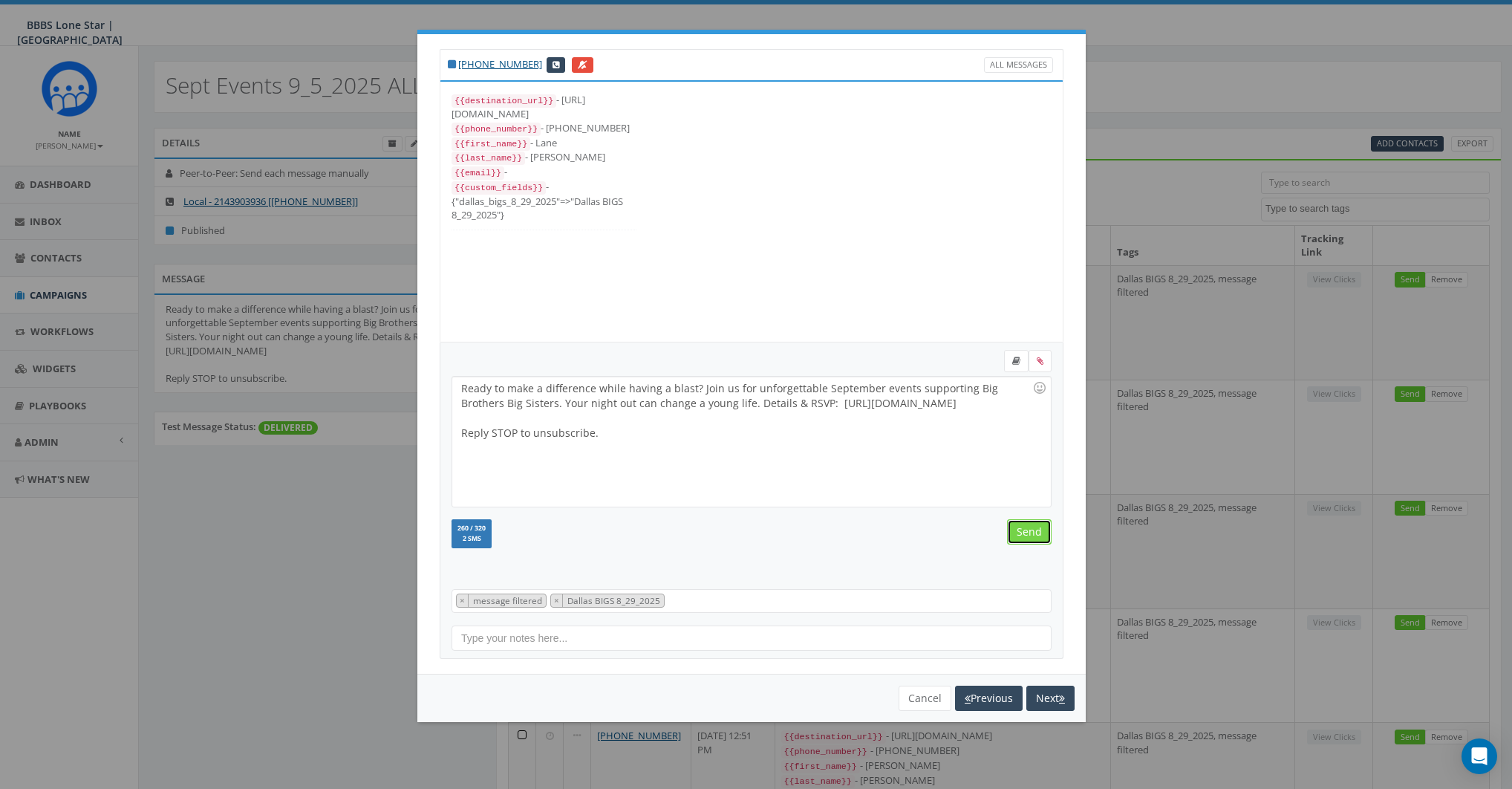
click at [1027, 529] on input "Send" at bounding box center [1029, 532] width 45 height 26
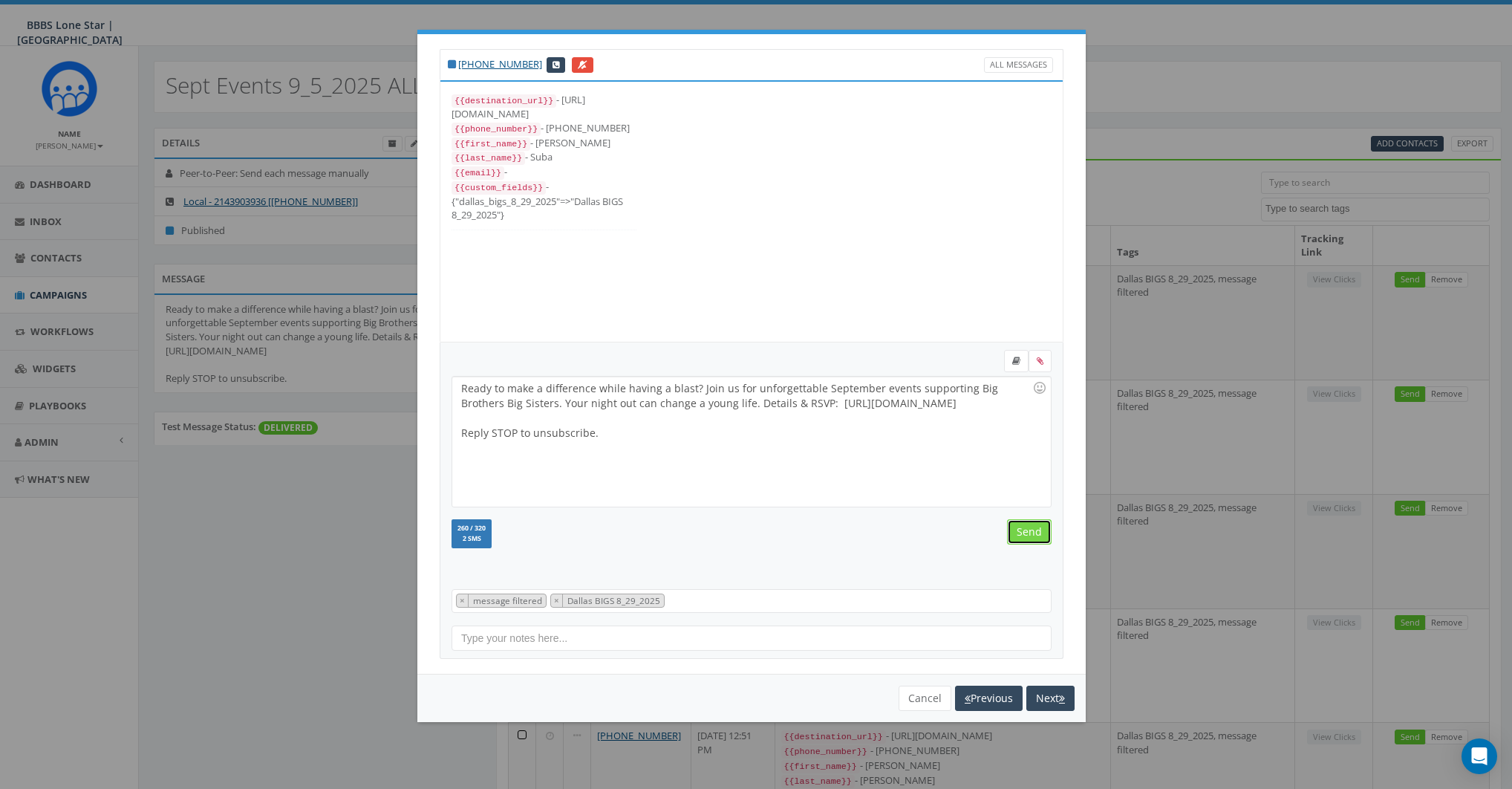
click at [1027, 529] on input "Send" at bounding box center [1029, 532] width 45 height 26
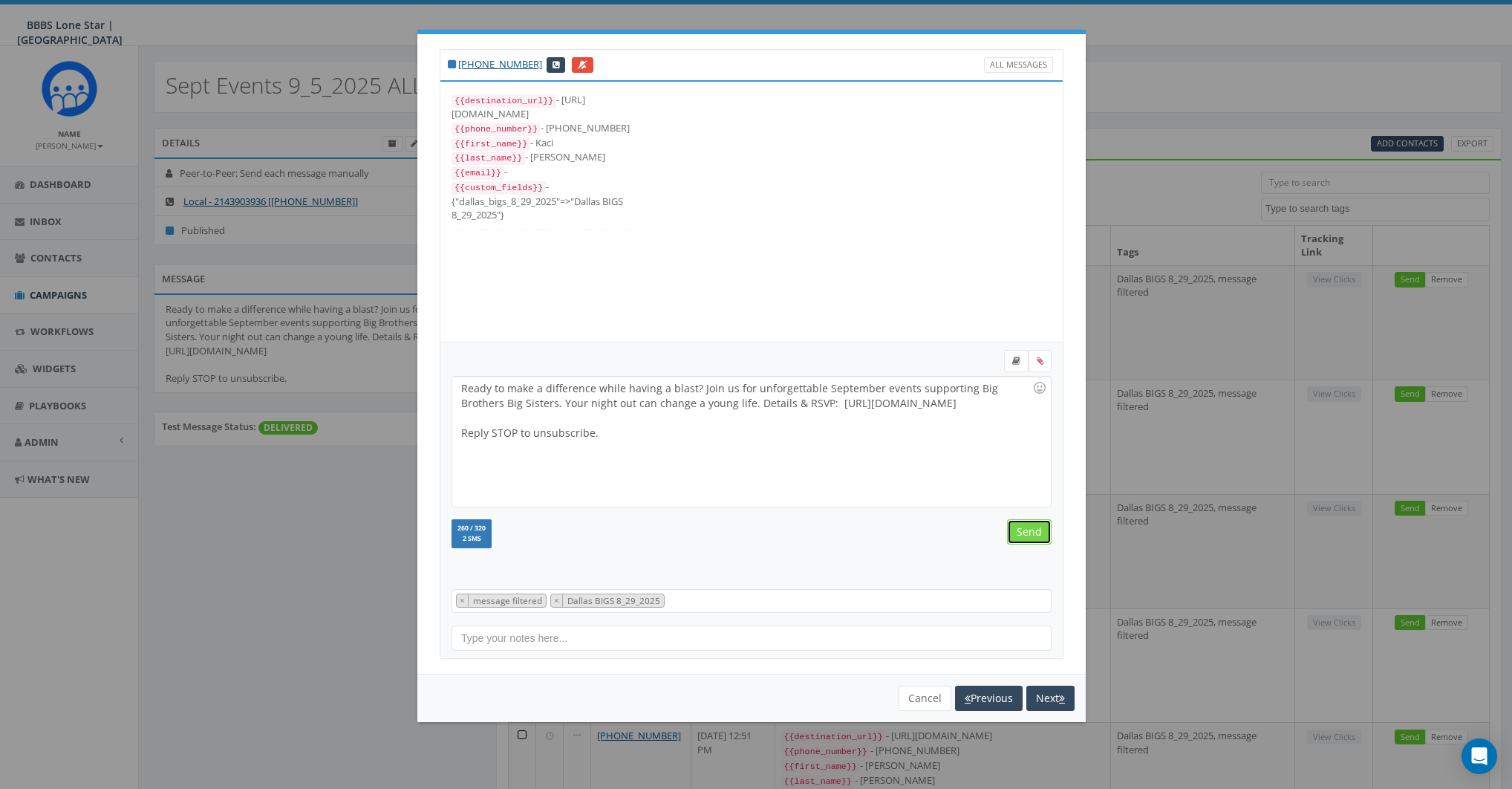
click at [1027, 529] on input "Send" at bounding box center [1029, 532] width 45 height 26
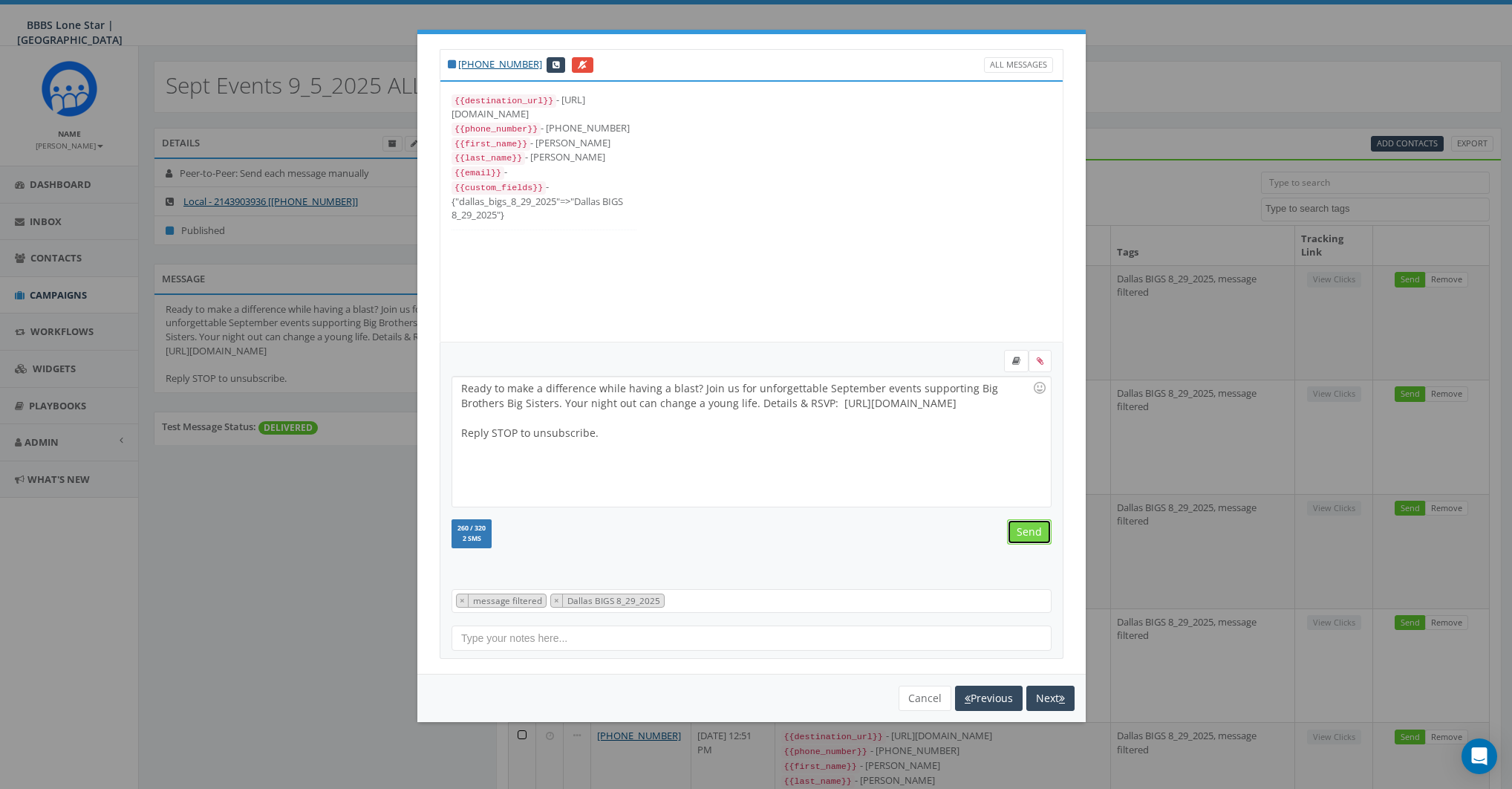
click at [1027, 529] on input "Send" at bounding box center [1029, 532] width 45 height 26
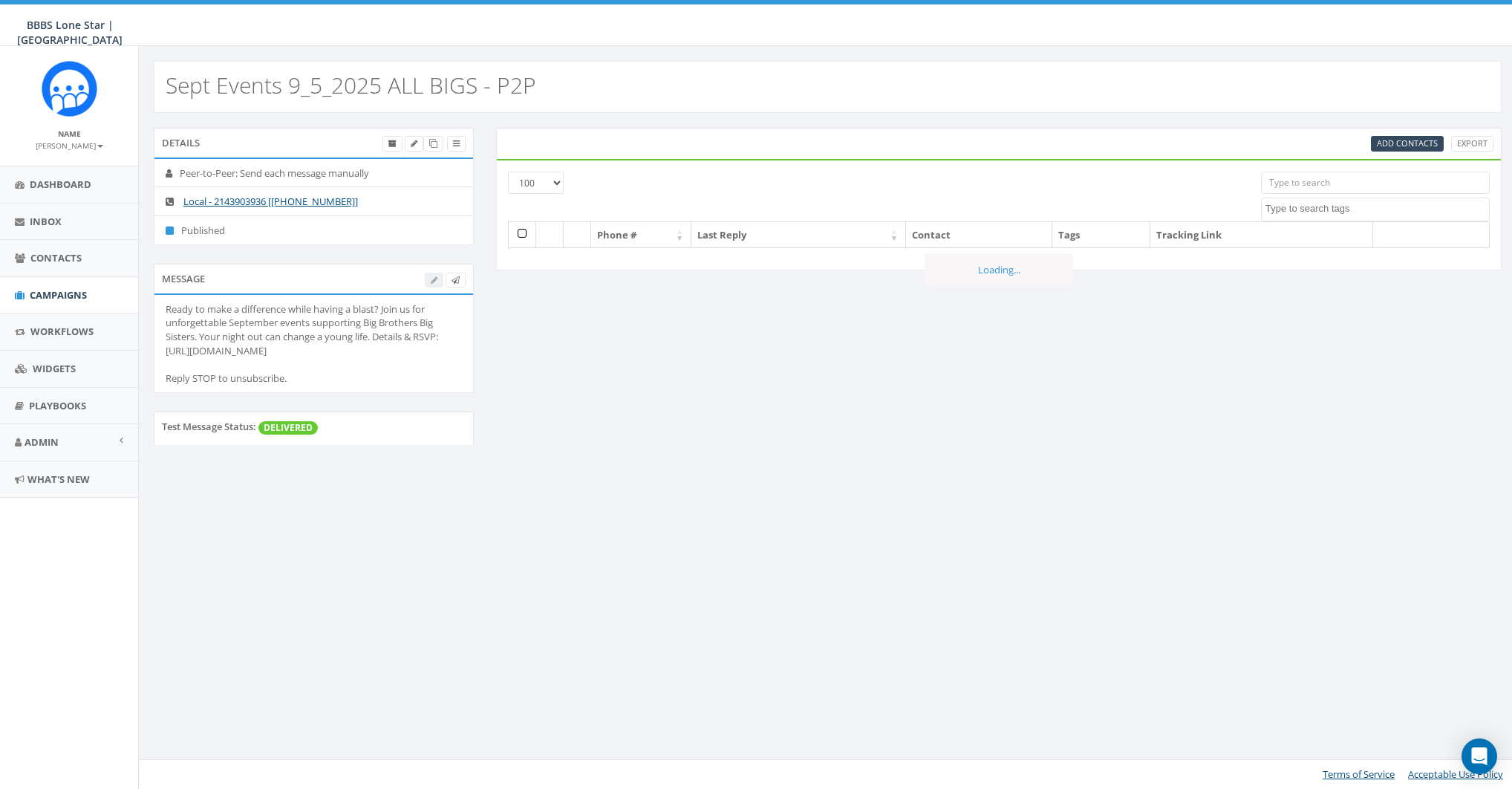
select select "100"
select select
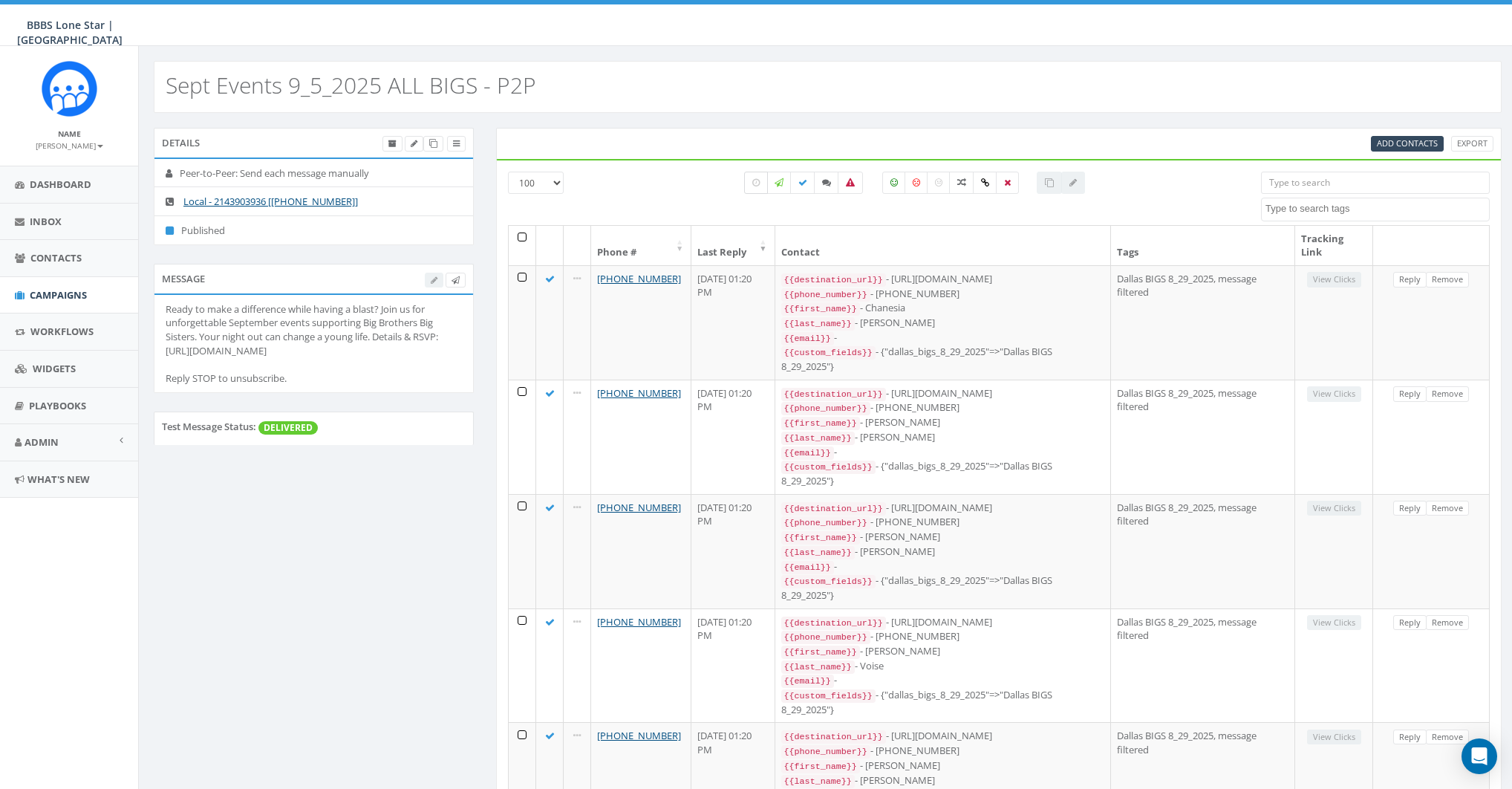
click at [761, 177] on label at bounding box center [756, 182] width 24 height 22
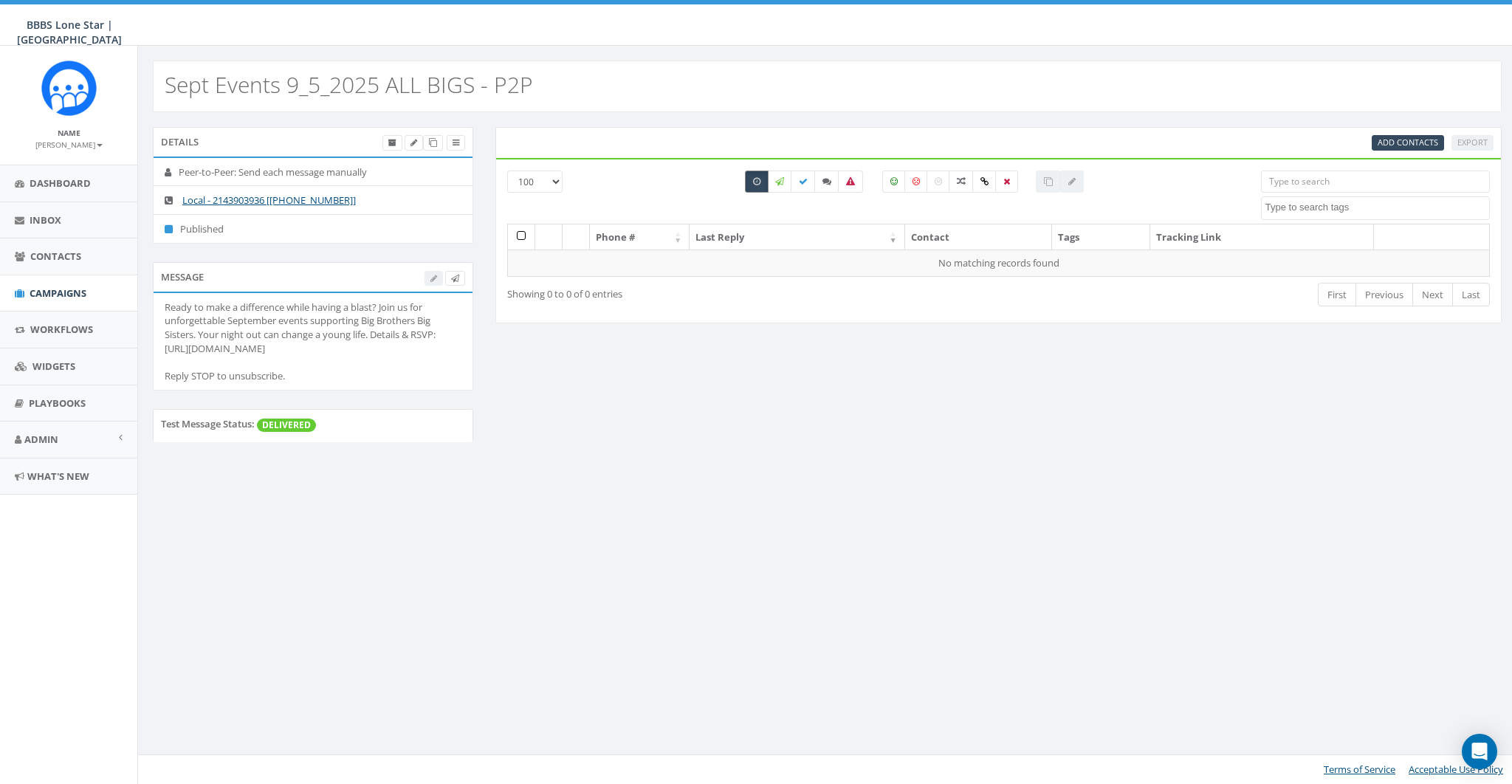
click at [751, 181] on label at bounding box center [756, 181] width 24 height 22
checkbox input "false"
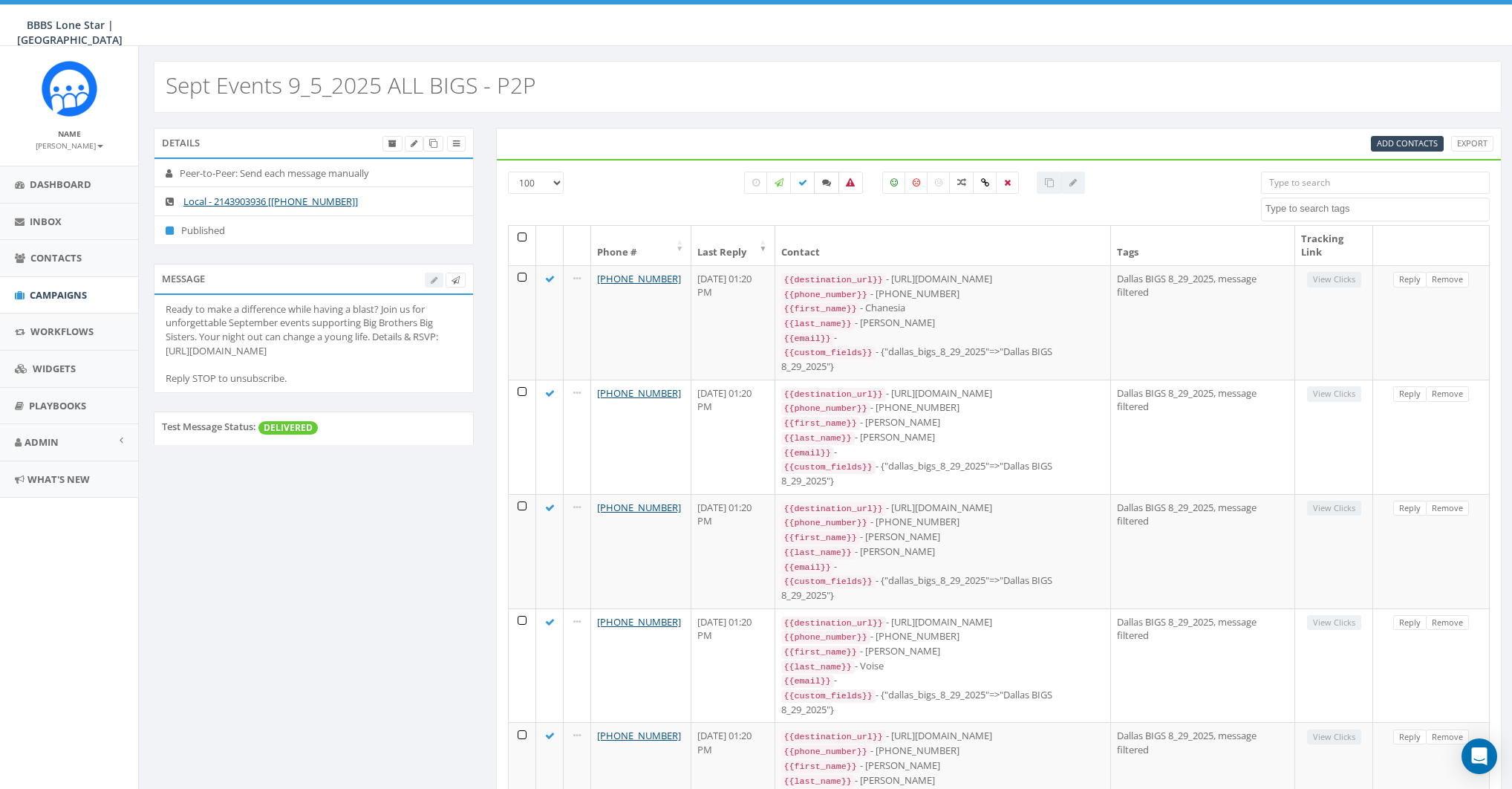
click at [828, 187] on label at bounding box center [827, 182] width 26 height 22
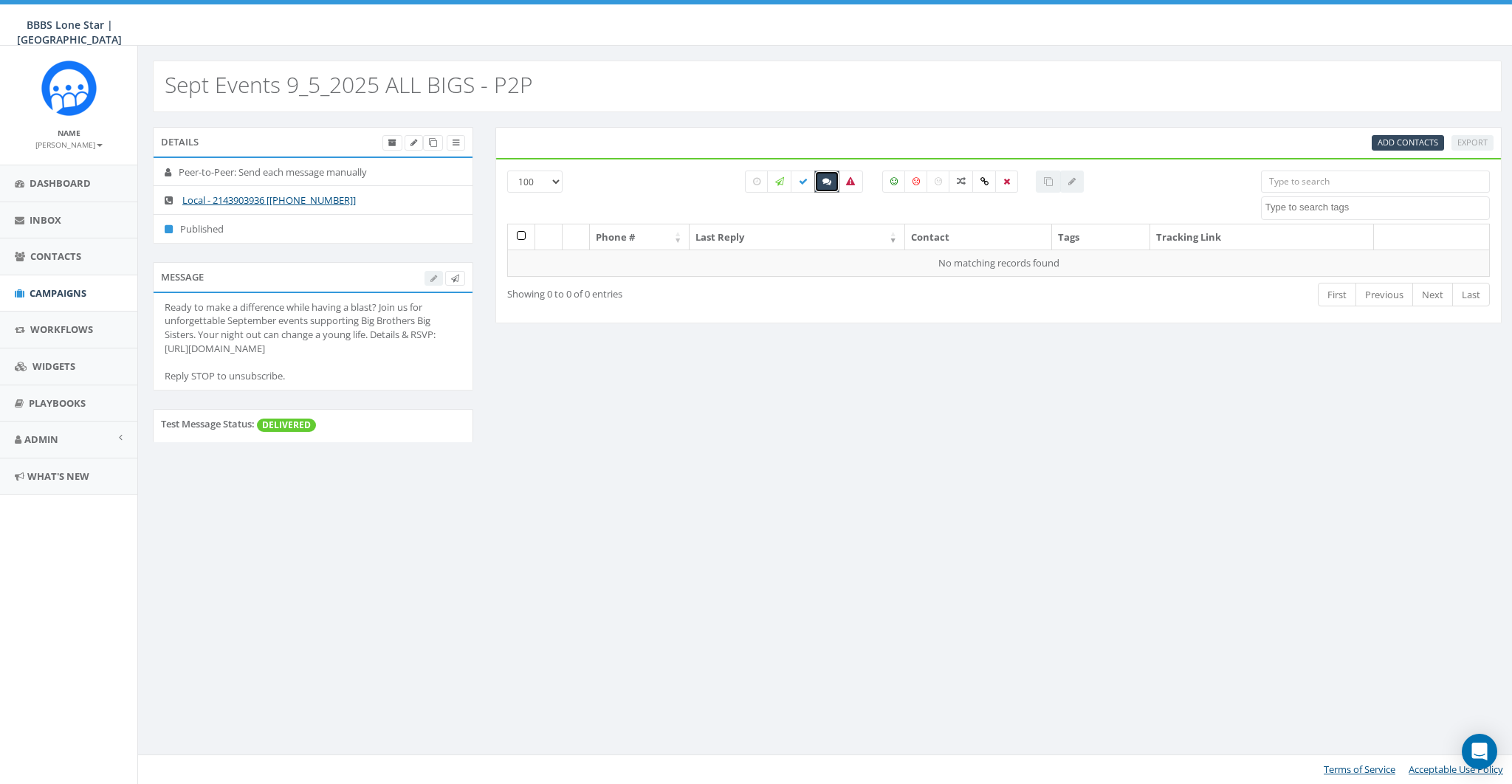
click at [823, 186] on label at bounding box center [826, 181] width 25 height 22
click at [456, 139] on icon at bounding box center [456, 143] width 7 height 8
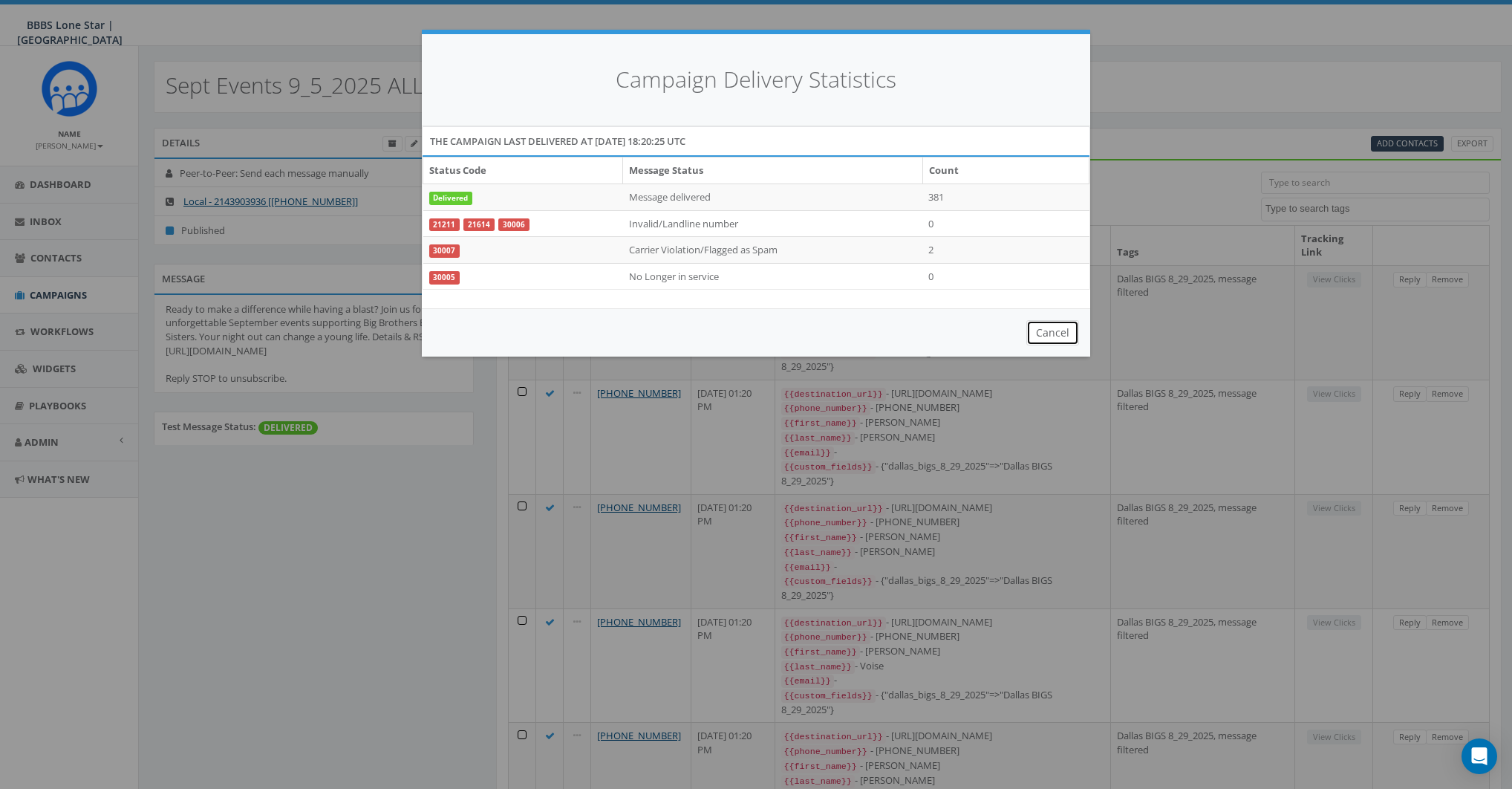
click at [1052, 335] on button "Cancel" at bounding box center [1053, 333] width 53 height 26
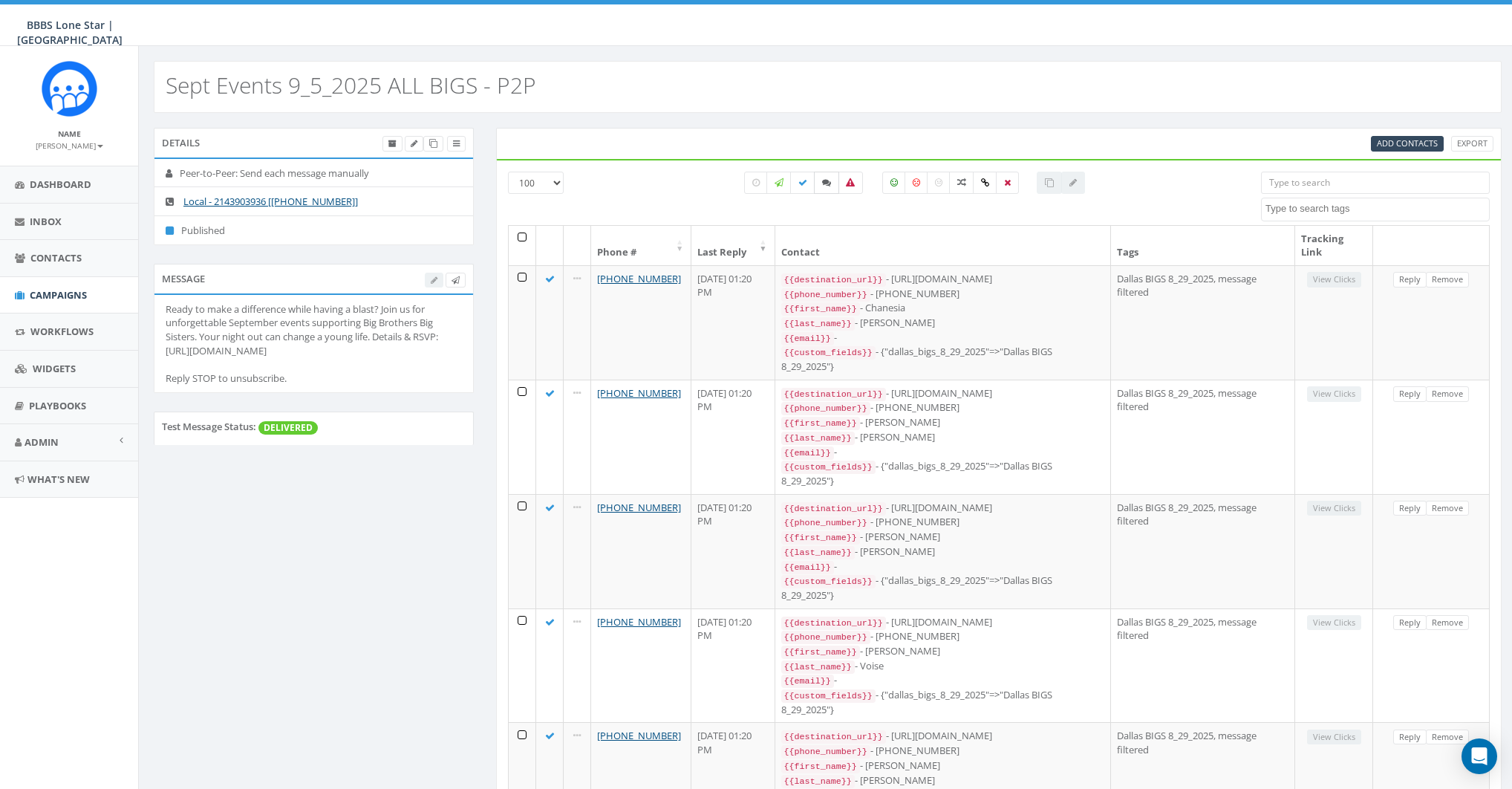
click at [829, 183] on icon at bounding box center [827, 182] width 9 height 9
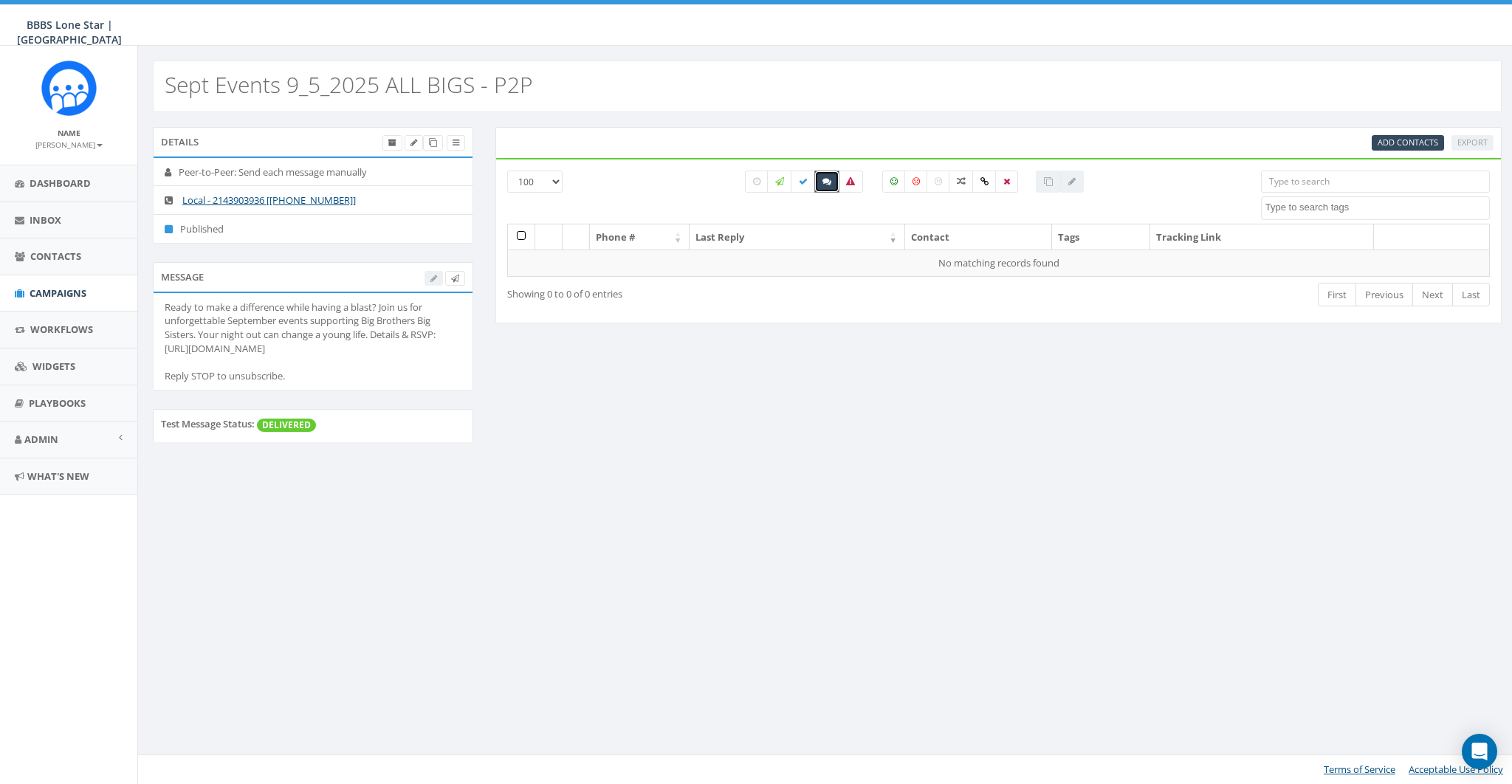
click at [823, 182] on icon at bounding box center [827, 181] width 9 height 9
checkbox input "false"
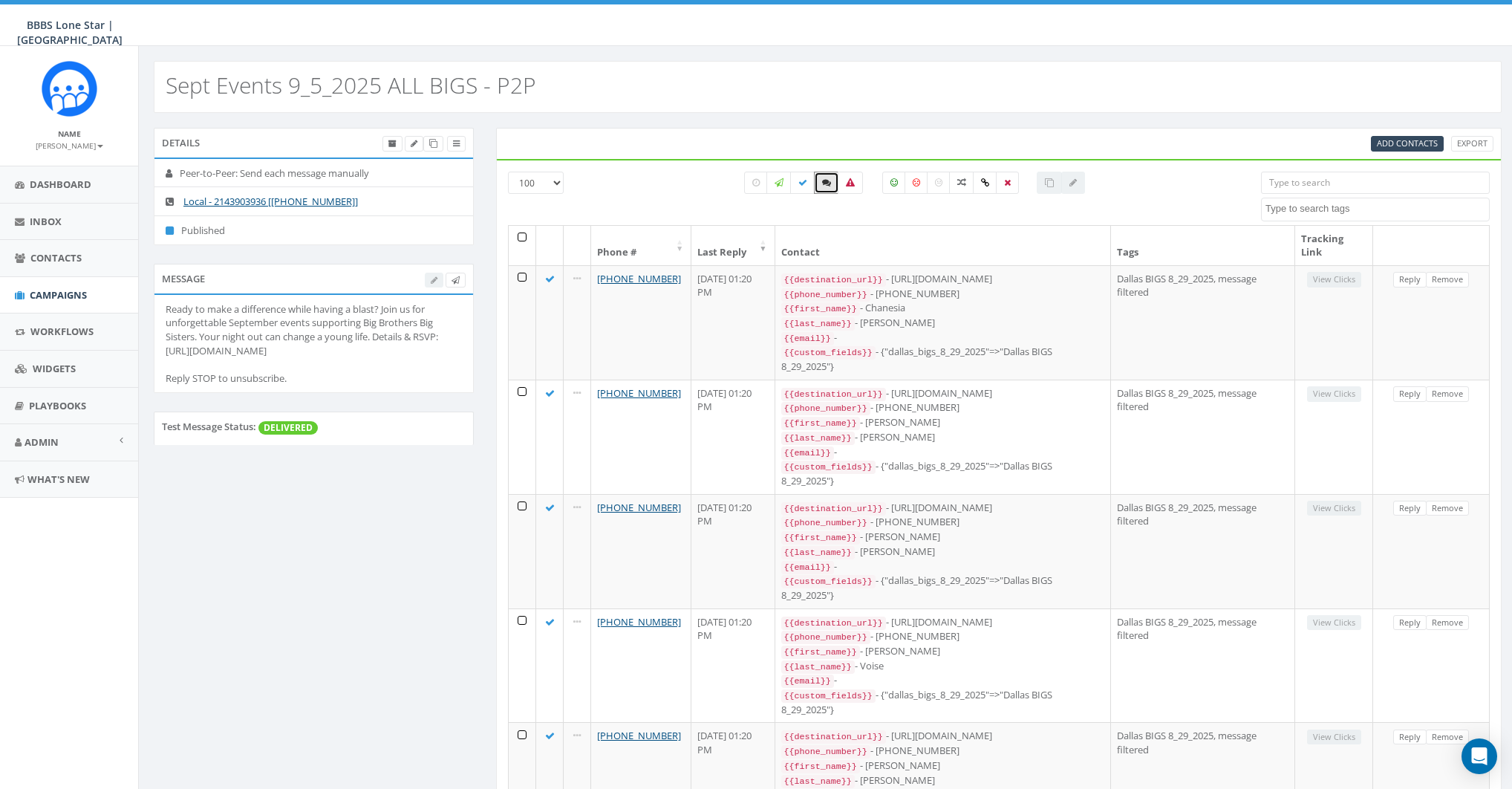
click at [520, 238] on th at bounding box center [522, 245] width 27 height 40
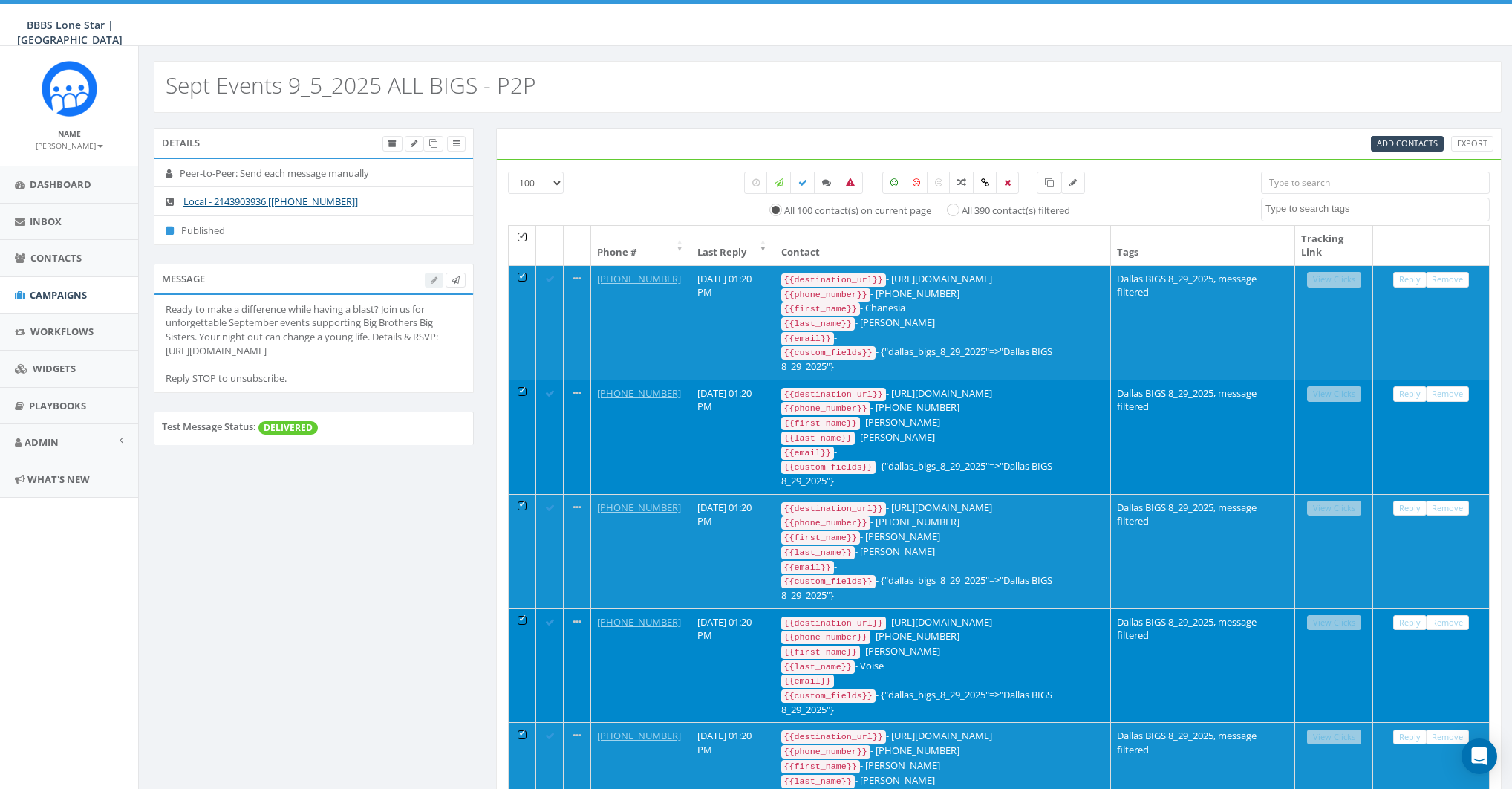
click at [985, 214] on label "All 390 contact(s) filtered" at bounding box center [1015, 210] width 108 height 15
click at [963, 214] on input "All 390 contact(s) filtered" at bounding box center [957, 209] width 10 height 10
radio input "true"
click at [525, 231] on th at bounding box center [522, 245] width 27 height 40
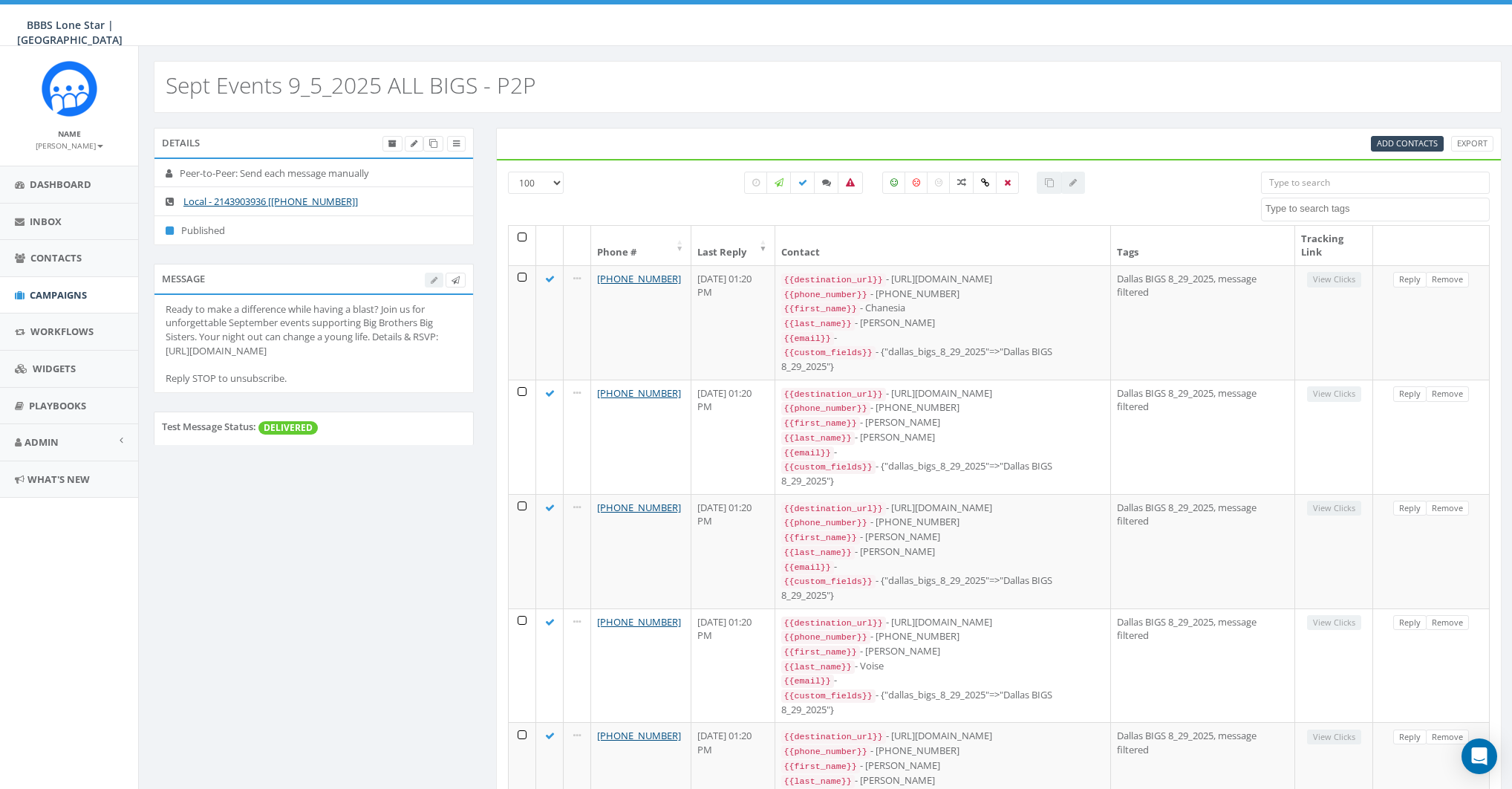
click at [666, 210] on div "All 0 contact(s) on current page All 390 contact(s) filtered" at bounding box center [916, 198] width 669 height 54
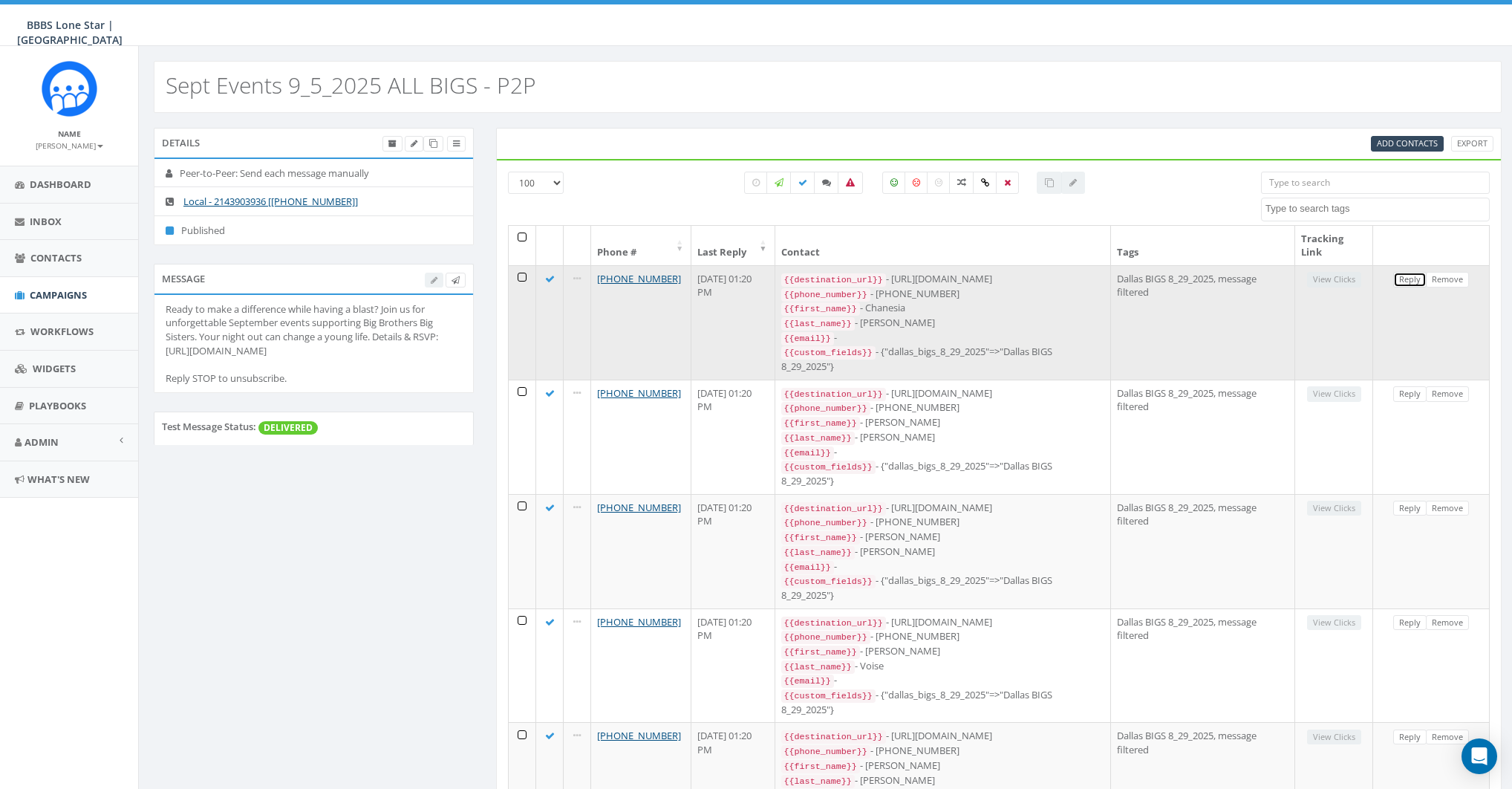
click at [1405, 277] on link "Reply" at bounding box center [1410, 280] width 33 height 16
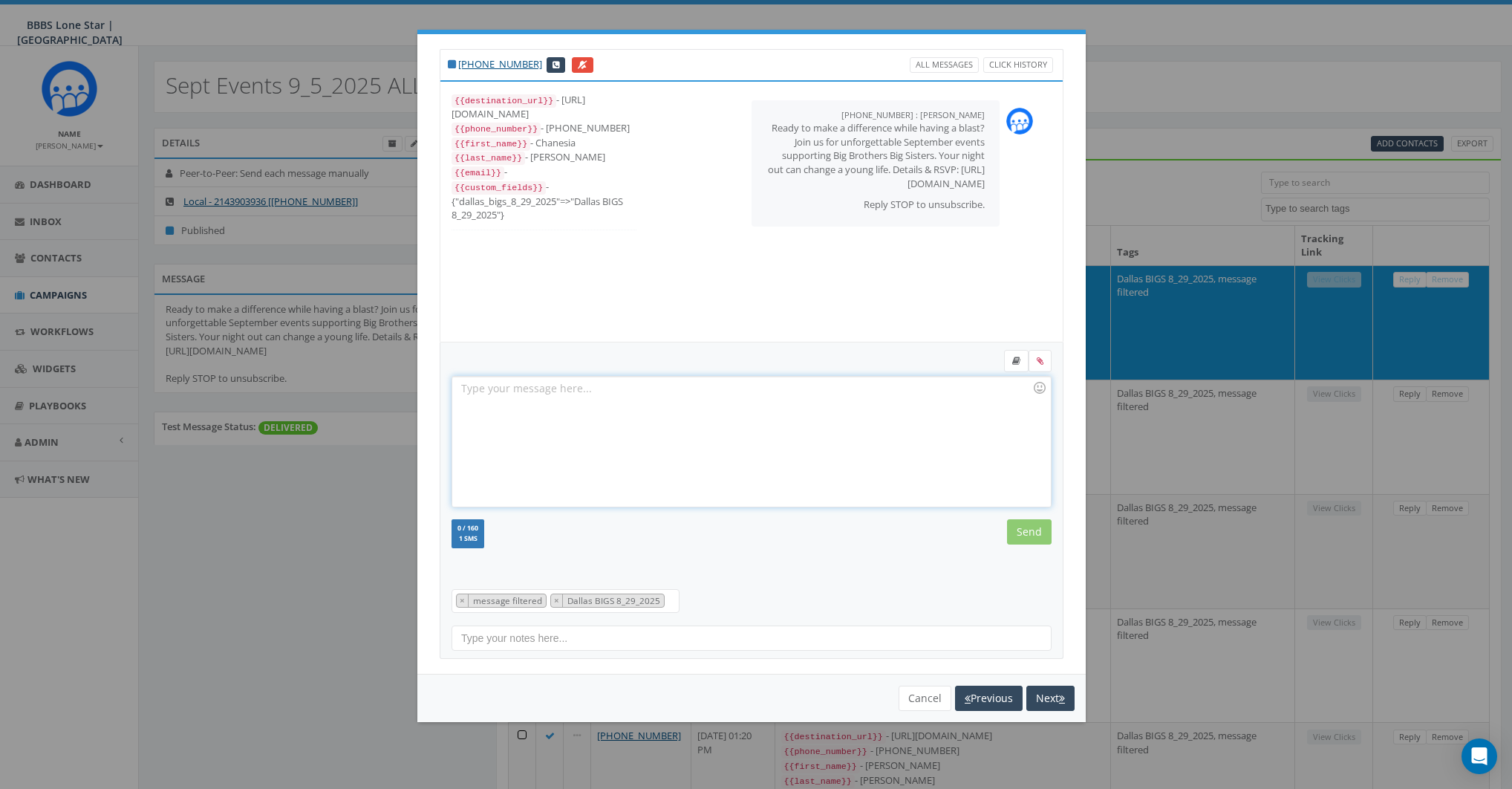
click at [520, 421] on div at bounding box center [751, 442] width 598 height 130
click at [668, 601] on textarea "Search" at bounding box center [672, 601] width 7 height 13
click at [719, 601] on div "Recent Smileys & People Animals & Nature Food & Drink Activity Travel & Places …" at bounding box center [751, 500] width 624 height 316
click at [671, 602] on span "× message filtered × Dallas BIGS 8_29_2025" at bounding box center [565, 601] width 228 height 24
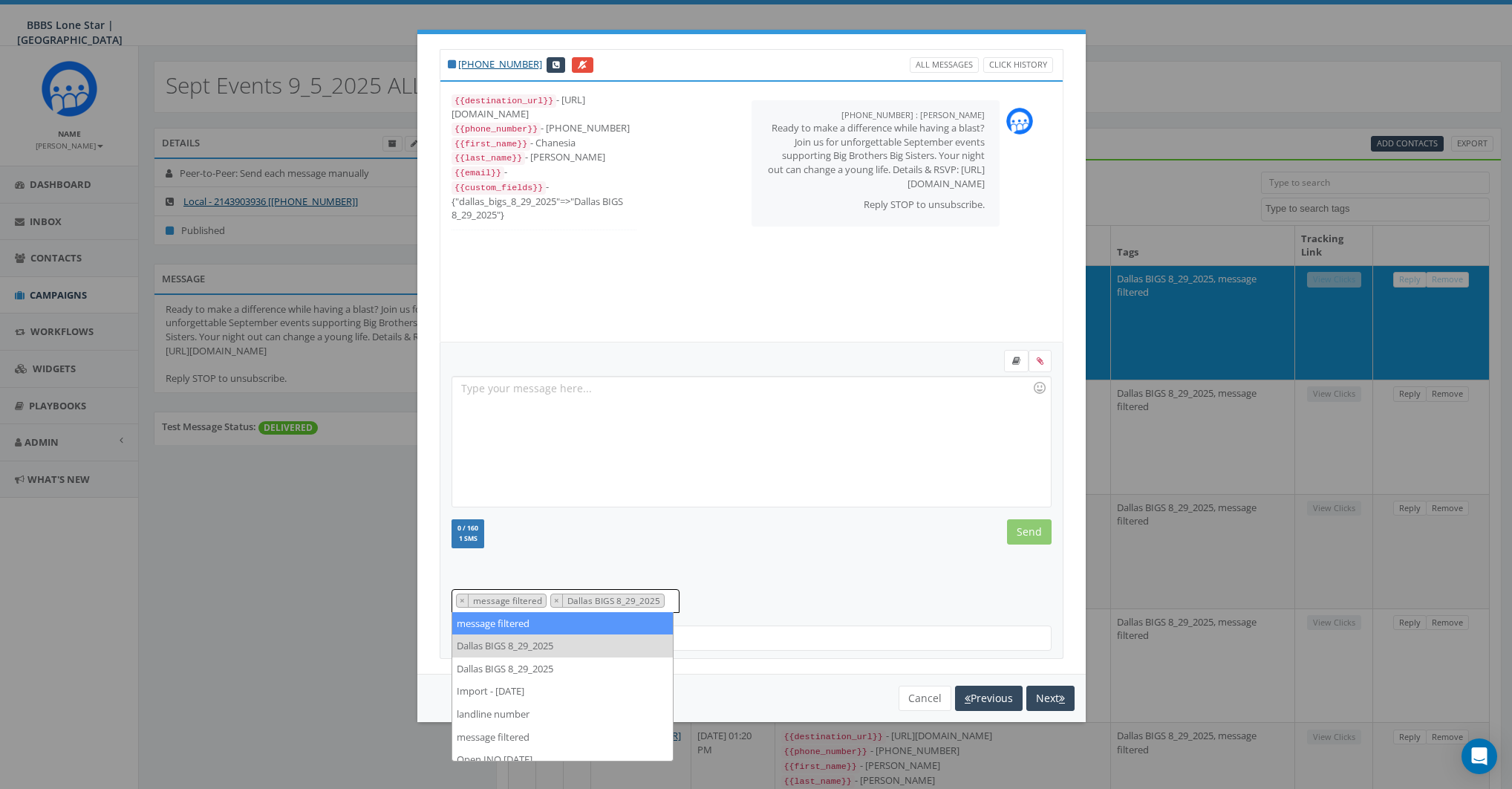
click at [767, 604] on div "Recent Smileys & People Animals & Nature Food & Drink Activity Travel & Places …" at bounding box center [751, 500] width 624 height 316
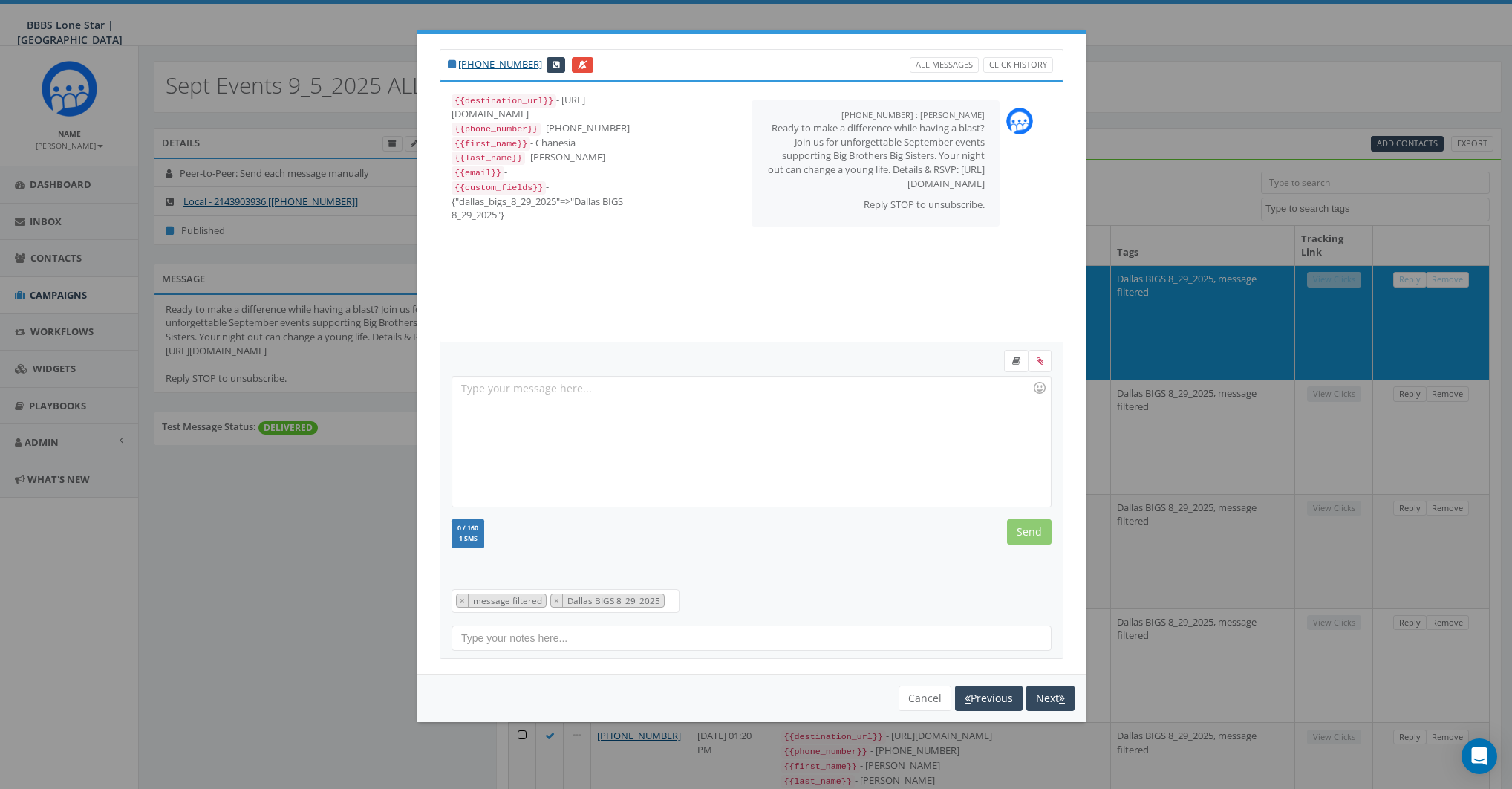
click at [669, 601] on textarea "Search" at bounding box center [672, 601] width 7 height 13
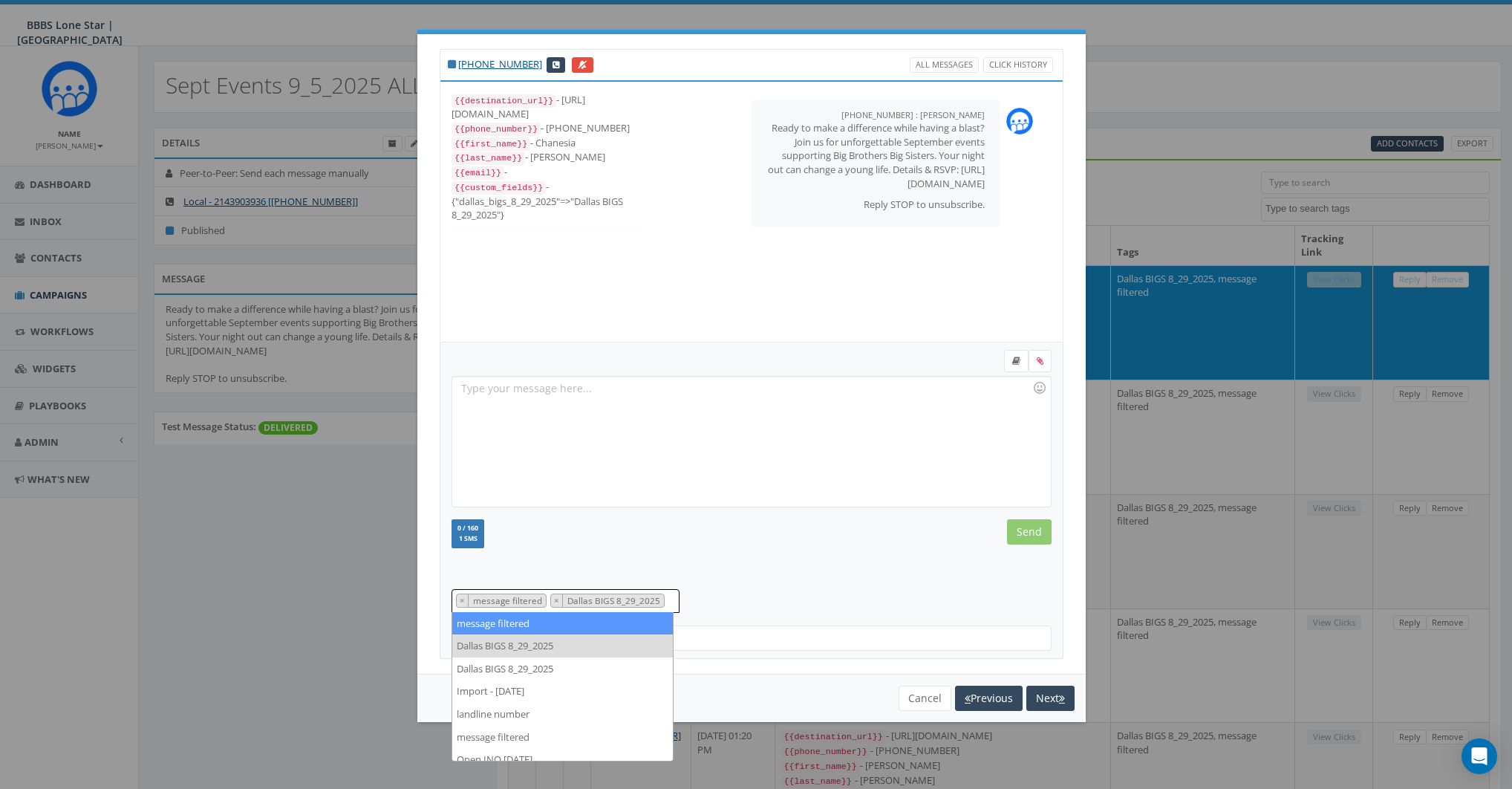
click at [670, 600] on span "× message filtered × Dallas BIGS 8_29_2025" at bounding box center [565, 601] width 228 height 24
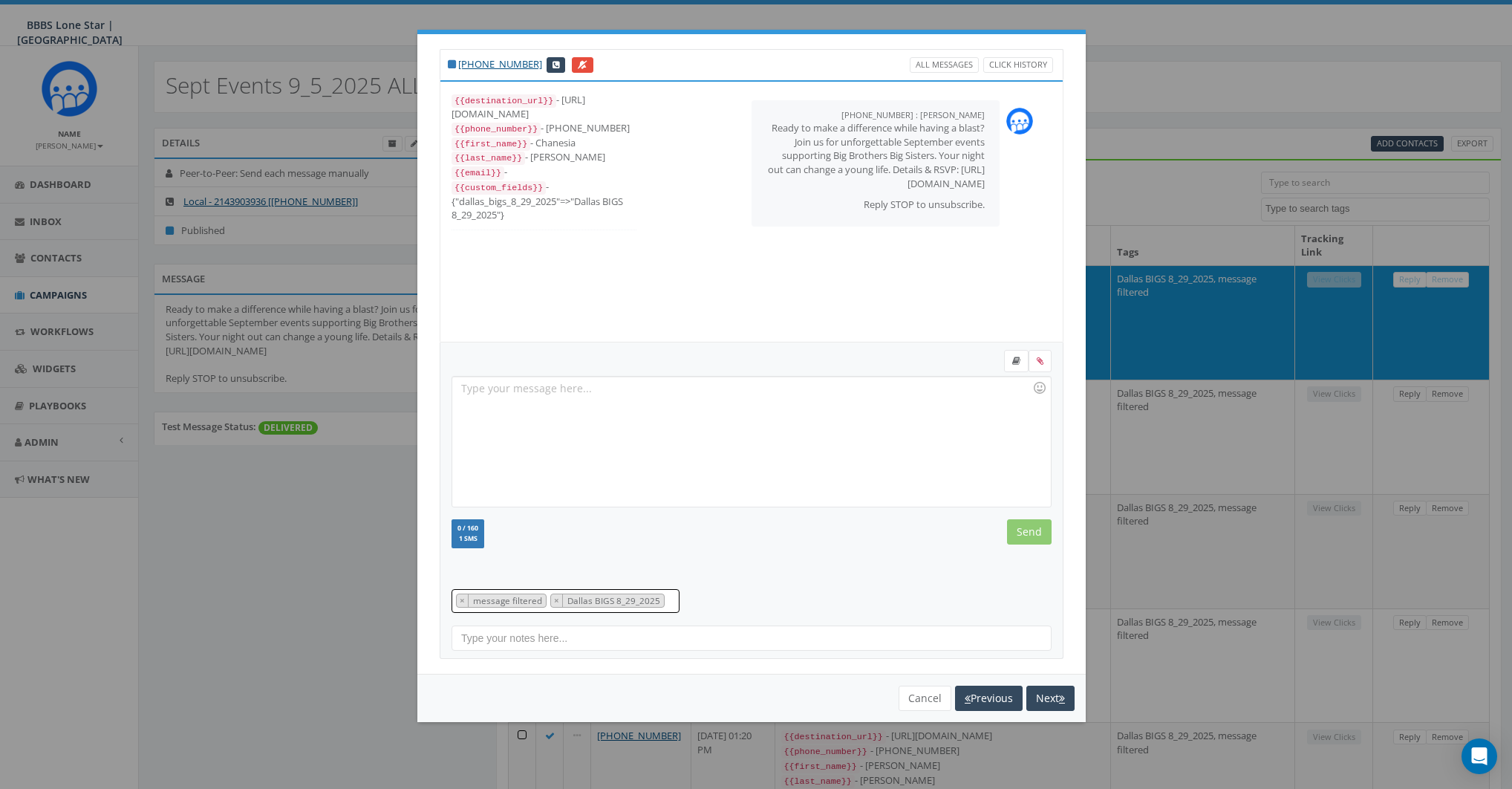
click at [673, 601] on span "× message filtered × Dallas BIGS 8_29_2025" at bounding box center [565, 601] width 228 height 24
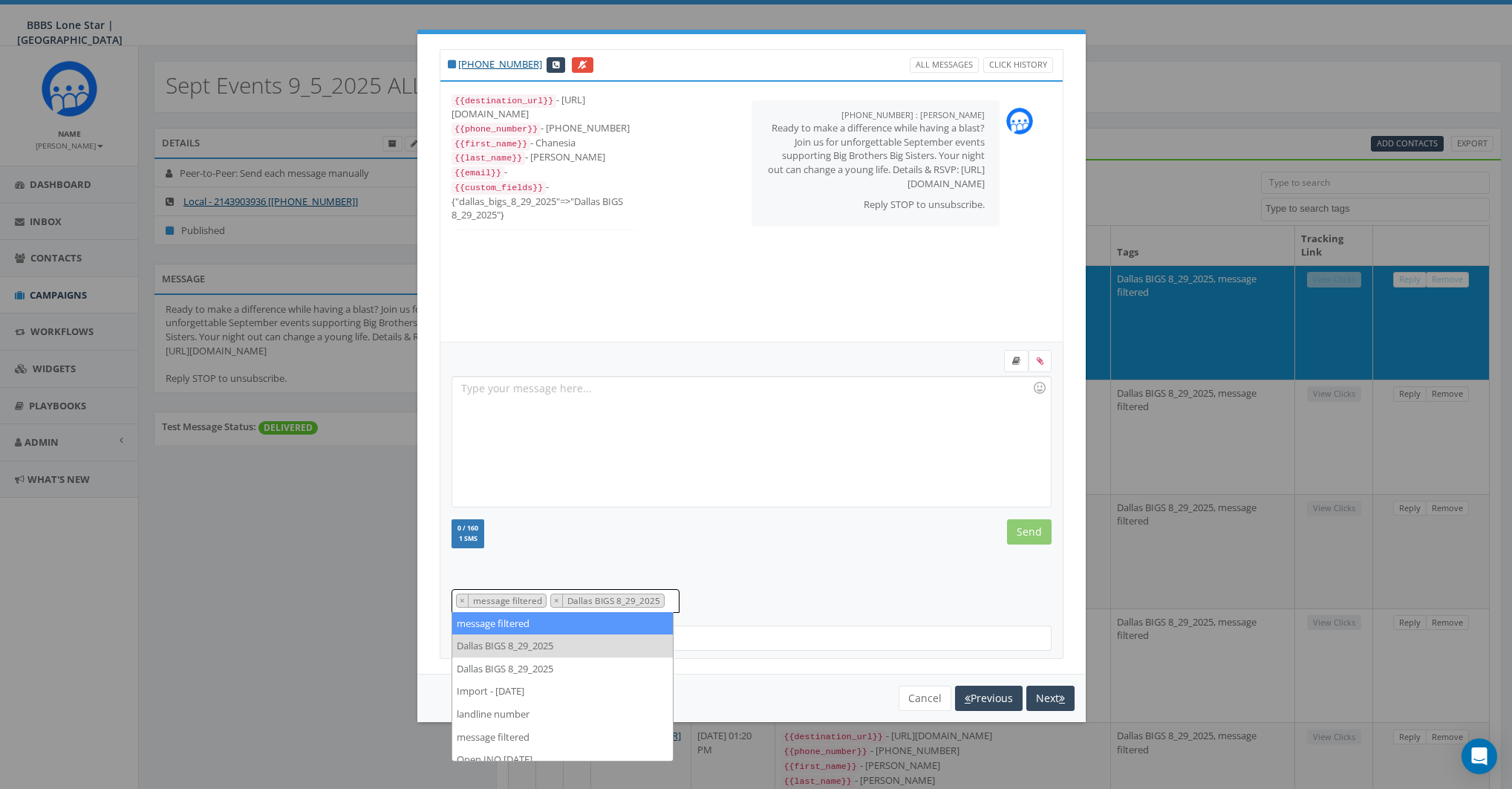
click at [729, 600] on div "Recent Smileys & People Animals & Nature Food & Drink Activity Travel & Places …" at bounding box center [751, 500] width 624 height 316
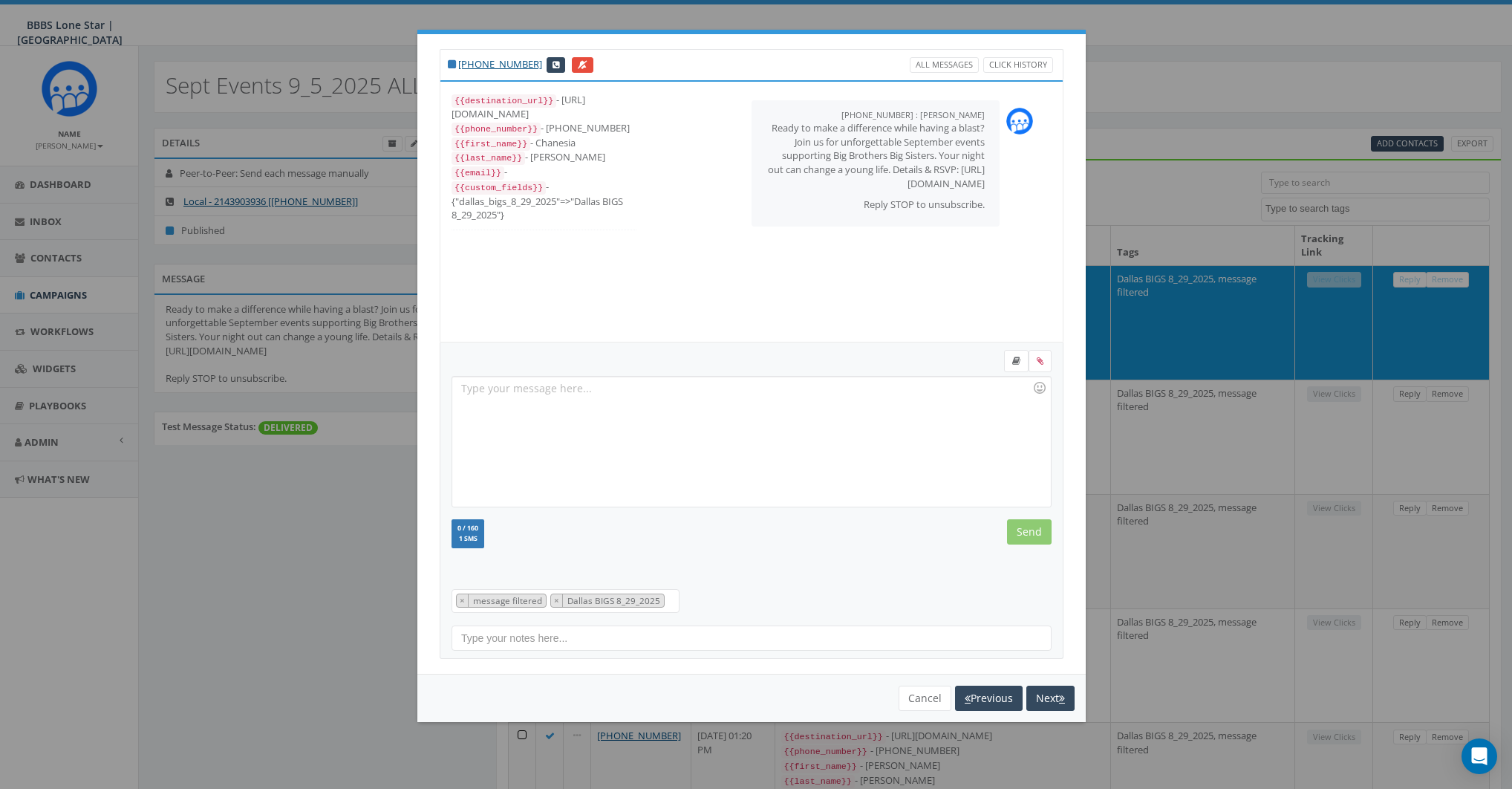
click at [542, 642] on input "text" at bounding box center [752, 638] width 601 height 26
click at [929, 700] on button "Cancel" at bounding box center [926, 698] width 53 height 26
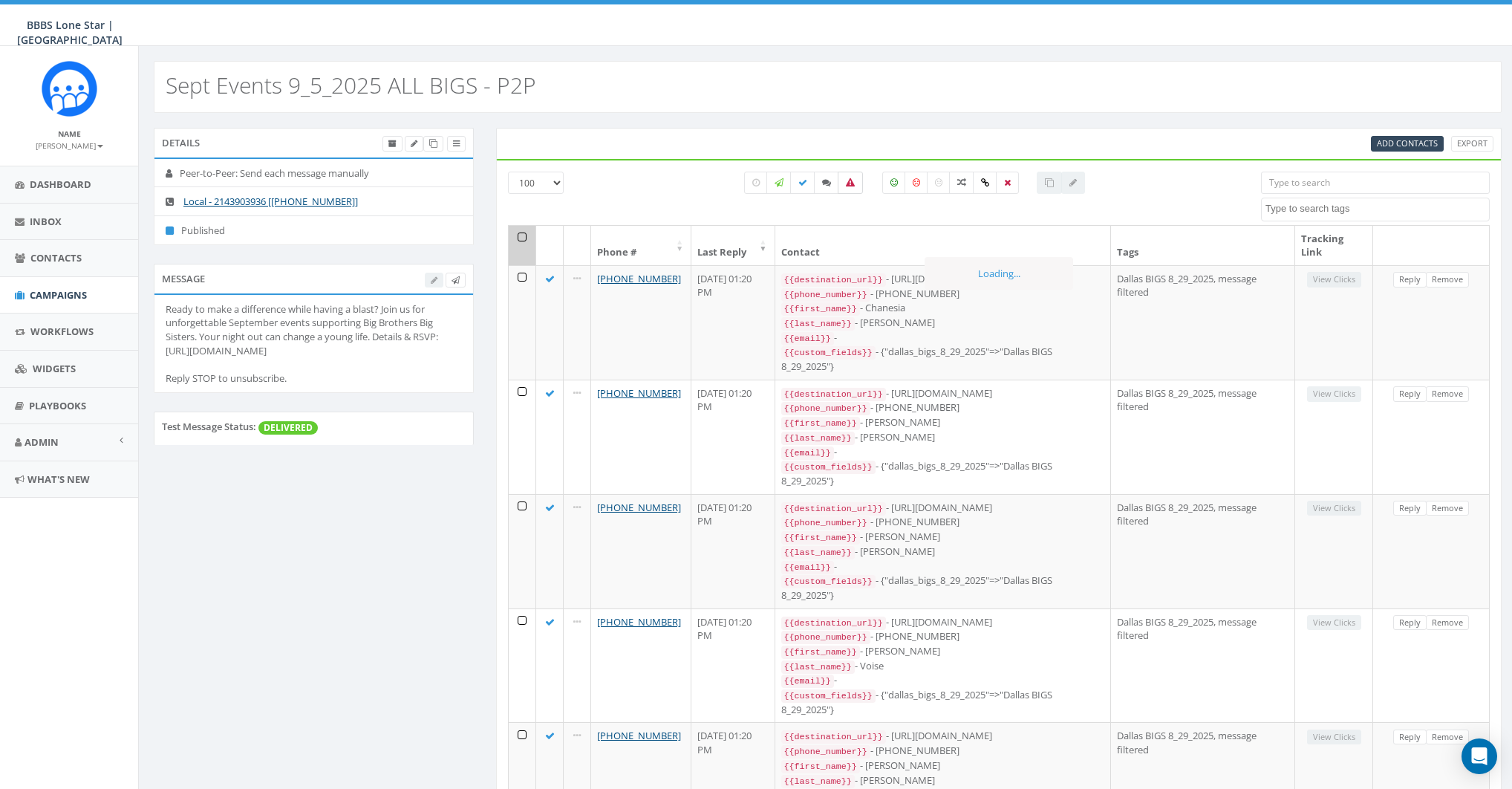
click at [857, 184] on label at bounding box center [851, 182] width 26 height 22
checkbox input "true"
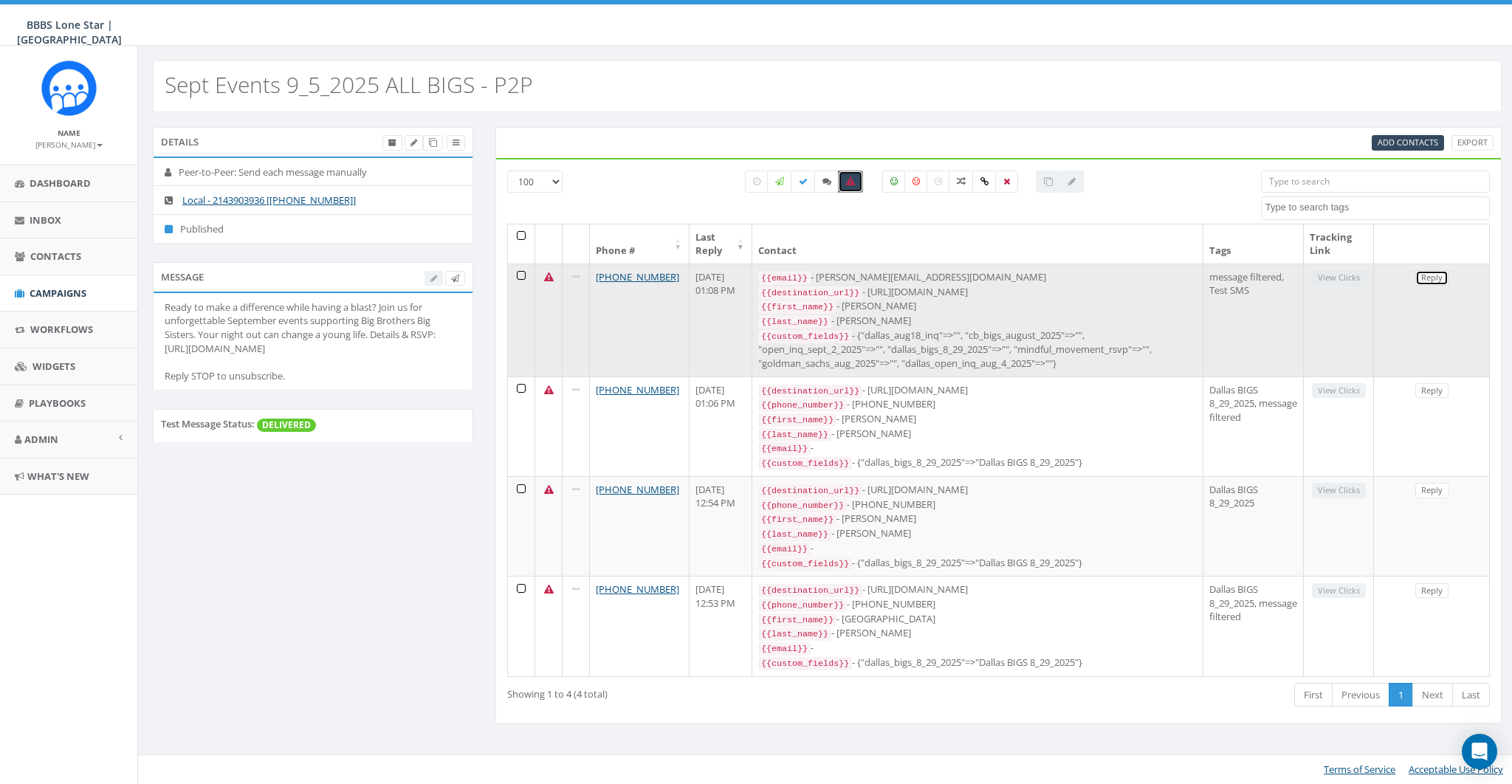
click at [1430, 276] on link "Reply" at bounding box center [1432, 278] width 33 height 16
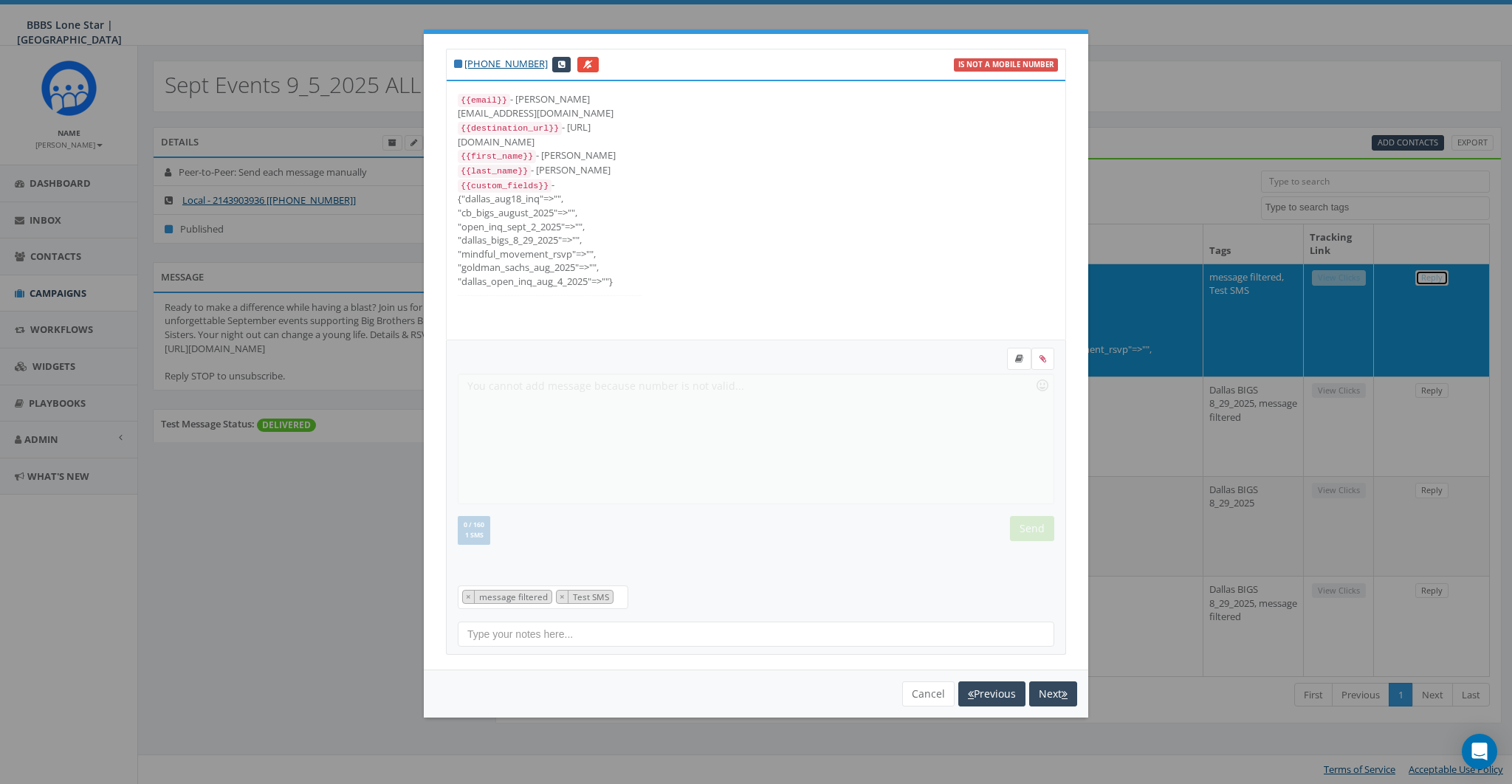
scroll to position [15, 0]
click at [469, 595] on span "×" at bounding box center [468, 596] width 5 height 11
select select "Test SMS"
click at [663, 586] on div "Recent Smileys & People Animals & Nature Food & Drink Activity Travel & Places …" at bounding box center [756, 497] width 620 height 314
click at [512, 64] on link "+1 858-736-5358" at bounding box center [506, 63] width 83 height 13
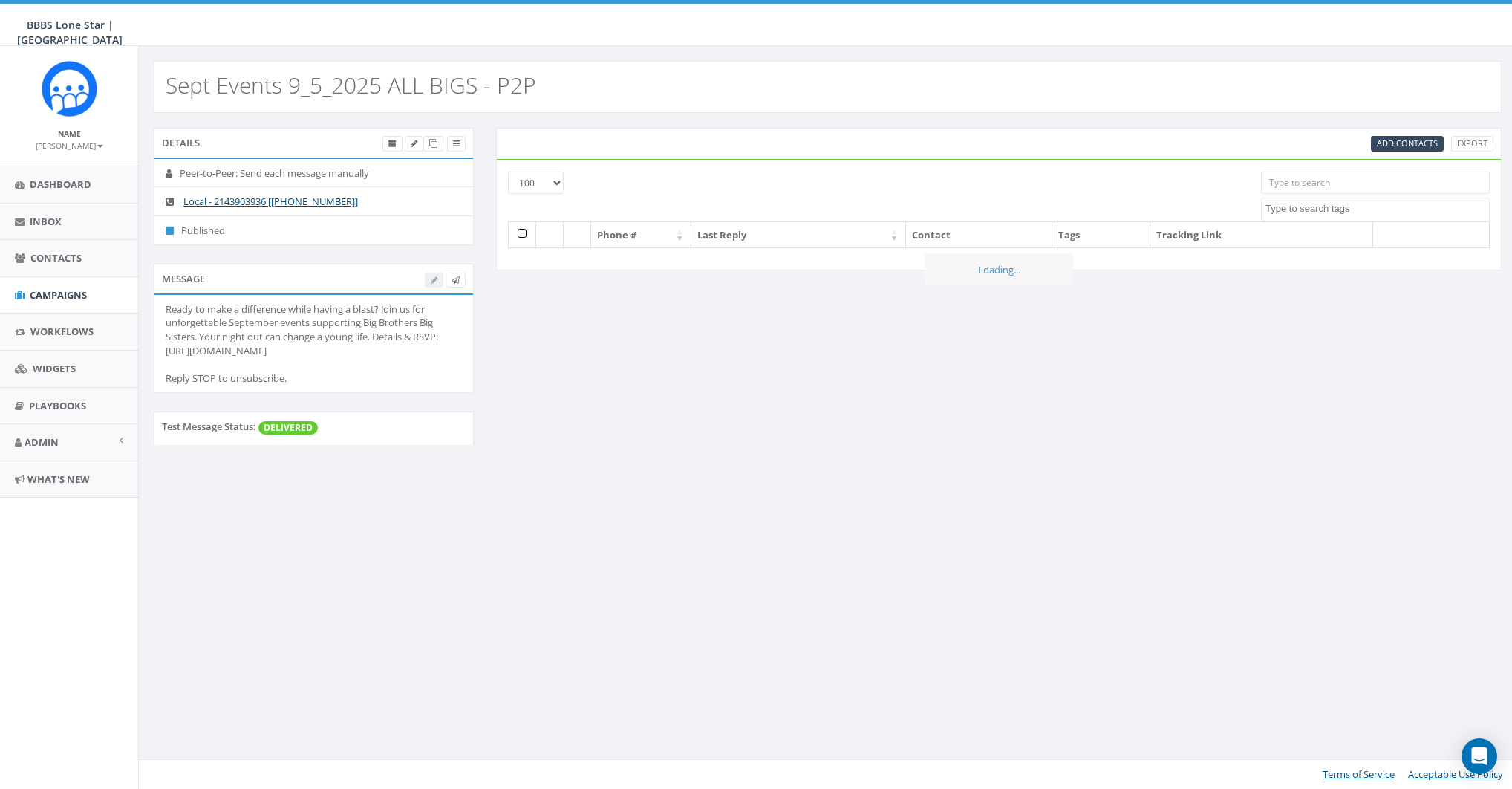
select select "100"
select select
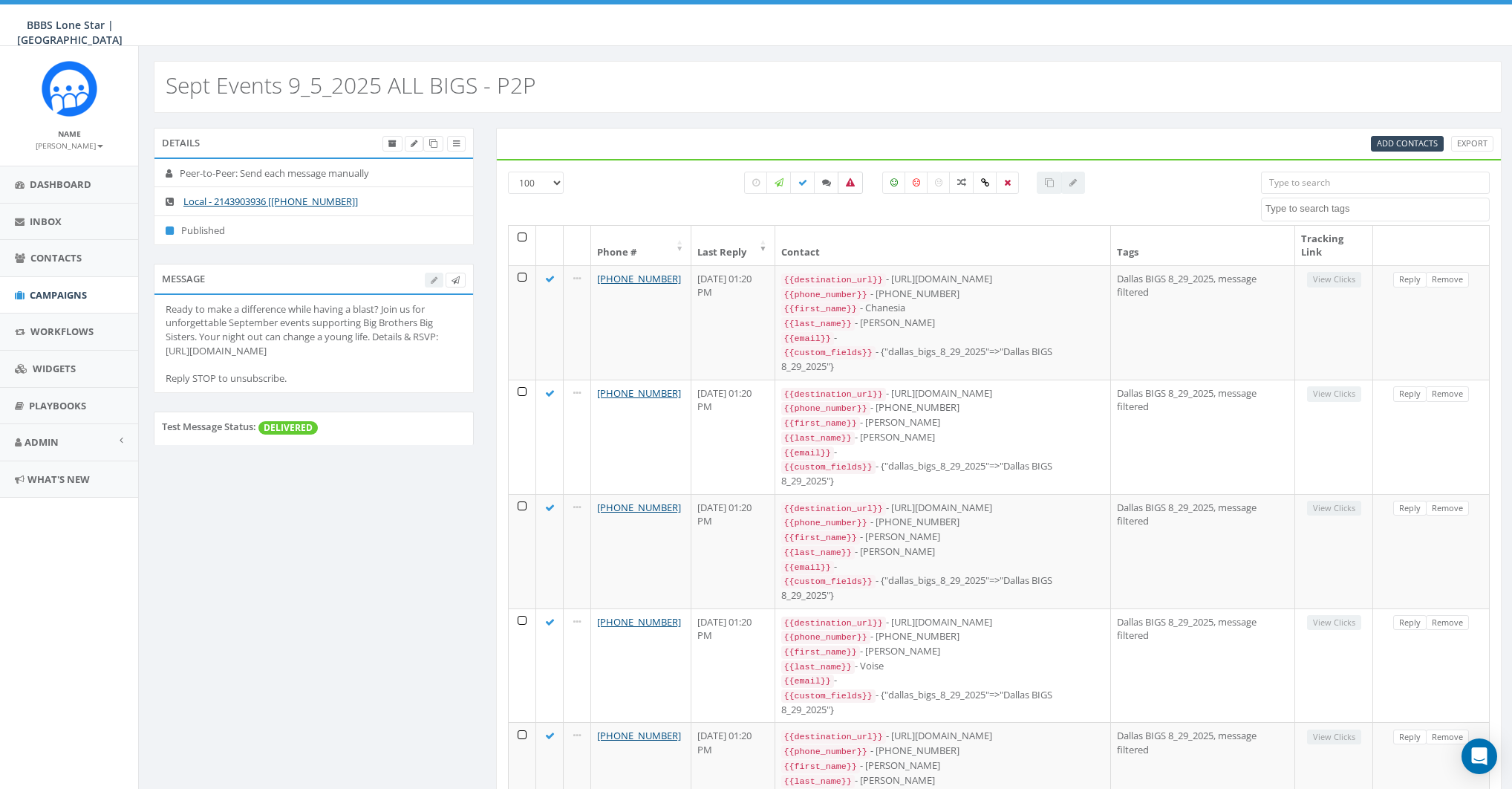
click at [852, 178] on icon at bounding box center [851, 182] width 9 height 9
click at [858, 185] on label at bounding box center [851, 182] width 26 height 22
click at [855, 180] on label at bounding box center [851, 182] width 26 height 22
checkbox input "true"
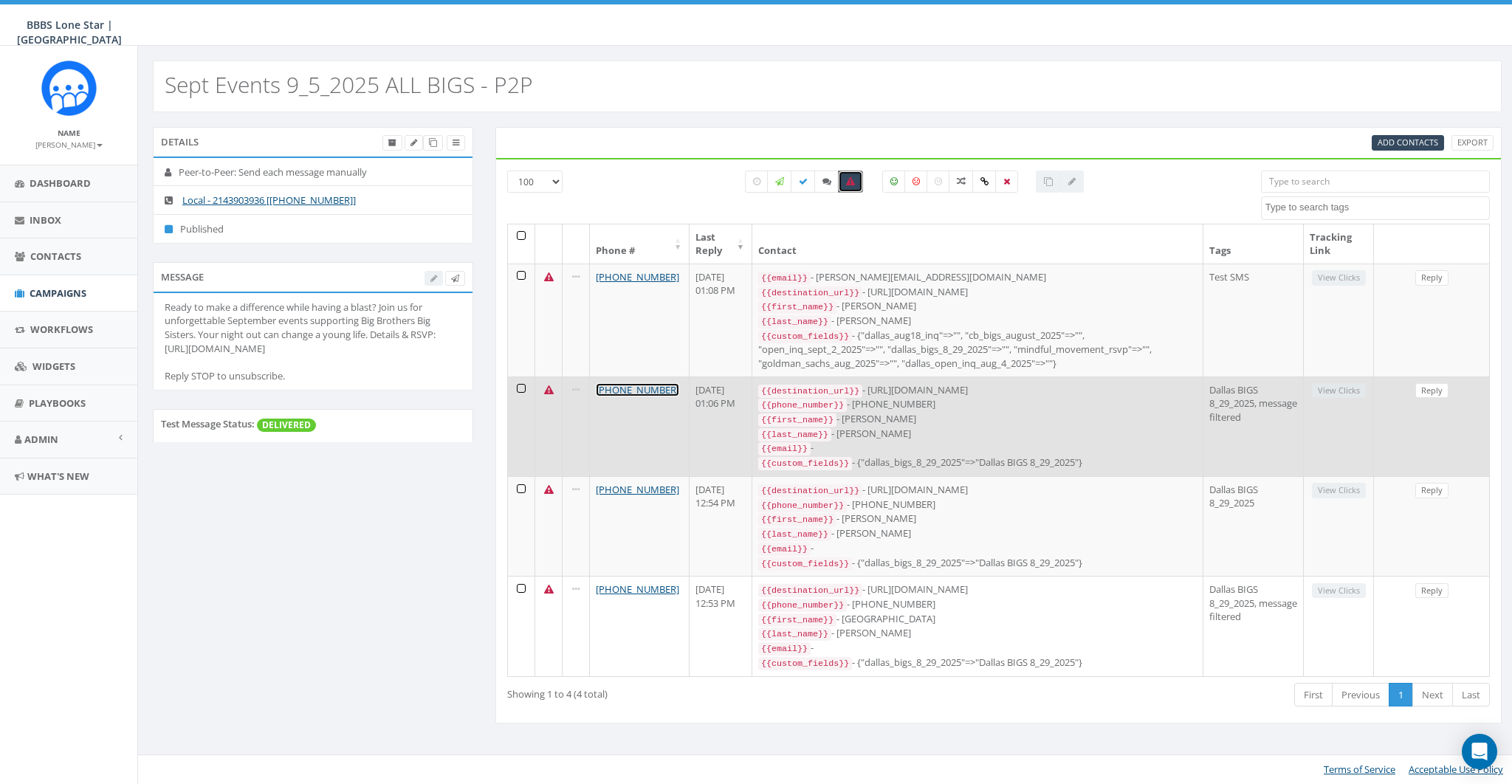
click at [640, 385] on link "[PHONE_NUMBER]" at bounding box center [637, 389] width 83 height 13
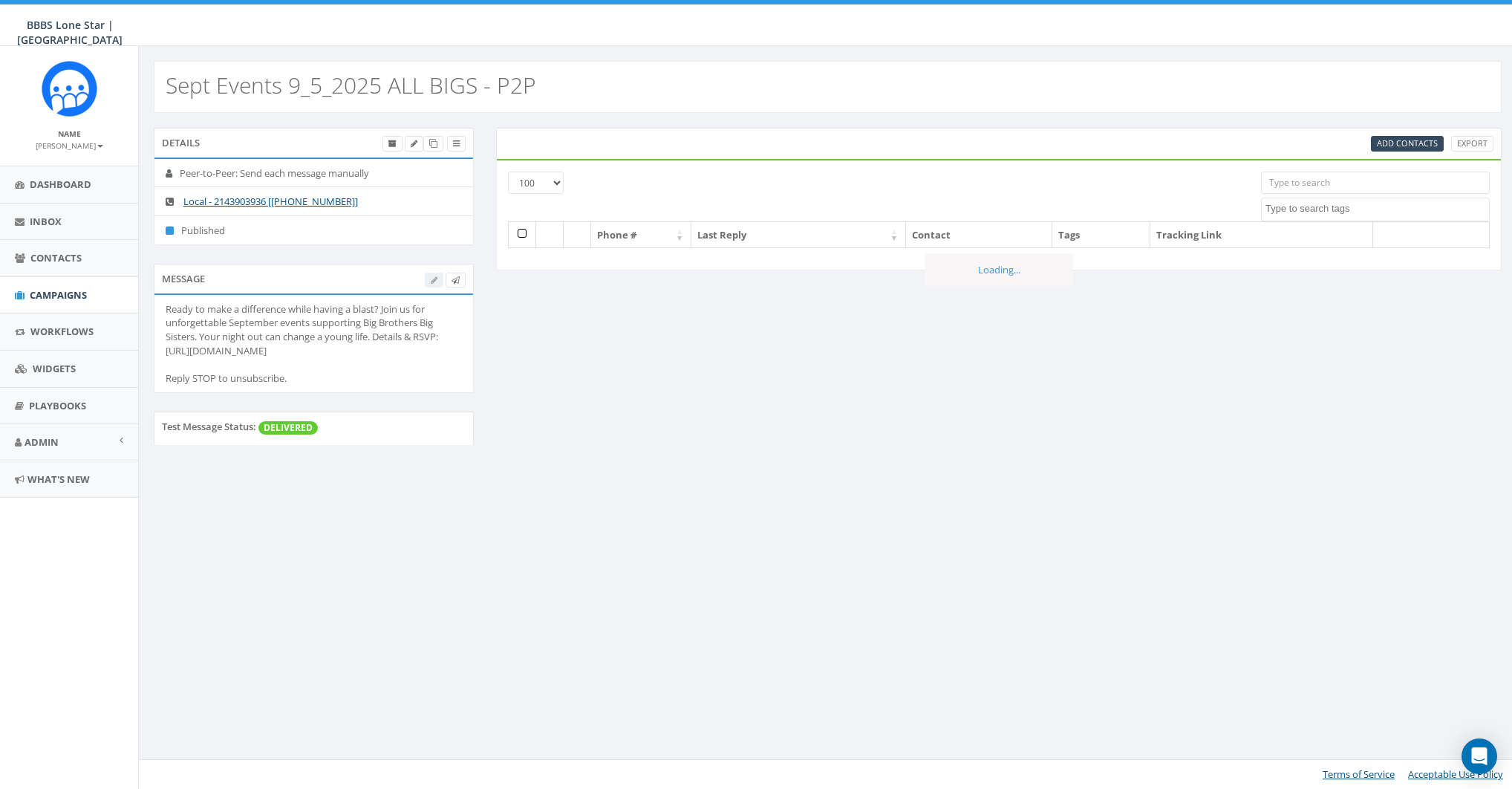
select select "100"
select select
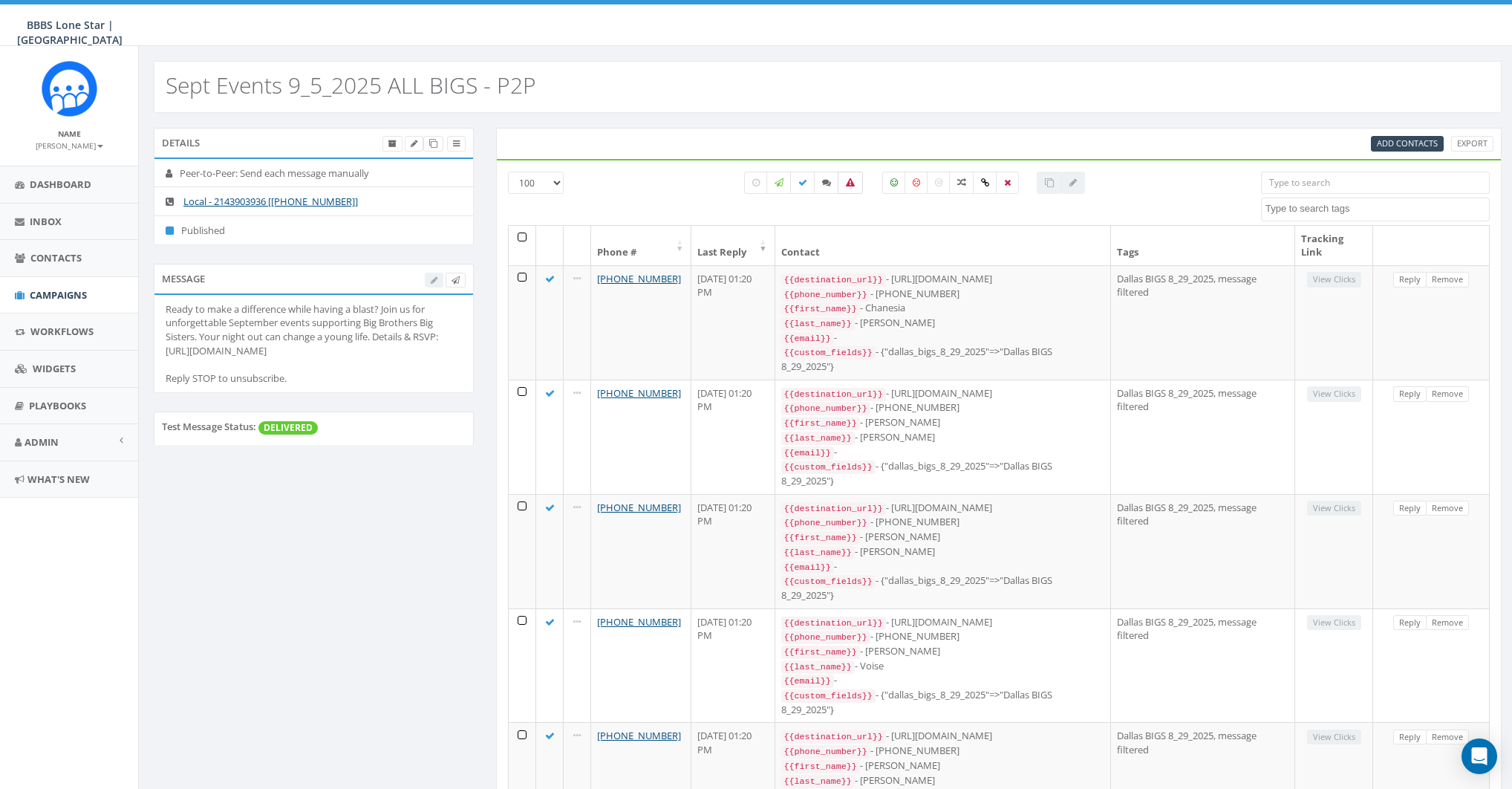
click at [847, 176] on label at bounding box center [851, 182] width 26 height 22
click at [845, 181] on label at bounding box center [851, 182] width 26 height 22
checkbox input "false"
click at [525, 234] on th at bounding box center [522, 245] width 27 height 40
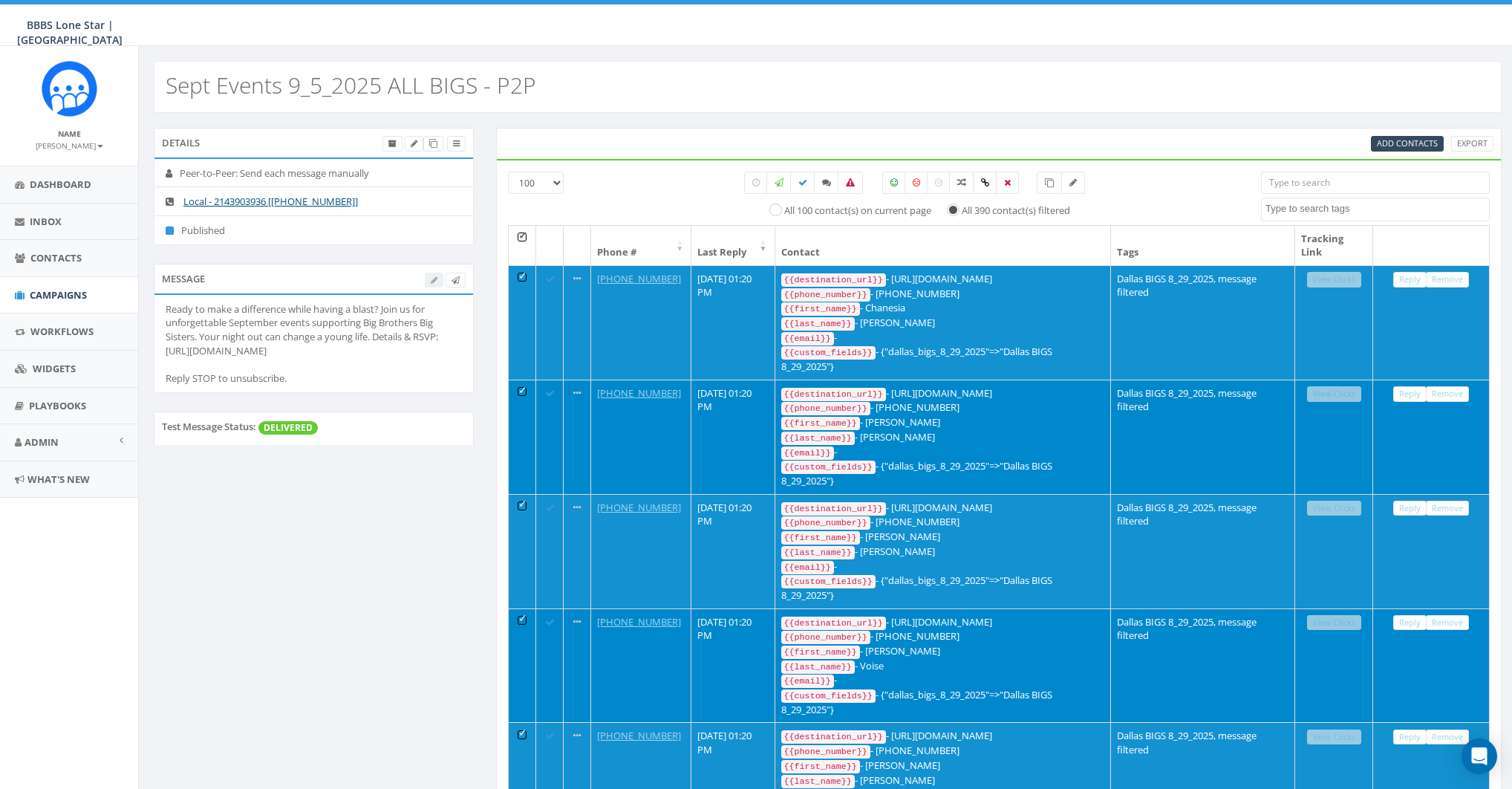
click at [523, 240] on th at bounding box center [522, 245] width 27 height 40
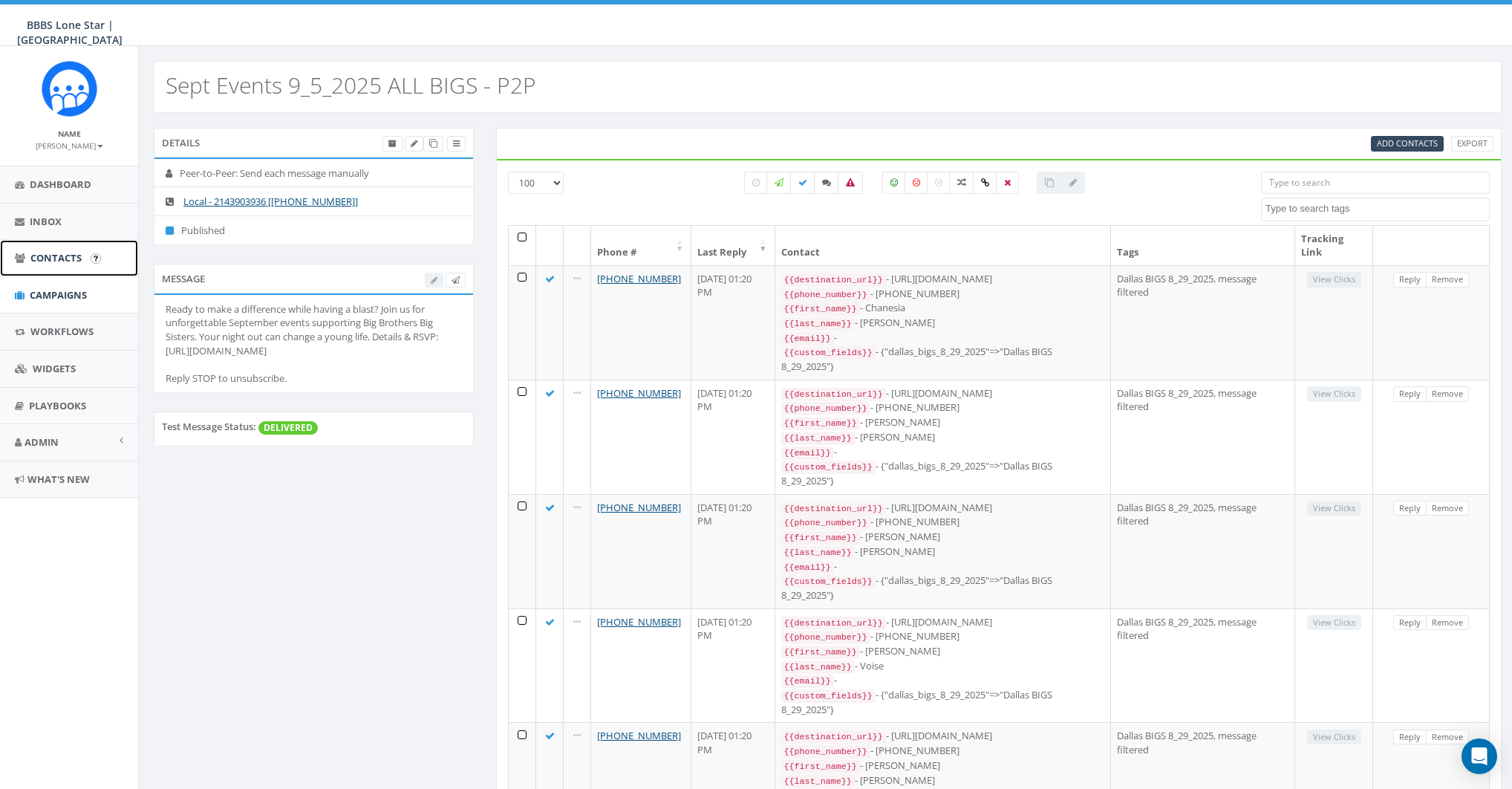
click at [41, 247] on link "Contacts" at bounding box center [69, 257] width 138 height 36
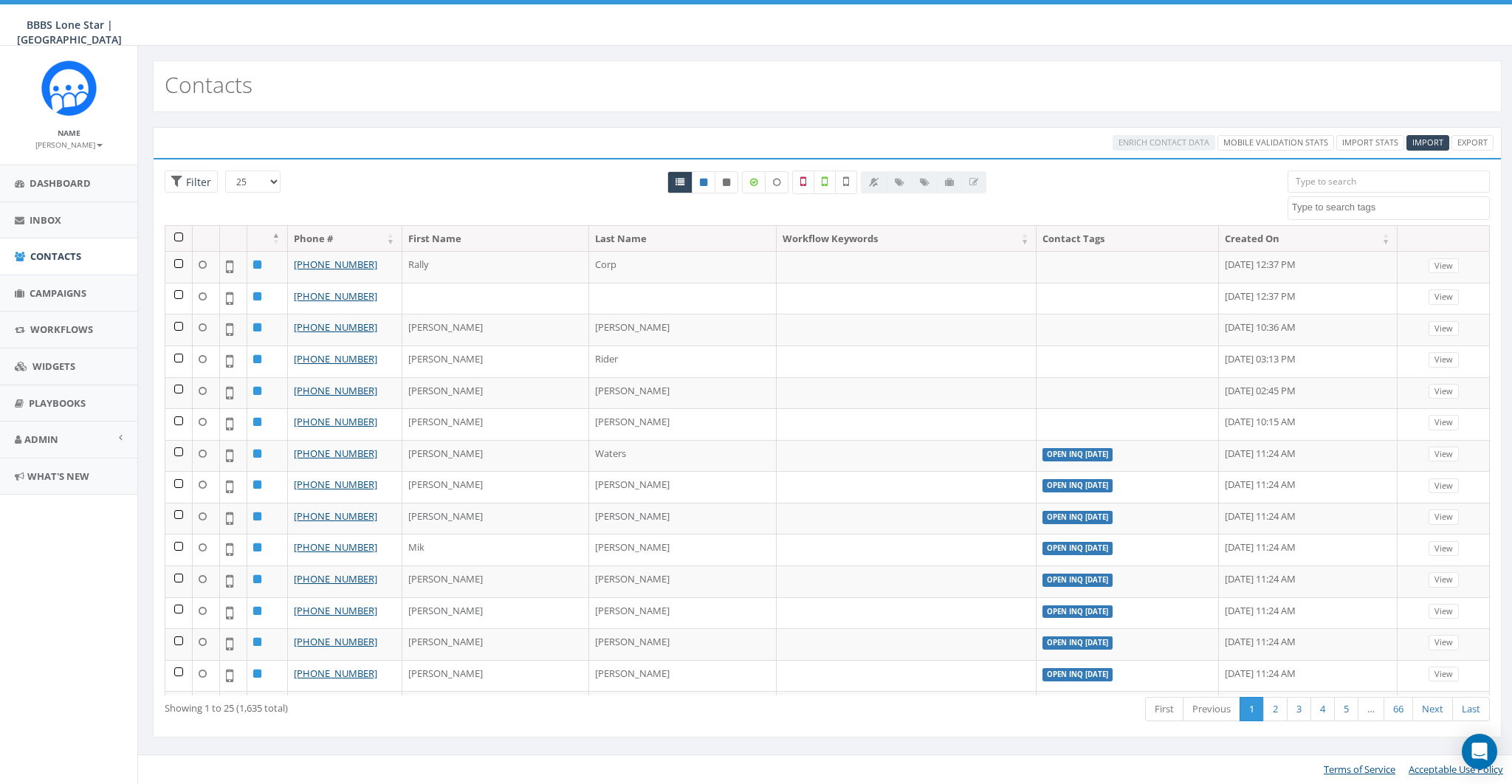
click at [1308, 202] on textarea "Search" at bounding box center [1390, 206] width 197 height 13
select select "message filtered"
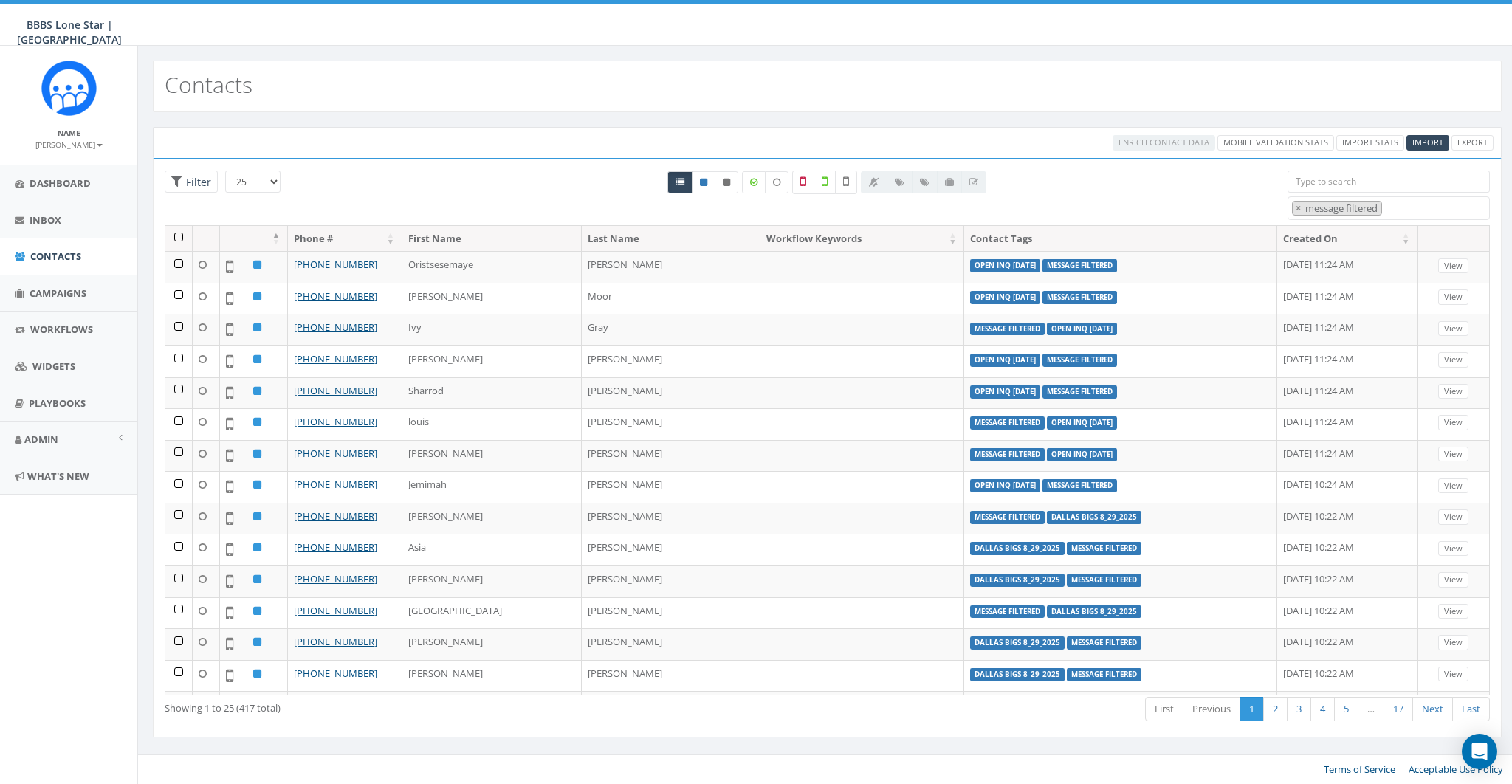
click at [175, 235] on th at bounding box center [178, 239] width 27 height 26
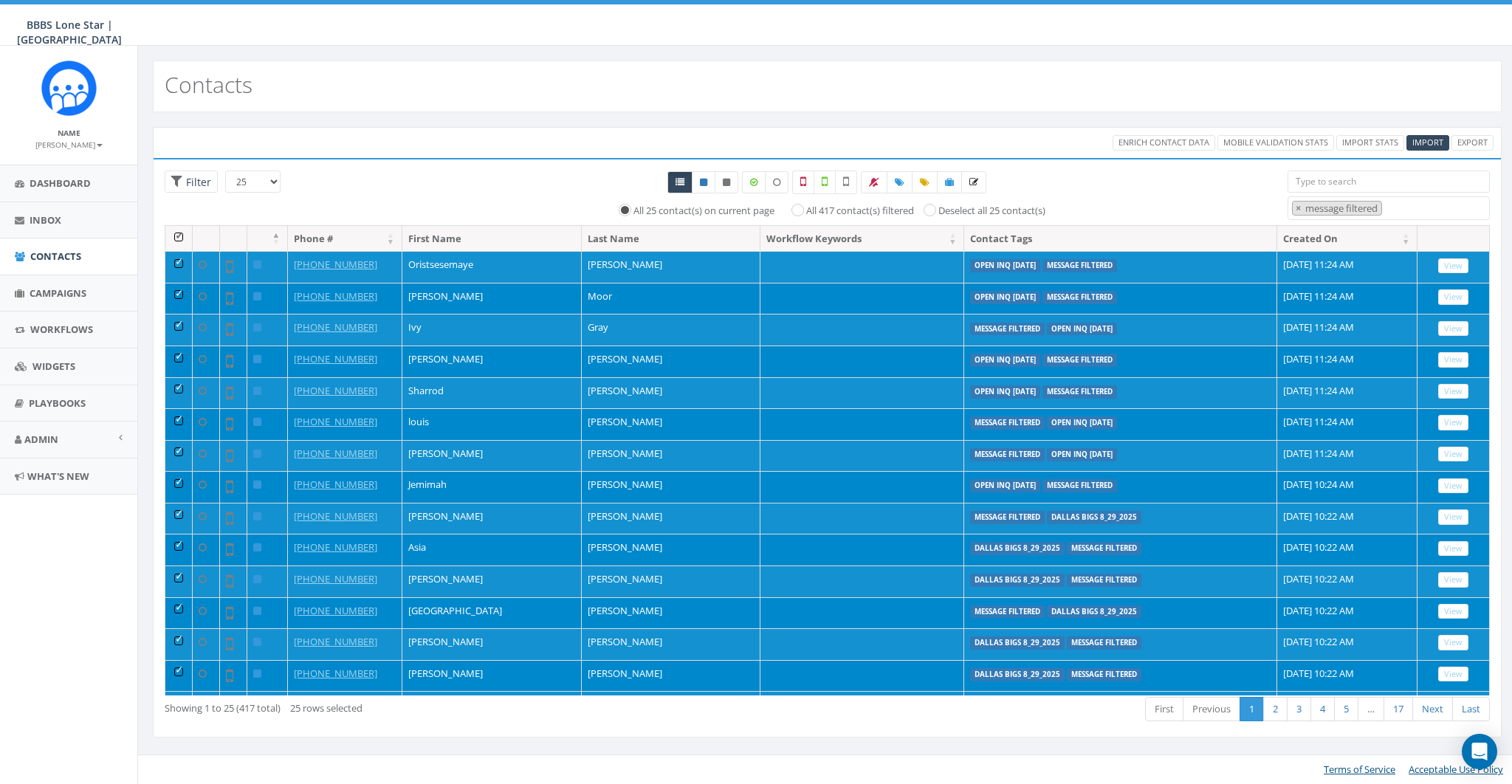
click at [806, 206] on label "All 417 contact(s) filtered" at bounding box center [859, 211] width 108 height 15
click at [796, 206] on input "All 417 contact(s) filtered" at bounding box center [801, 209] width 10 height 10
radio input "true"
click at [920, 183] on icon at bounding box center [924, 182] width 10 height 9
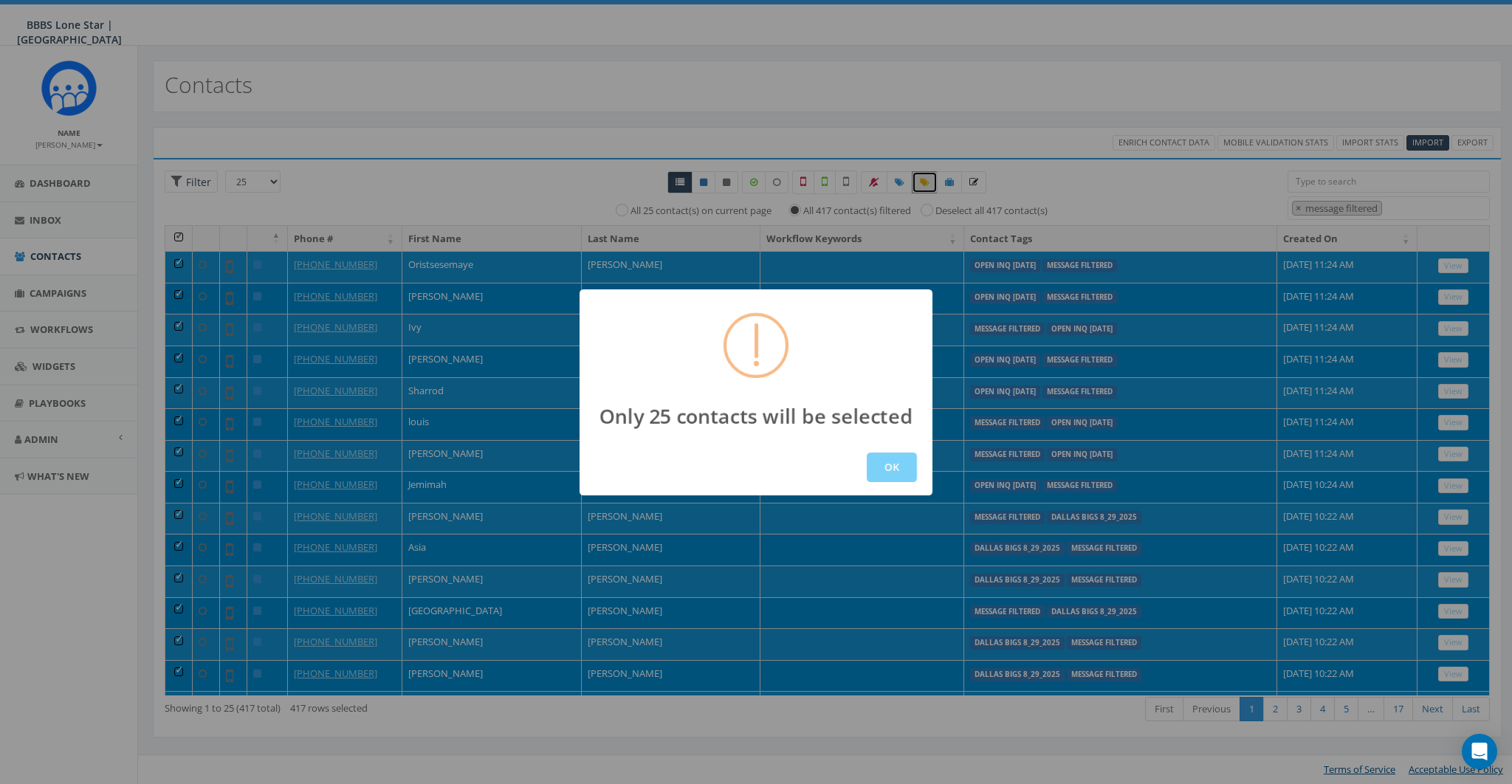
click at [881, 382] on div "Only 25 contacts will be selected OK" at bounding box center [755, 392] width 353 height 206
click at [906, 464] on button "OK" at bounding box center [891, 467] width 50 height 30
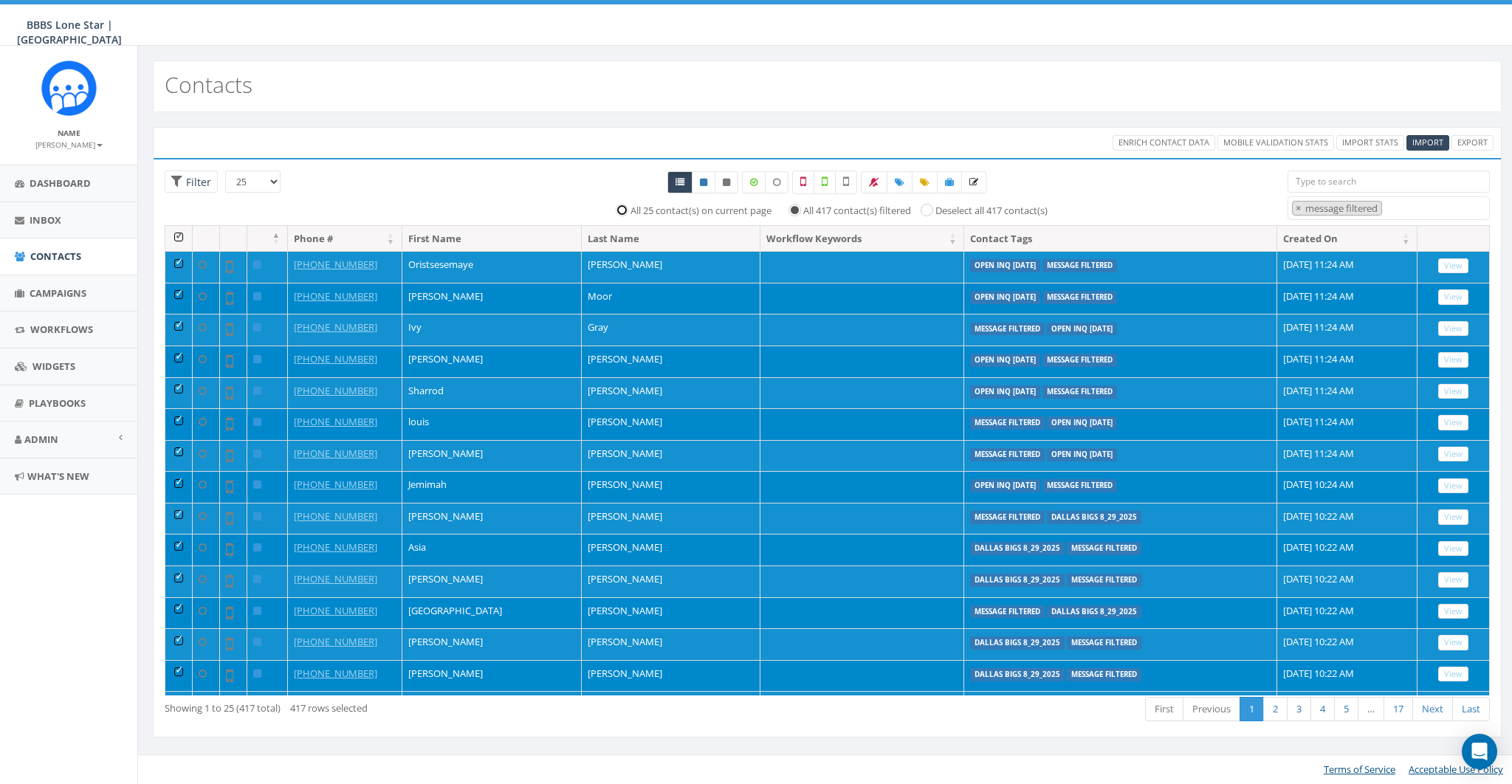
drag, startPoint x: 620, startPoint y: 211, endPoint x: 790, endPoint y: 208, distance: 170.0
click at [620, 211] on input "All 25 contact(s) on current page" at bounding box center [625, 209] width 10 height 10
radio input "true"
click at [799, 209] on input "All 417 contact(s) filtered" at bounding box center [801, 209] width 10 height 10
radio input "true"
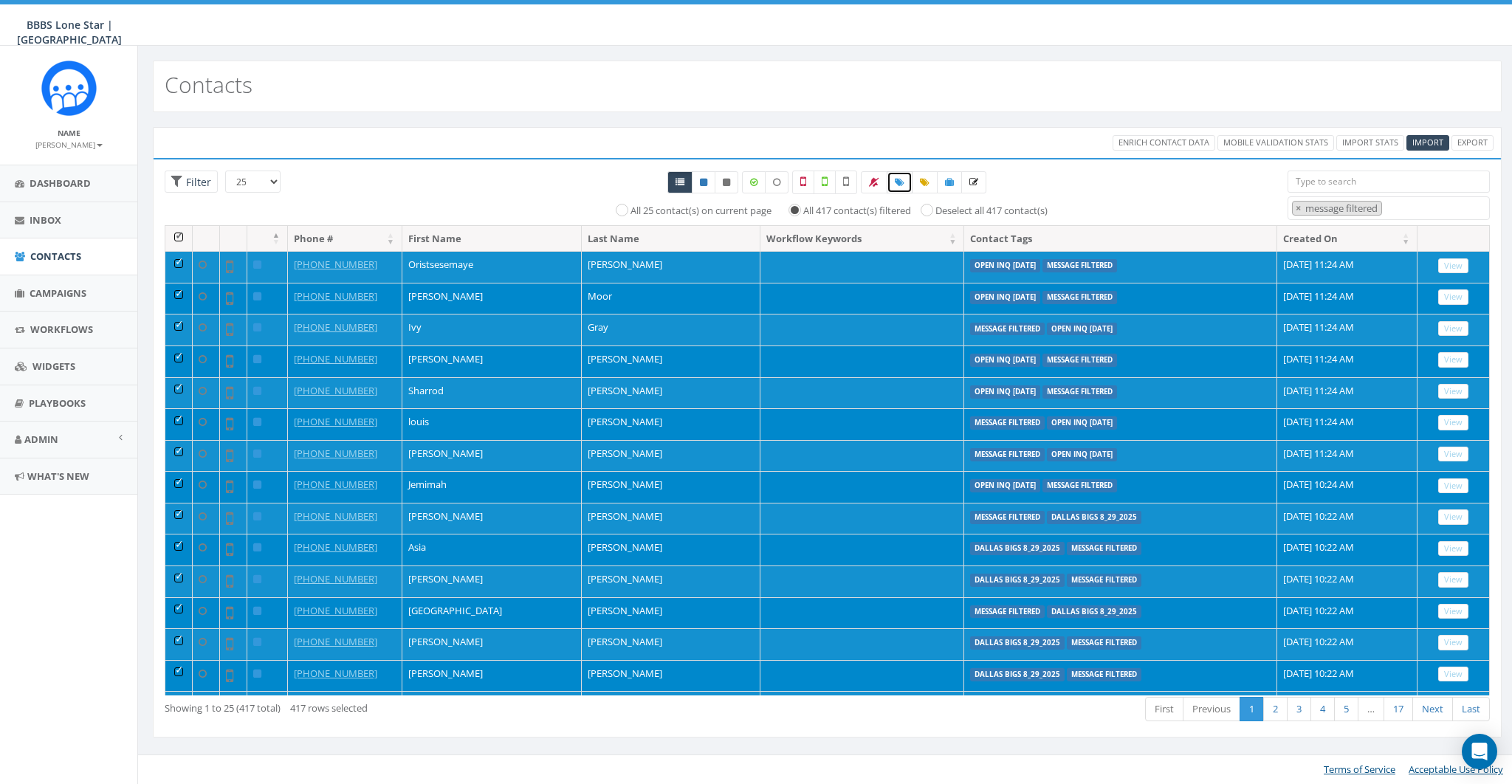
click at [906, 184] on link at bounding box center [900, 182] width 26 height 22
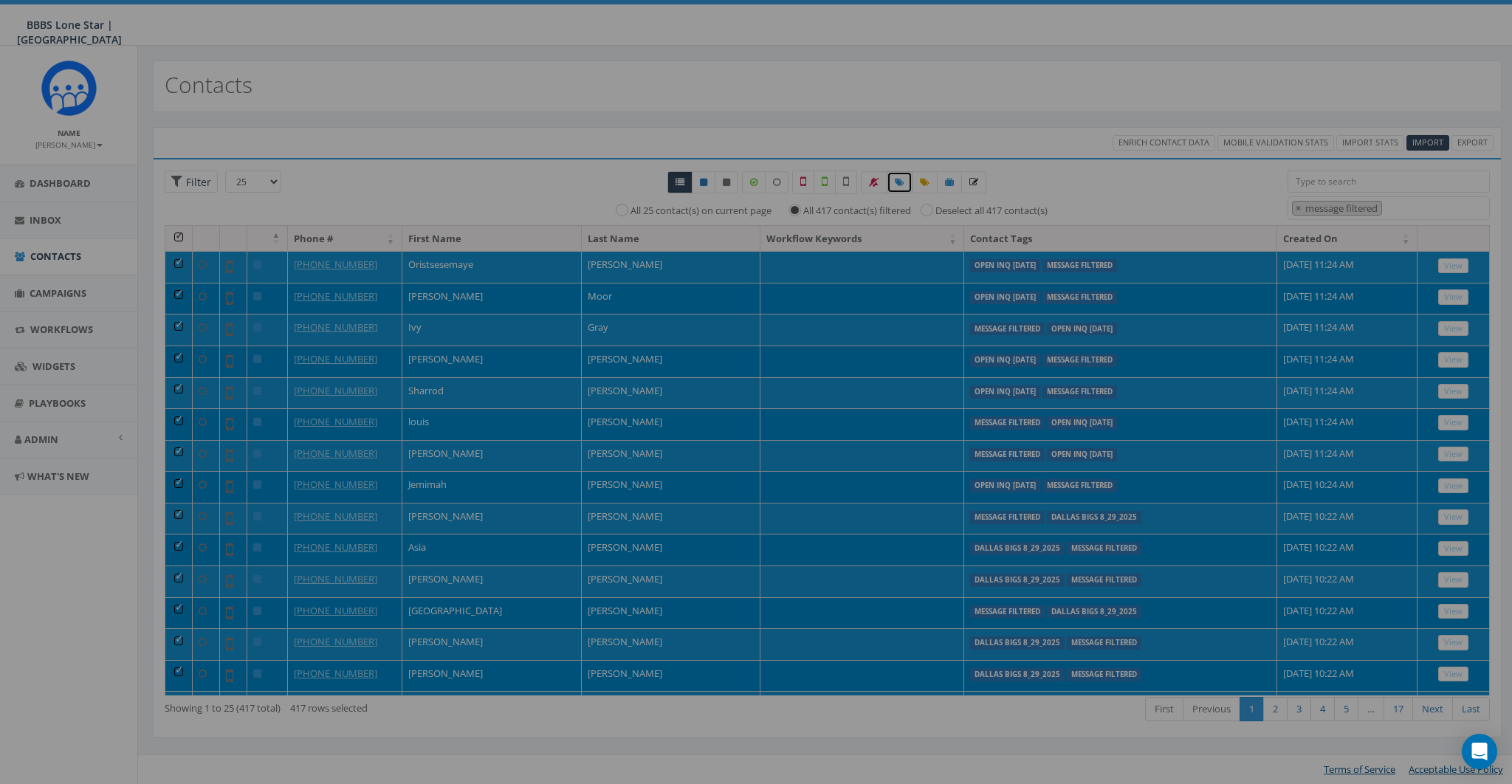
select select
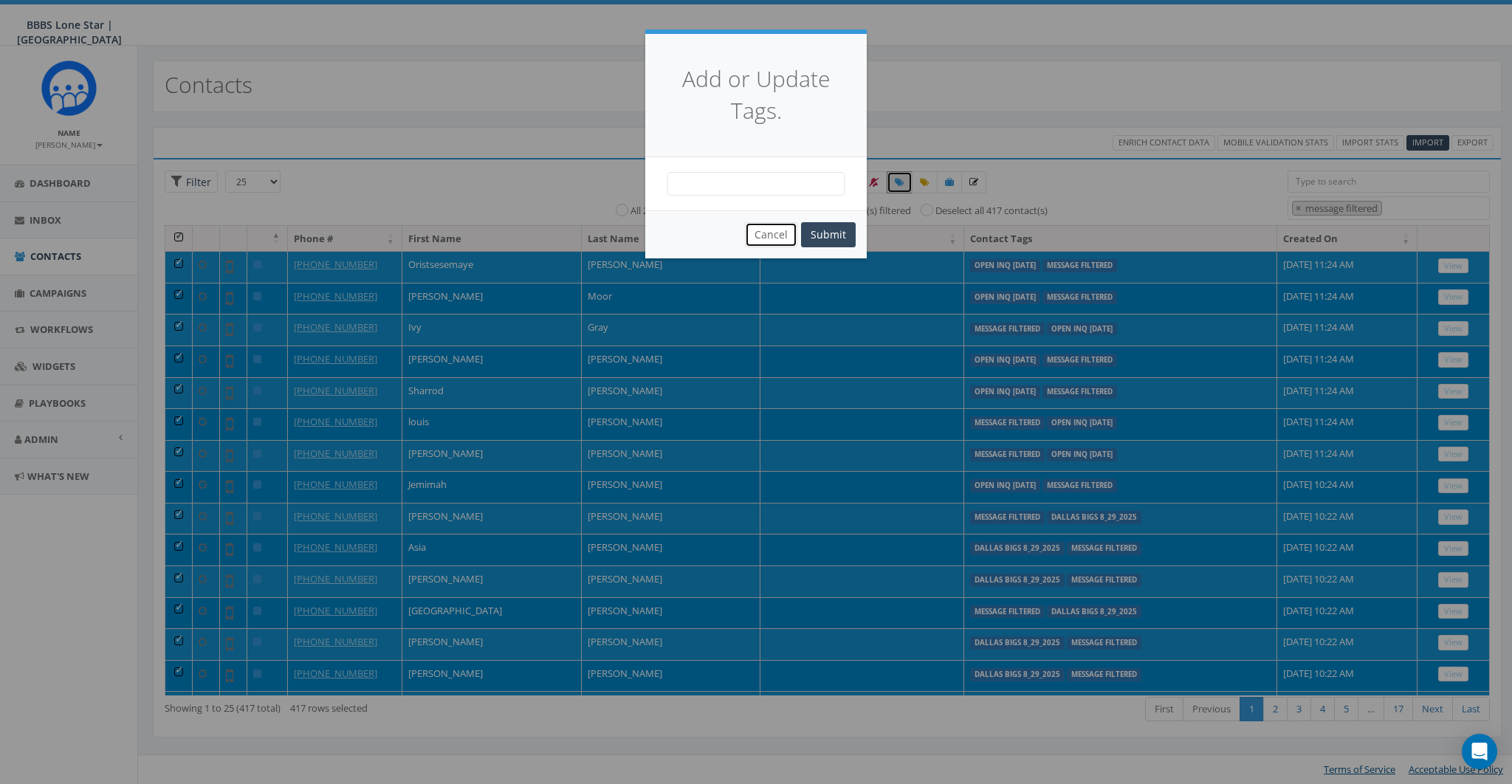
click at [775, 231] on button "Cancel" at bounding box center [771, 234] width 52 height 25
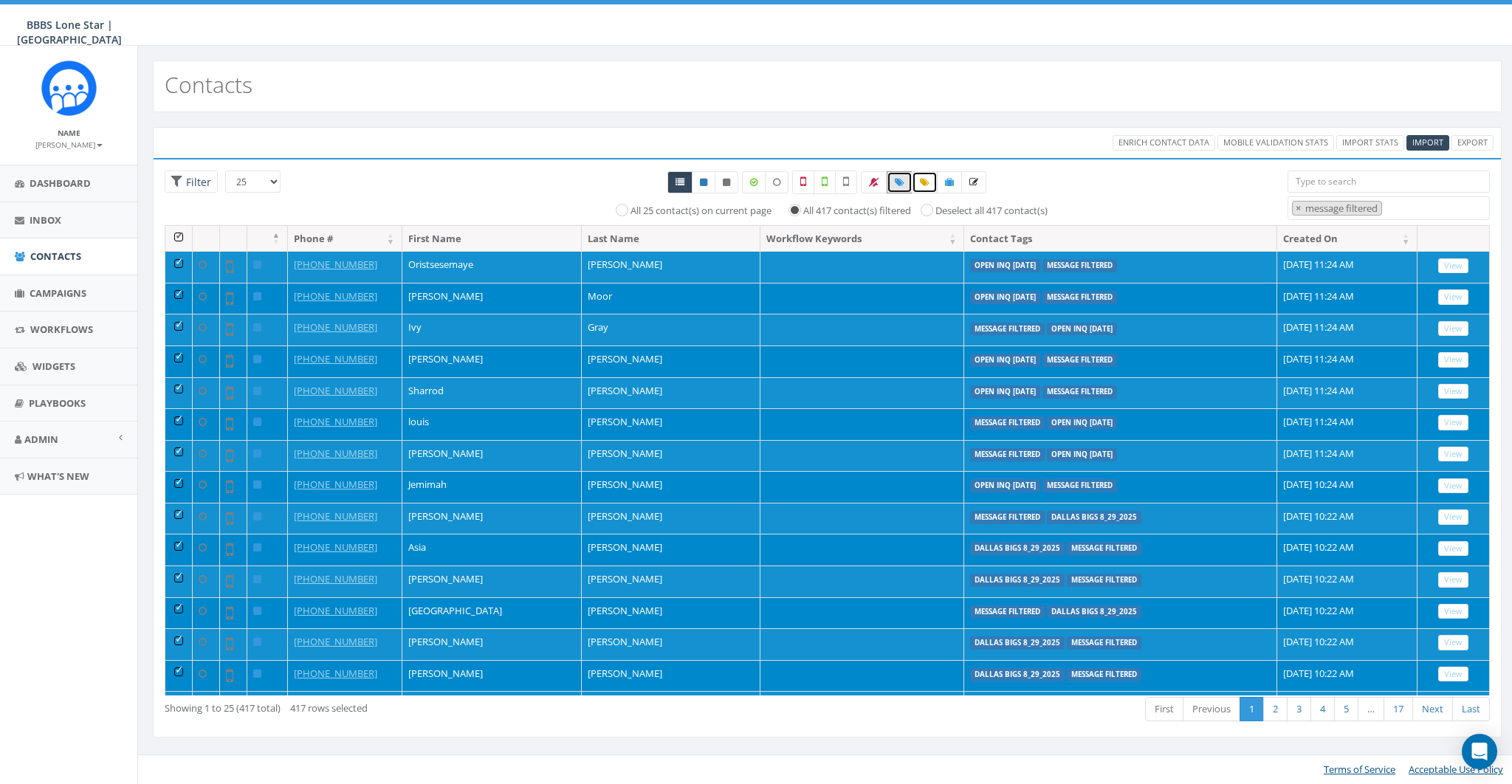
click at [928, 182] on icon at bounding box center [924, 182] width 10 height 9
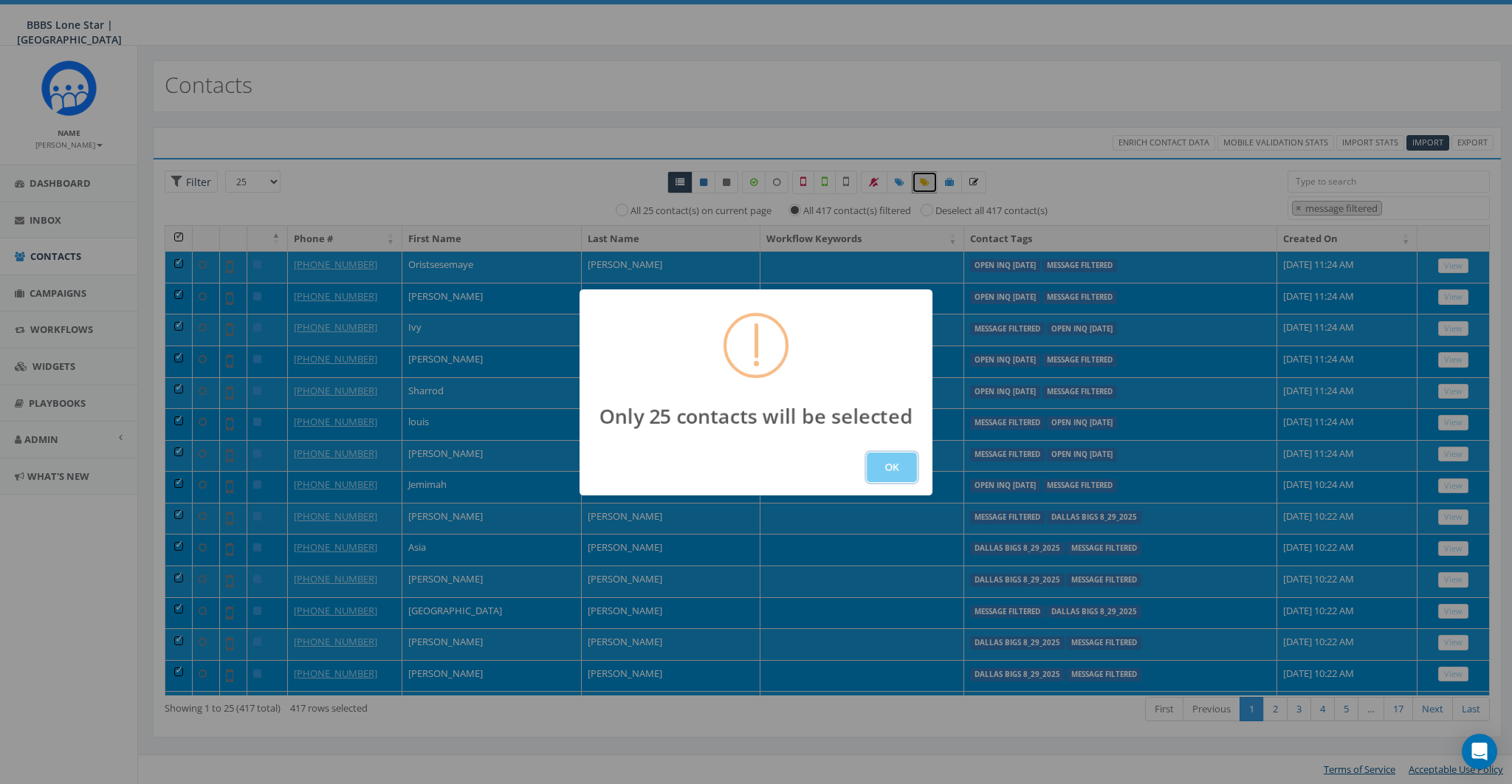
click at [893, 458] on button "OK" at bounding box center [891, 467] width 50 height 30
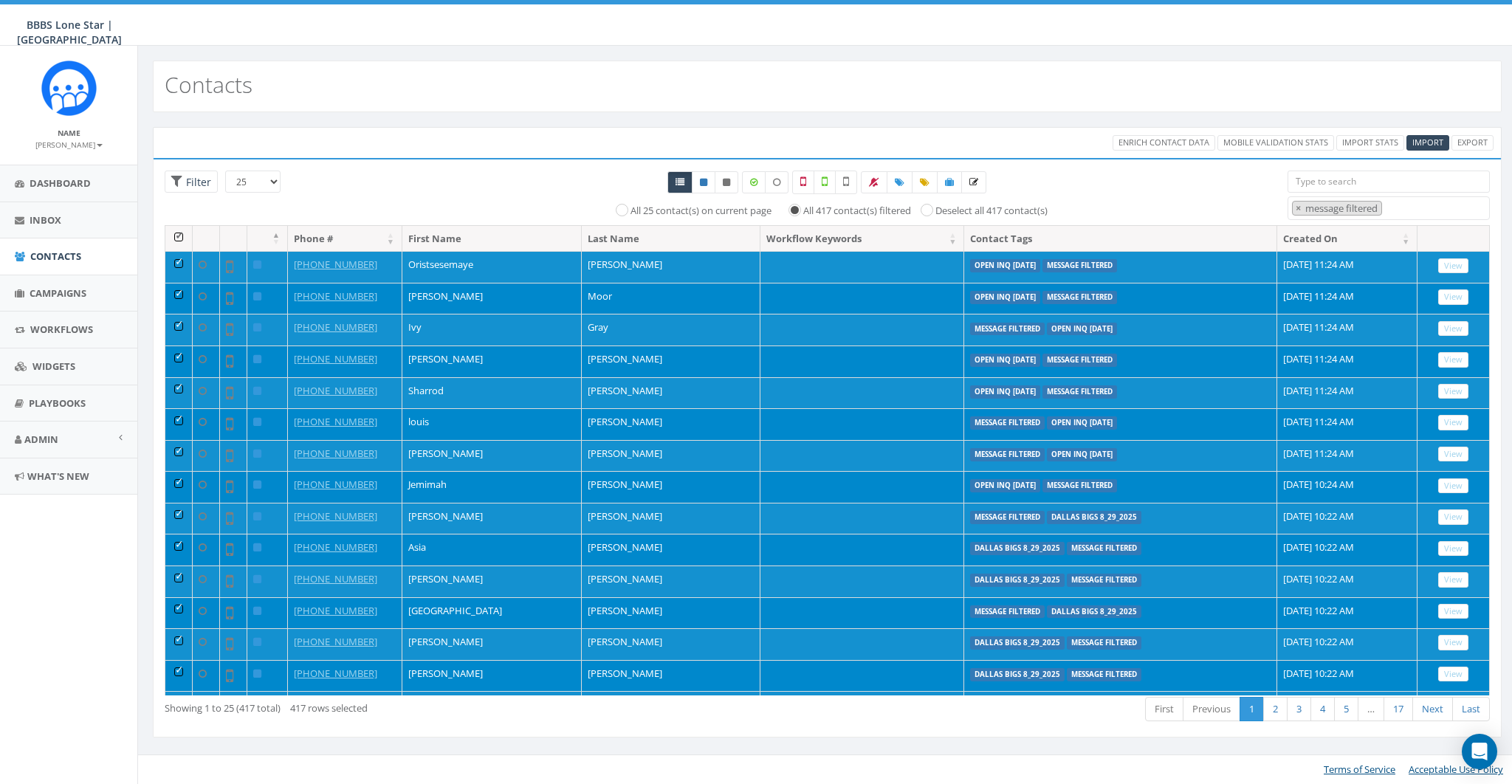
click at [267, 178] on select "25 50 100" at bounding box center [252, 181] width 55 height 22
select select "50"
click at [225, 171] on select "25 50 100" at bounding box center [252, 181] width 55 height 22
click at [783, 206] on input "Deselect all 25 contact(s)" at bounding box center [780, 209] width 10 height 10
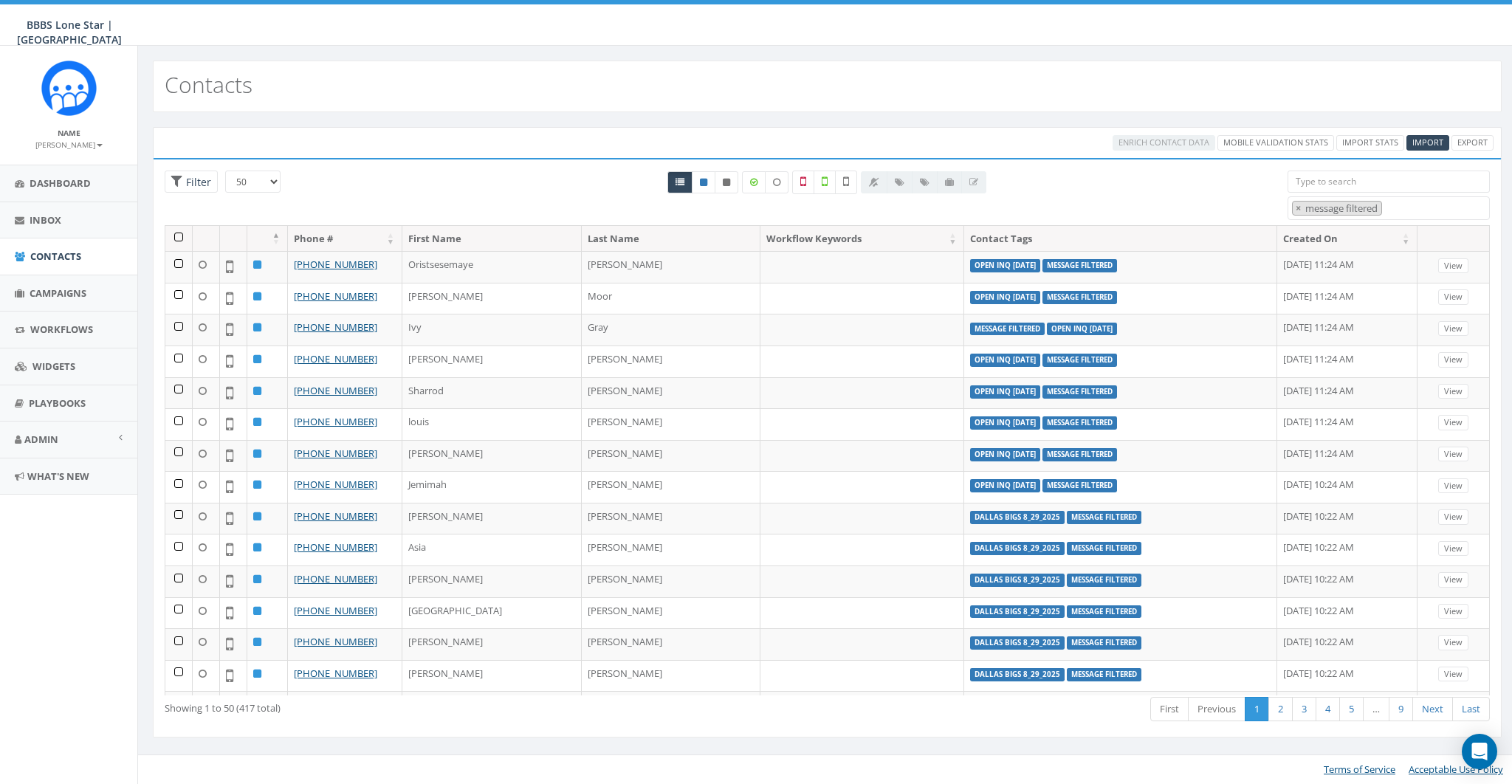
click at [270, 181] on select "25 50 100" at bounding box center [252, 181] width 55 height 22
click at [225, 171] on select "25 50 100" at bounding box center [252, 181] width 55 height 22
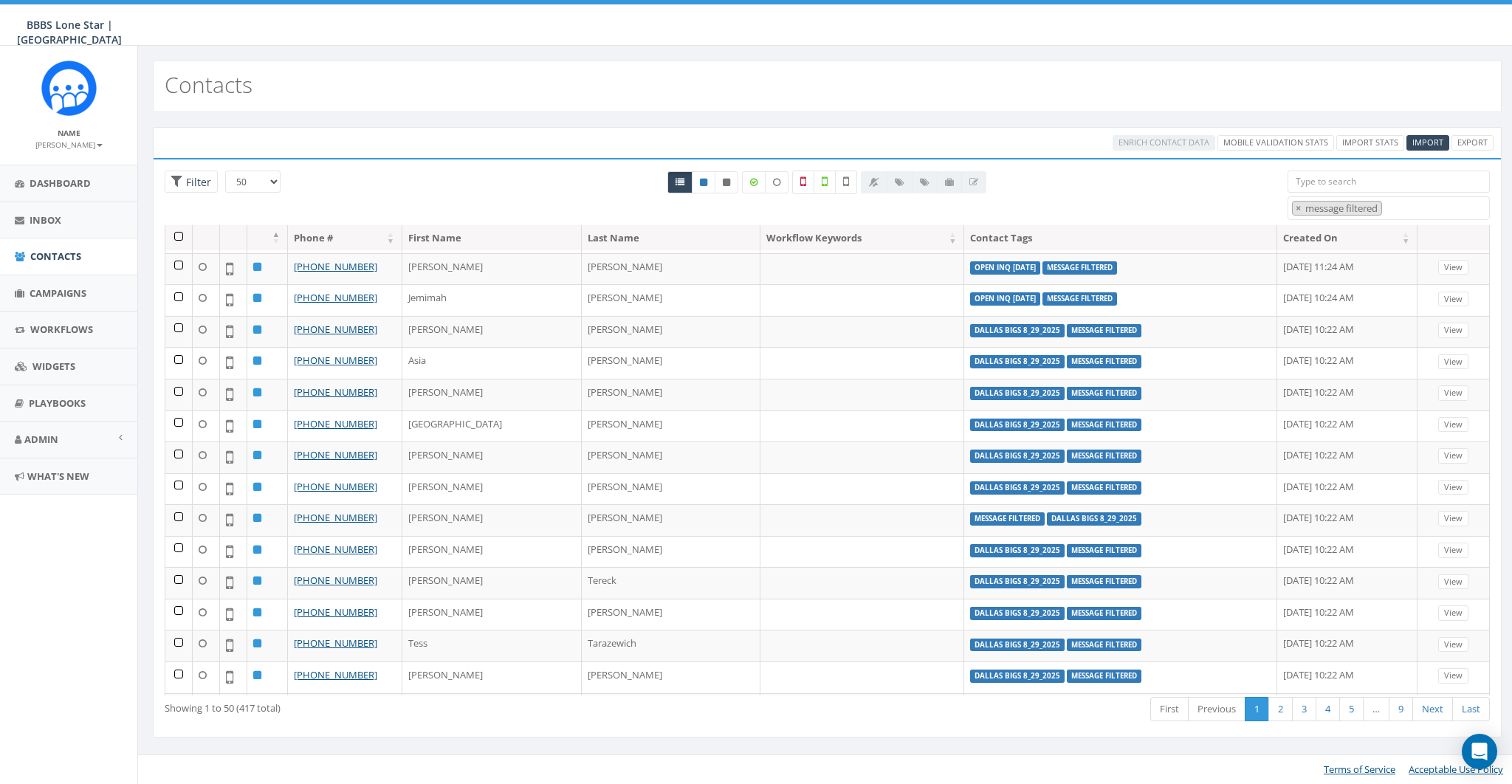
scroll to position [0, 0]
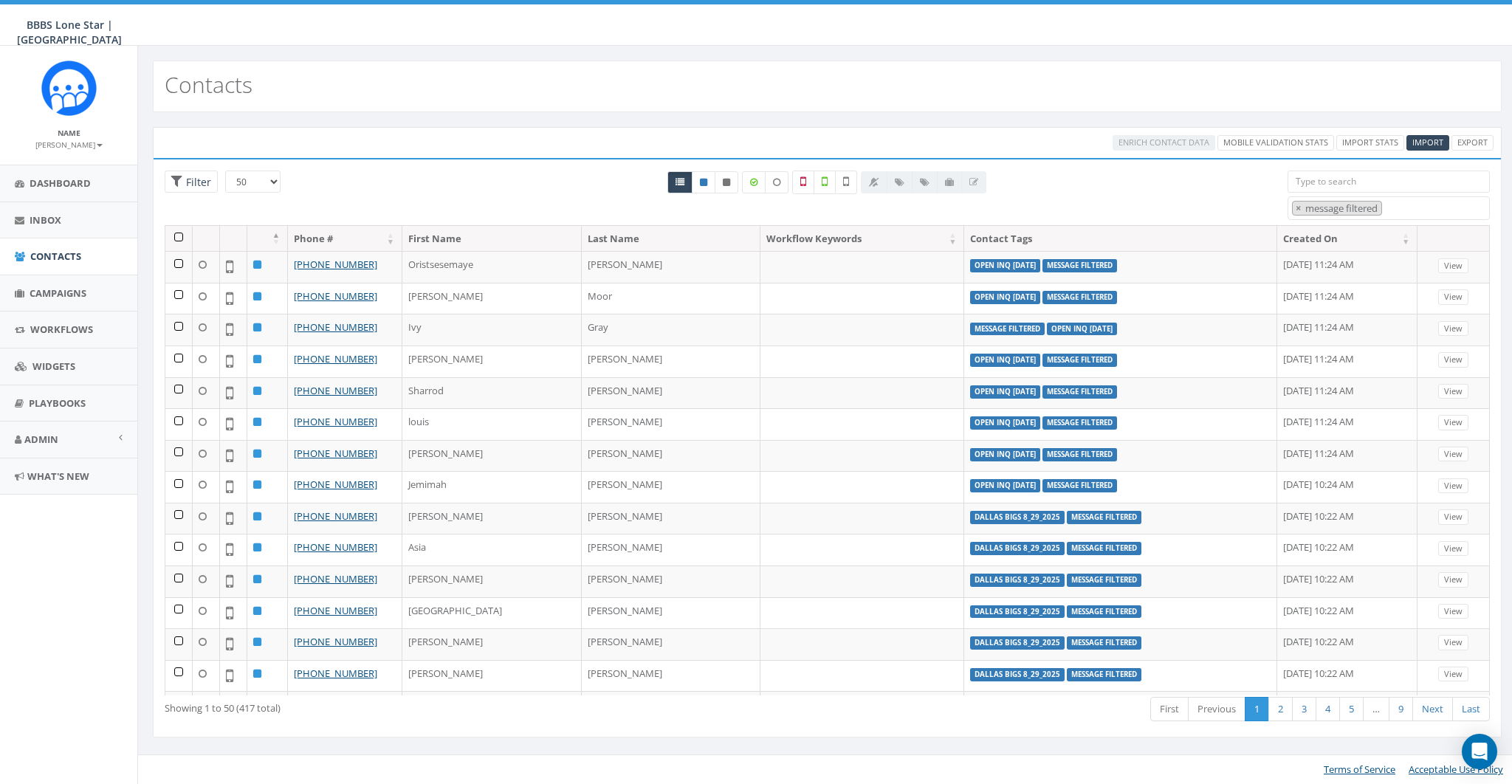
click at [181, 238] on th at bounding box center [178, 239] width 27 height 26
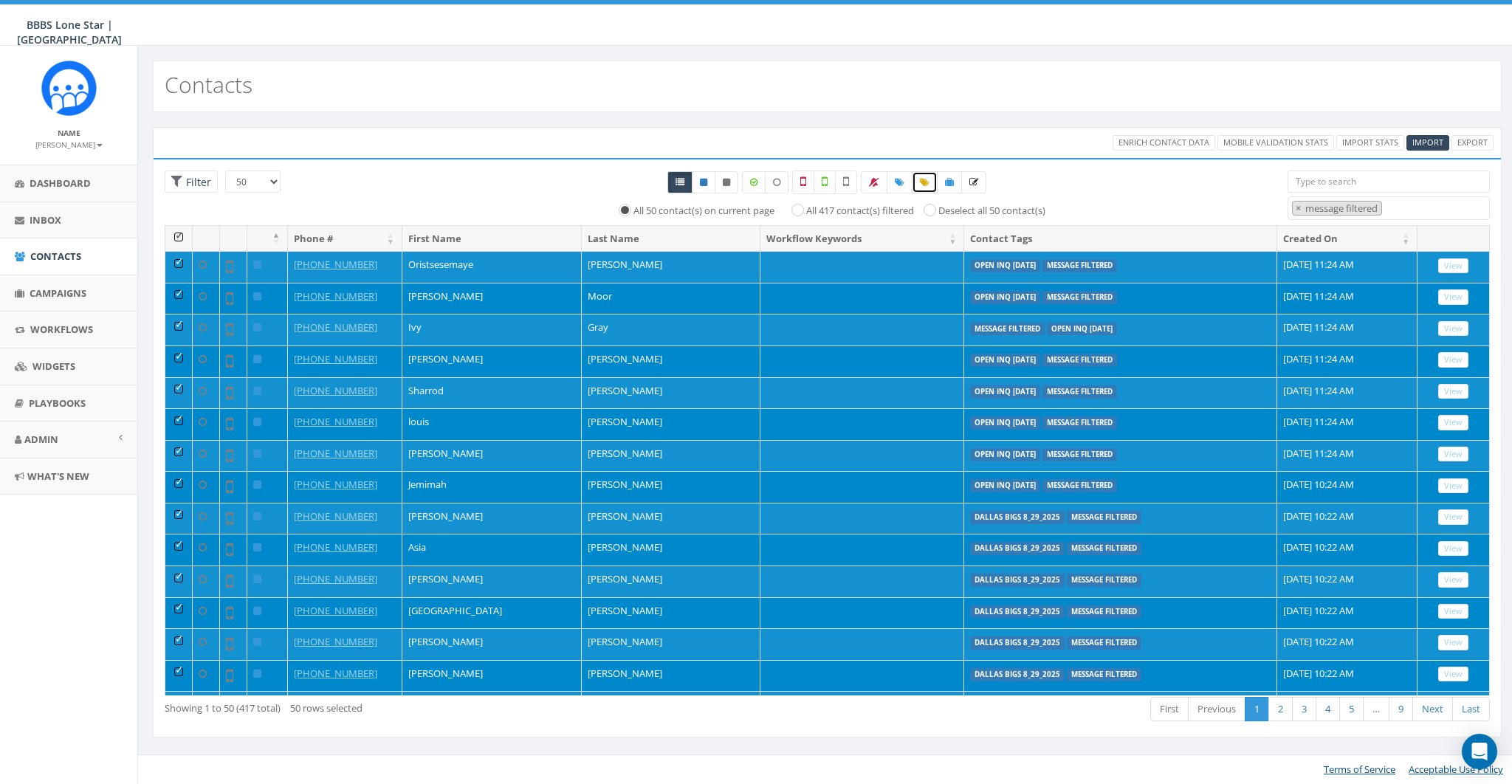
click at [927, 186] on icon at bounding box center [924, 182] width 10 height 9
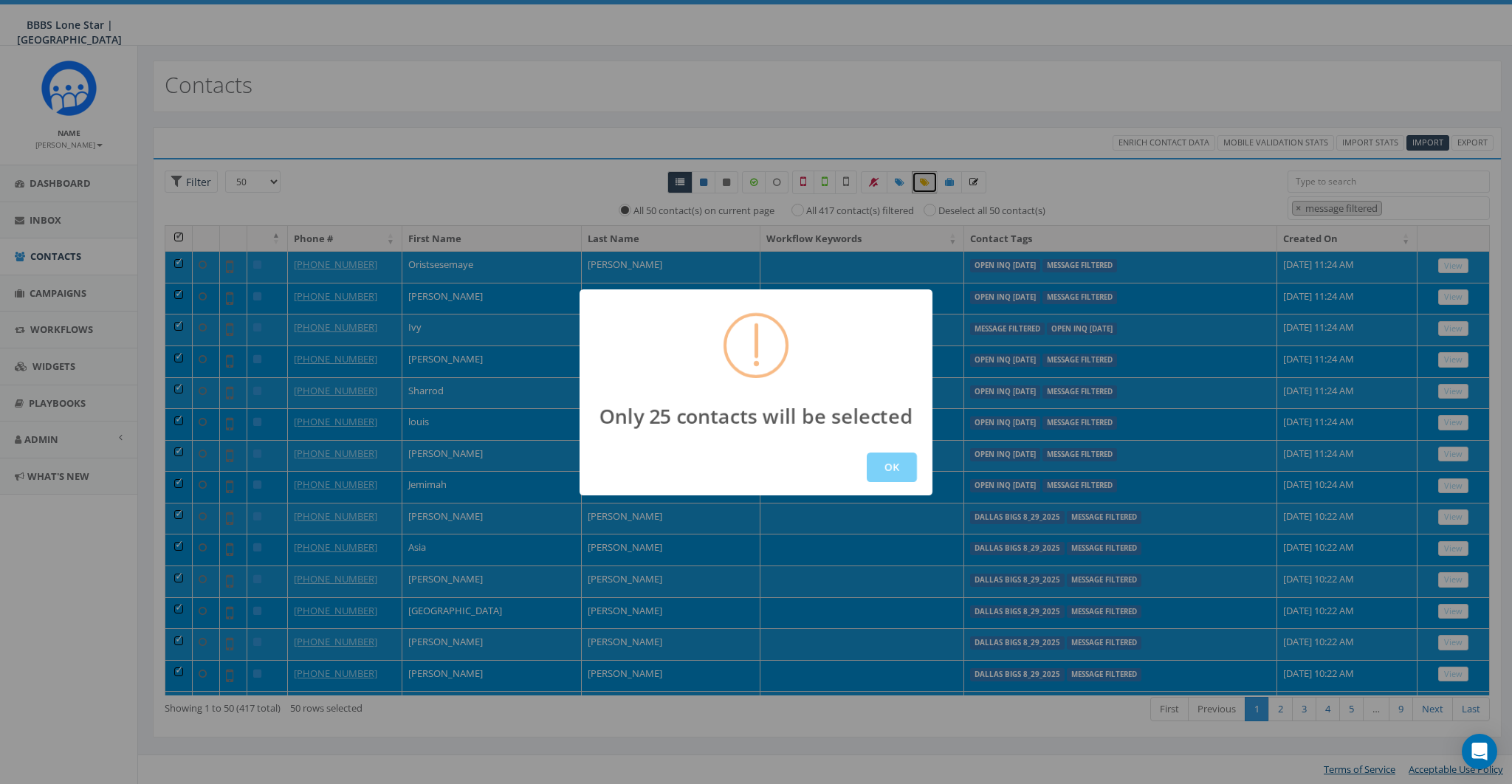
click at [882, 307] on div "Only 25 contacts will be selected OK" at bounding box center [755, 392] width 353 height 206
click at [890, 465] on button "OK" at bounding box center [891, 467] width 50 height 30
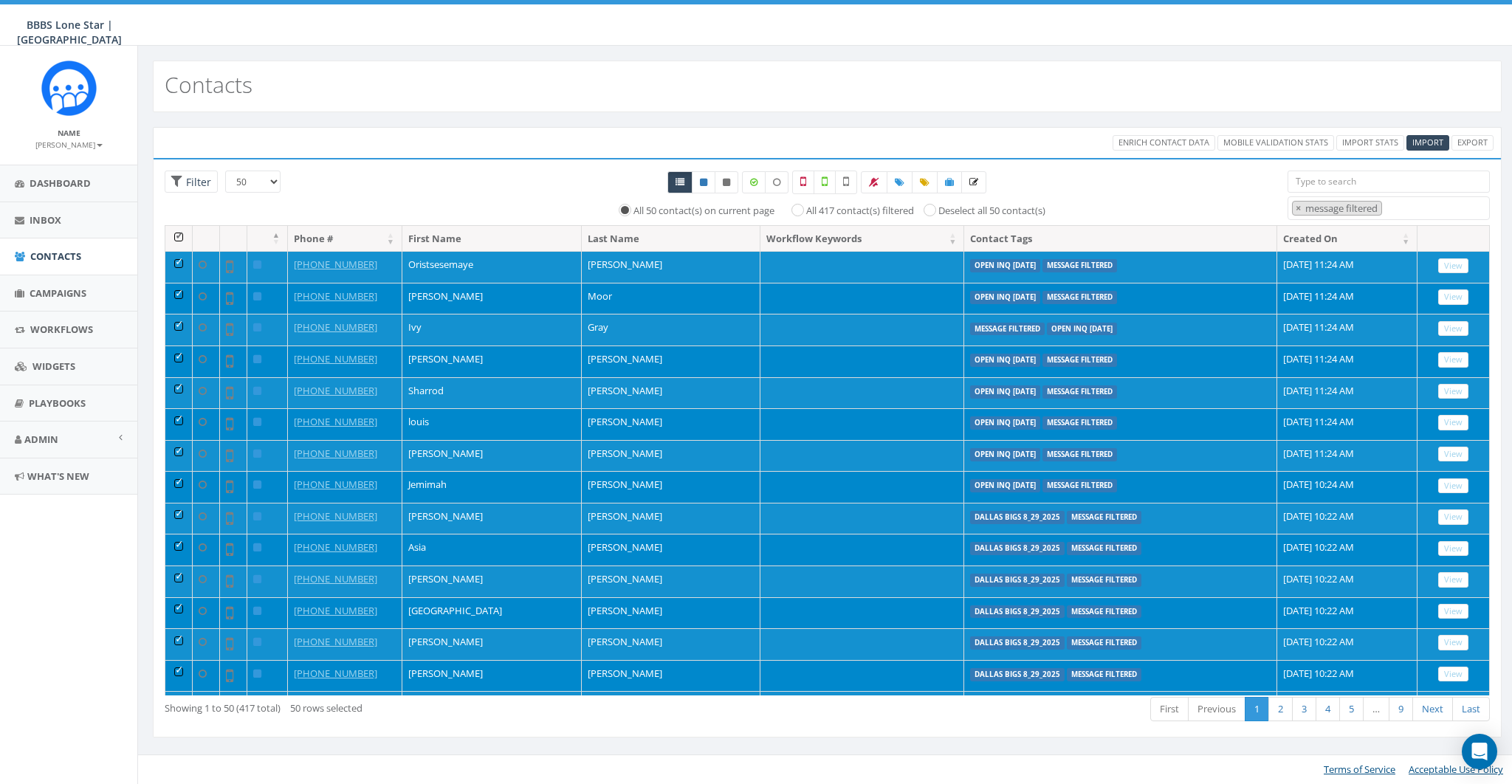
click at [182, 237] on th at bounding box center [178, 239] width 27 height 26
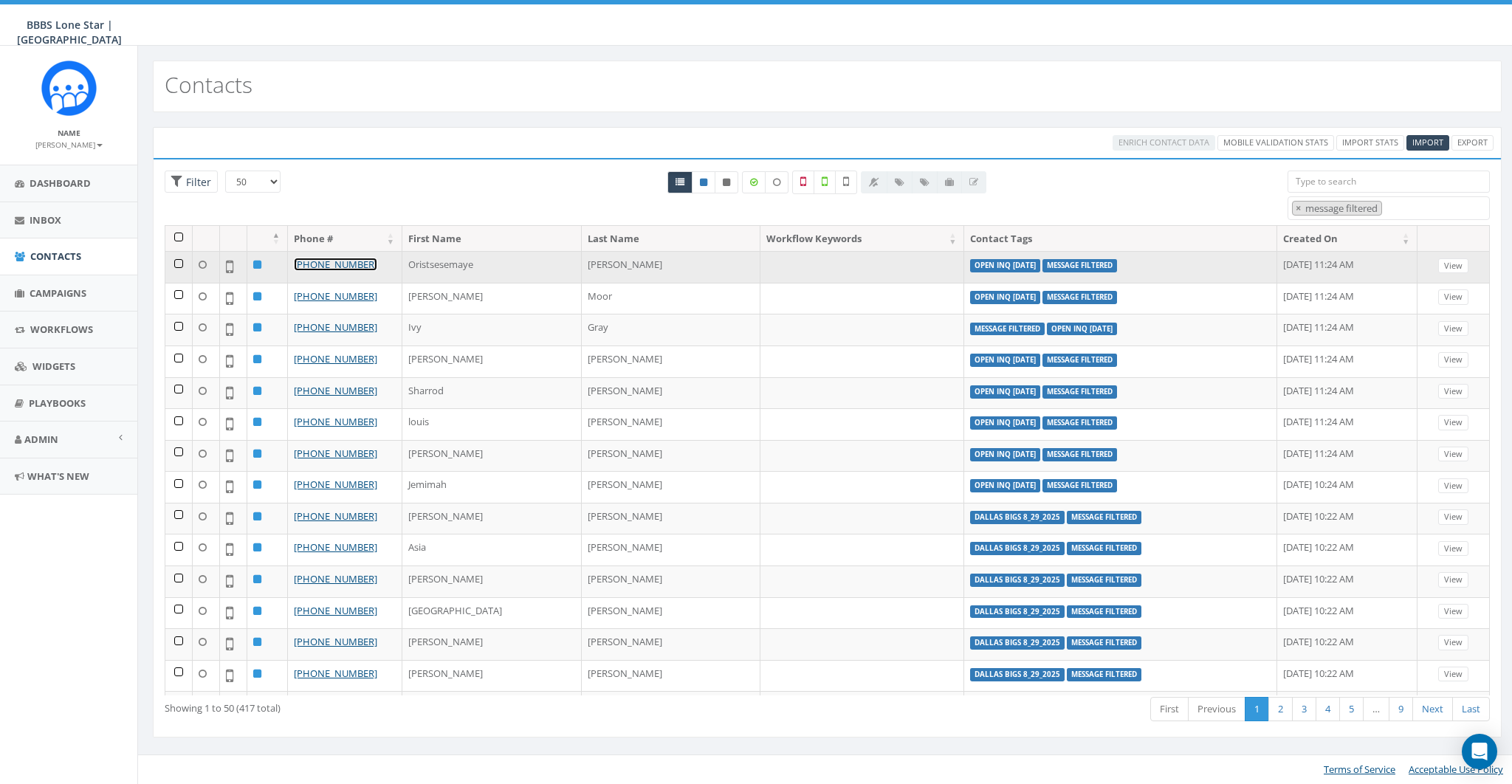
click at [343, 267] on link "+1 817-773-9797" at bounding box center [335, 263] width 83 height 13
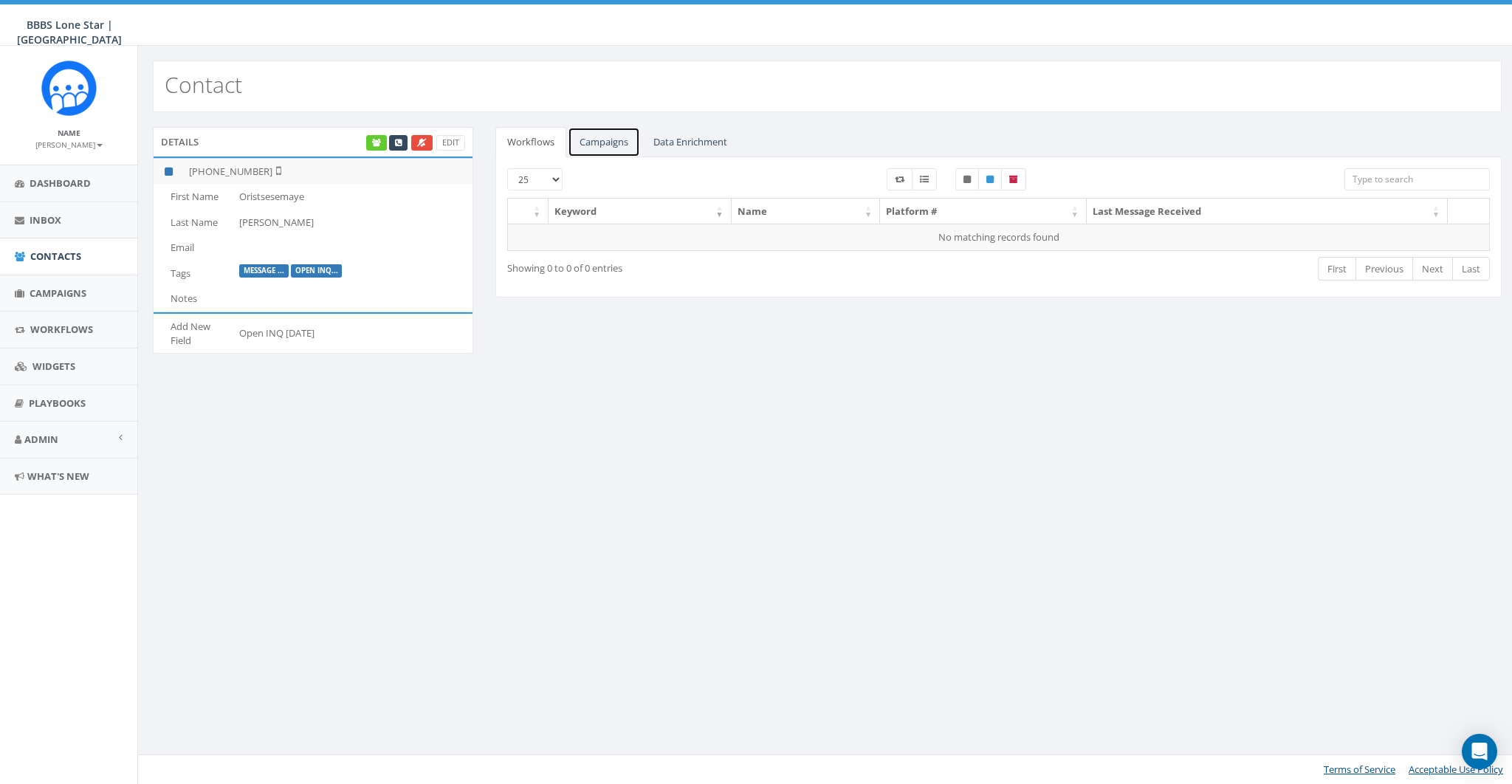
click at [621, 140] on link "Campaigns" at bounding box center [604, 142] width 73 height 31
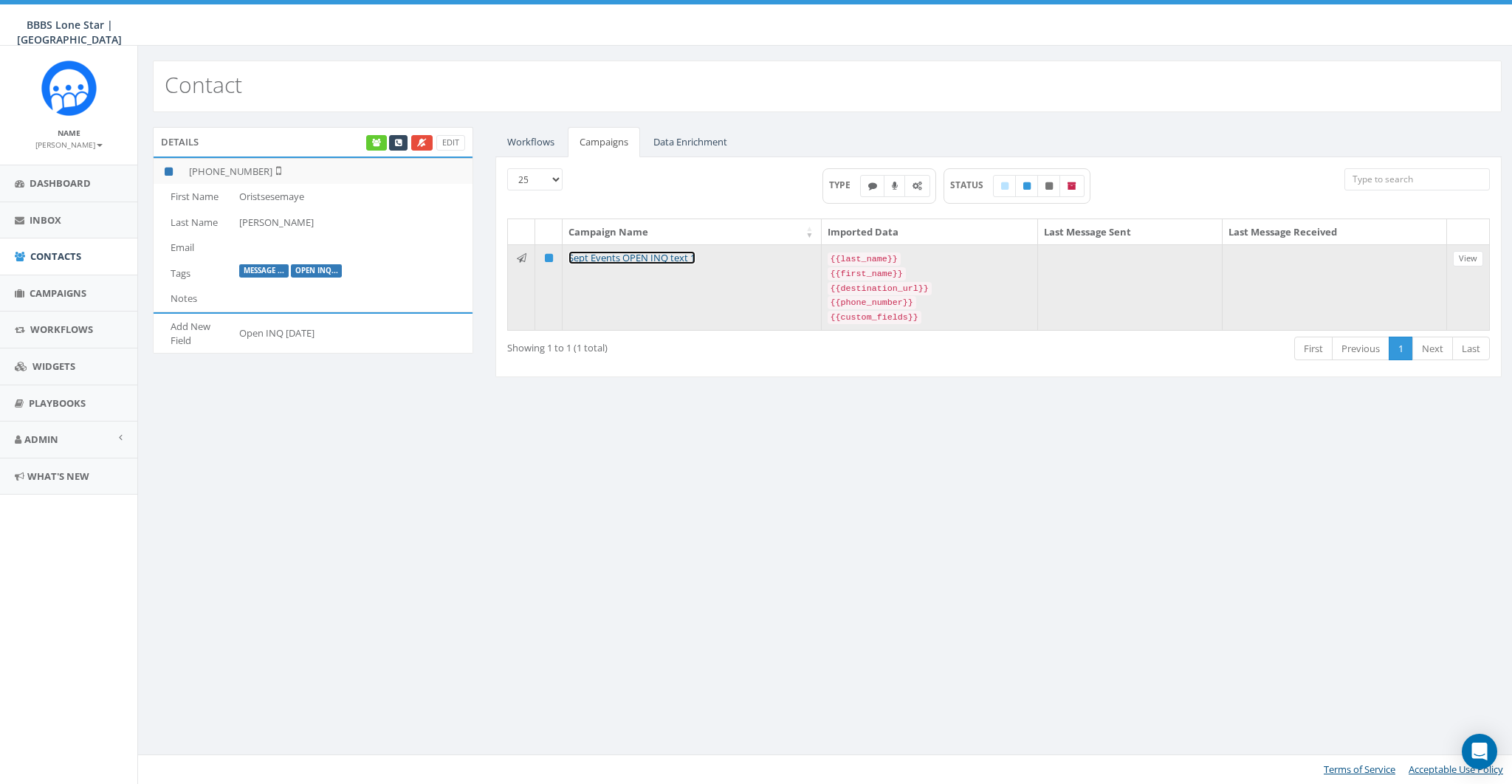
click at [601, 253] on link "Sept Events OPEN INQ text 1" at bounding box center [632, 257] width 127 height 13
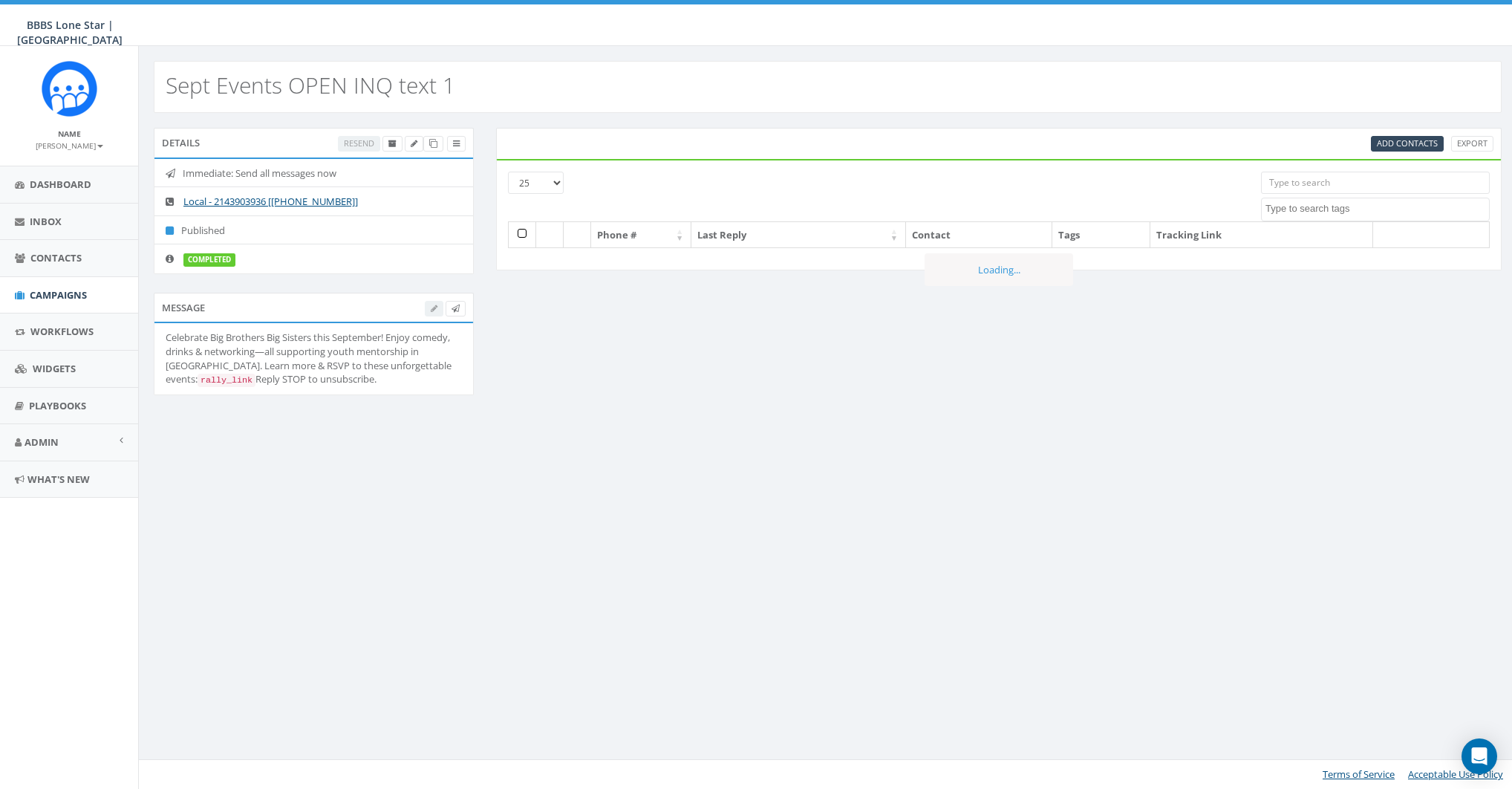
select select
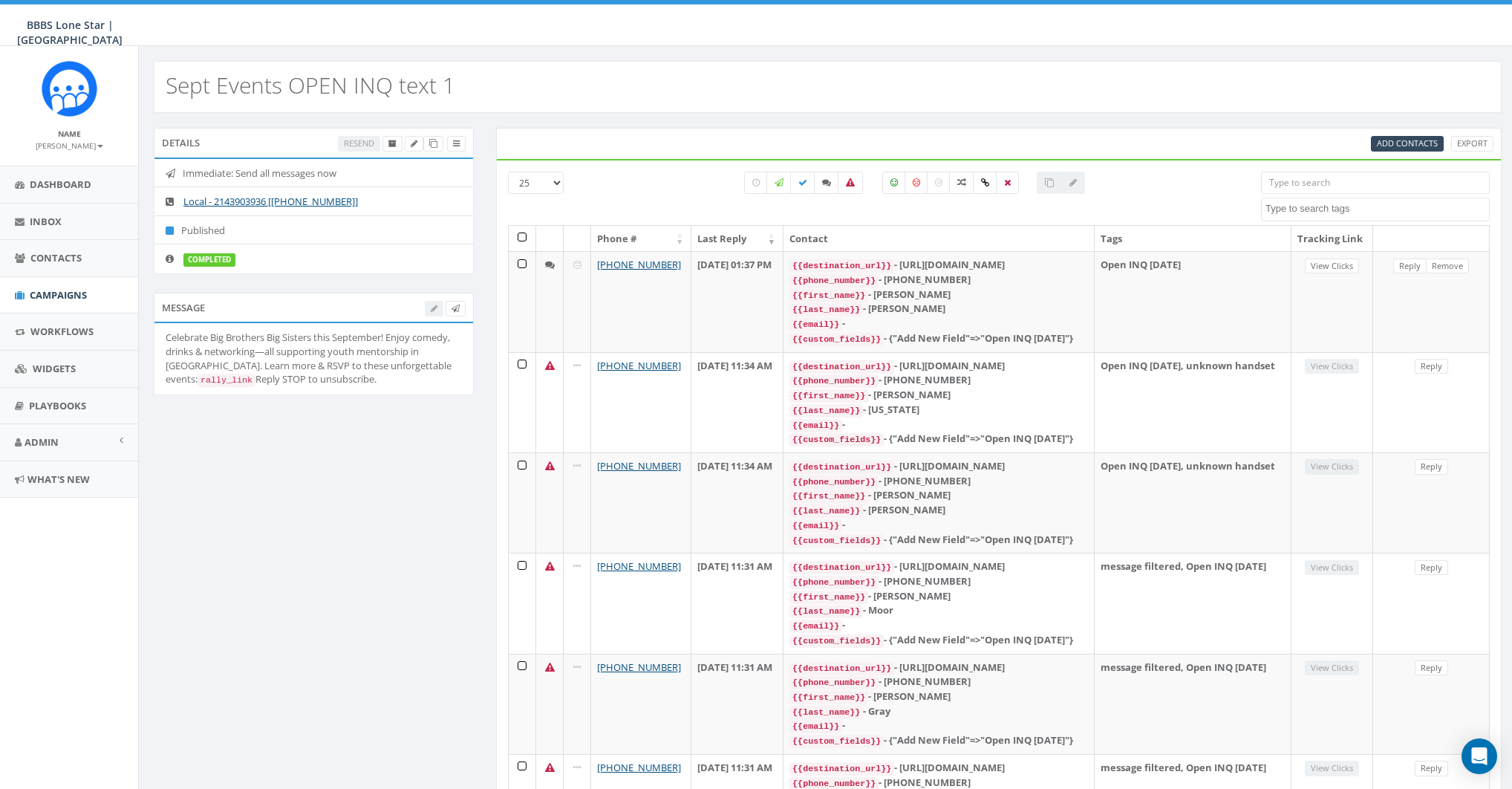
click at [520, 238] on th at bounding box center [522, 239] width 27 height 26
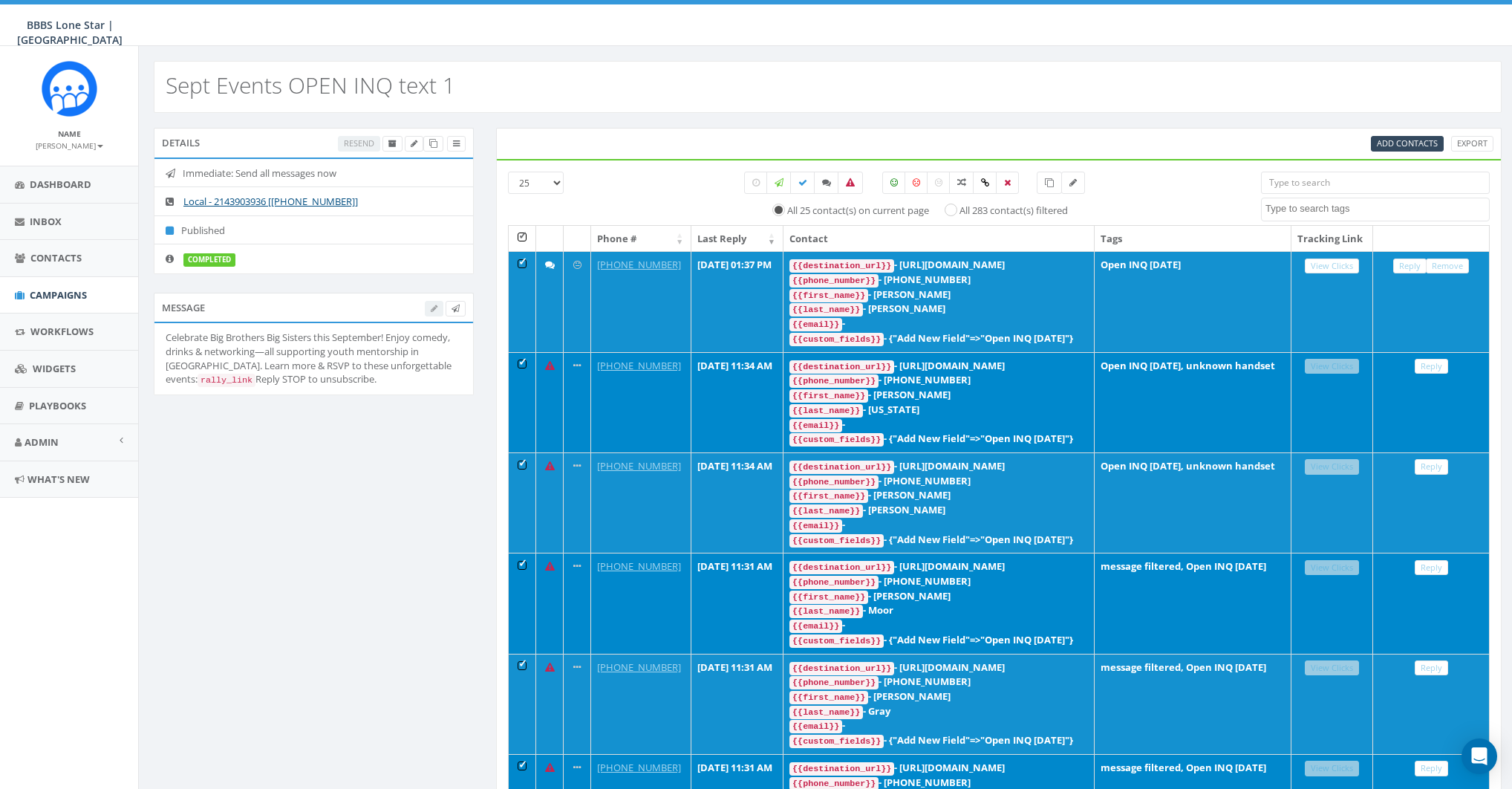
click at [521, 233] on th at bounding box center [522, 239] width 27 height 26
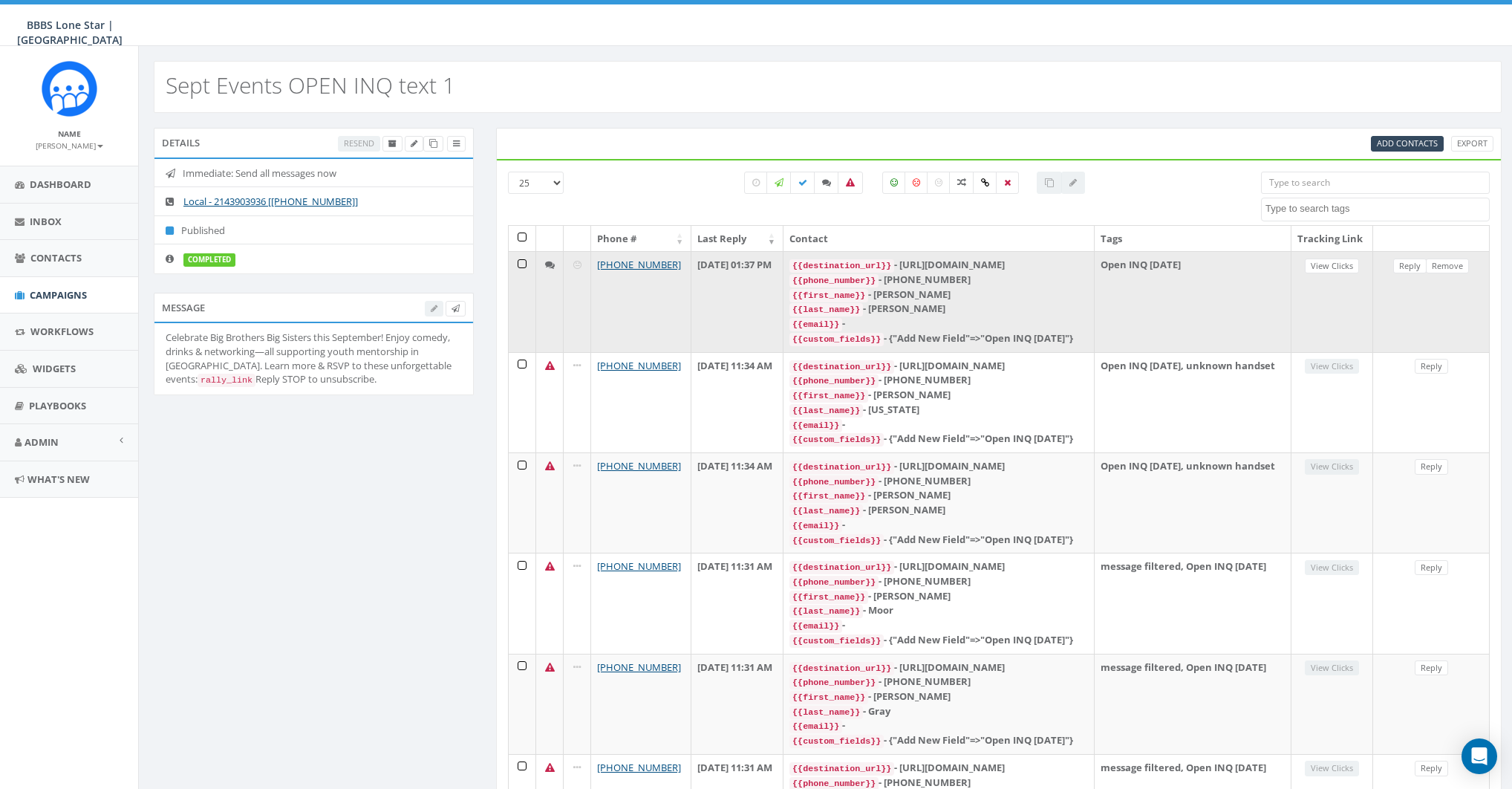
click at [521, 269] on td at bounding box center [522, 301] width 27 height 100
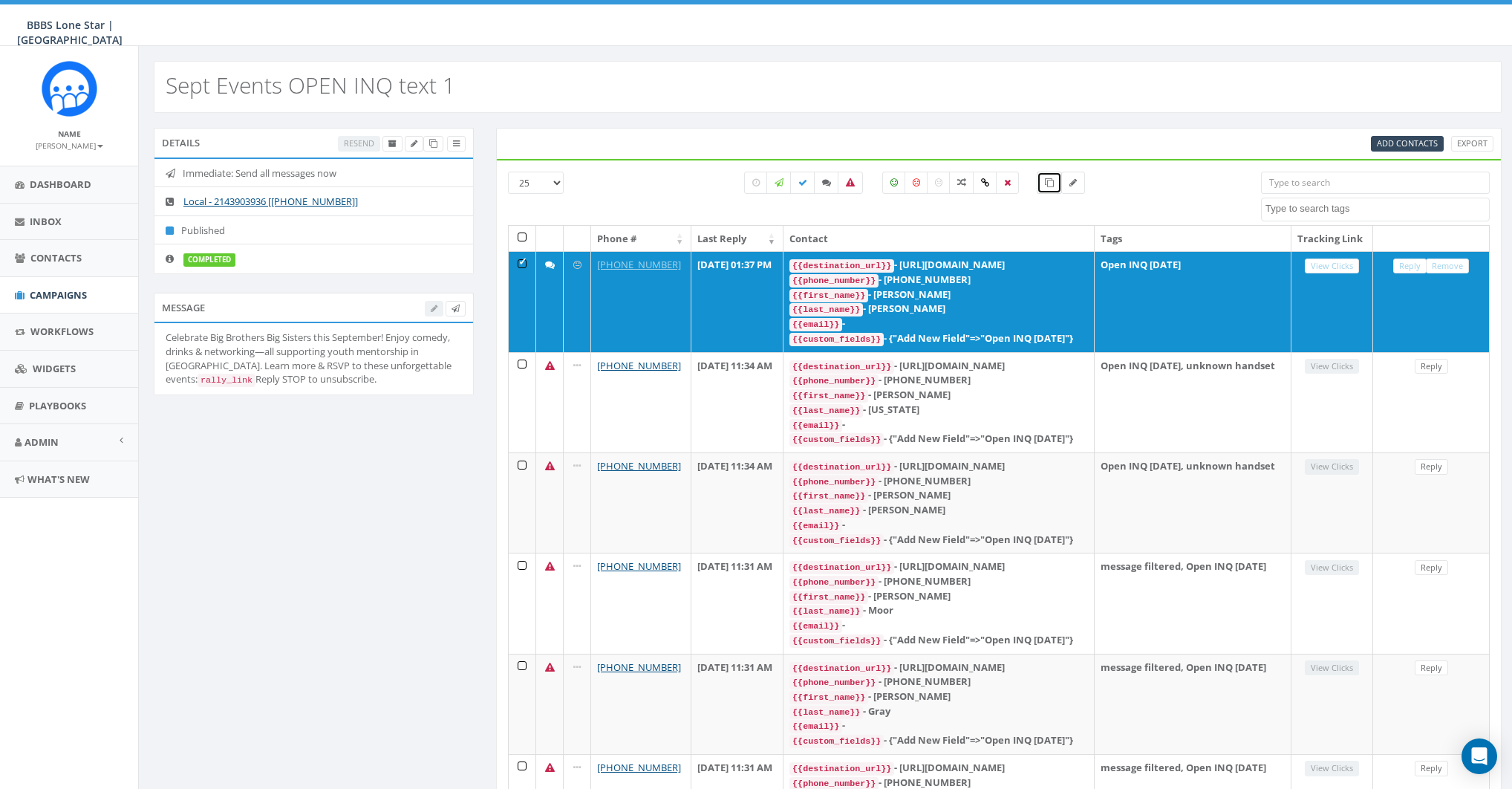
click at [1051, 187] on span at bounding box center [1050, 182] width 9 height 12
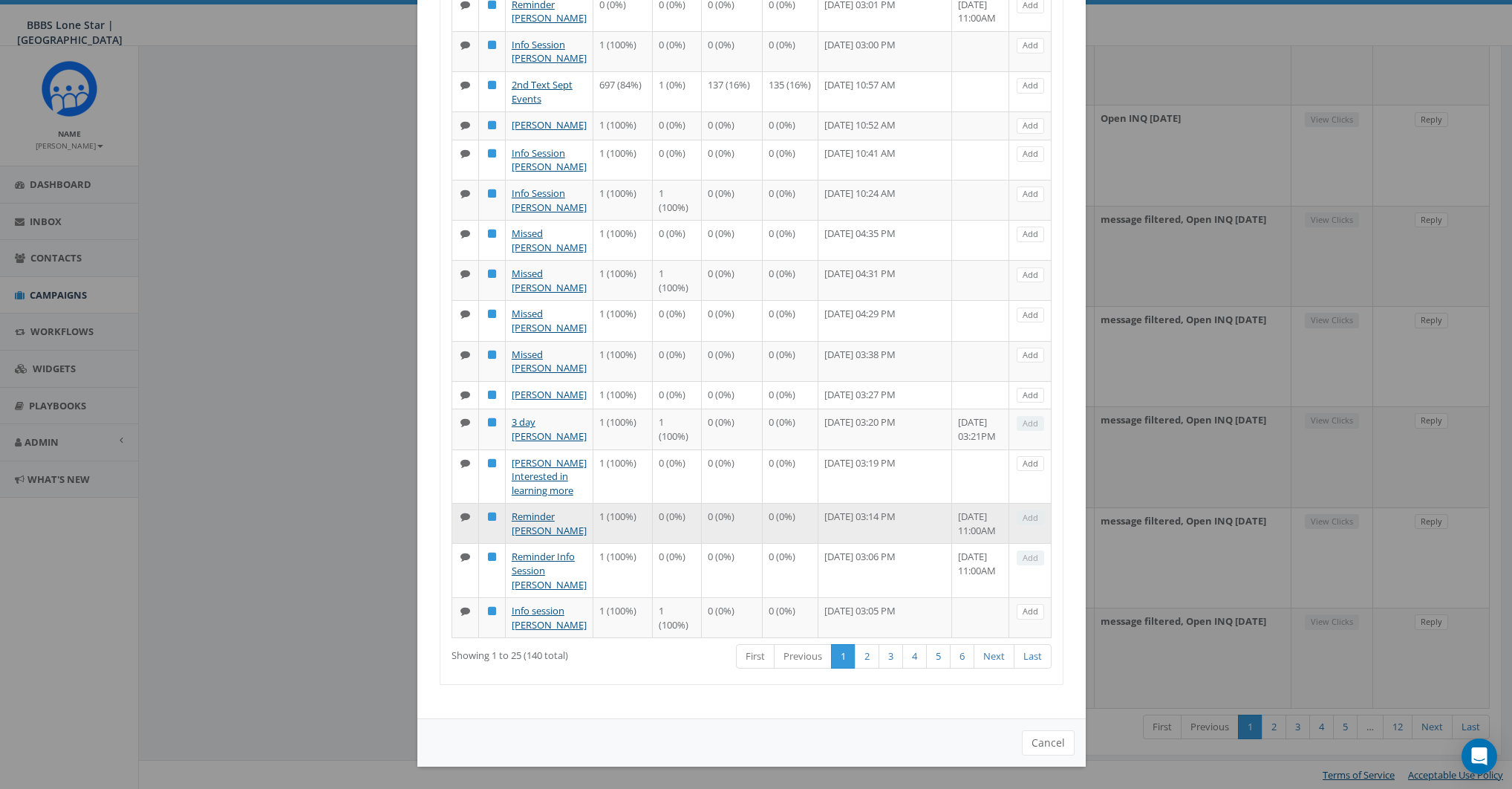
scroll to position [2297, 0]
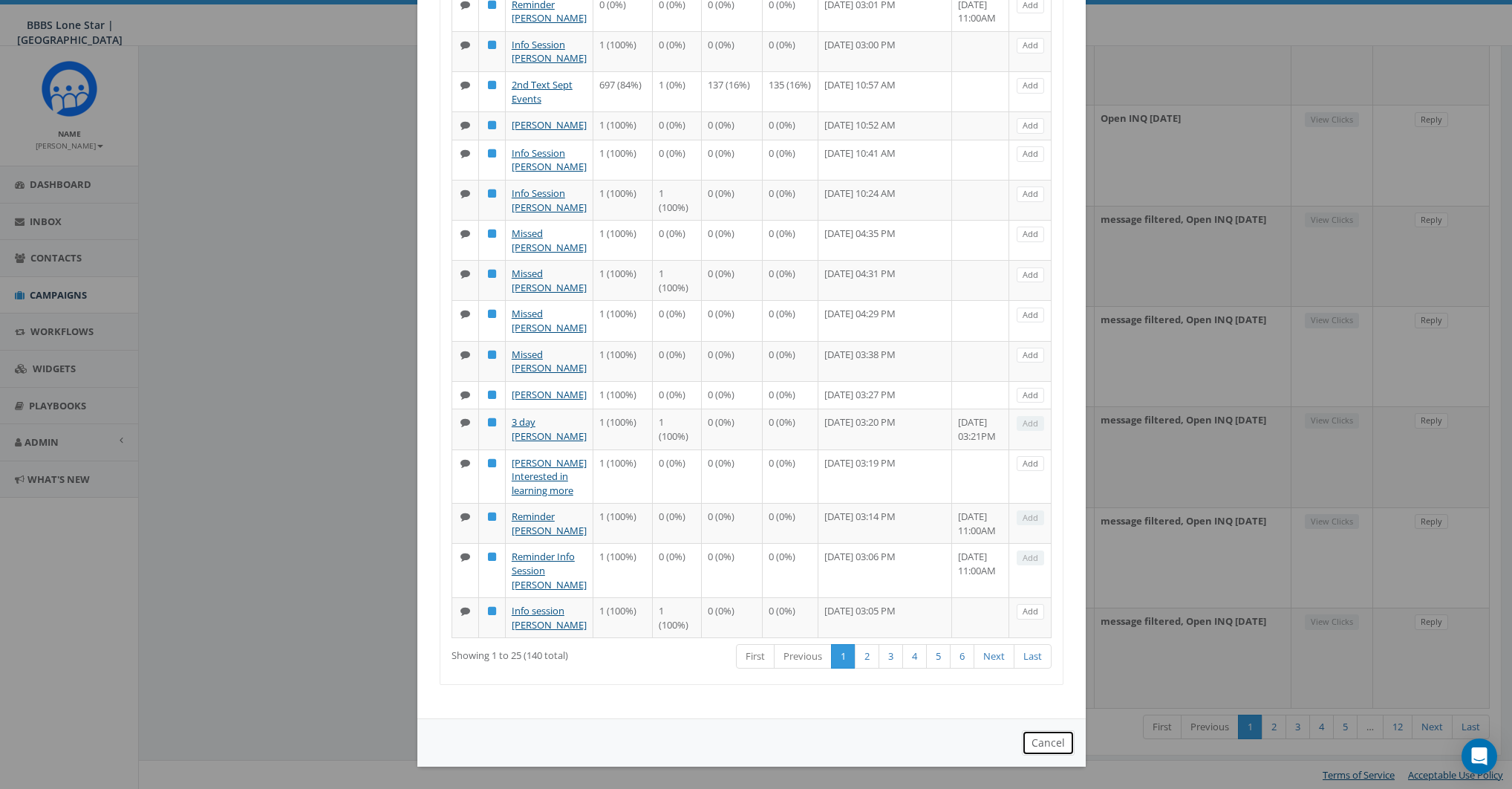
click at [1044, 741] on button "Cancel" at bounding box center [1049, 742] width 53 height 26
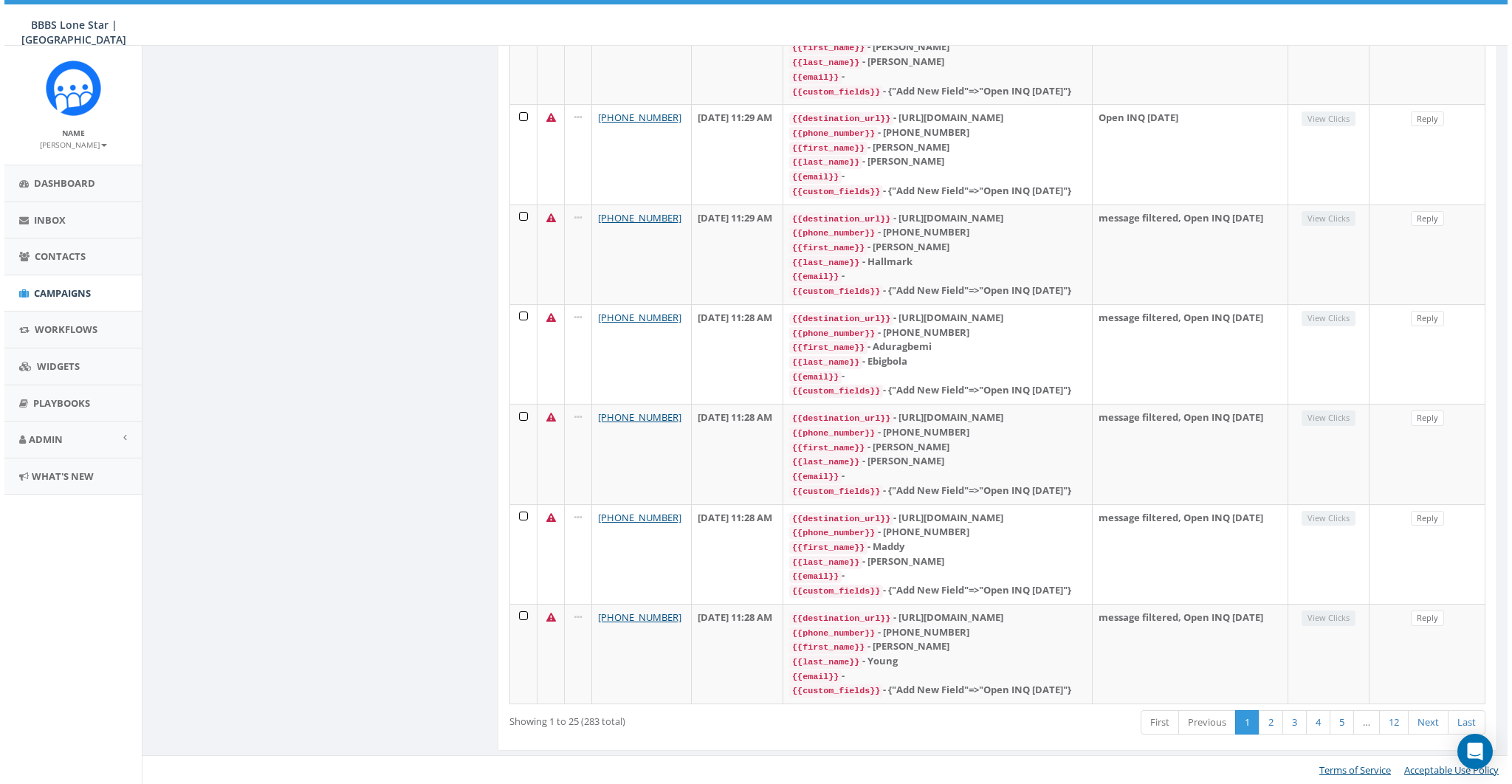
scroll to position [0, 0]
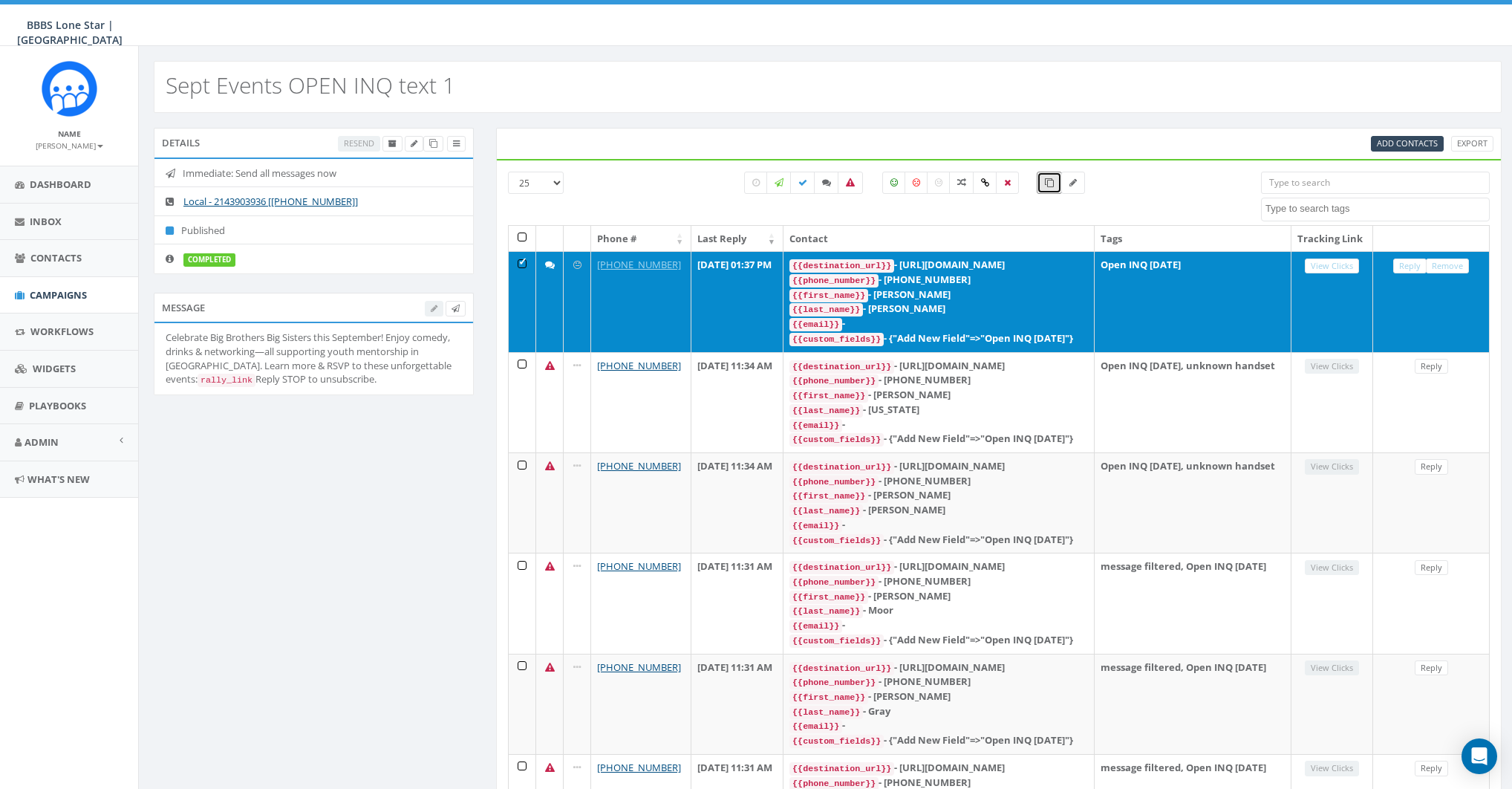
click at [527, 273] on td at bounding box center [522, 301] width 27 height 100
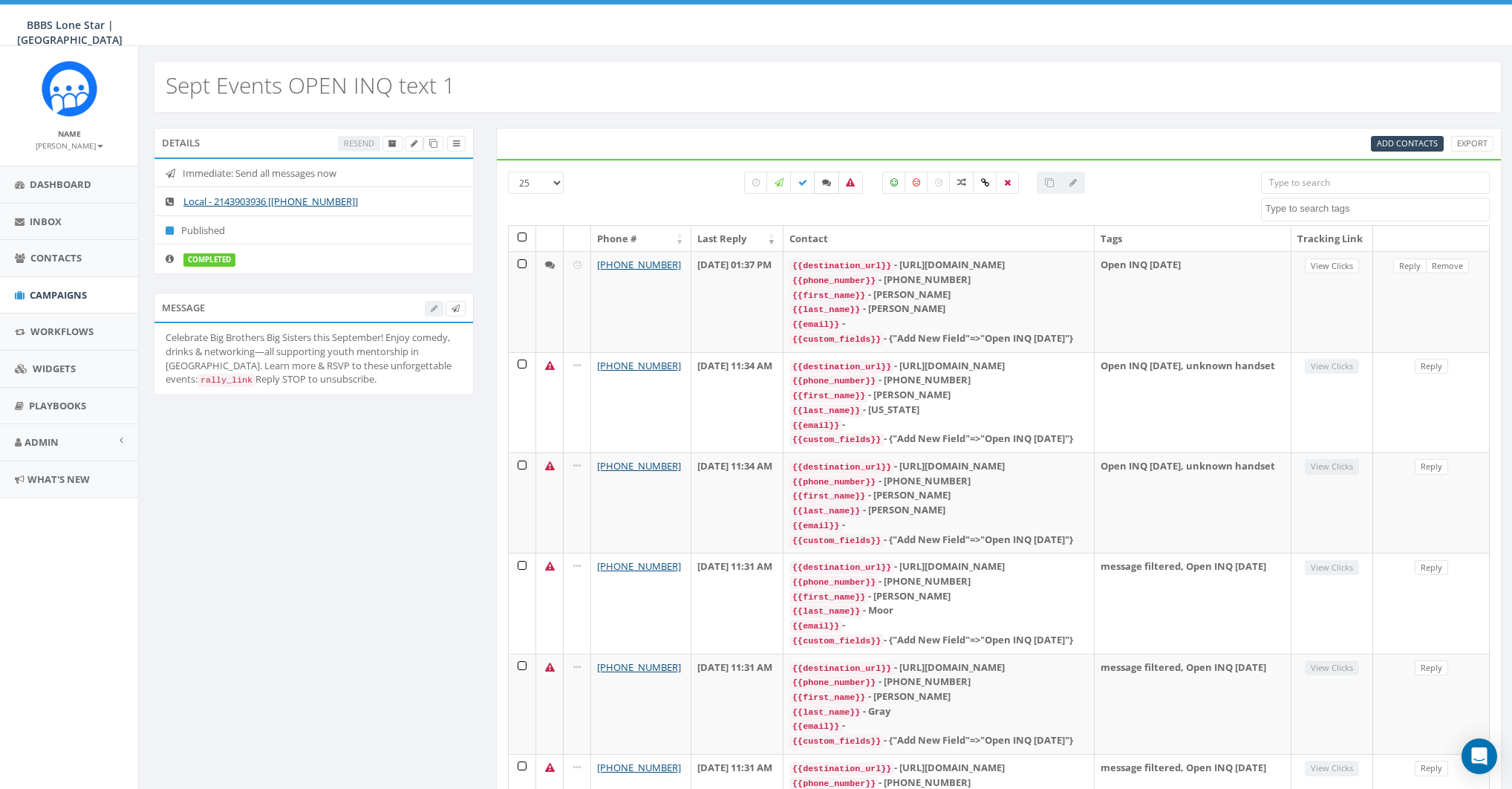
click at [828, 179] on icon at bounding box center [827, 182] width 9 height 9
checkbox input "true"
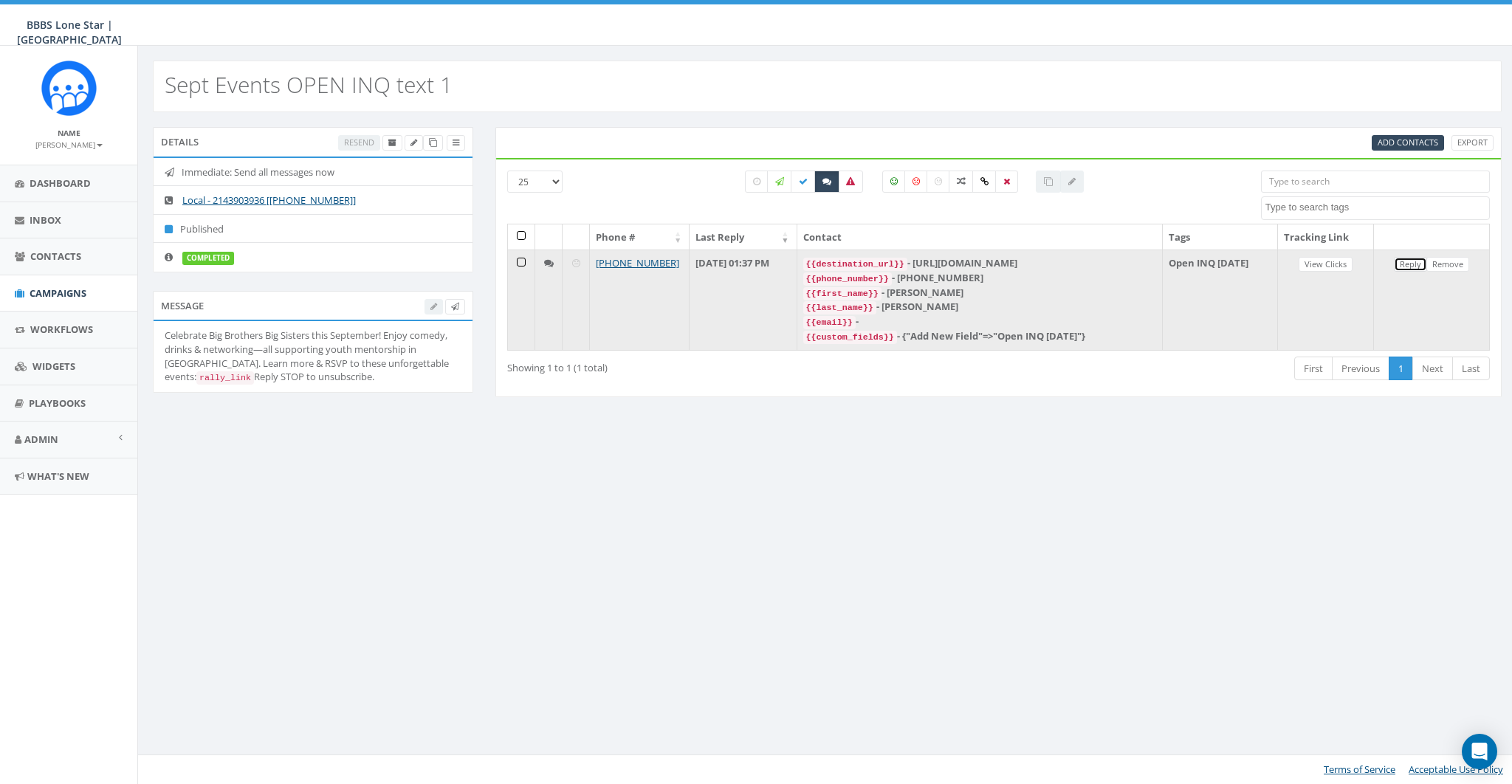
click at [1410, 262] on link "Reply" at bounding box center [1410, 265] width 33 height 16
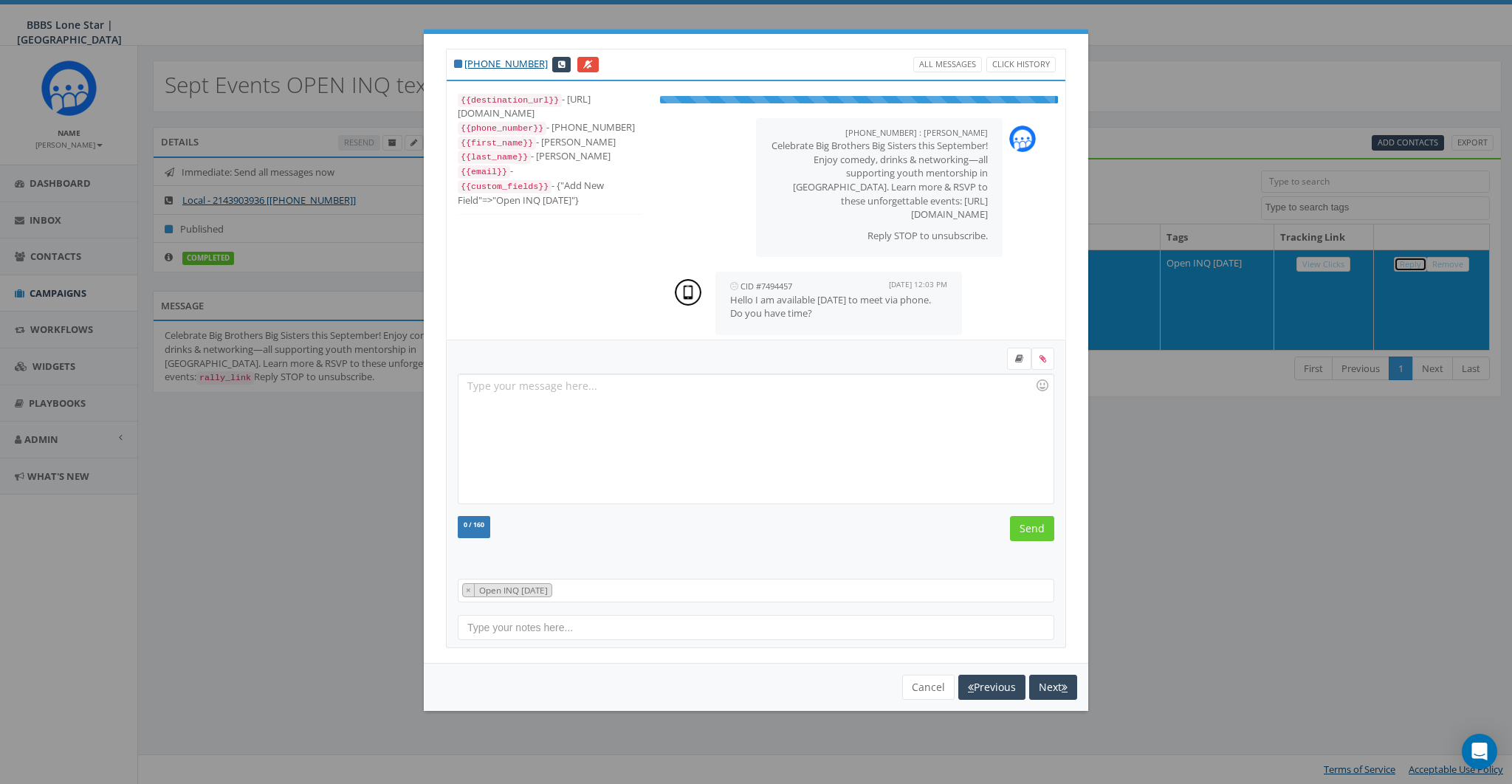
scroll to position [129, 0]
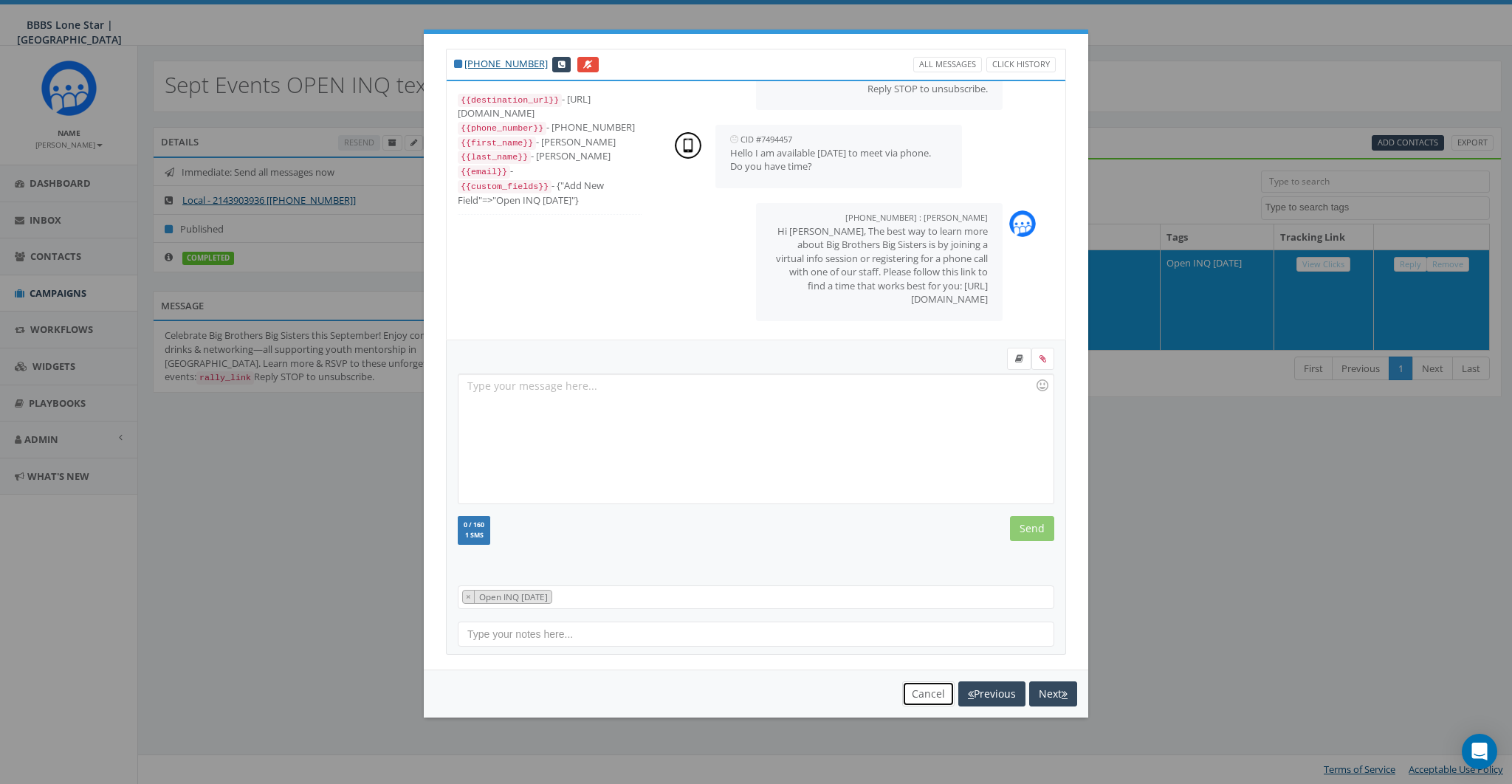
click at [932, 686] on button "Cancel" at bounding box center [928, 694] width 52 height 25
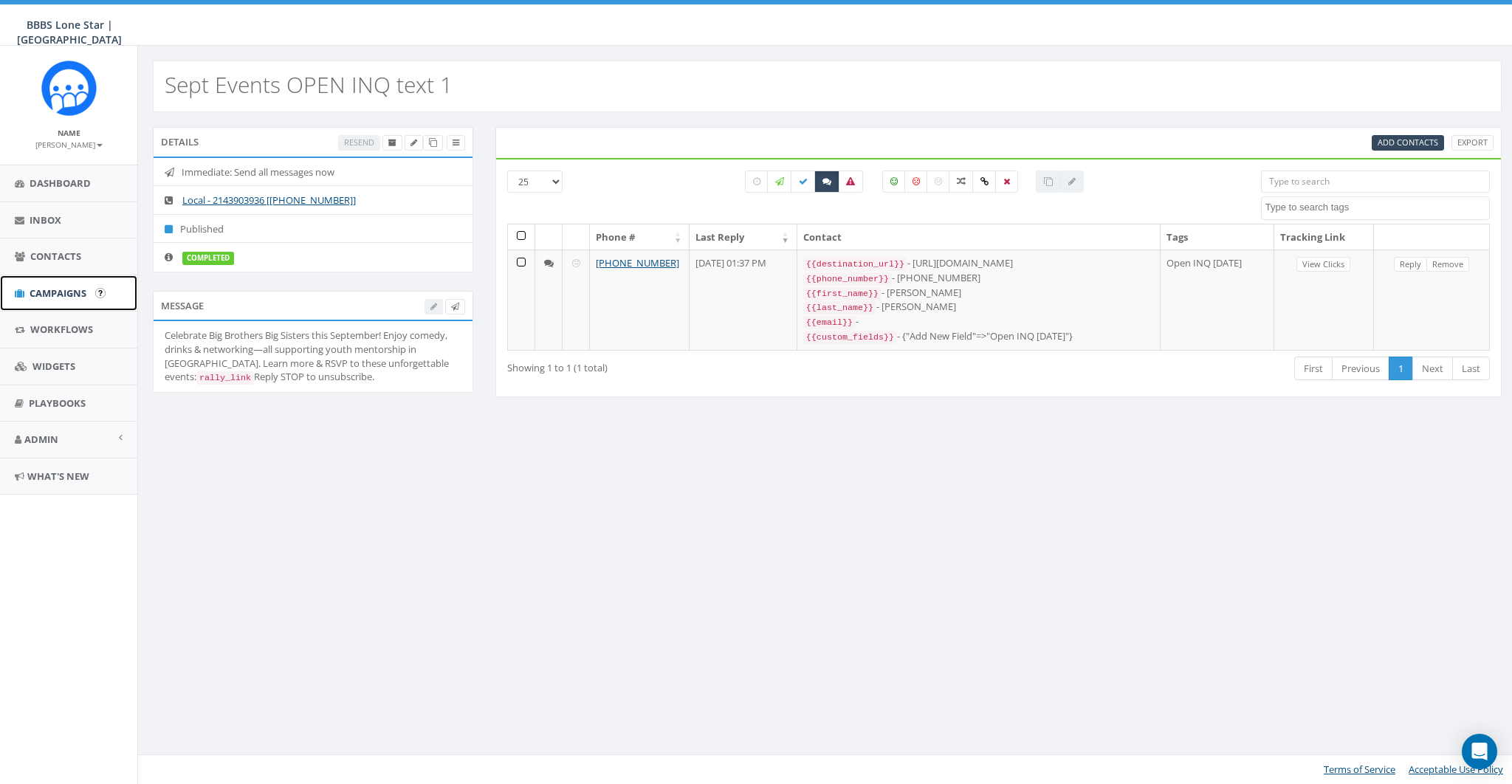
click at [55, 286] on span "Campaigns" at bounding box center [58, 292] width 57 height 13
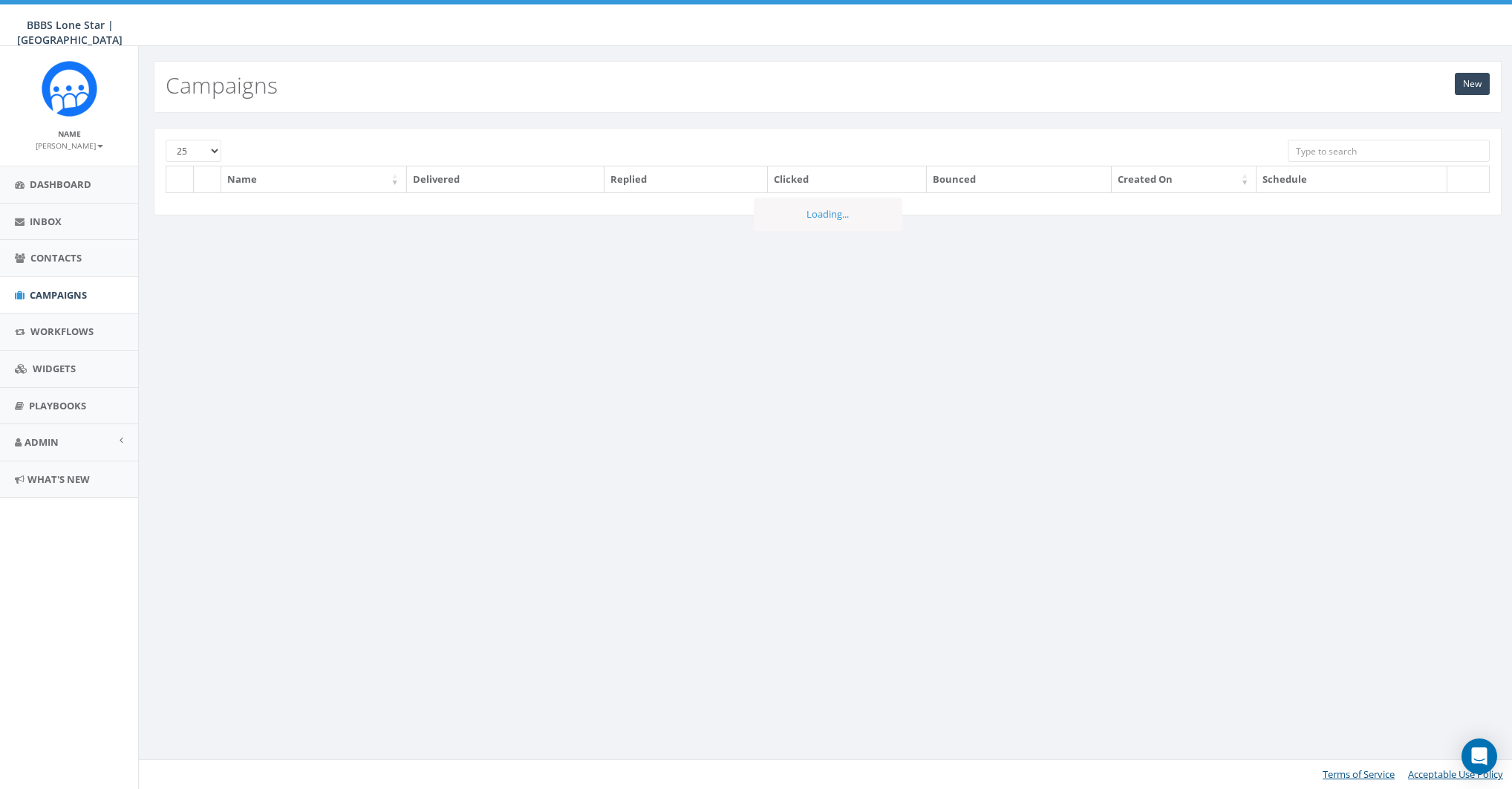
click at [84, 142] on small "[PERSON_NAME]" at bounding box center [69, 145] width 68 height 11
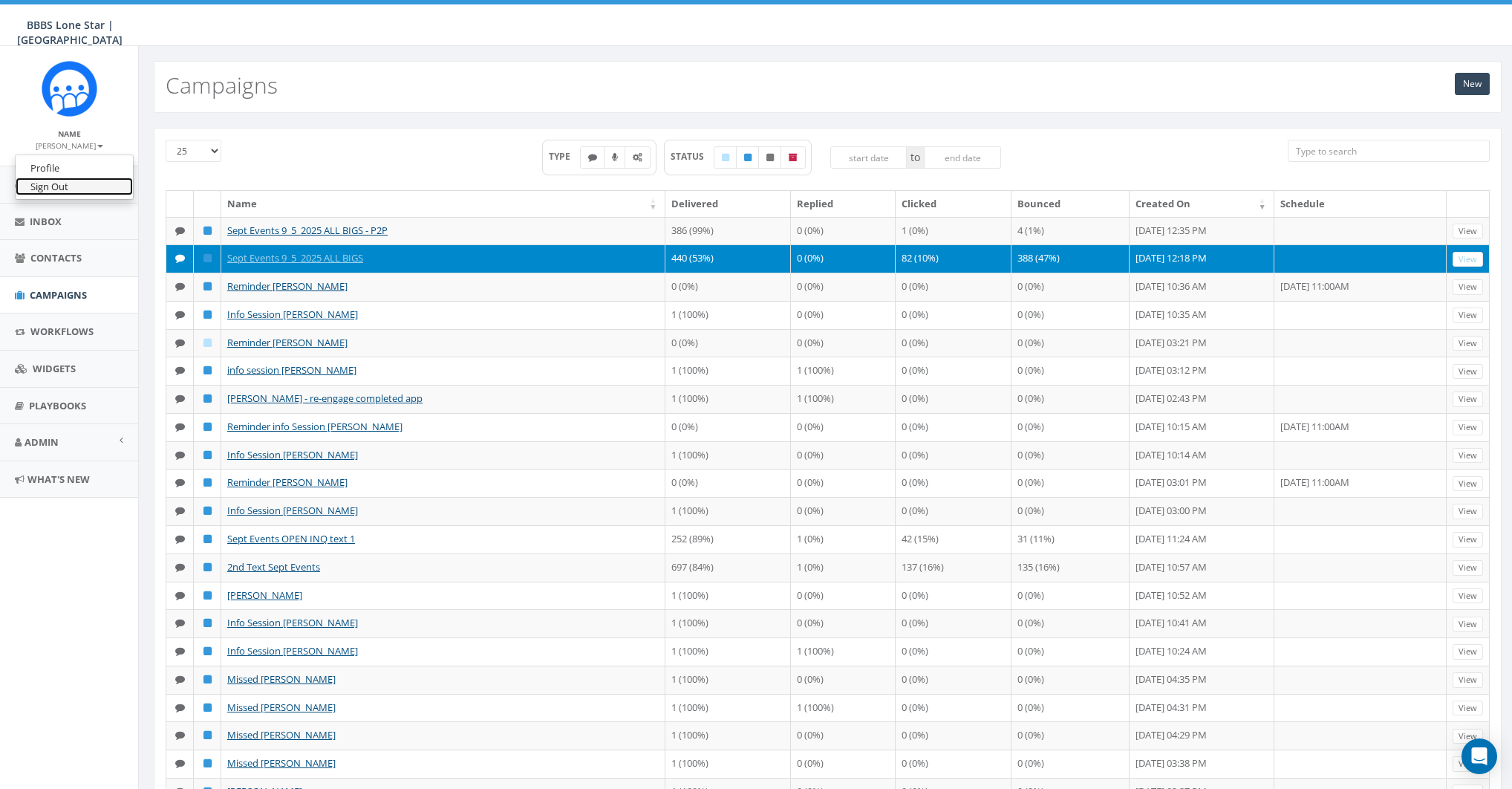
click at [63, 181] on link "Sign Out" at bounding box center [74, 187] width 117 height 18
